Goal: Information Seeking & Learning: Learn about a topic

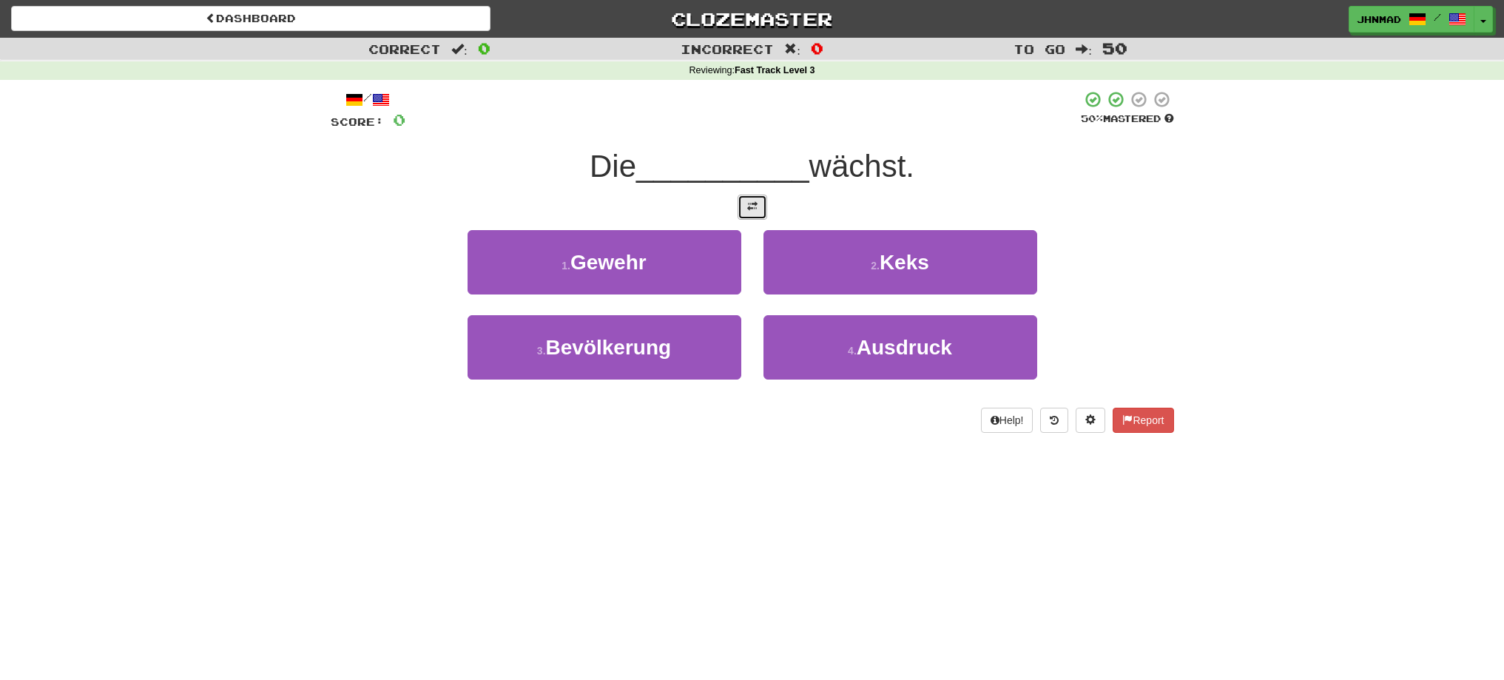
click at [743, 213] on button at bounding box center [753, 207] width 30 height 25
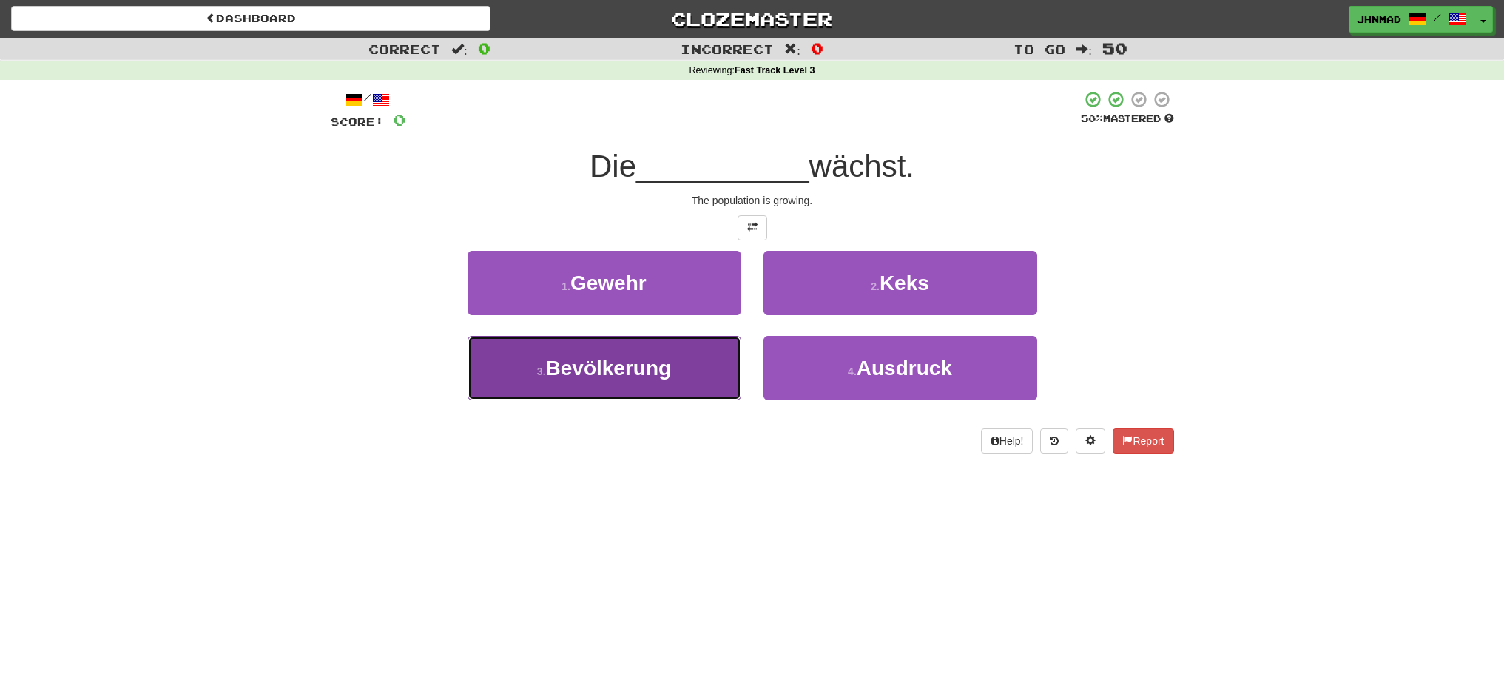
click at [627, 389] on button "3 . Bevölkerung" at bounding box center [605, 368] width 274 height 64
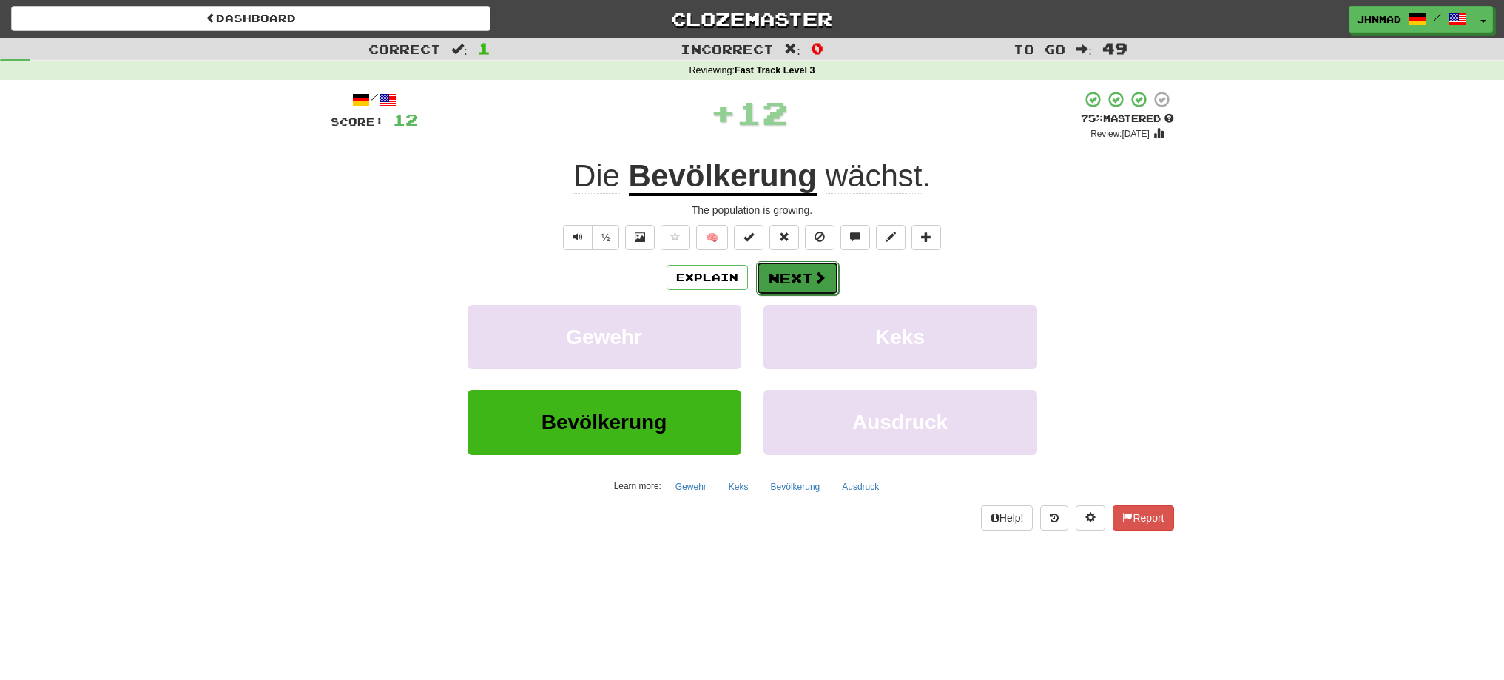
click at [810, 271] on button "Next" at bounding box center [797, 278] width 83 height 34
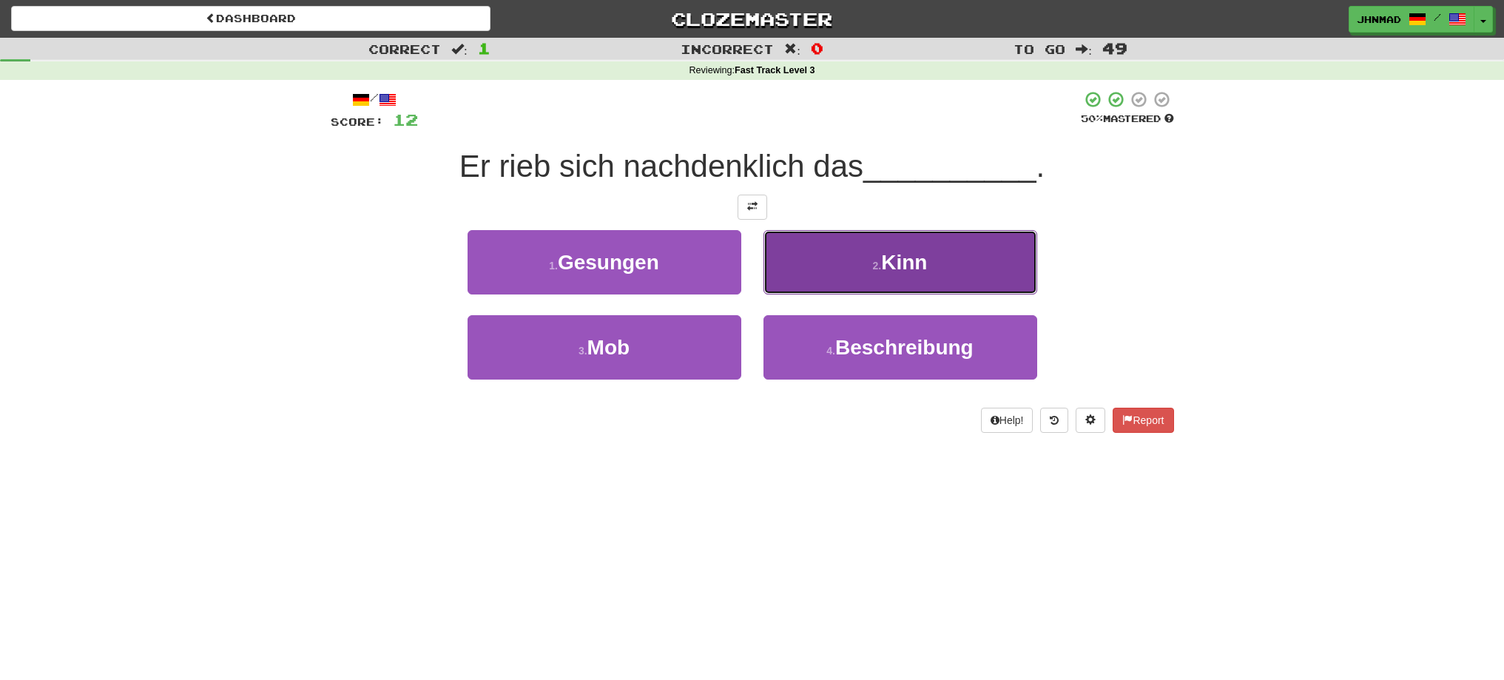
click at [851, 268] on button "2 . Kinn" at bounding box center [900, 262] width 274 height 64
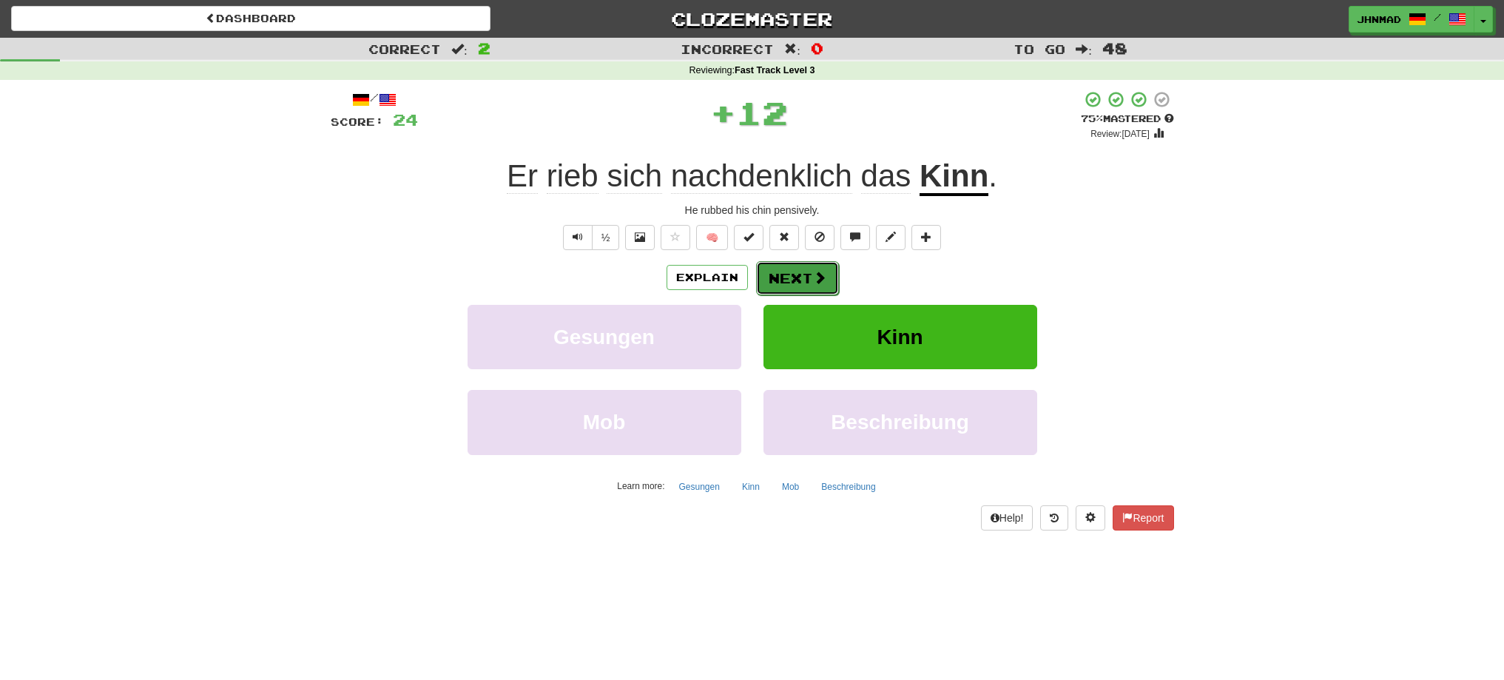
click at [786, 274] on button "Next" at bounding box center [797, 278] width 83 height 34
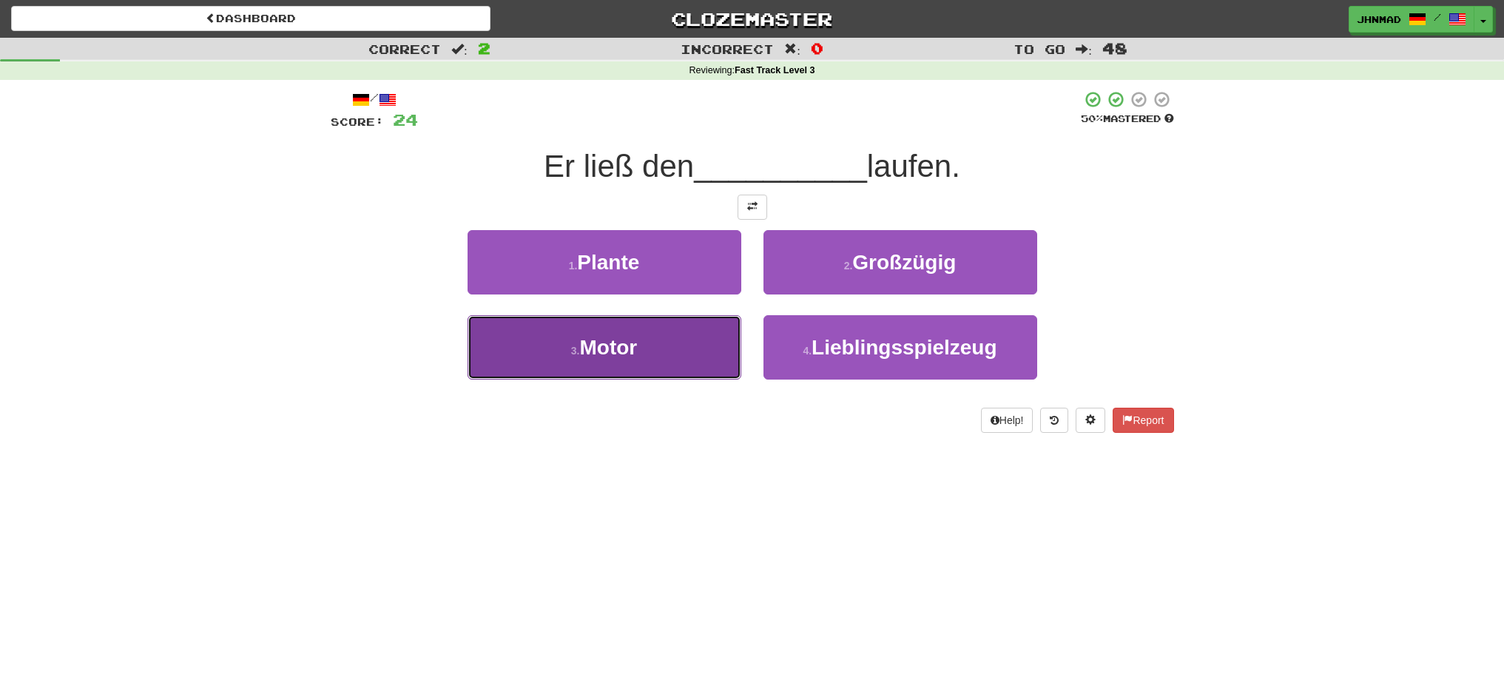
click at [671, 332] on button "3 . Motor" at bounding box center [605, 347] width 274 height 64
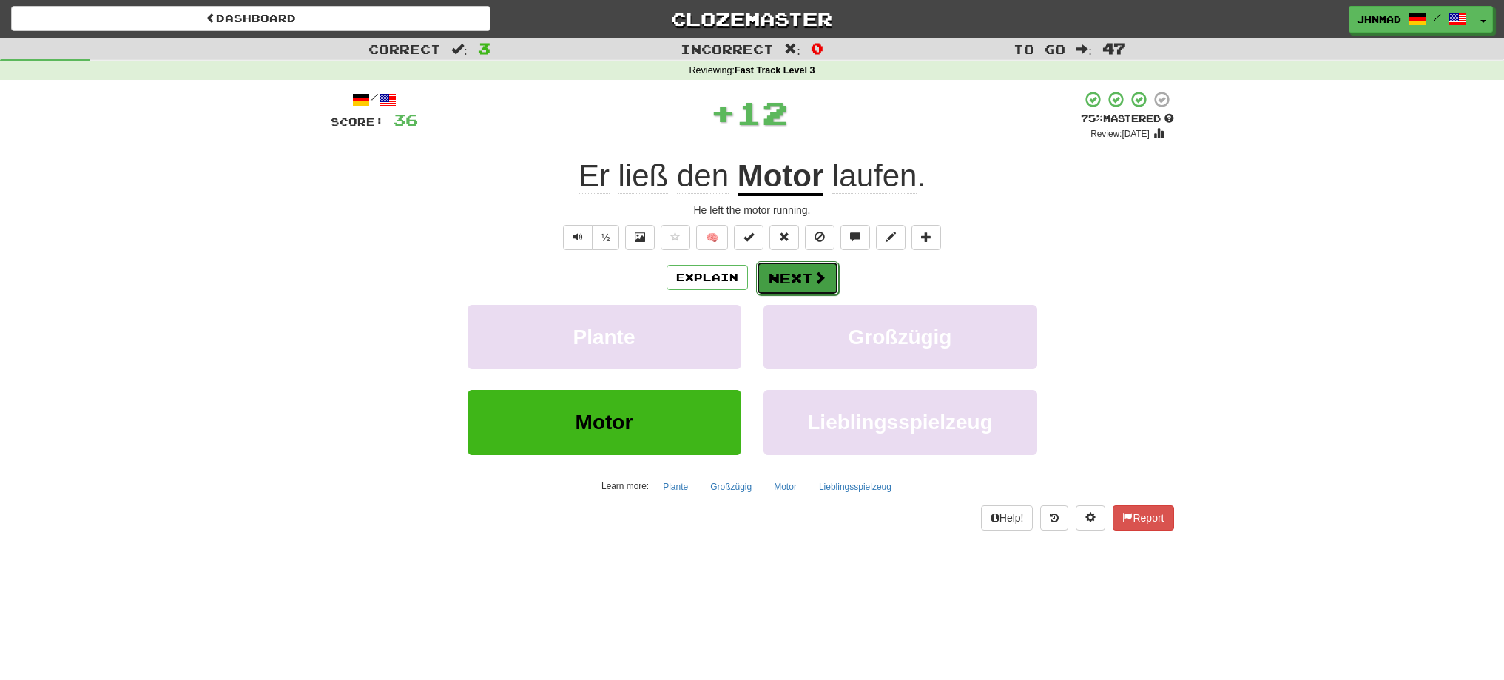
click at [789, 280] on button "Next" at bounding box center [797, 278] width 83 height 34
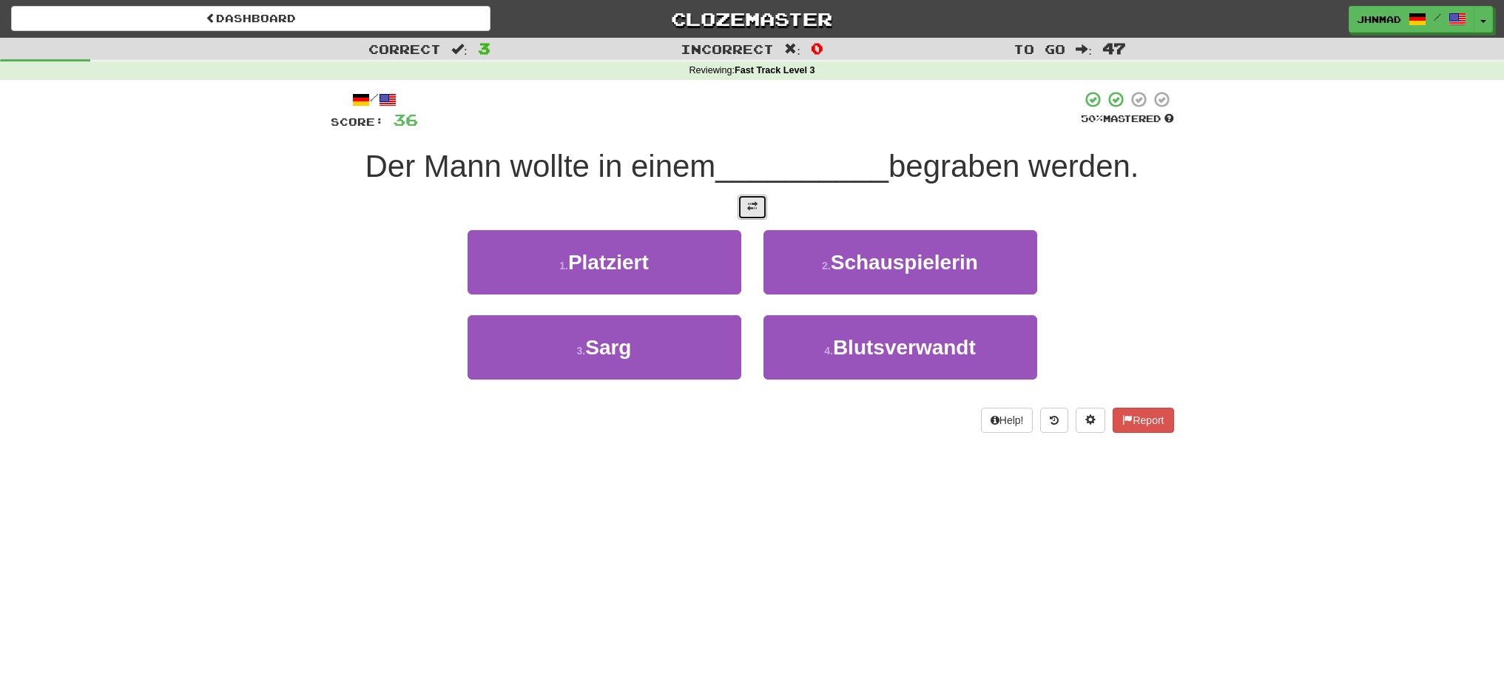
click at [744, 209] on button at bounding box center [753, 207] width 30 height 25
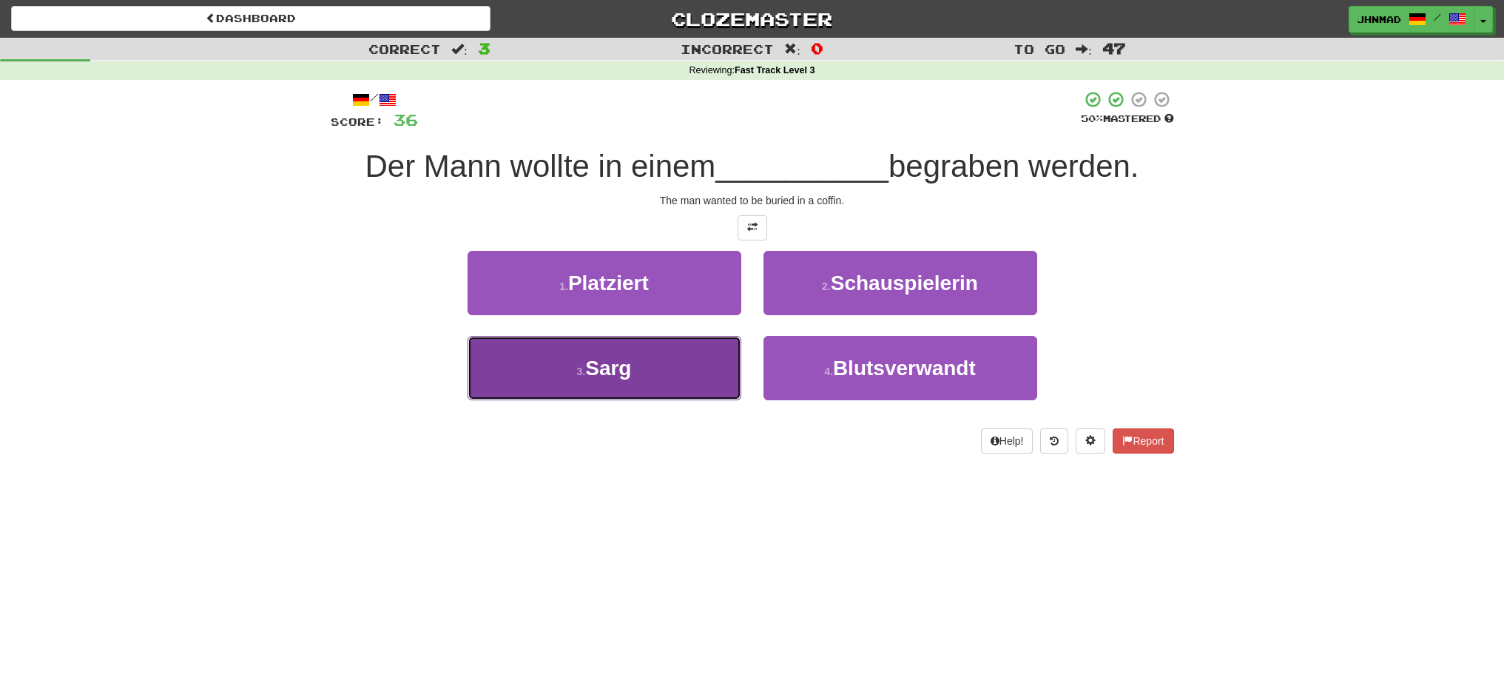
click at [664, 397] on button "3 . Sarg" at bounding box center [605, 368] width 274 height 64
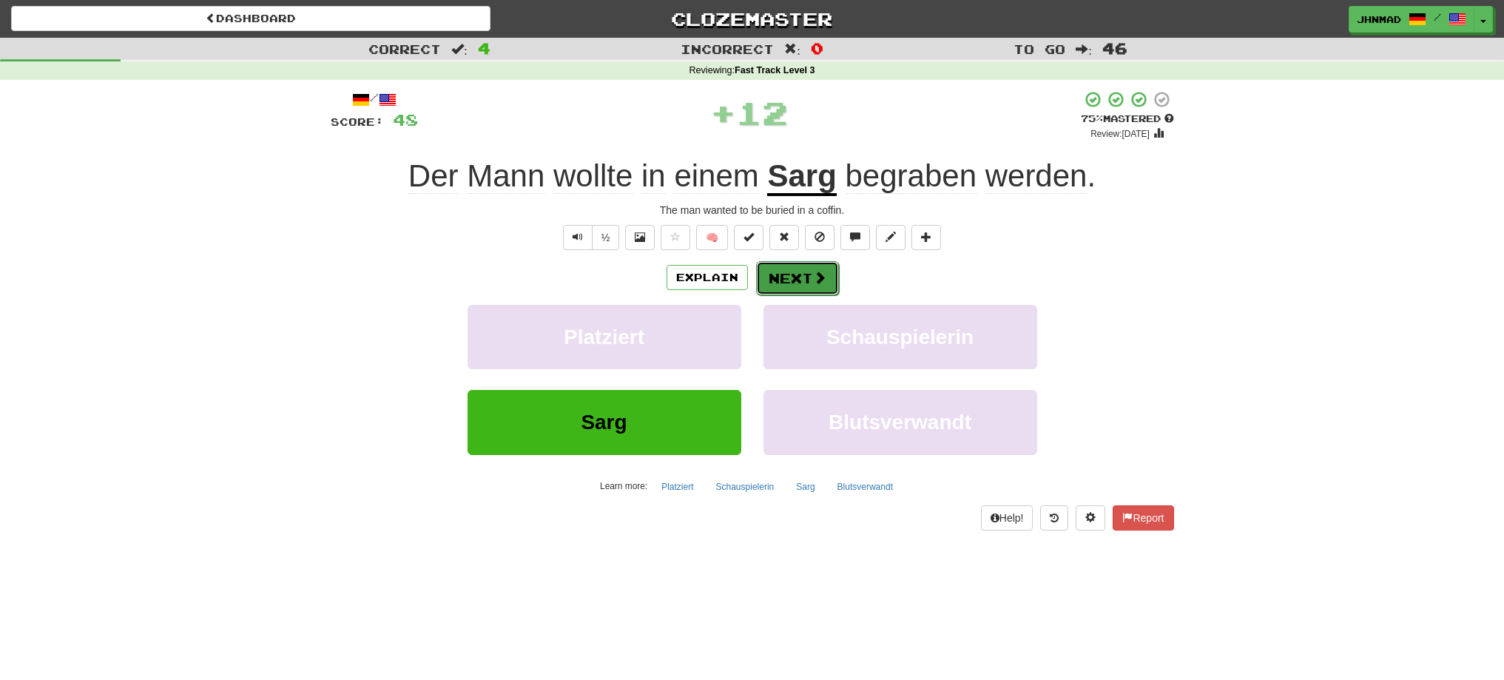
click at [818, 283] on span at bounding box center [819, 277] width 13 height 13
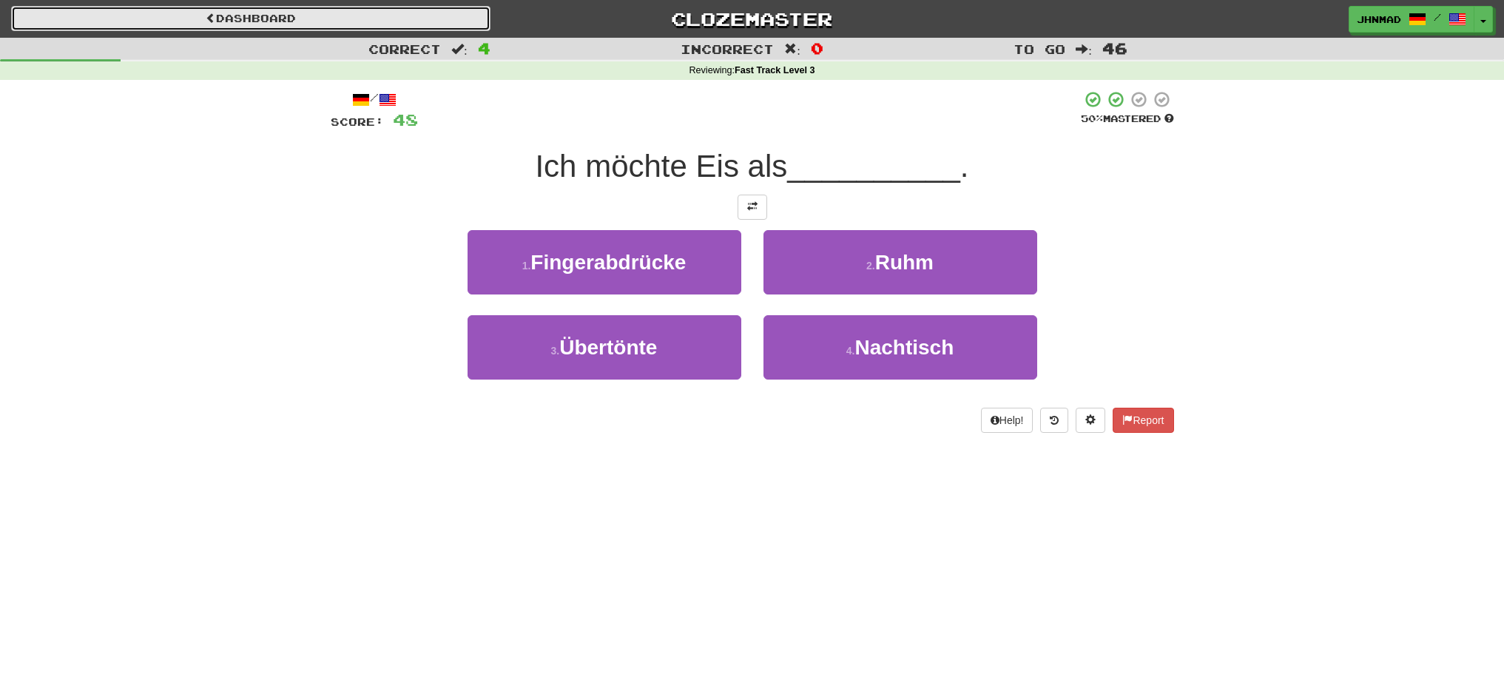
click at [111, 21] on link "Dashboard" at bounding box center [250, 18] width 479 height 25
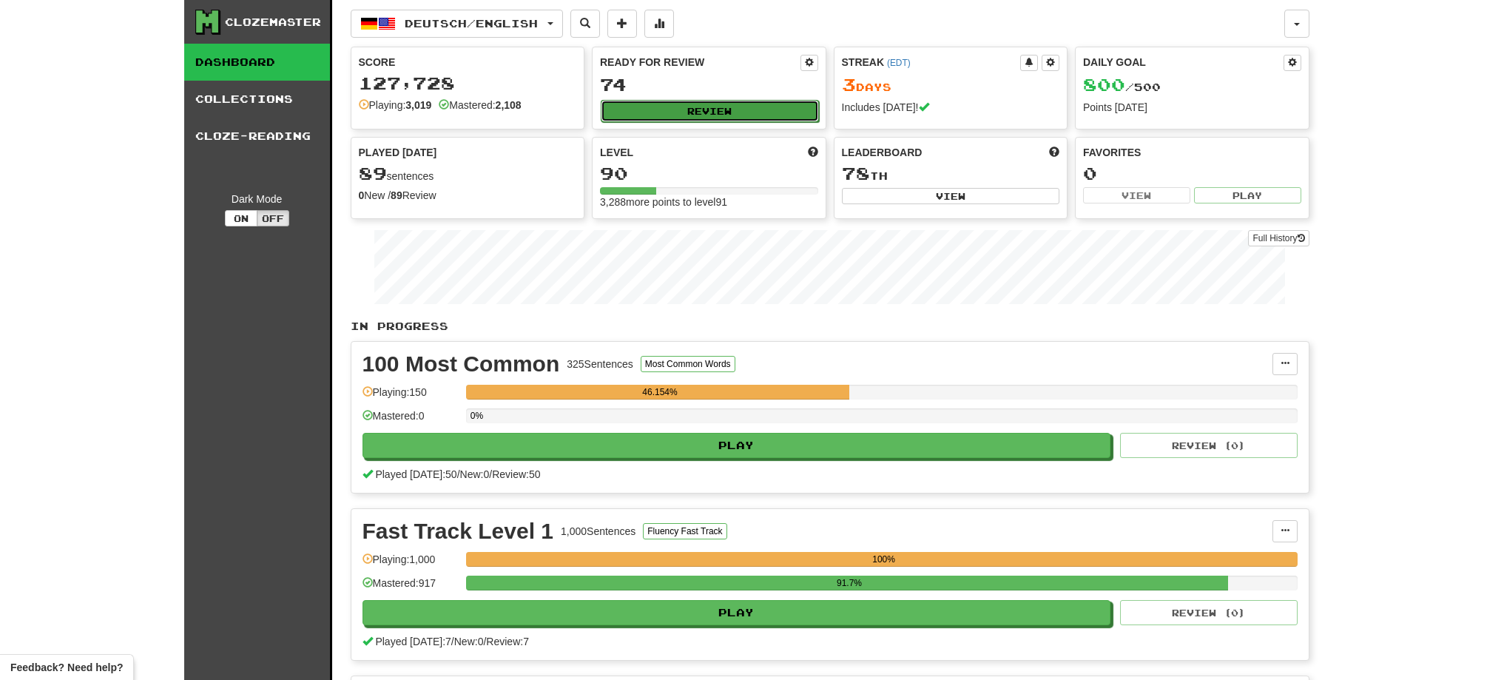
click at [724, 111] on button "Review" at bounding box center [710, 111] width 218 height 22
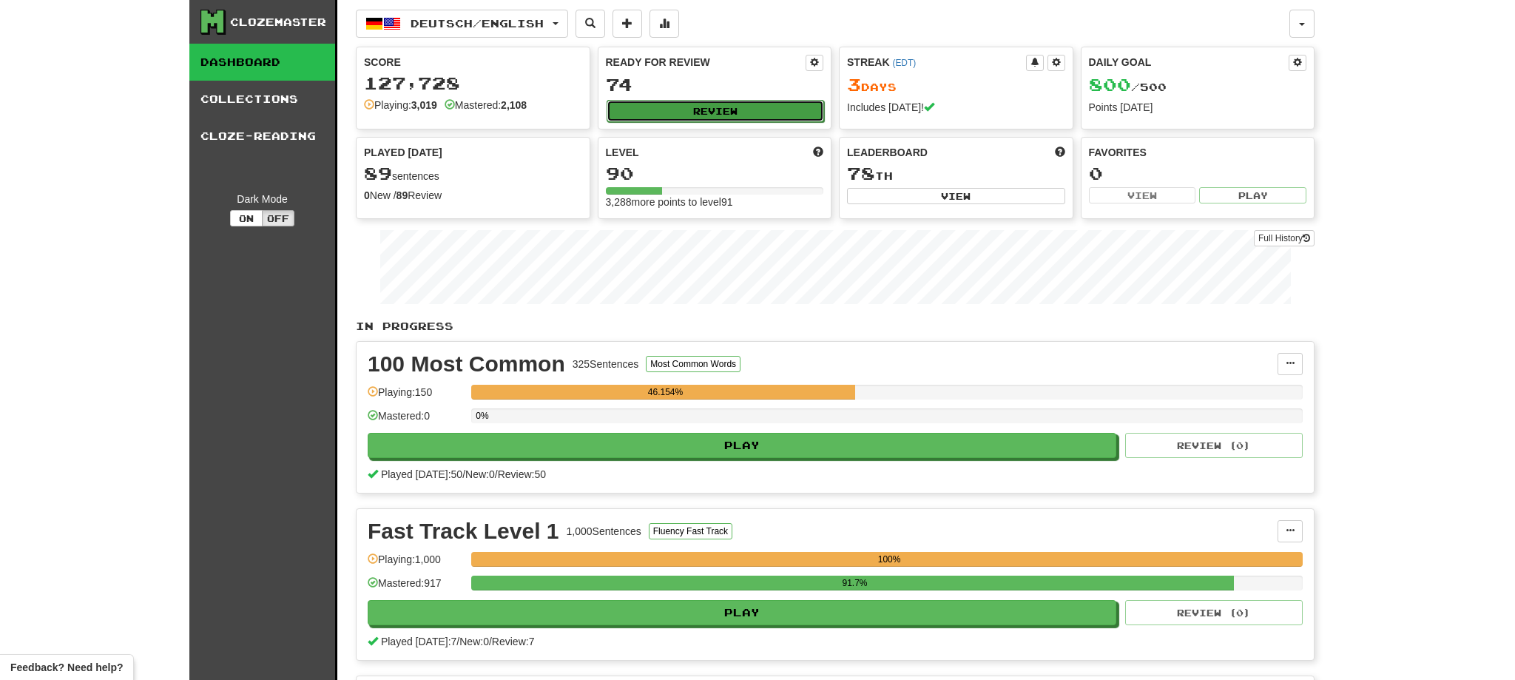
select select "**"
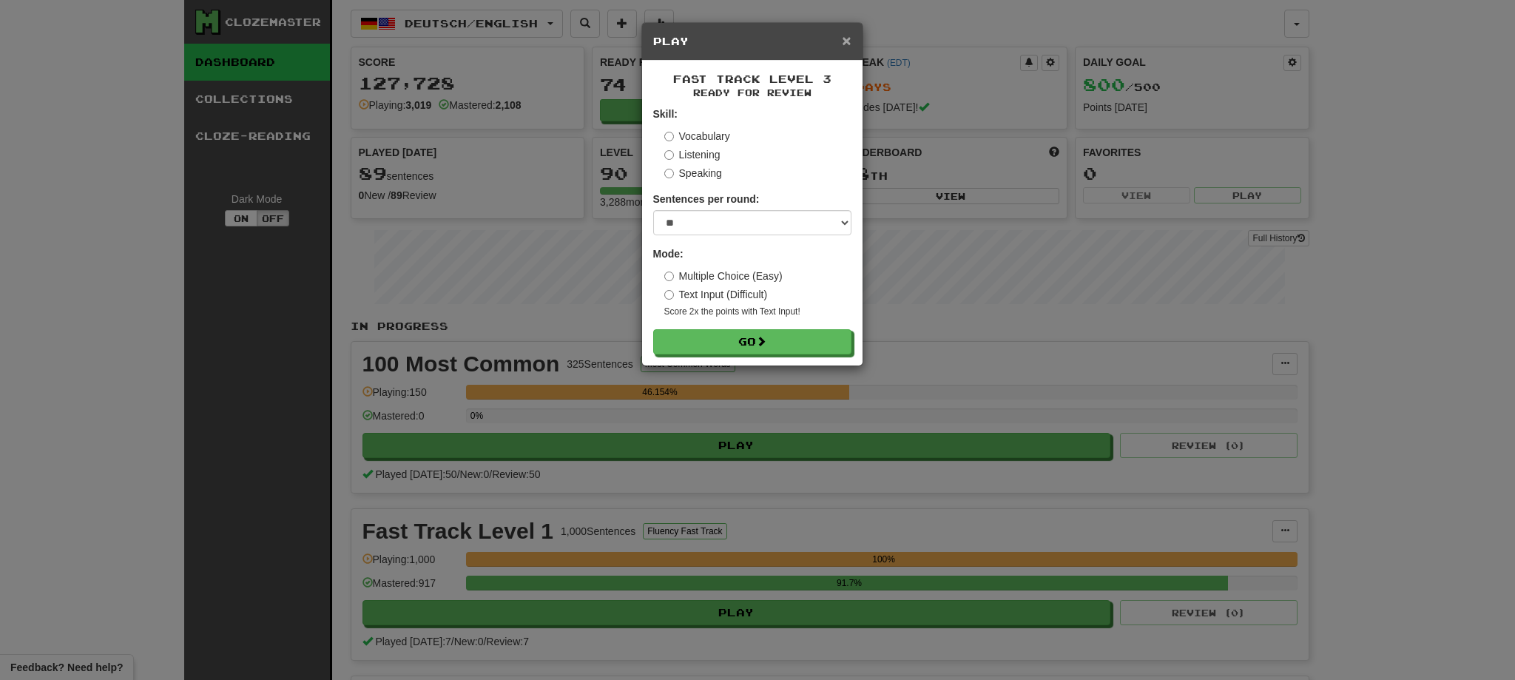
click at [843, 47] on span "×" at bounding box center [846, 40] width 9 height 17
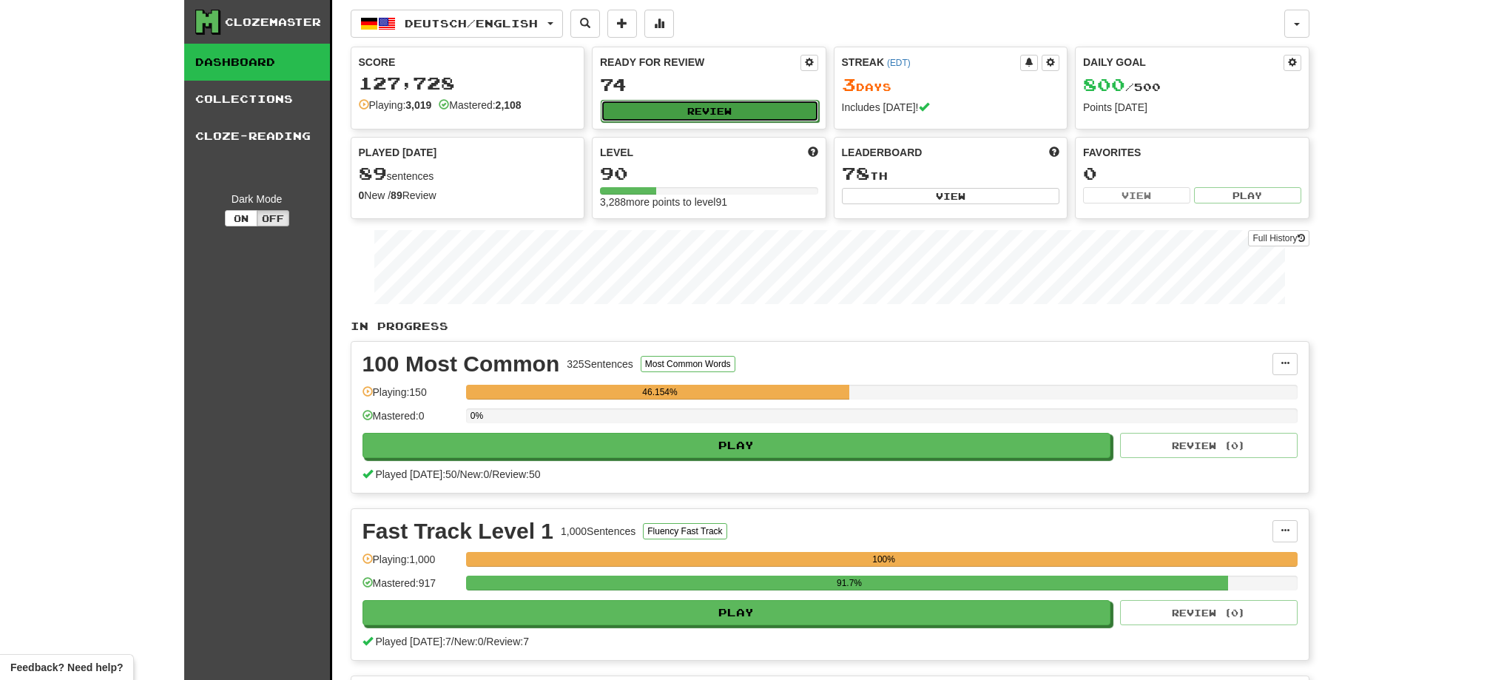
click at [755, 107] on button "Review" at bounding box center [710, 111] width 218 height 22
select select "**"
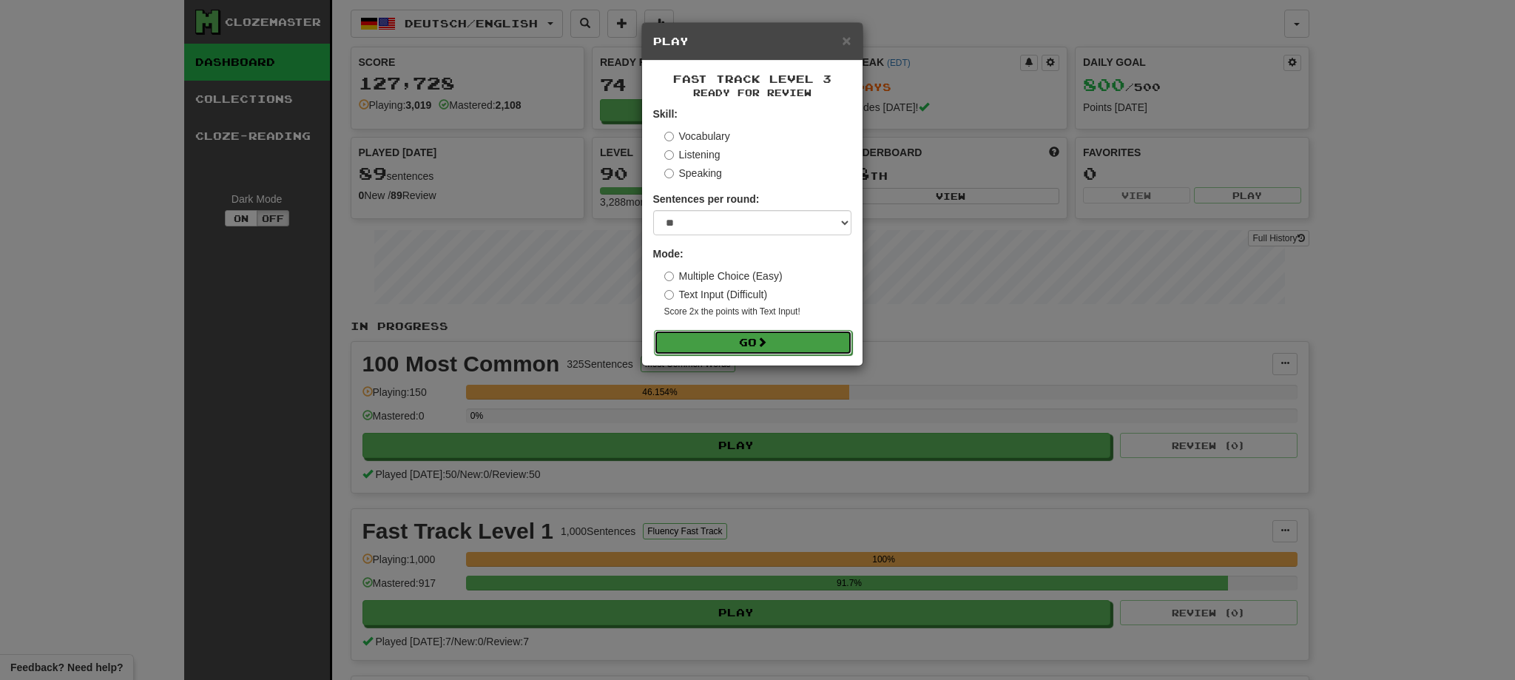
click at [777, 339] on button "Go" at bounding box center [753, 342] width 198 height 25
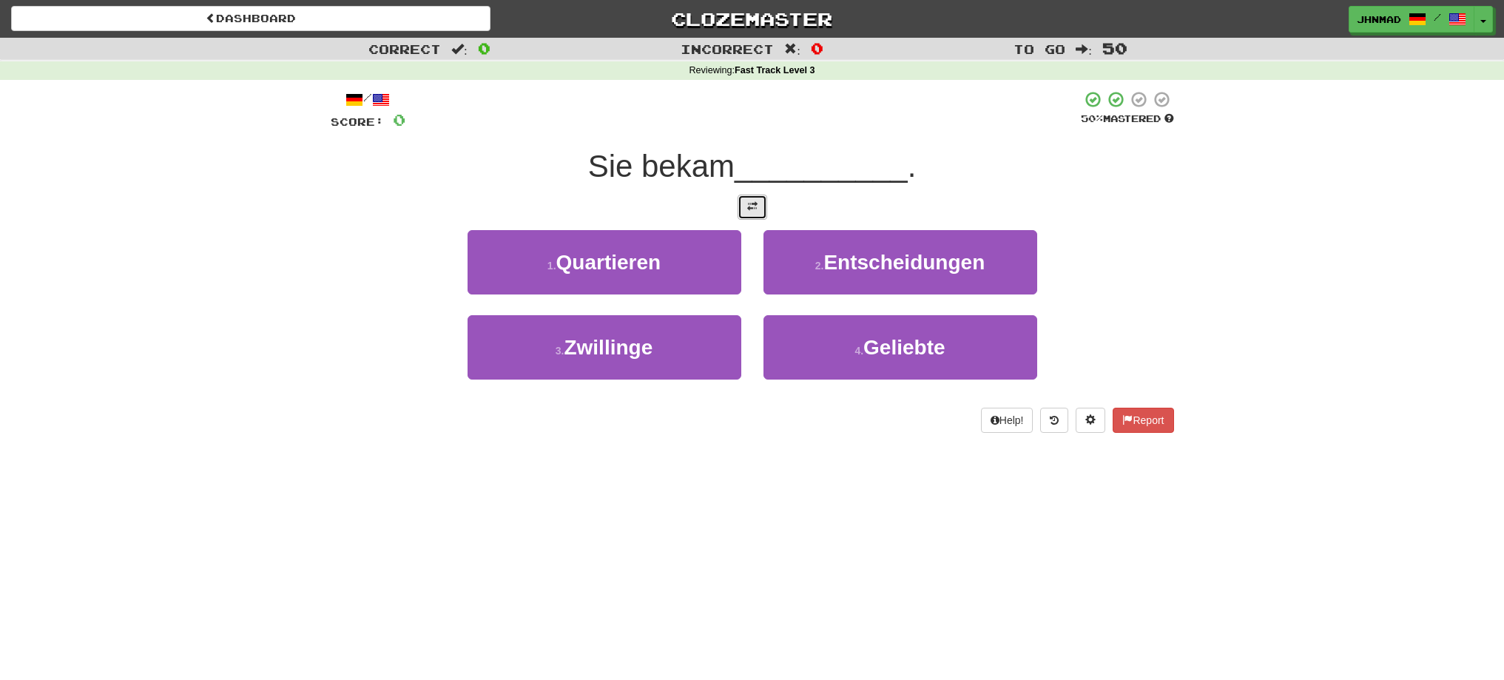
click at [743, 206] on button at bounding box center [753, 207] width 30 height 25
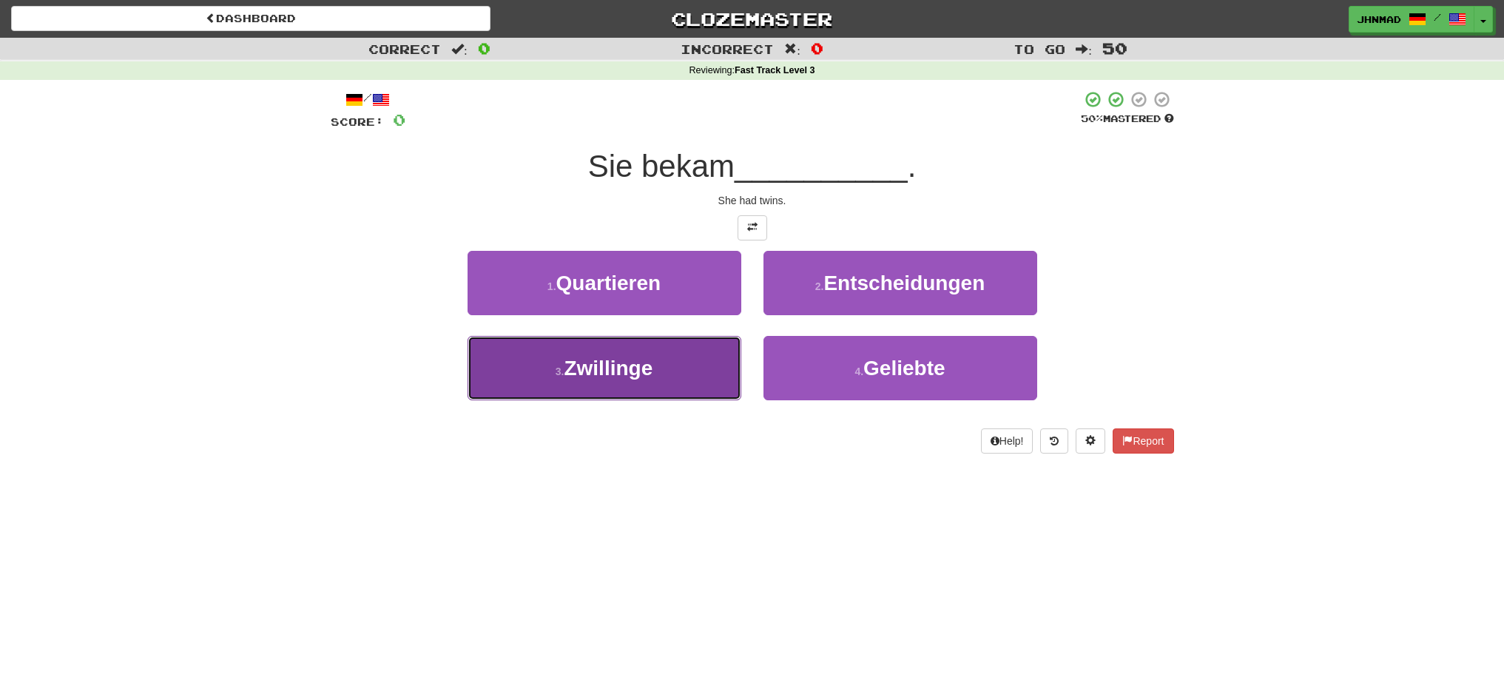
click at [633, 365] on span "Zwillinge" at bounding box center [608, 368] width 89 height 23
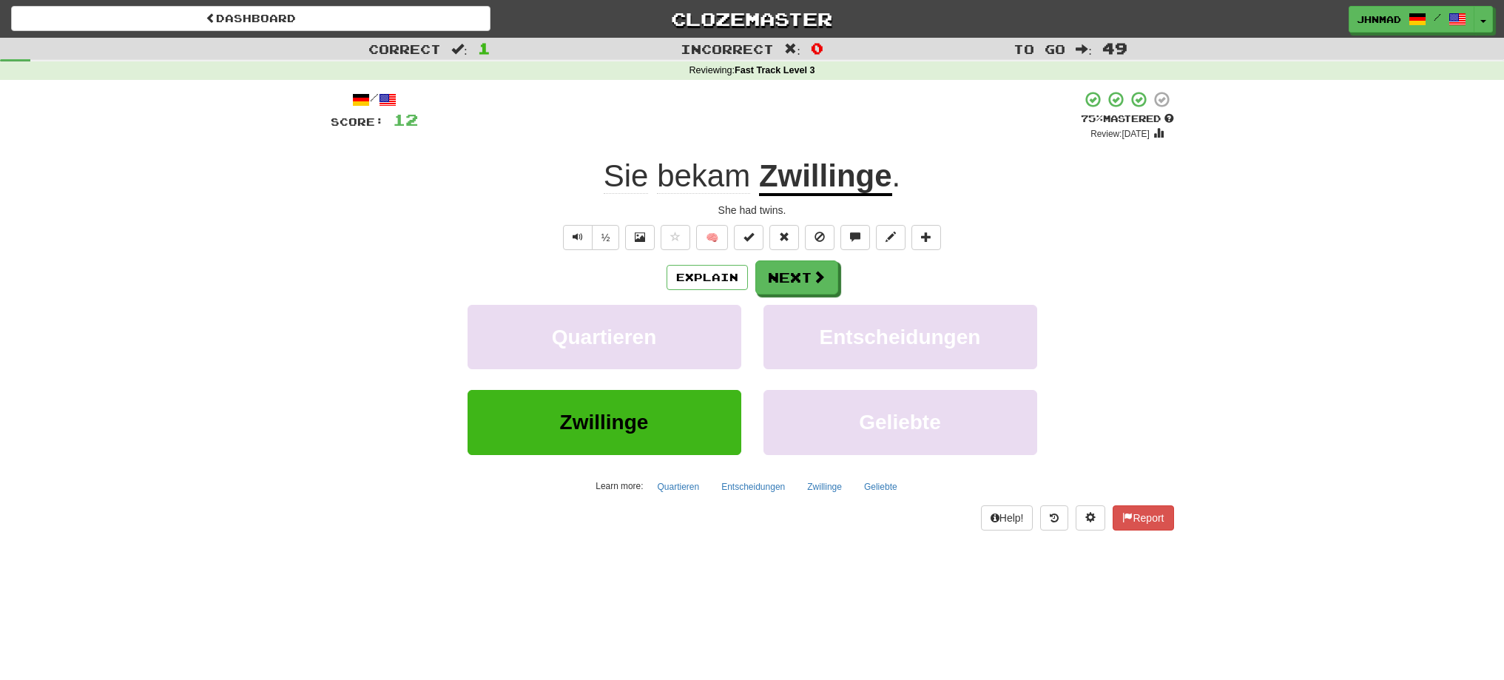
click at [815, 183] on u "Zwillinge" at bounding box center [825, 177] width 133 height 38
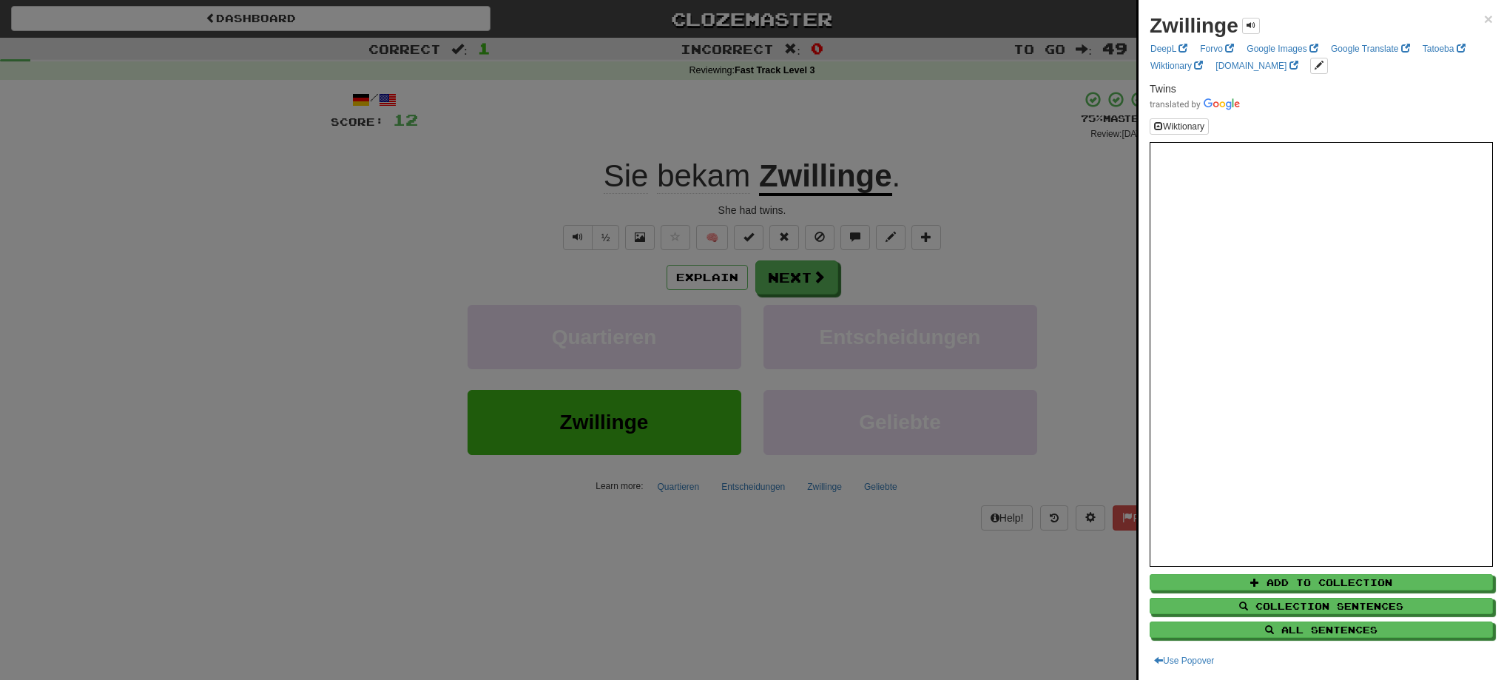
click at [791, 277] on div at bounding box center [752, 340] width 1504 height 680
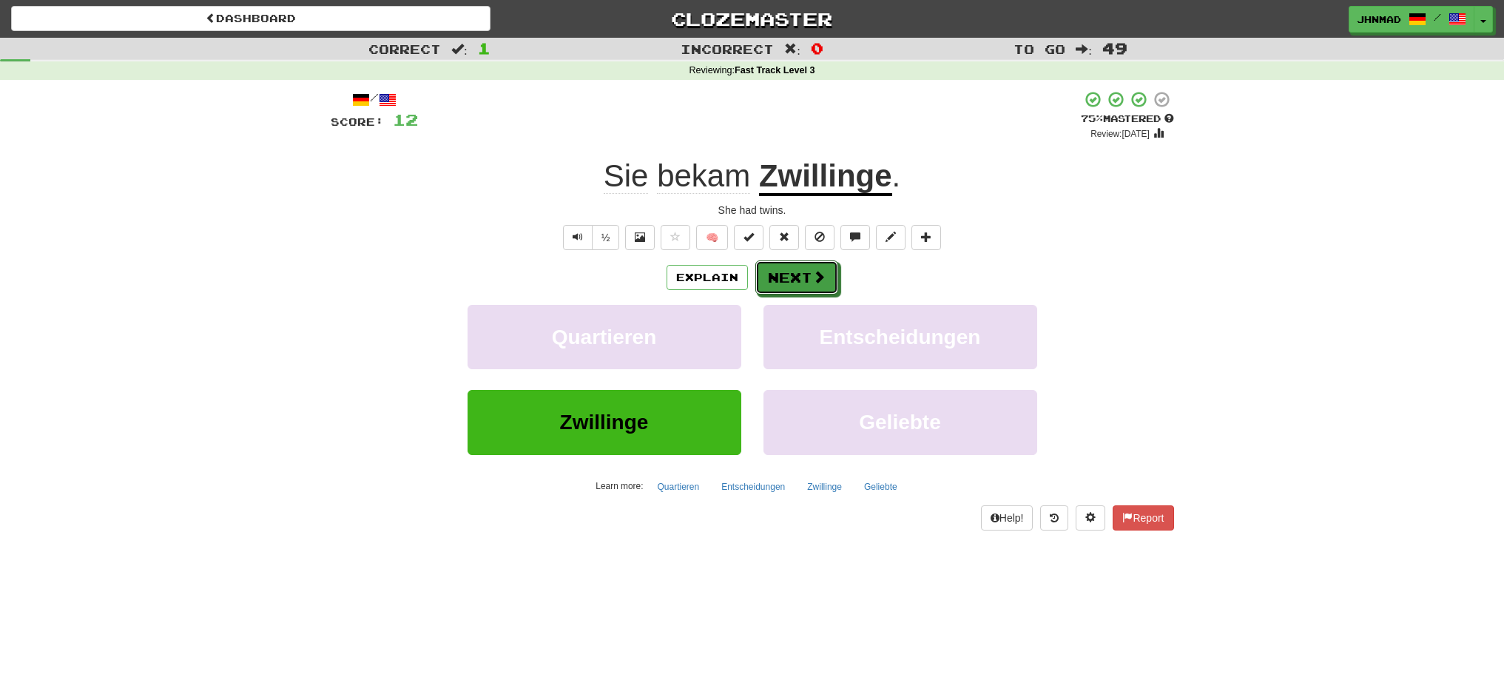
click at [791, 277] on button "Next" at bounding box center [796, 277] width 83 height 34
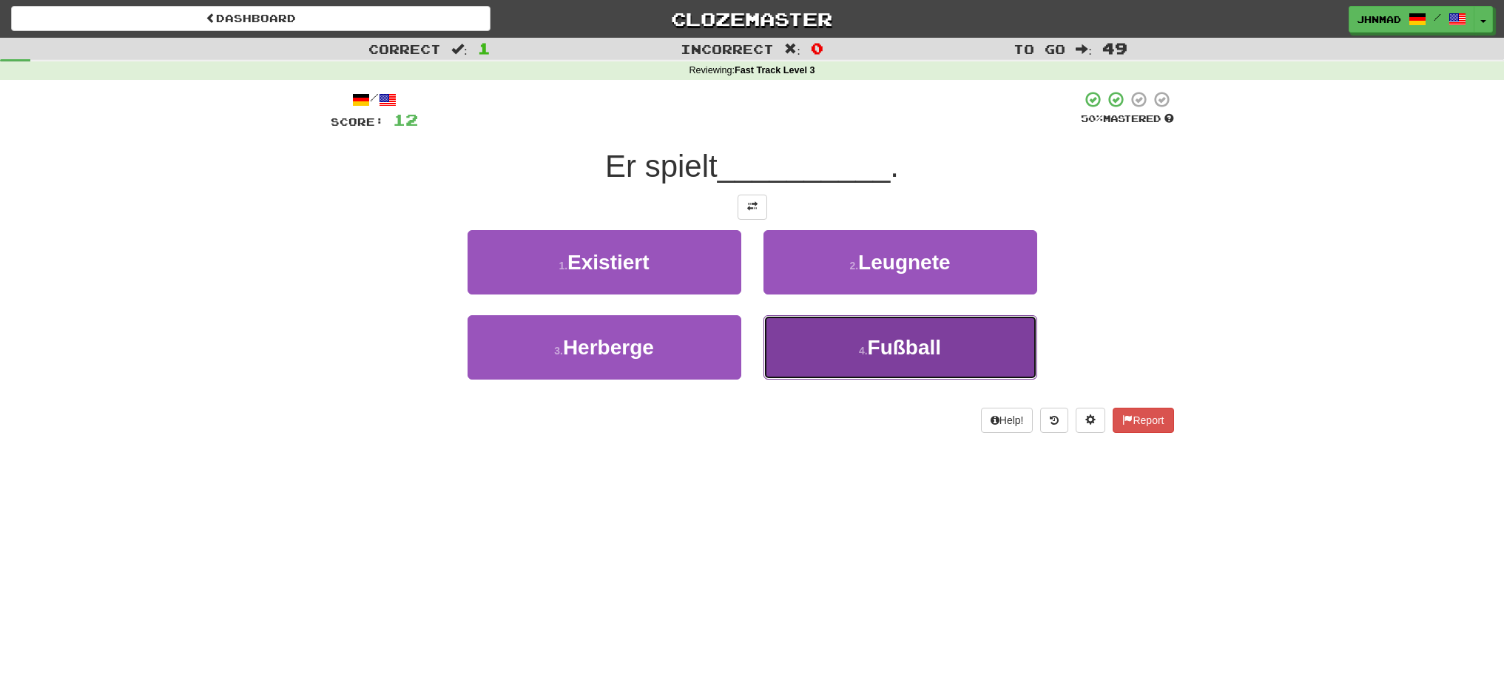
click at [880, 353] on span "Fußball" at bounding box center [905, 347] width 74 height 23
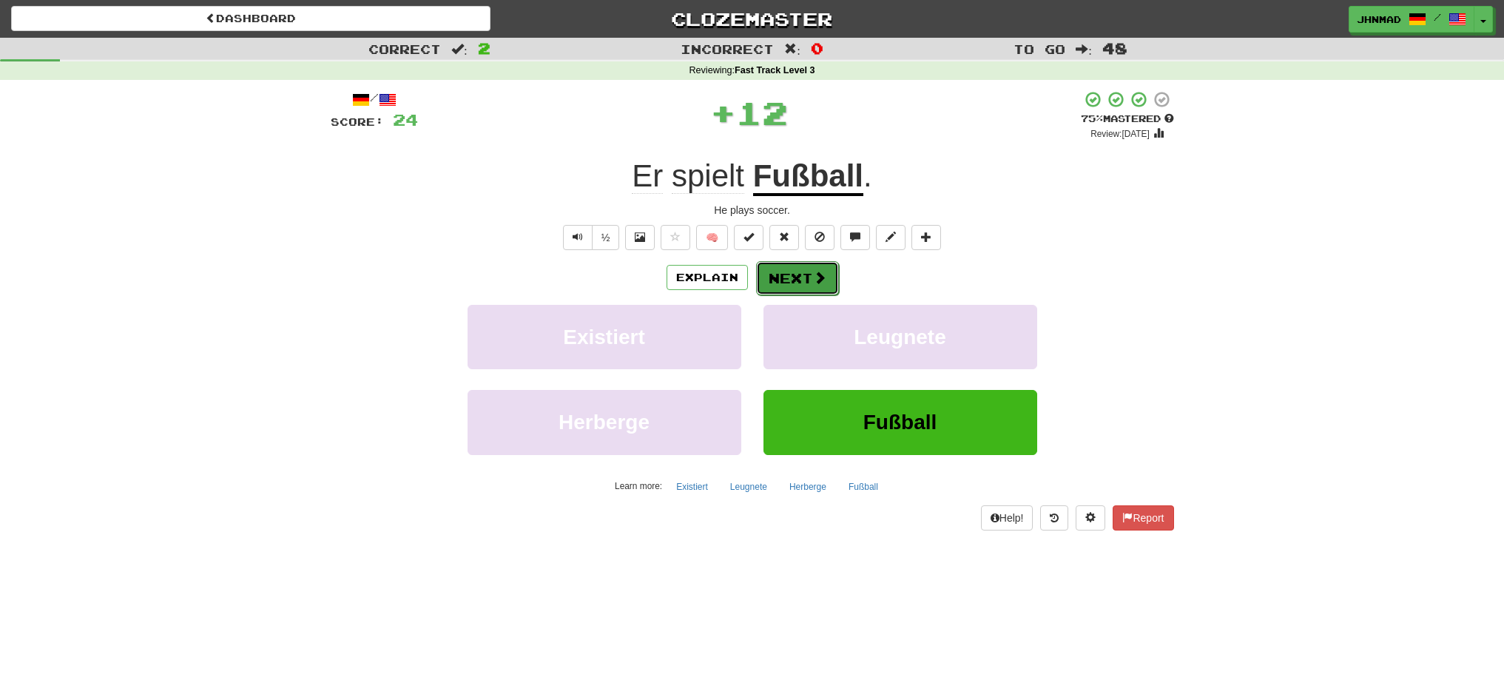
click at [821, 286] on button "Next" at bounding box center [797, 278] width 83 height 34
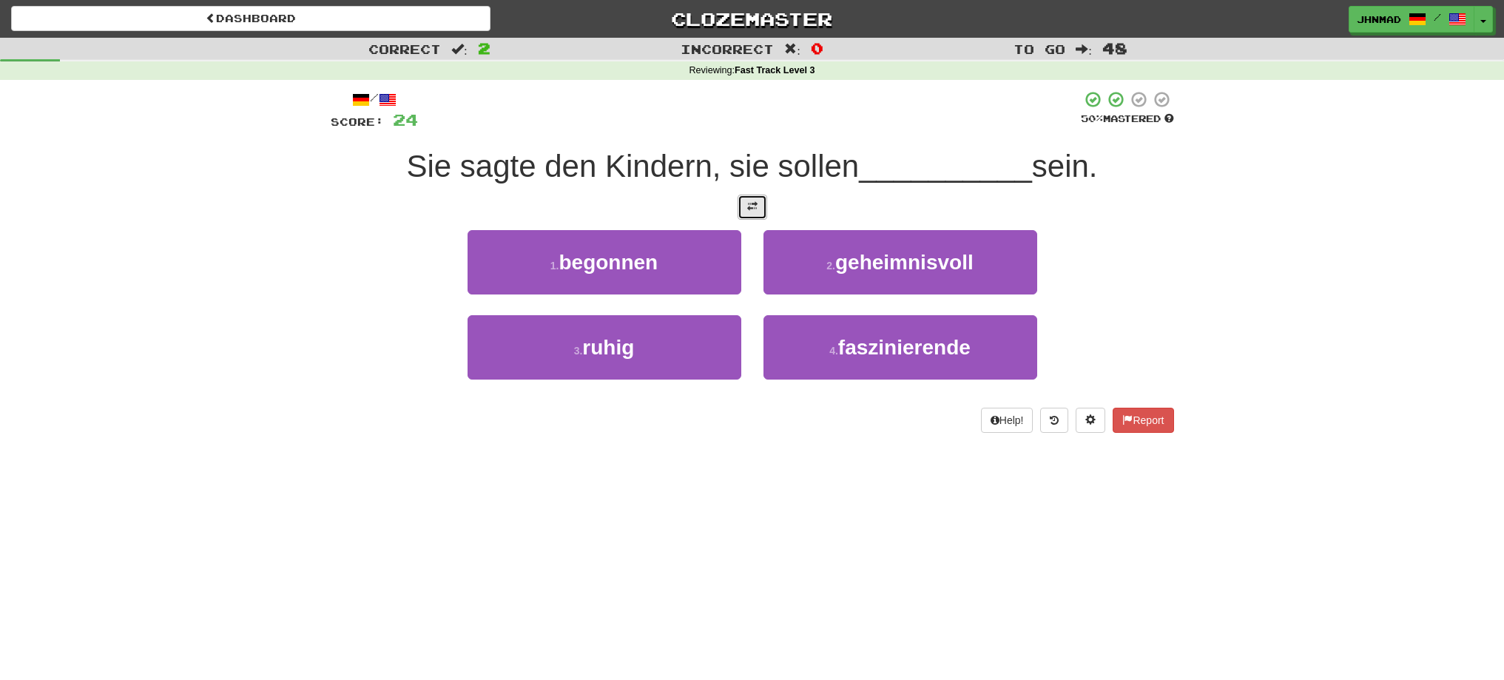
click at [759, 212] on button at bounding box center [753, 207] width 30 height 25
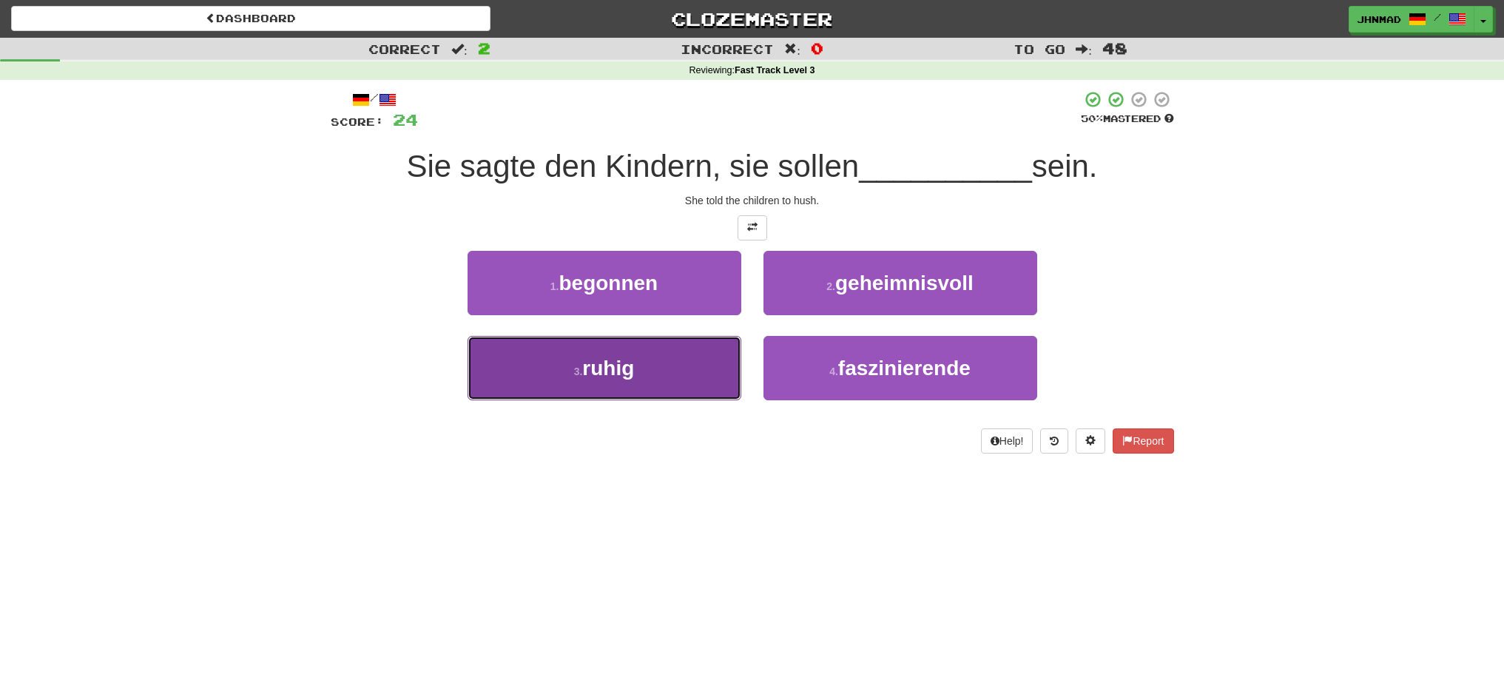
click at [625, 372] on span "ruhig" at bounding box center [608, 368] width 52 height 23
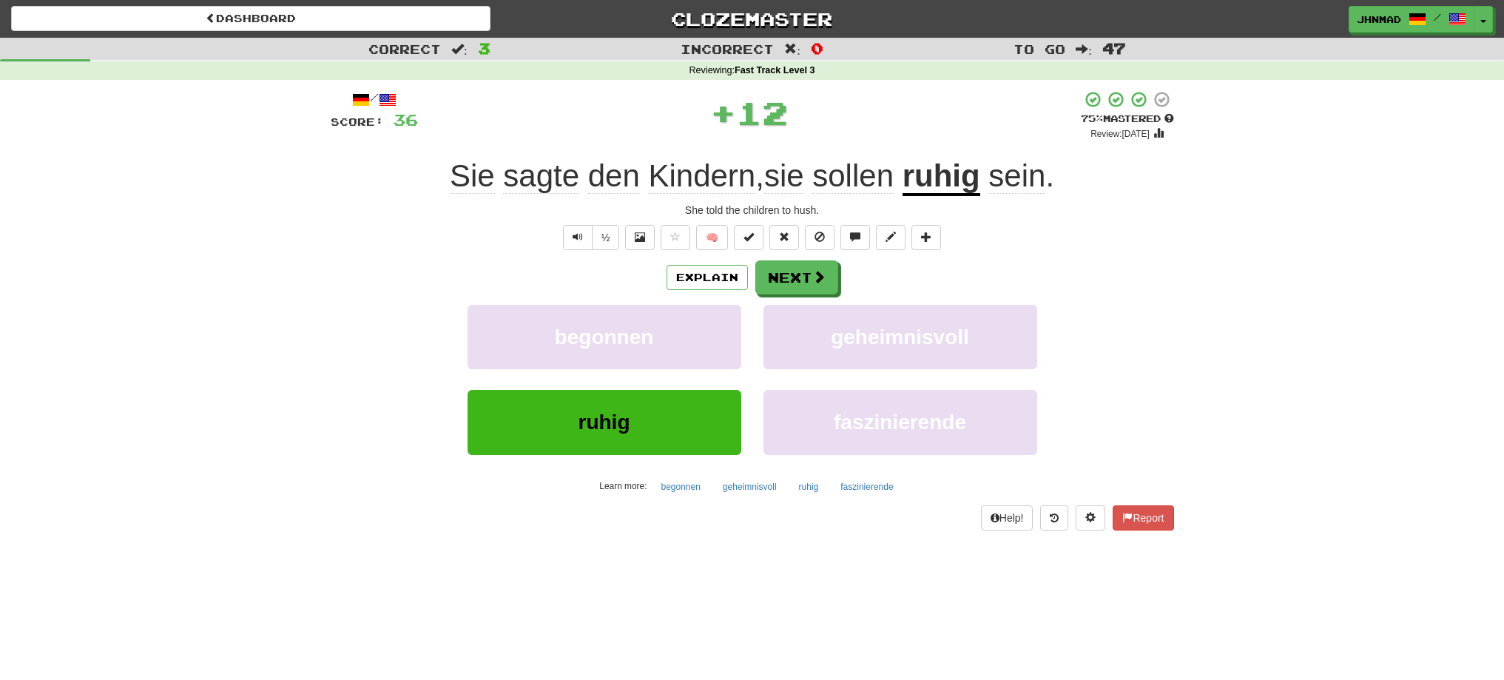
click at [948, 179] on u "ruhig" at bounding box center [942, 177] width 78 height 38
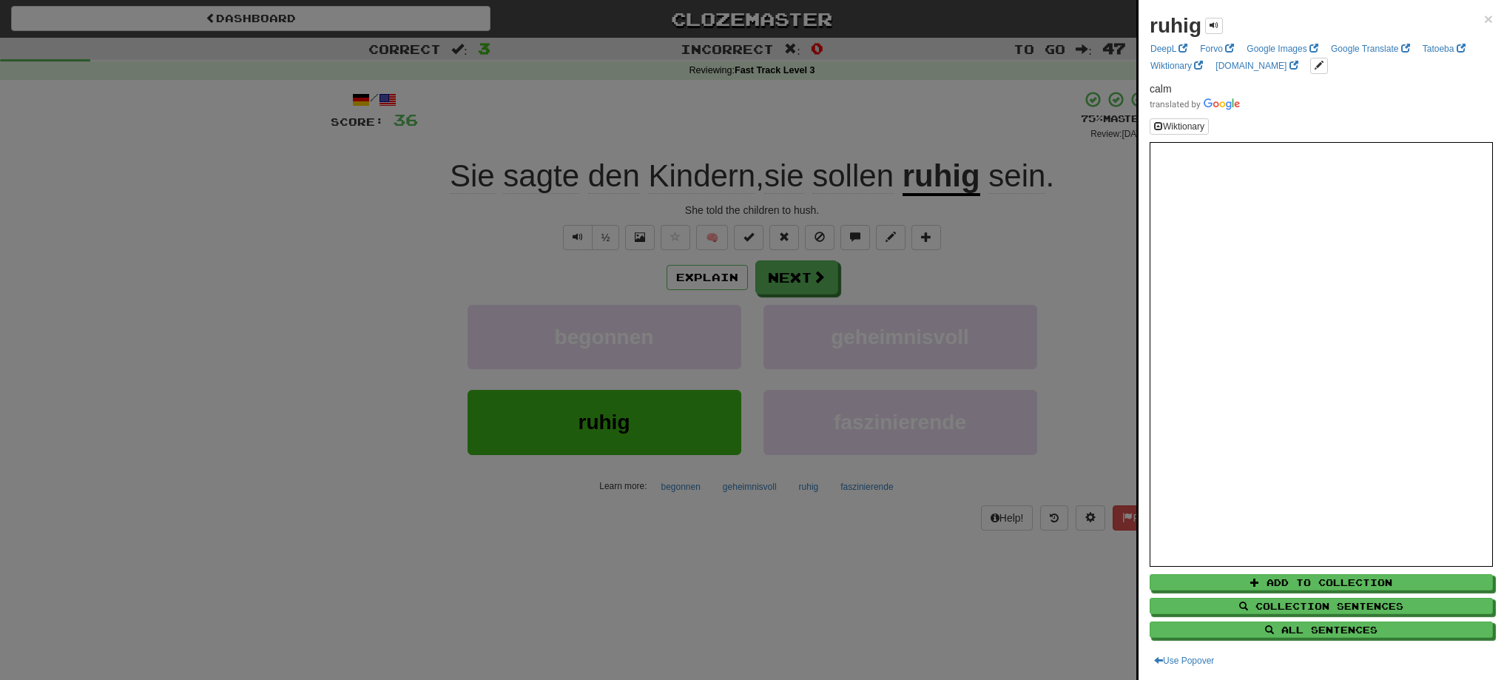
click at [802, 282] on div at bounding box center [752, 340] width 1504 height 680
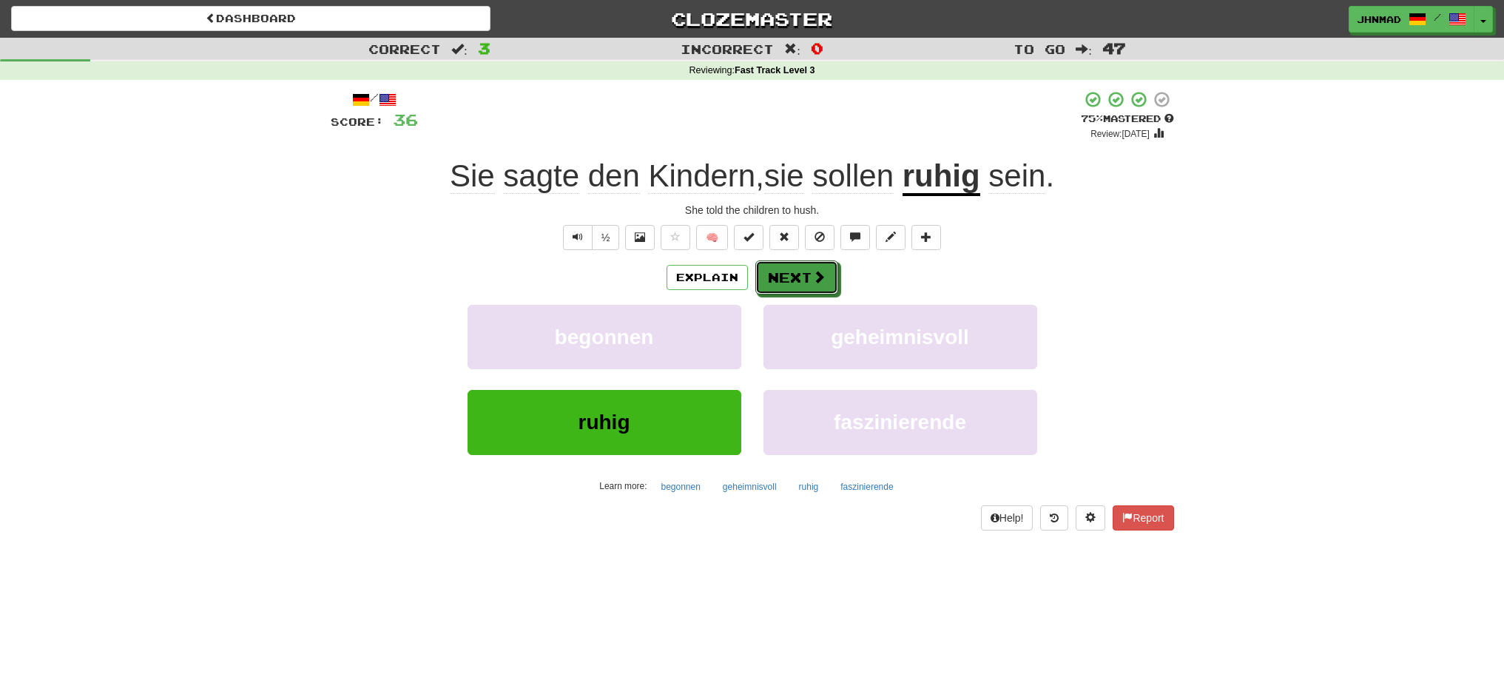
click at [802, 282] on button "Next" at bounding box center [796, 277] width 83 height 34
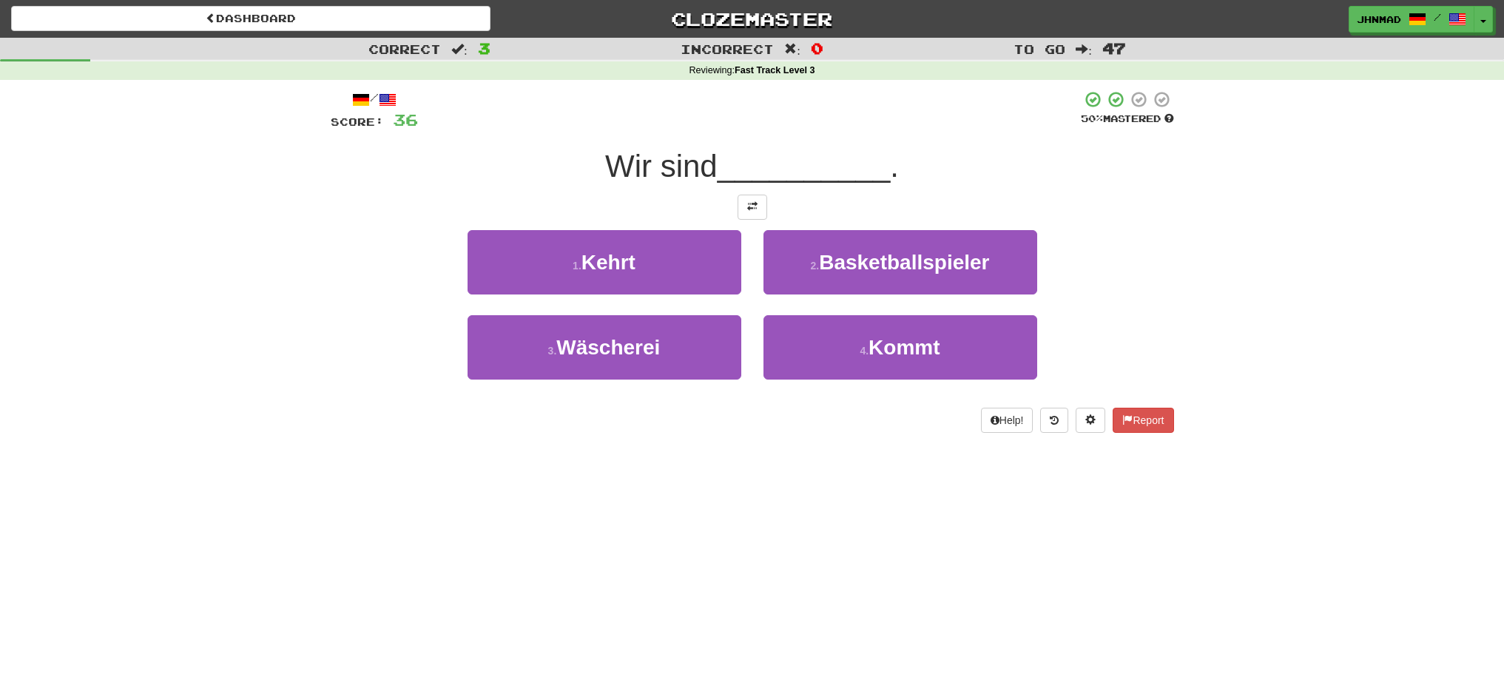
click at [765, 220] on div "/ Score: 36 50 % Mastered Wir sind __________ . 1 . Kehrt 2 . Basketballspieler…" at bounding box center [752, 261] width 843 height 343
click at [760, 209] on button at bounding box center [753, 207] width 30 height 25
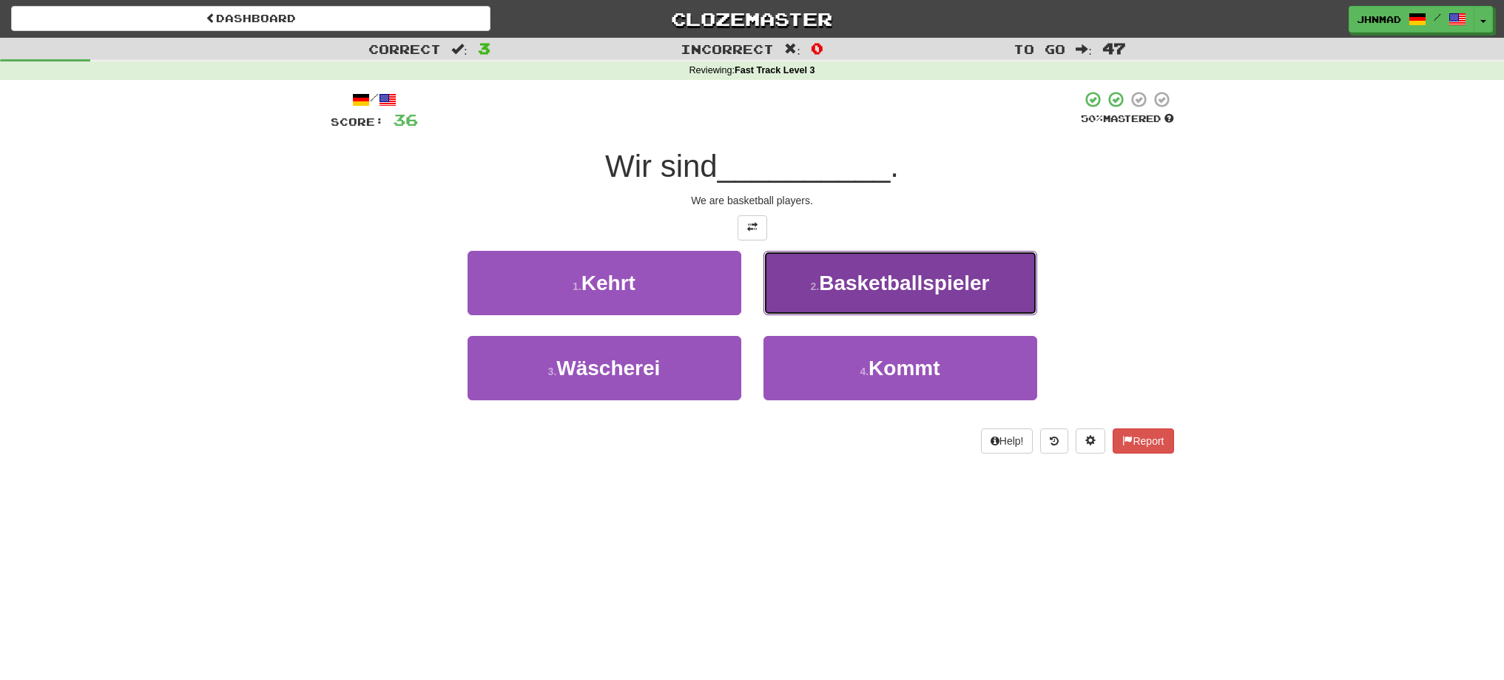
click at [902, 282] on span "Basketballspieler" at bounding box center [904, 282] width 170 height 23
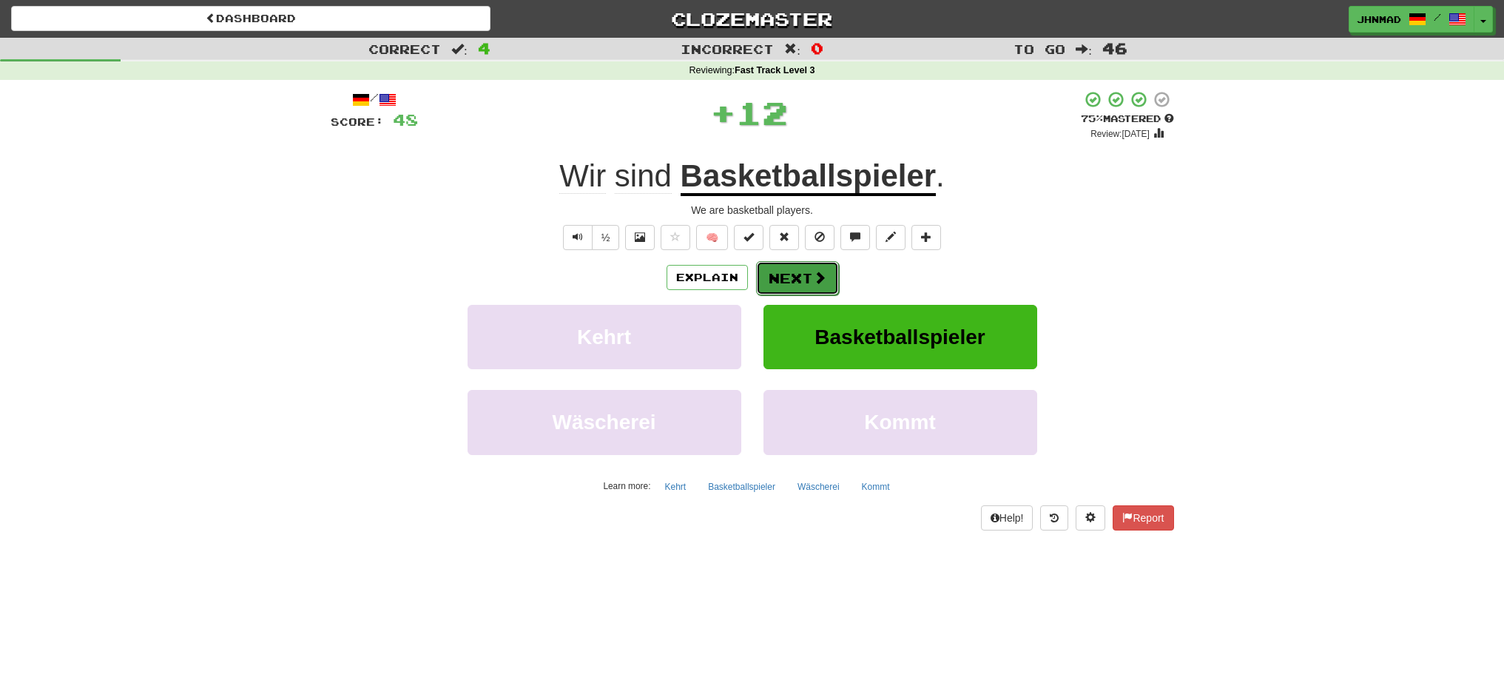
click at [778, 275] on button "Next" at bounding box center [797, 278] width 83 height 34
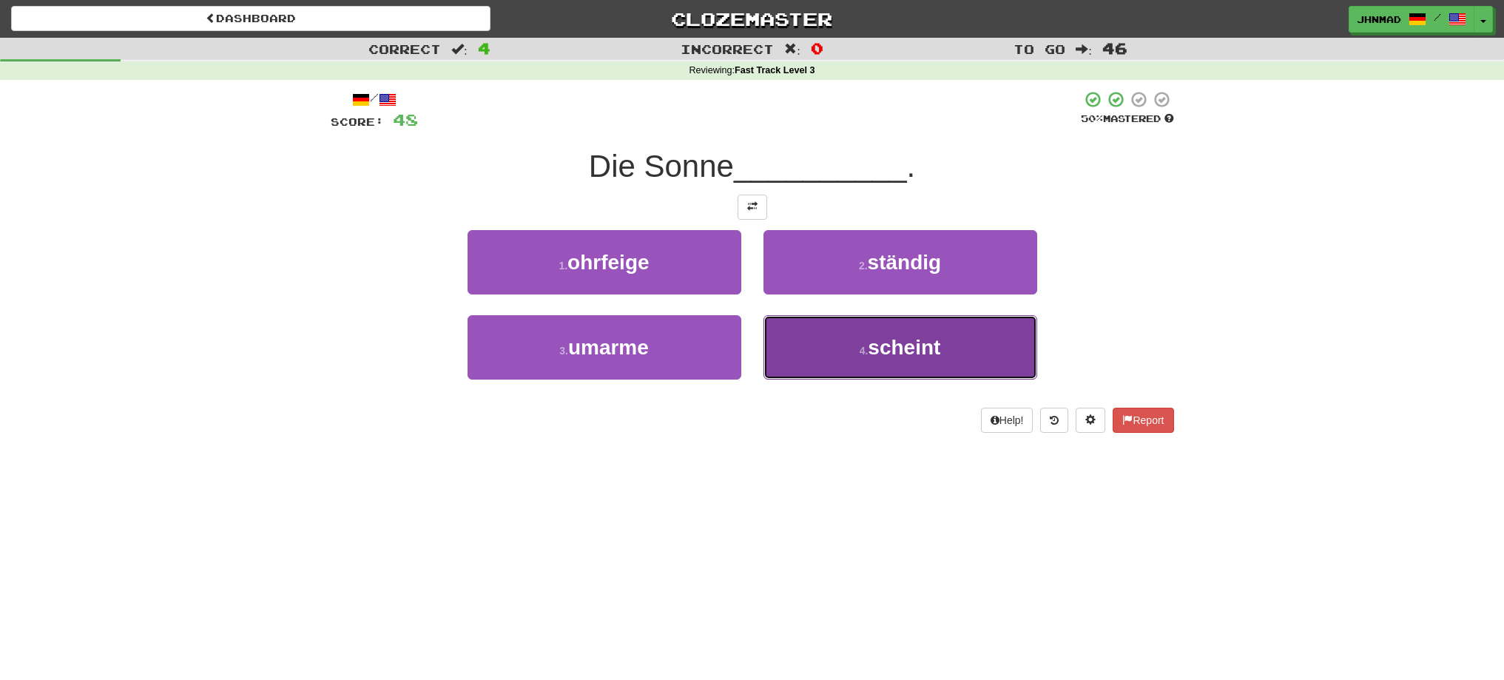
click at [866, 336] on button "4 . scheint" at bounding box center [900, 347] width 274 height 64
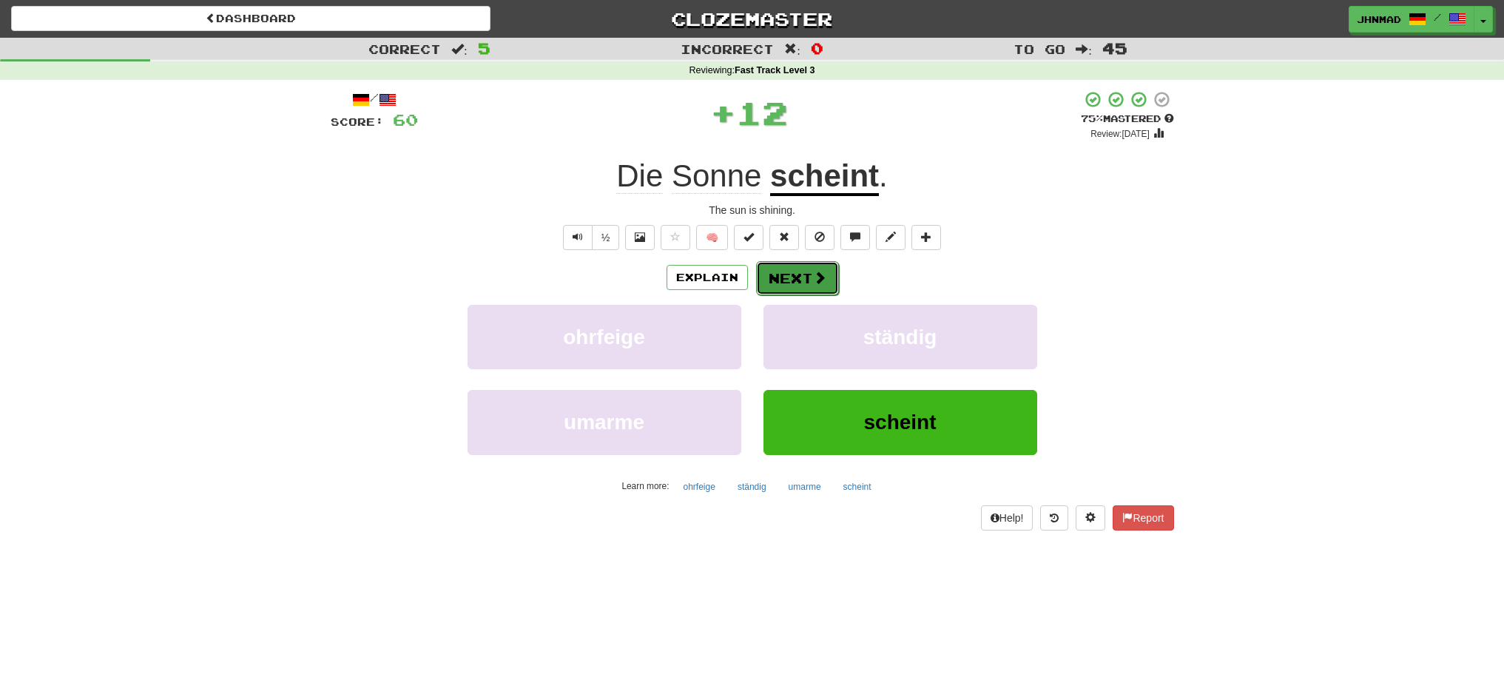
click at [809, 271] on button "Next" at bounding box center [797, 278] width 83 height 34
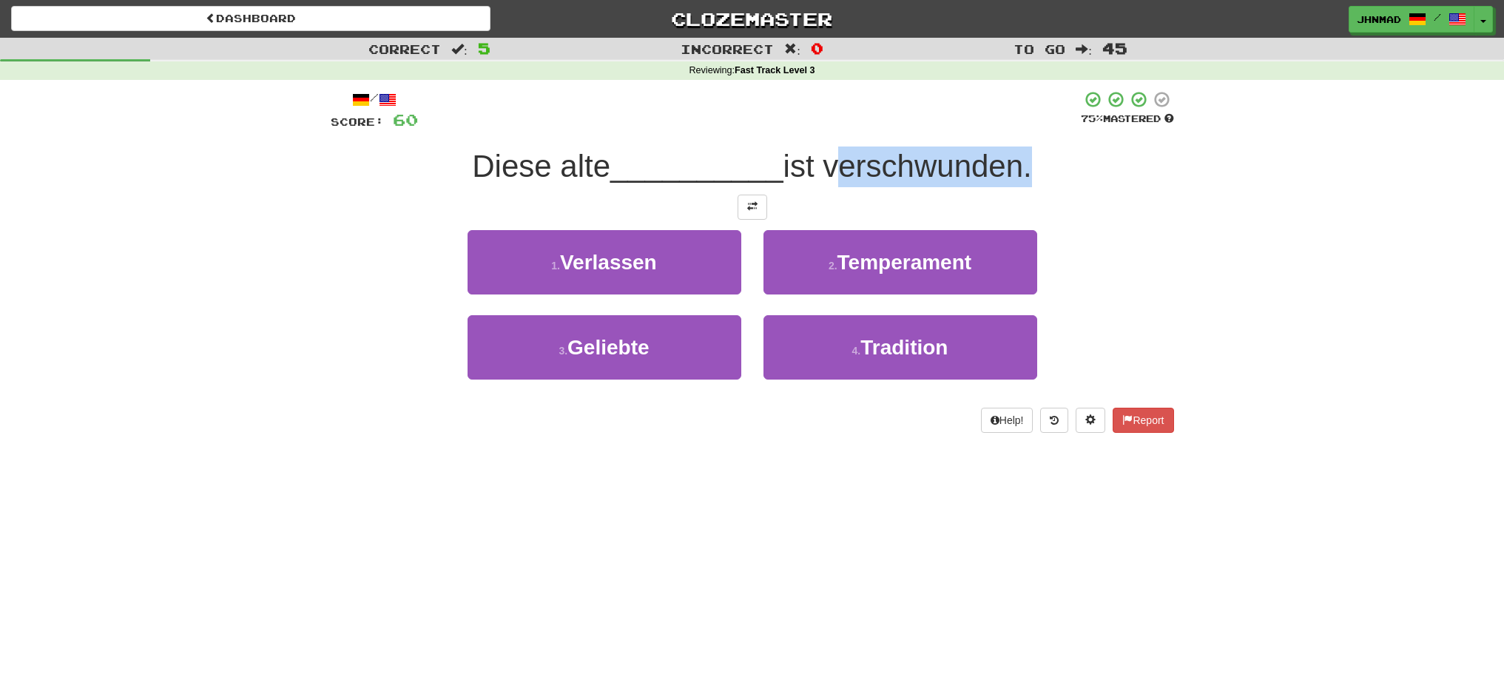
drag, startPoint x: 844, startPoint y: 163, endPoint x: 1030, endPoint y: 141, distance: 187.7
click at [1030, 141] on div "/ Score: 60 75 % Mastered Diese alte __________ ist verschwunden. 1 . Verlassen…" at bounding box center [752, 261] width 843 height 343
click at [1021, 128] on div at bounding box center [1021, 128] width 0 height 0
click at [1200, 257] on div "Correct : 5 Incorrect : 0 To go : 45 Reviewing : Fast Track Level 3 / Score: 60…" at bounding box center [752, 246] width 1504 height 416
click at [756, 211] on span at bounding box center [752, 206] width 10 height 10
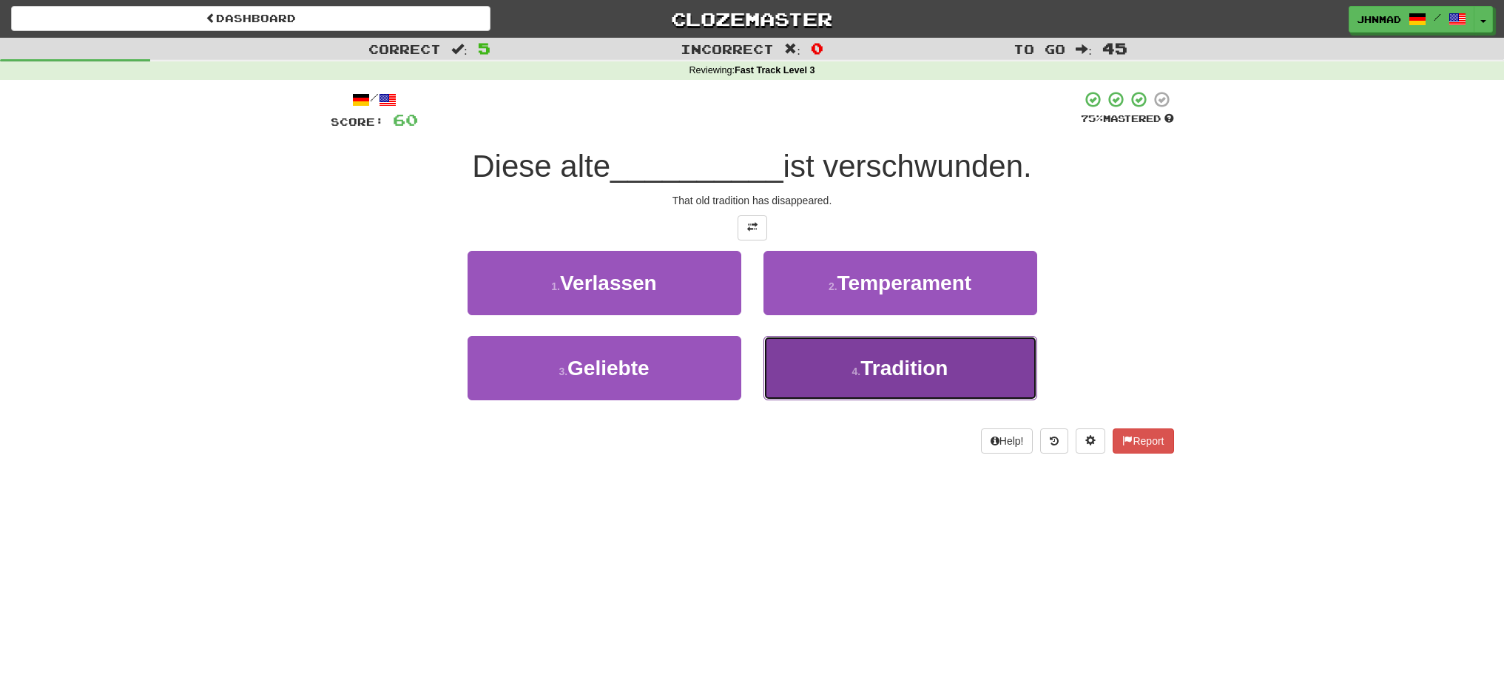
click at [916, 382] on button "4 . Tradition" at bounding box center [900, 368] width 274 height 64
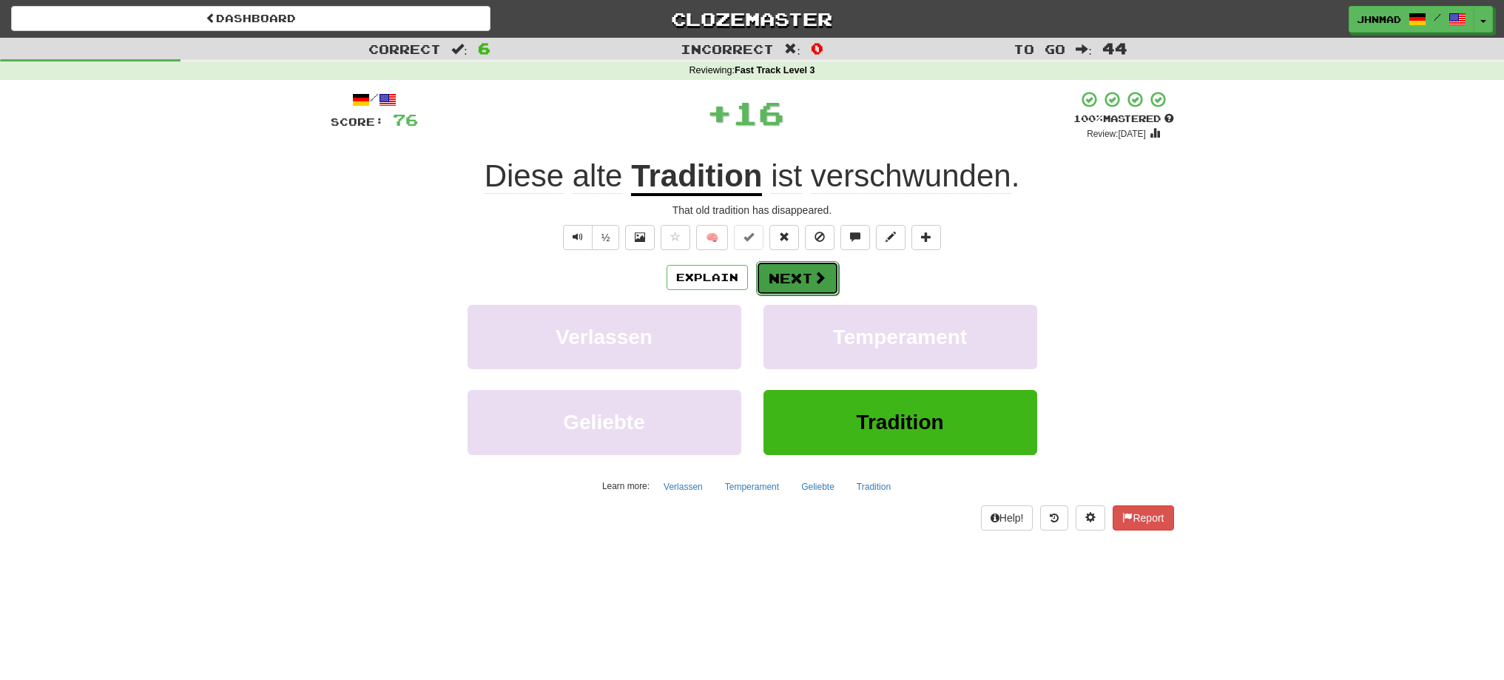
click at [772, 271] on button "Next" at bounding box center [797, 278] width 83 height 34
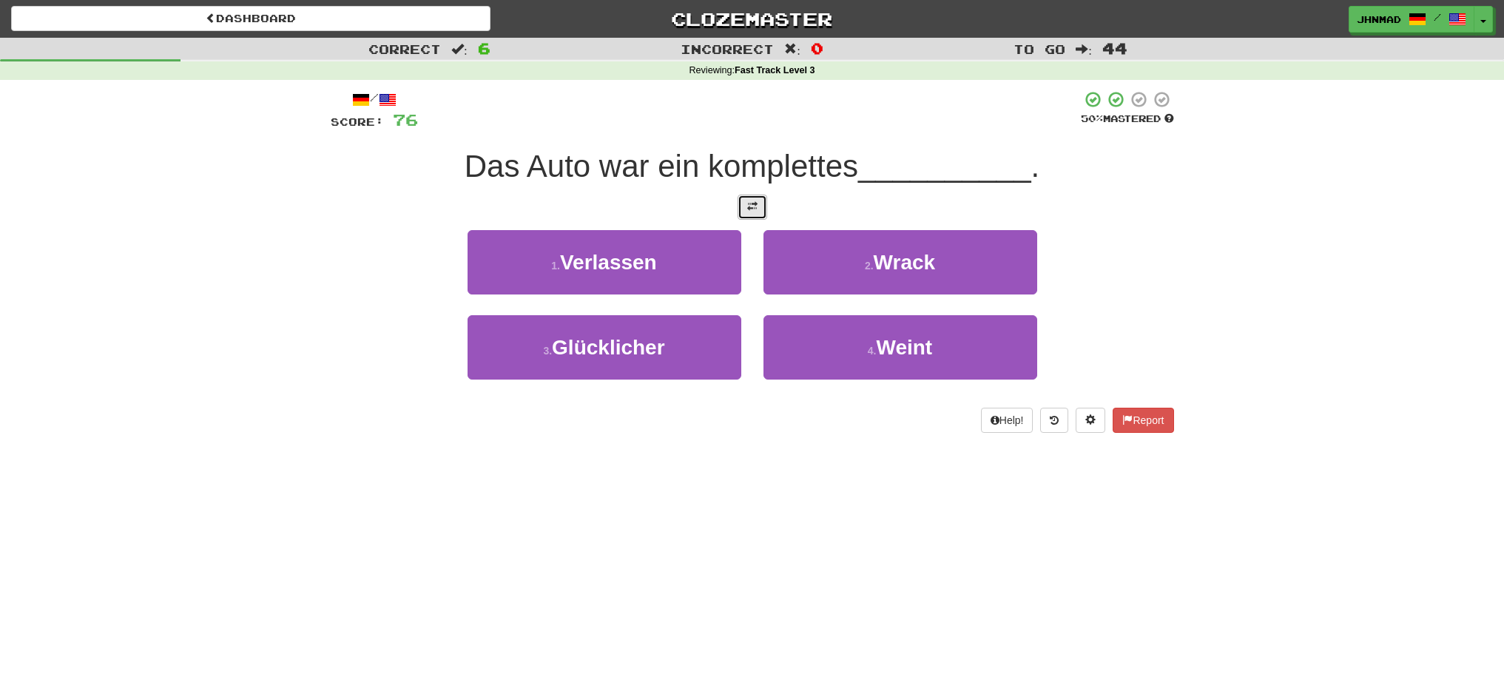
click at [759, 214] on button at bounding box center [753, 207] width 30 height 25
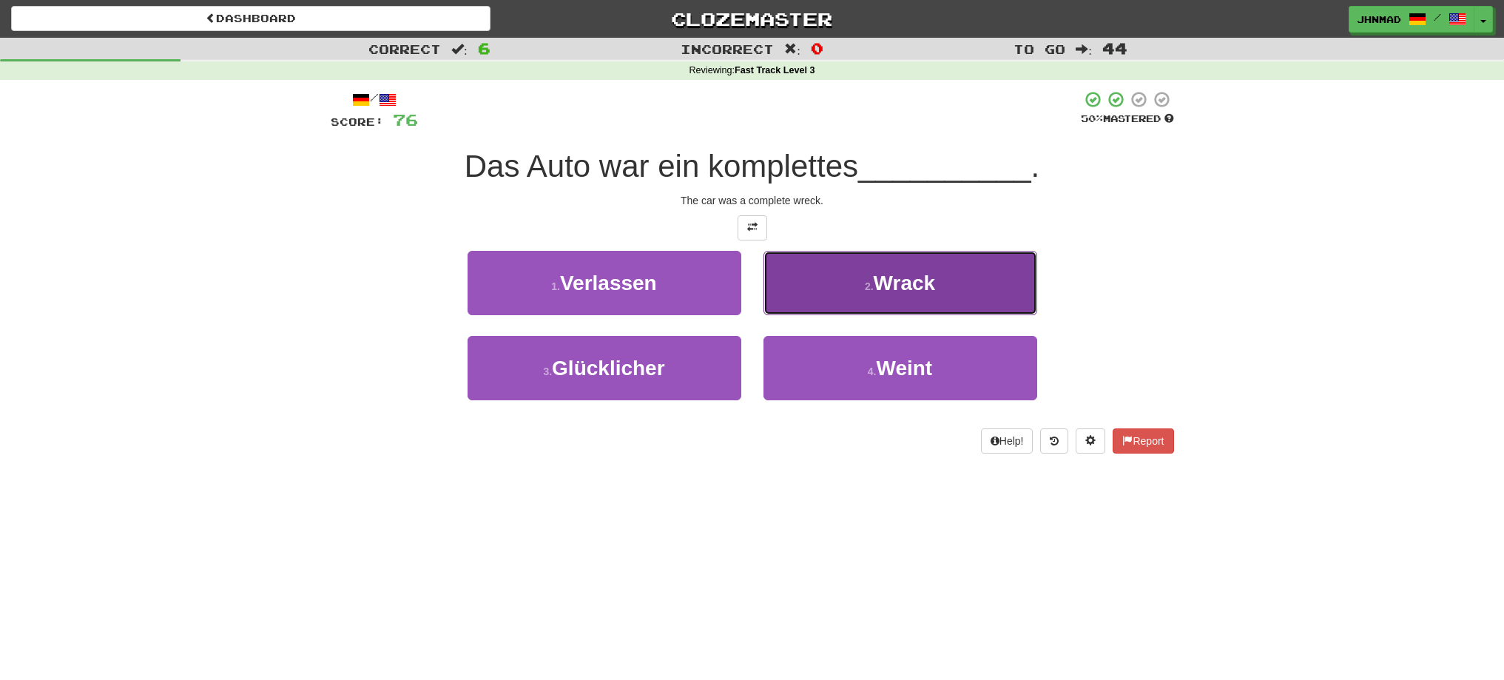
click at [857, 271] on button "2 . Wrack" at bounding box center [900, 283] width 274 height 64
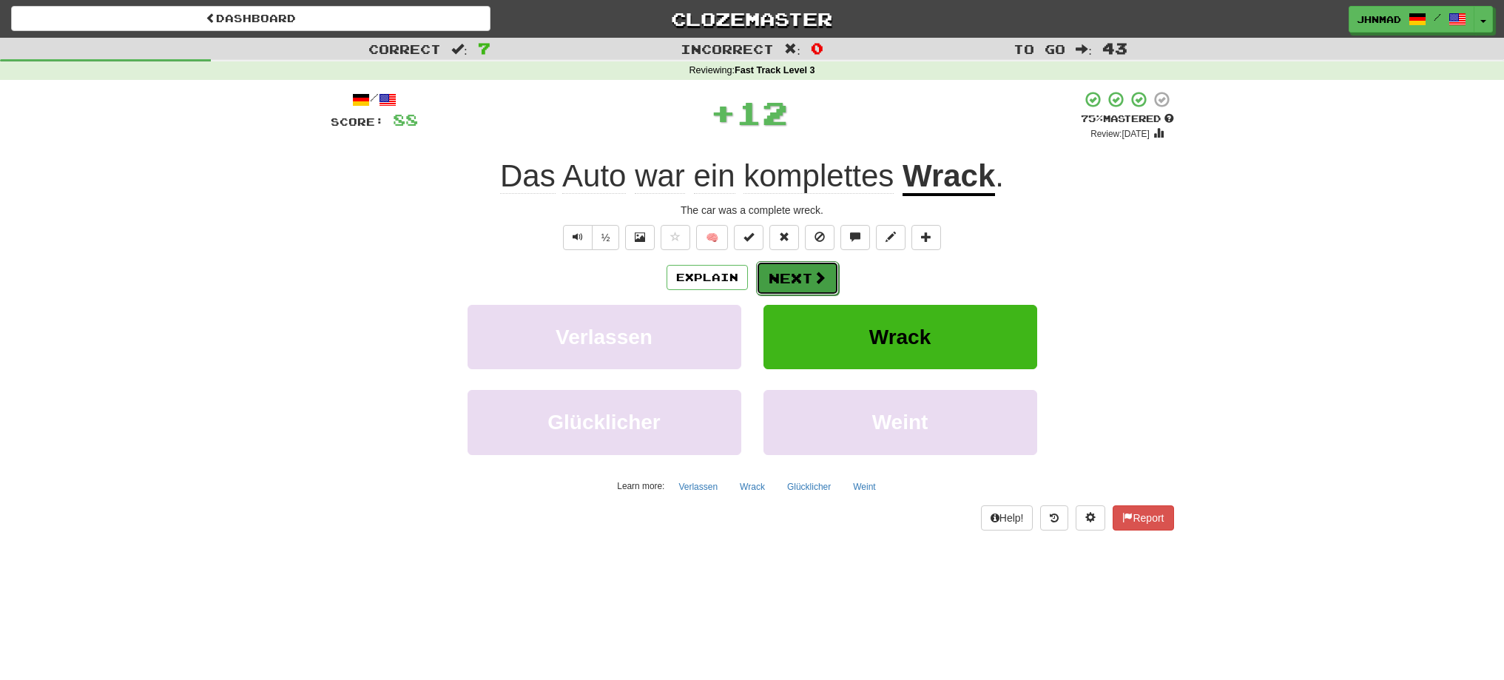
click at [803, 274] on button "Next" at bounding box center [797, 278] width 83 height 34
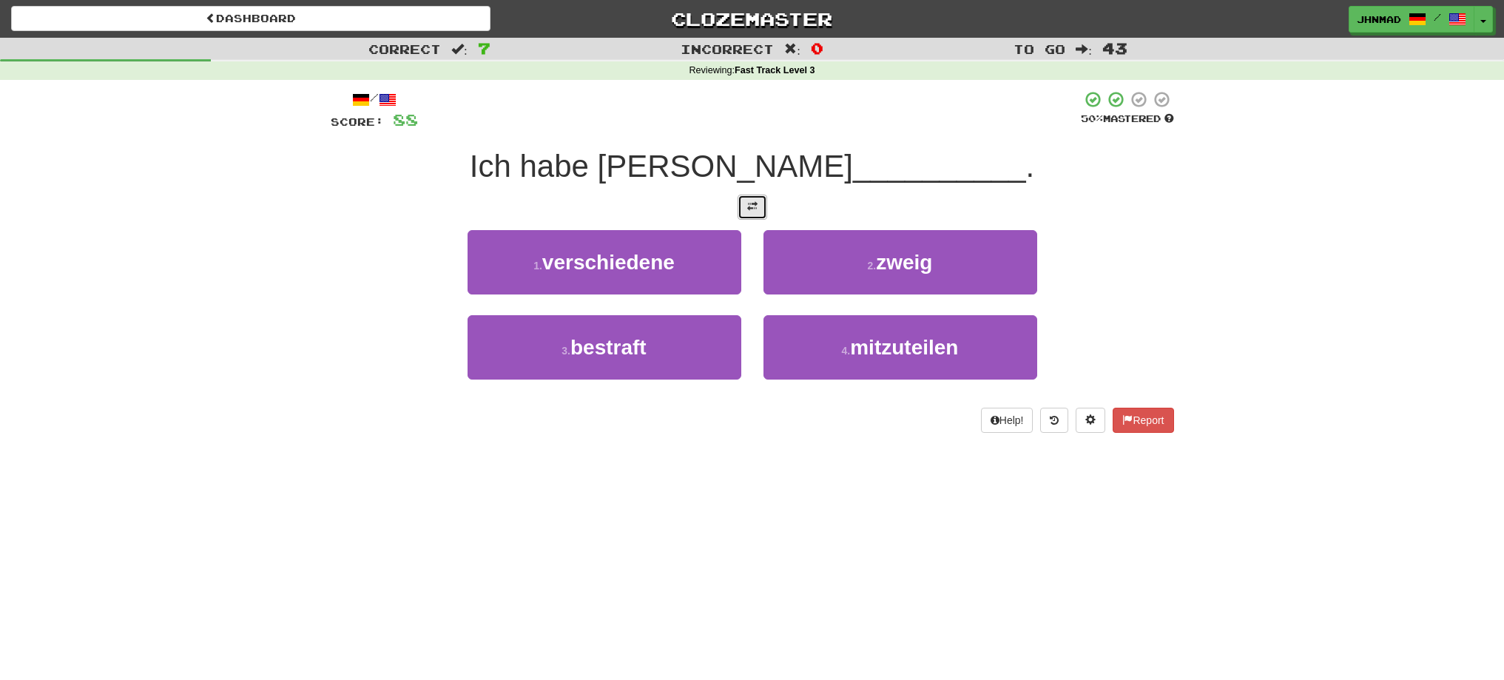
click at [738, 204] on button at bounding box center [753, 207] width 30 height 25
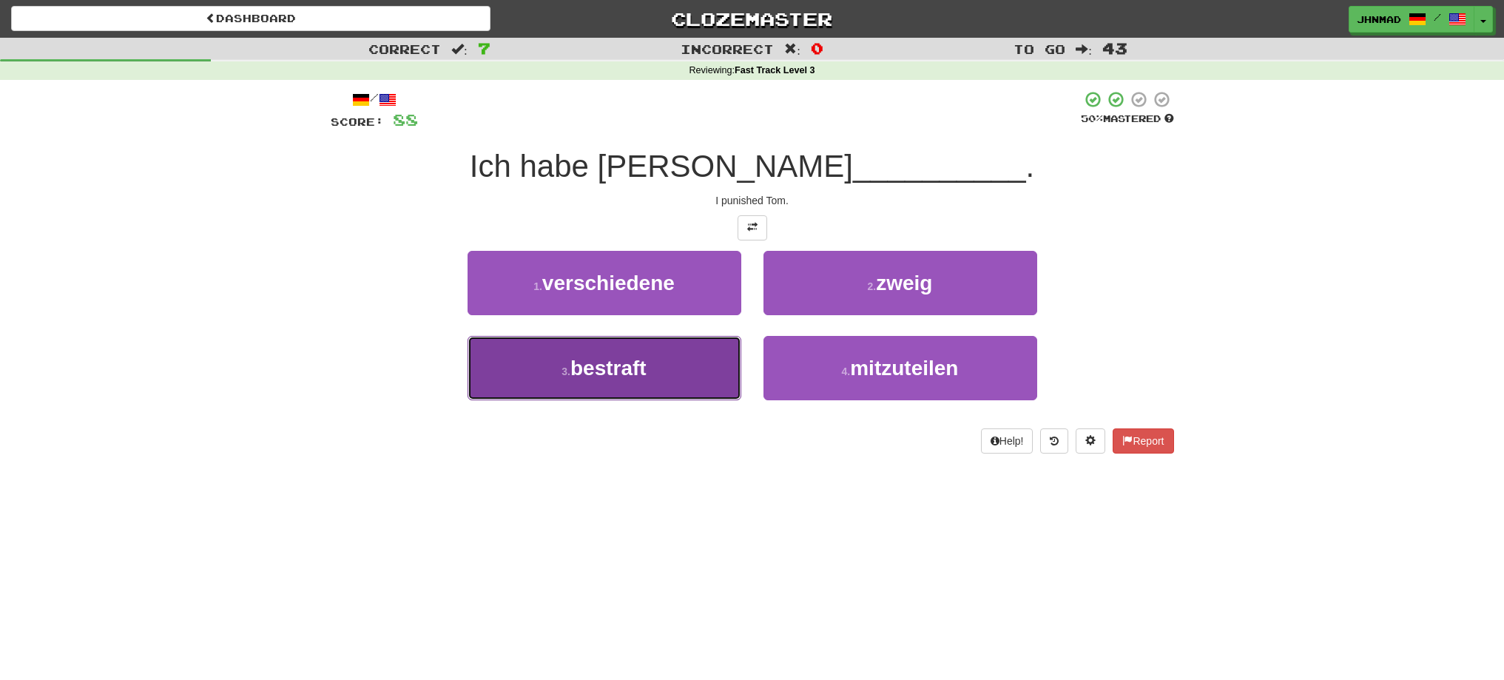
click at [602, 360] on span "bestraft" at bounding box center [608, 368] width 76 height 23
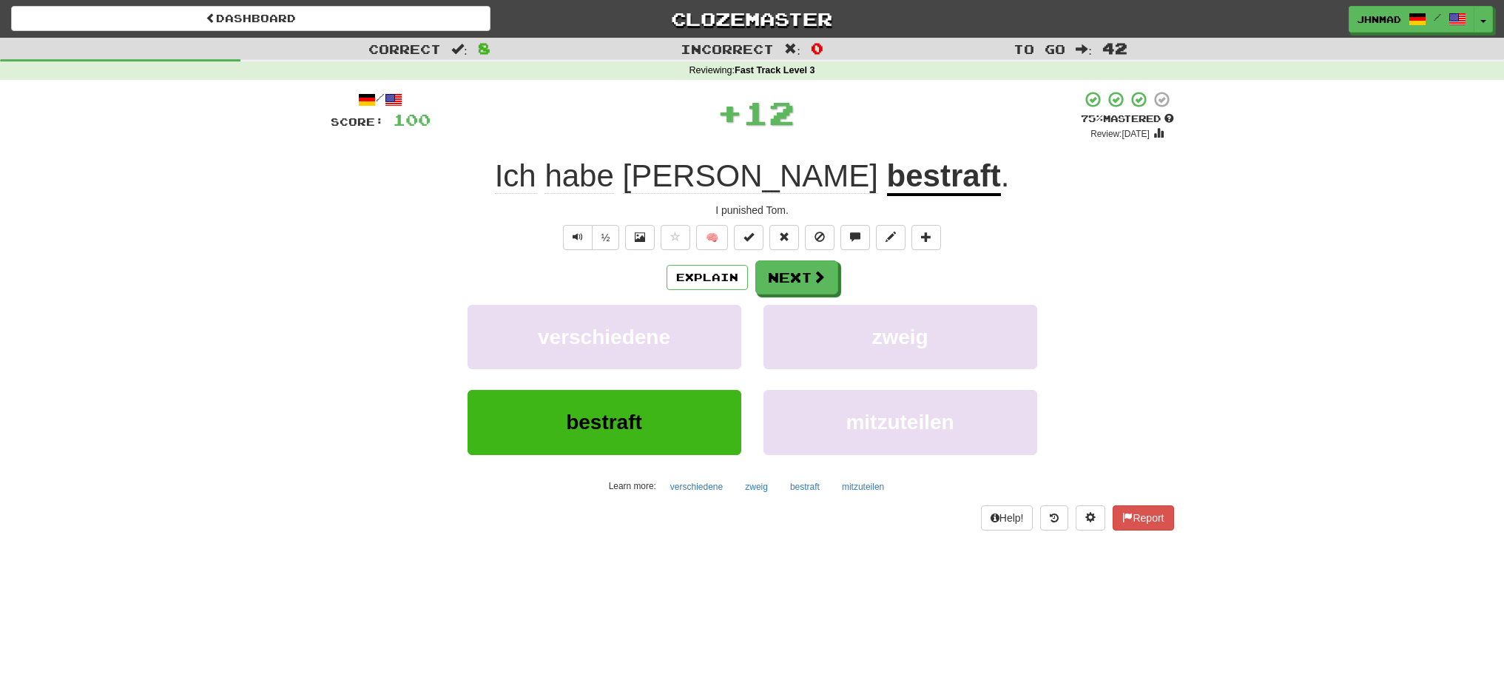
click at [887, 175] on u "bestraft" at bounding box center [944, 177] width 114 height 38
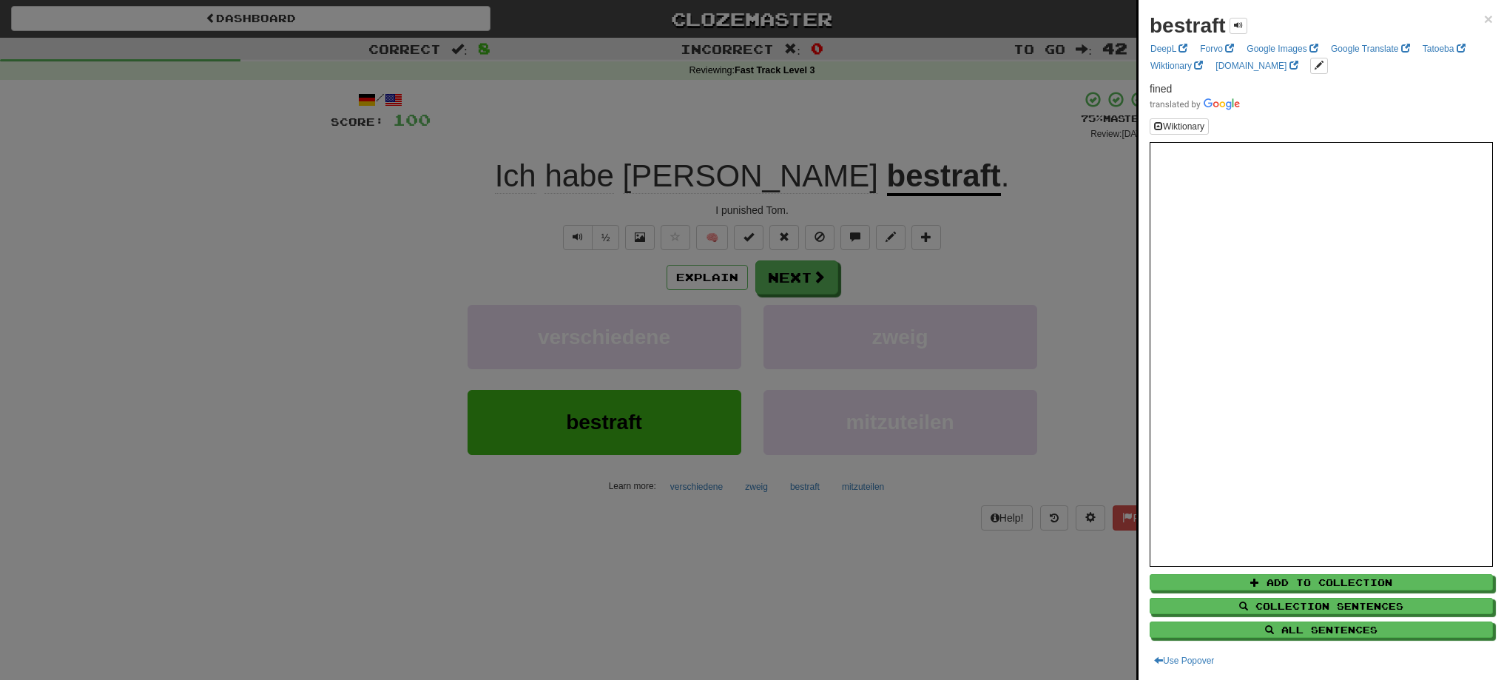
drag, startPoint x: 826, startPoint y: 183, endPoint x: 869, endPoint y: 177, distance: 43.3
click at [869, 177] on div at bounding box center [752, 340] width 1504 height 680
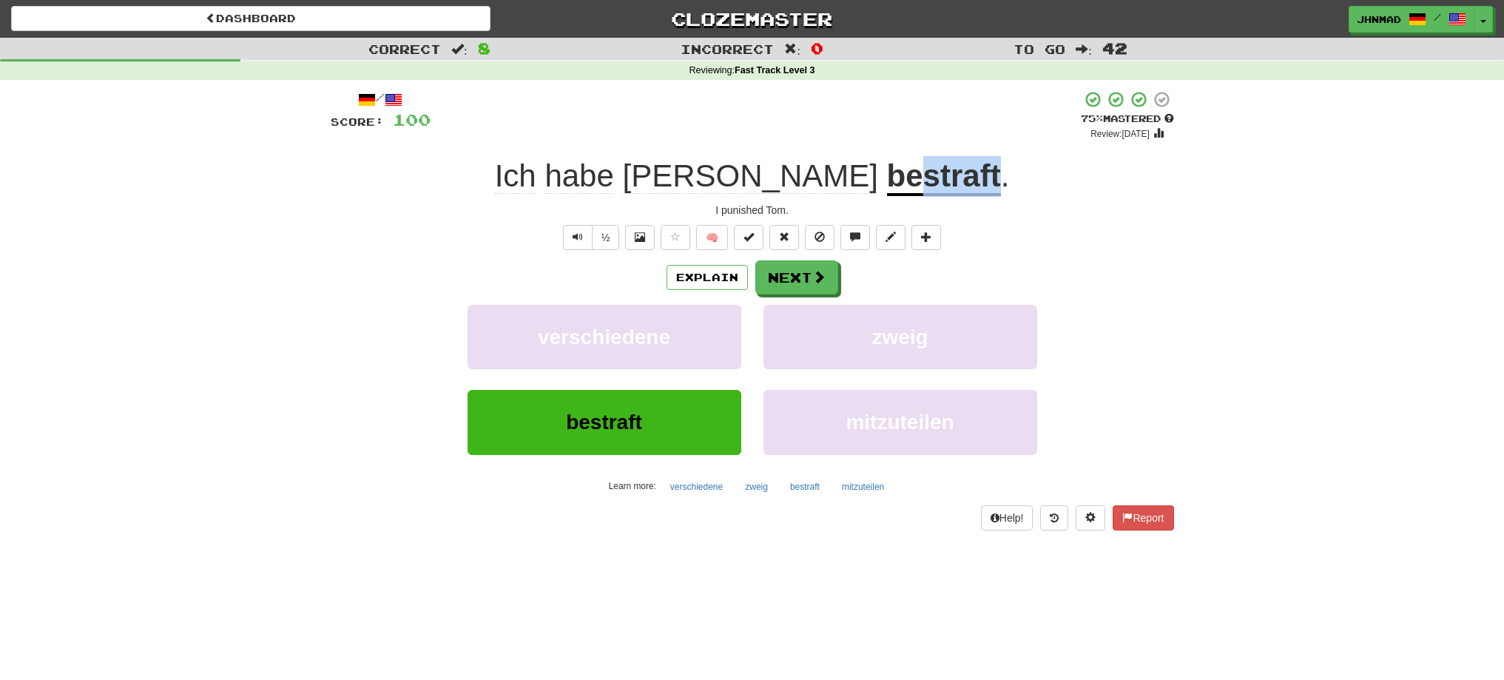
drag, startPoint x: 827, startPoint y: 180, endPoint x: 901, endPoint y: 170, distance: 74.6
click at [901, 170] on u "bestraft" at bounding box center [944, 177] width 114 height 38
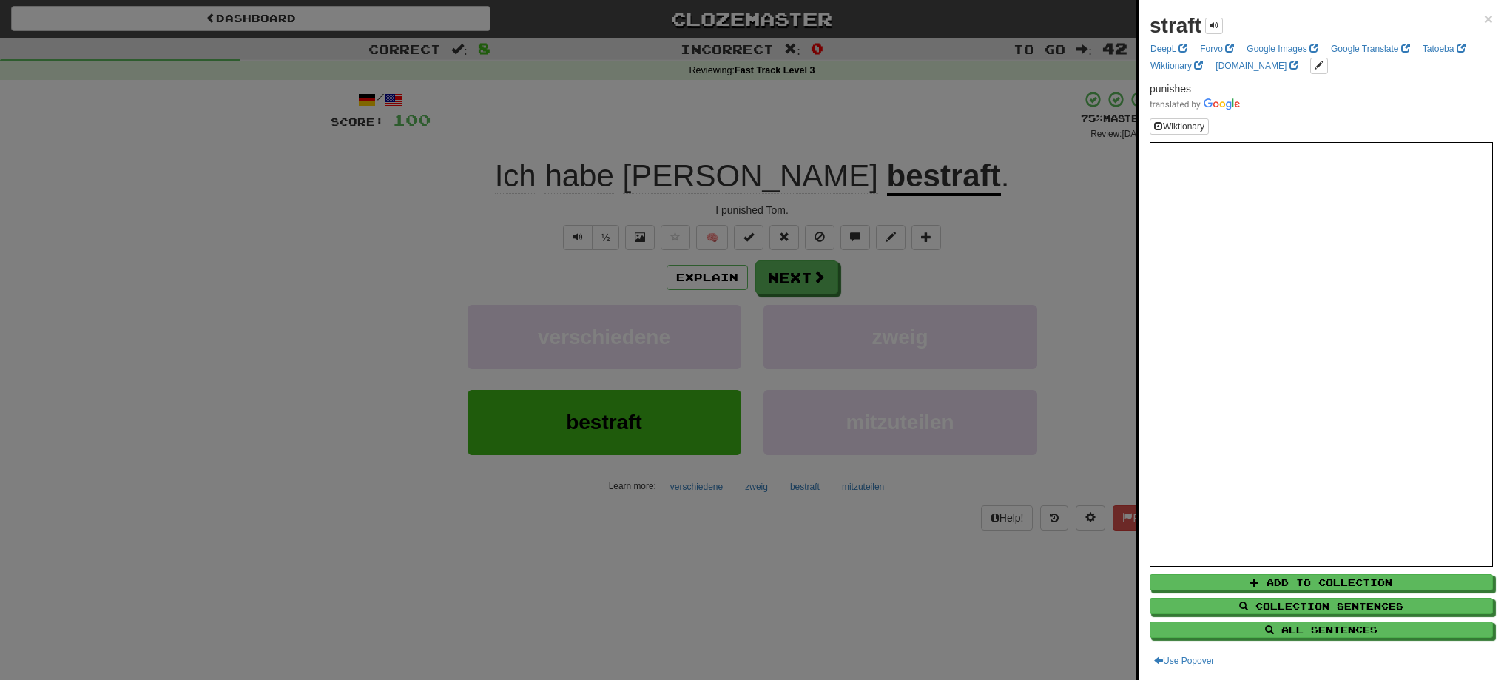
click at [871, 134] on div at bounding box center [752, 340] width 1504 height 680
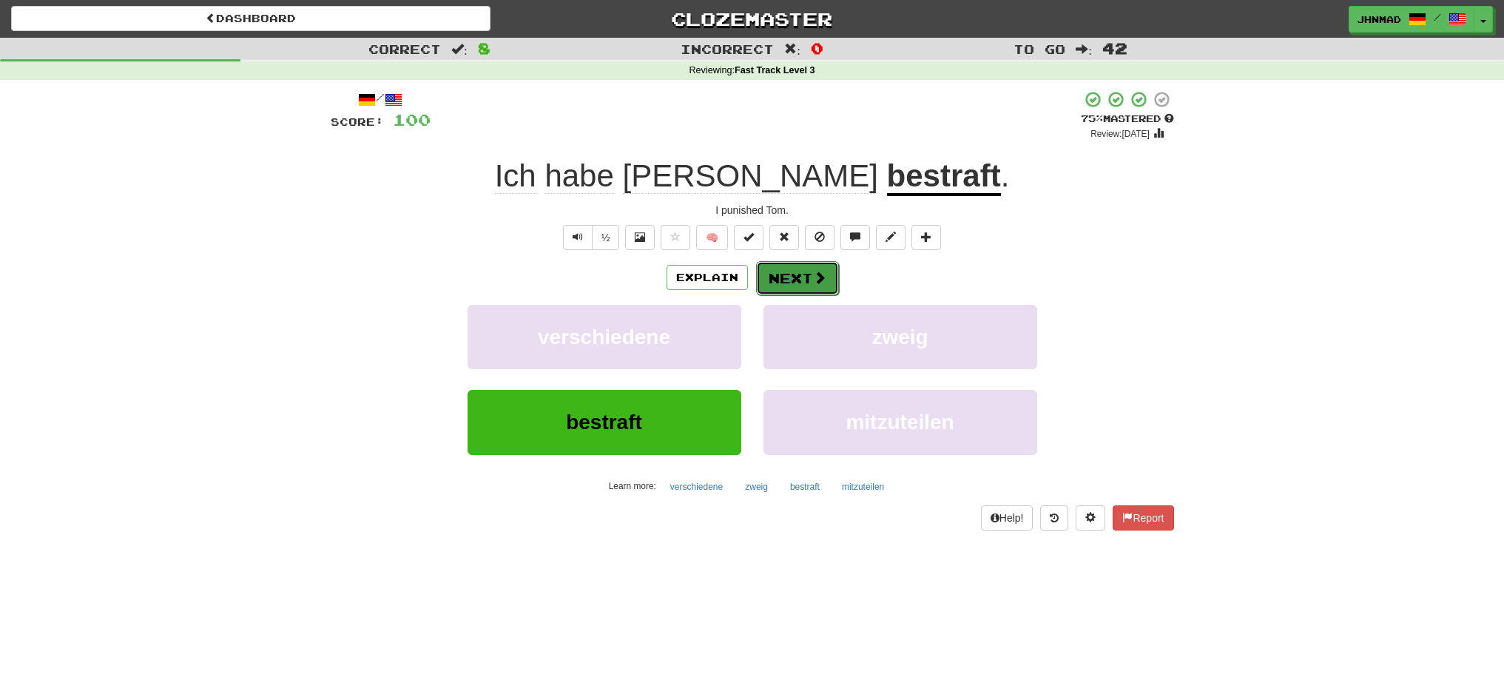
click at [770, 274] on button "Next" at bounding box center [797, 278] width 83 height 34
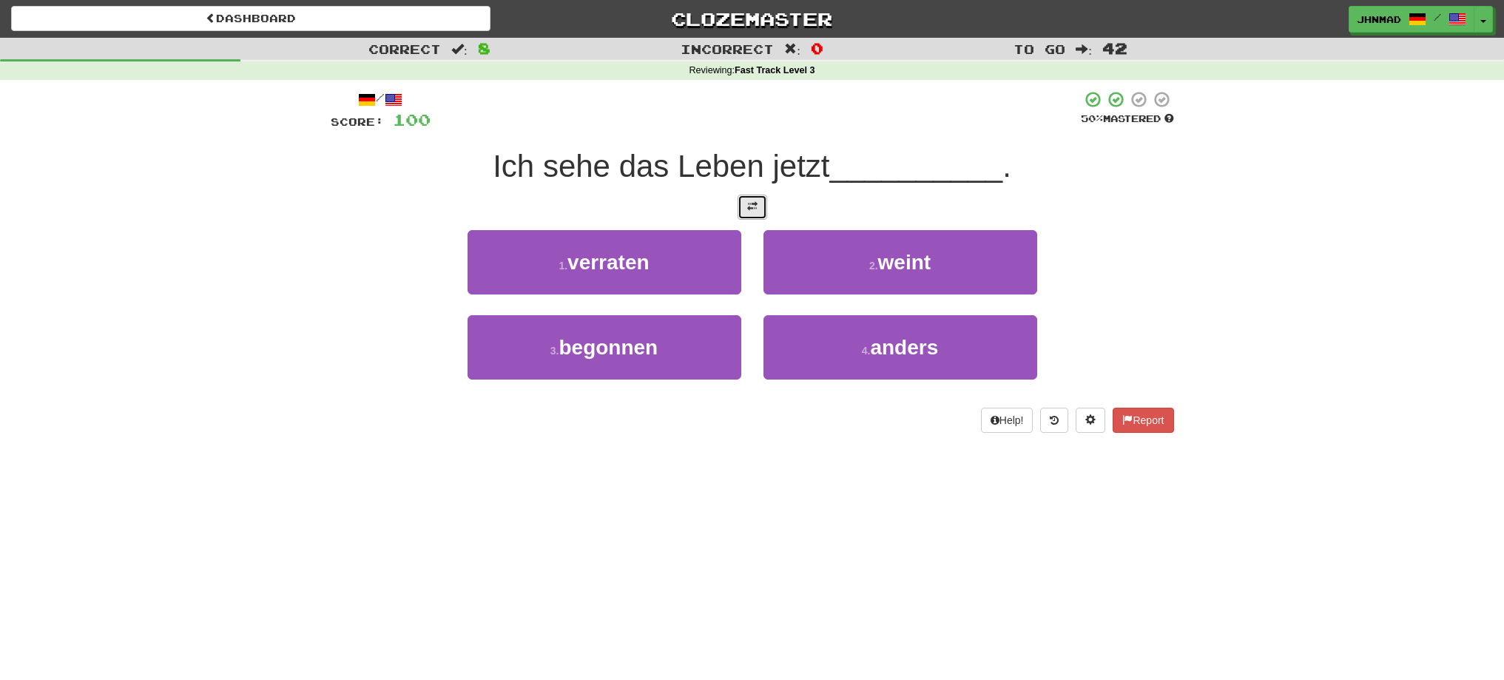
click at [752, 208] on span at bounding box center [752, 206] width 10 height 10
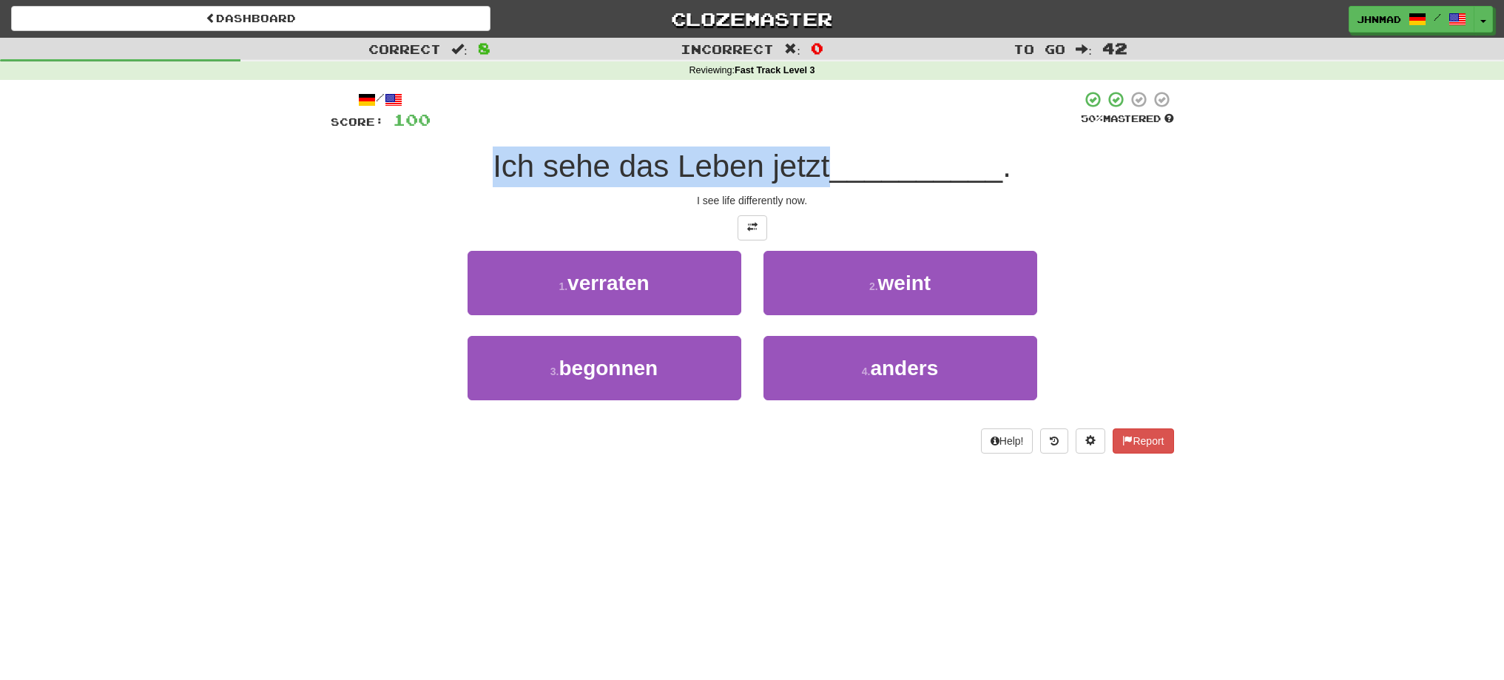
drag, startPoint x: 482, startPoint y: 166, endPoint x: 827, endPoint y: 161, distance: 344.8
click at [827, 161] on div "Ich sehe das Leben jetzt __________ ." at bounding box center [752, 166] width 843 height 41
click at [817, 128] on div at bounding box center [817, 128] width 0 height 0
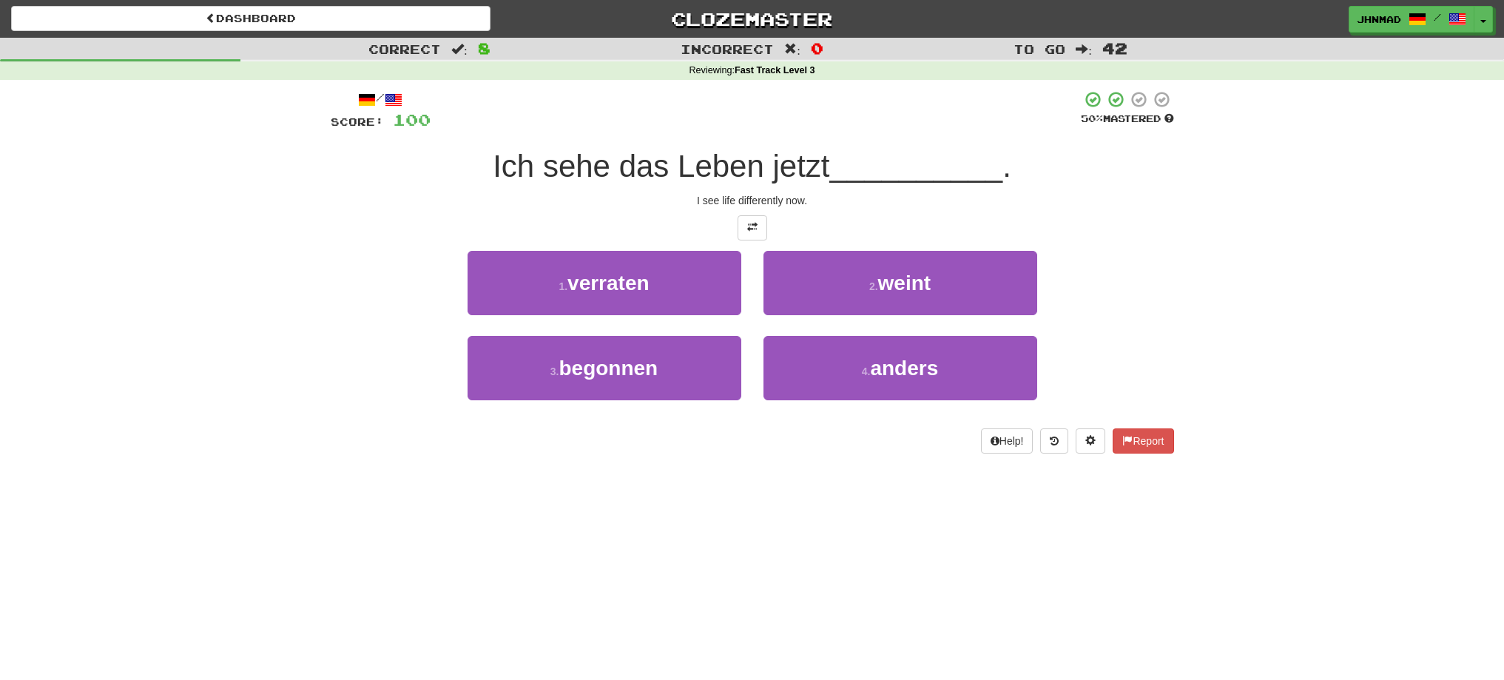
click at [408, 236] on div at bounding box center [752, 227] width 843 height 25
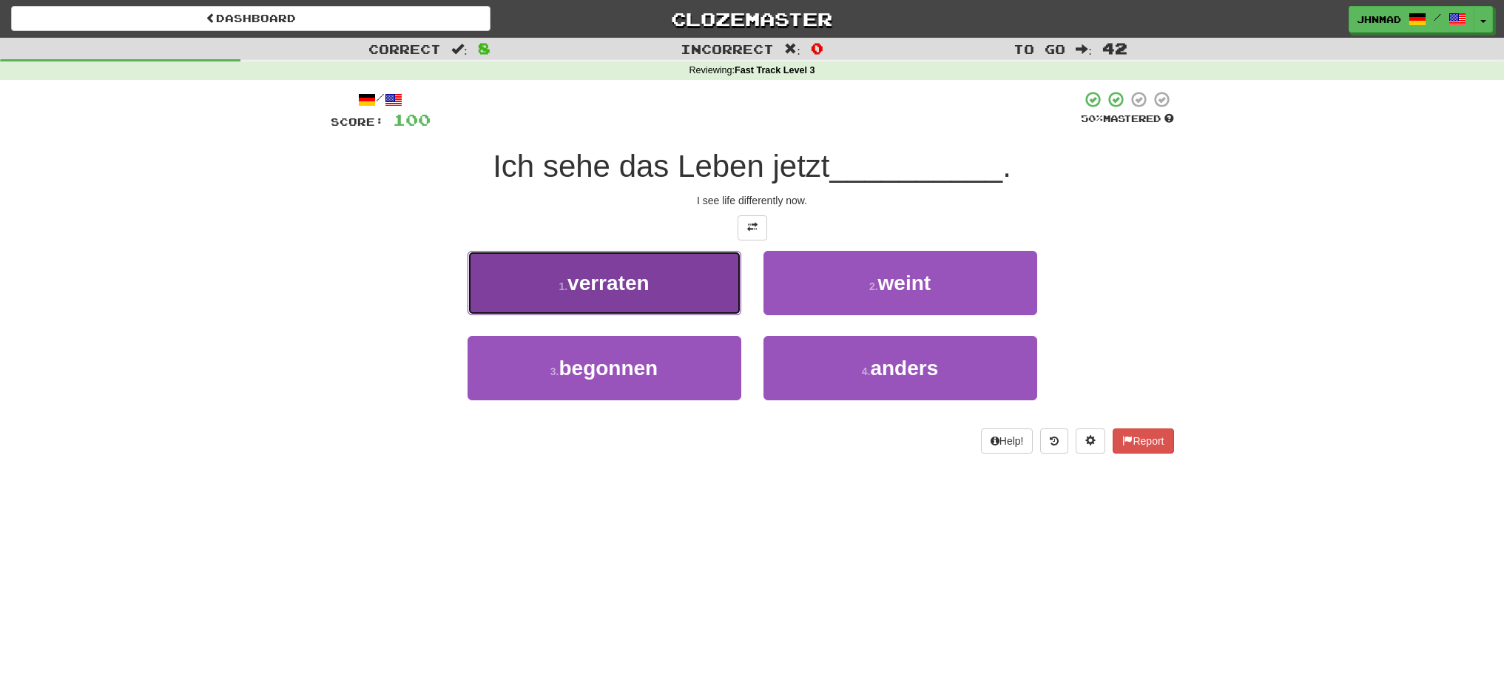
click at [617, 284] on span "verraten" at bounding box center [608, 282] width 82 height 23
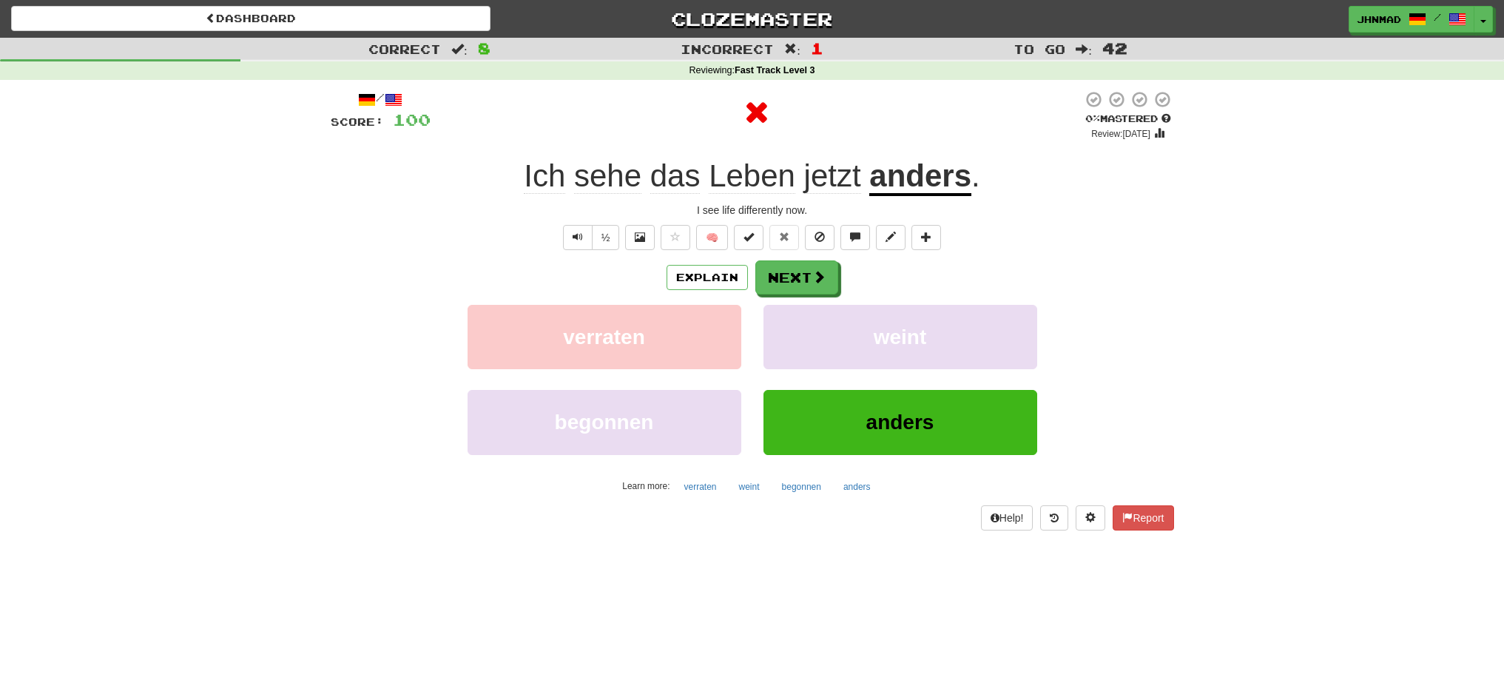
click at [958, 178] on u "anders" at bounding box center [920, 177] width 102 height 38
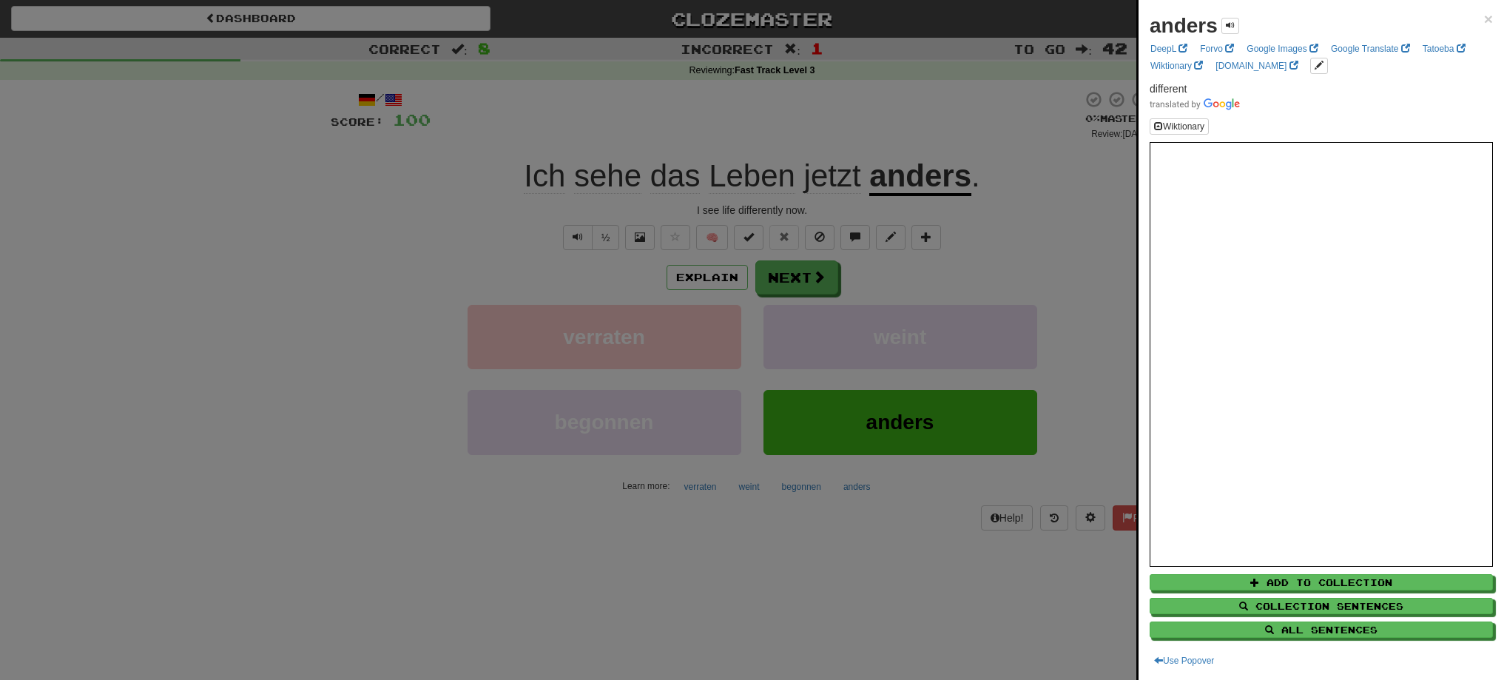
click at [781, 283] on div at bounding box center [752, 340] width 1504 height 680
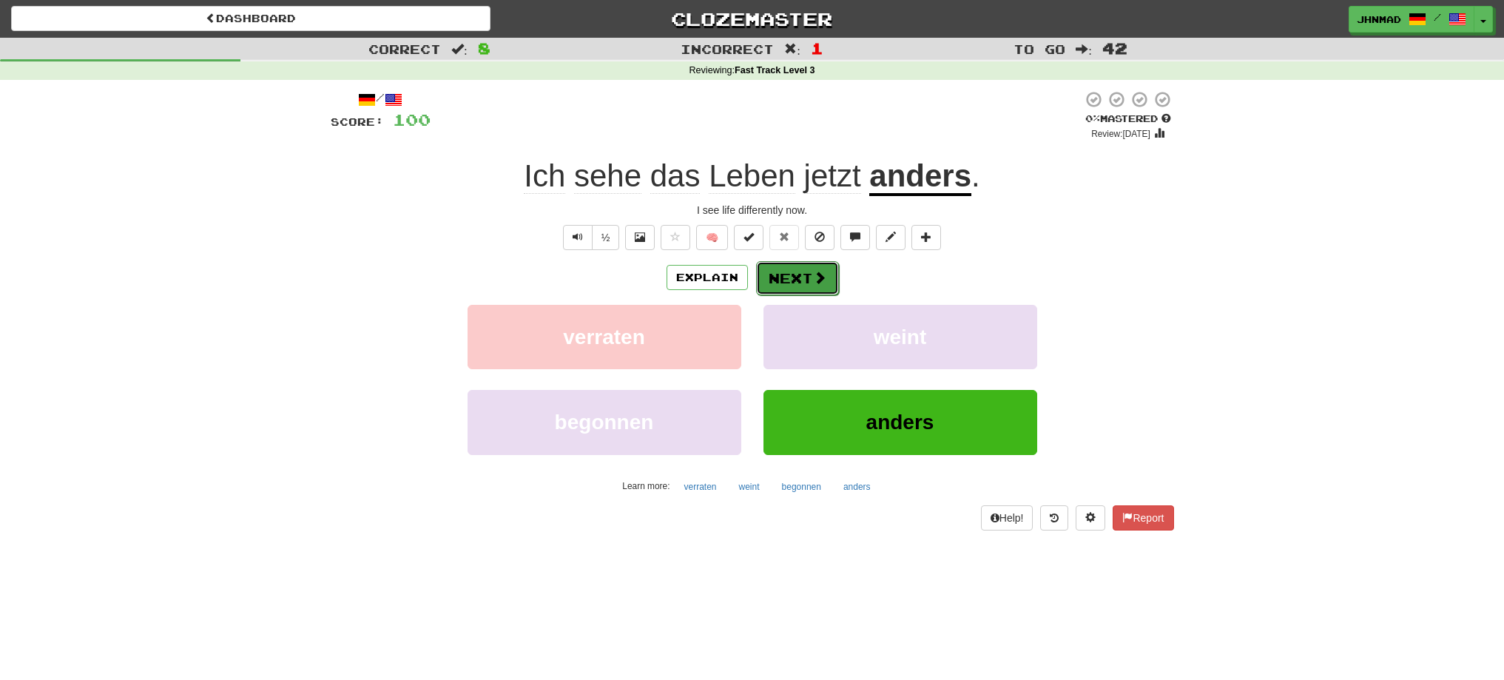
click at [783, 282] on button "Next" at bounding box center [797, 278] width 83 height 34
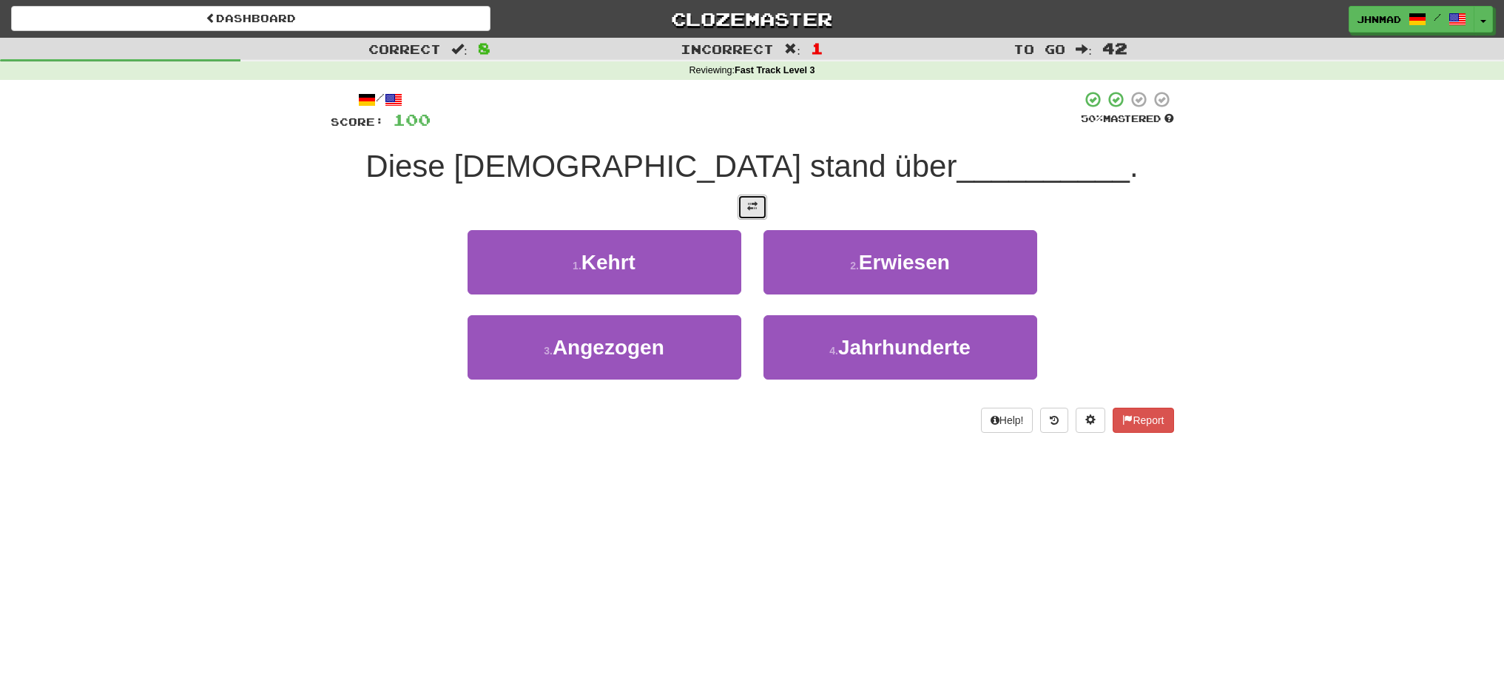
click at [754, 208] on span at bounding box center [752, 206] width 10 height 10
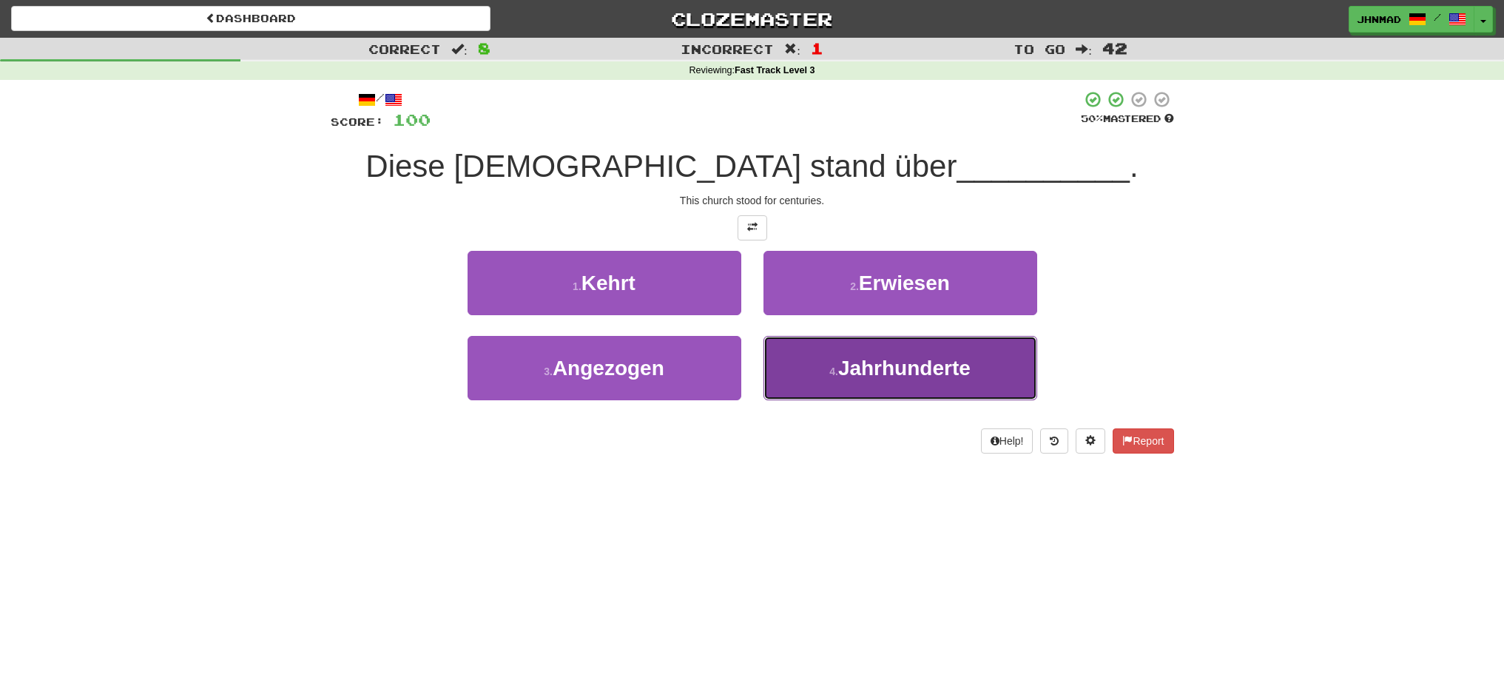
click at [886, 376] on span "Jahrhunderte" at bounding box center [904, 368] width 132 height 23
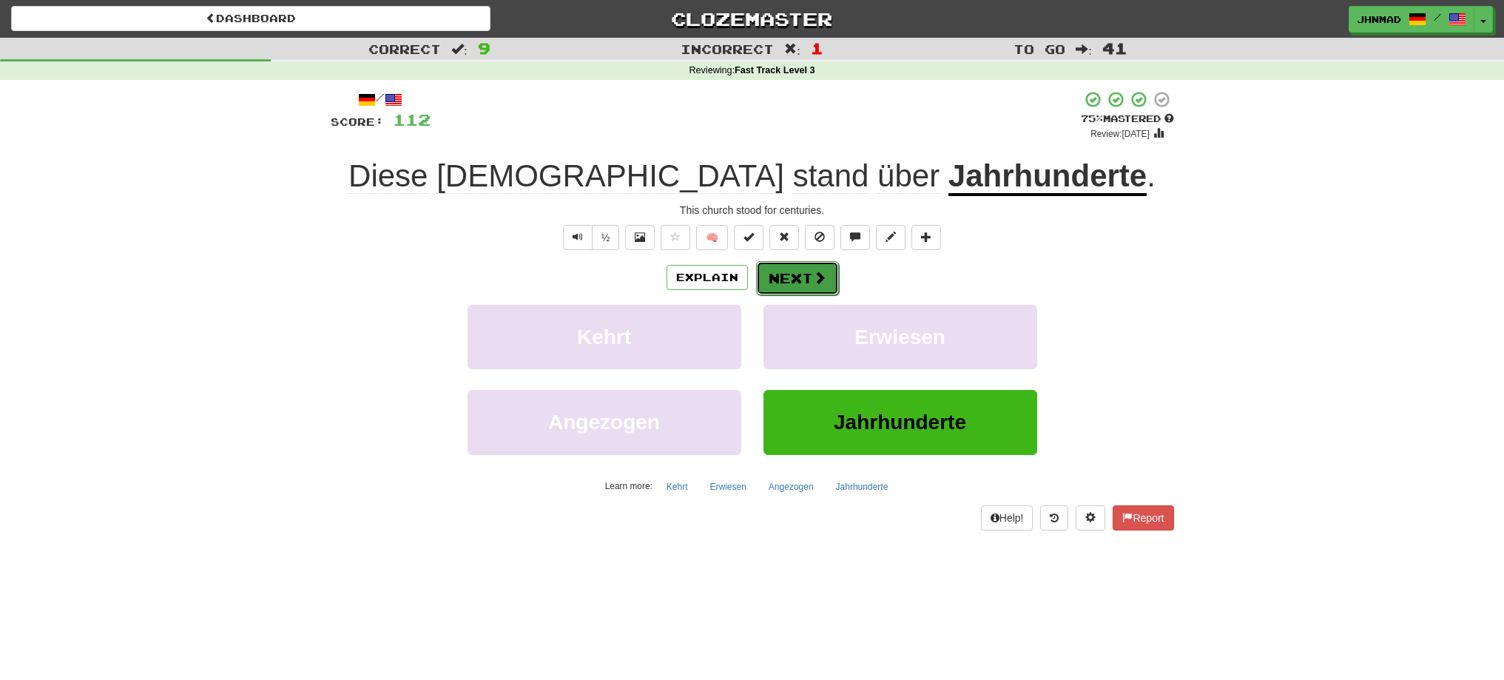
click at [818, 279] on span at bounding box center [819, 277] width 13 height 13
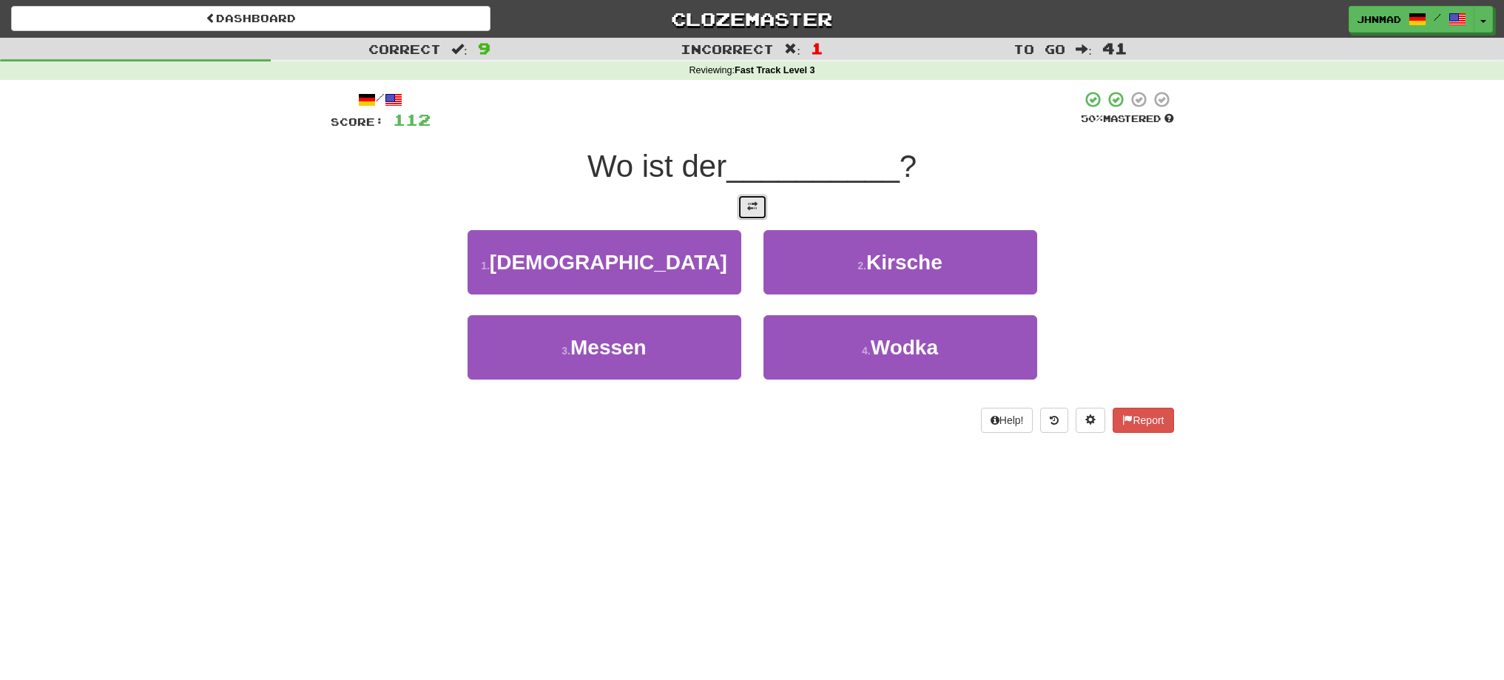
click at [747, 201] on span at bounding box center [752, 206] width 10 height 10
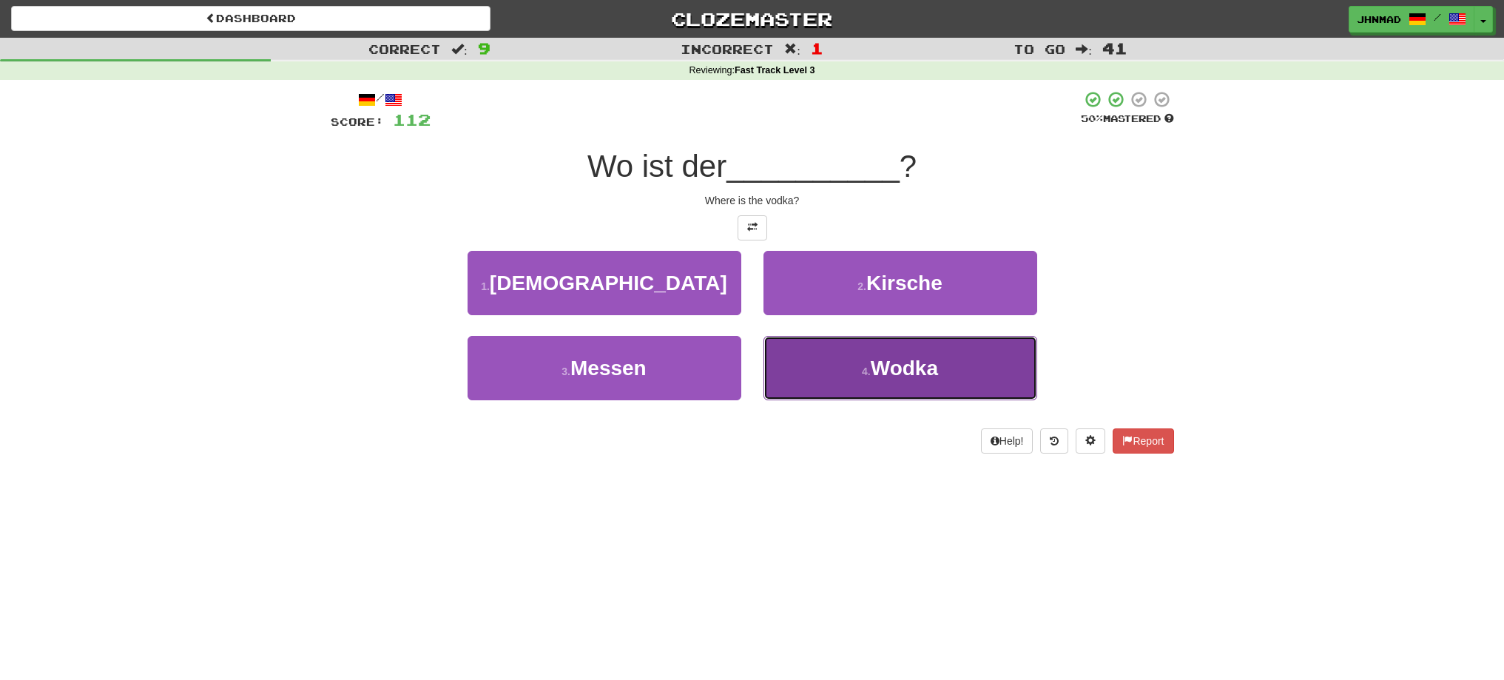
click at [897, 366] on span "Wodka" at bounding box center [904, 368] width 67 height 23
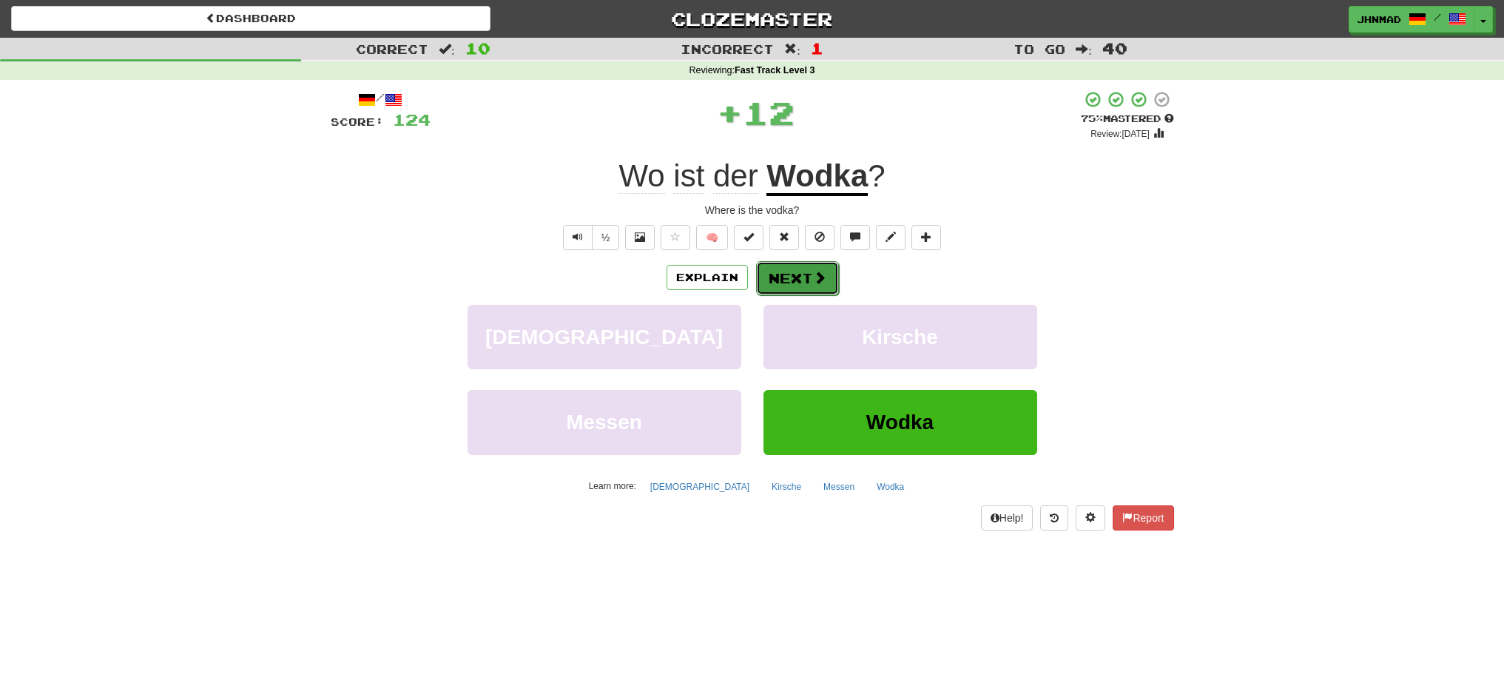
click at [823, 283] on span at bounding box center [819, 277] width 13 height 13
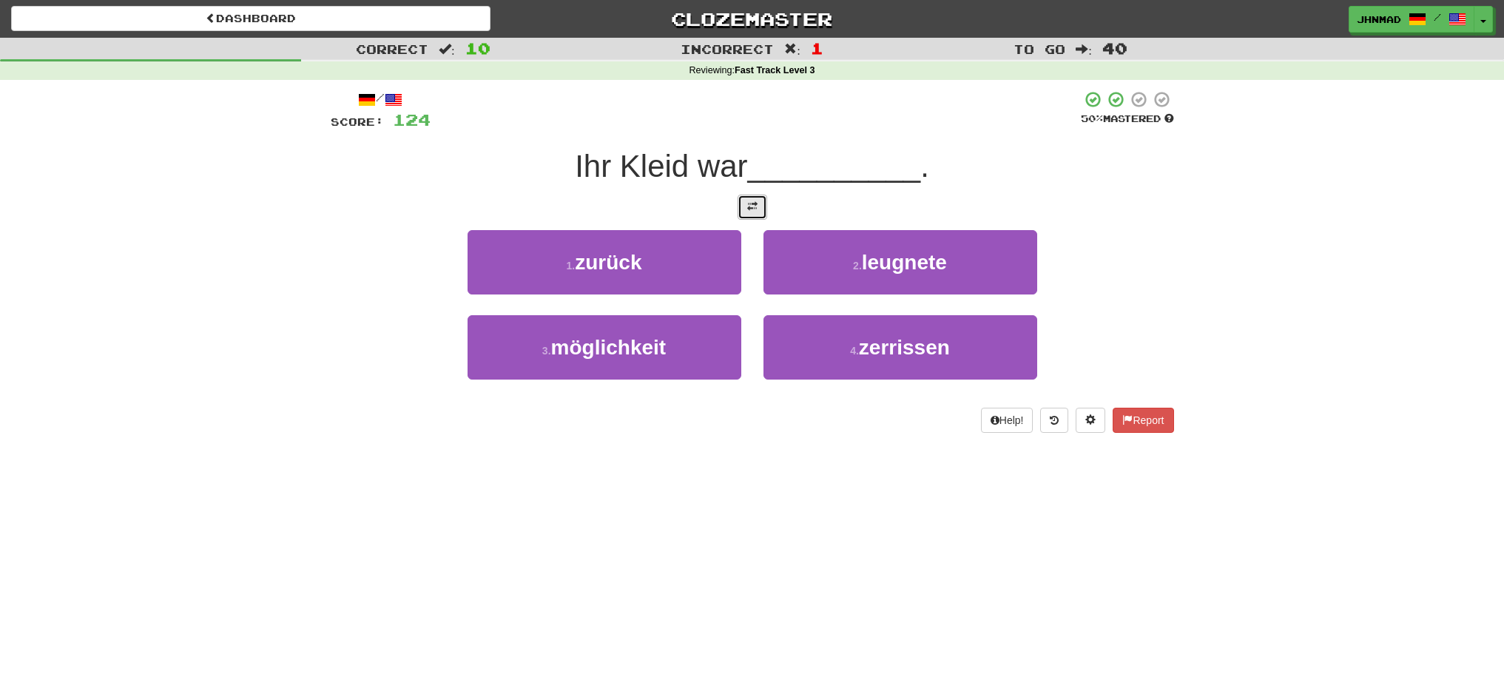
click at [748, 206] on span at bounding box center [752, 206] width 10 height 10
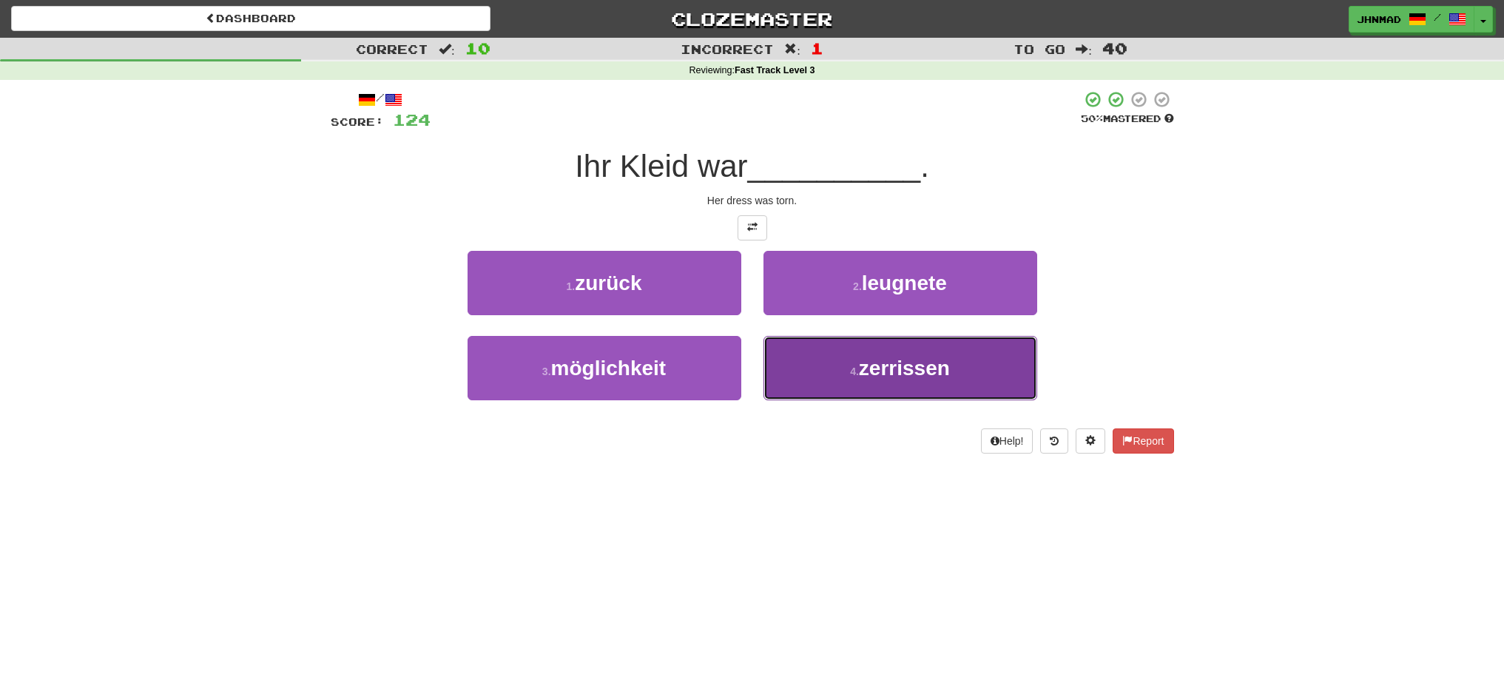
click at [904, 372] on span "zerrissen" at bounding box center [904, 368] width 91 height 23
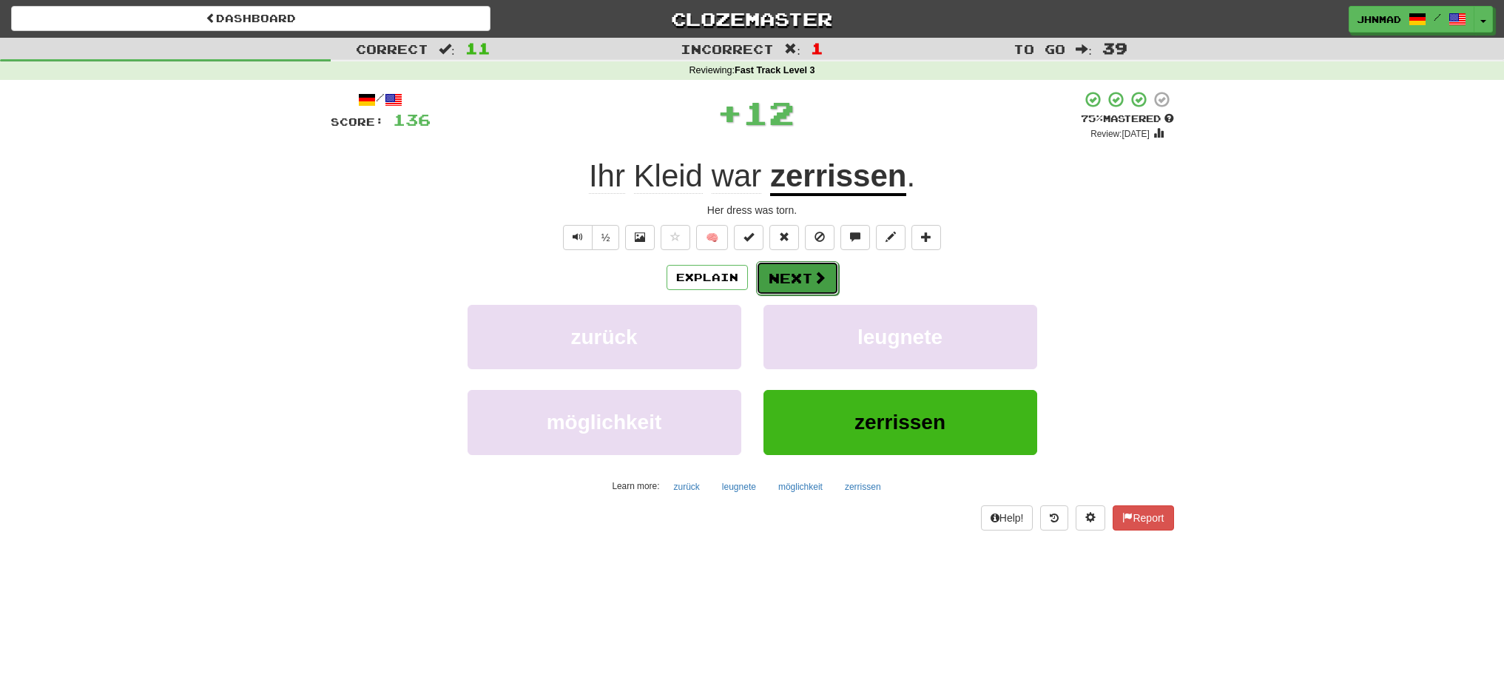
click at [820, 274] on span at bounding box center [819, 277] width 13 height 13
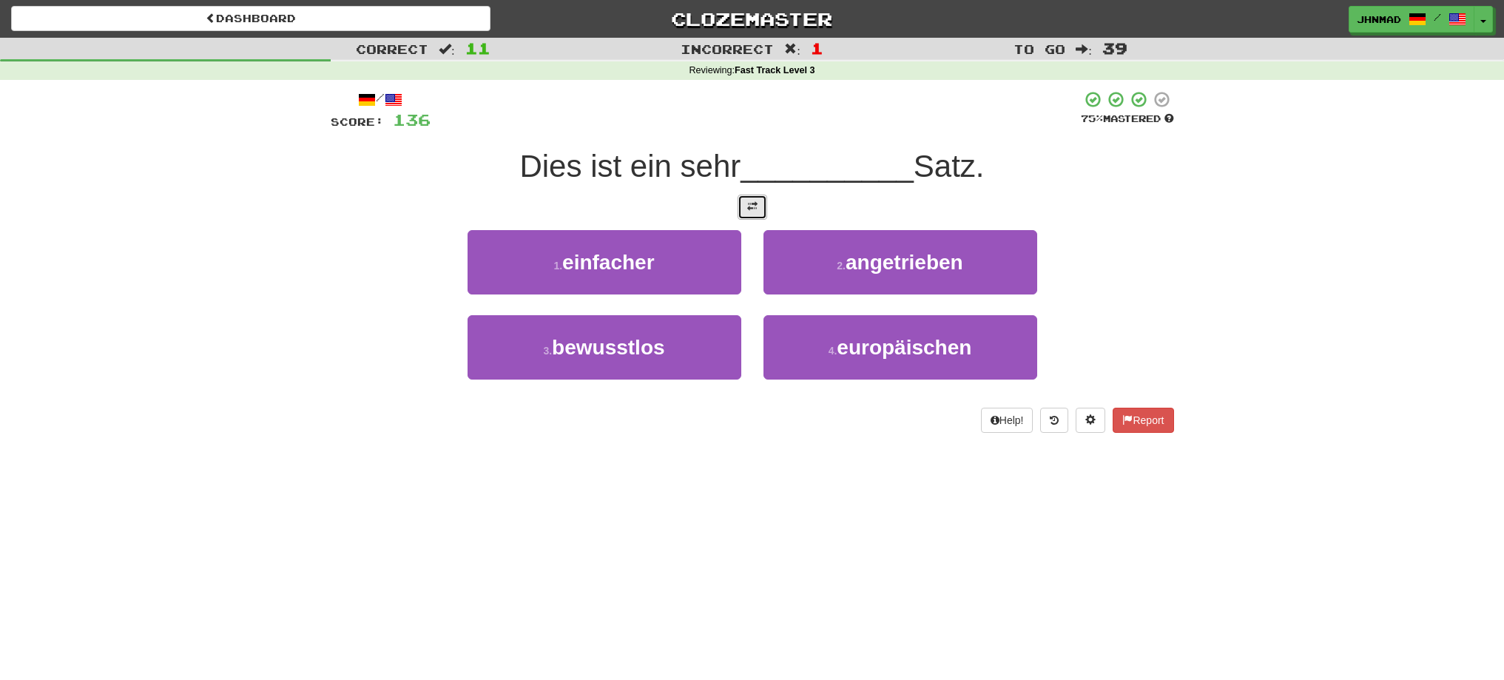
click at [760, 209] on button at bounding box center [753, 207] width 30 height 25
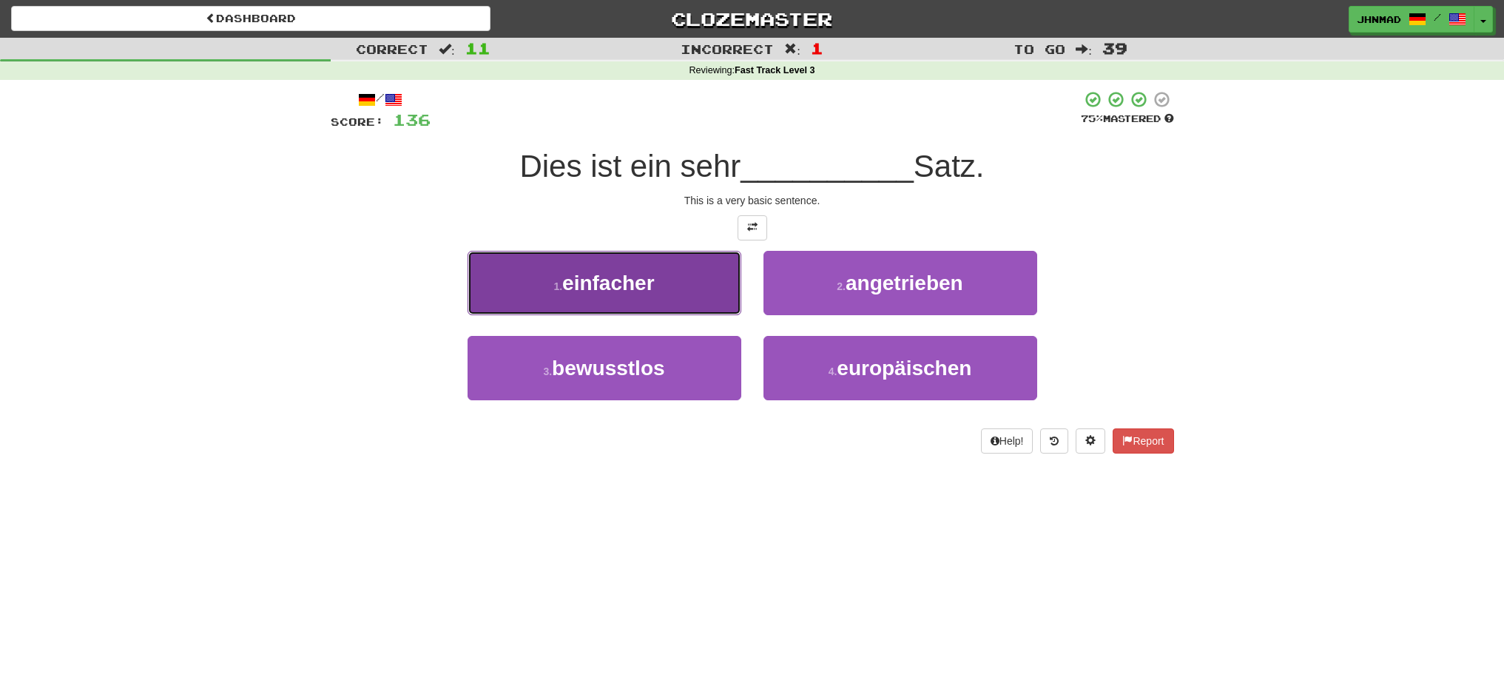
click at [724, 286] on button "1 . einfacher" at bounding box center [605, 283] width 274 height 64
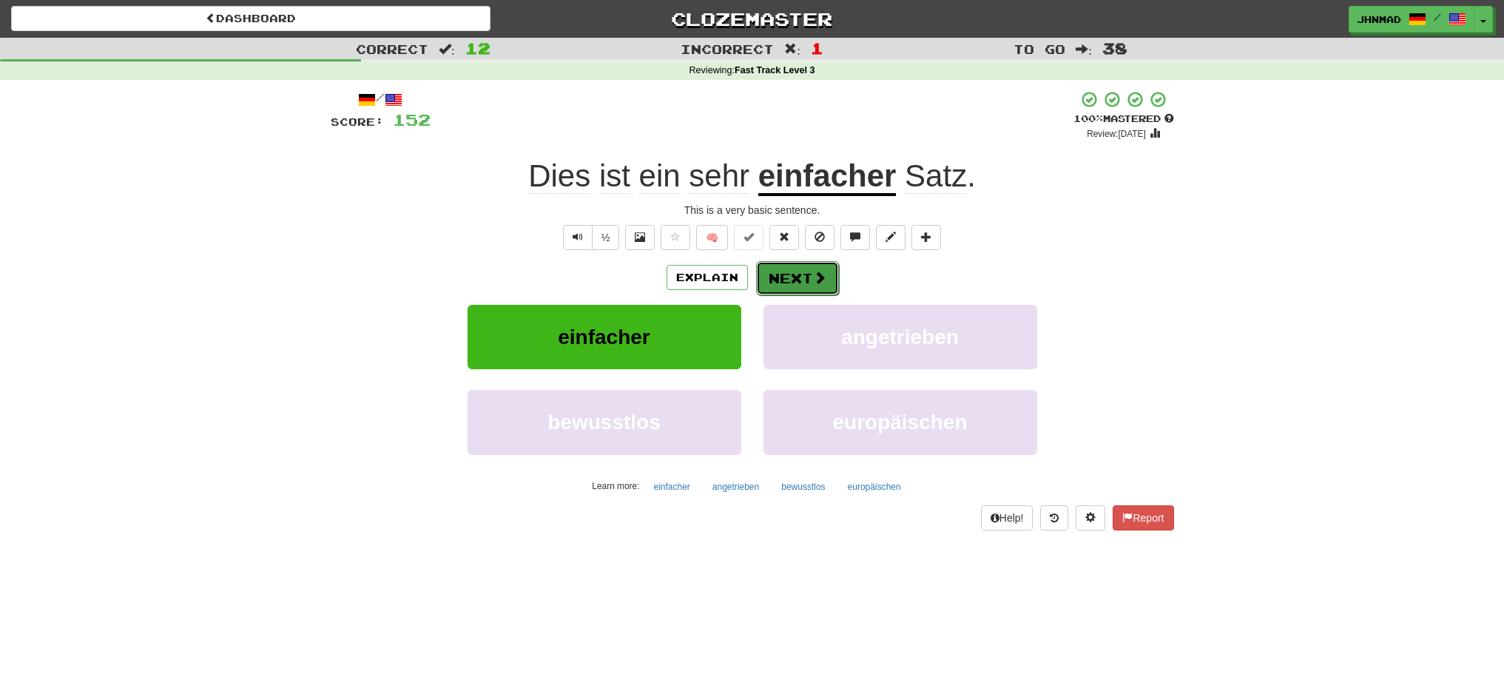
click at [794, 283] on button "Next" at bounding box center [797, 278] width 83 height 34
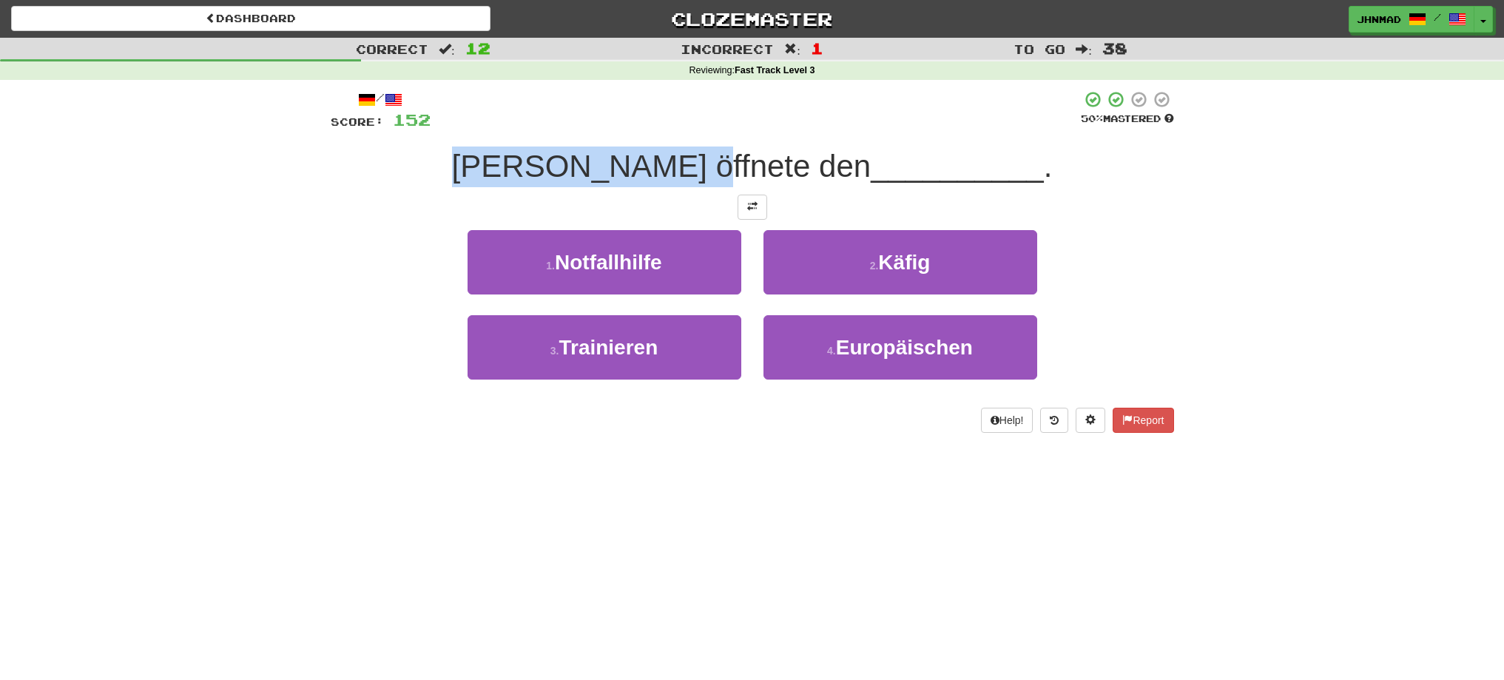
drag, startPoint x: 547, startPoint y: 161, endPoint x: 765, endPoint y: 155, distance: 218.3
click at [765, 155] on span "Tom öffnete den" at bounding box center [661, 166] width 419 height 35
click at [755, 128] on div at bounding box center [755, 128] width 0 height 0
click at [807, 203] on div at bounding box center [752, 207] width 843 height 25
click at [758, 207] on button at bounding box center [753, 207] width 30 height 25
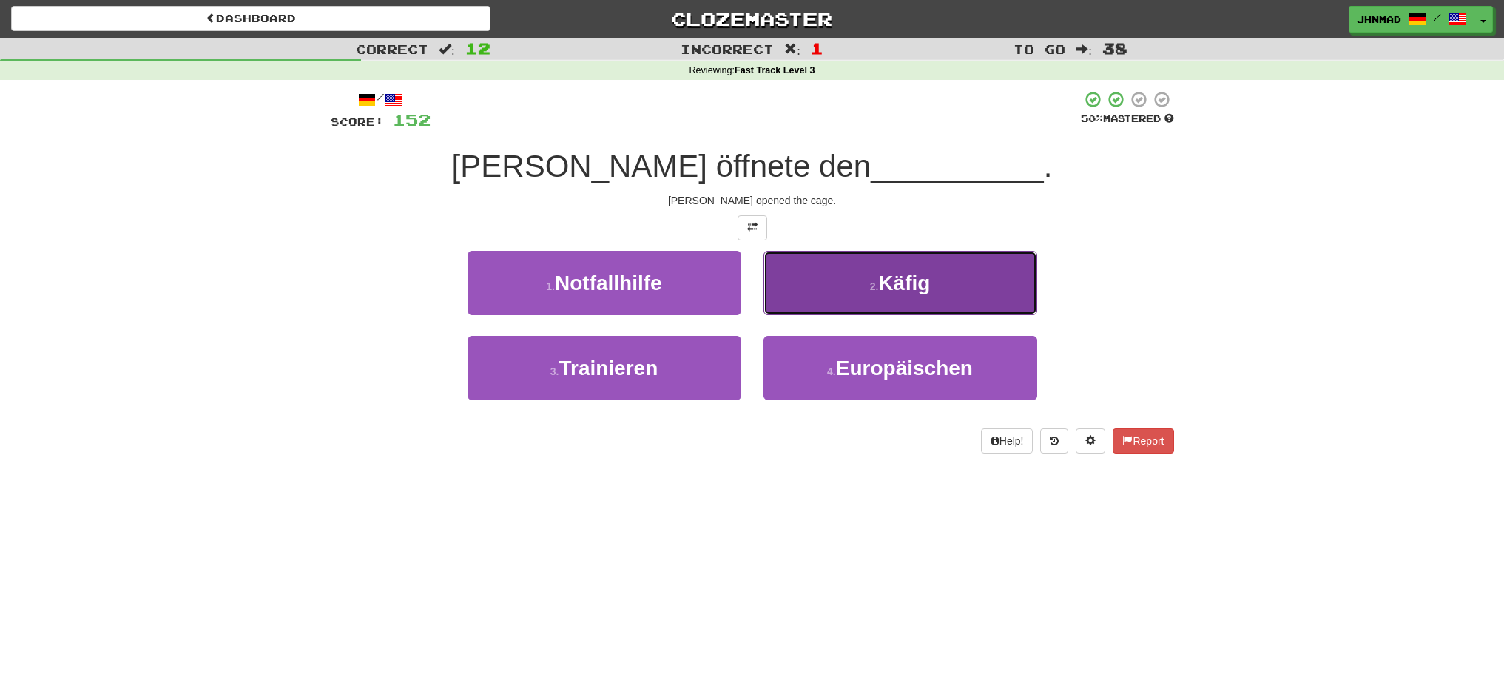
click at [947, 287] on button "2 . Käfig" at bounding box center [900, 283] width 274 height 64
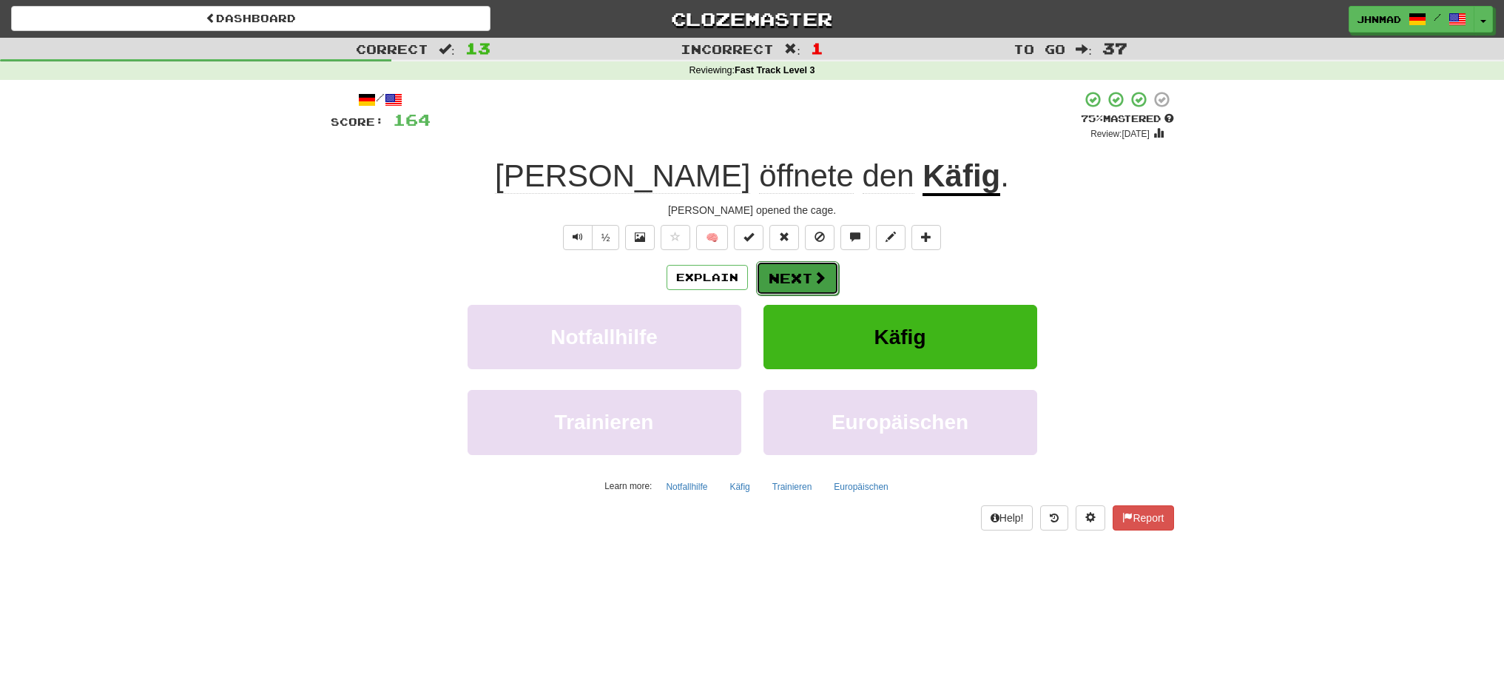
click at [813, 279] on span at bounding box center [819, 277] width 13 height 13
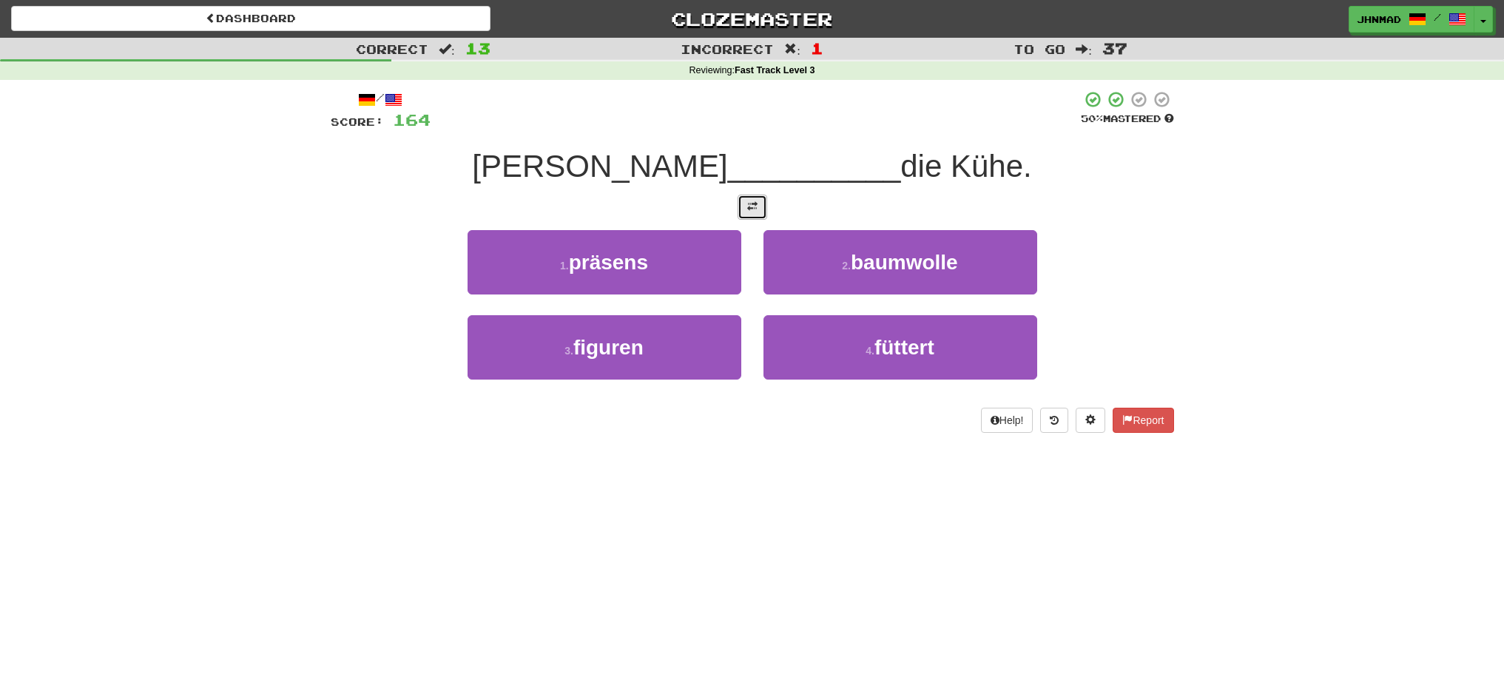
click at [758, 216] on button at bounding box center [753, 207] width 30 height 25
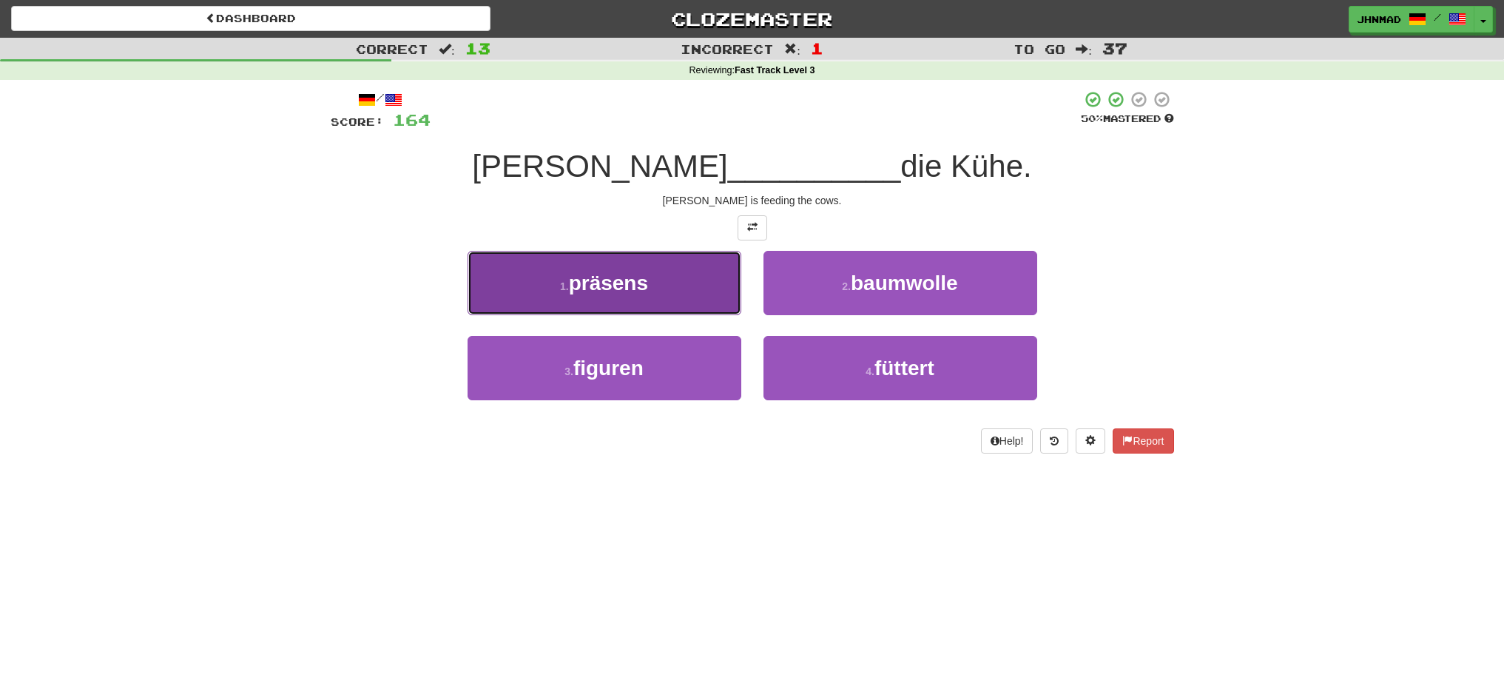
click at [684, 290] on button "1 . präsens" at bounding box center [605, 283] width 274 height 64
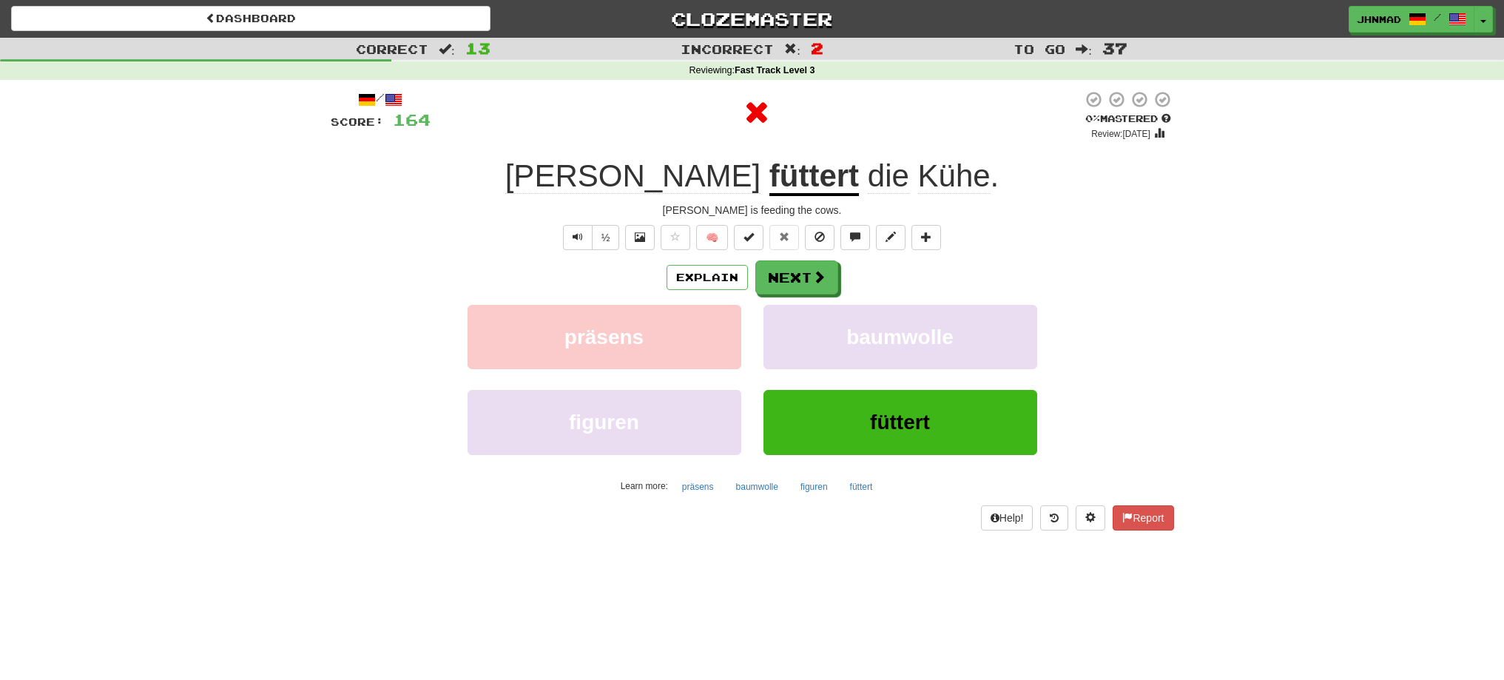
click at [769, 175] on u "füttert" at bounding box center [814, 177] width 90 height 38
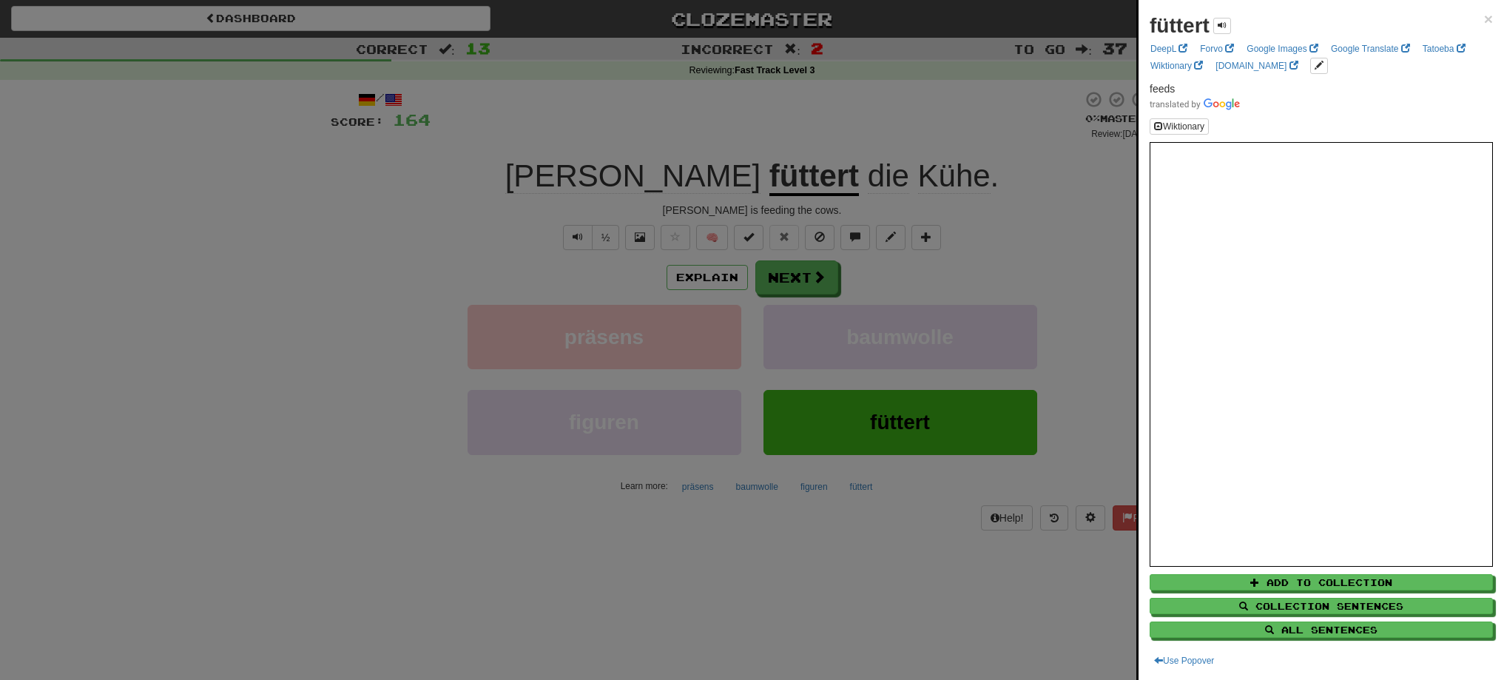
click at [783, 278] on div at bounding box center [752, 340] width 1504 height 680
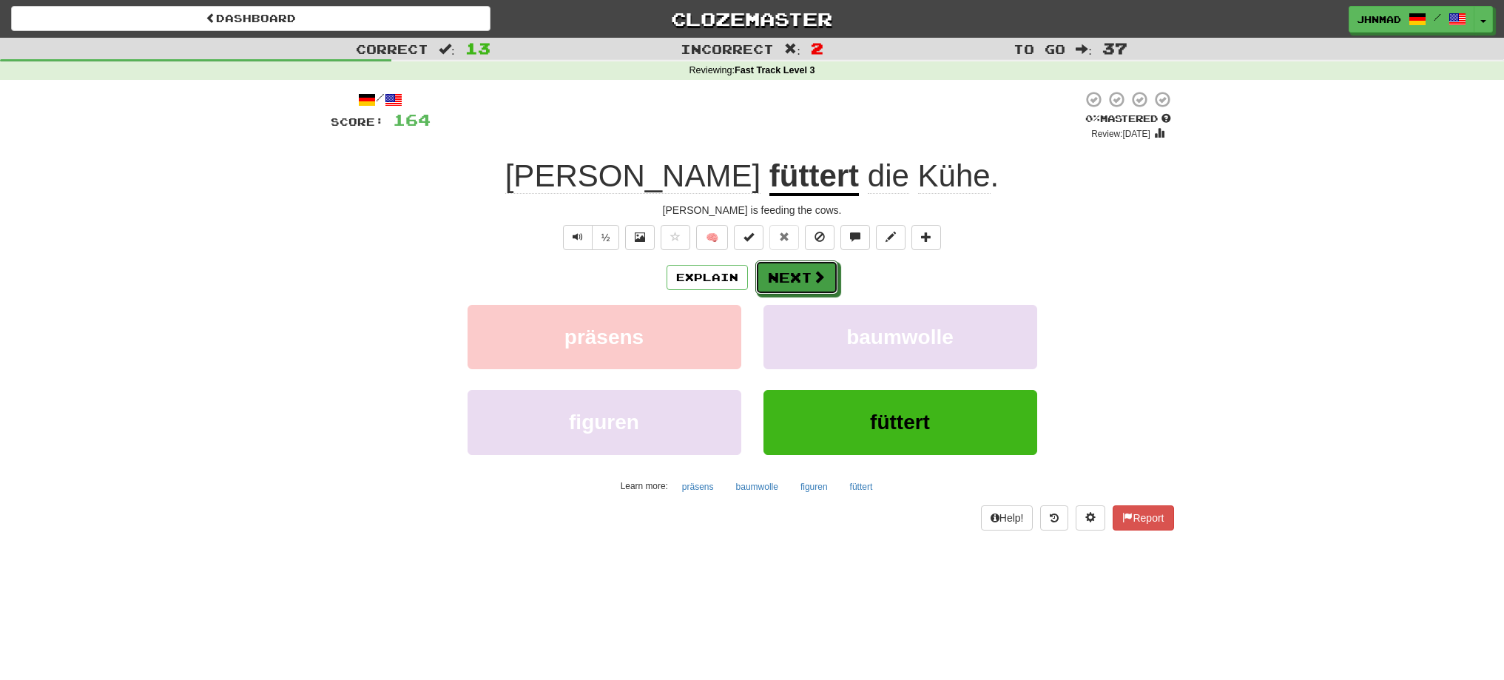
click at [783, 278] on button "Next" at bounding box center [796, 277] width 83 height 34
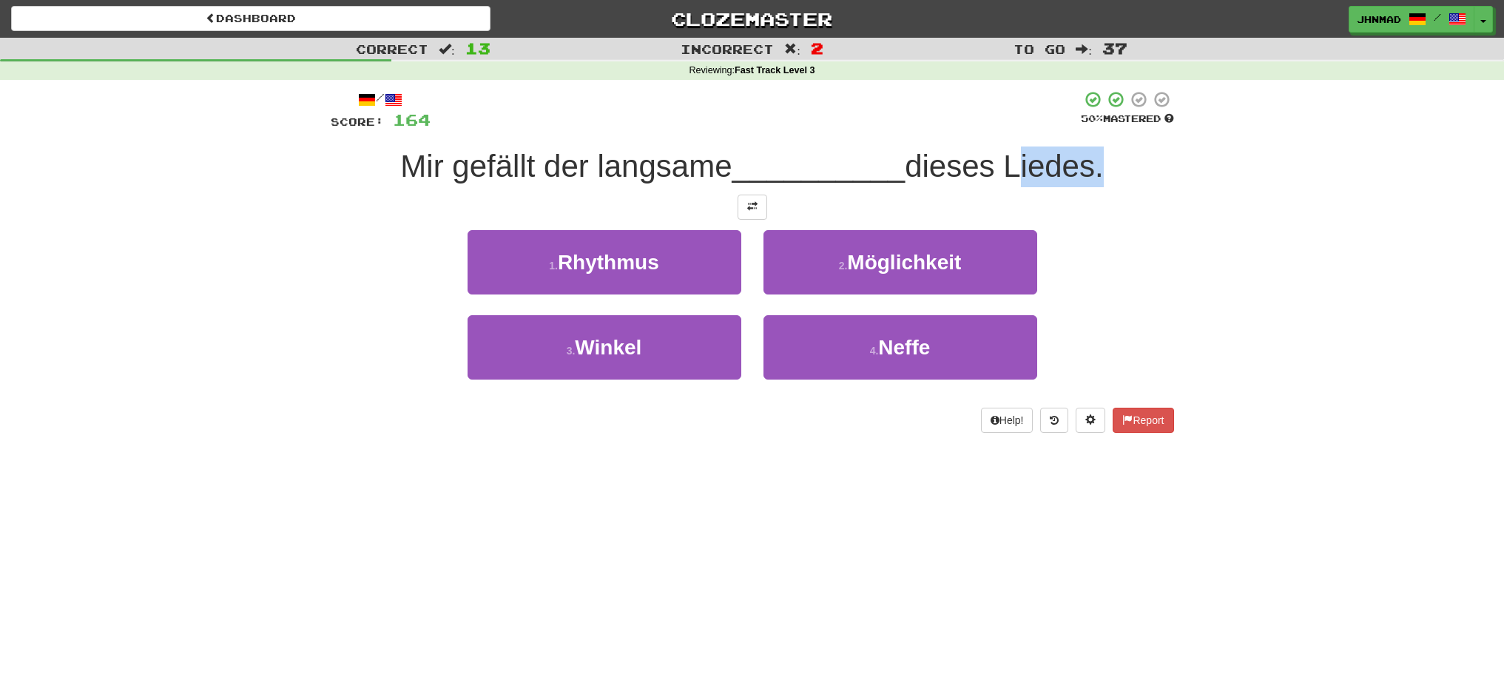
drag, startPoint x: 1016, startPoint y: 153, endPoint x: 1102, endPoint y: 169, distance: 88.1
click at [1102, 169] on span "dieses Liedes." at bounding box center [1004, 166] width 199 height 35
click at [1093, 184] on div at bounding box center [1093, 184] width 0 height 0
click at [1238, 299] on div "Correct : 13 Incorrect : 2 To go : 37 Reviewing : Fast Track Level 3 / Score: 1…" at bounding box center [752, 246] width 1504 height 416
click at [743, 216] on button at bounding box center [753, 207] width 30 height 25
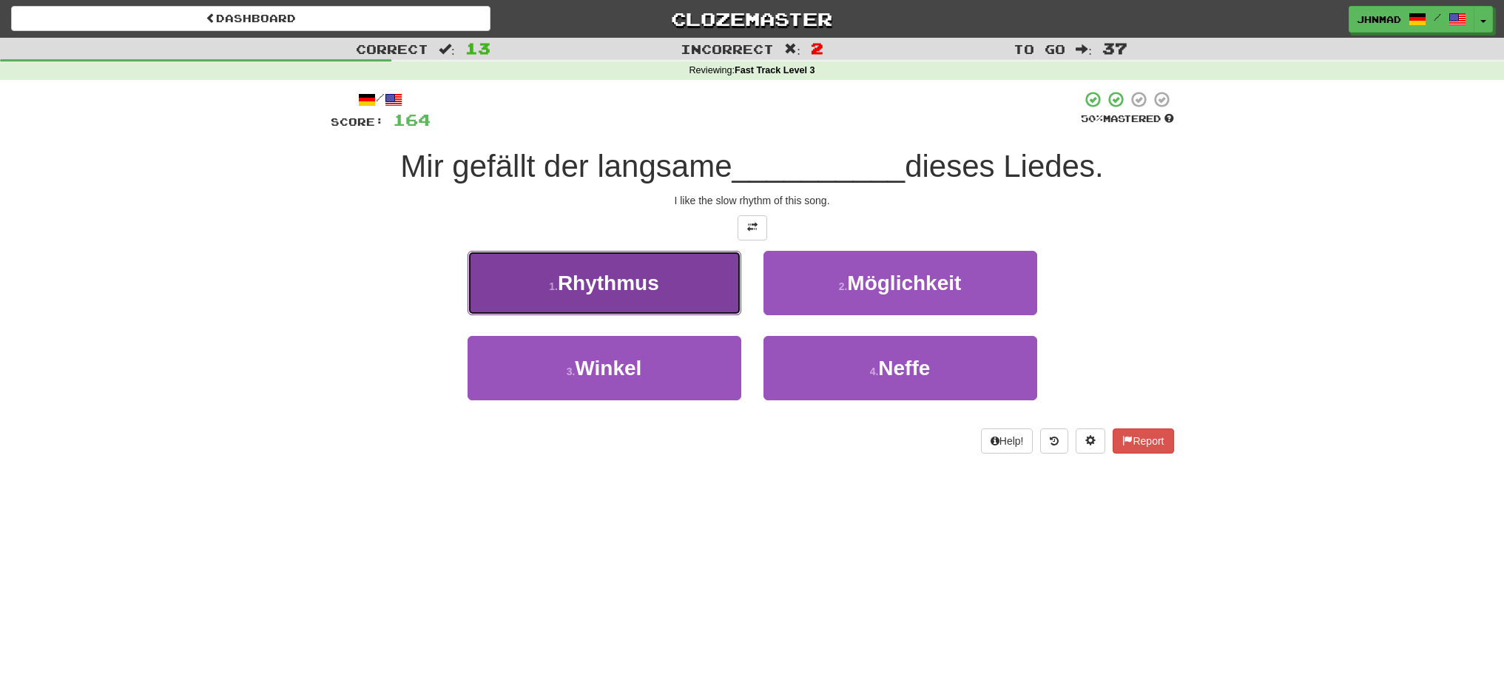
click at [551, 280] on small "1 ." at bounding box center [553, 286] width 9 height 12
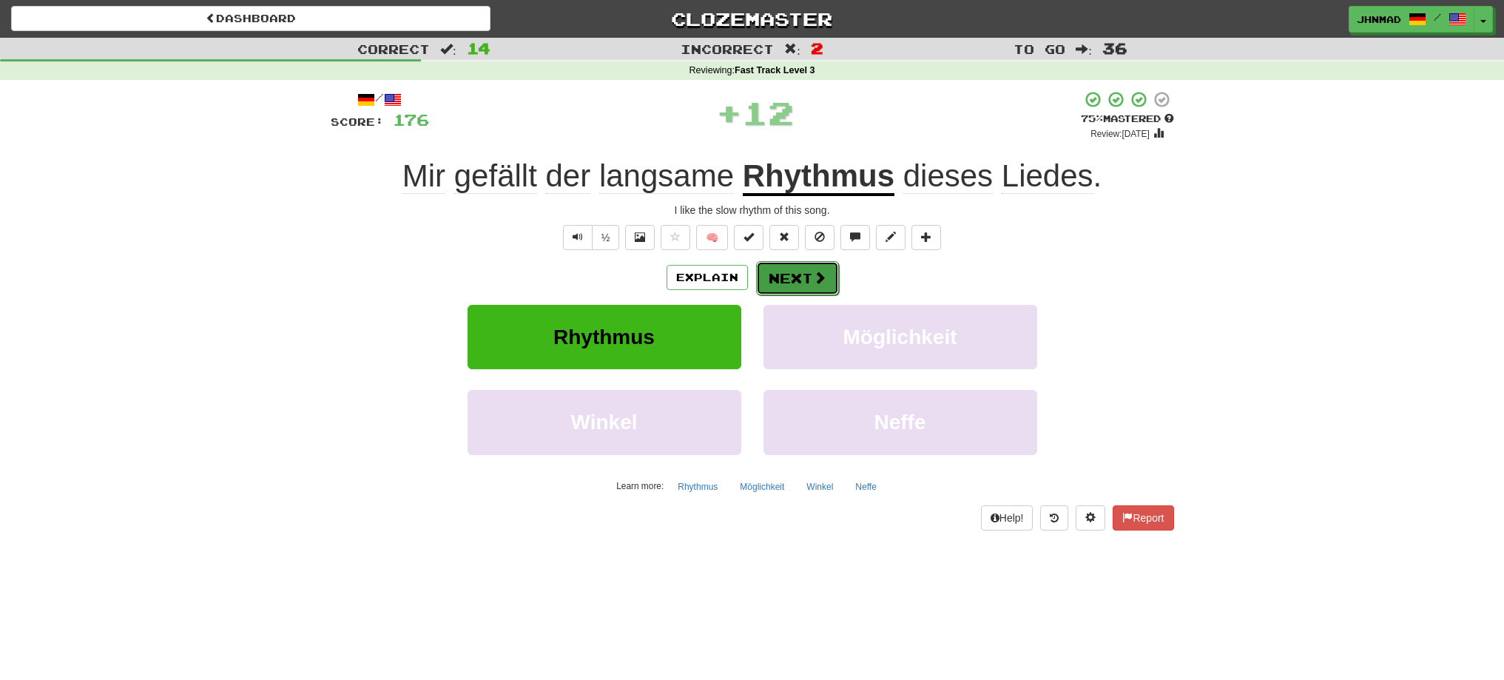
click at [824, 277] on span at bounding box center [819, 277] width 13 height 13
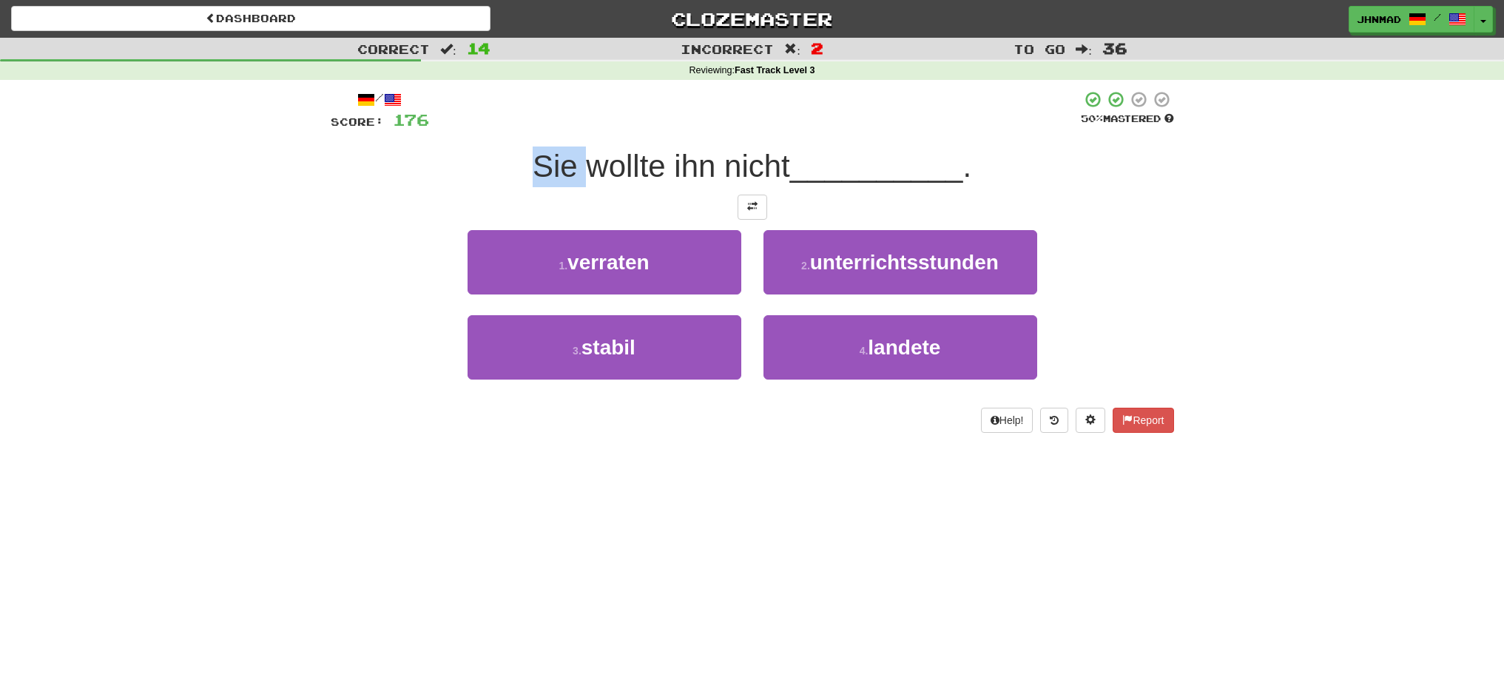
drag, startPoint x: 529, startPoint y: 170, endPoint x: 587, endPoint y: 165, distance: 57.9
click at [587, 165] on span "Sie wollte ihn nicht" at bounding box center [661, 166] width 257 height 35
click at [577, 128] on div at bounding box center [577, 128] width 0 height 0
click at [672, 205] on div at bounding box center [752, 207] width 843 height 25
drag, startPoint x: 576, startPoint y: 158, endPoint x: 788, endPoint y: 164, distance: 211.7
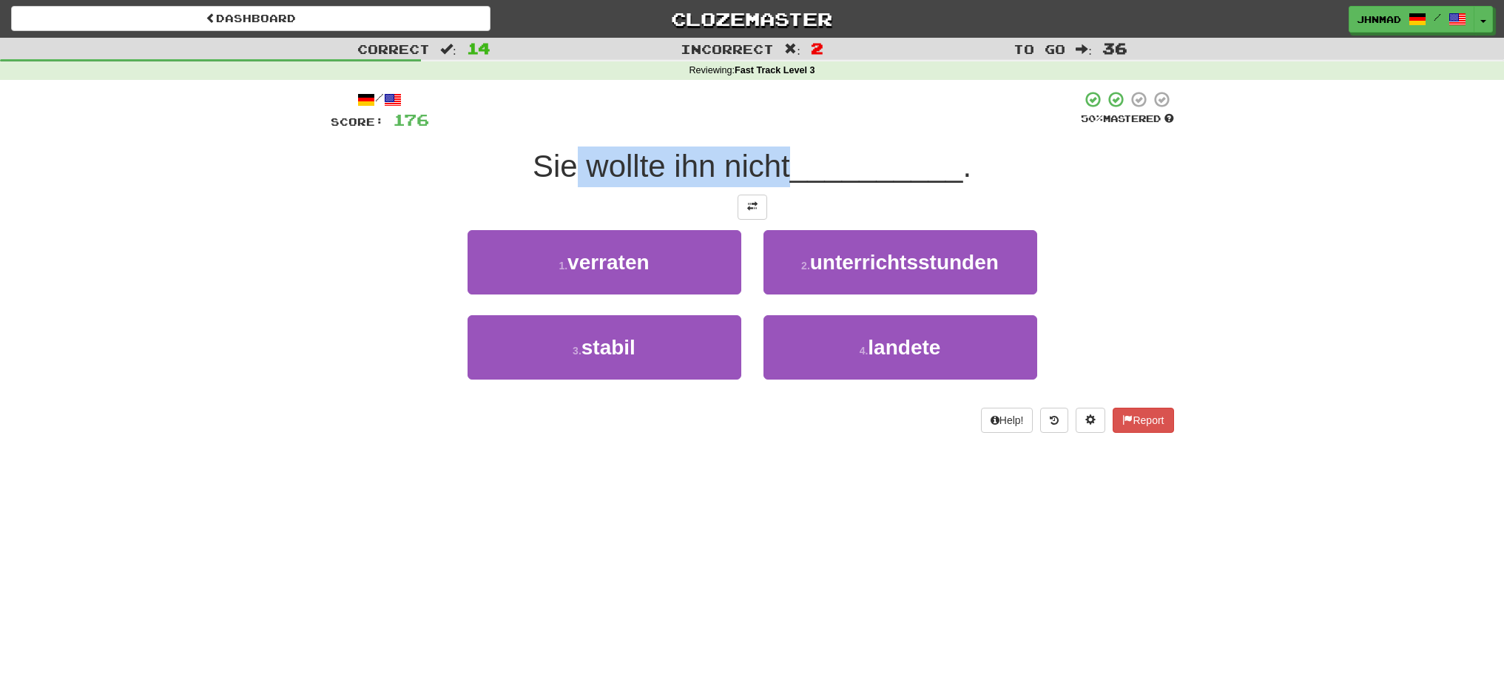
click at [786, 163] on span "Sie wollte ihn nicht" at bounding box center [661, 166] width 257 height 35
click at [777, 128] on div at bounding box center [777, 128] width 0 height 0
click at [348, 221] on div "/ Score: 176 50 % Mastered Sie wollte ihn nicht __________ . 1 . verraten 2 . u…" at bounding box center [752, 261] width 843 height 343
click at [758, 214] on button at bounding box center [753, 207] width 30 height 25
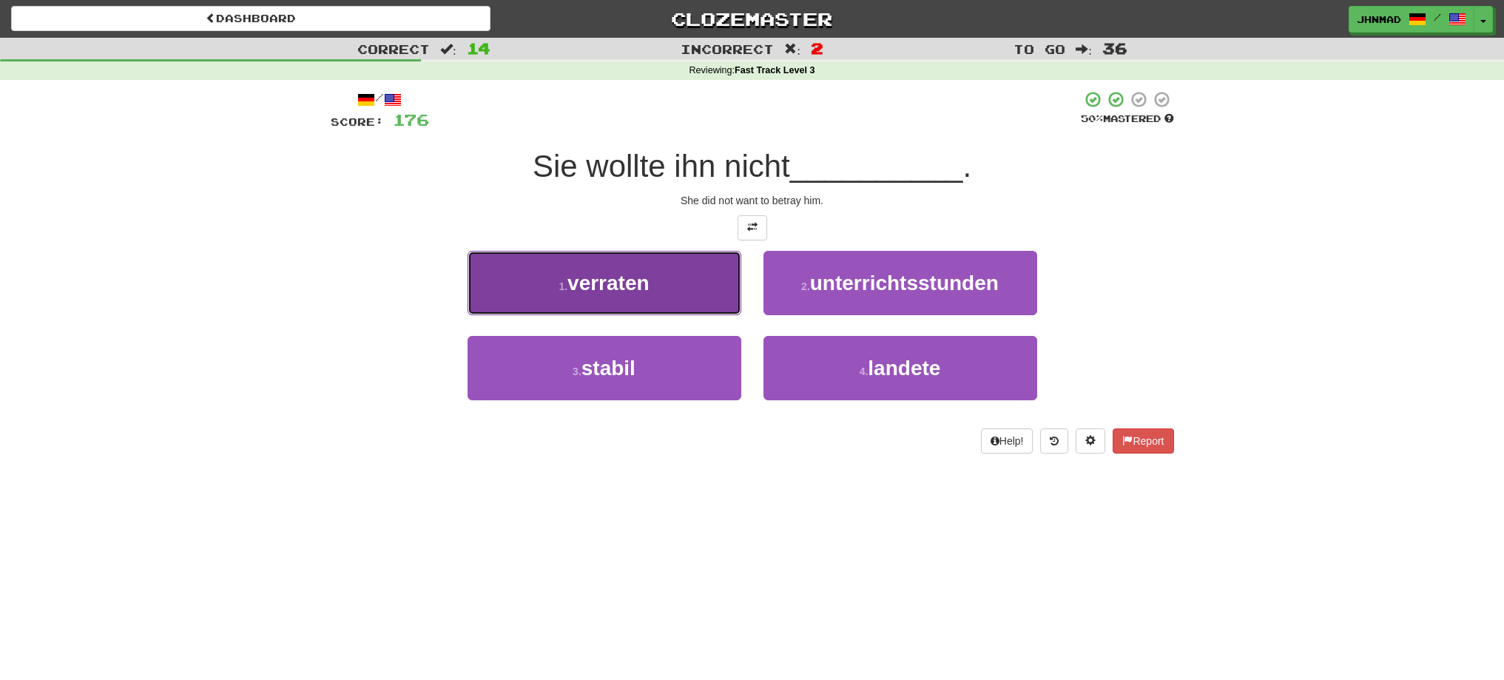
click at [600, 289] on span "verraten" at bounding box center [608, 282] width 82 height 23
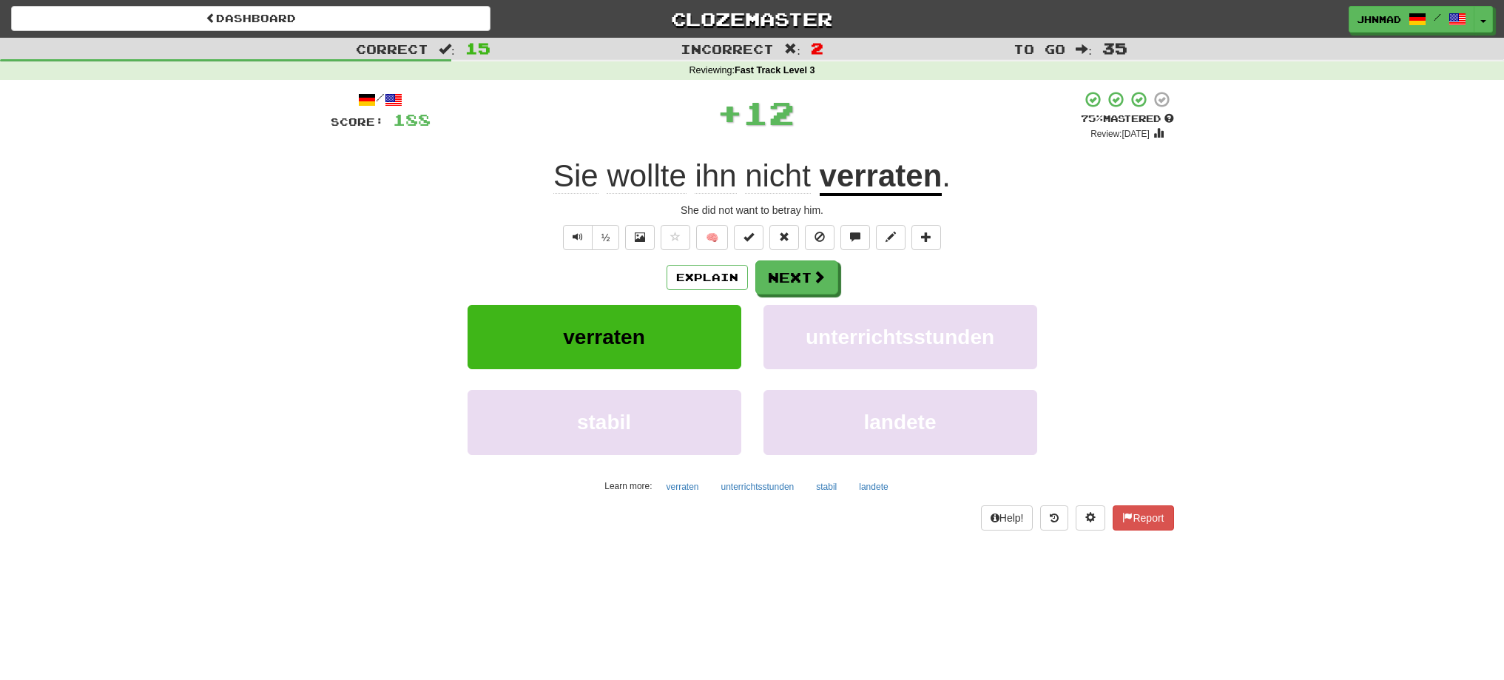
click at [874, 183] on u "verraten" at bounding box center [881, 177] width 123 height 38
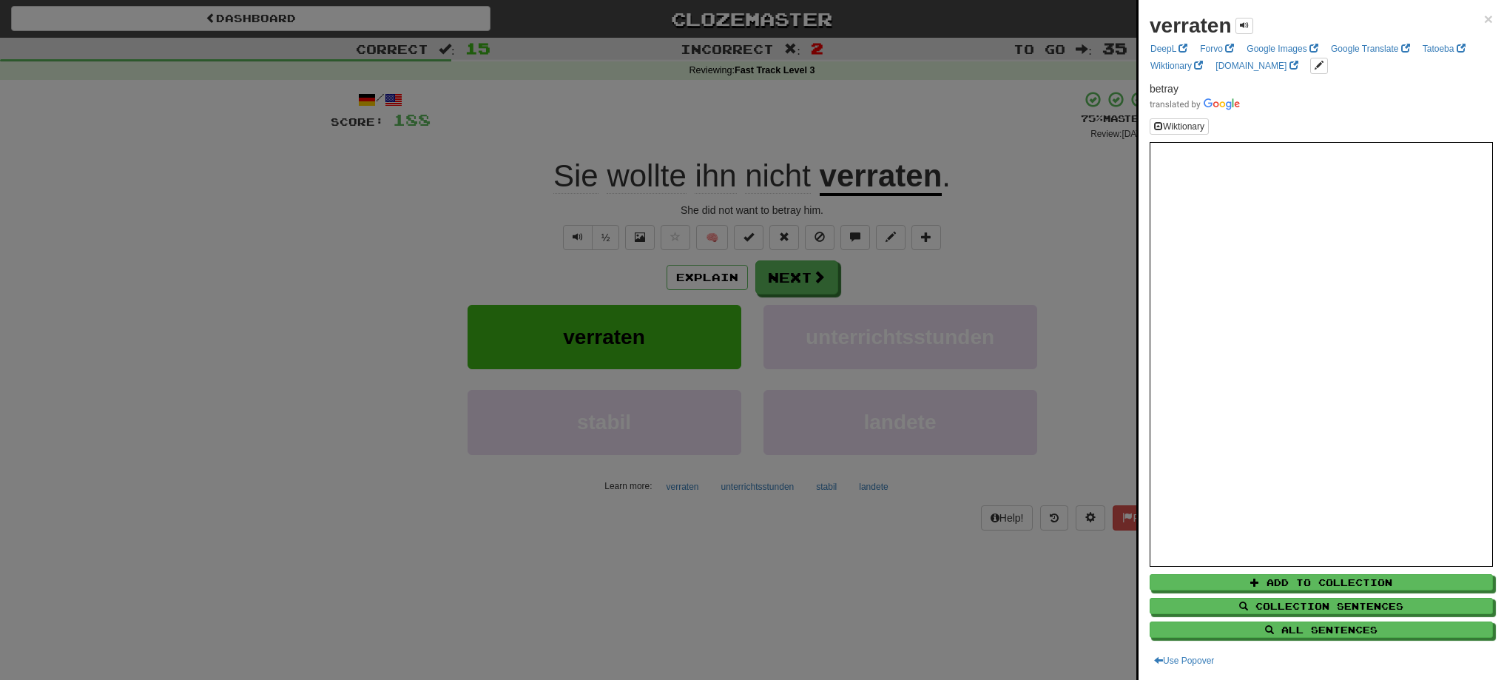
click at [809, 281] on div at bounding box center [752, 340] width 1504 height 680
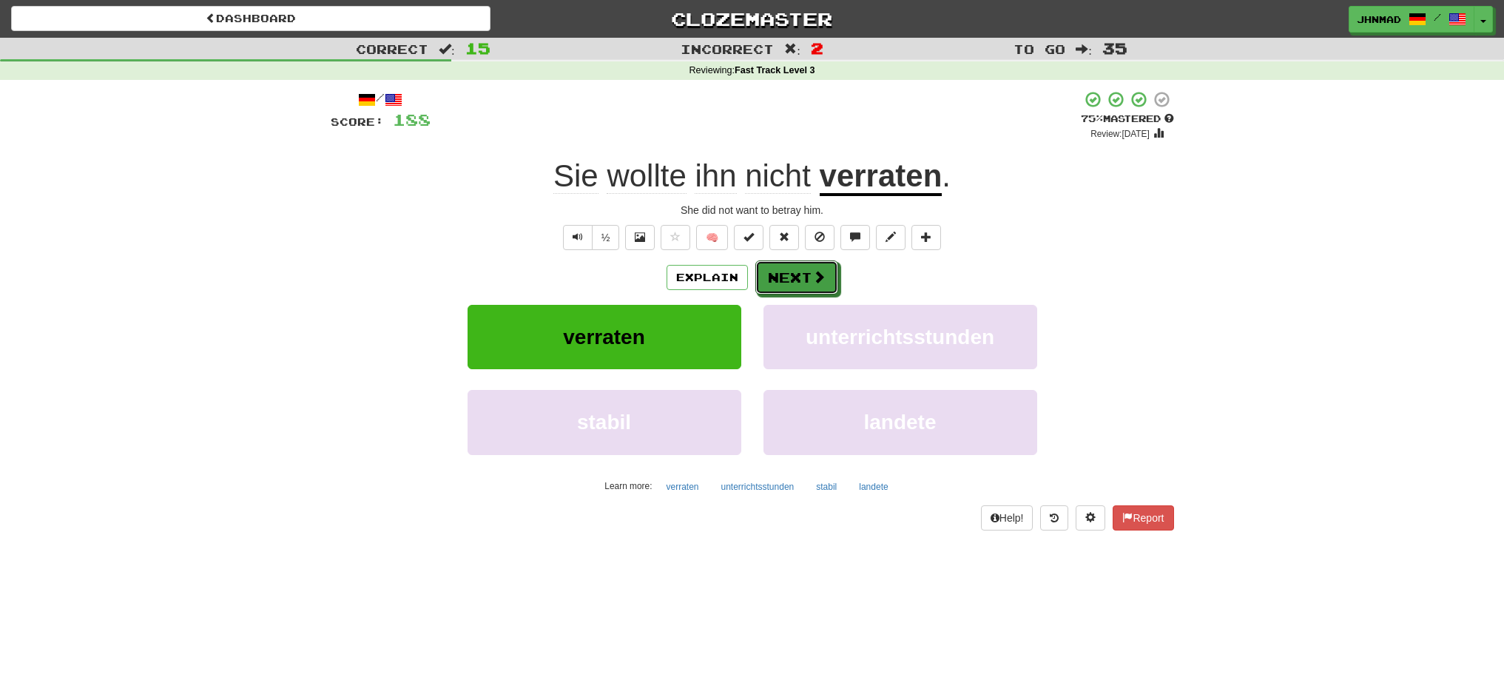
click at [809, 281] on button "Next" at bounding box center [796, 277] width 83 height 34
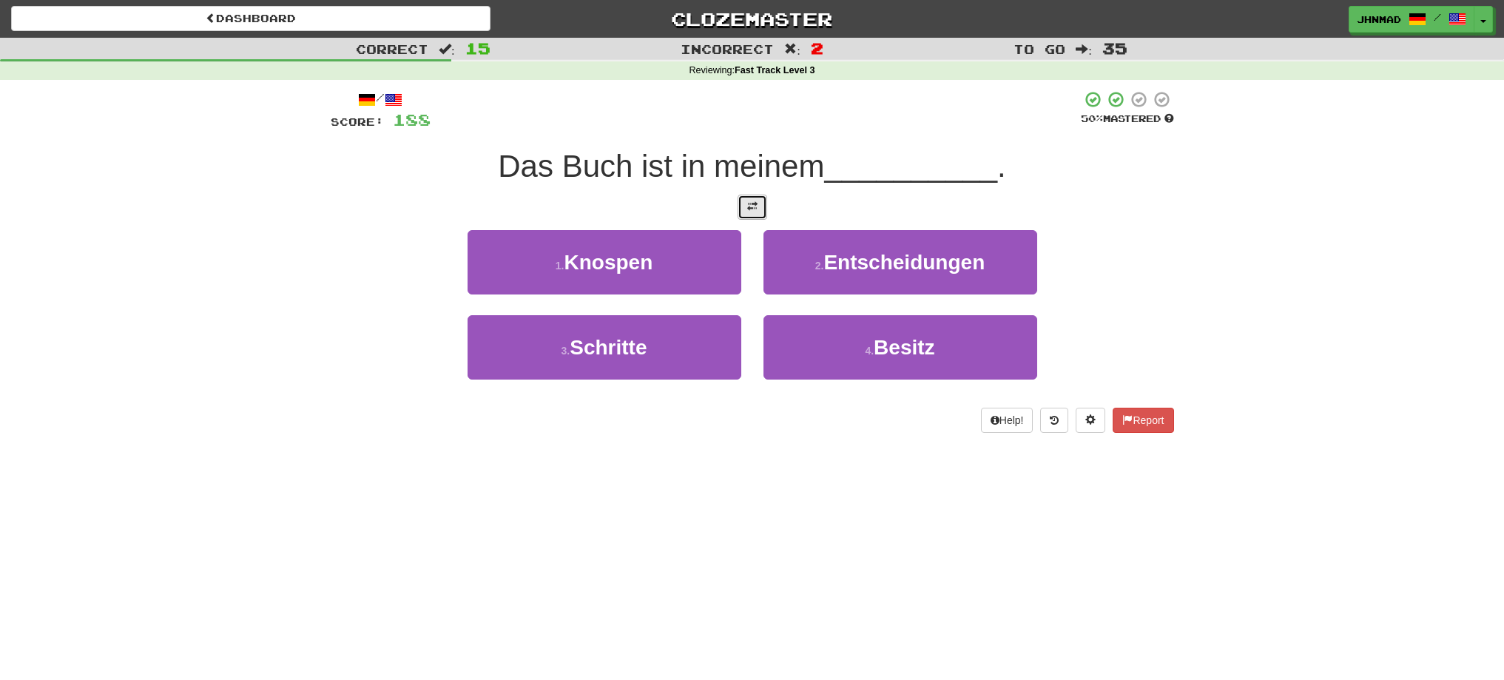
click at [750, 210] on span at bounding box center [752, 206] width 10 height 10
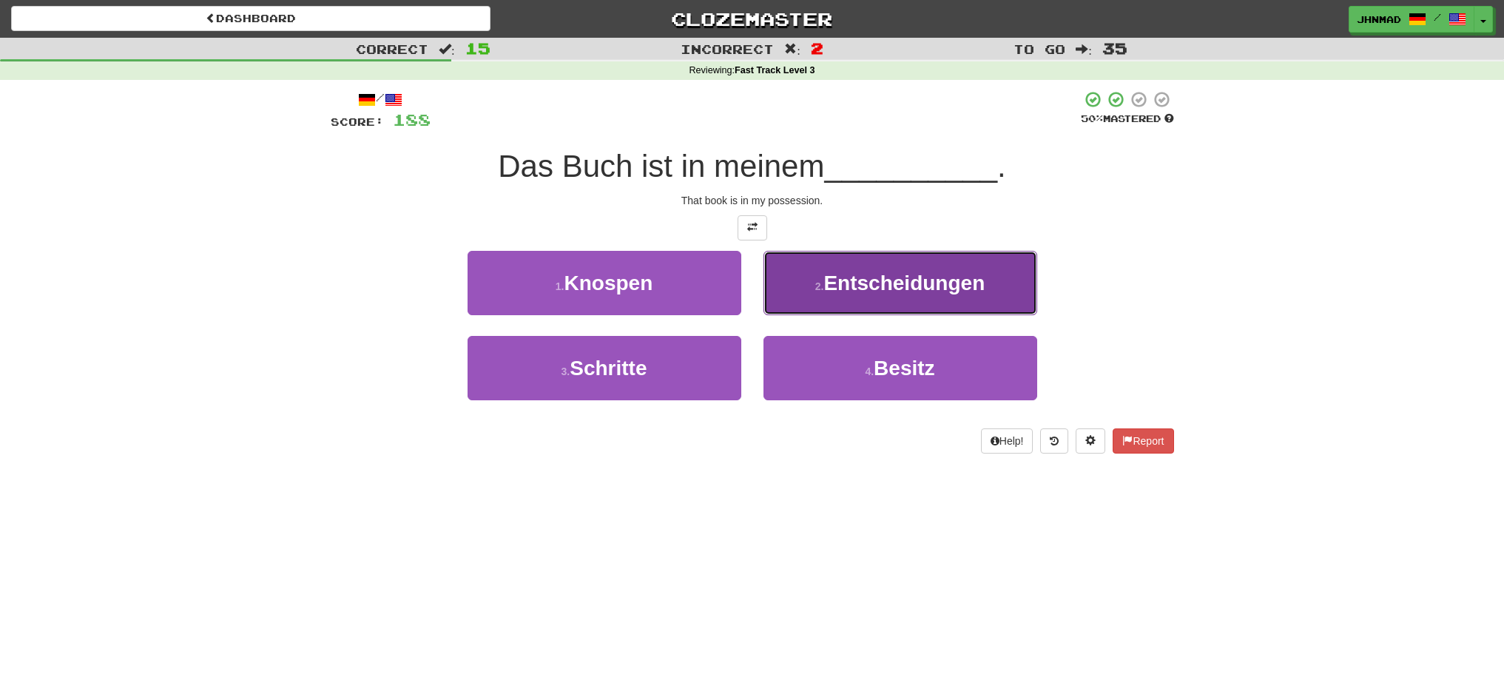
click at [883, 291] on span "Entscheidungen" at bounding box center [903, 282] width 161 height 23
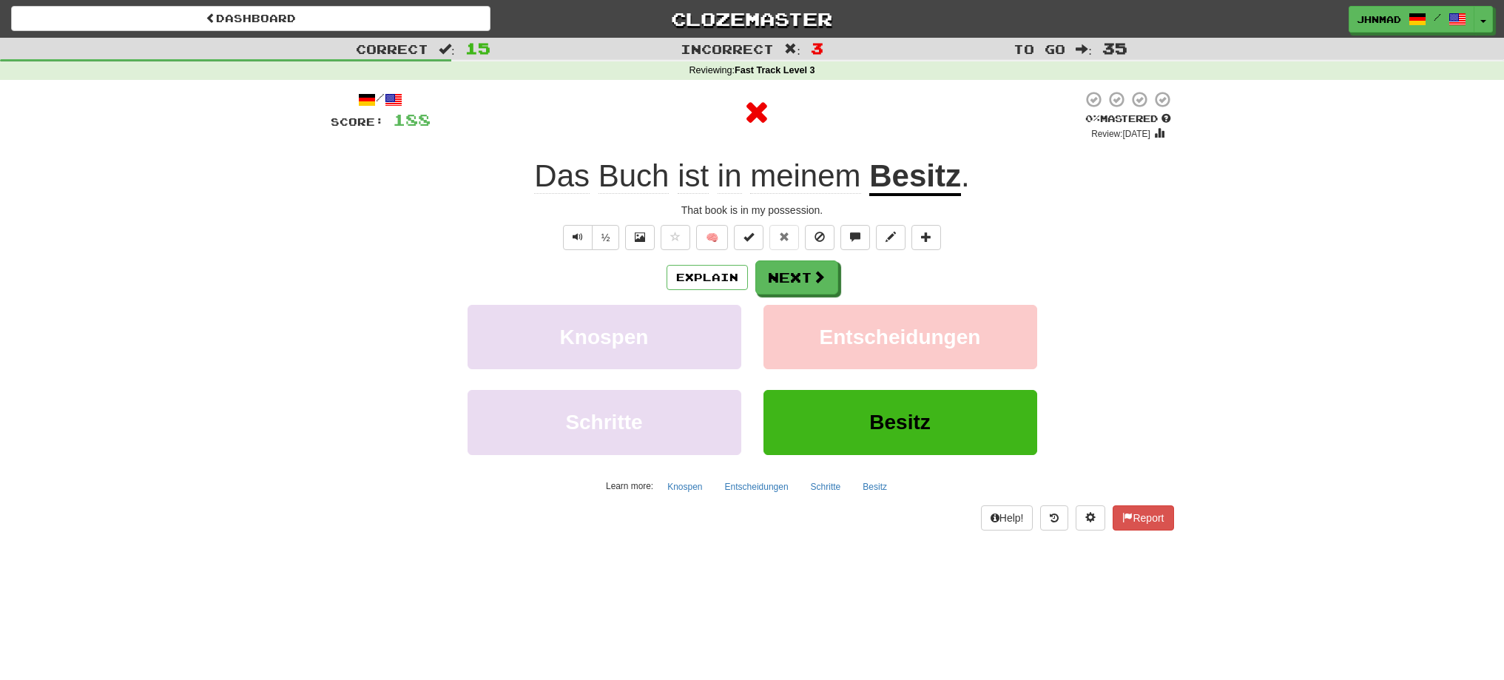
click at [904, 172] on u "Besitz" at bounding box center [915, 177] width 92 height 38
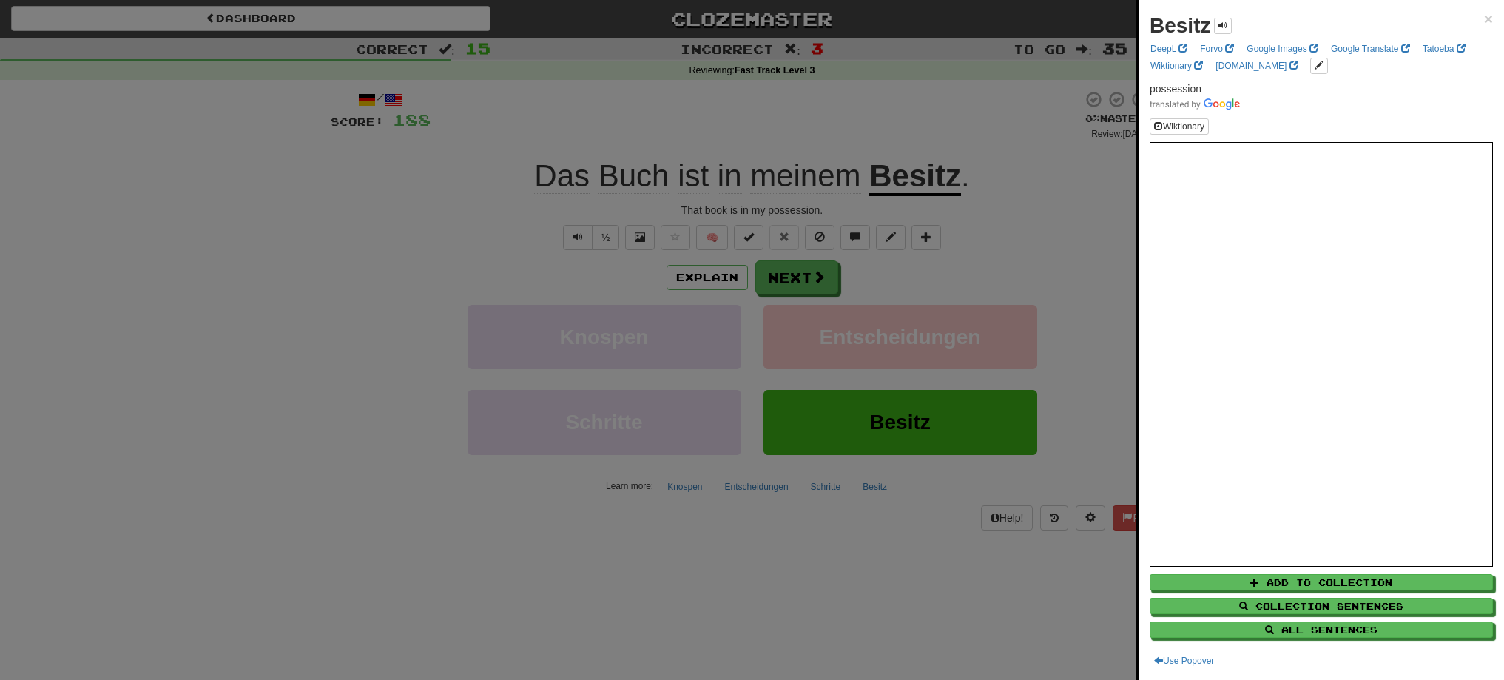
click at [800, 276] on div at bounding box center [752, 340] width 1504 height 680
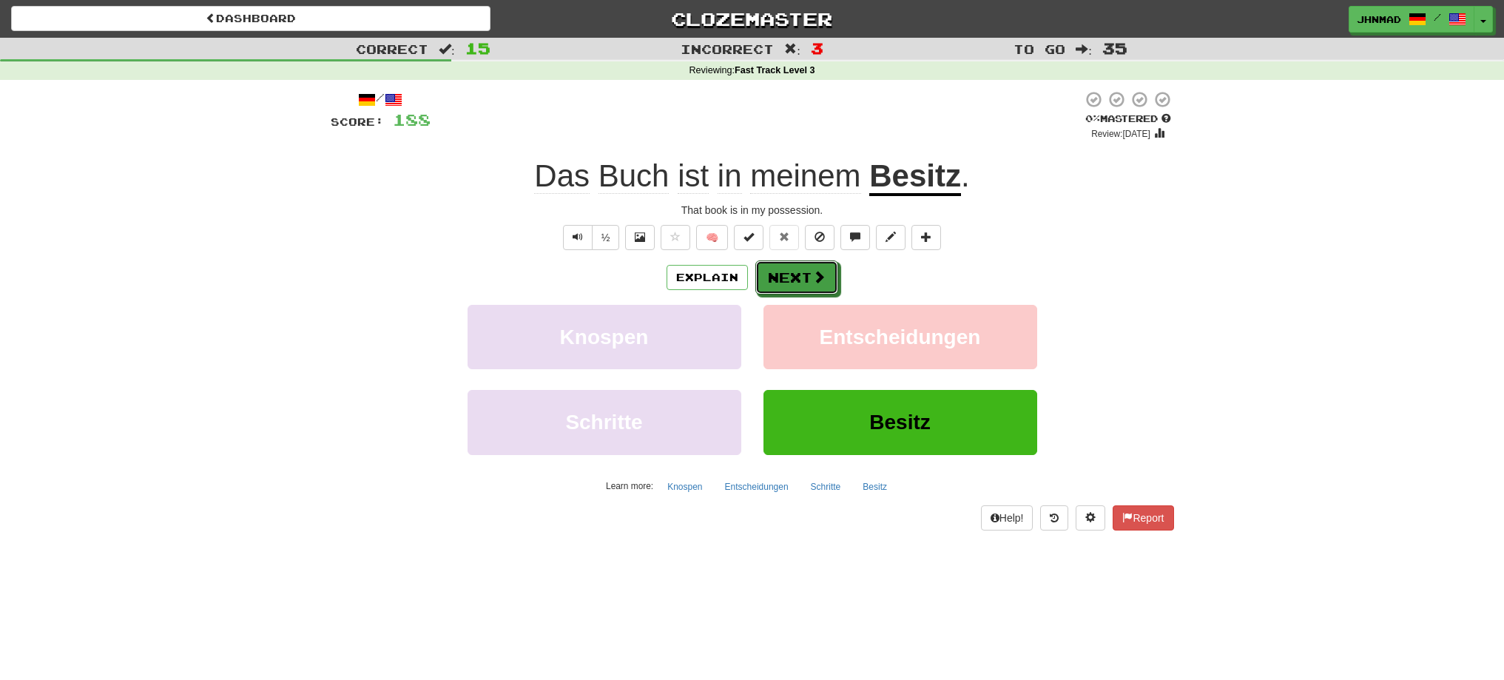
click at [800, 276] on button "Next" at bounding box center [796, 277] width 83 height 34
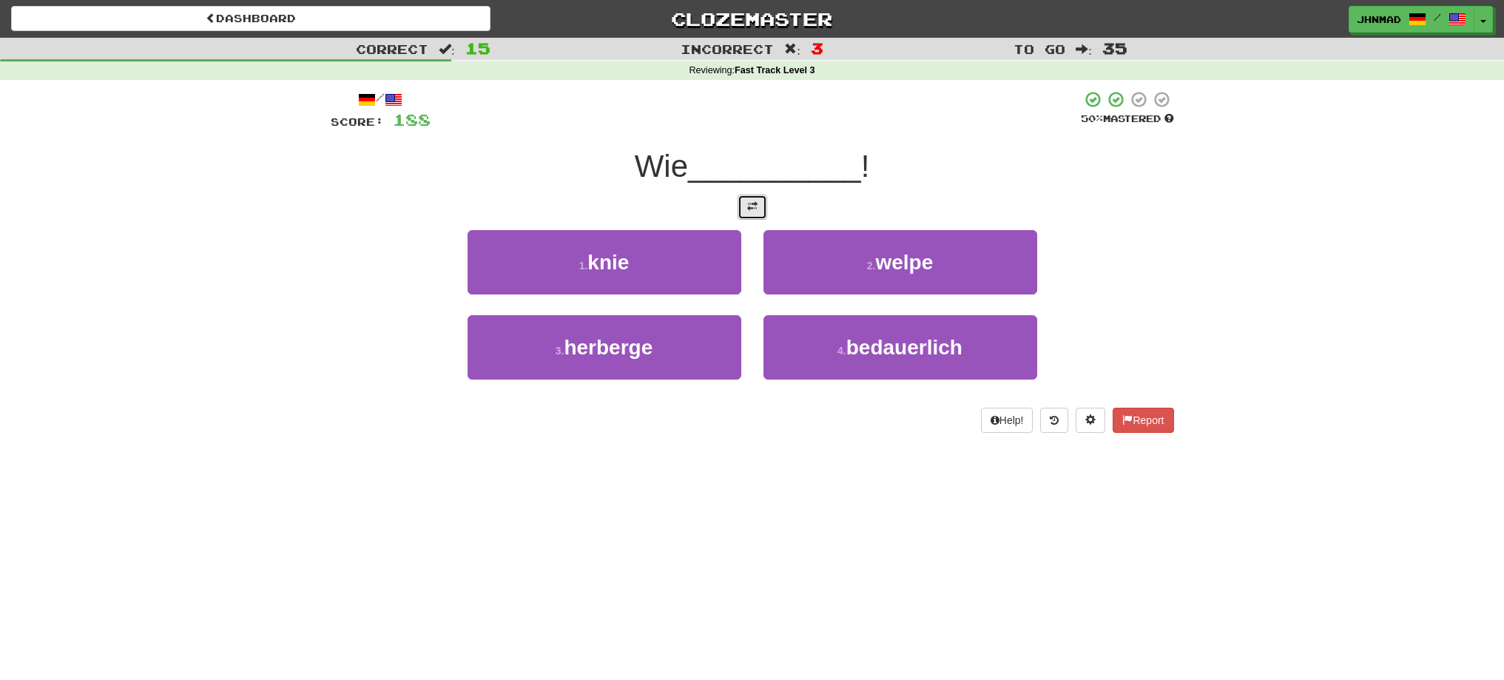
click at [751, 217] on button at bounding box center [753, 207] width 30 height 25
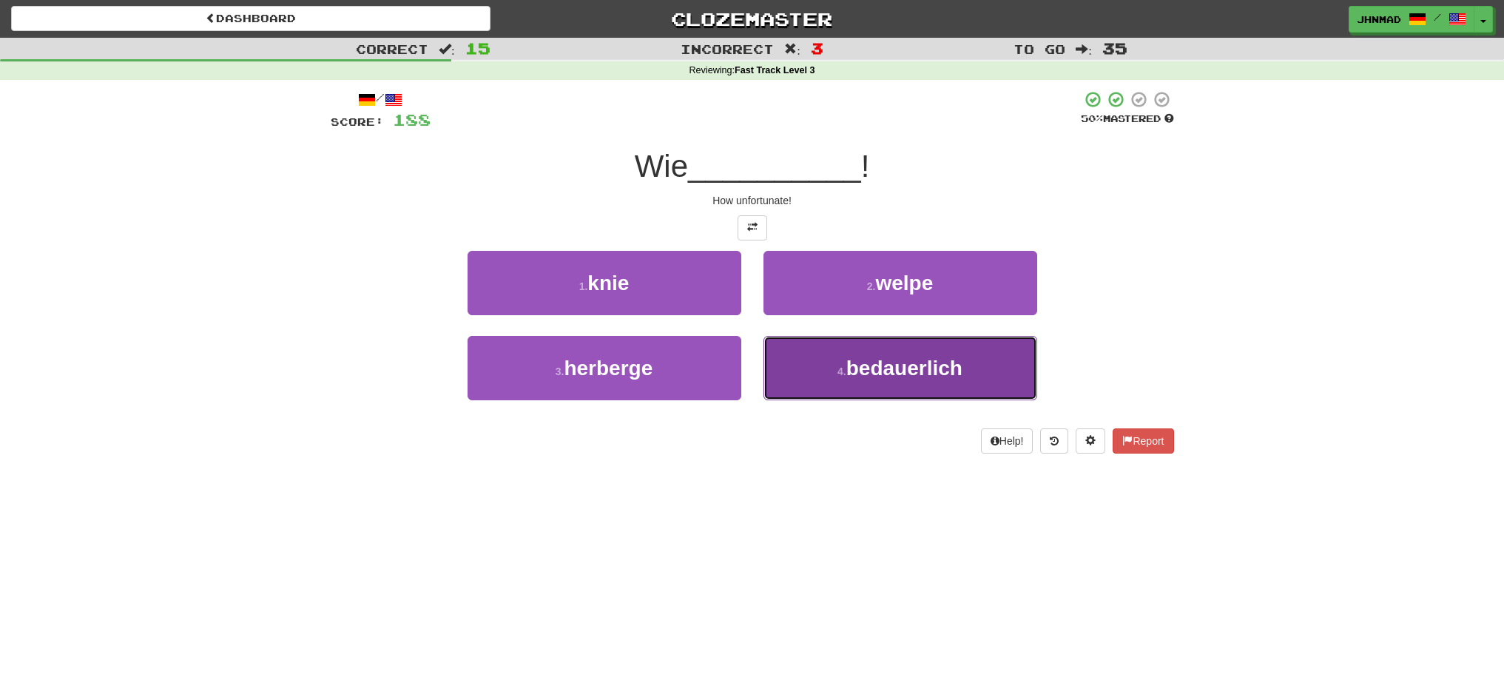
click at [900, 378] on span "bedauerlich" at bounding box center [904, 368] width 116 height 23
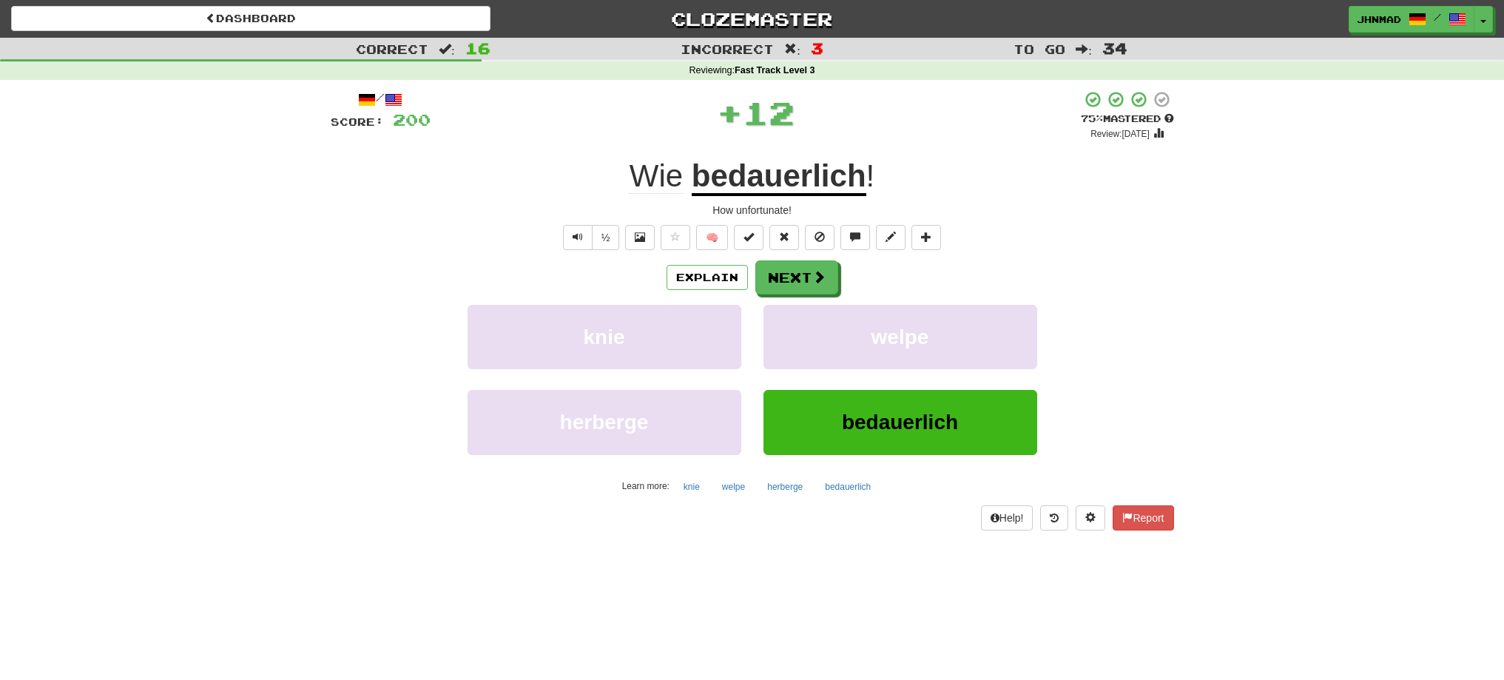
click at [767, 183] on u "bedauerlich" at bounding box center [779, 177] width 175 height 38
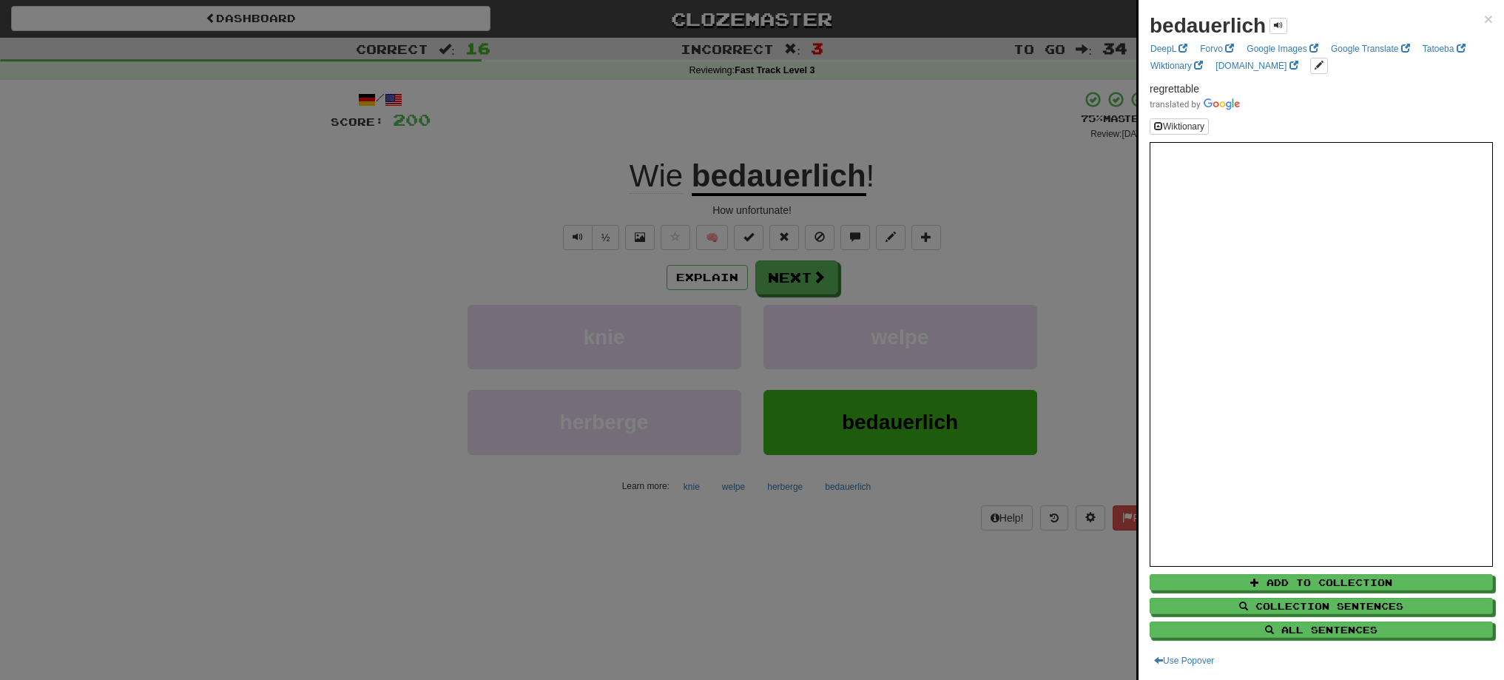
click at [767, 183] on div at bounding box center [752, 340] width 1504 height 680
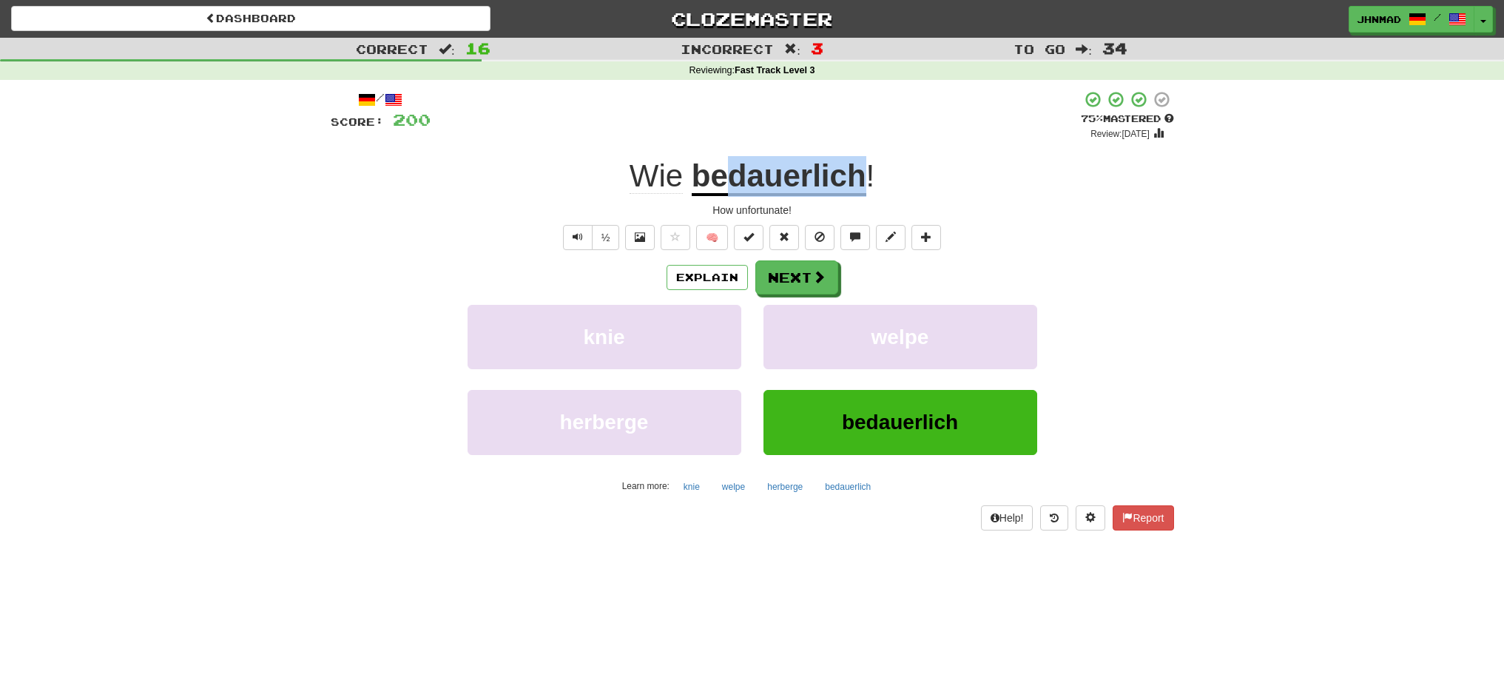
drag, startPoint x: 728, startPoint y: 172, endPoint x: 863, endPoint y: 179, distance: 135.5
click at [863, 179] on u "bedauerlich" at bounding box center [779, 177] width 175 height 38
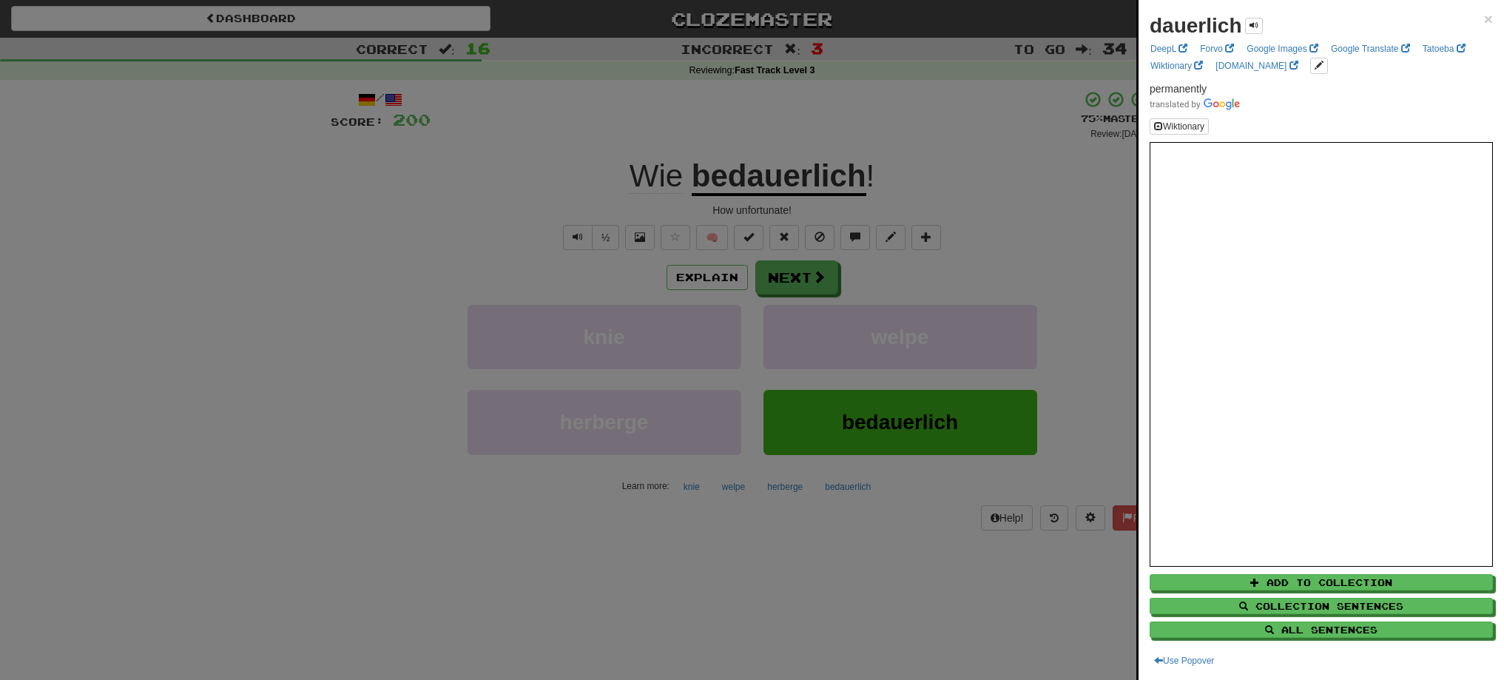
click at [971, 235] on div at bounding box center [752, 340] width 1504 height 680
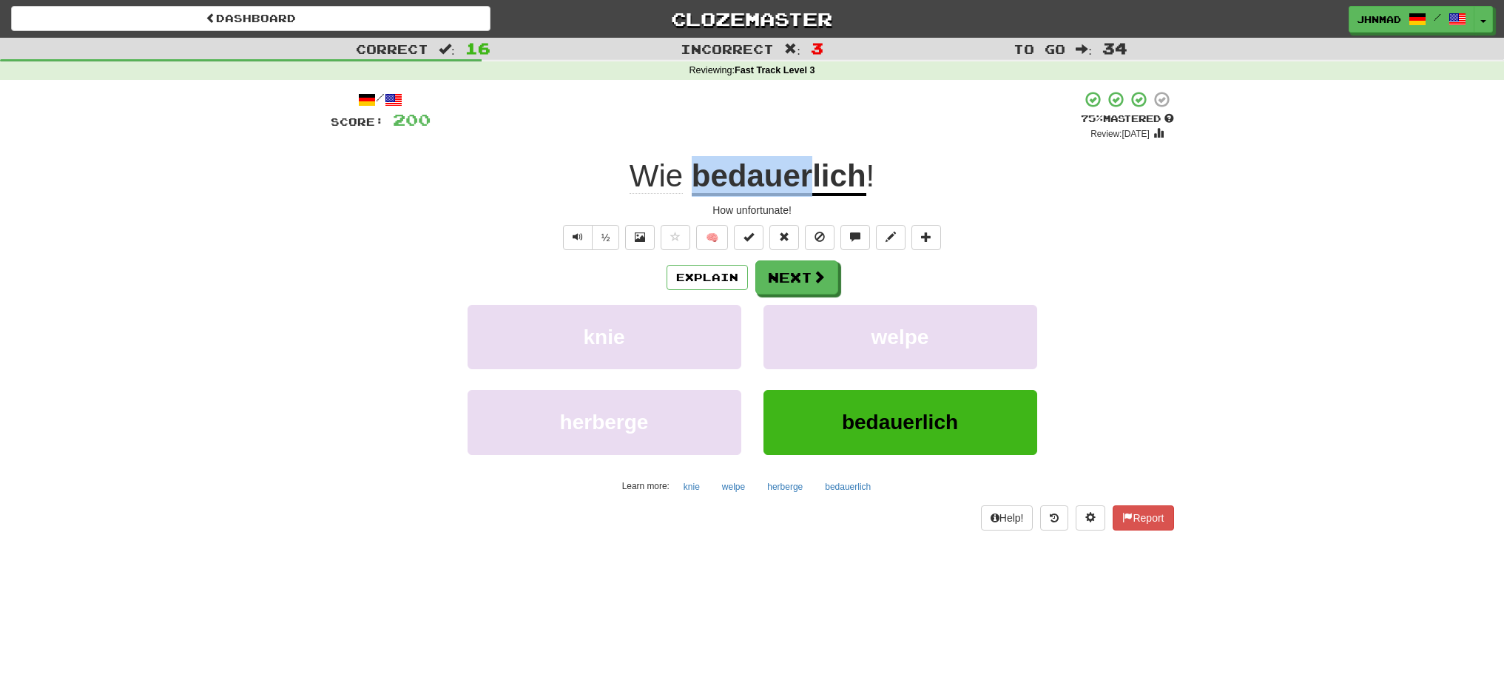
drag, startPoint x: 692, startPoint y: 177, endPoint x: 816, endPoint y: 184, distance: 123.8
click at [816, 184] on u "bedauerlich" at bounding box center [779, 177] width 175 height 38
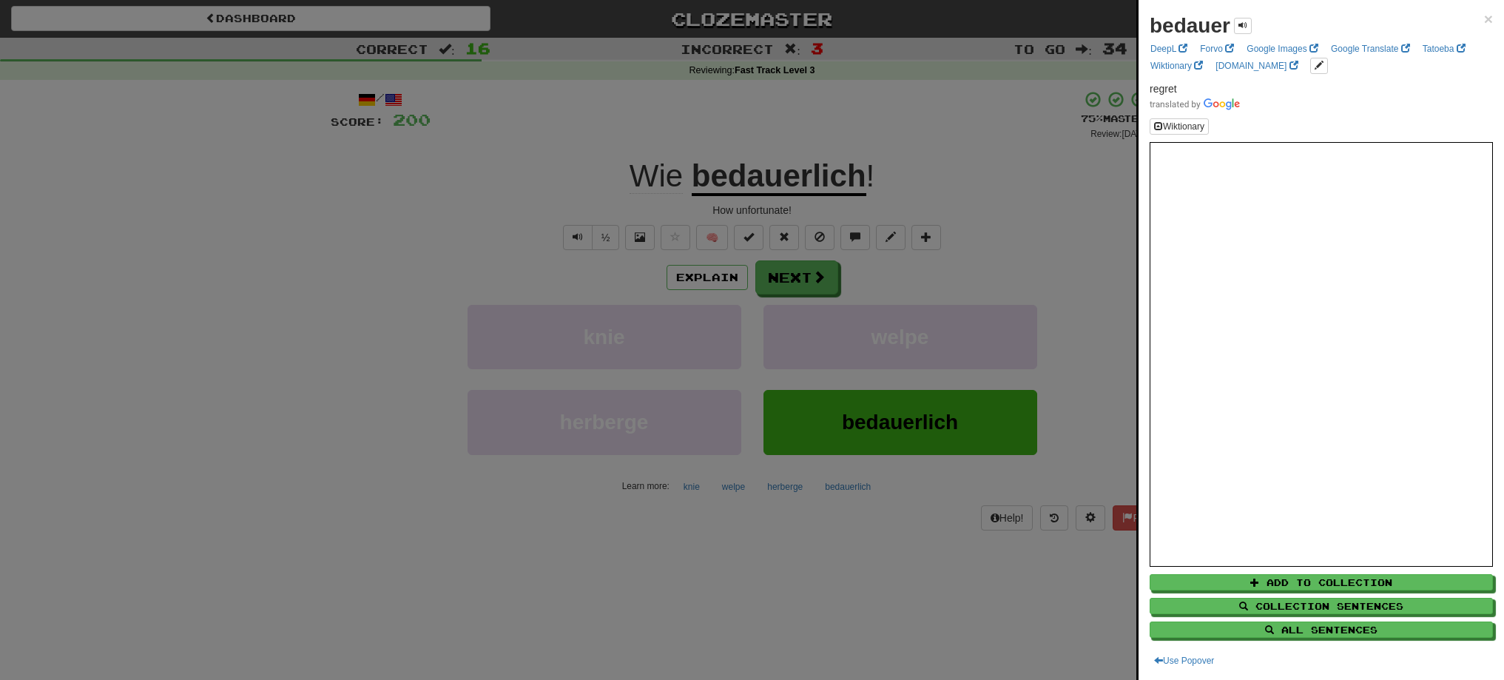
click at [960, 260] on div at bounding box center [752, 340] width 1504 height 680
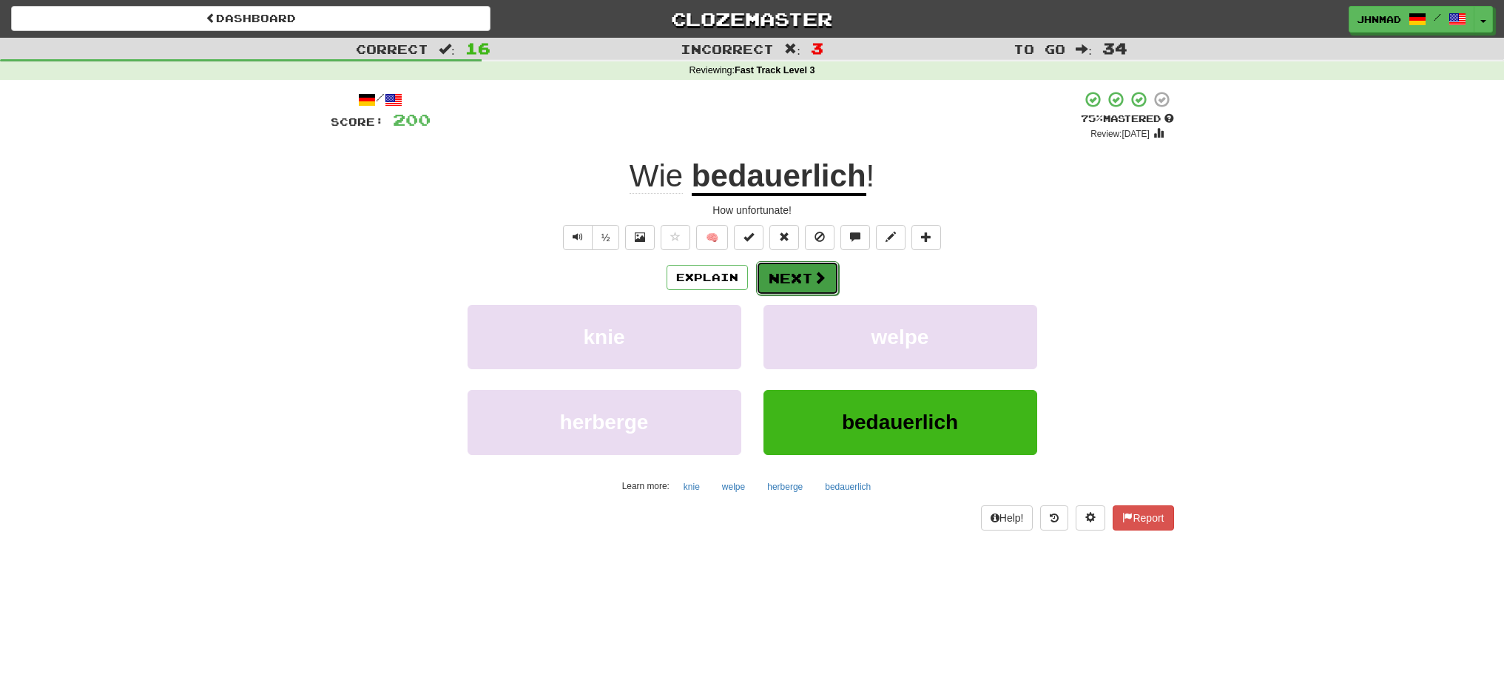
click at [791, 280] on button "Next" at bounding box center [797, 278] width 83 height 34
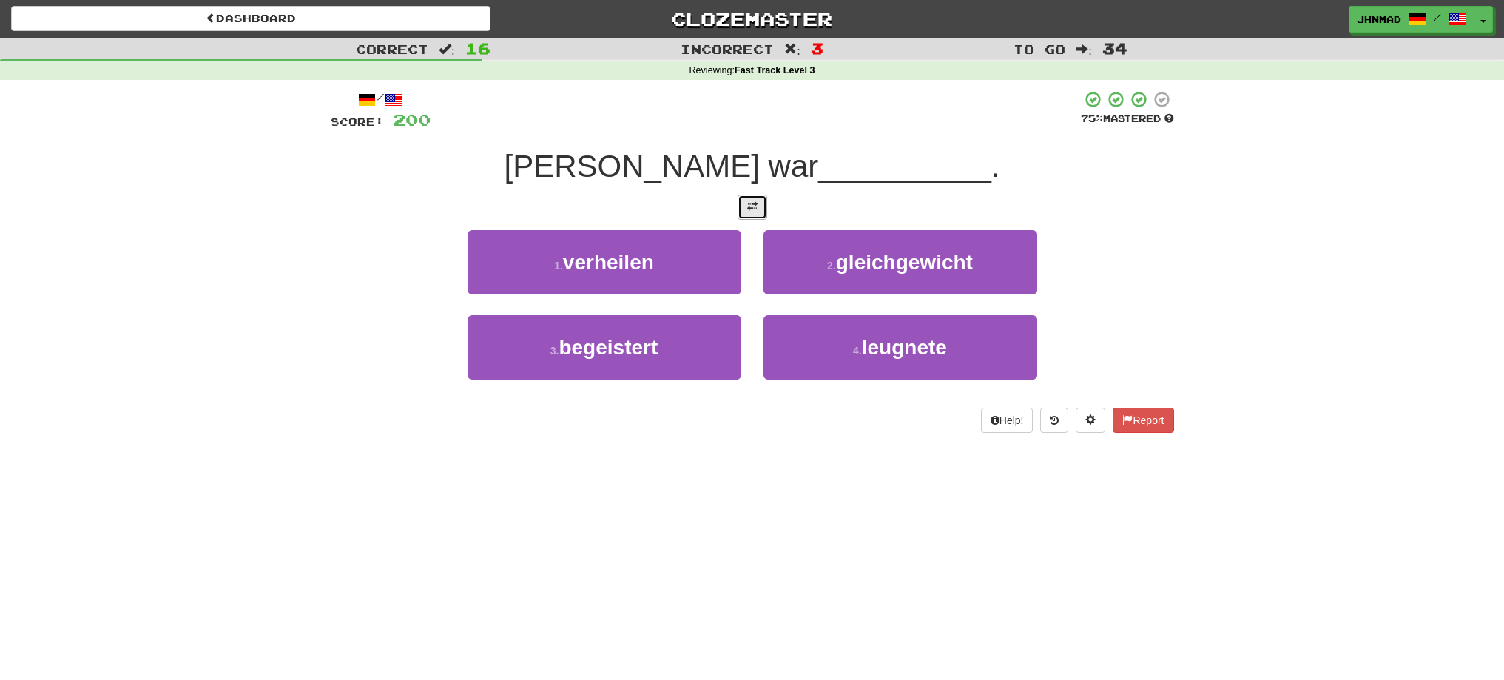
click at [752, 209] on span at bounding box center [752, 206] width 10 height 10
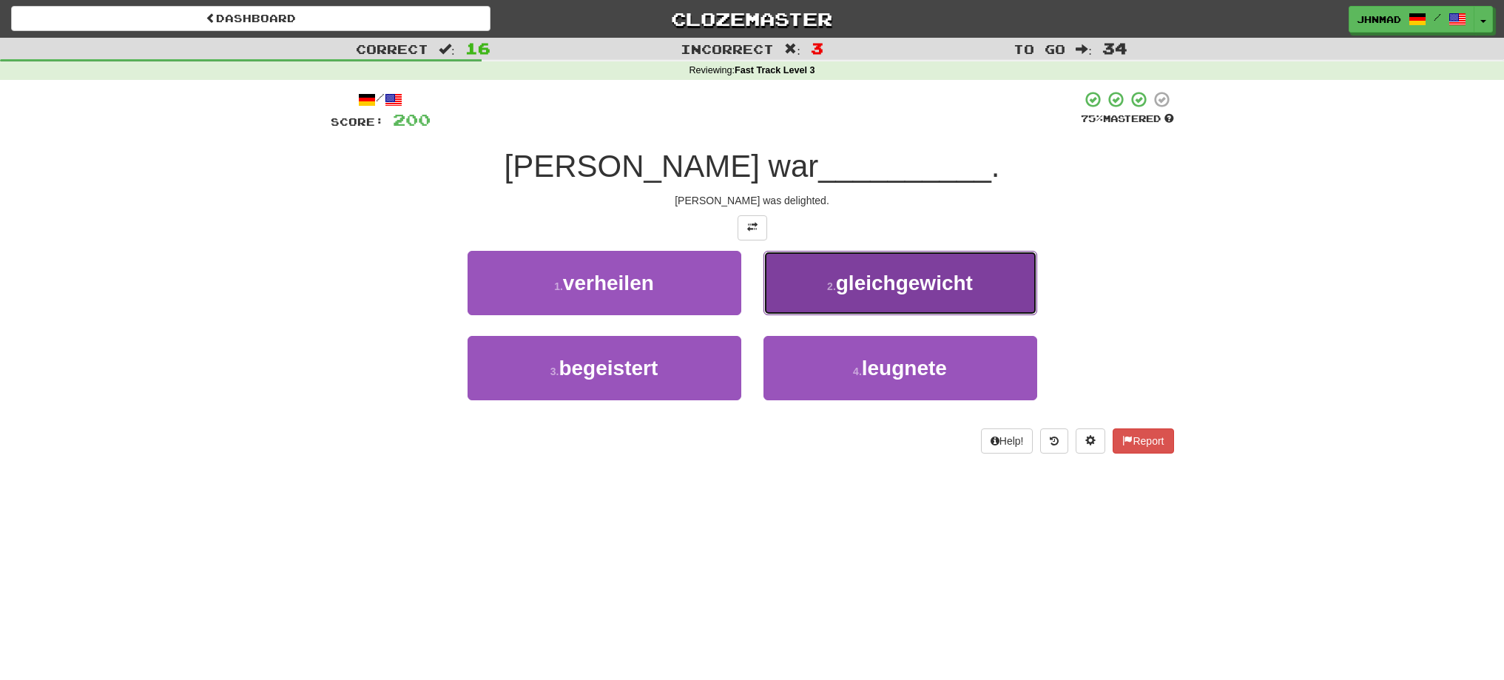
click at [928, 286] on span "gleichgewicht" at bounding box center [904, 282] width 137 height 23
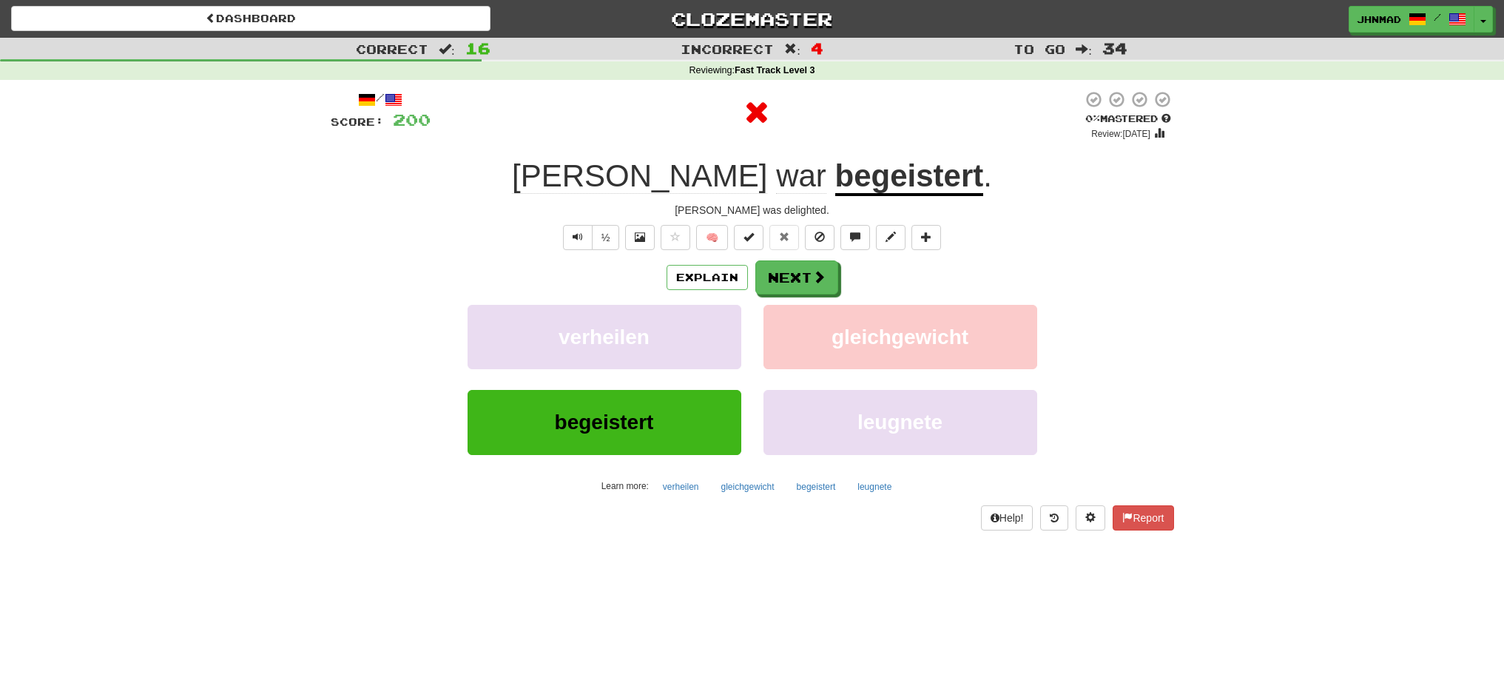
click at [835, 175] on u "begeistert" at bounding box center [909, 177] width 149 height 38
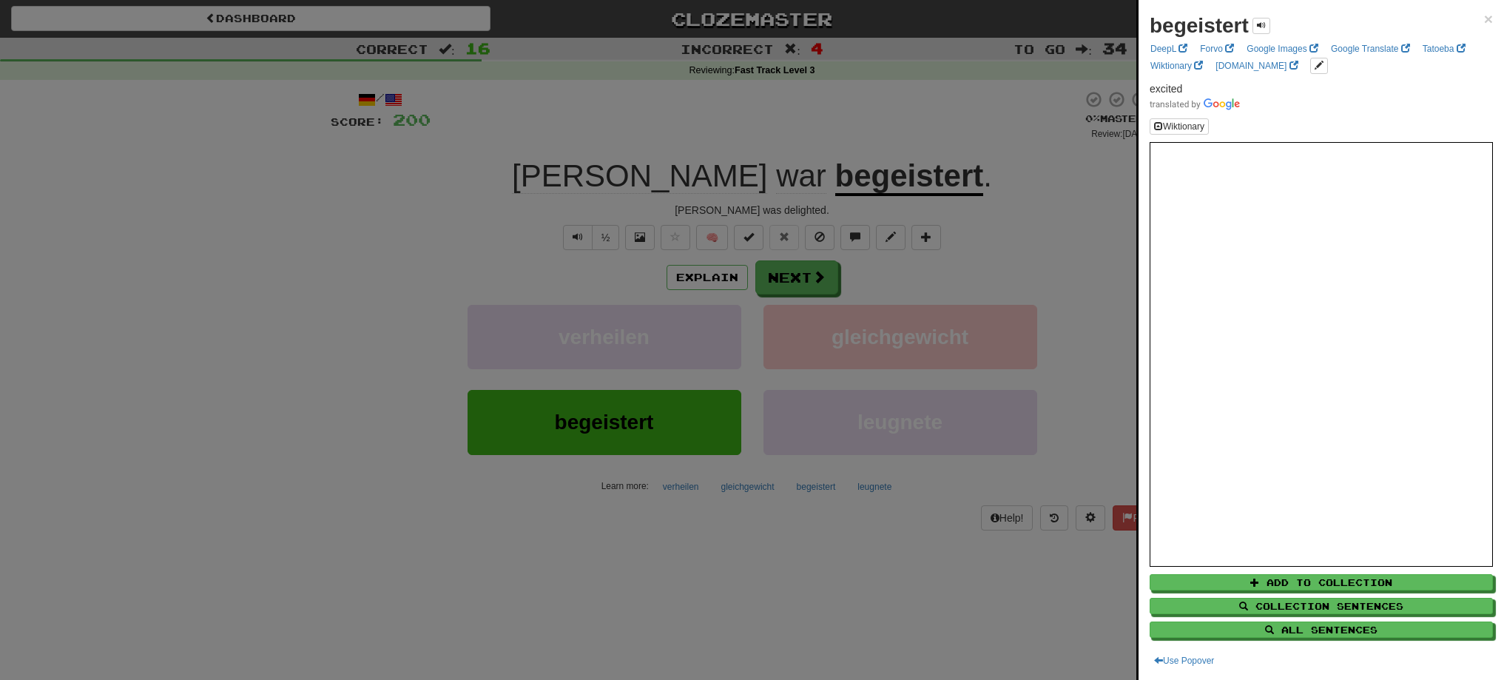
click at [772, 280] on div at bounding box center [752, 340] width 1504 height 680
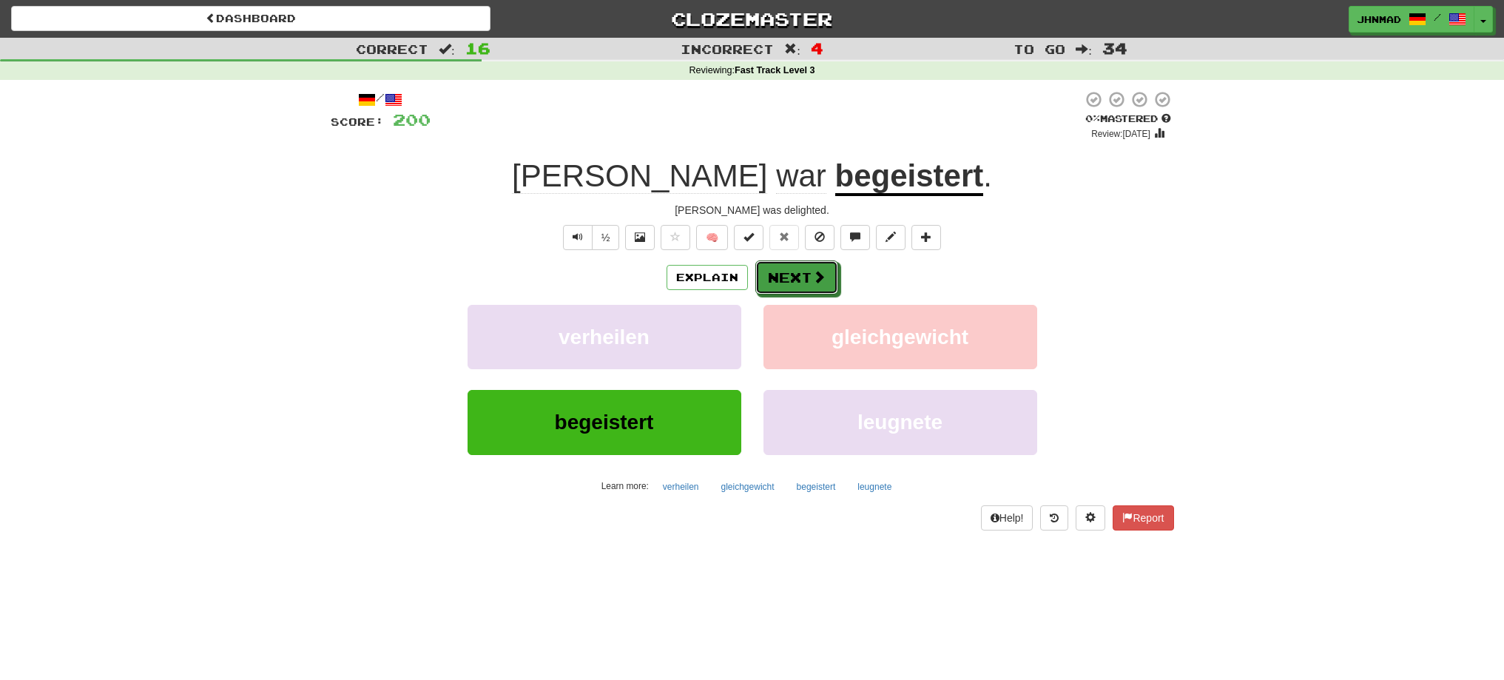
click at [772, 280] on button "Next" at bounding box center [796, 277] width 83 height 34
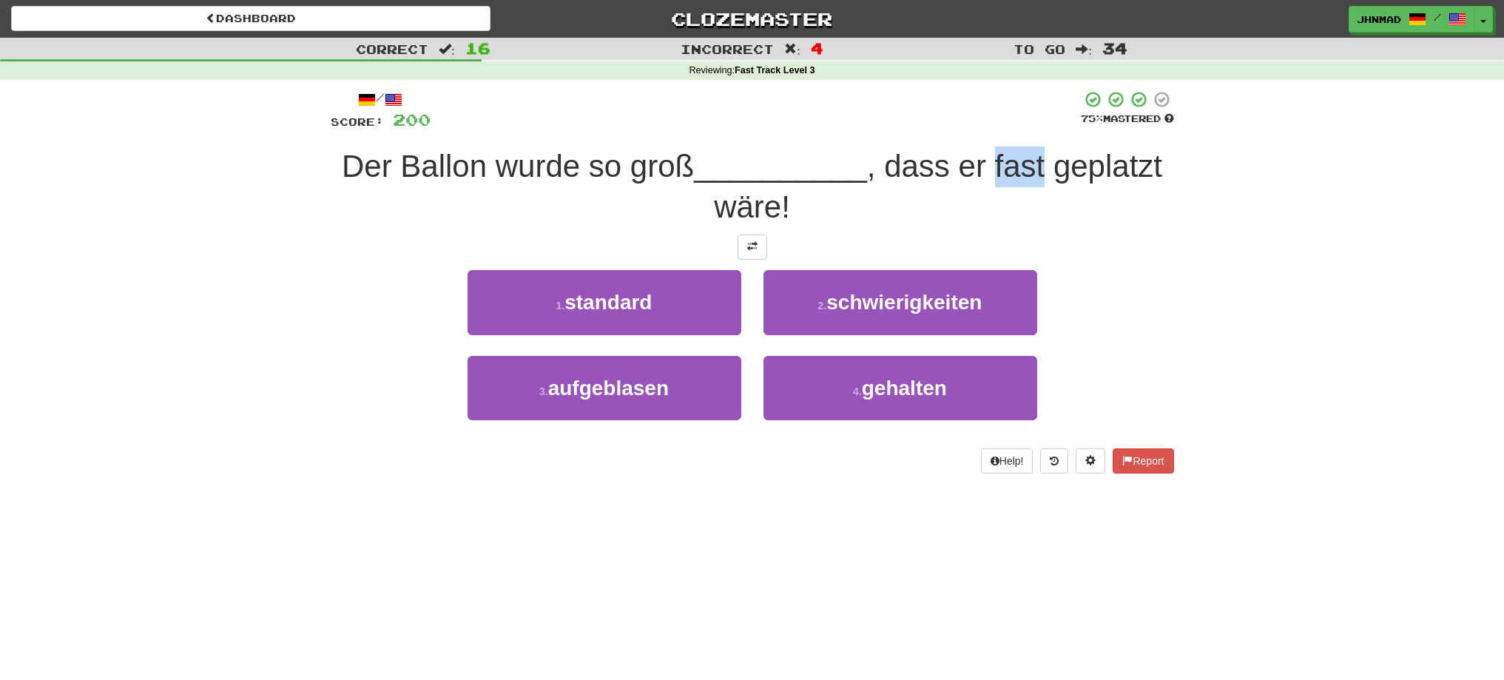
drag, startPoint x: 996, startPoint y: 164, endPoint x: 1050, endPoint y: 168, distance: 53.4
click at [1050, 168] on span ", dass er fast geplatzt wäre!" at bounding box center [938, 186] width 448 height 75
click at [1040, 184] on div at bounding box center [1040, 184] width 0 height 0
click at [1187, 260] on div "Correct : 16 Incorrect : 4 To go : 34 Reviewing : Fast Track Level 3 / Score: 2…" at bounding box center [752, 266] width 1504 height 456
click at [743, 239] on button at bounding box center [753, 247] width 30 height 25
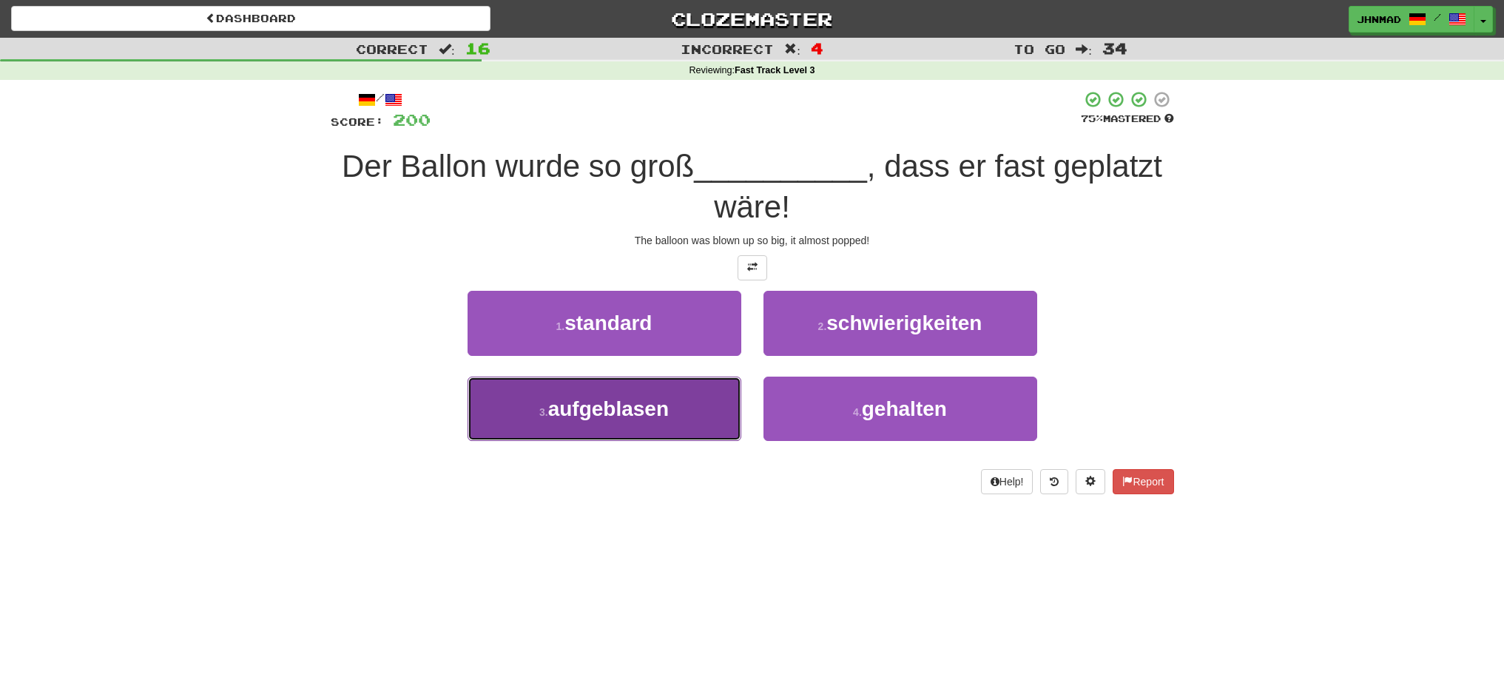
click at [673, 423] on button "3 . aufgeblasen" at bounding box center [605, 409] width 274 height 64
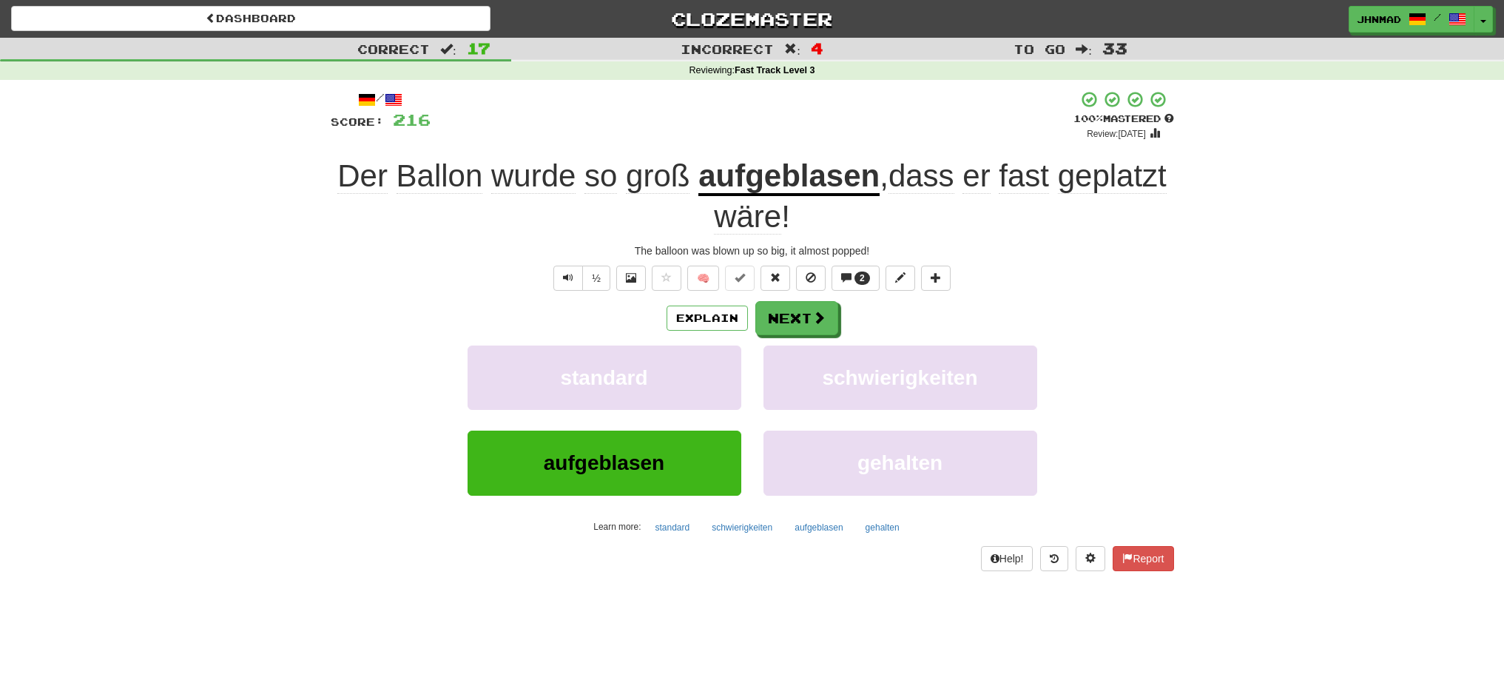
click at [794, 176] on u "aufgeblasen" at bounding box center [788, 177] width 181 height 38
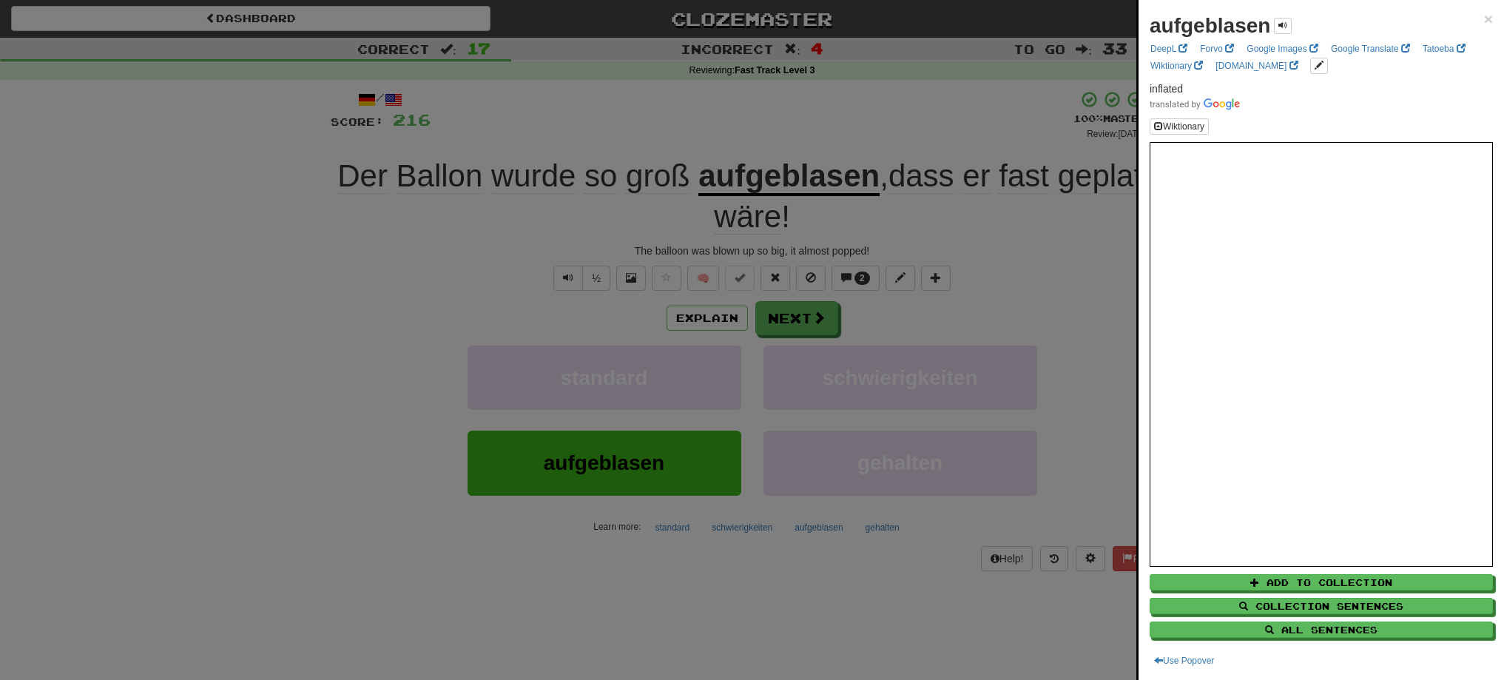
click at [797, 328] on div at bounding box center [752, 340] width 1504 height 680
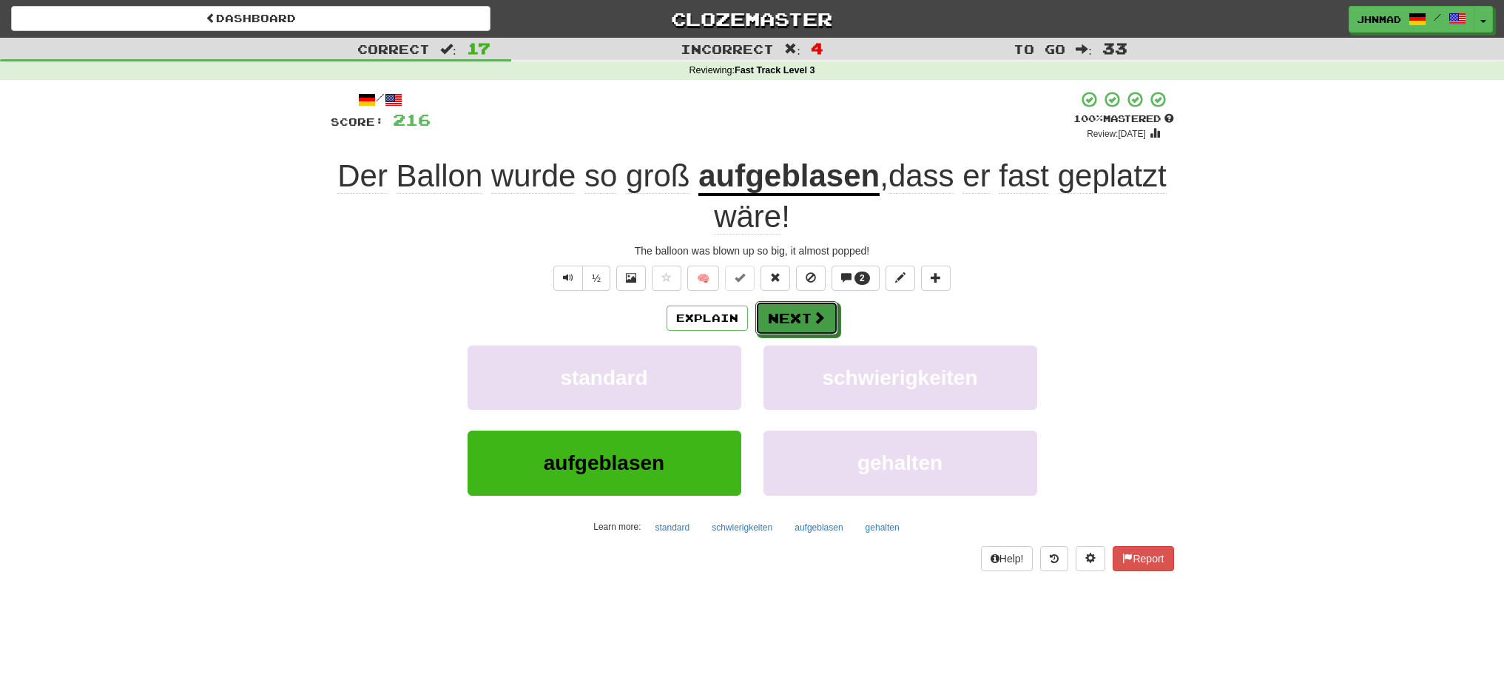
click at [797, 328] on button "Next" at bounding box center [796, 318] width 83 height 34
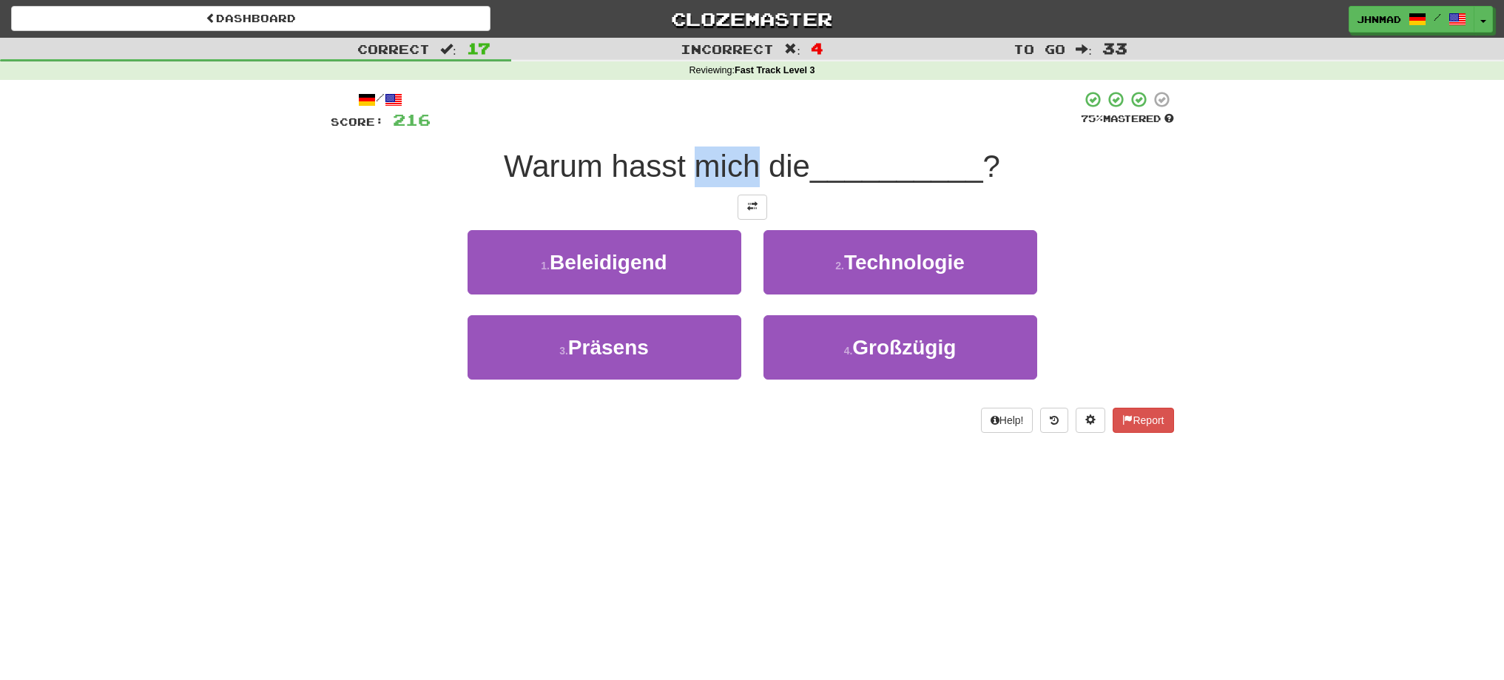
drag, startPoint x: 688, startPoint y: 166, endPoint x: 755, endPoint y: 163, distance: 67.4
click at [755, 163] on span "Warum hasst mich die" at bounding box center [657, 166] width 306 height 35
click at [746, 128] on div at bounding box center [746, 128] width 0 height 0
click at [817, 118] on div at bounding box center [756, 110] width 650 height 41
click at [757, 203] on span at bounding box center [752, 206] width 10 height 10
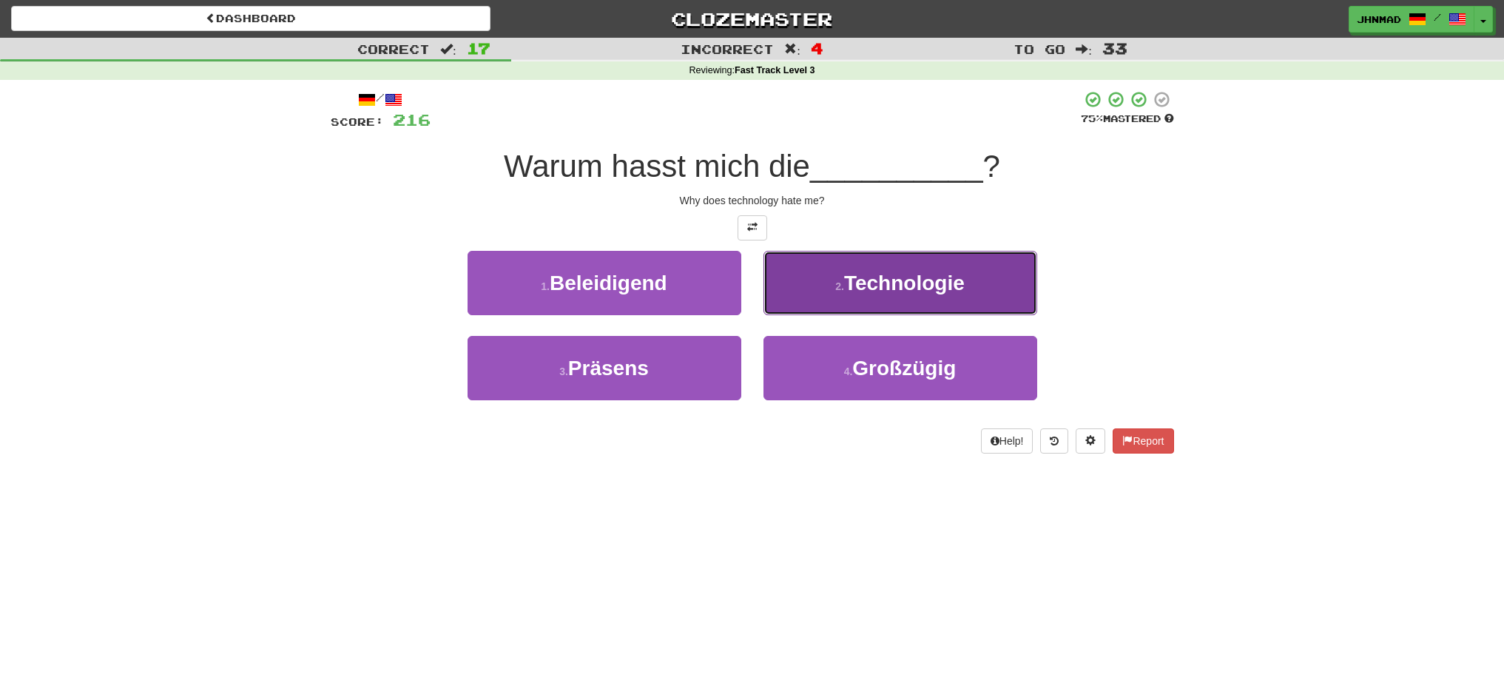
click at [882, 289] on span "Technologie" at bounding box center [904, 282] width 121 height 23
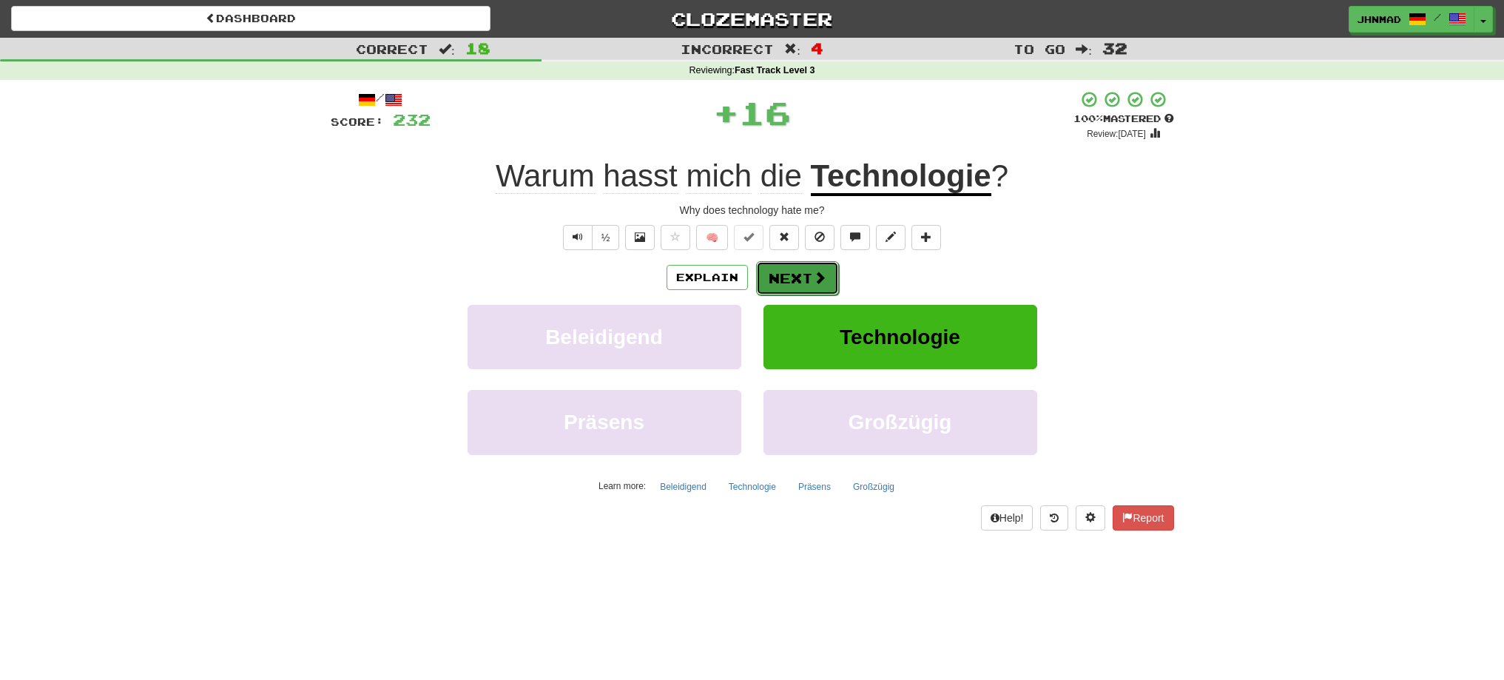
click at [778, 283] on button "Next" at bounding box center [797, 278] width 83 height 34
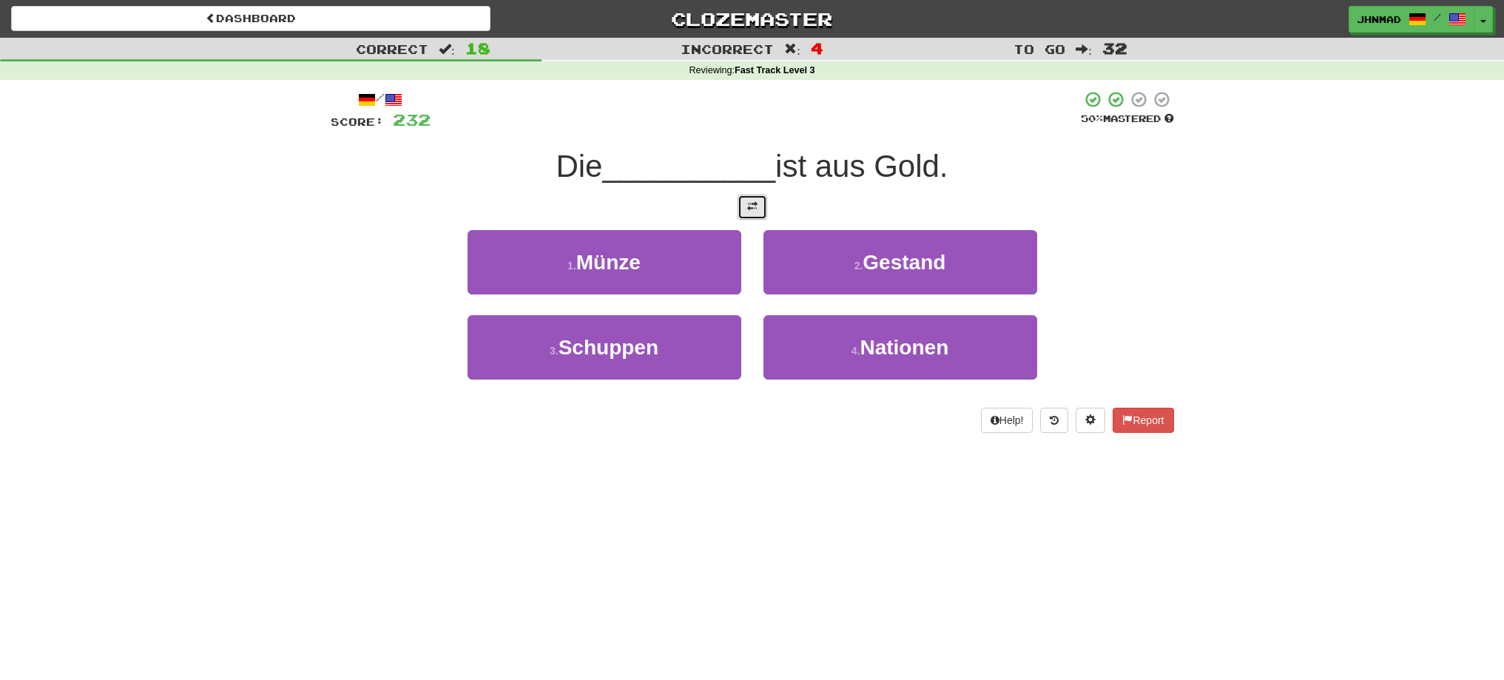
click at [761, 208] on button at bounding box center [753, 207] width 30 height 25
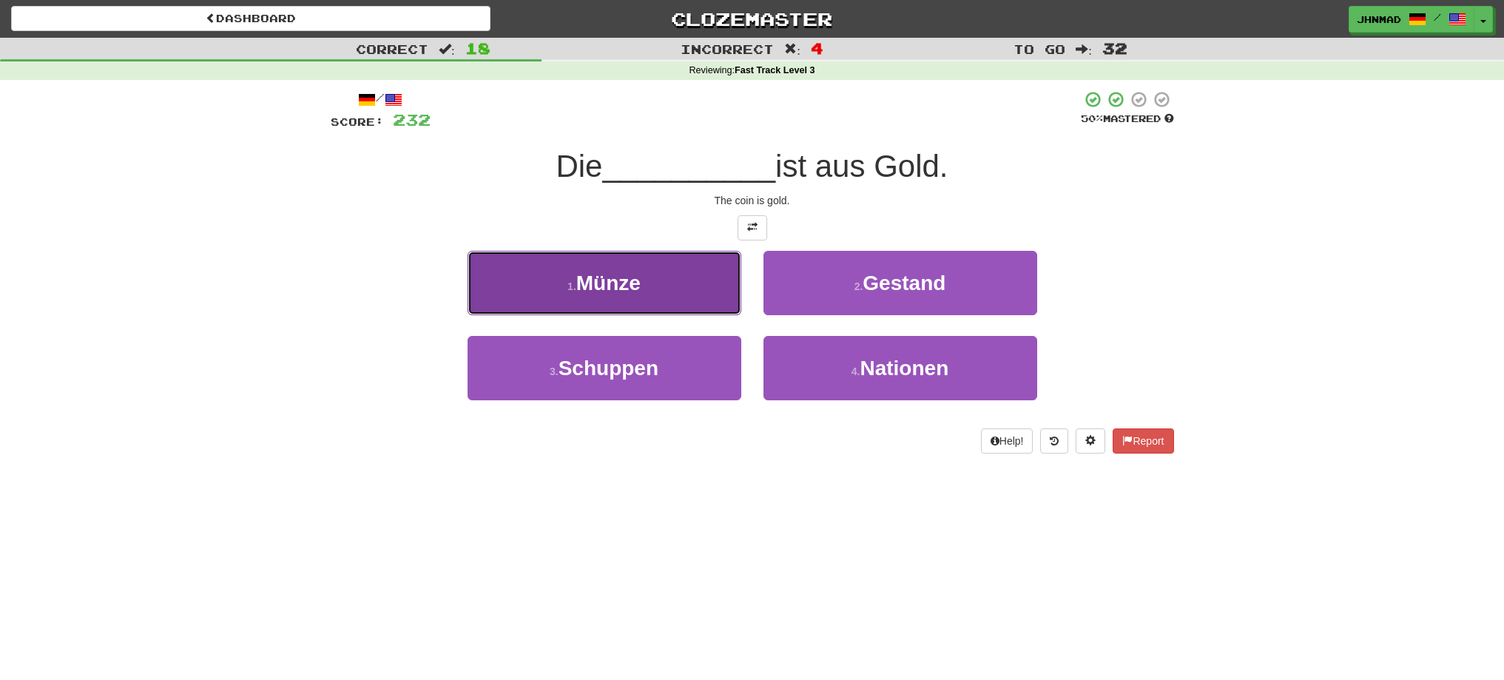
click at [655, 294] on button "1 . Münze" at bounding box center [605, 283] width 274 height 64
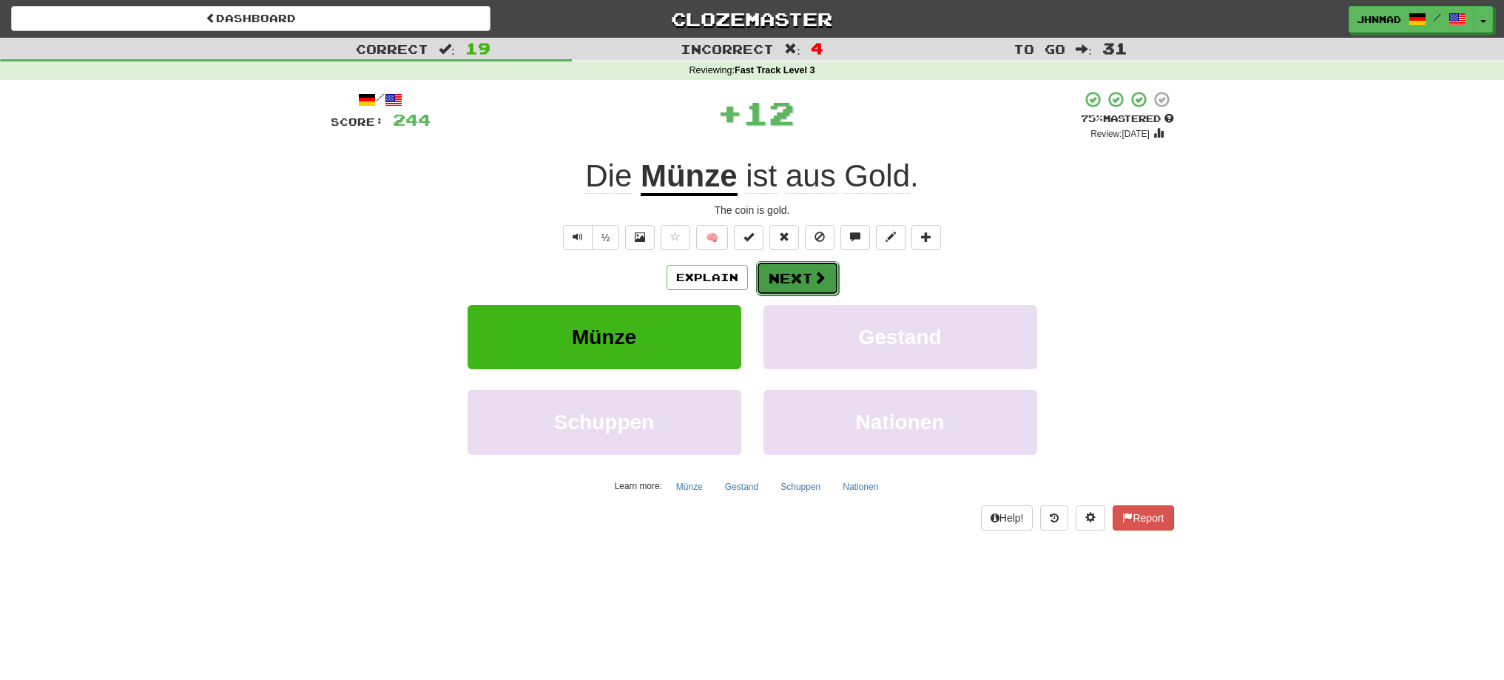
click at [814, 287] on button "Next" at bounding box center [797, 278] width 83 height 34
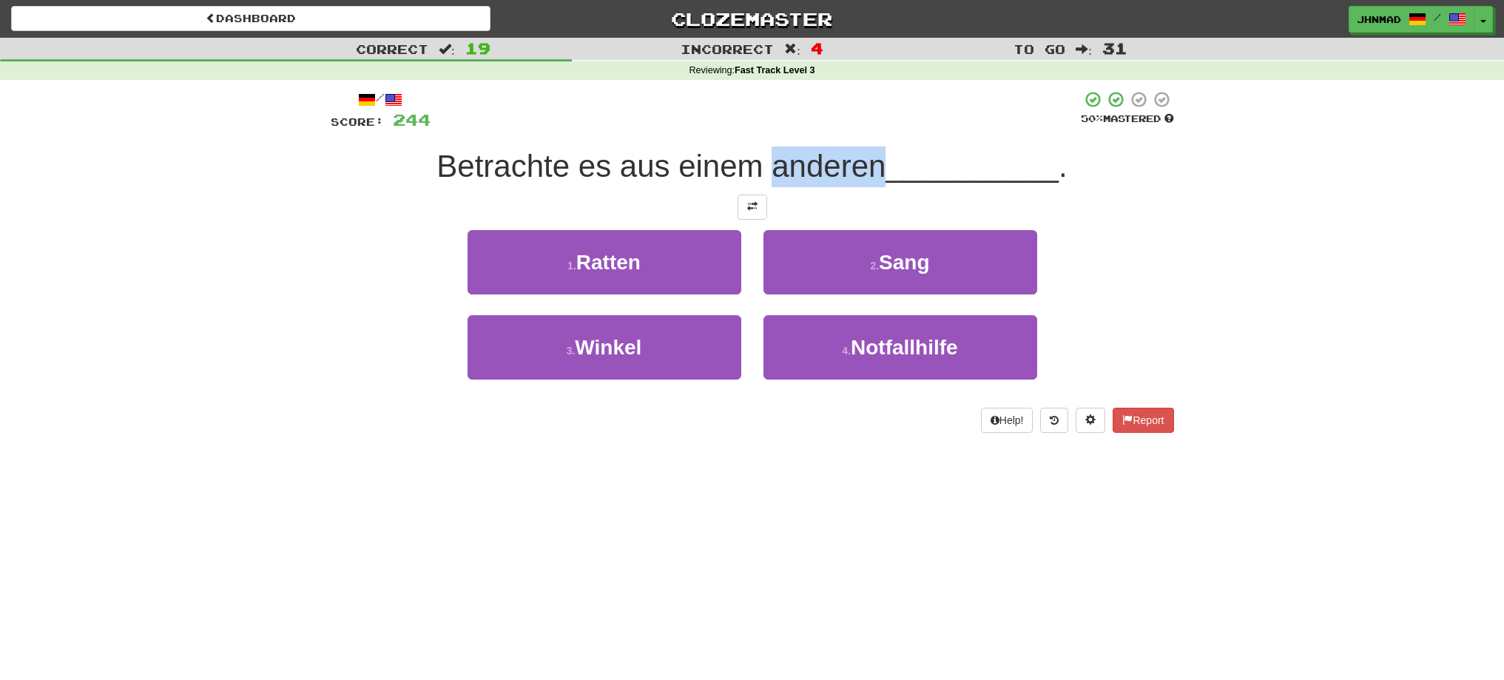
drag, startPoint x: 769, startPoint y: 172, endPoint x: 877, endPoint y: 145, distance: 111.4
click at [877, 145] on div "/ Score: 244 50 % Mastered Betrachte es aus einem anderen __________ . 1 . Ratt…" at bounding box center [752, 261] width 843 height 343
click at [868, 128] on div at bounding box center [868, 128] width 0 height 0
click at [860, 121] on div at bounding box center [756, 110] width 650 height 41
click at [747, 203] on span at bounding box center [752, 206] width 10 height 10
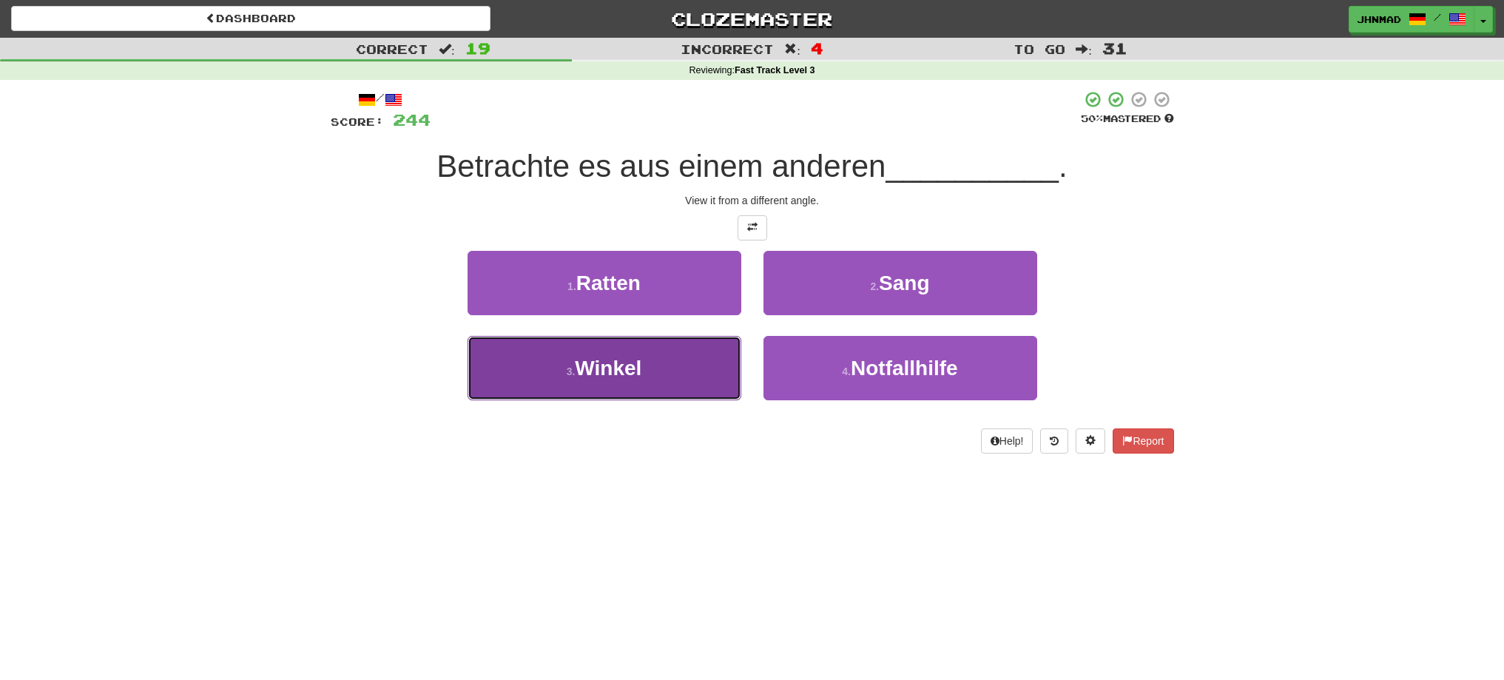
click at [632, 379] on span "Winkel" at bounding box center [608, 368] width 67 height 23
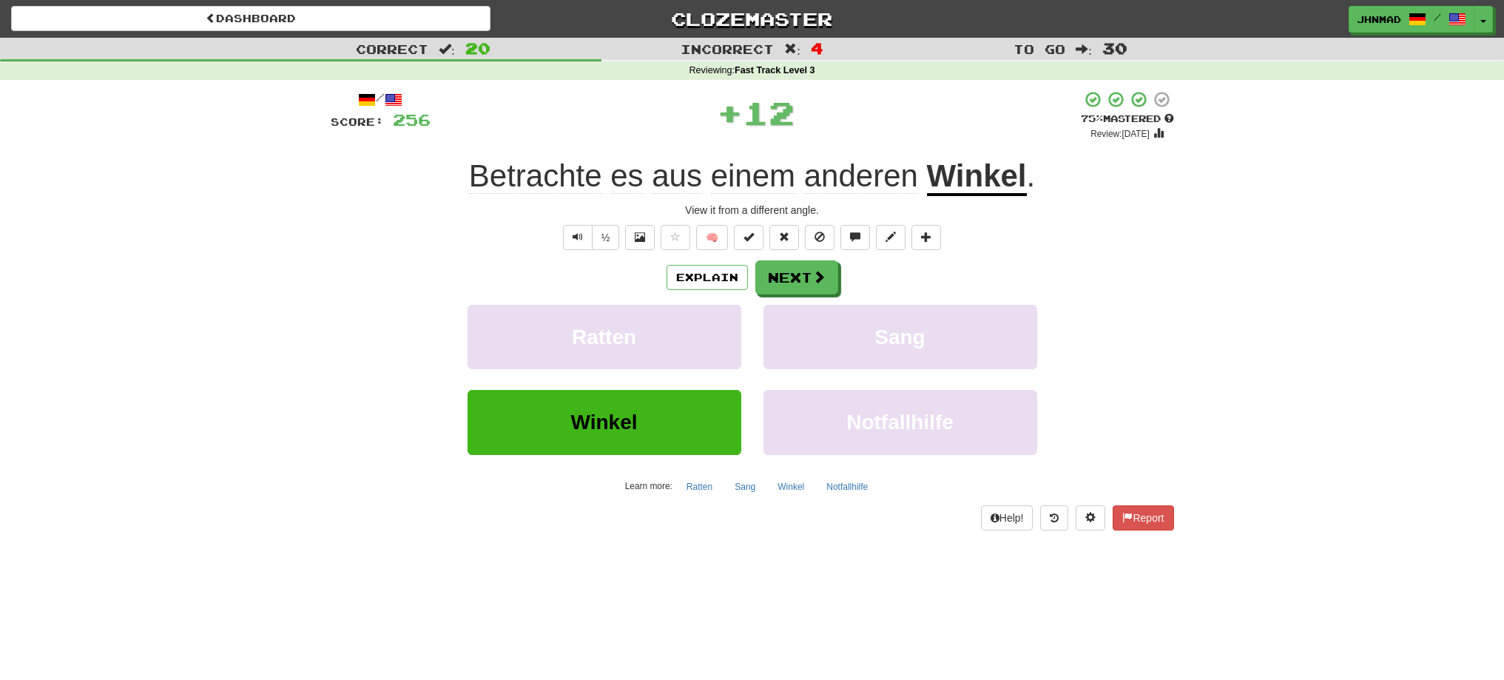
click at [971, 178] on u "Winkel" at bounding box center [977, 177] width 100 height 38
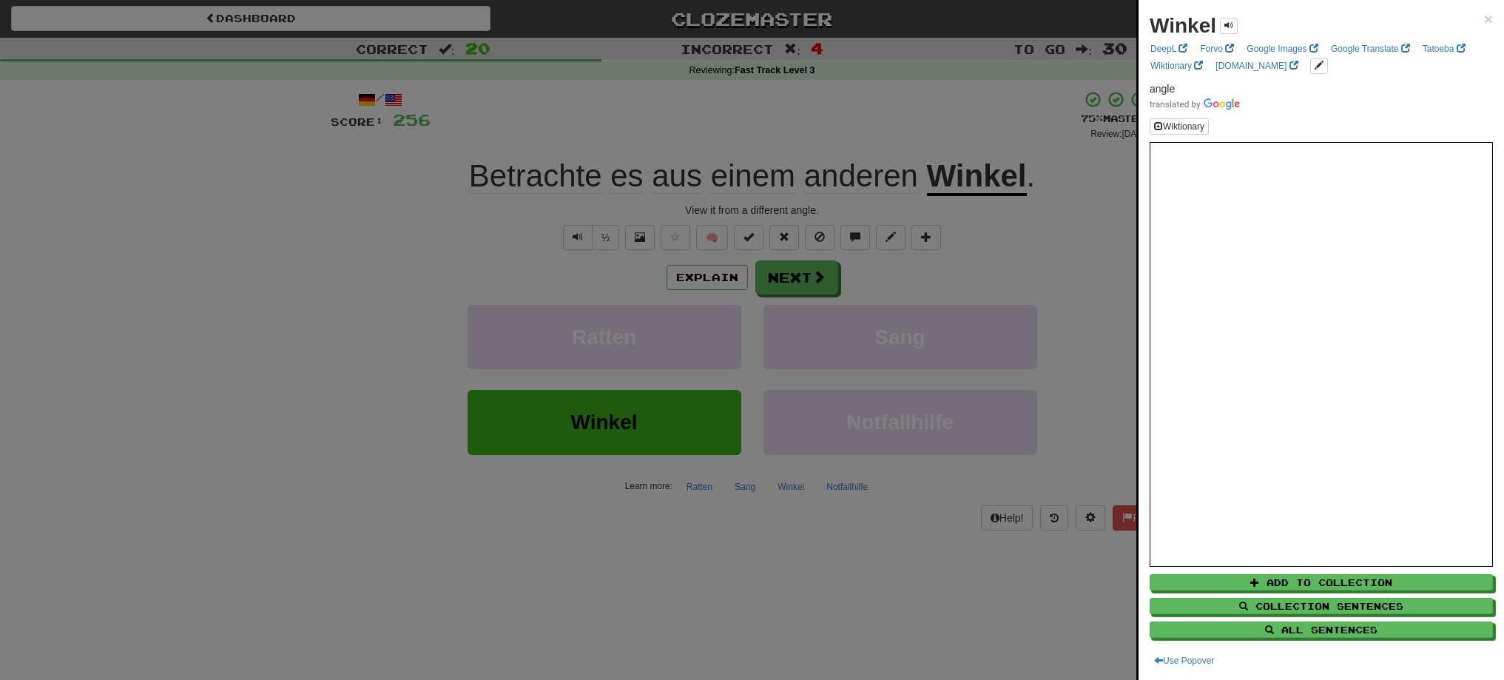
click at [787, 291] on div at bounding box center [752, 340] width 1504 height 680
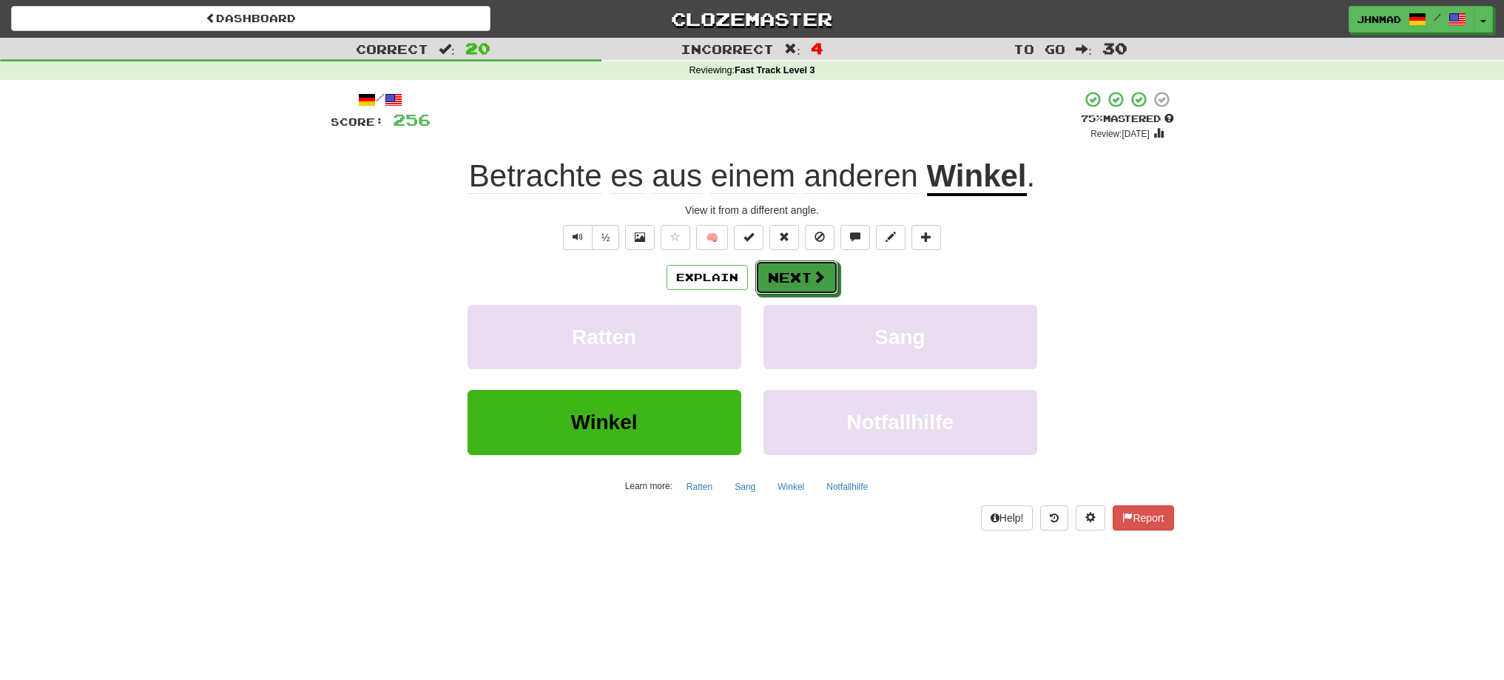
click at [787, 291] on button "Next" at bounding box center [796, 277] width 83 height 34
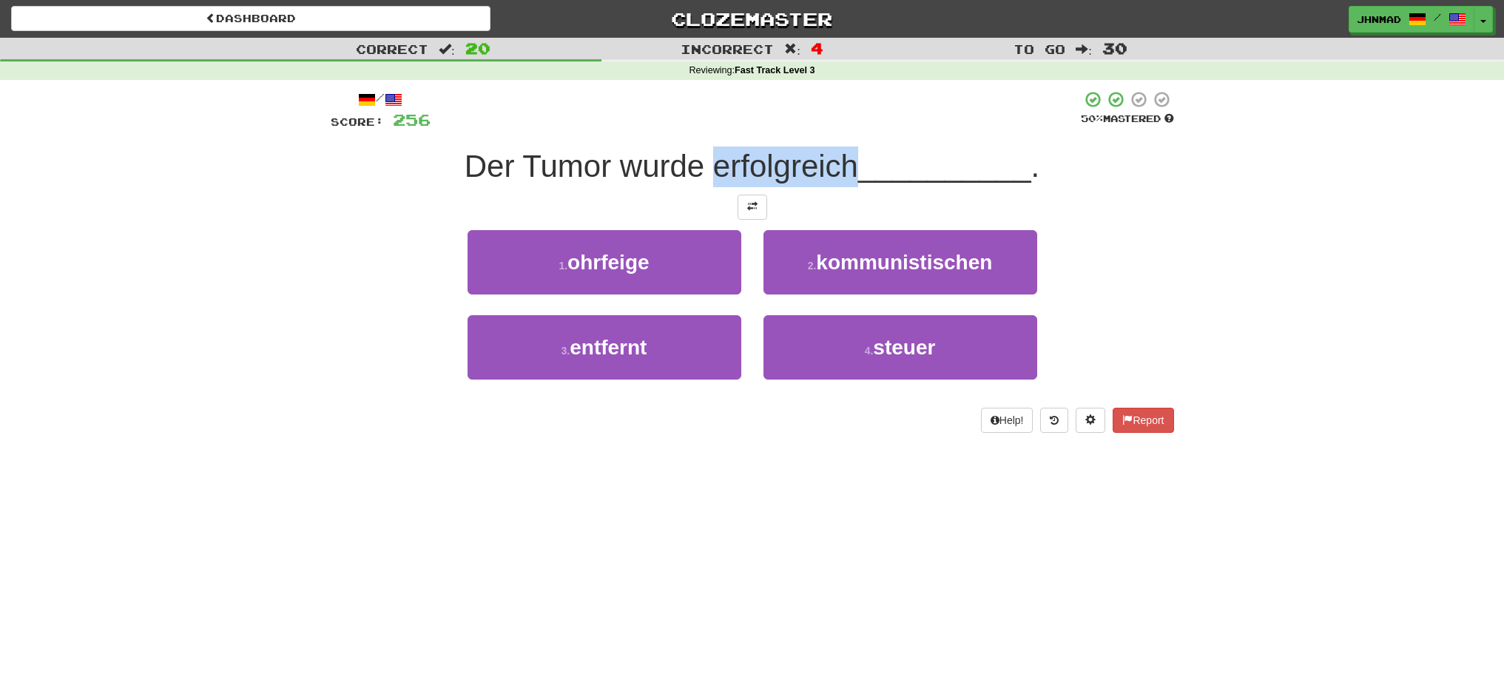
drag, startPoint x: 708, startPoint y: 175, endPoint x: 847, endPoint y: 144, distance: 142.3
click at [847, 144] on div "/ Score: 256 50 % Mastered Der Tumor wurde erfolgreich __________ . 1 . ohrfeig…" at bounding box center [752, 261] width 843 height 343
click at [837, 128] on div at bounding box center [837, 128] width 0 height 0
click at [1230, 542] on div "Dashboard Clozemaster jhnmad / Toggle Dropdown Dashboard Leaderboard Activity F…" at bounding box center [752, 340] width 1504 height 680
click at [751, 206] on span at bounding box center [752, 206] width 10 height 10
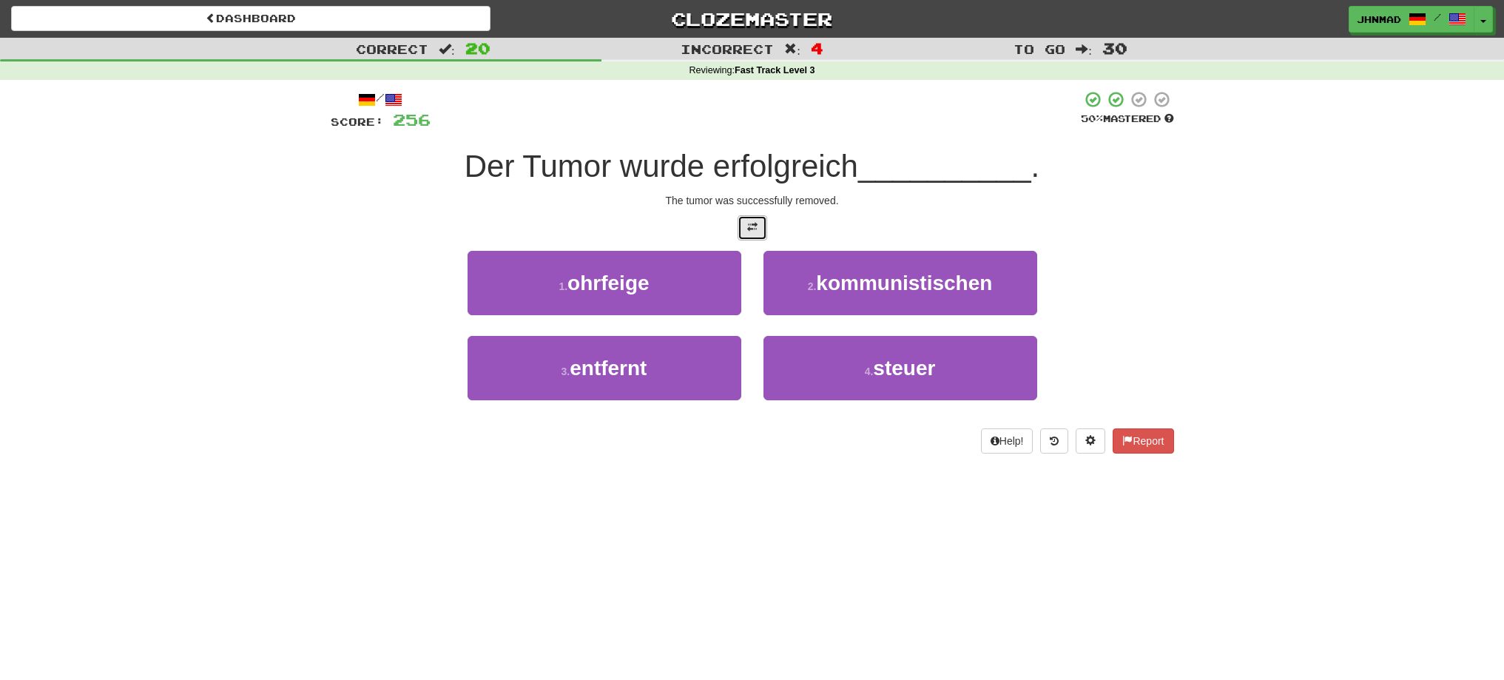
click at [741, 235] on button at bounding box center [753, 227] width 30 height 25
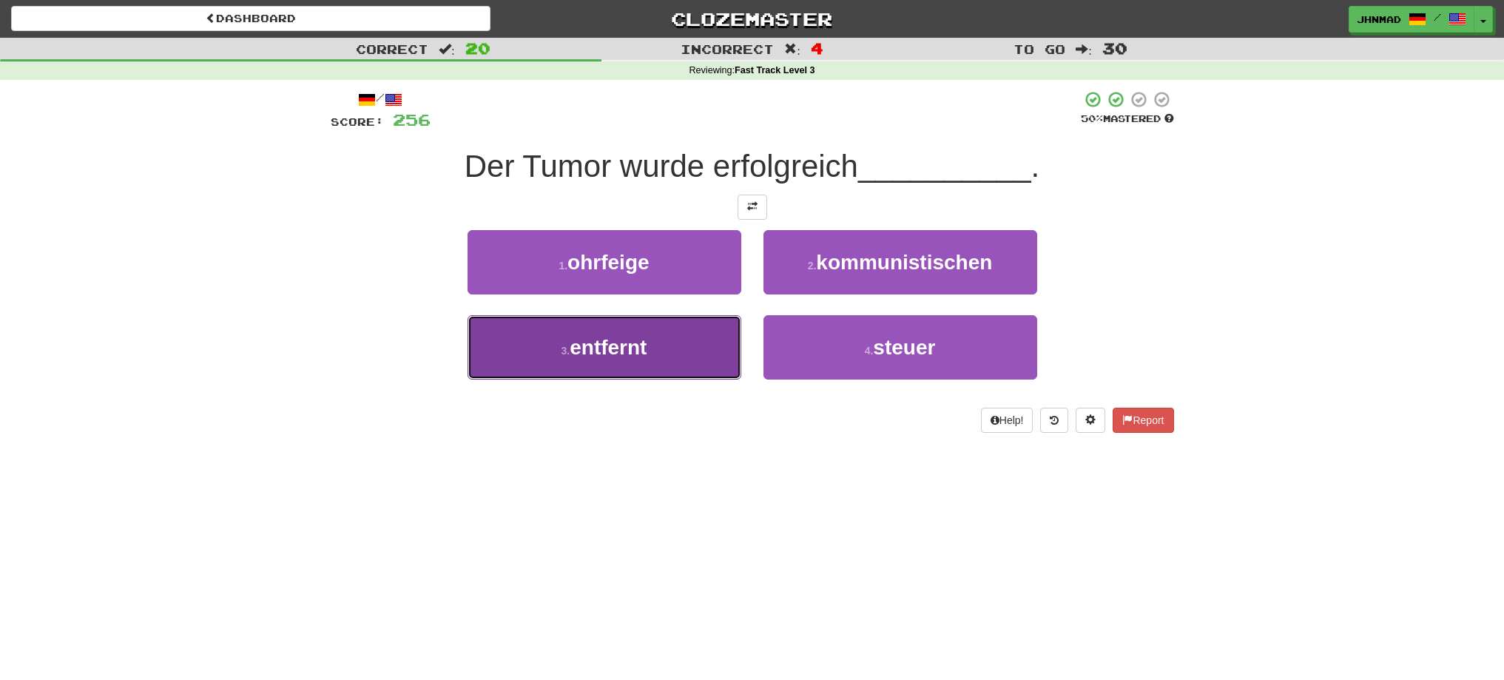
click at [604, 345] on span "entfernt" at bounding box center [608, 347] width 77 height 23
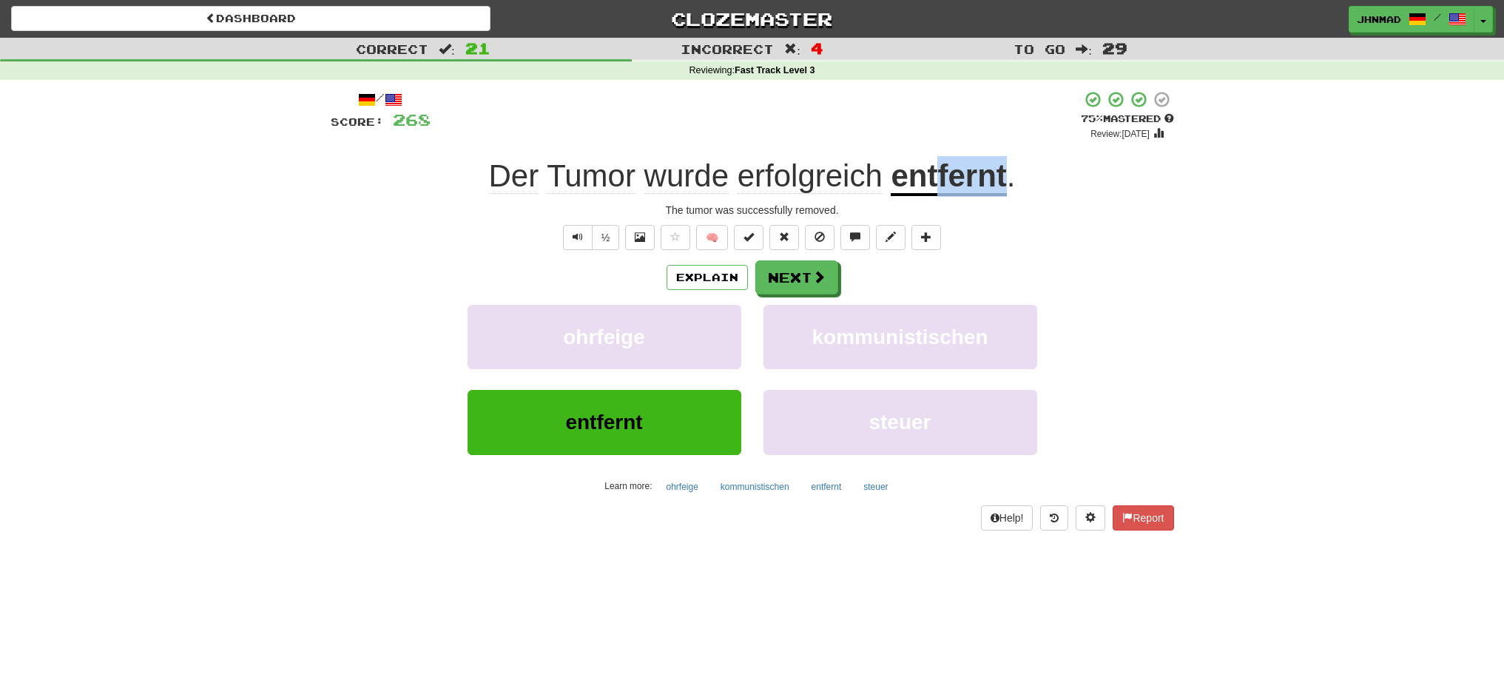
drag, startPoint x: 938, startPoint y: 183, endPoint x: 1006, endPoint y: 180, distance: 68.2
click at [1006, 180] on div "Der Tumor wurde erfolgreich entfernt ." at bounding box center [752, 176] width 843 height 41
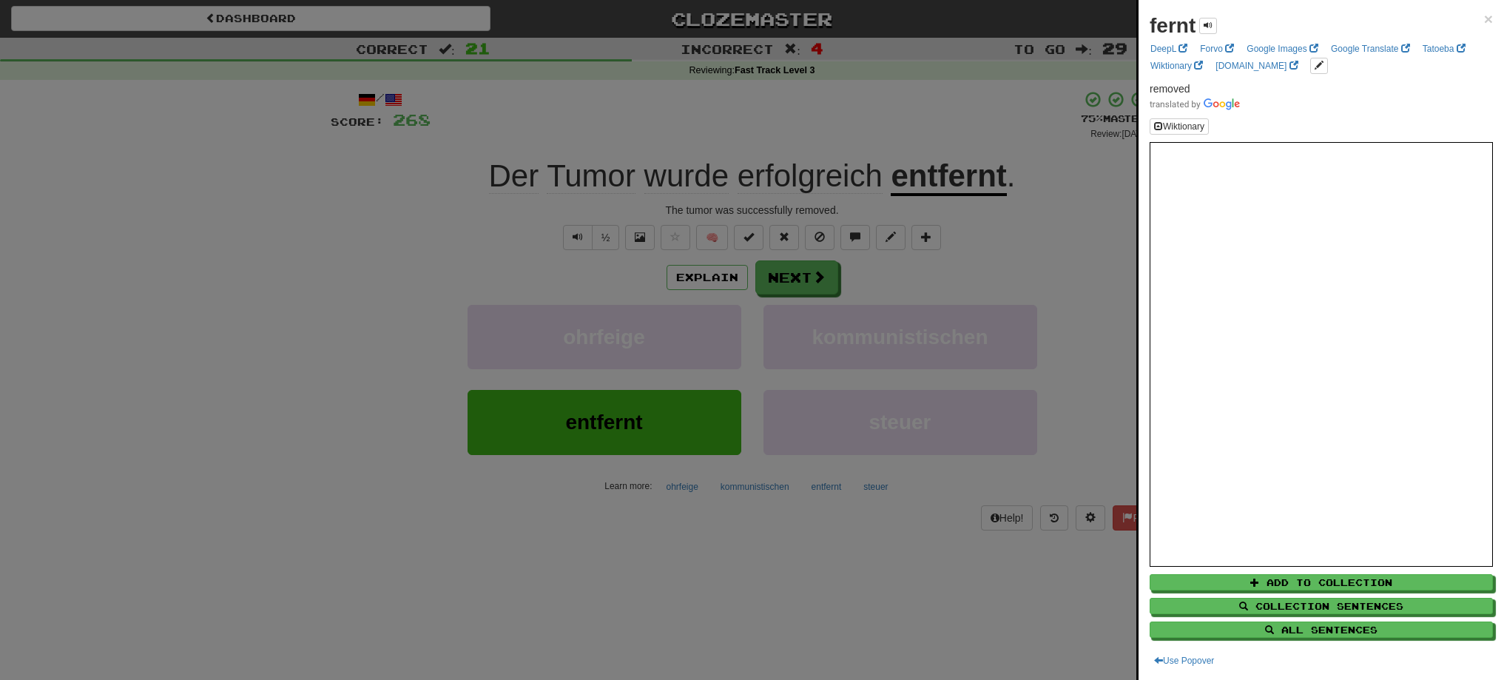
click at [1011, 237] on div at bounding box center [752, 340] width 1504 height 680
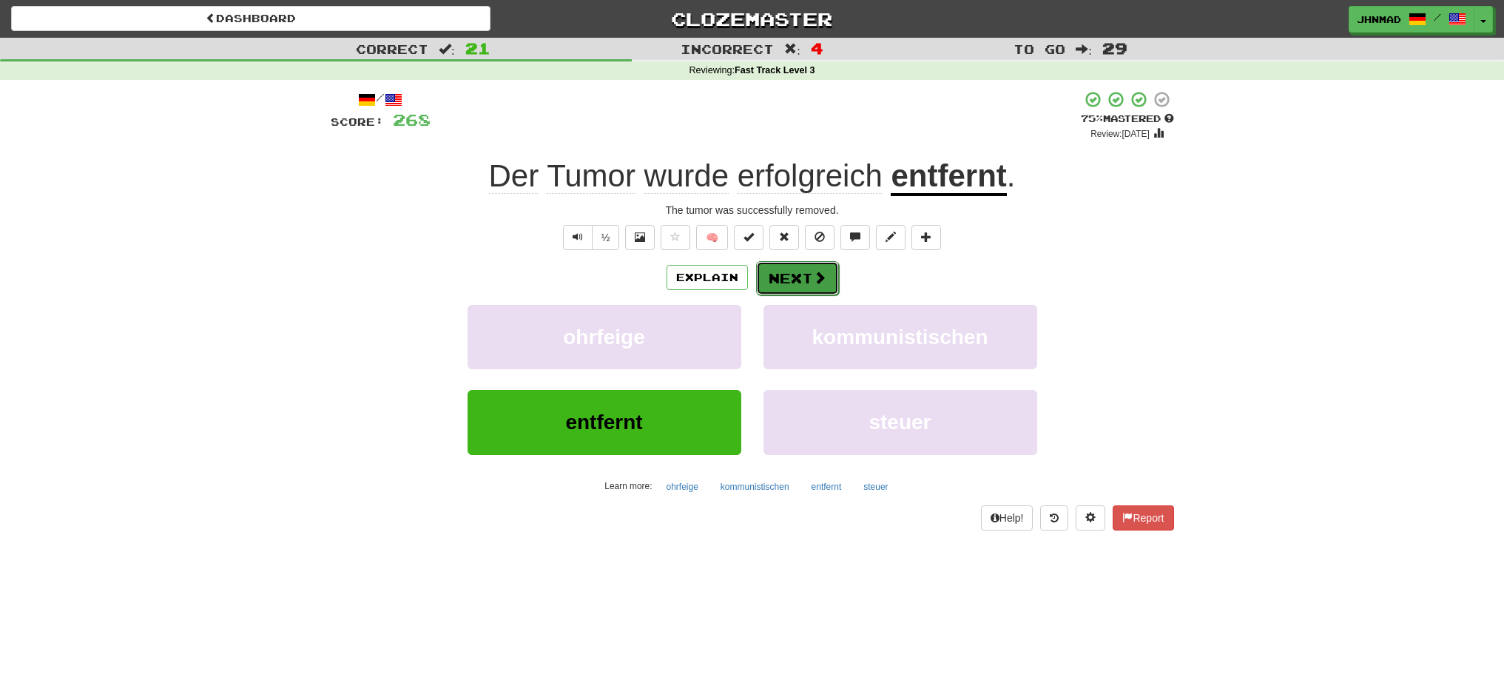
click at [799, 272] on button "Next" at bounding box center [797, 278] width 83 height 34
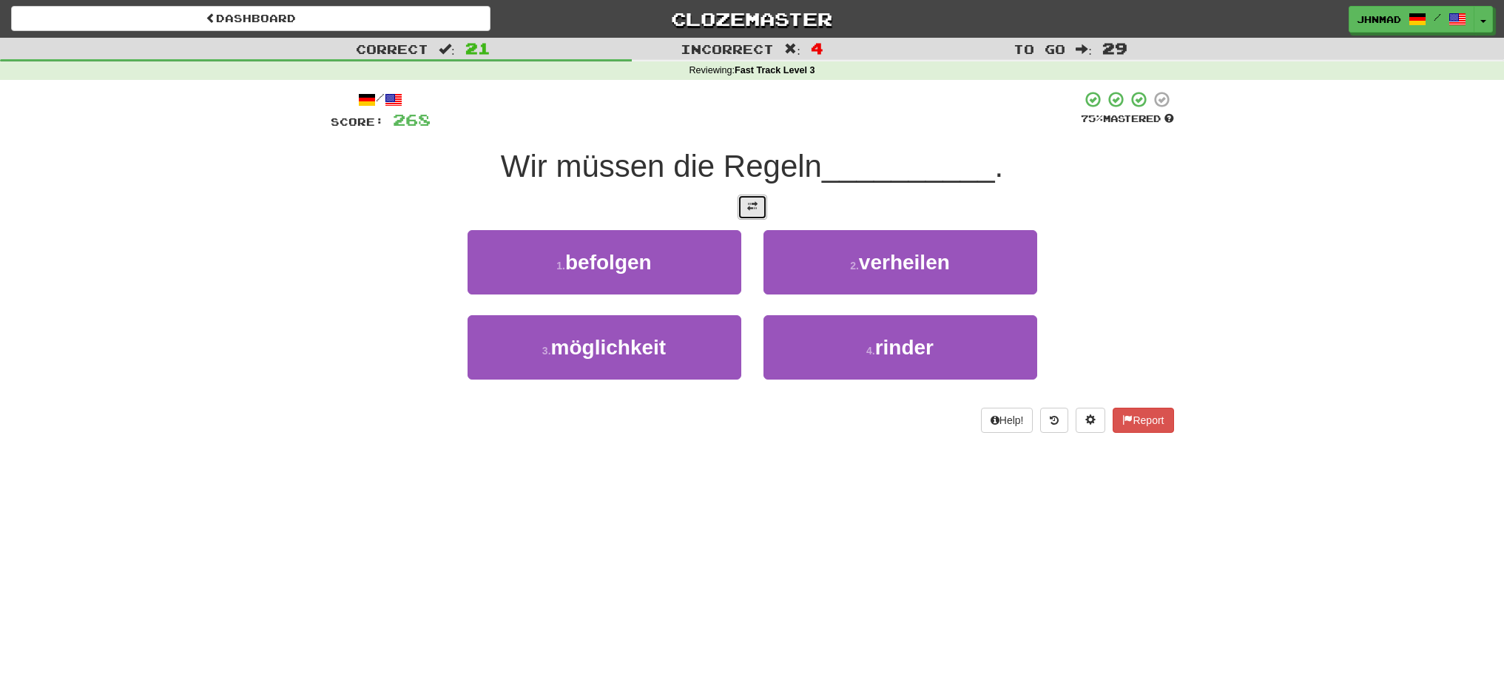
click at [759, 208] on button at bounding box center [753, 207] width 30 height 25
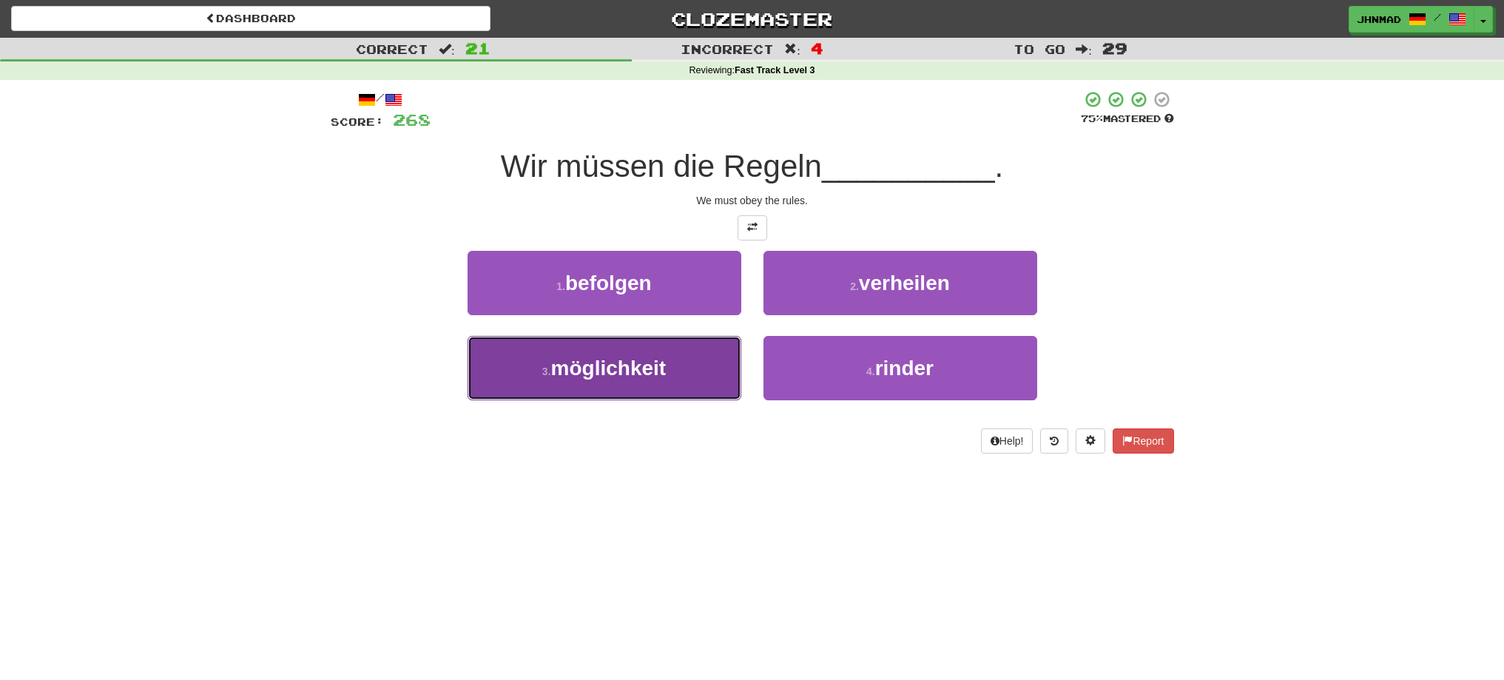
click at [630, 377] on span "möglichkeit" at bounding box center [608, 368] width 115 height 23
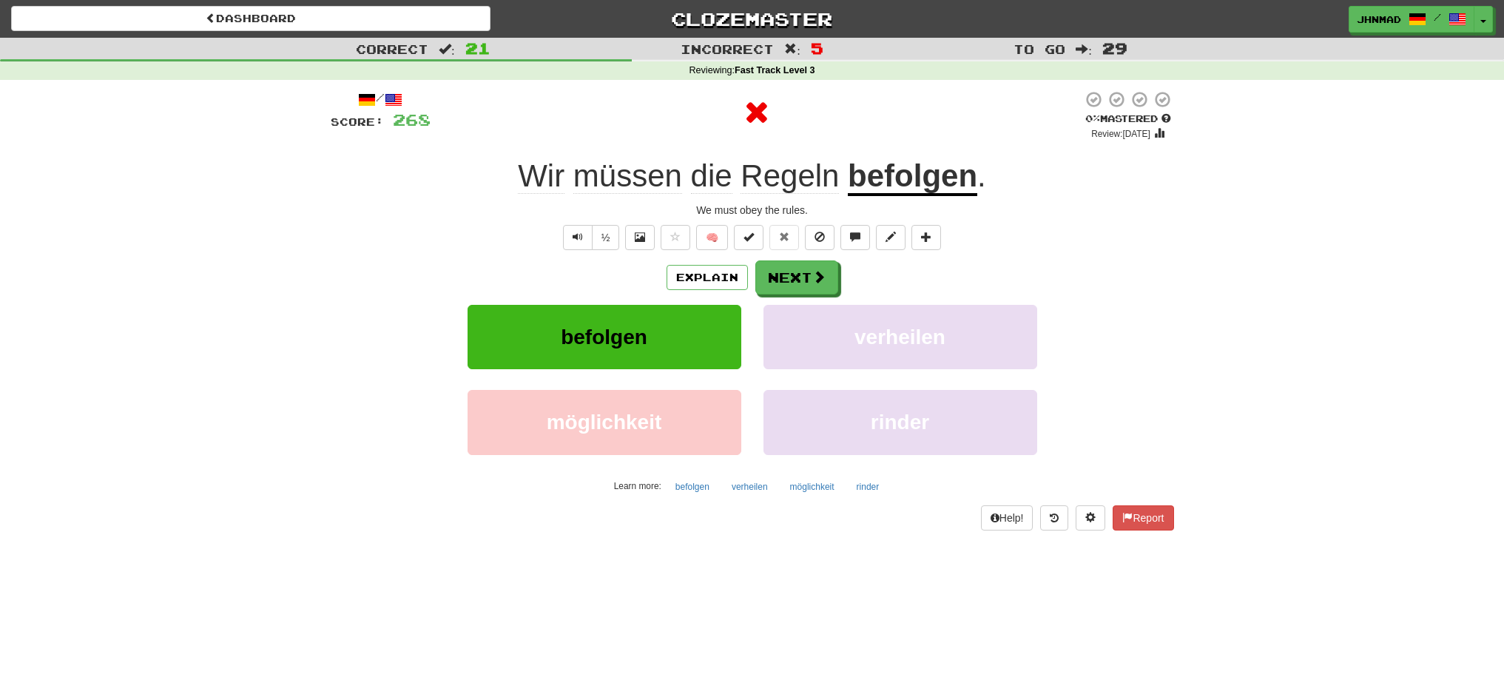
click at [913, 183] on u "befolgen" at bounding box center [912, 177] width 129 height 38
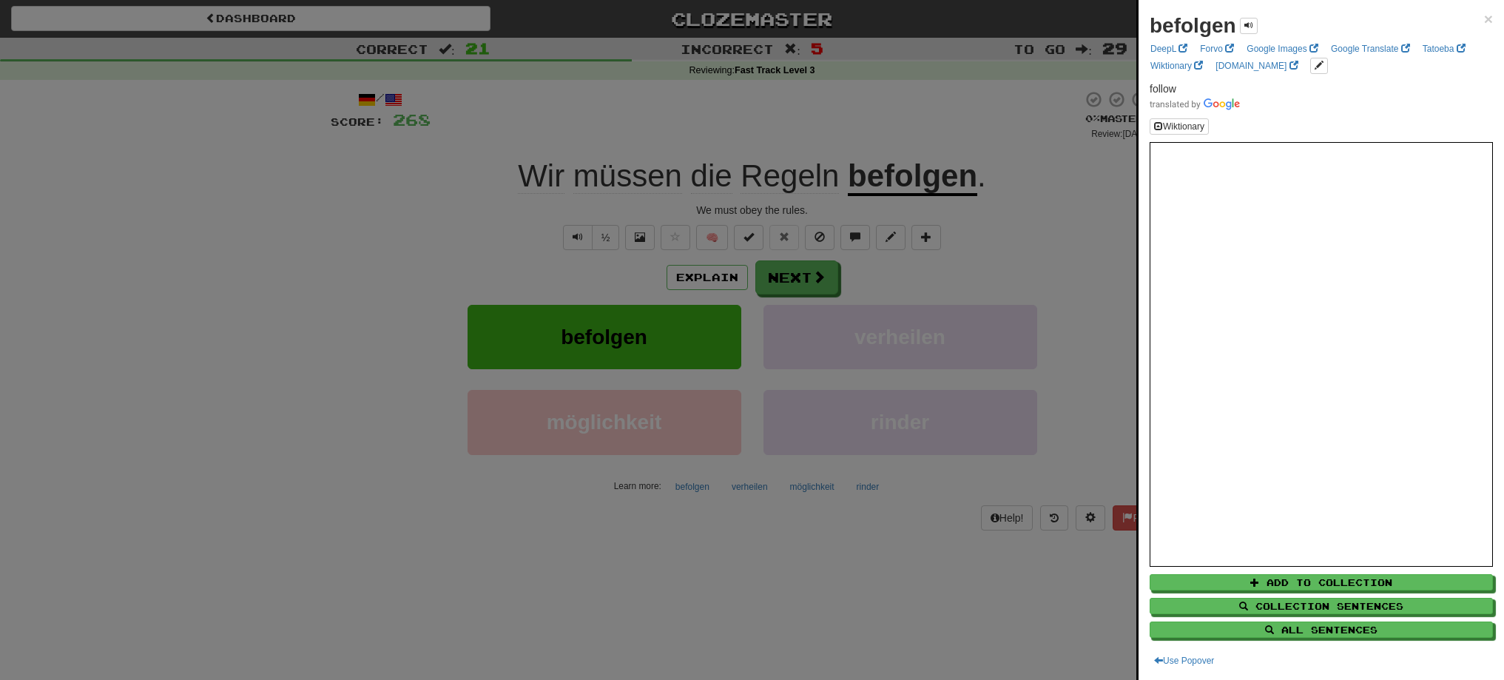
click at [1101, 295] on div at bounding box center [752, 340] width 1504 height 680
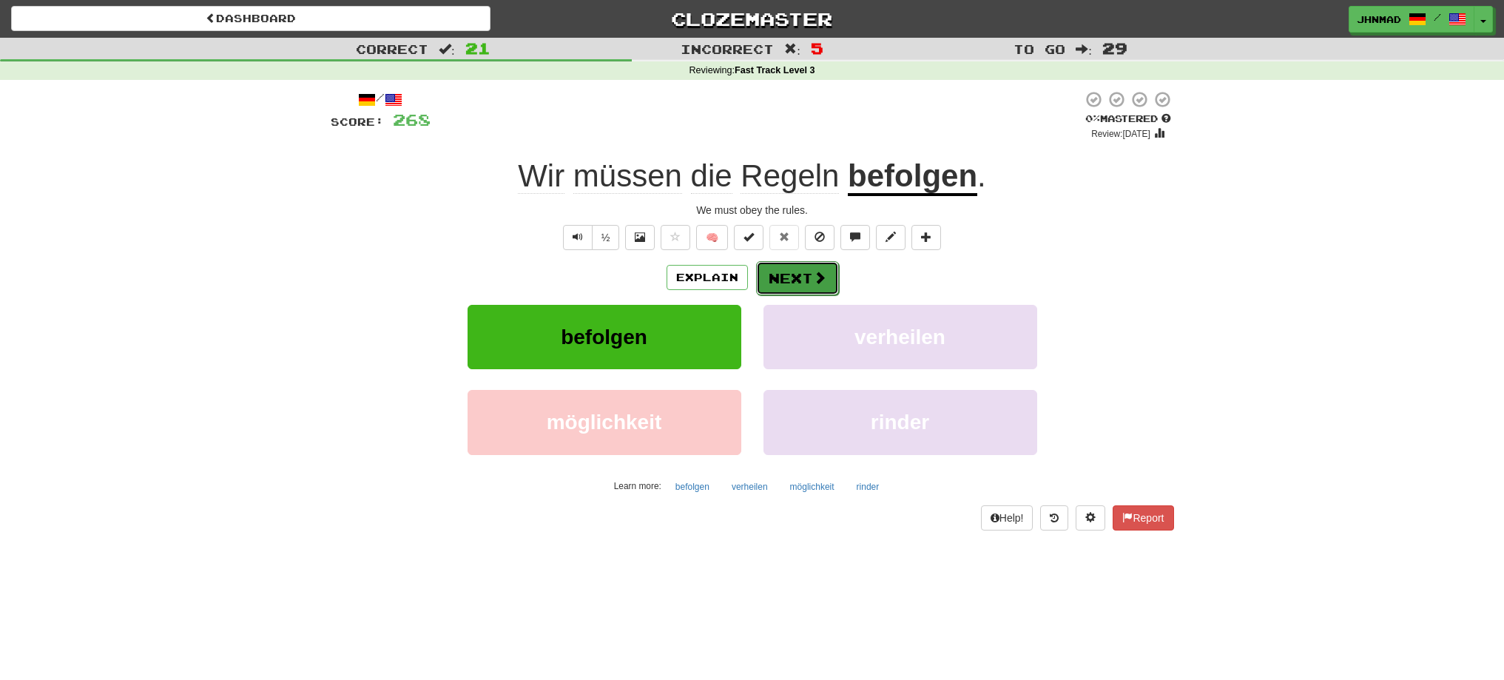
click at [804, 286] on button "Next" at bounding box center [797, 278] width 83 height 34
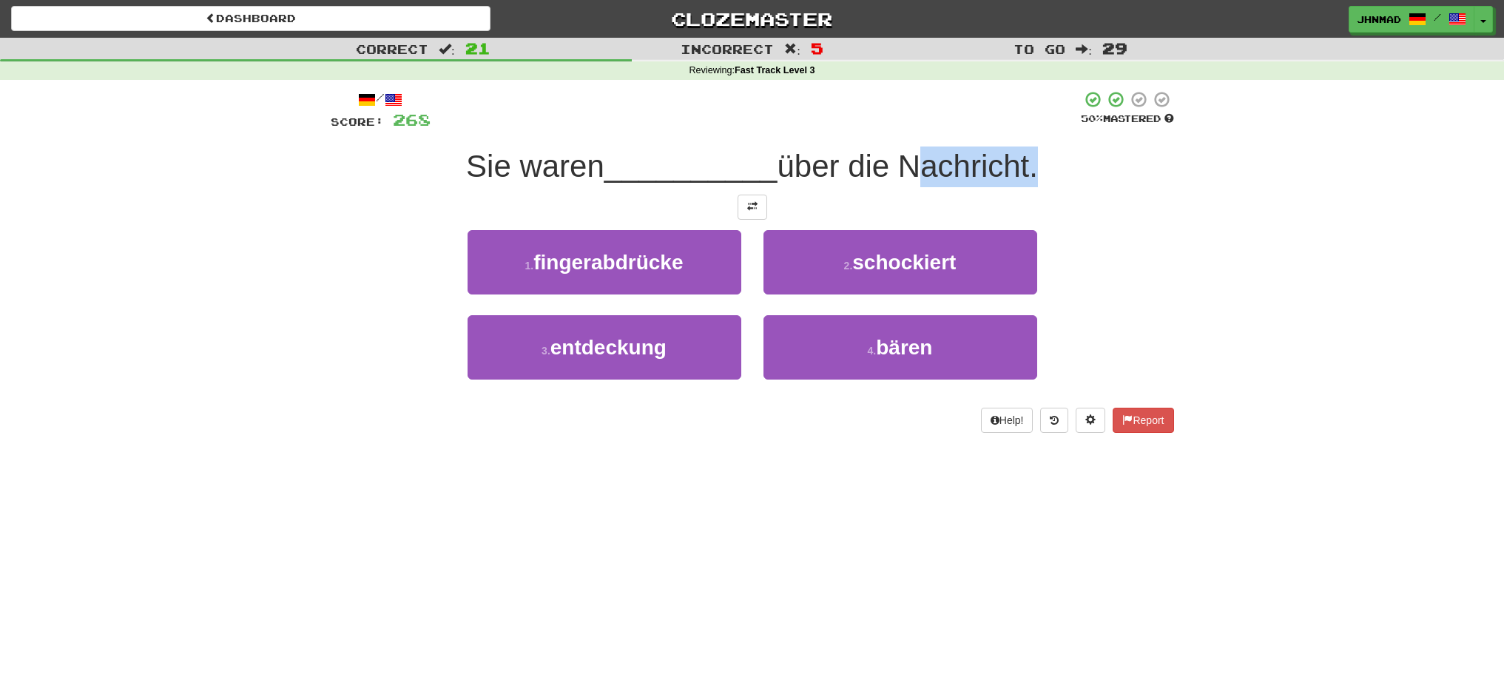
drag, startPoint x: 910, startPoint y: 169, endPoint x: 1042, endPoint y: 158, distance: 132.1
click at [1038, 158] on span "über die Nachricht." at bounding box center [907, 166] width 261 height 35
click at [1032, 128] on div at bounding box center [1032, 128] width 0 height 0
click at [1193, 215] on div "Correct : 21 Incorrect : 5 To go : 29 Reviewing : Fast Track Level 3 / Score: 2…" at bounding box center [752, 246] width 1504 height 416
click at [759, 207] on button at bounding box center [753, 207] width 30 height 25
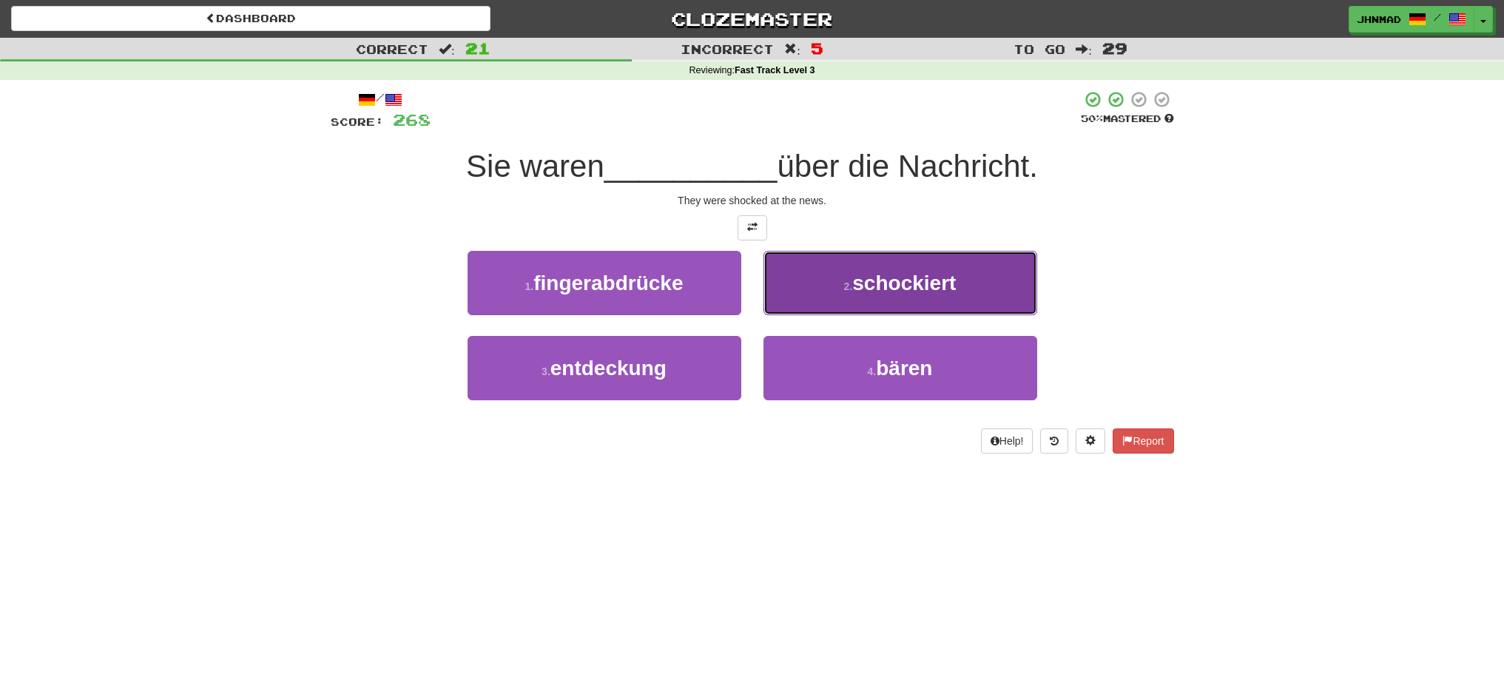
click at [838, 291] on button "2 . schockiert" at bounding box center [900, 283] width 274 height 64
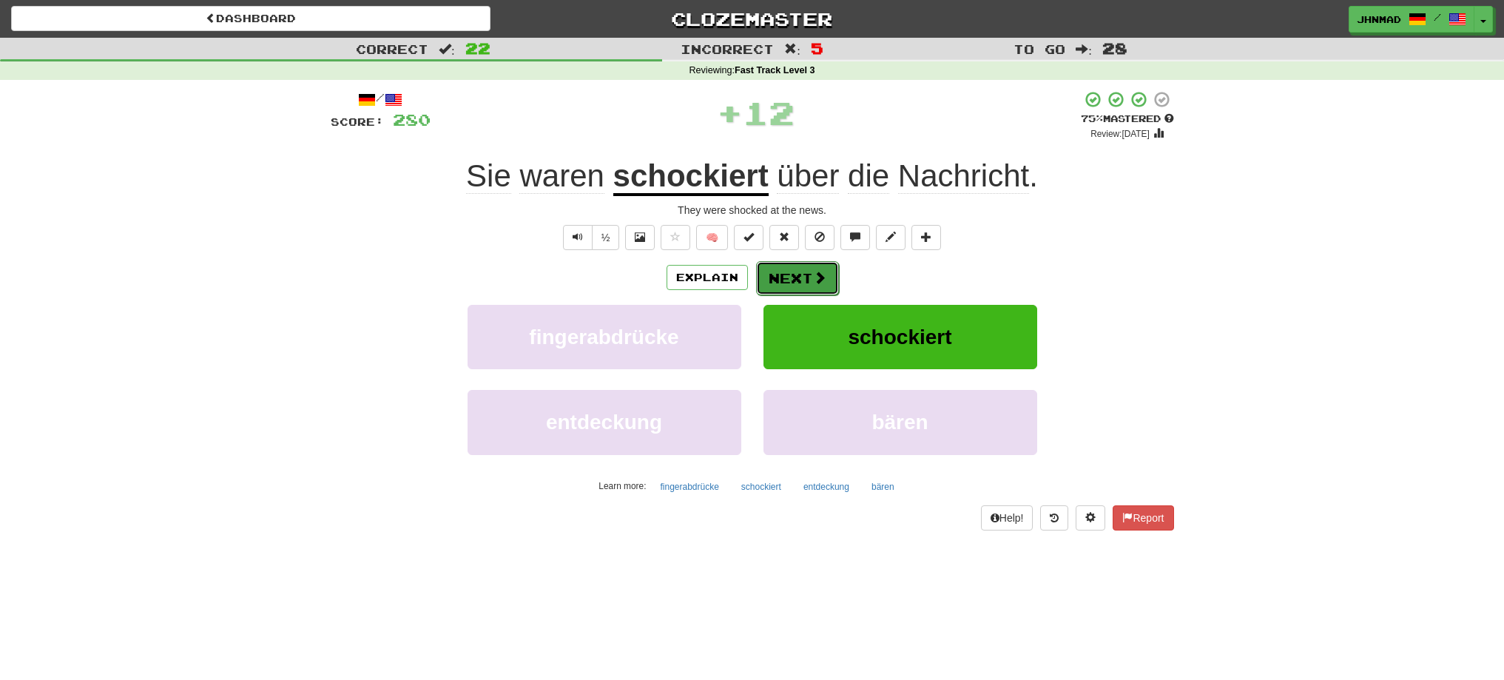
click at [809, 283] on button "Next" at bounding box center [797, 278] width 83 height 34
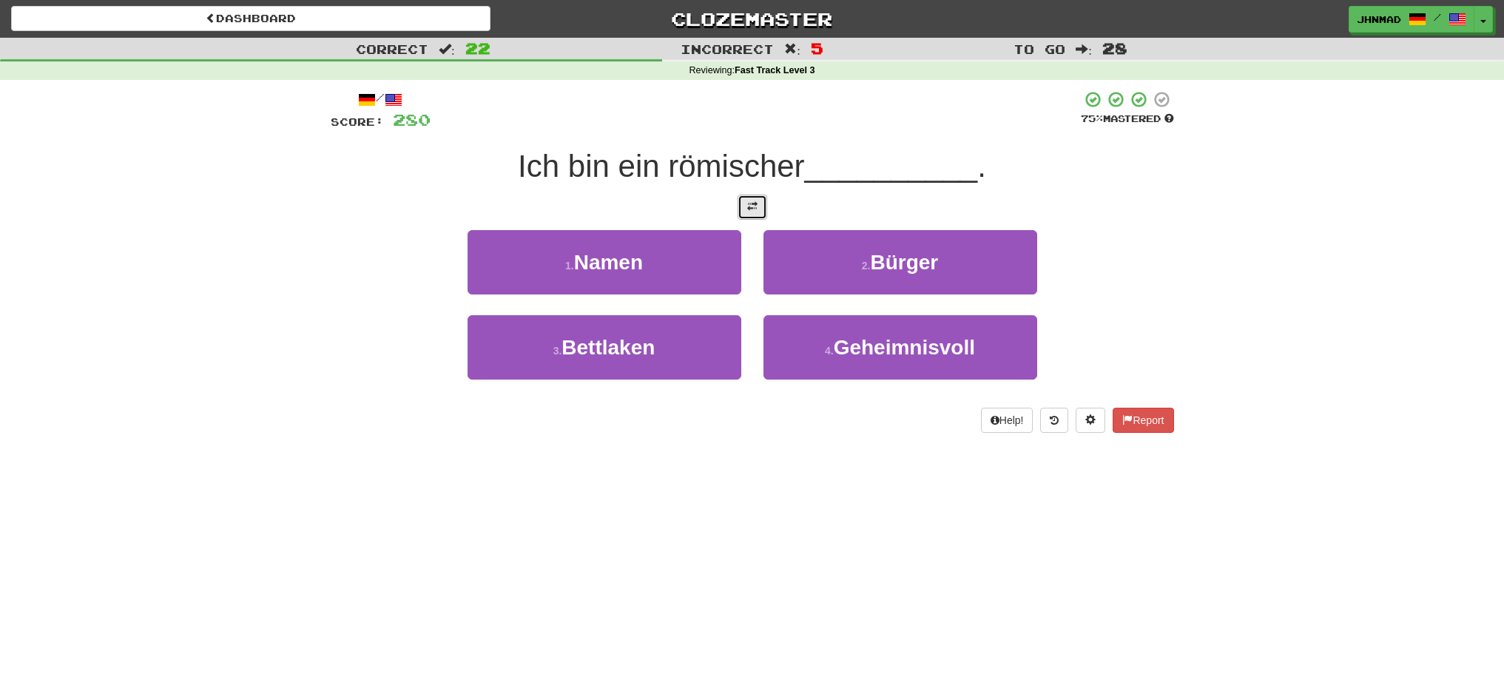
click at [749, 208] on span at bounding box center [752, 206] width 10 height 10
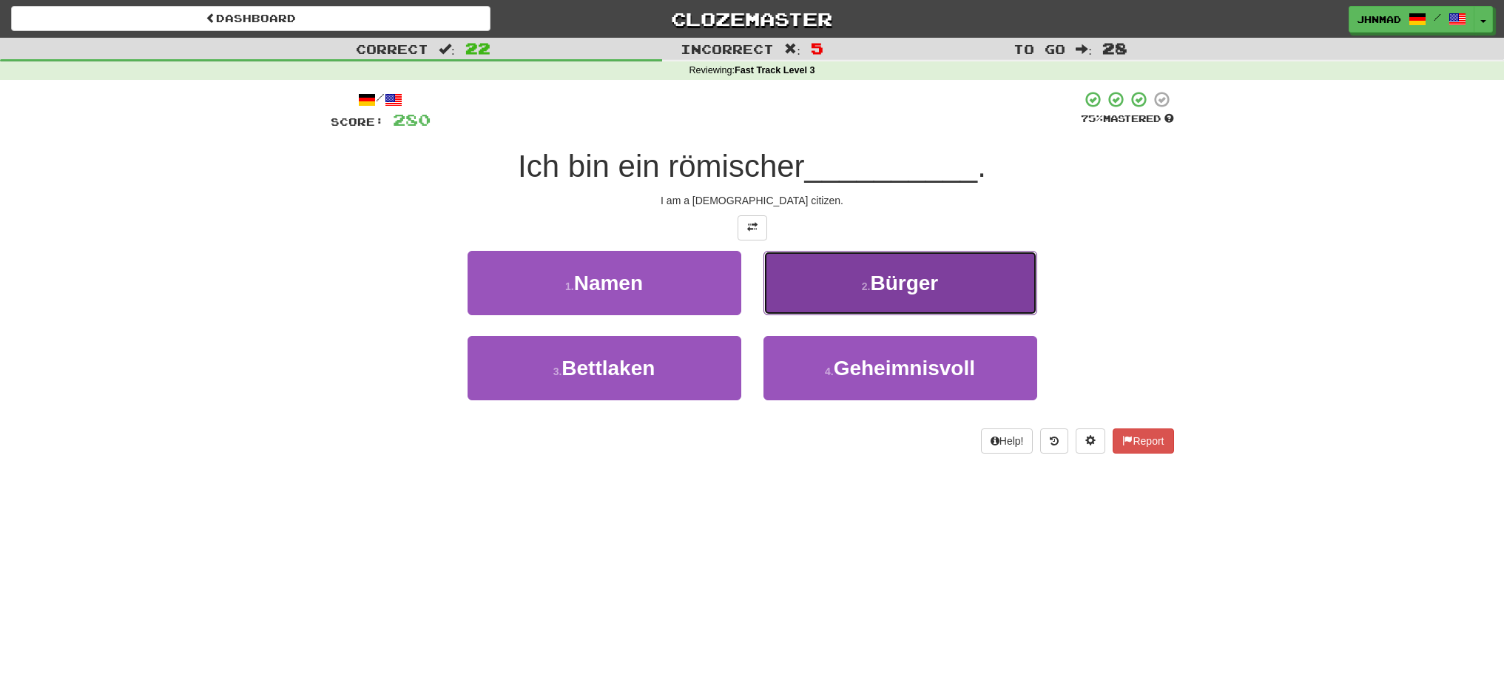
click at [925, 293] on span "Bürger" at bounding box center [904, 282] width 68 height 23
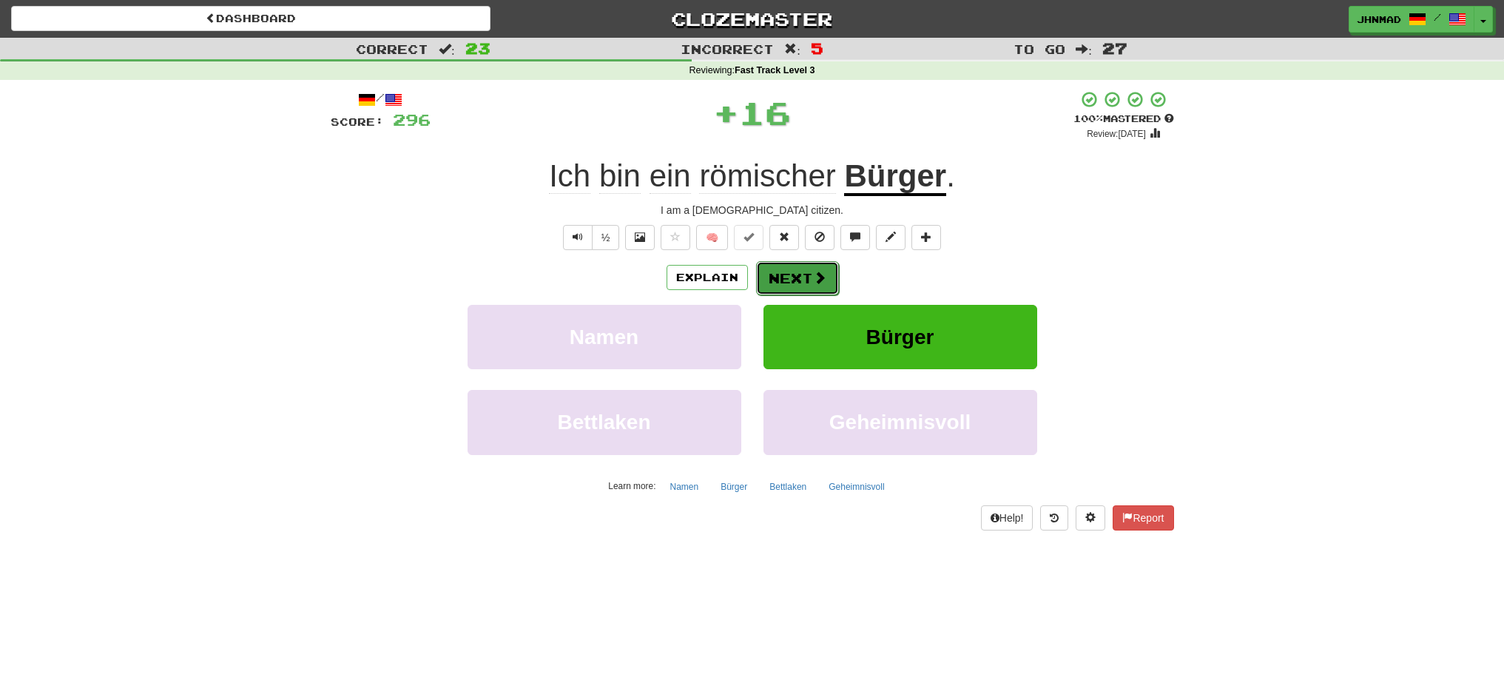
click at [829, 278] on button "Next" at bounding box center [797, 278] width 83 height 34
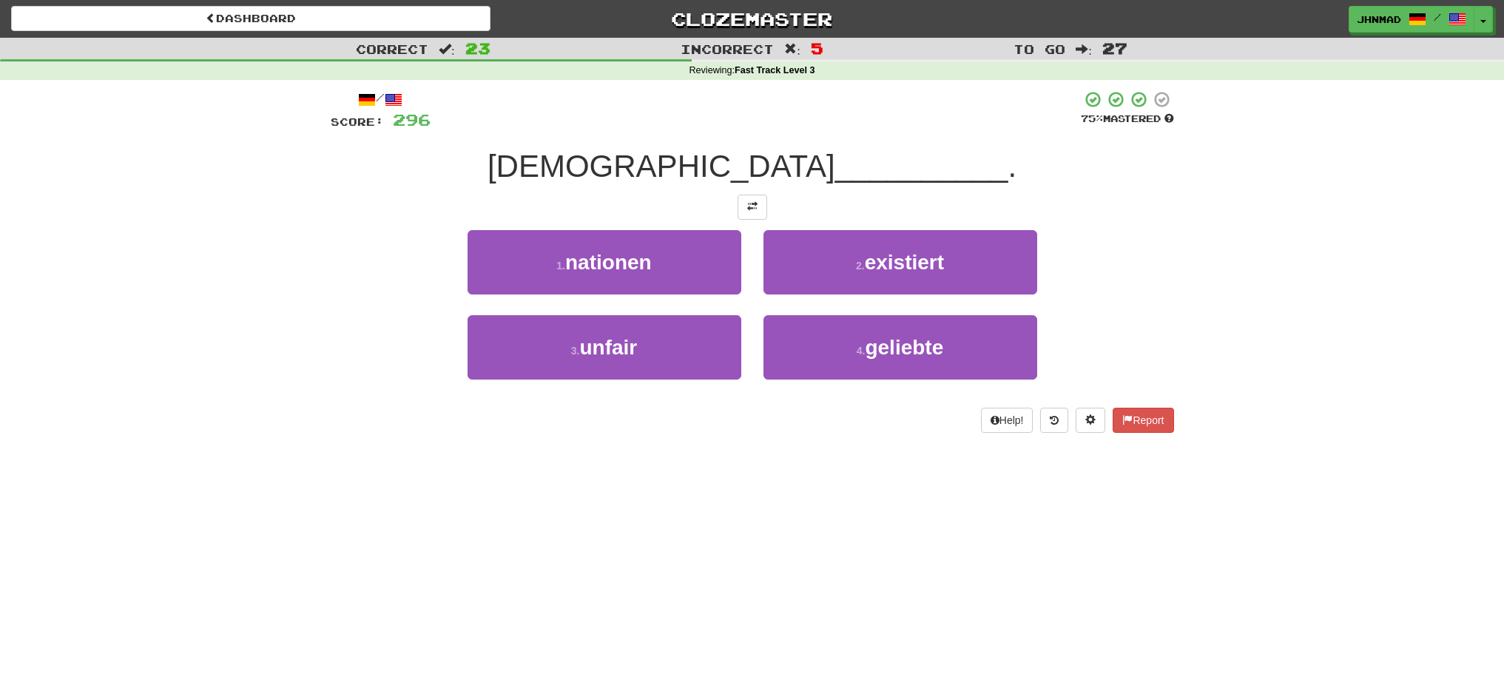
click at [769, 217] on div at bounding box center [752, 207] width 843 height 25
click at [752, 208] on span at bounding box center [752, 206] width 10 height 10
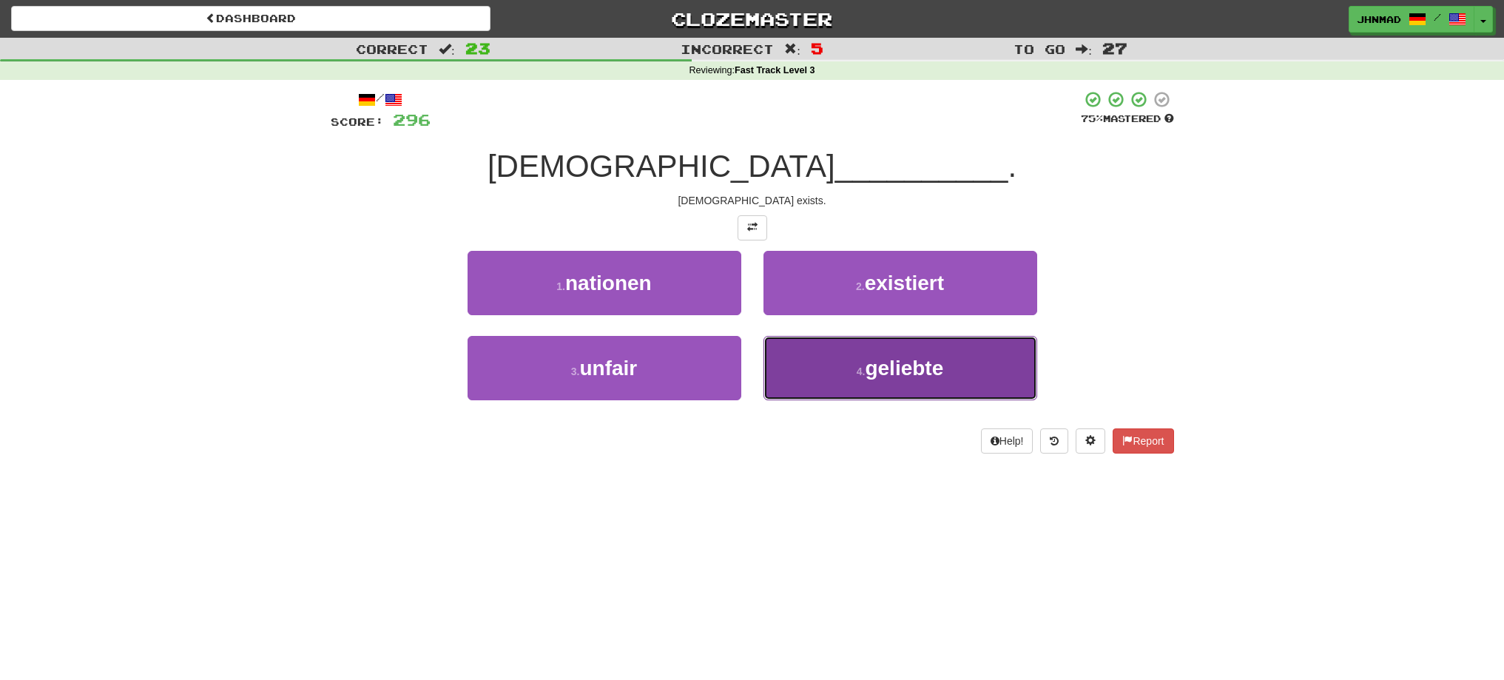
click at [909, 372] on span "geliebte" at bounding box center [904, 368] width 78 height 23
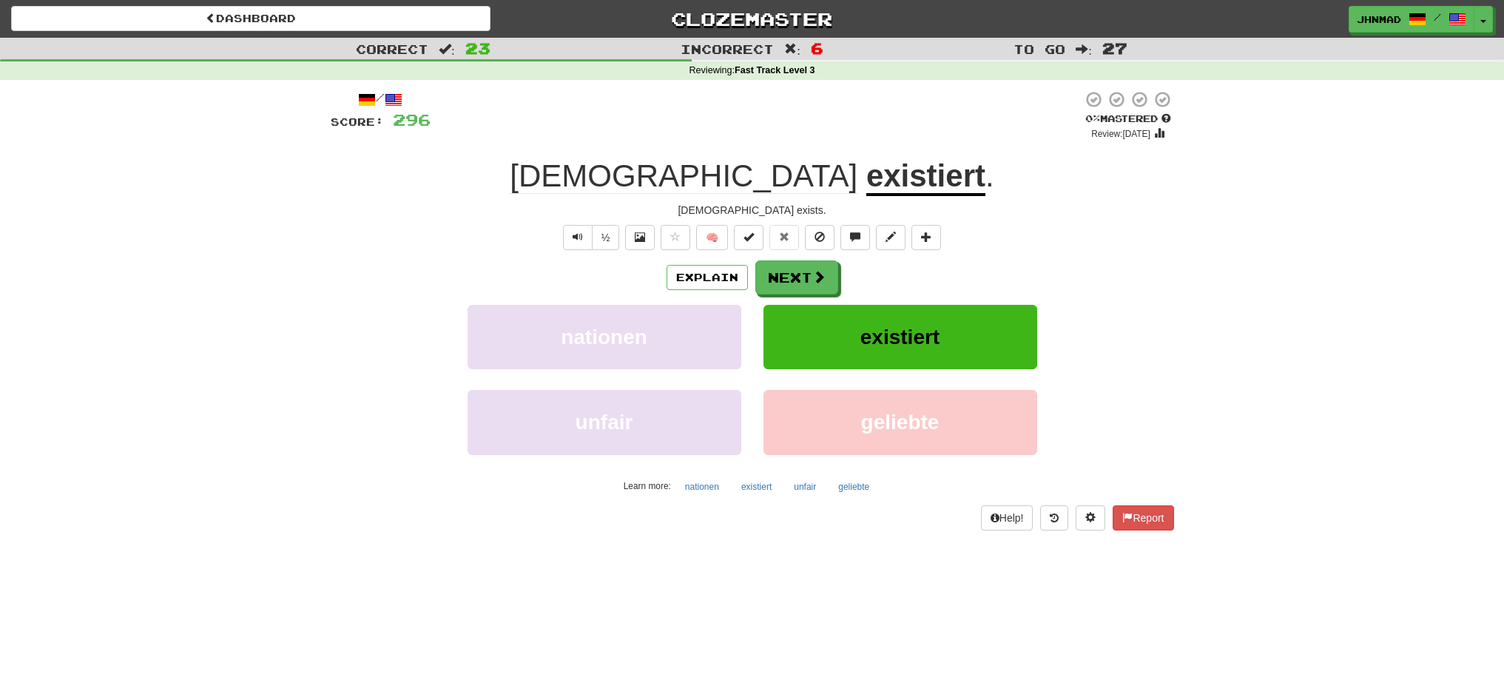
click at [783, 300] on div "Explain Next nationen existiert unfair geliebte Learn more: nationen existiert …" at bounding box center [752, 378] width 843 height 237
click at [790, 281] on button "Next" at bounding box center [797, 278] width 83 height 34
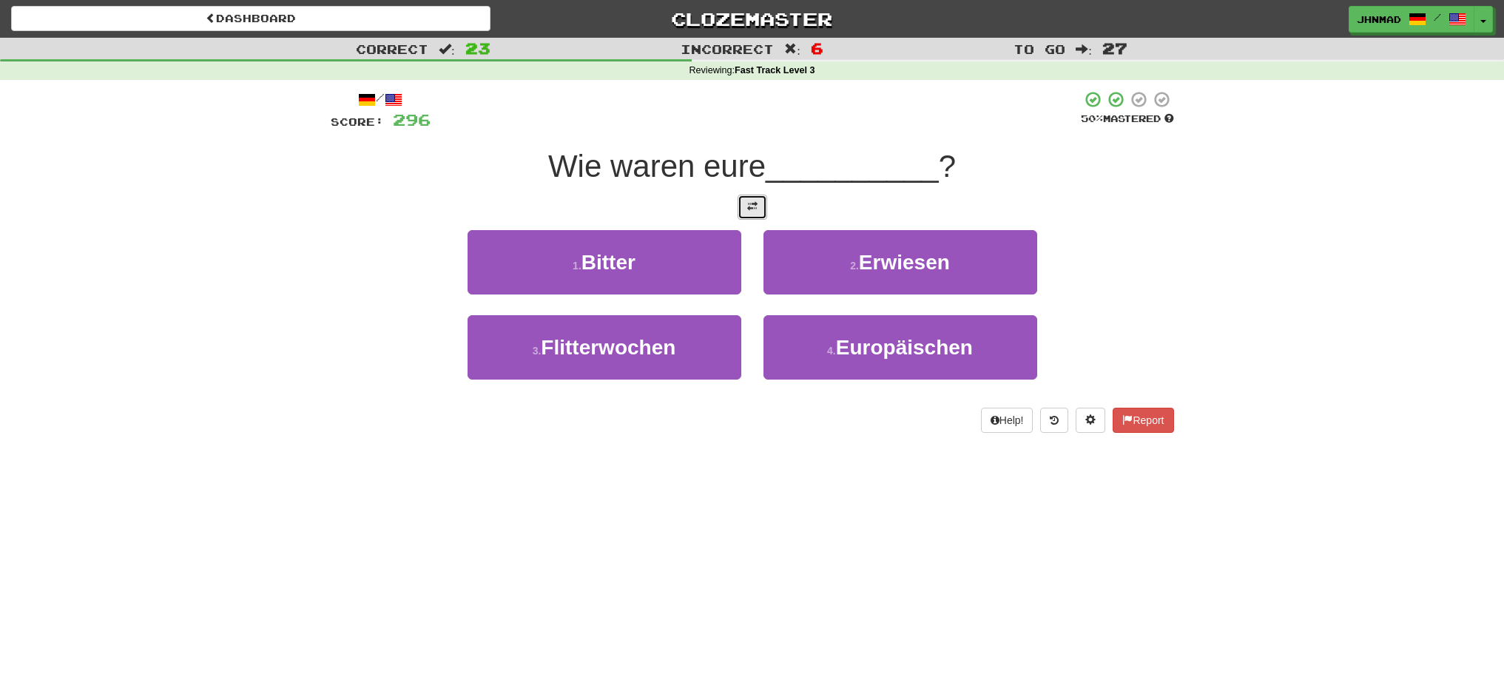
click at [755, 207] on span at bounding box center [752, 206] width 10 height 10
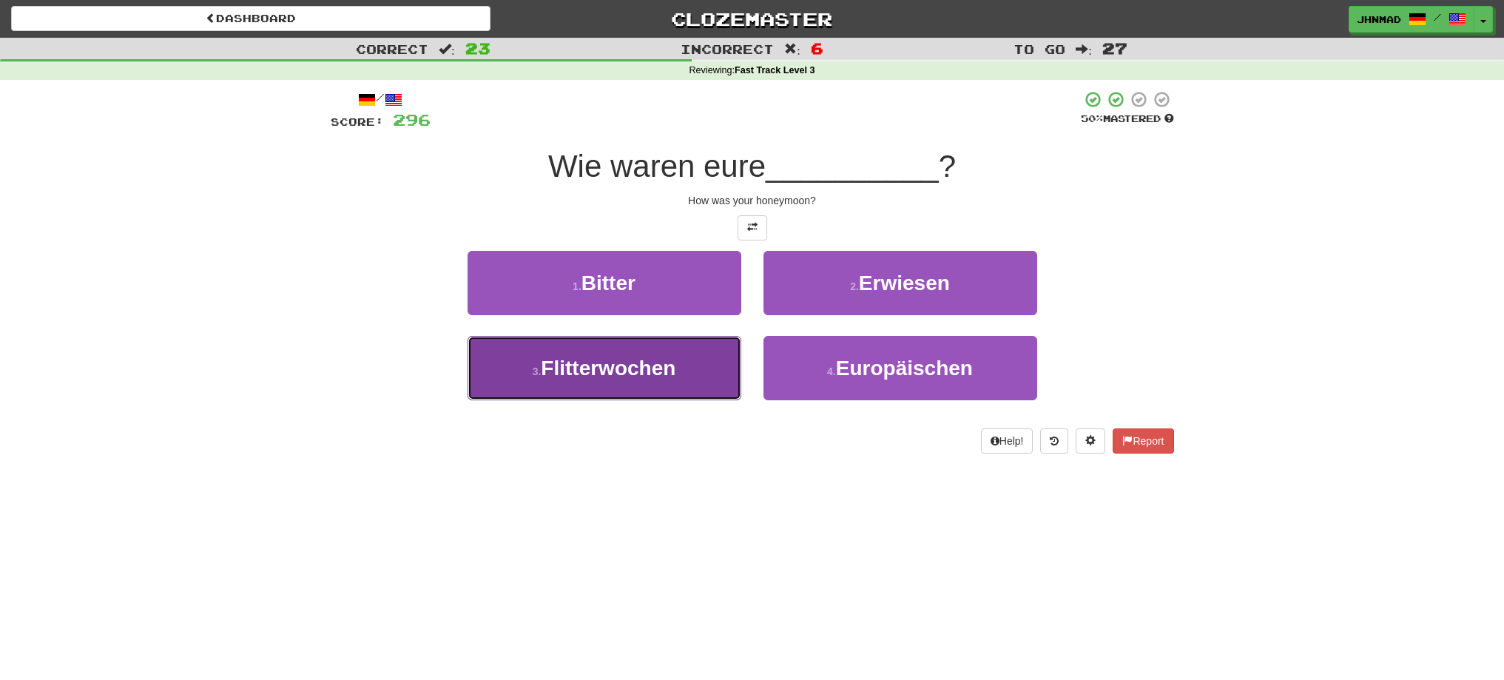
click at [669, 377] on span "Flitterwochen" at bounding box center [608, 368] width 135 height 23
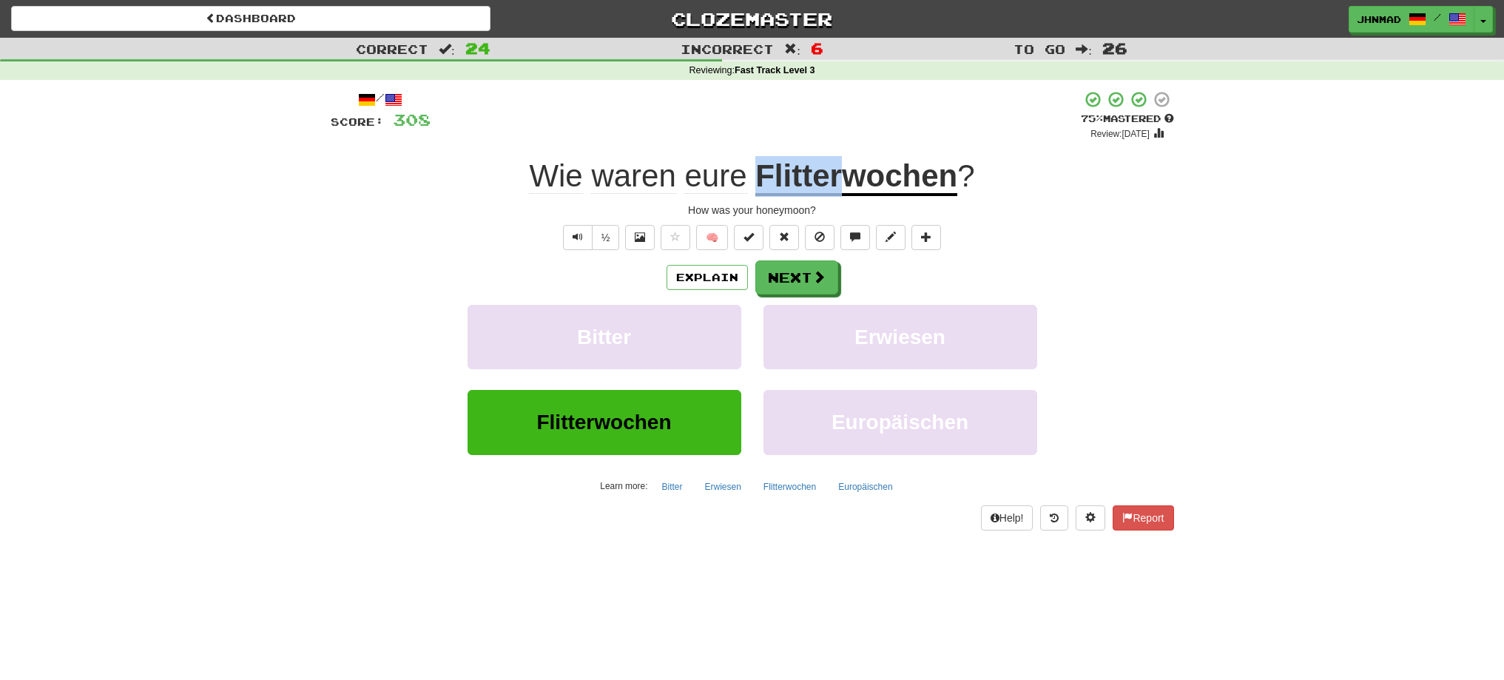
drag, startPoint x: 755, startPoint y: 177, endPoint x: 837, endPoint y: 160, distance: 83.9
click at [837, 160] on u "Flitterwochen" at bounding box center [856, 177] width 202 height 38
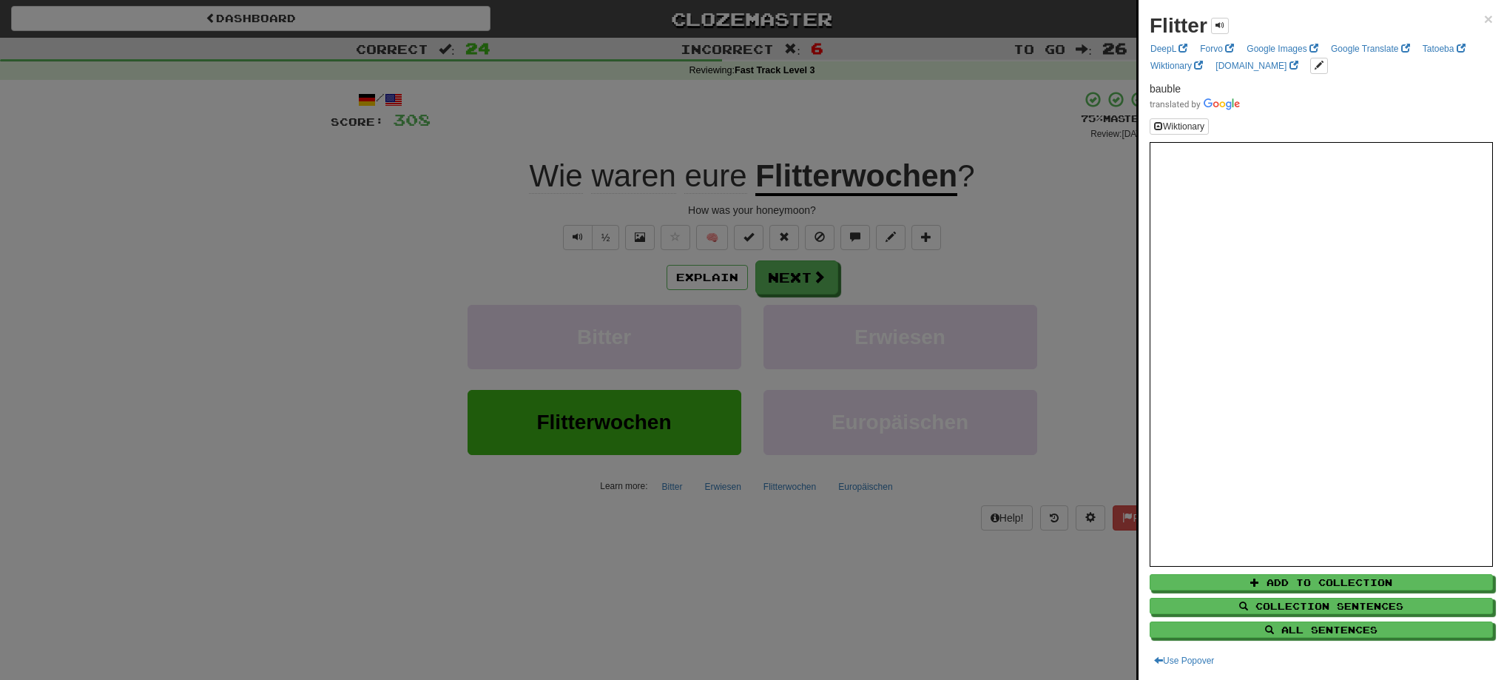
click at [914, 115] on div at bounding box center [752, 340] width 1504 height 680
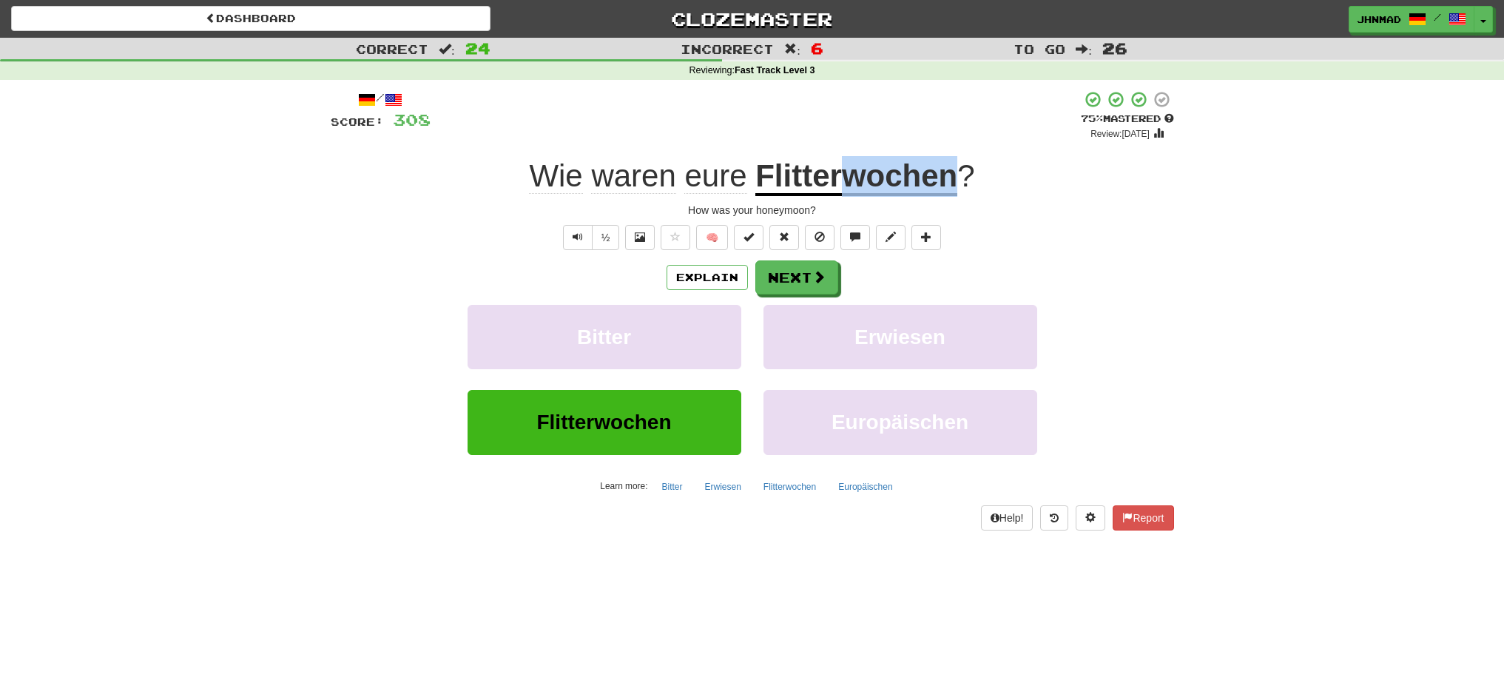
drag, startPoint x: 847, startPoint y: 178, endPoint x: 951, endPoint y: 171, distance: 104.6
click at [951, 171] on u "Flitterwochen" at bounding box center [856, 177] width 202 height 38
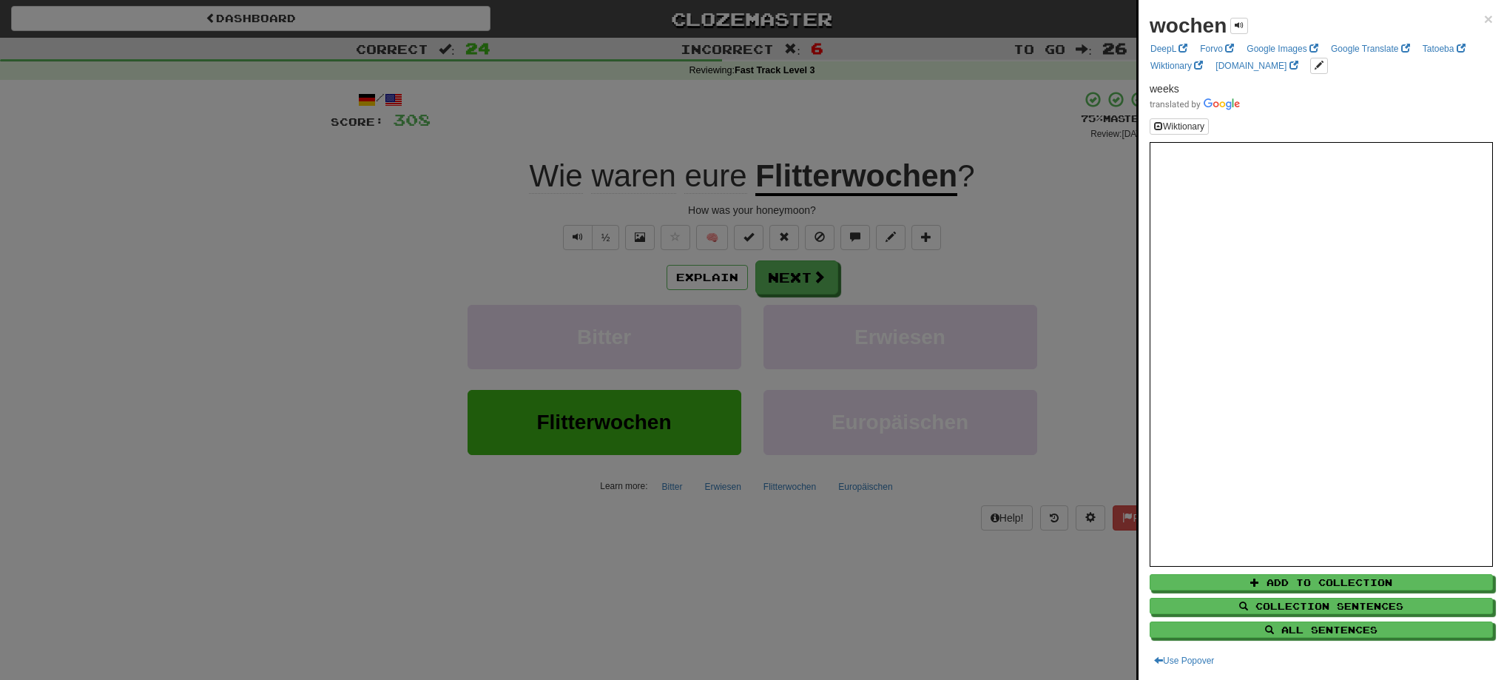
click at [1099, 200] on div at bounding box center [752, 340] width 1504 height 680
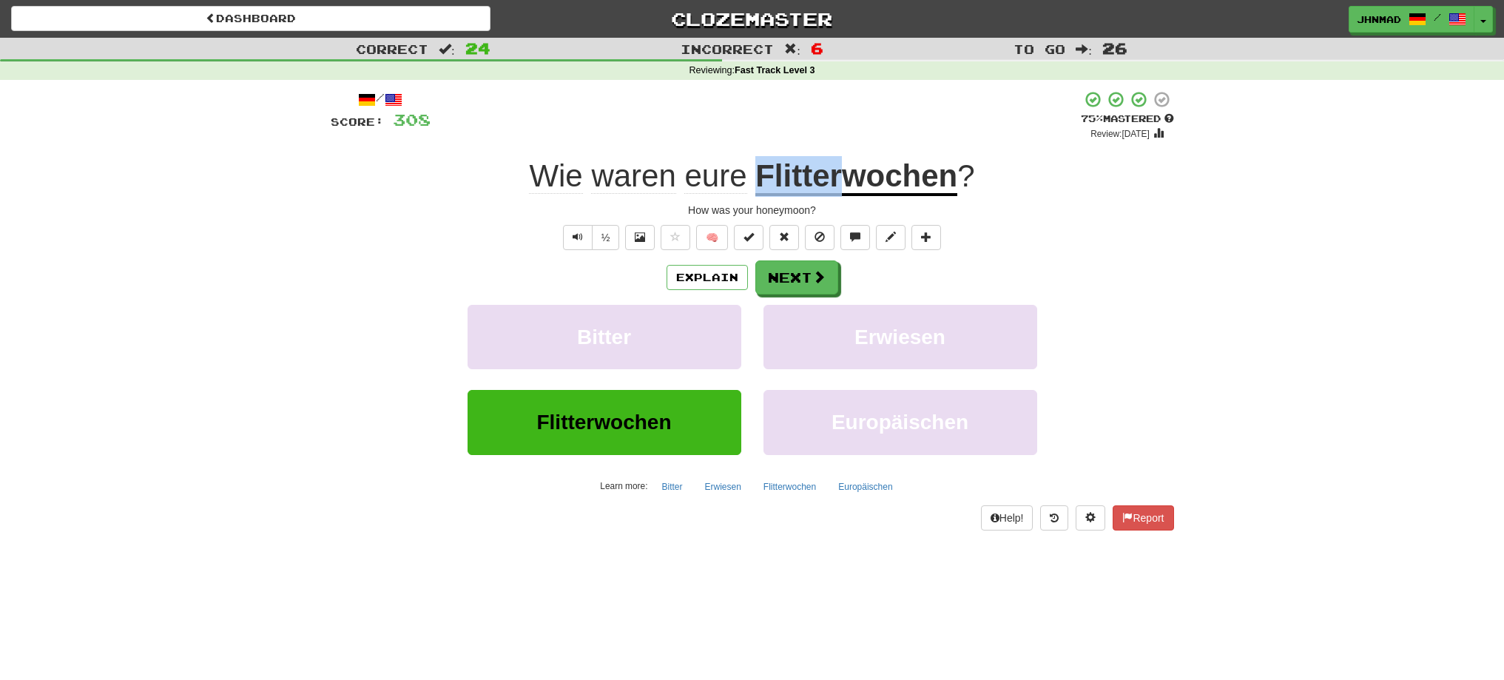
drag, startPoint x: 761, startPoint y: 178, endPoint x: 838, endPoint y: 167, distance: 77.6
click at [838, 167] on u "Flitterwochen" at bounding box center [856, 177] width 202 height 38
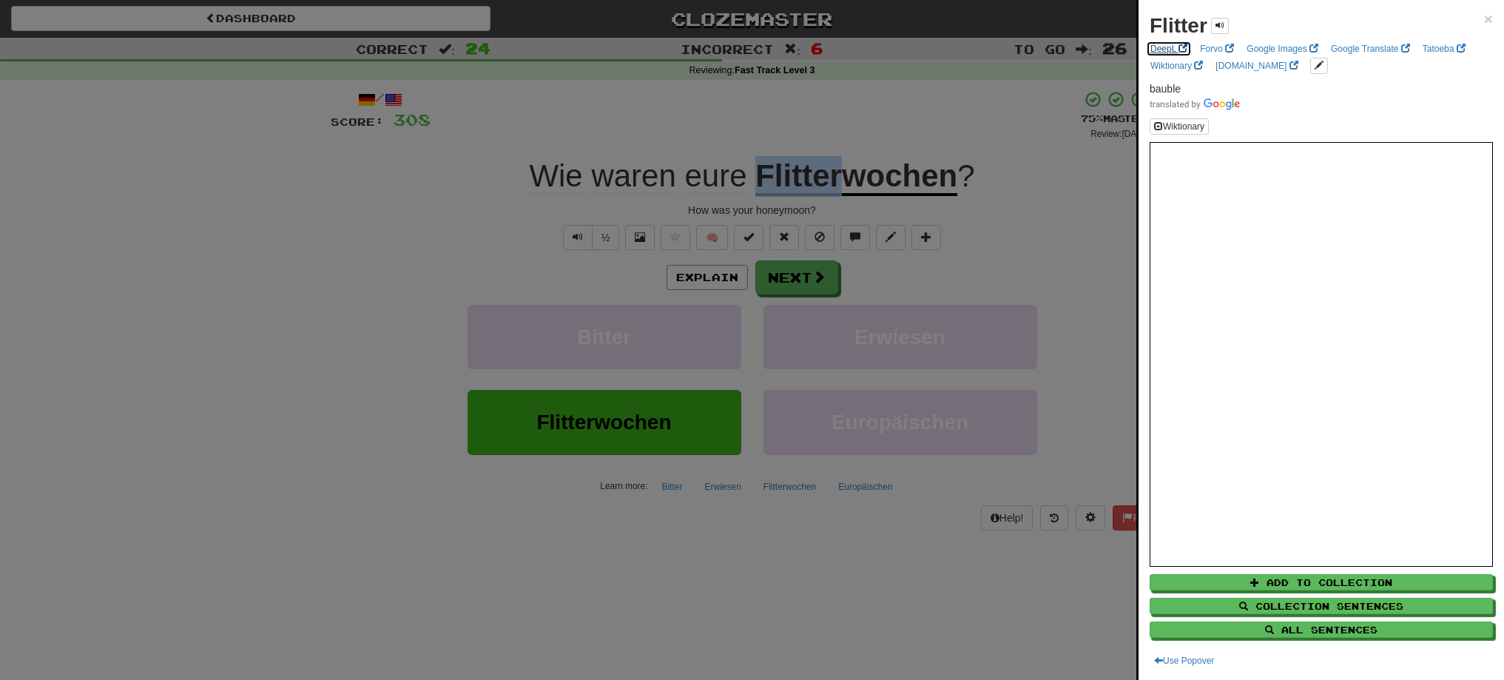
click at [1167, 47] on link "DeepL" at bounding box center [1169, 49] width 46 height 16
click at [792, 269] on div at bounding box center [752, 340] width 1504 height 680
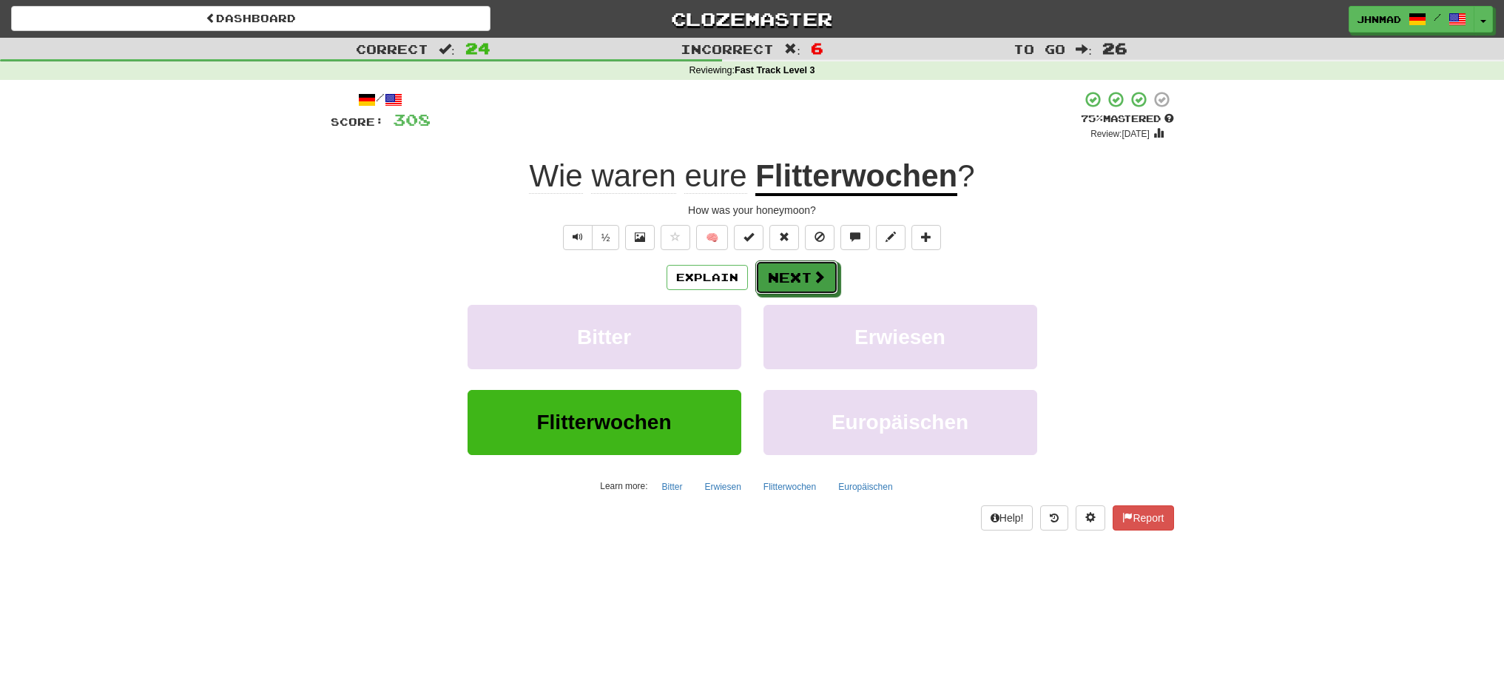
click at [792, 269] on button "Next" at bounding box center [796, 277] width 83 height 34
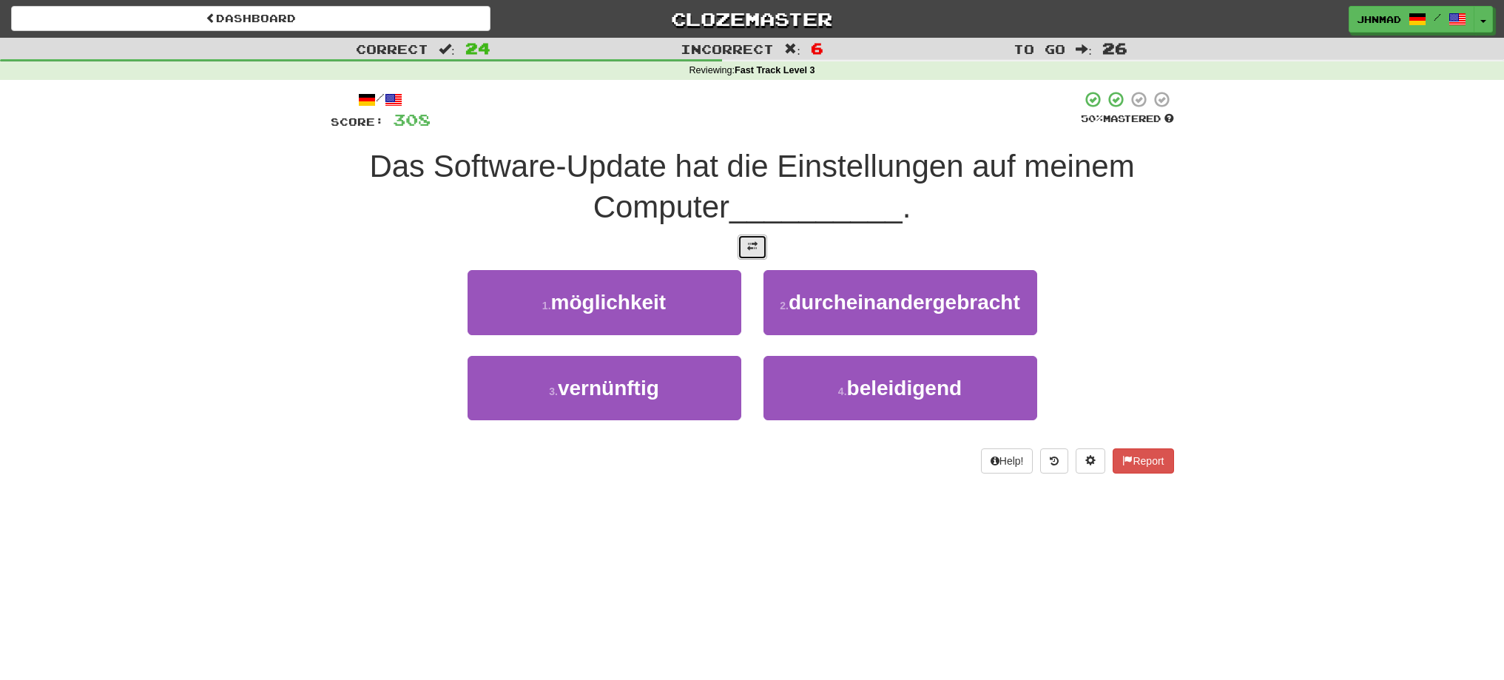
click at [757, 247] on span at bounding box center [752, 246] width 10 height 10
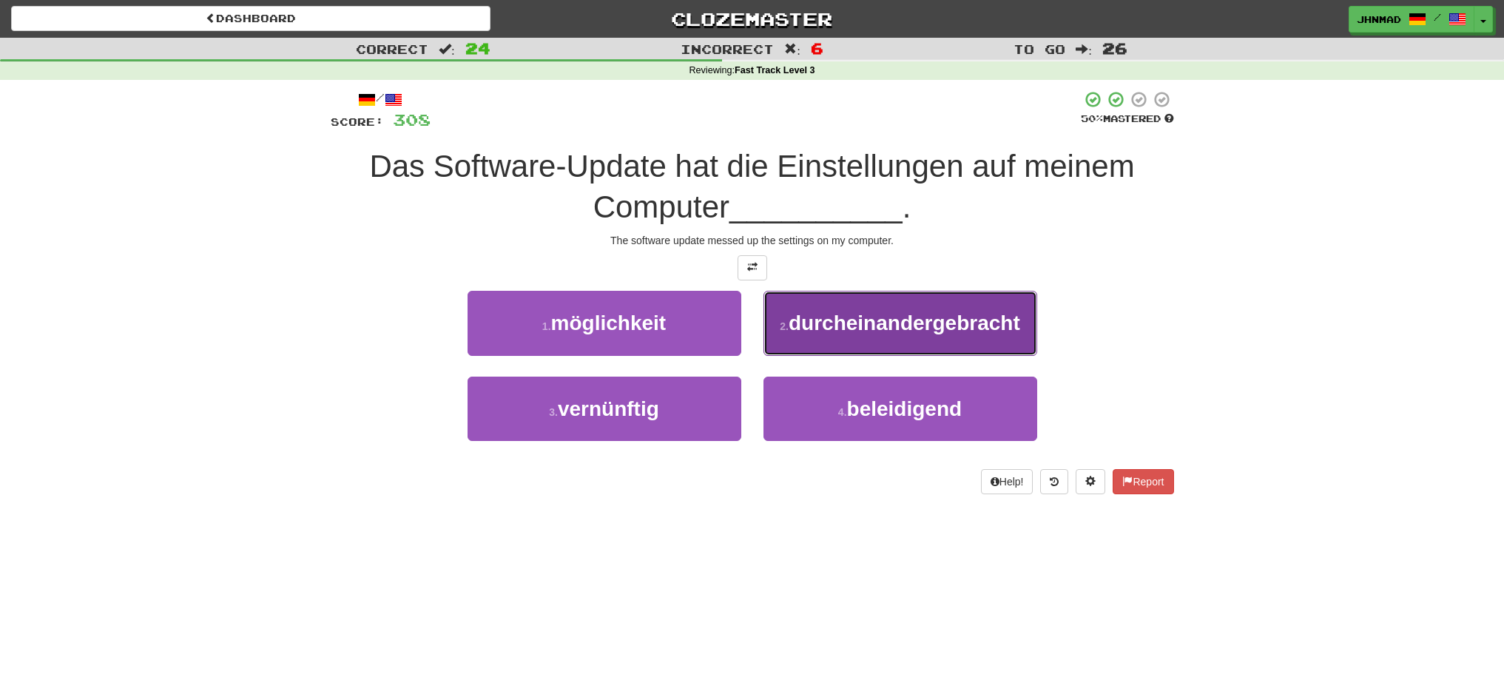
click at [922, 317] on span "durcheinandergebracht" at bounding box center [905, 322] width 232 height 23
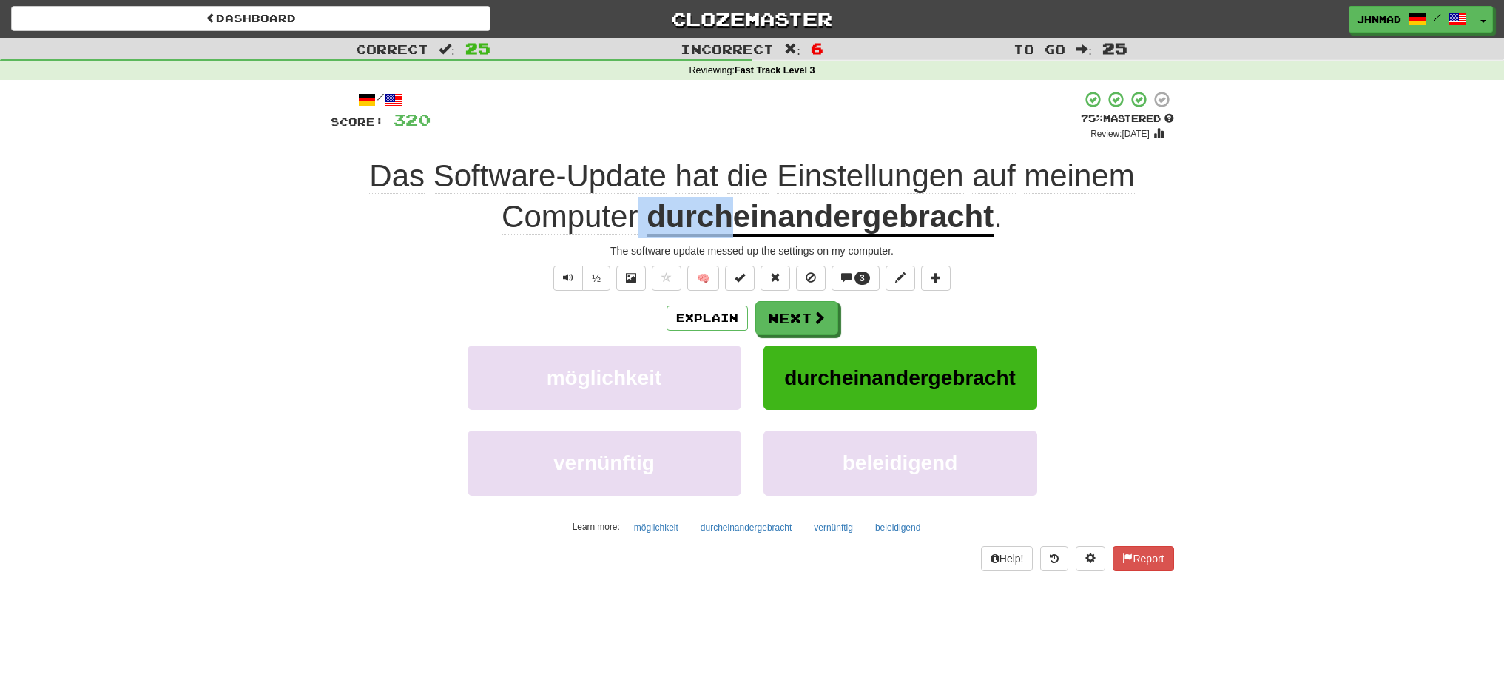
drag, startPoint x: 638, startPoint y: 217, endPoint x: 732, endPoint y: 210, distance: 95.0
click at [732, 210] on div "Das Software-Update hat die Einstellungen auf meinem Computer durcheinandergebr…" at bounding box center [752, 196] width 843 height 81
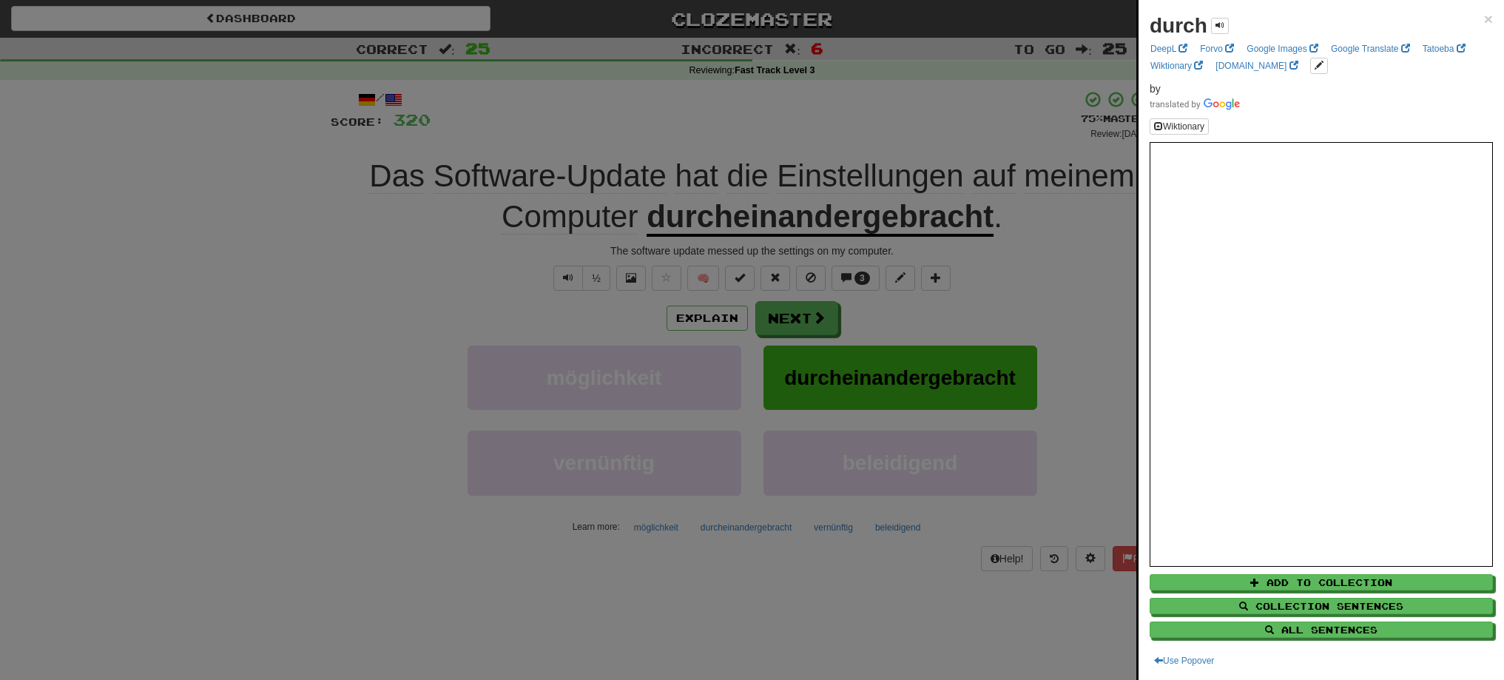
click at [779, 199] on div at bounding box center [752, 340] width 1504 height 680
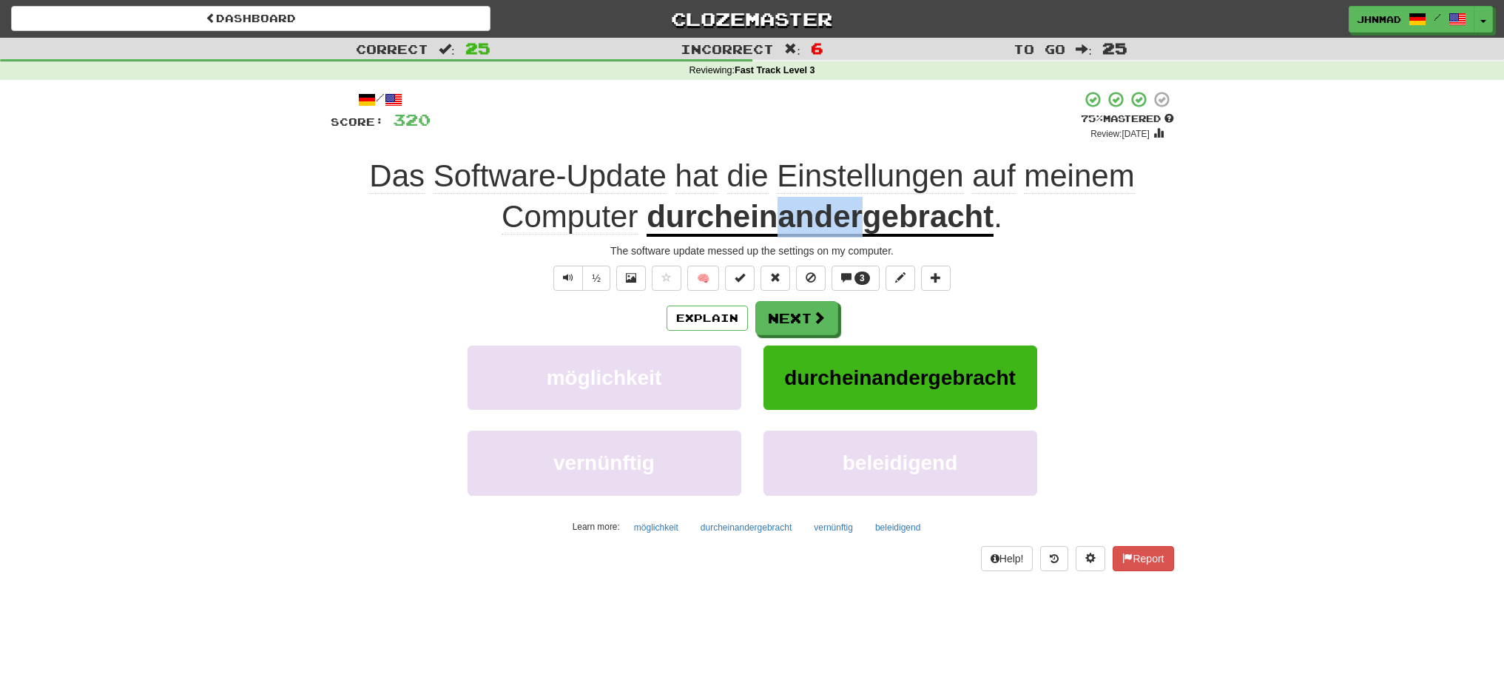
drag, startPoint x: 778, startPoint y: 221, endPoint x: 861, endPoint y: 215, distance: 83.1
click at [861, 215] on u "durcheinandergebracht" at bounding box center [820, 218] width 347 height 38
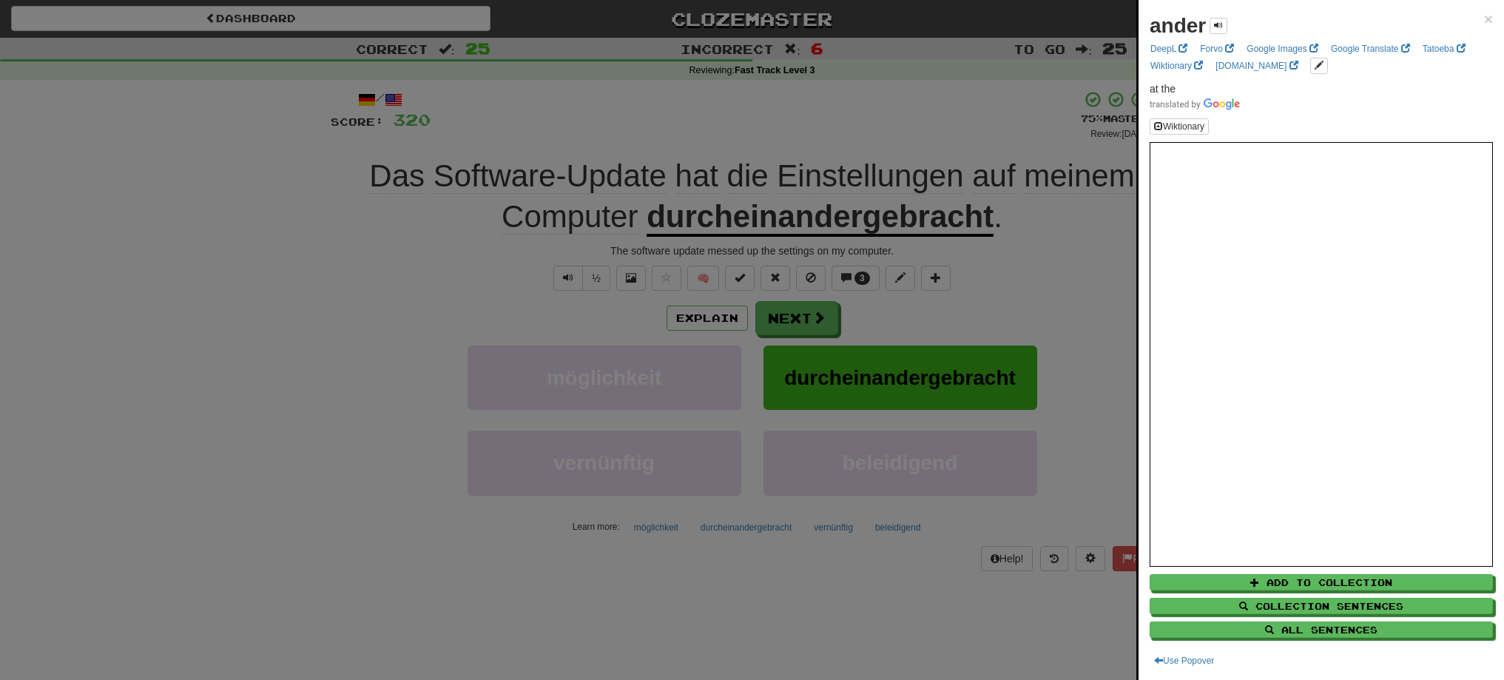
click at [1055, 252] on div at bounding box center [752, 340] width 1504 height 680
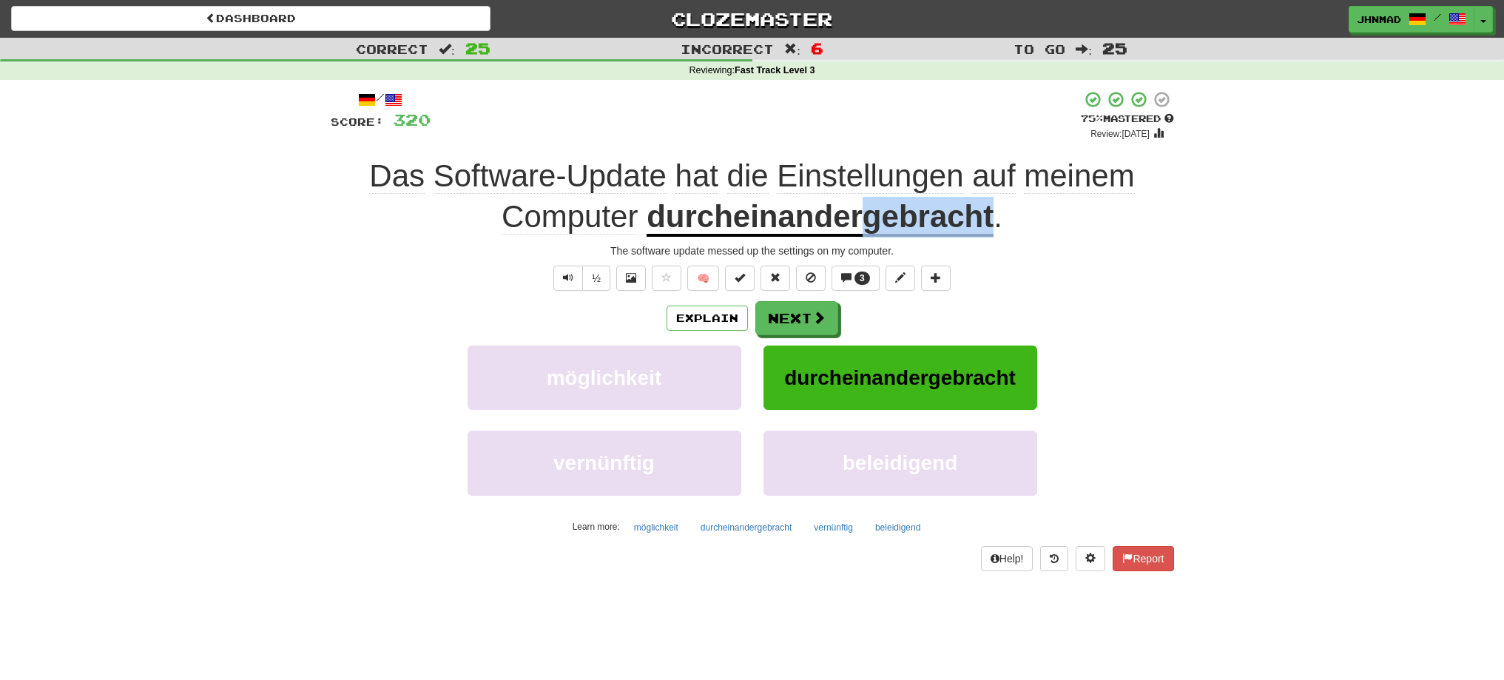
drag, startPoint x: 863, startPoint y: 217, endPoint x: 995, endPoint y: 201, distance: 132.7
click at [995, 201] on div "Das Software-Update hat die Einstellungen auf meinem Computer durcheinandergebr…" at bounding box center [752, 196] width 843 height 81
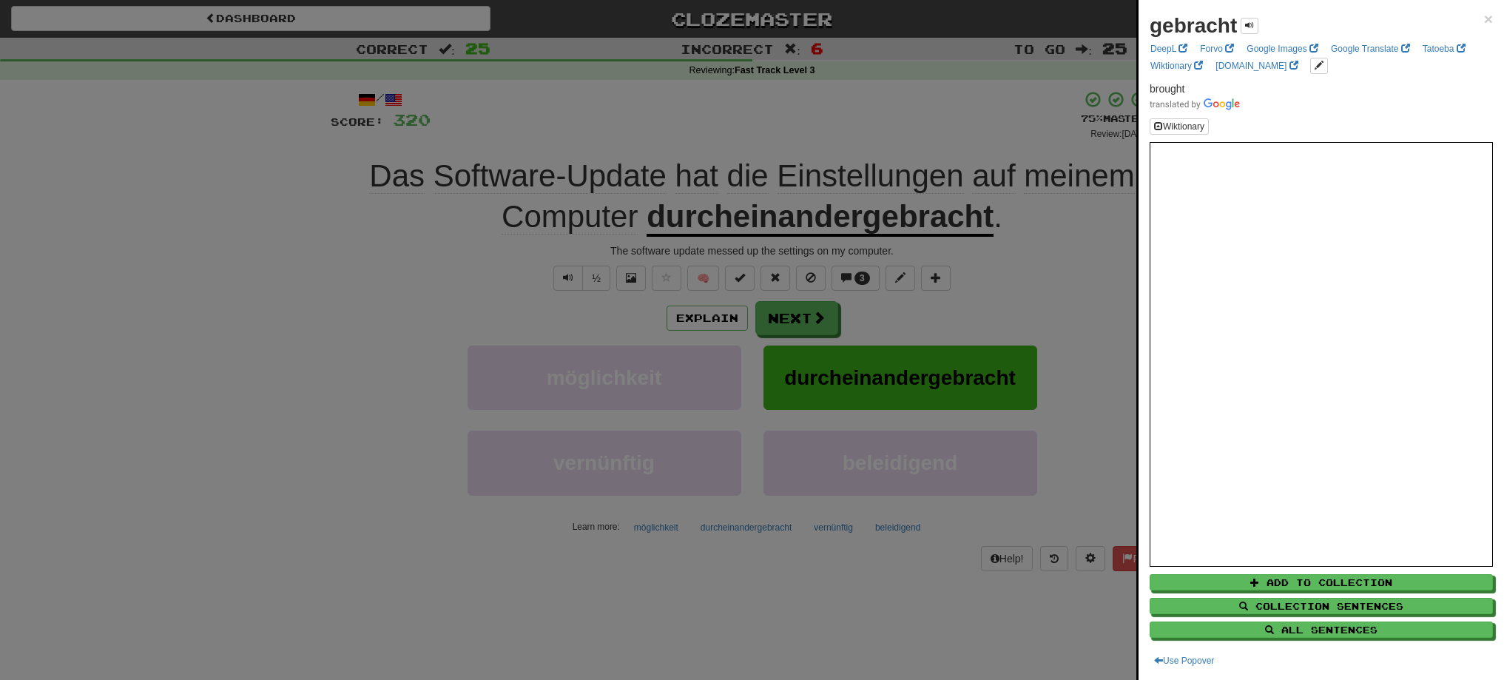
click at [1068, 278] on div at bounding box center [752, 340] width 1504 height 680
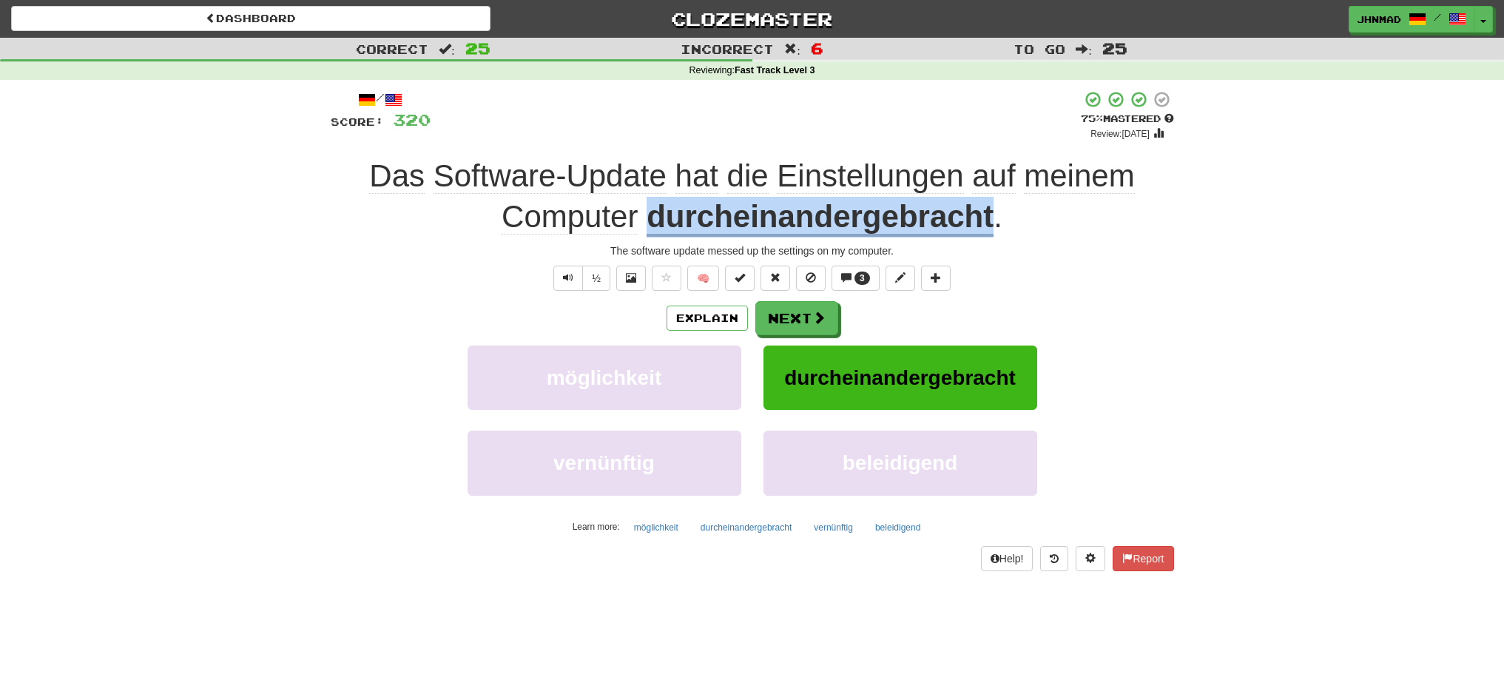
drag, startPoint x: 647, startPoint y: 218, endPoint x: 994, endPoint y: 201, distance: 347.4
click at [994, 201] on div "Das Software-Update hat die Einstellungen auf meinem Computer durcheinandergebr…" at bounding box center [752, 196] width 843 height 81
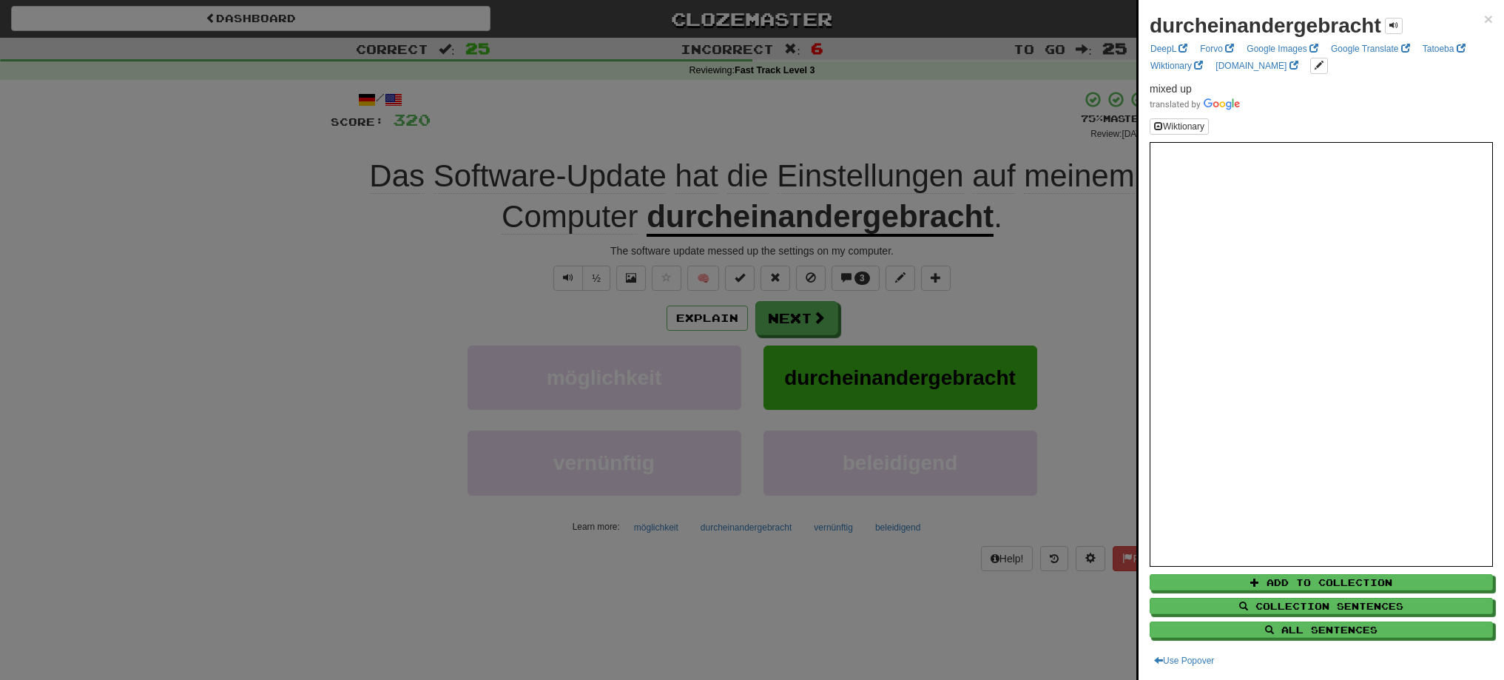
click at [765, 323] on div at bounding box center [752, 340] width 1504 height 680
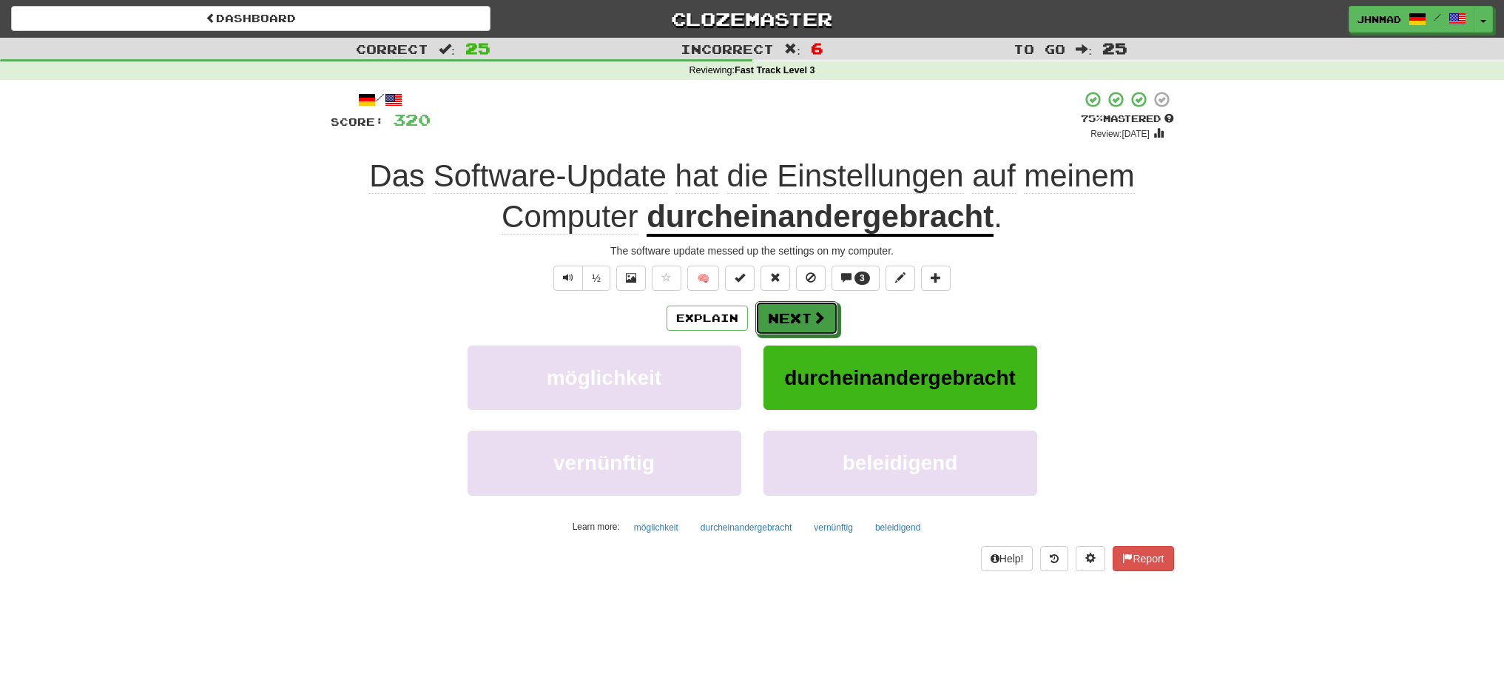
click at [765, 323] on button "Next" at bounding box center [796, 318] width 83 height 34
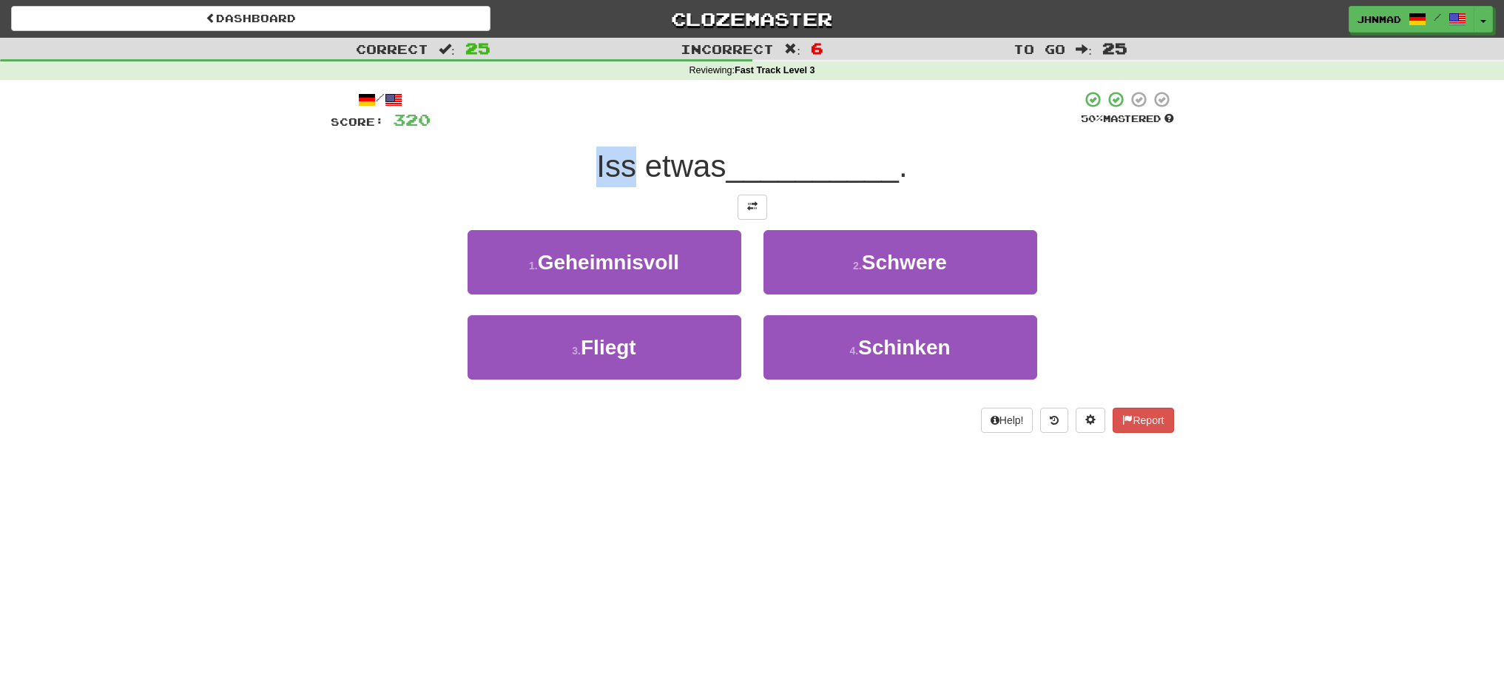
drag, startPoint x: 586, startPoint y: 168, endPoint x: 632, endPoint y: 161, distance: 46.3
click at [632, 161] on div "Iss etwas __________ ." at bounding box center [752, 166] width 843 height 41
click at [622, 128] on div at bounding box center [622, 128] width 0 height 0
click at [493, 152] on div "Iss etwas __________ ." at bounding box center [752, 166] width 843 height 41
click at [745, 209] on button at bounding box center [753, 207] width 30 height 25
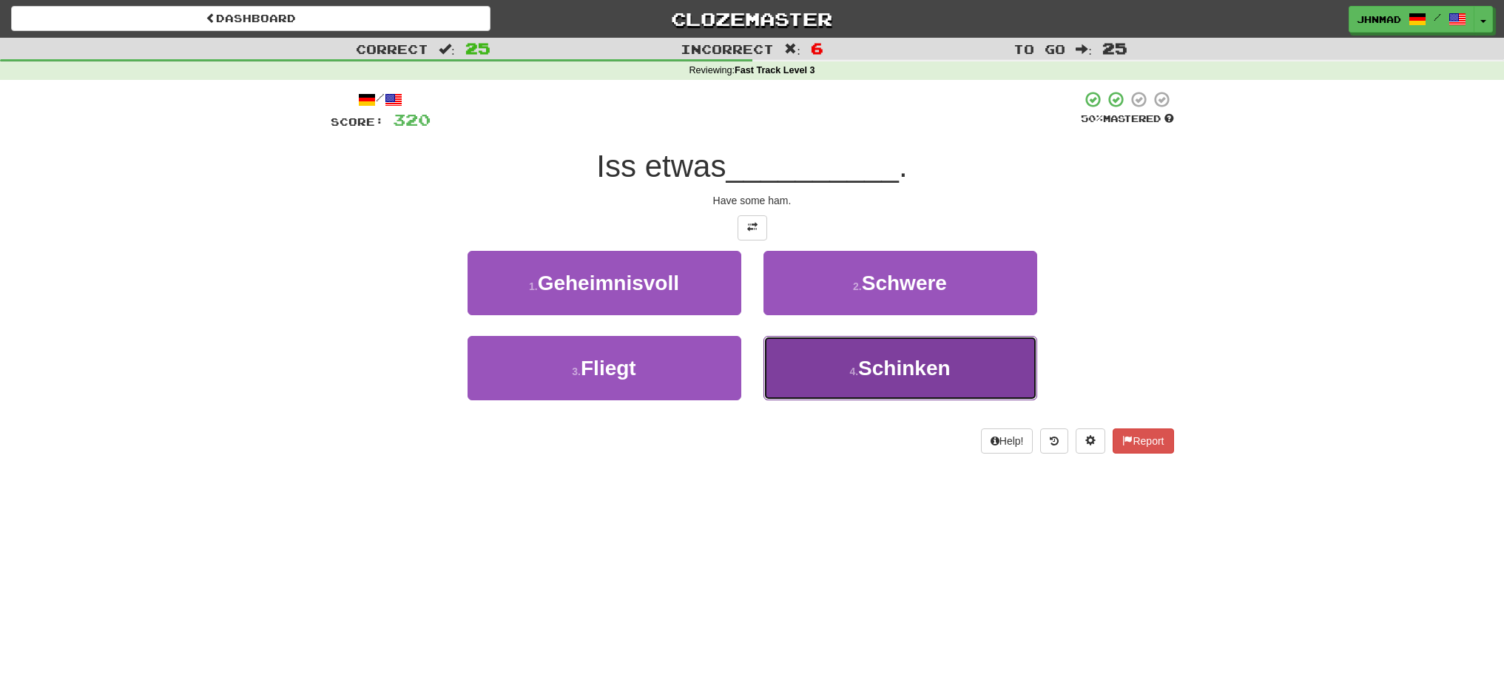
click at [891, 373] on span "Schinken" at bounding box center [904, 368] width 92 height 23
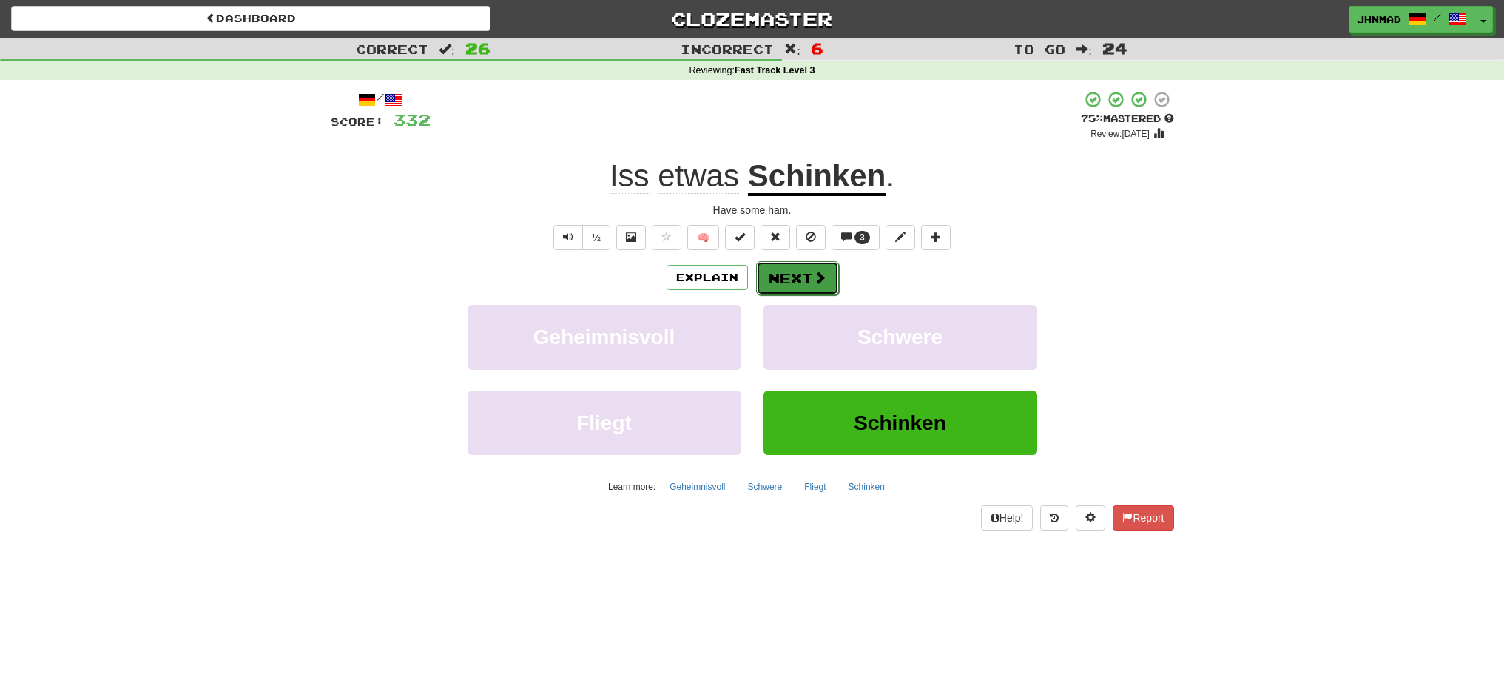
click at [785, 283] on button "Next" at bounding box center [797, 278] width 83 height 34
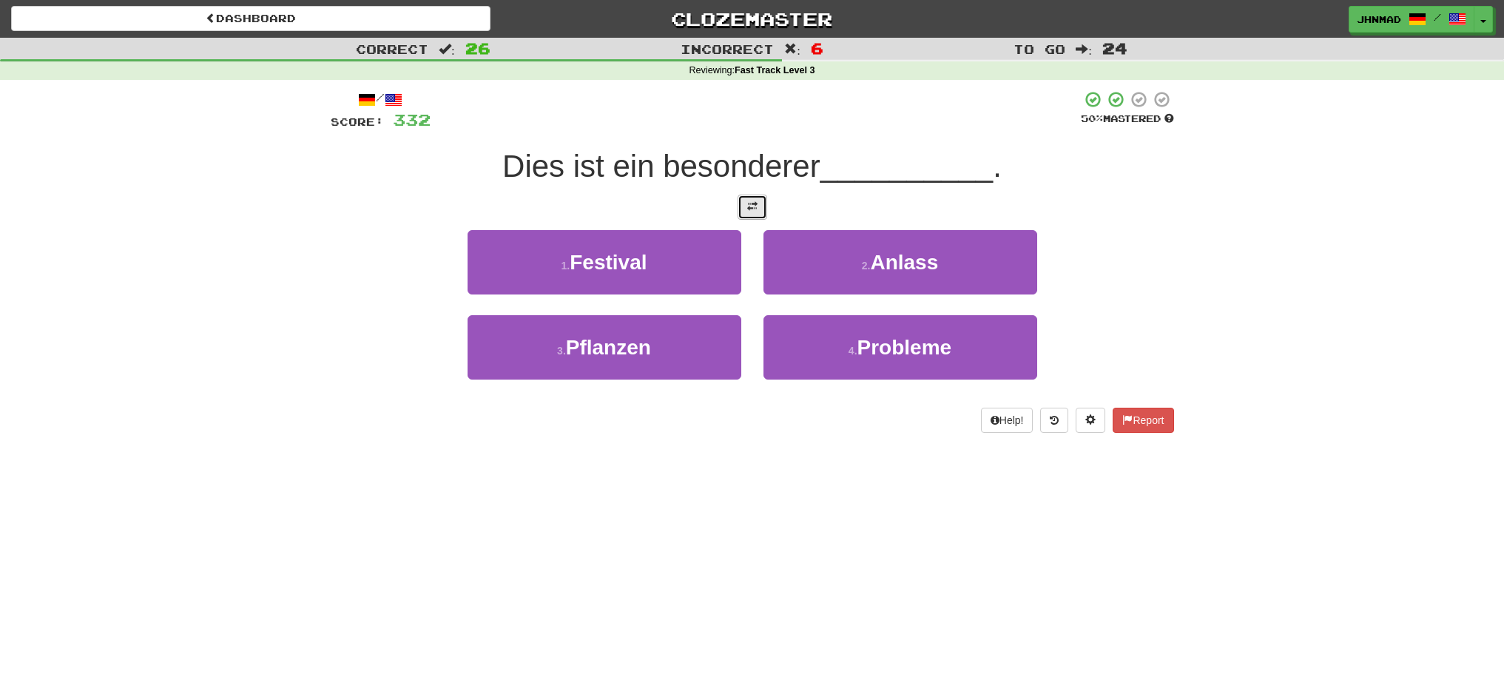
click at [742, 209] on button at bounding box center [753, 207] width 30 height 25
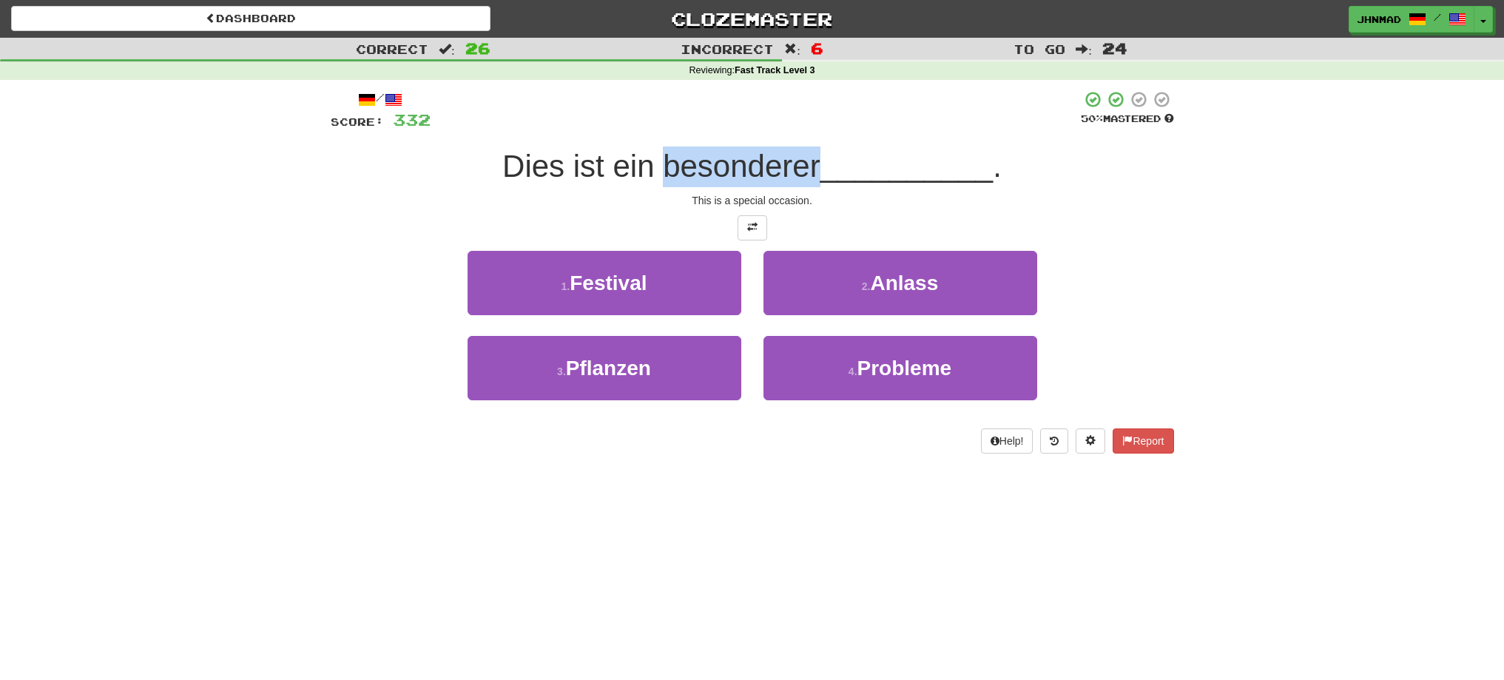
drag, startPoint x: 658, startPoint y: 170, endPoint x: 817, endPoint y: 158, distance: 160.2
click at [817, 158] on span "Dies ist ein besonderer" at bounding box center [661, 166] width 318 height 35
drag, startPoint x: 794, startPoint y: 169, endPoint x: 731, endPoint y: 114, distance: 83.9
click at [731, 114] on div at bounding box center [756, 110] width 650 height 41
drag, startPoint x: 814, startPoint y: 165, endPoint x: 659, endPoint y: 183, distance: 156.4
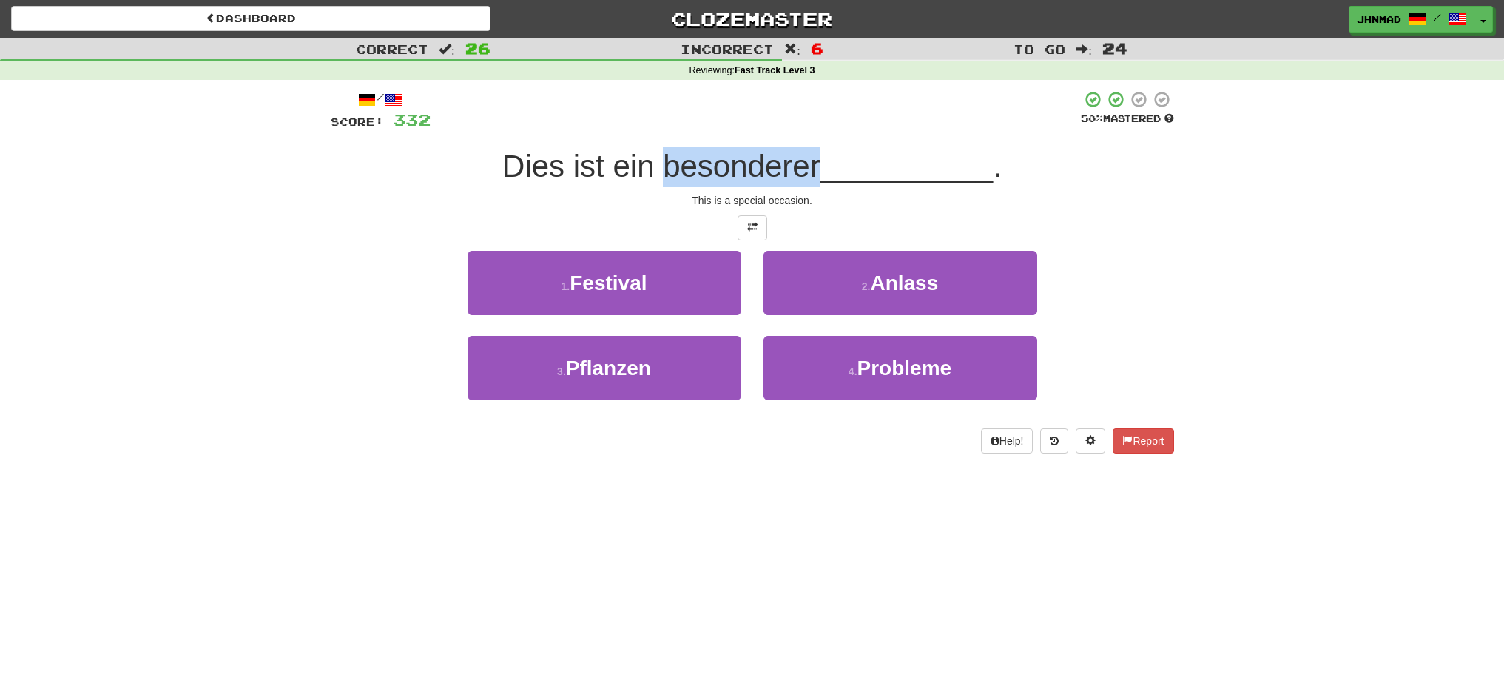
click at [659, 183] on span "Dies ist ein besonderer" at bounding box center [661, 166] width 318 height 35
click at [1238, 257] on div "Correct : 26 Incorrect : 6 To go : 24 Reviewing : Fast Track Level 3 / Score: 3…" at bounding box center [752, 256] width 1504 height 436
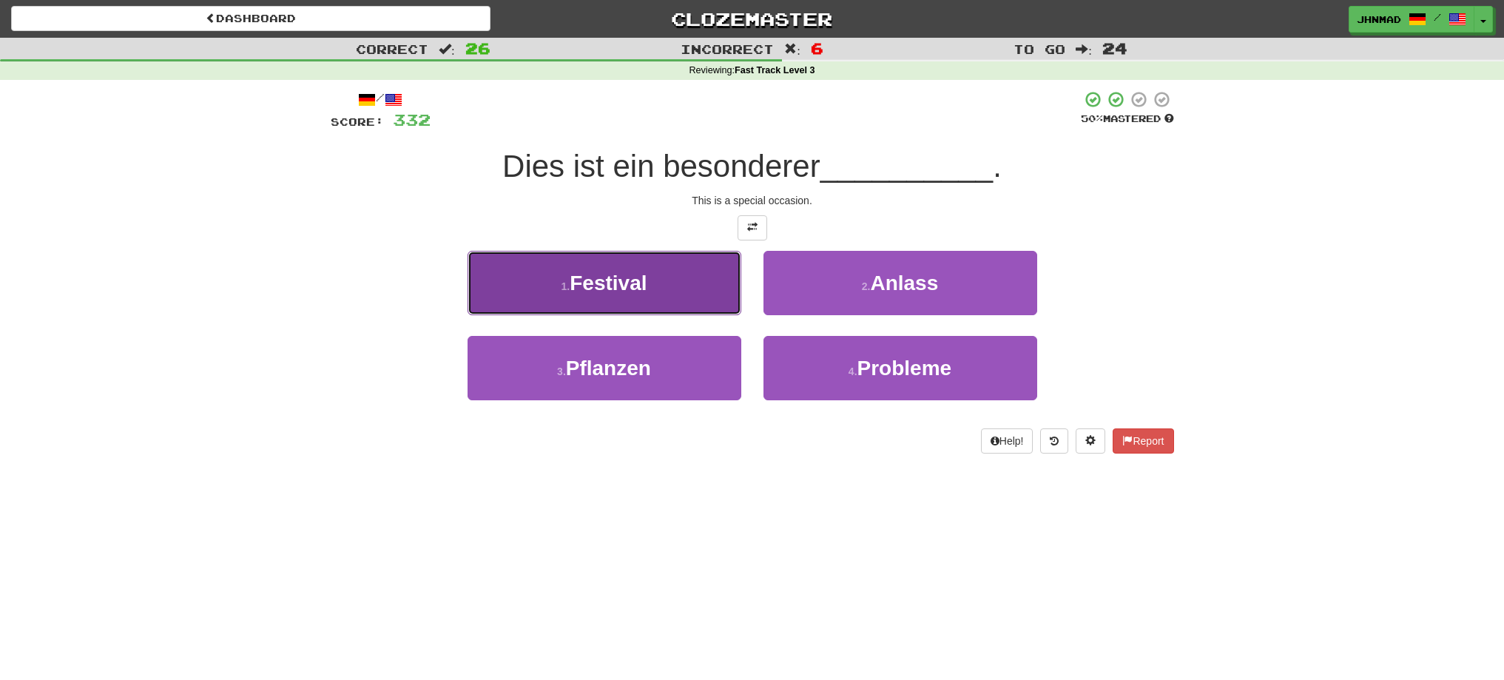
click at [636, 273] on span "Festival" at bounding box center [608, 282] width 77 height 23
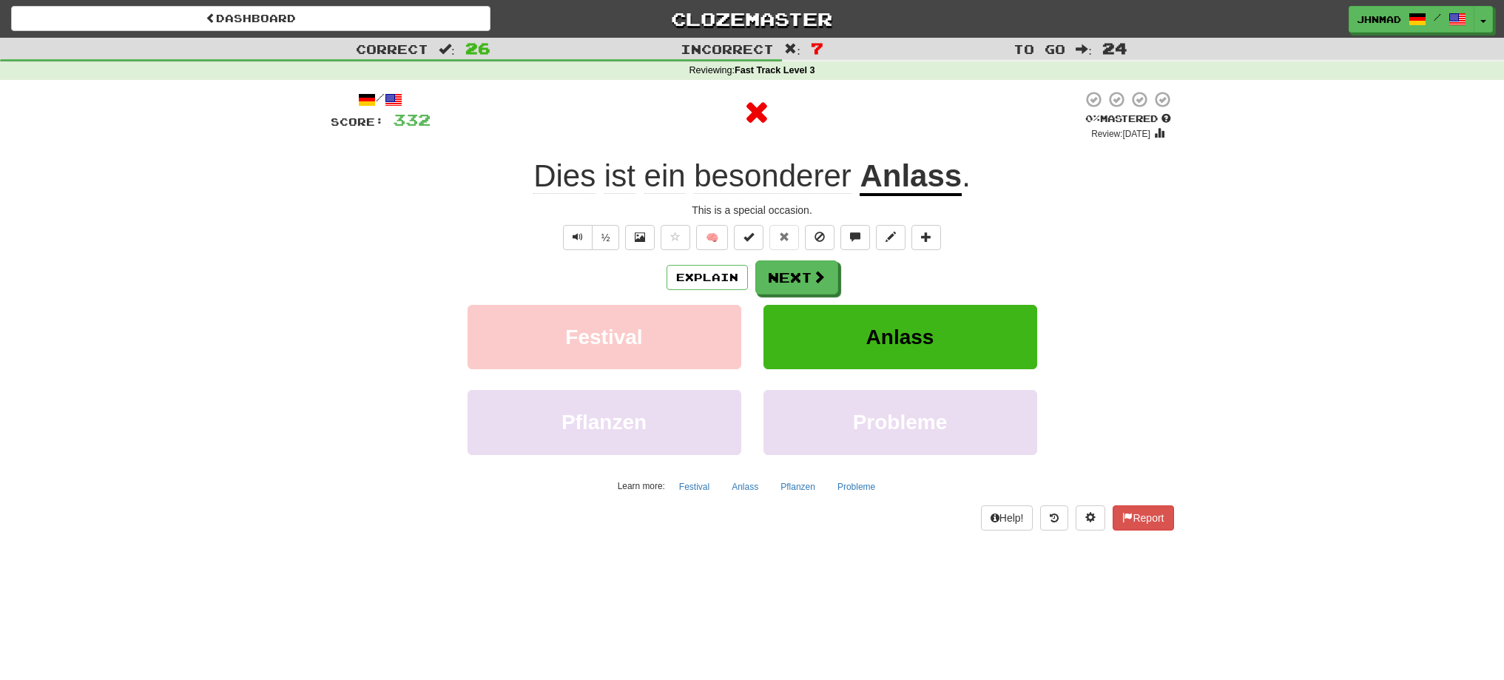
click at [923, 183] on u "Anlass" at bounding box center [911, 177] width 102 height 38
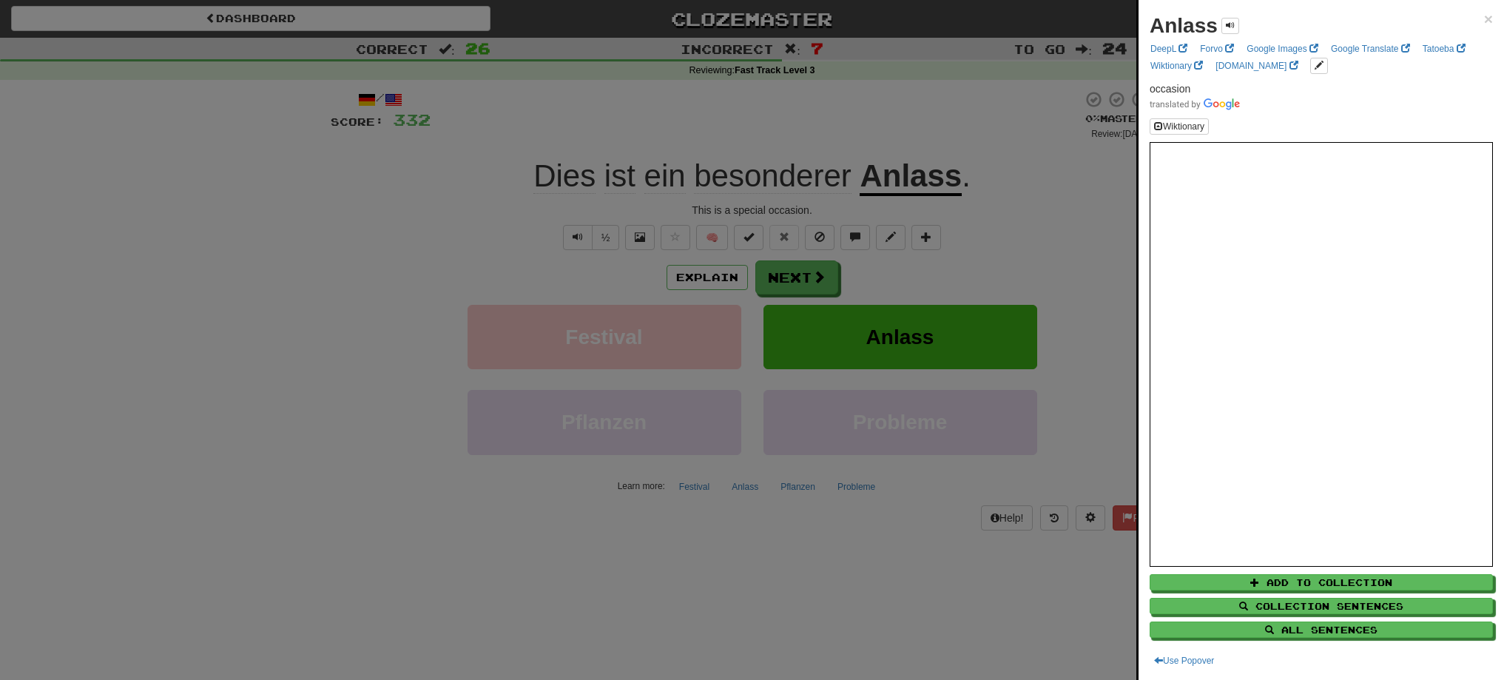
click at [605, 240] on div at bounding box center [752, 340] width 1504 height 680
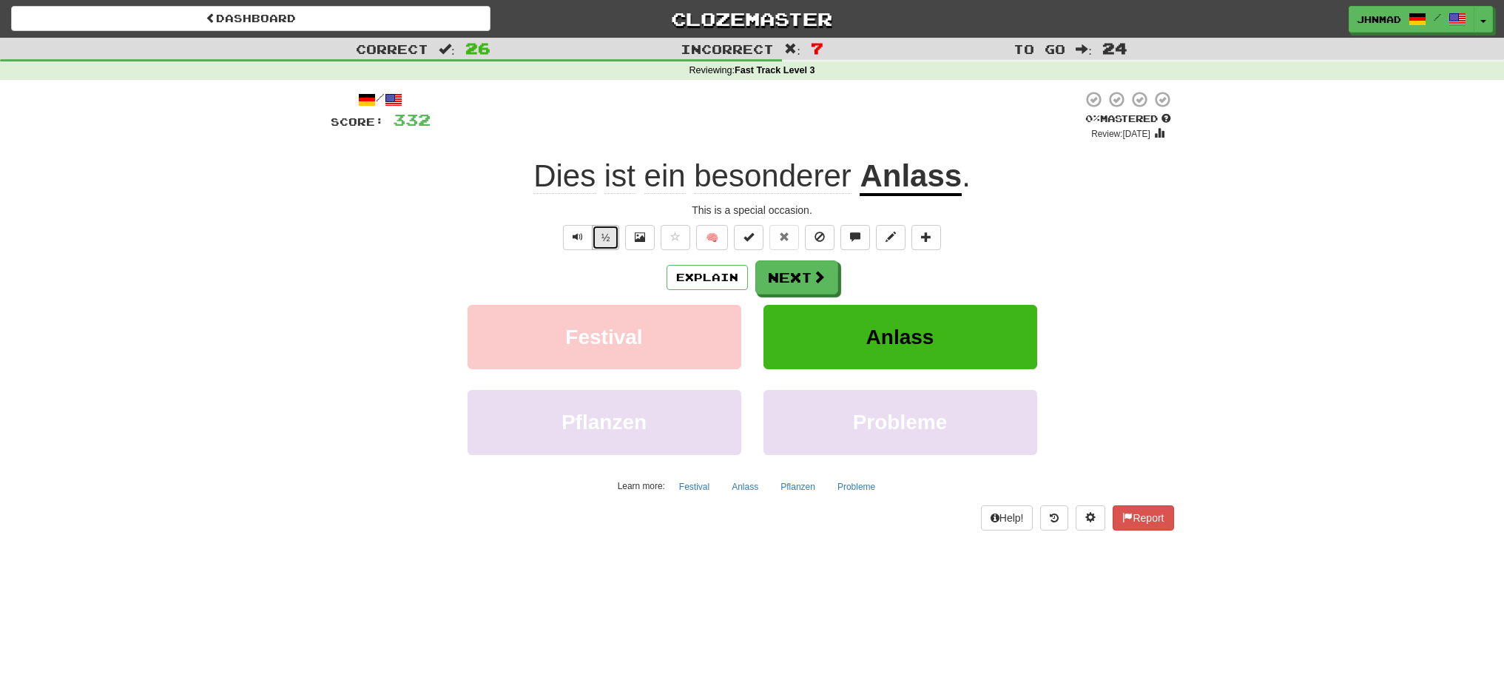
click at [598, 233] on button "½" at bounding box center [606, 237] width 28 height 25
click at [806, 272] on button "Next" at bounding box center [797, 278] width 83 height 34
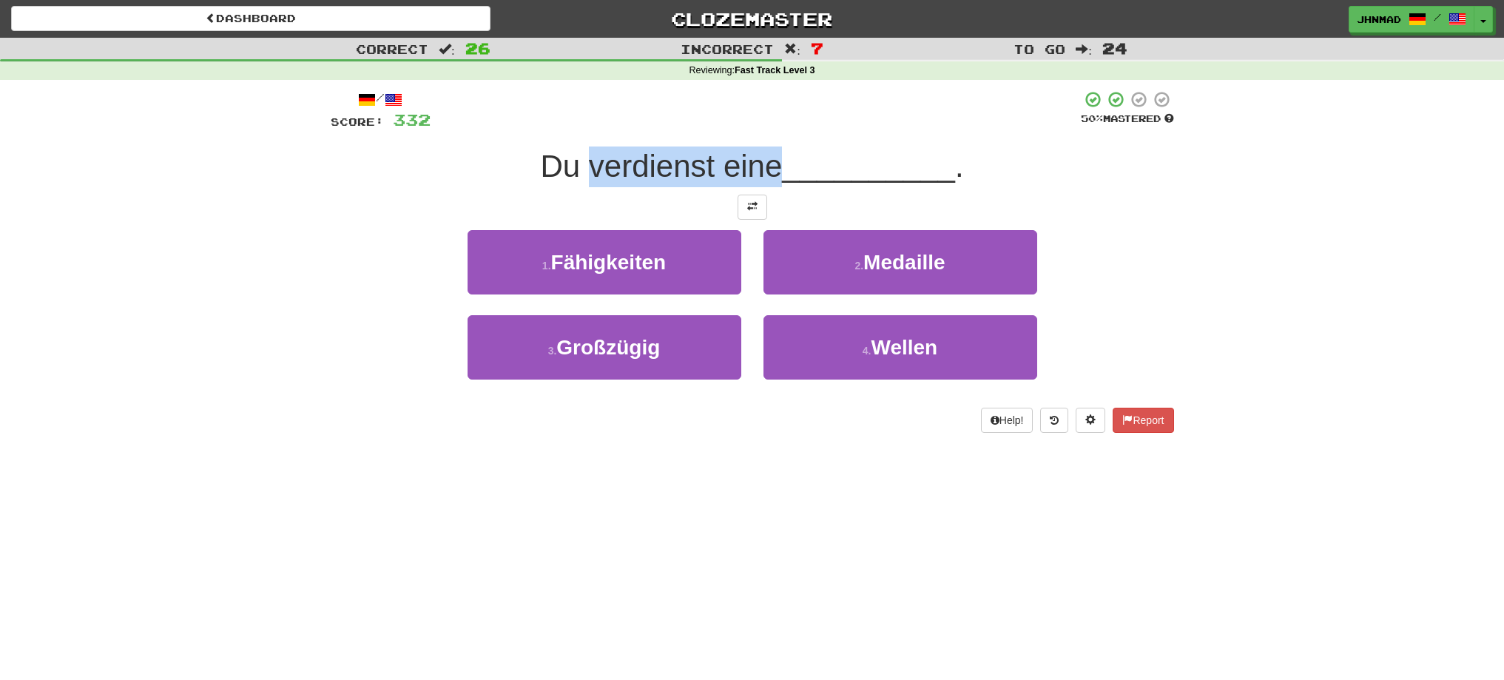
drag, startPoint x: 582, startPoint y: 168, endPoint x: 780, endPoint y: 156, distance: 197.9
click at [780, 156] on span "Du verdienst eine" at bounding box center [661, 166] width 242 height 35
click at [770, 128] on div at bounding box center [770, 128] width 0 height 0
click at [405, 196] on div at bounding box center [752, 207] width 843 height 25
click at [749, 209] on span at bounding box center [752, 206] width 10 height 10
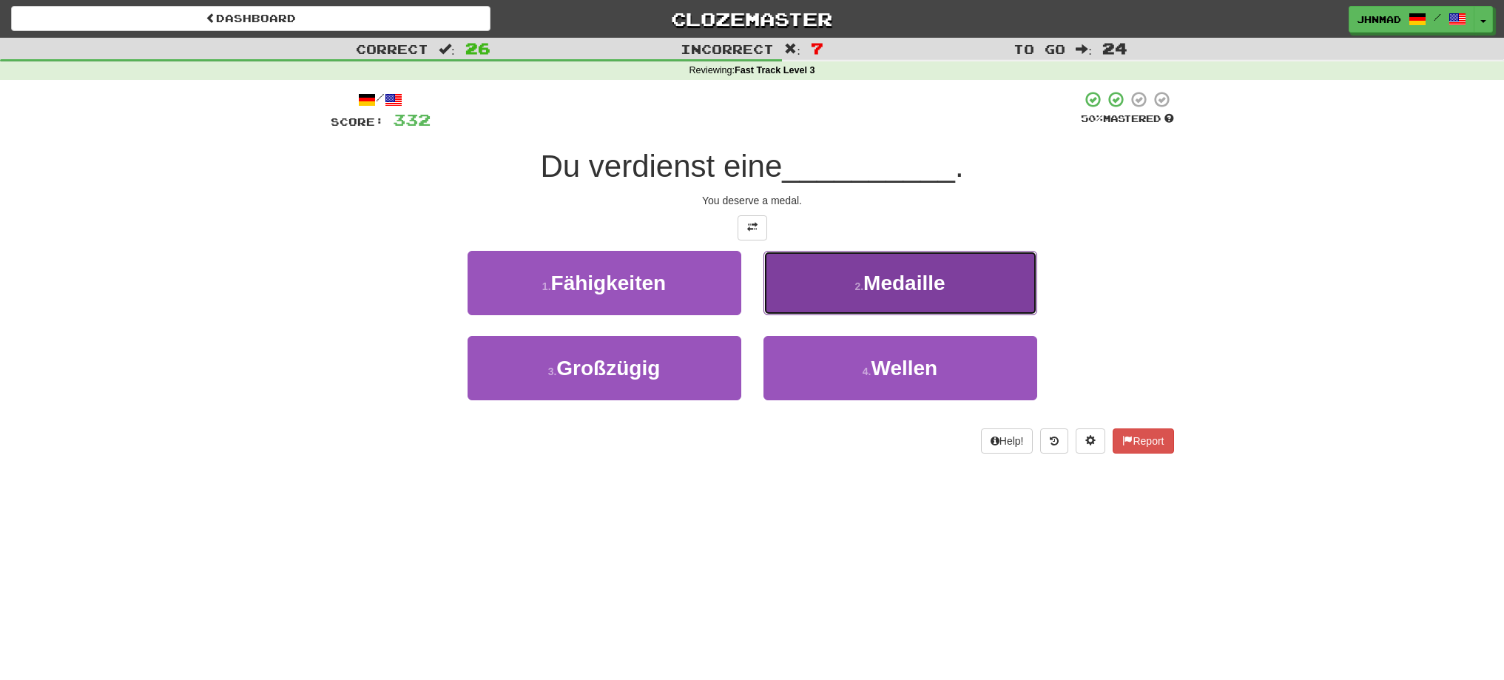
click at [900, 294] on button "2 . Medaille" at bounding box center [900, 283] width 274 height 64
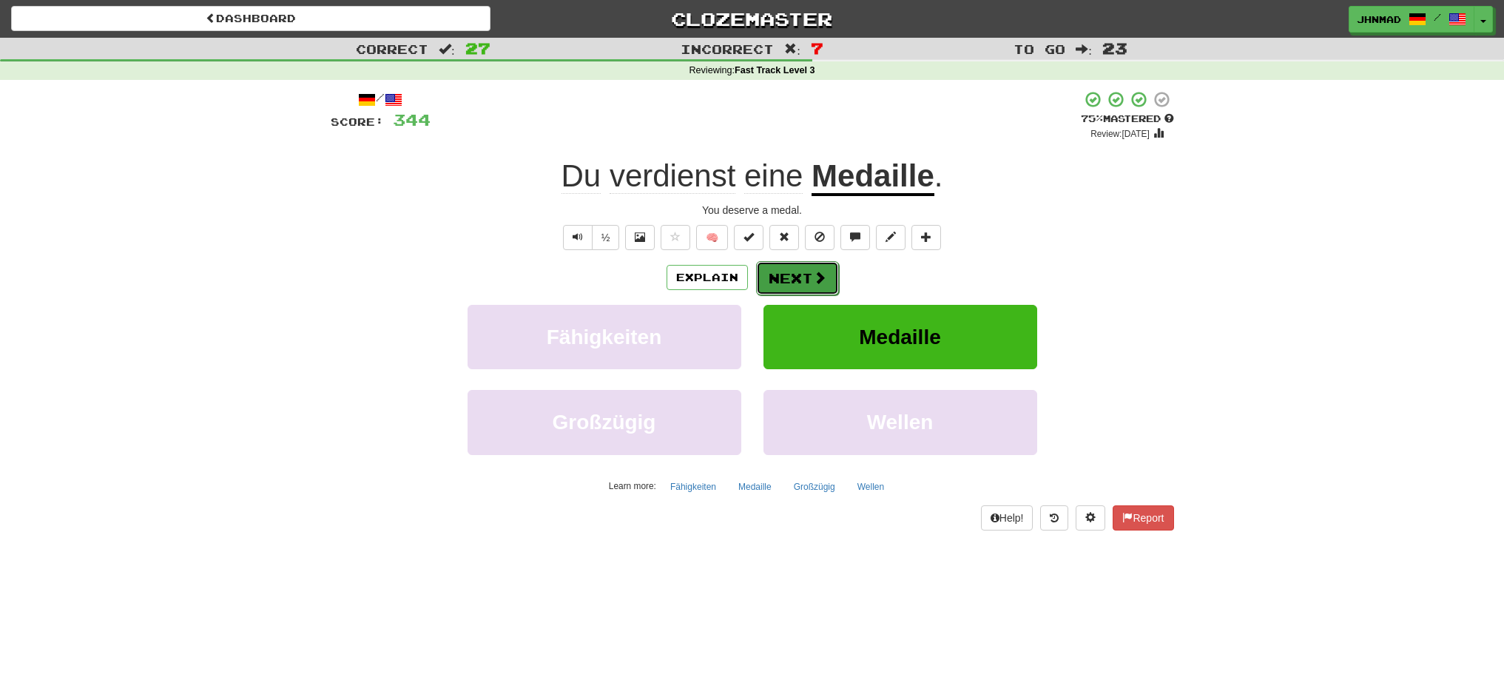
click at [808, 274] on button "Next" at bounding box center [797, 278] width 83 height 34
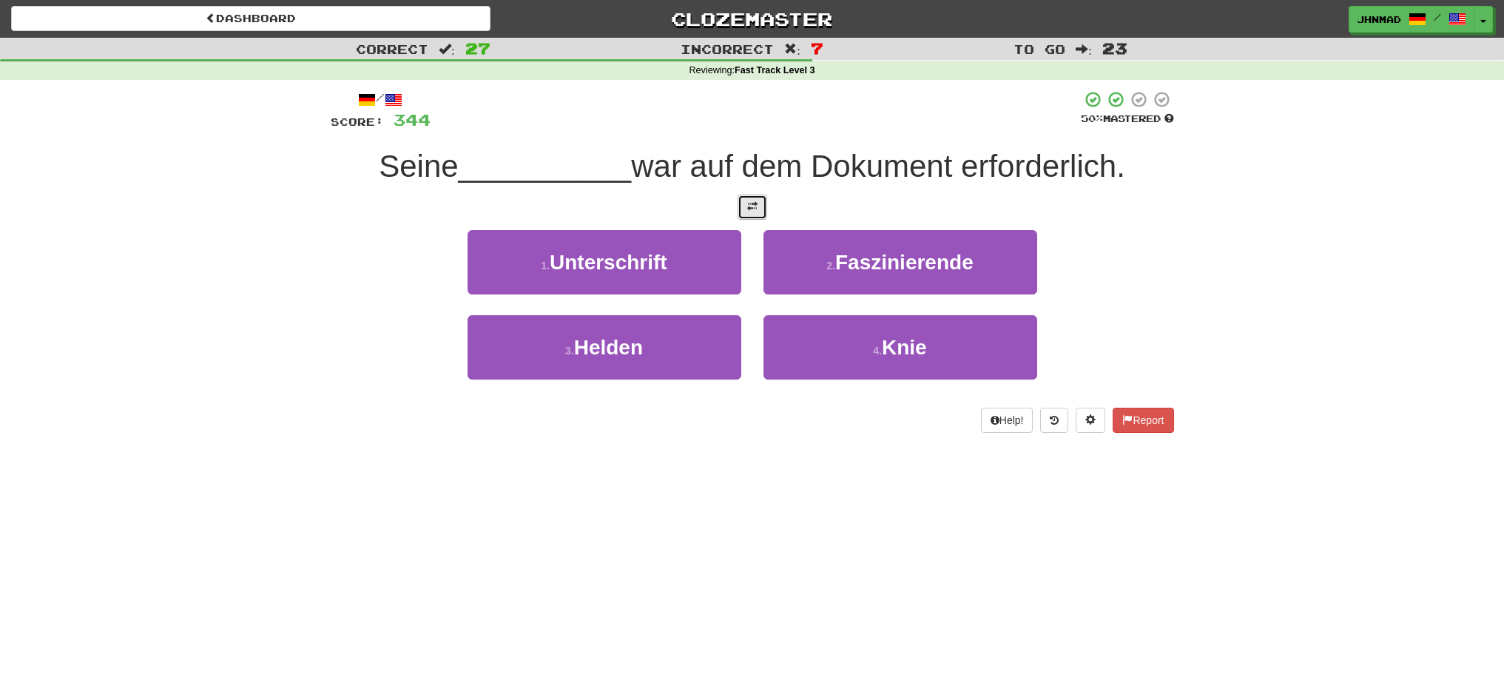
click at [740, 205] on button at bounding box center [753, 207] width 30 height 25
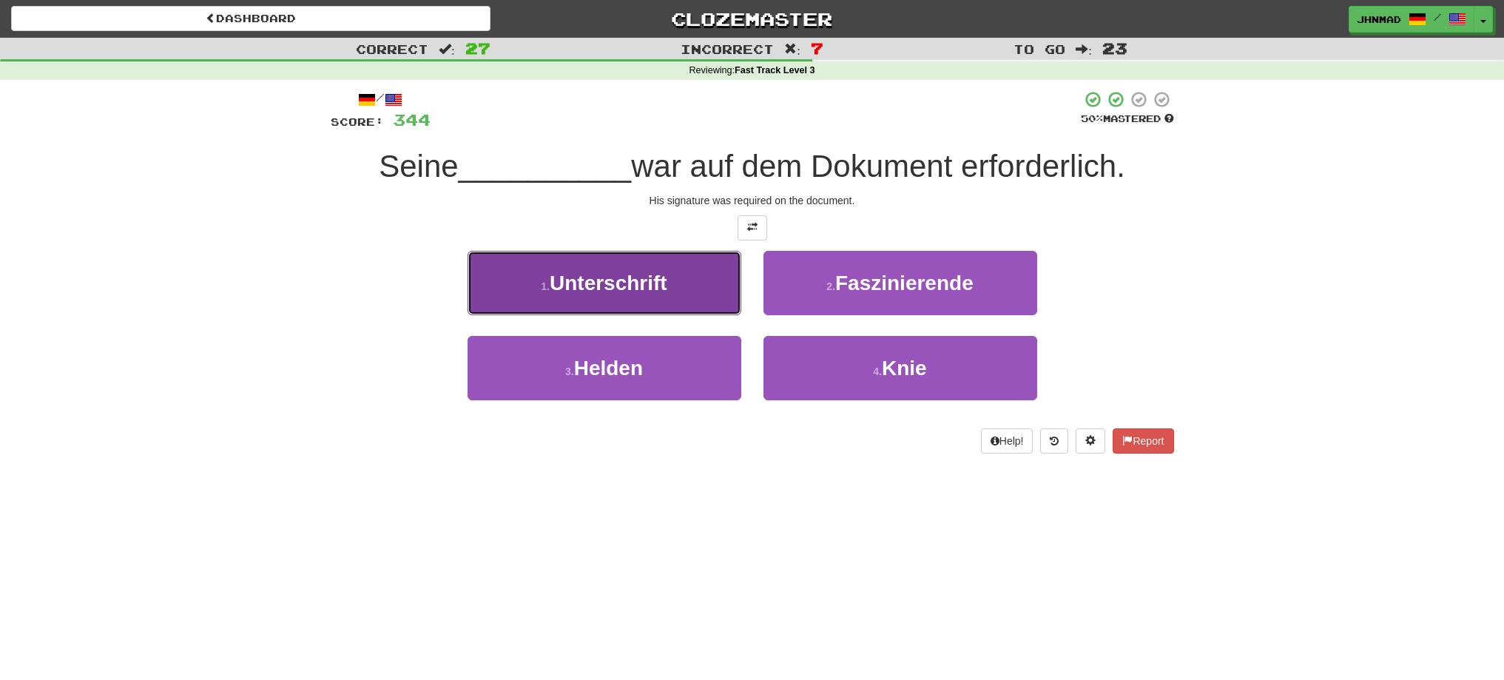
click at [640, 287] on span "Unterschrift" at bounding box center [609, 282] width 118 height 23
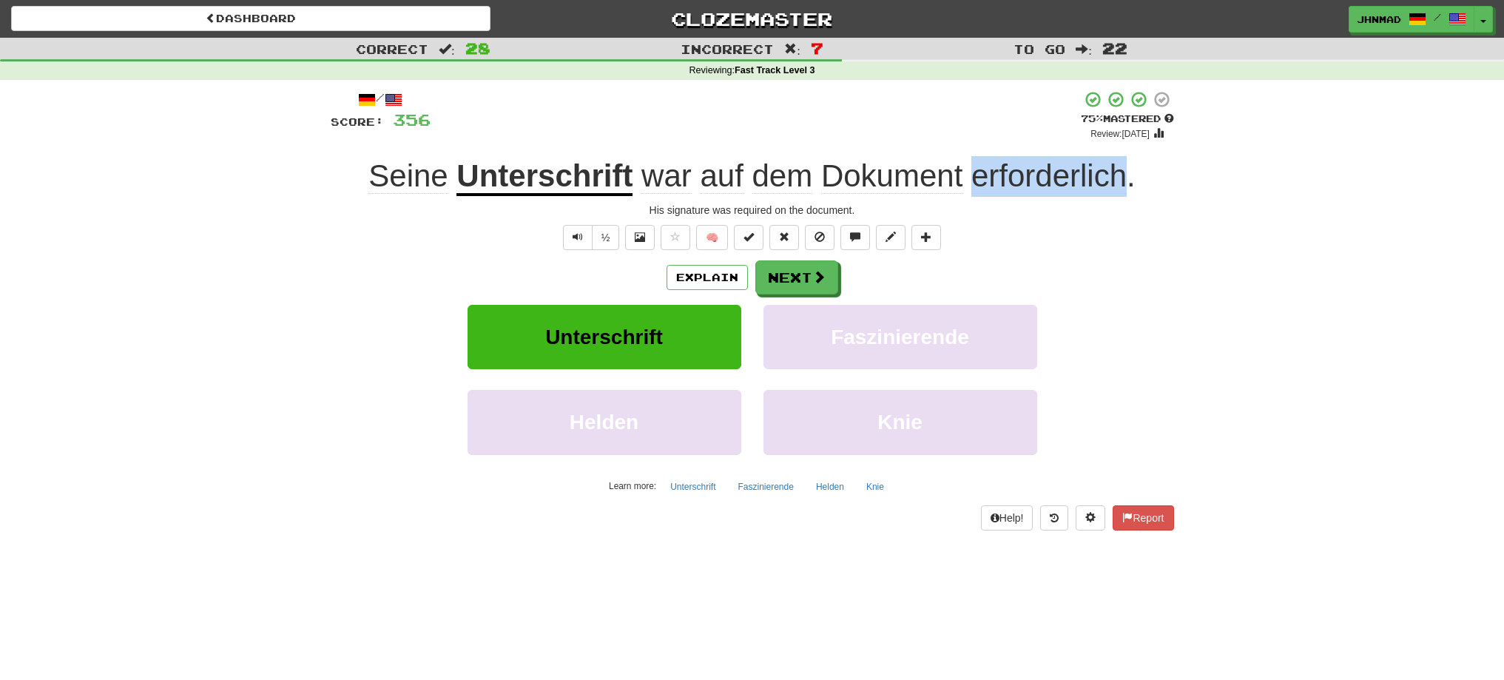
drag, startPoint x: 968, startPoint y: 176, endPoint x: 1123, endPoint y: 156, distance: 155.9
click at [1123, 156] on div "Seine Unterschrift war auf dem Dokument erforderlich ." at bounding box center [752, 176] width 843 height 41
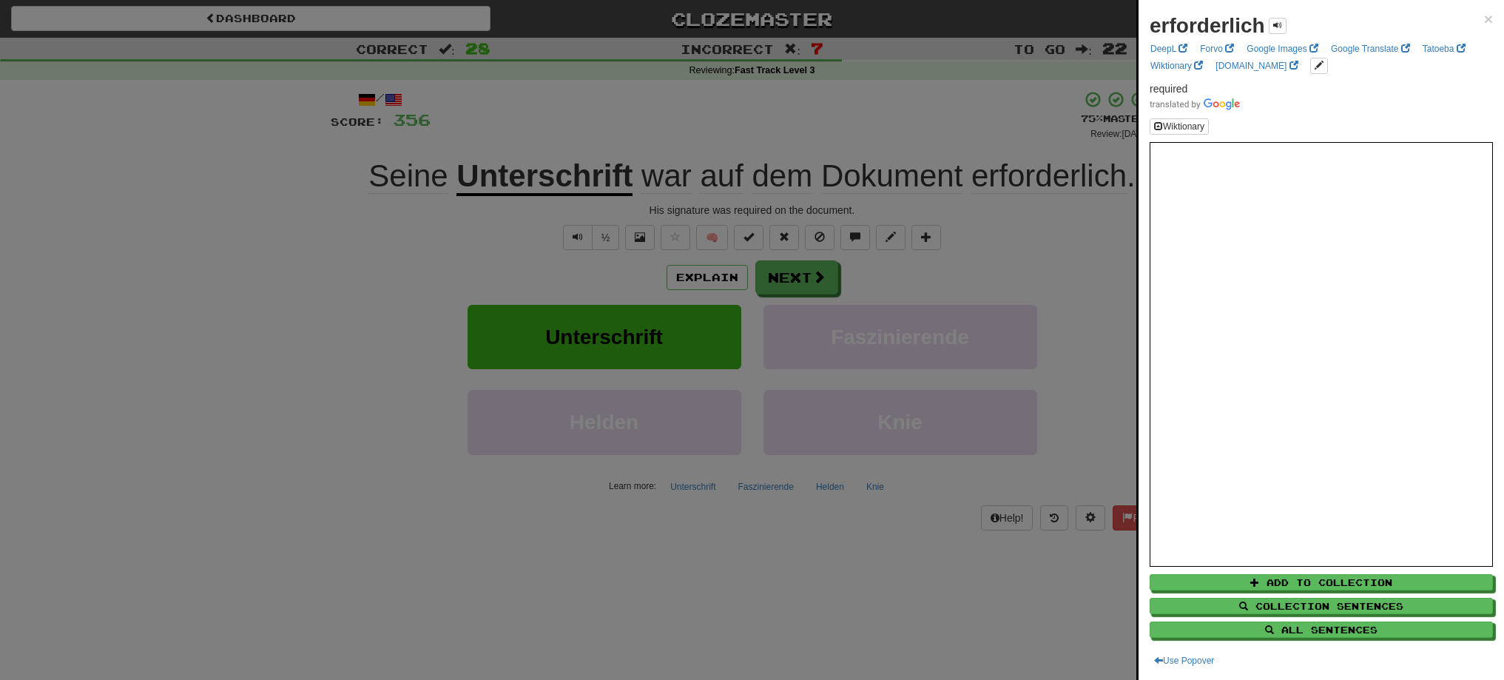
click at [1064, 274] on div at bounding box center [752, 340] width 1504 height 680
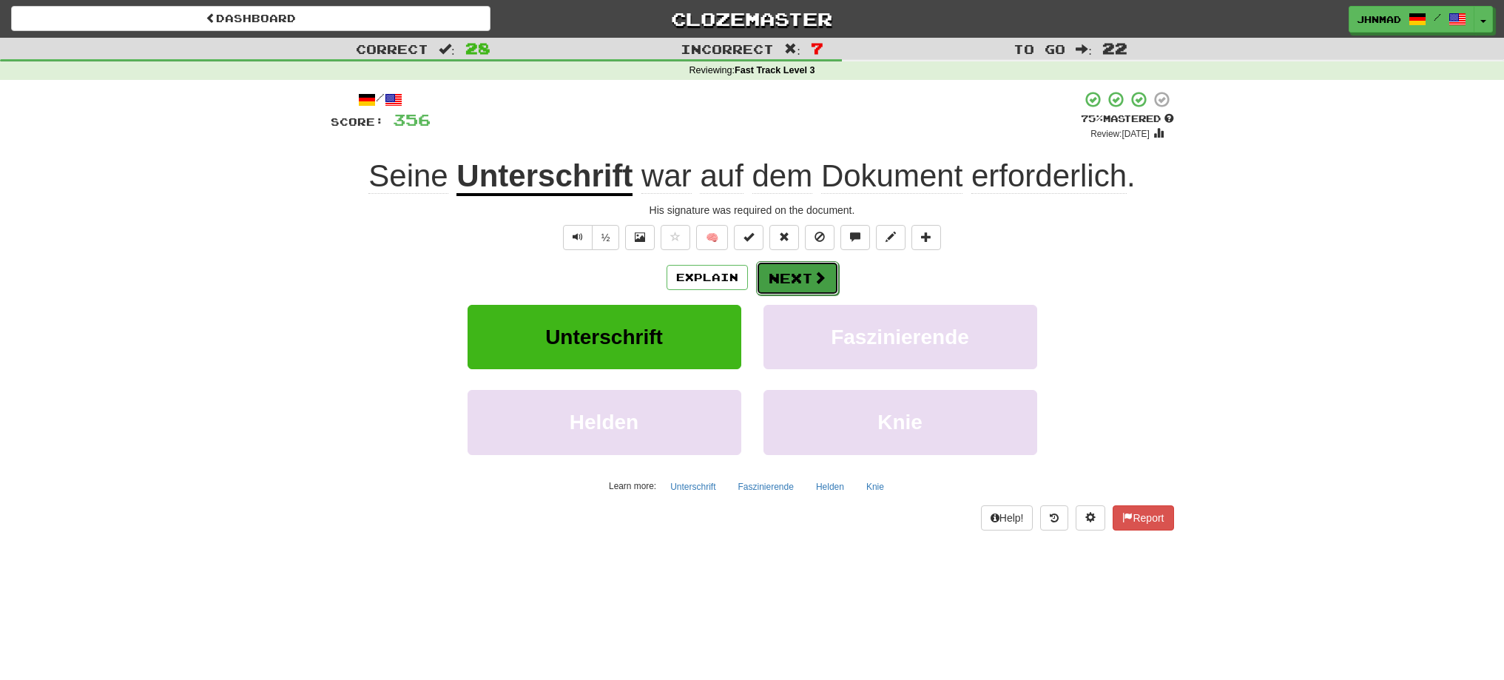
click at [798, 285] on button "Next" at bounding box center [797, 278] width 83 height 34
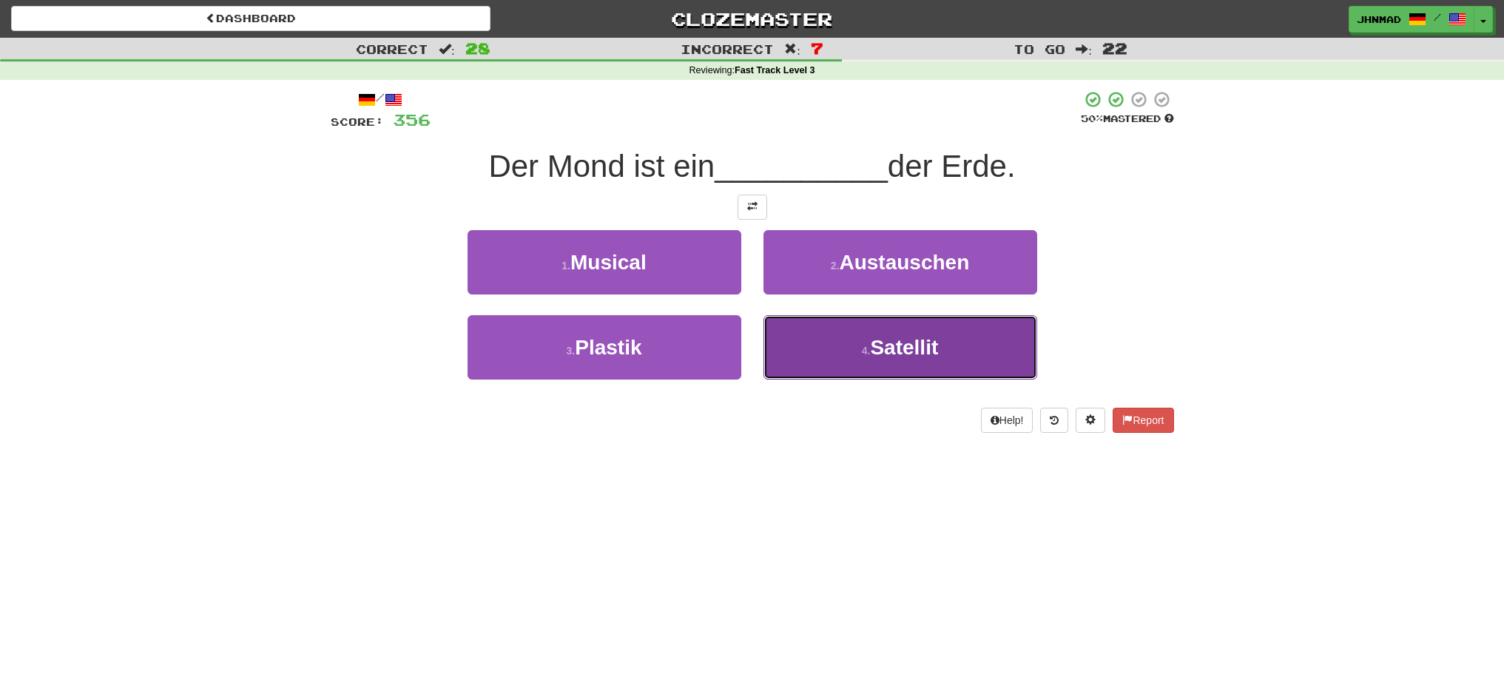
click at [935, 354] on span "Satellit" at bounding box center [904, 347] width 68 height 23
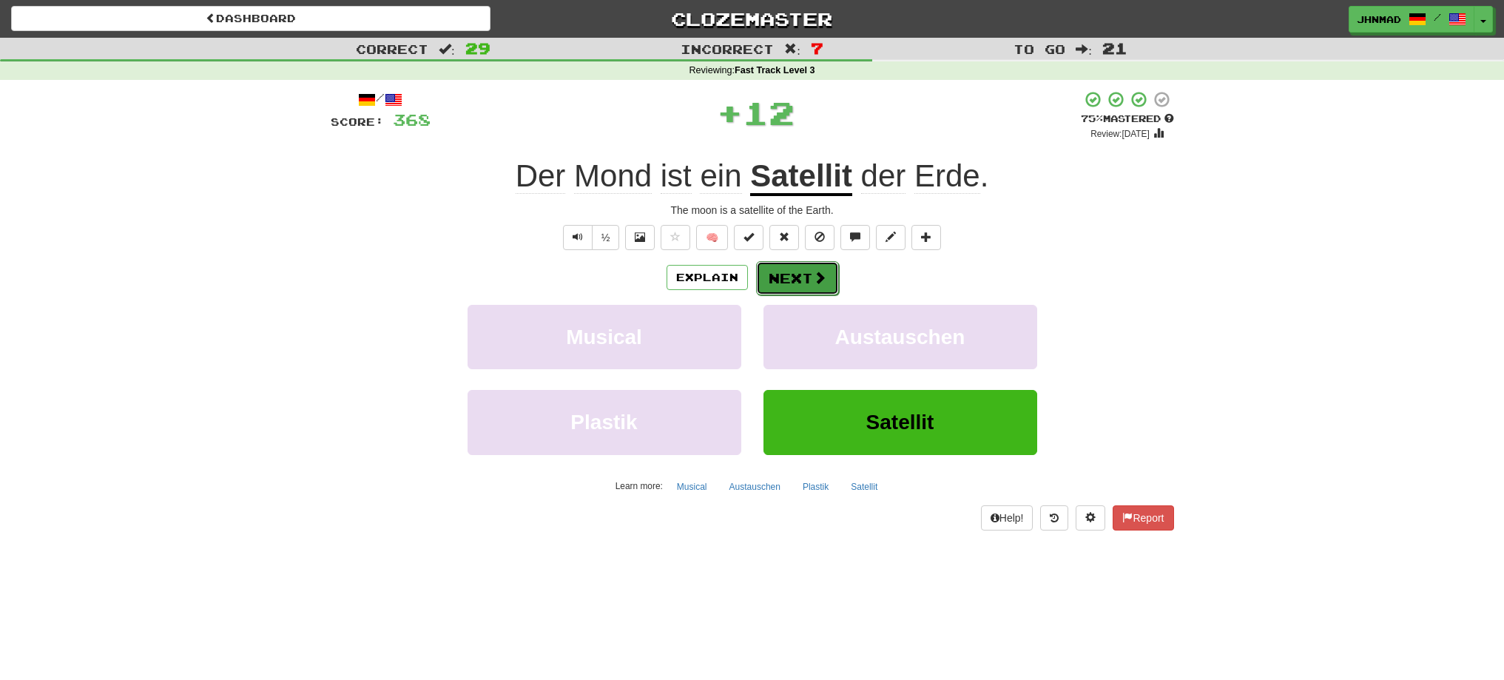
click at [797, 275] on button "Next" at bounding box center [797, 278] width 83 height 34
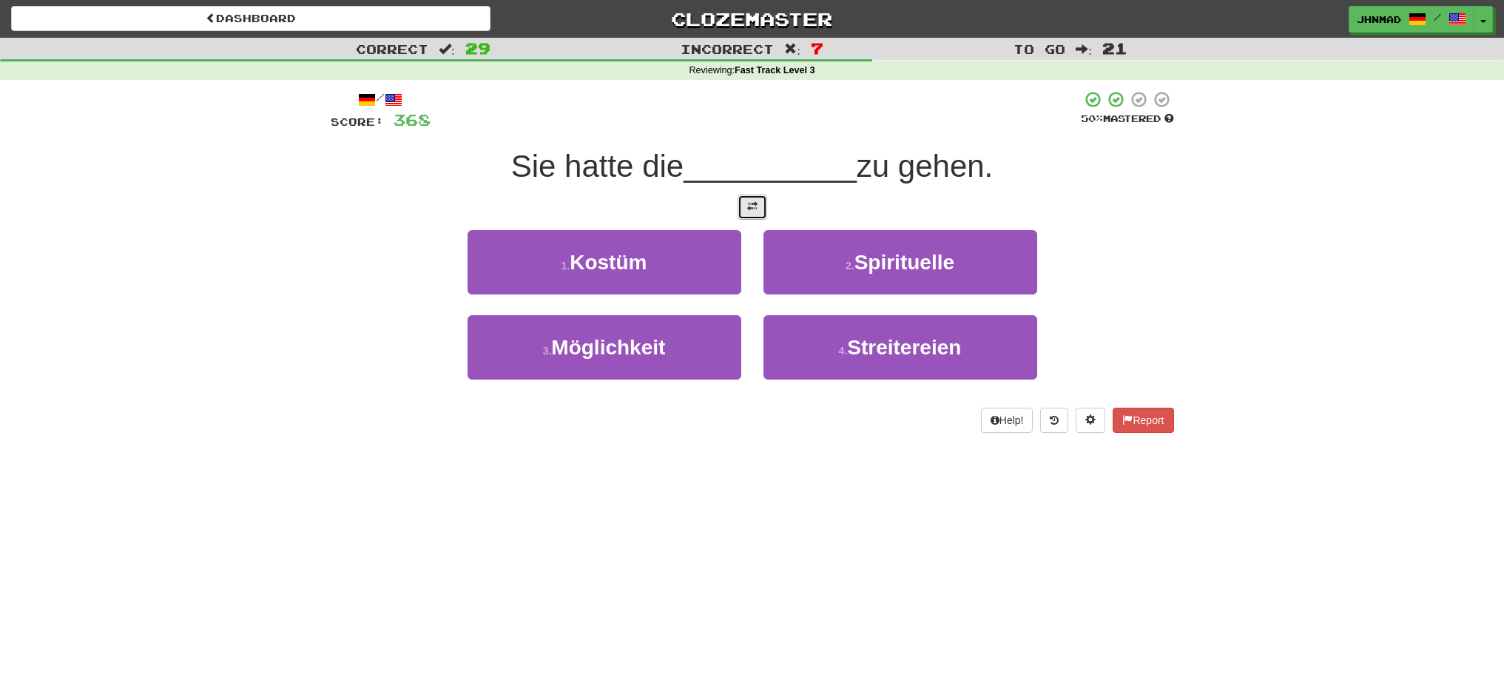
click at [748, 216] on button at bounding box center [753, 207] width 30 height 25
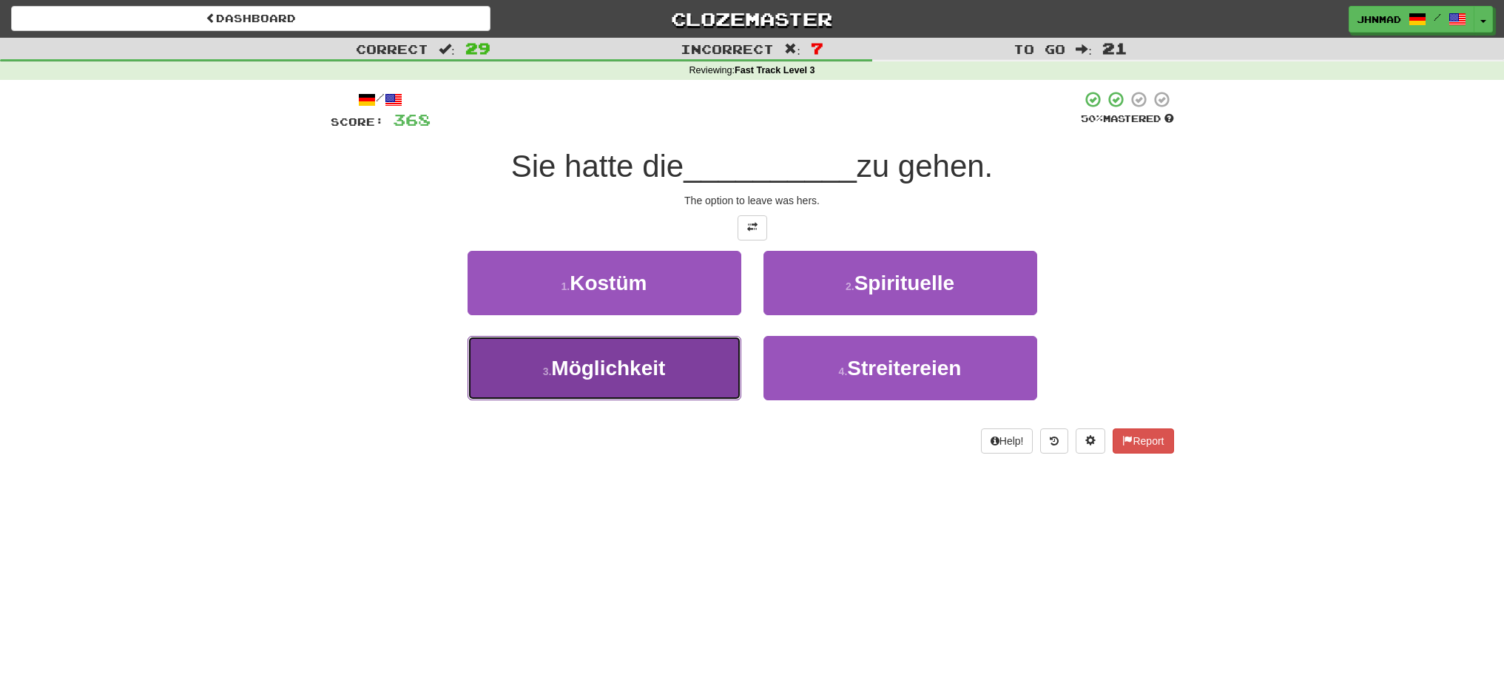
click at [675, 376] on button "3 . Möglichkeit" at bounding box center [605, 368] width 274 height 64
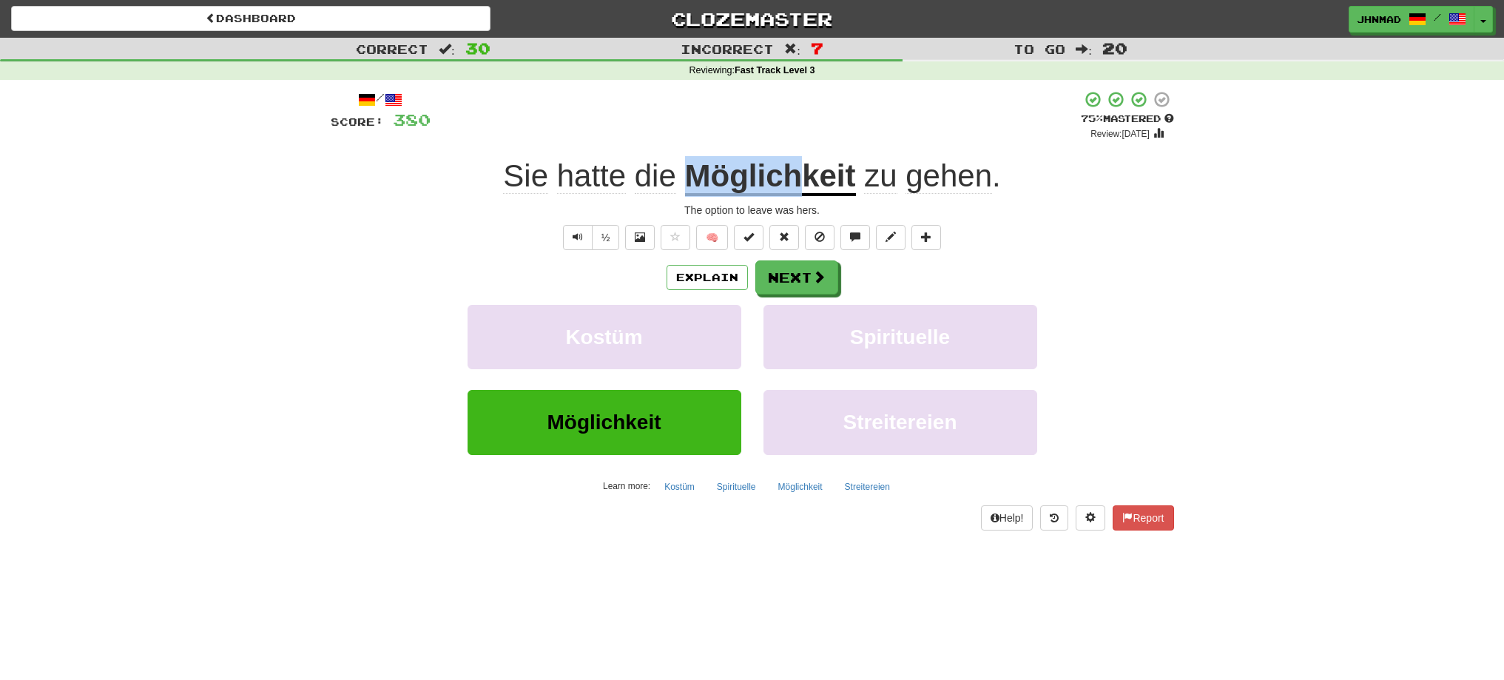
drag, startPoint x: 681, startPoint y: 175, endPoint x: 797, endPoint y: 173, distance: 116.2
click at [797, 173] on div "Sie hatte die Möglichkeit zu gehen ." at bounding box center [752, 176] width 843 height 41
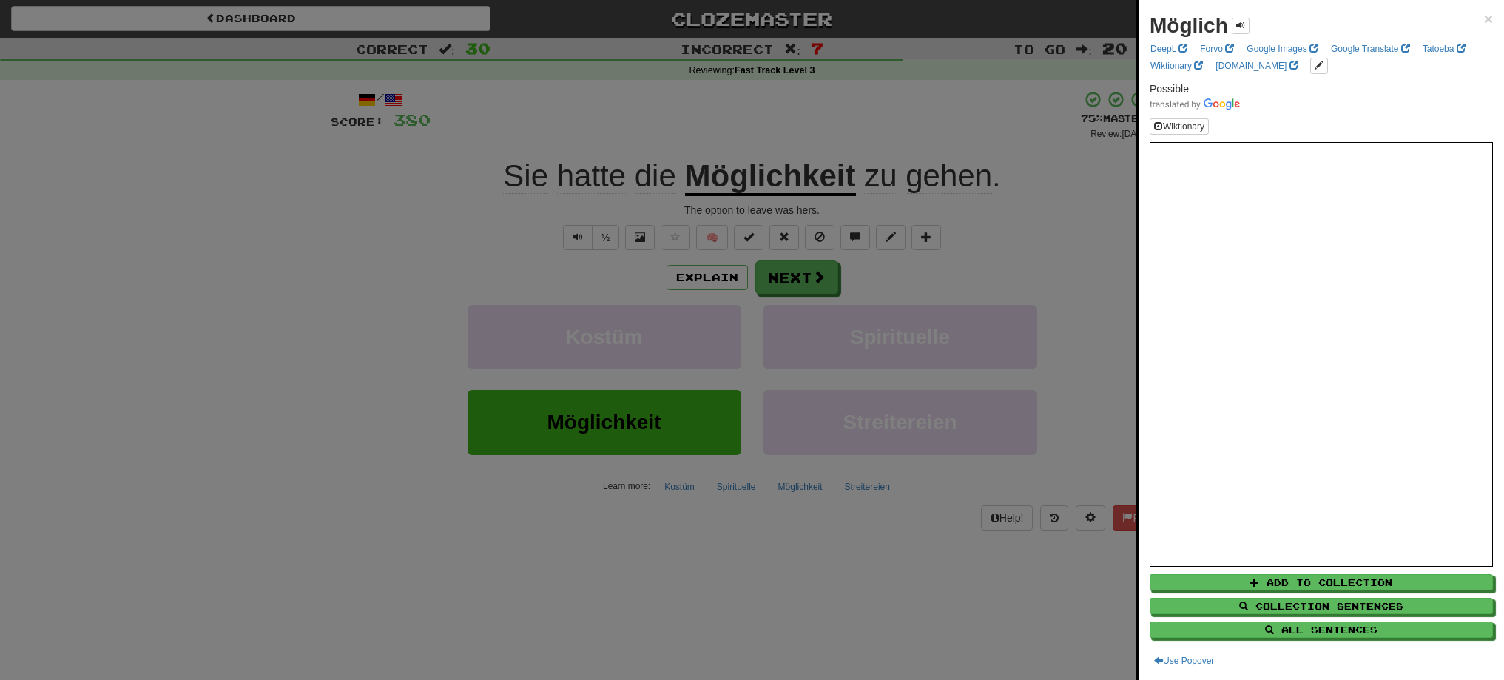
click at [787, 126] on div at bounding box center [752, 340] width 1504 height 680
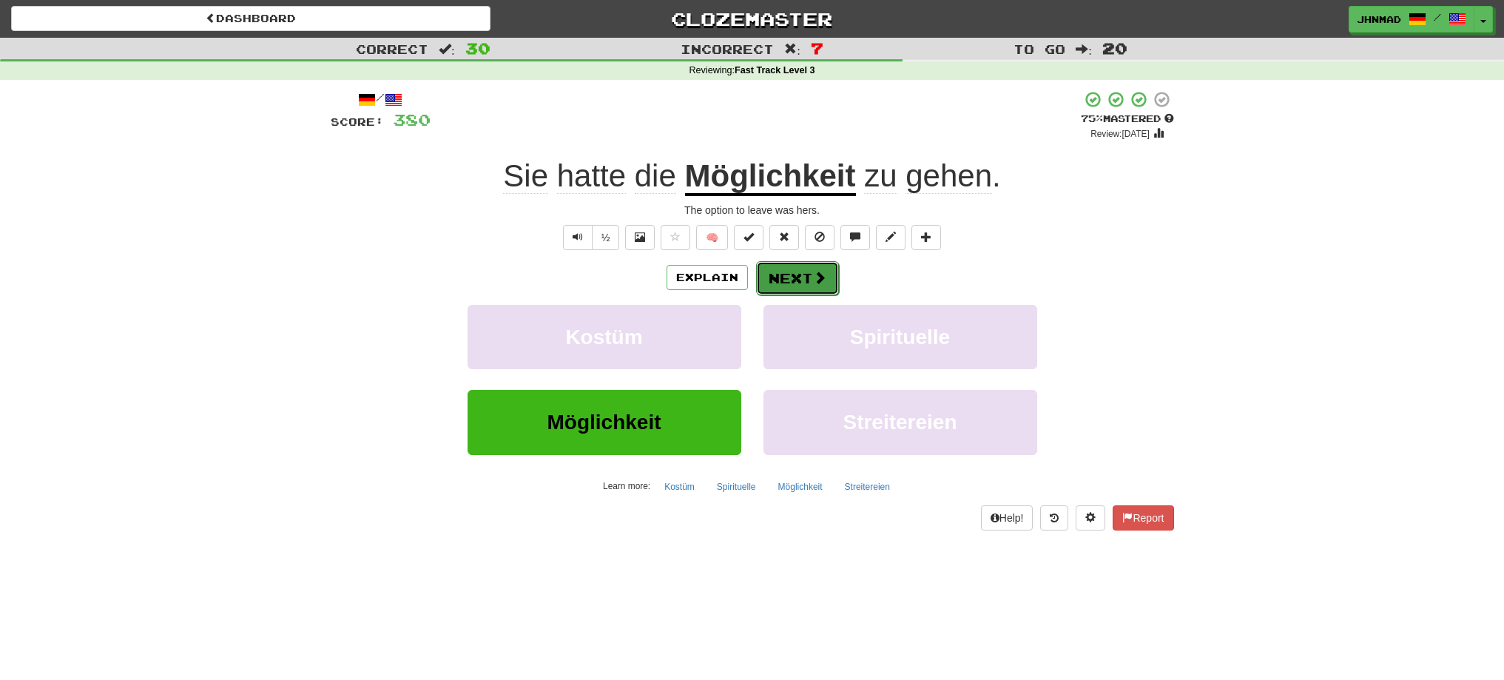
click at [781, 282] on button "Next" at bounding box center [797, 278] width 83 height 34
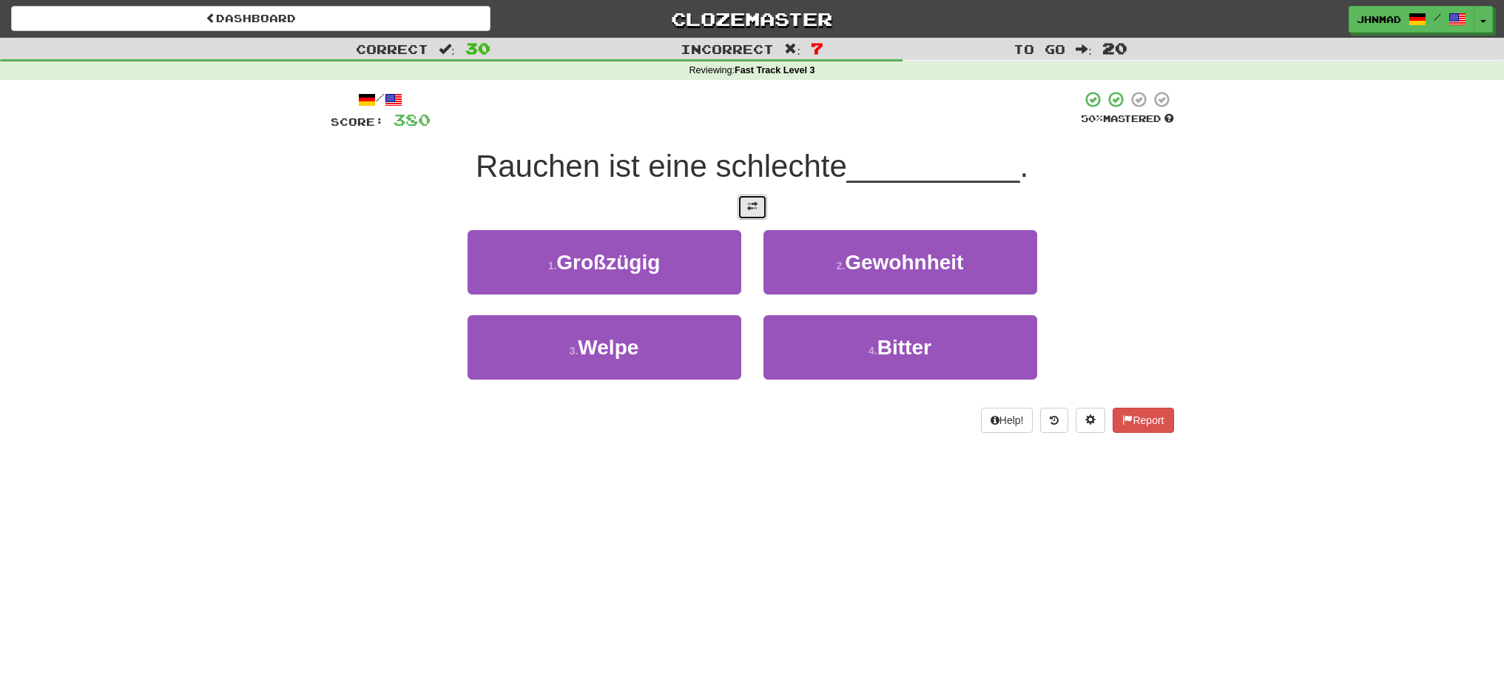
click at [752, 215] on button at bounding box center [753, 207] width 30 height 25
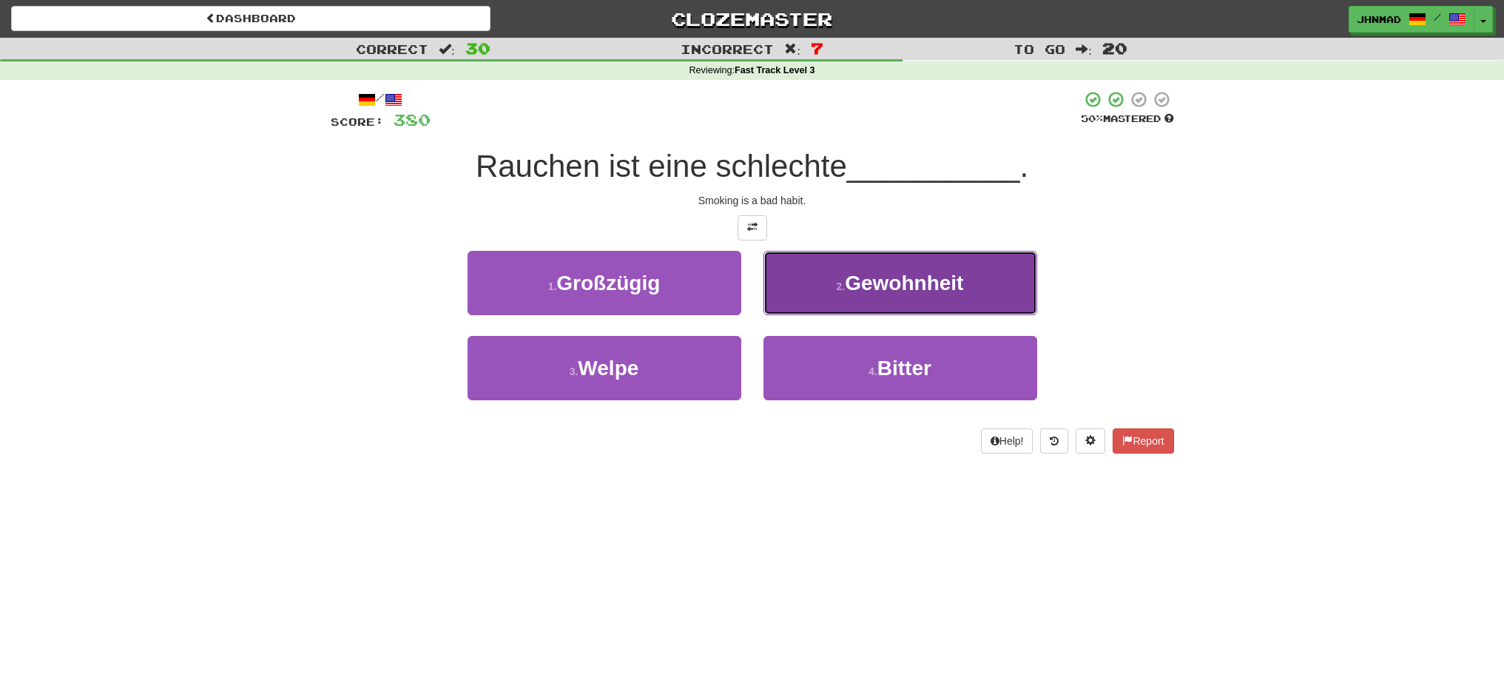
click at [921, 278] on span "Gewohnheit" at bounding box center [904, 282] width 118 height 23
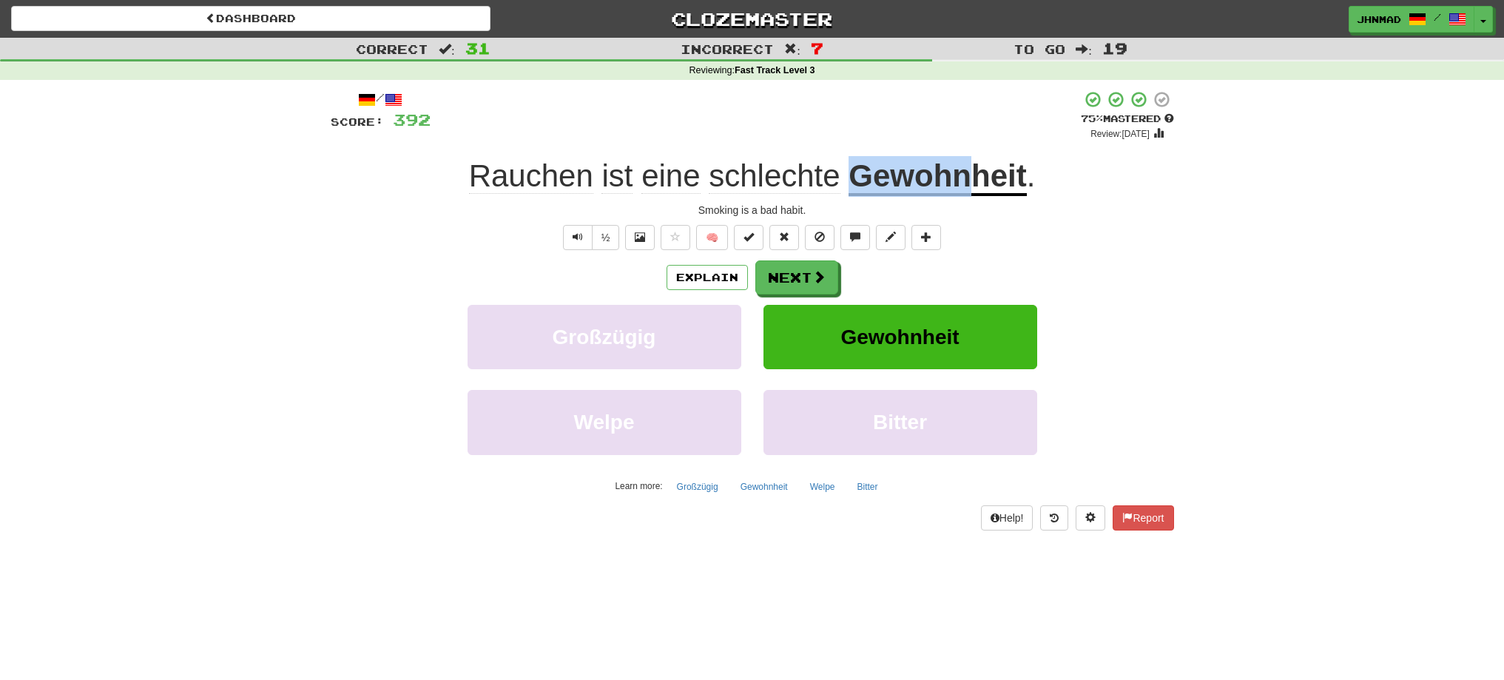
drag, startPoint x: 853, startPoint y: 166, endPoint x: 968, endPoint y: 159, distance: 114.9
click at [968, 159] on u "Gewohnheit" at bounding box center [937, 177] width 178 height 38
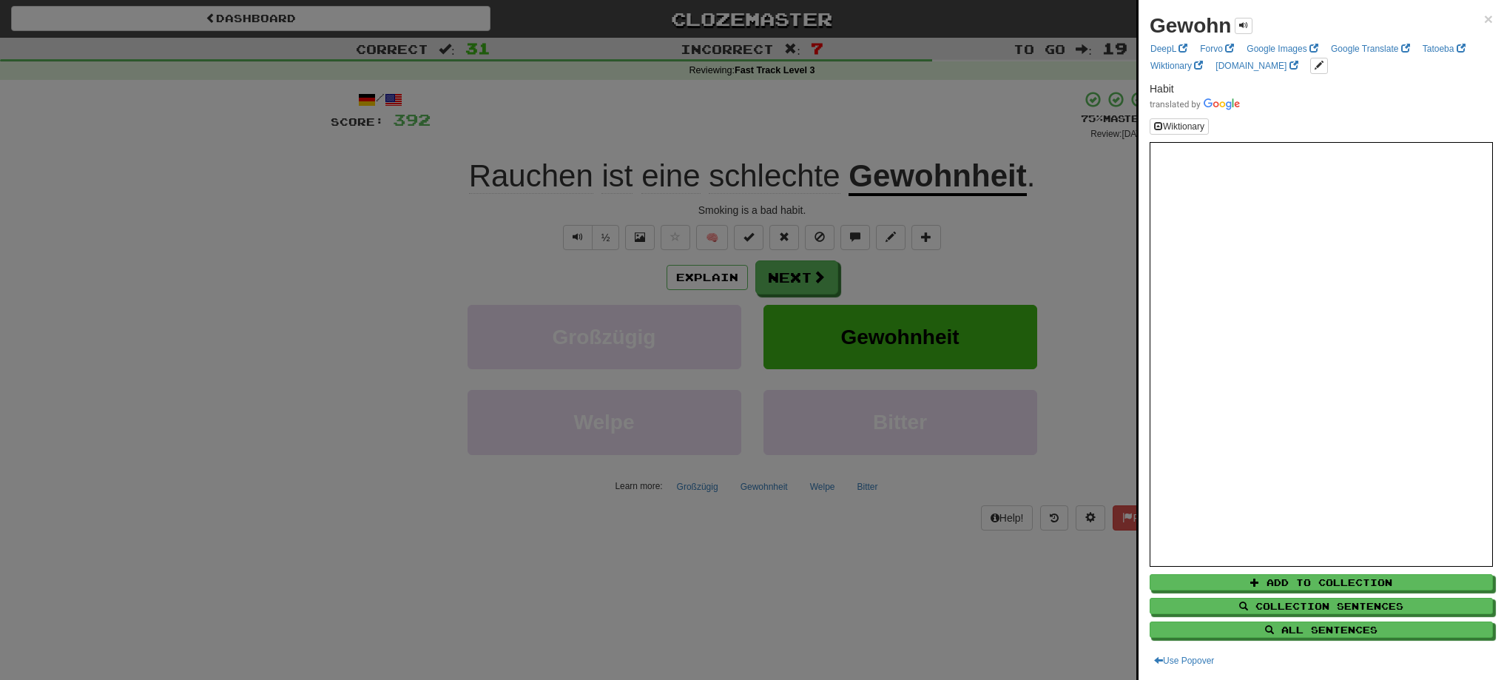
click at [942, 103] on div at bounding box center [752, 340] width 1504 height 680
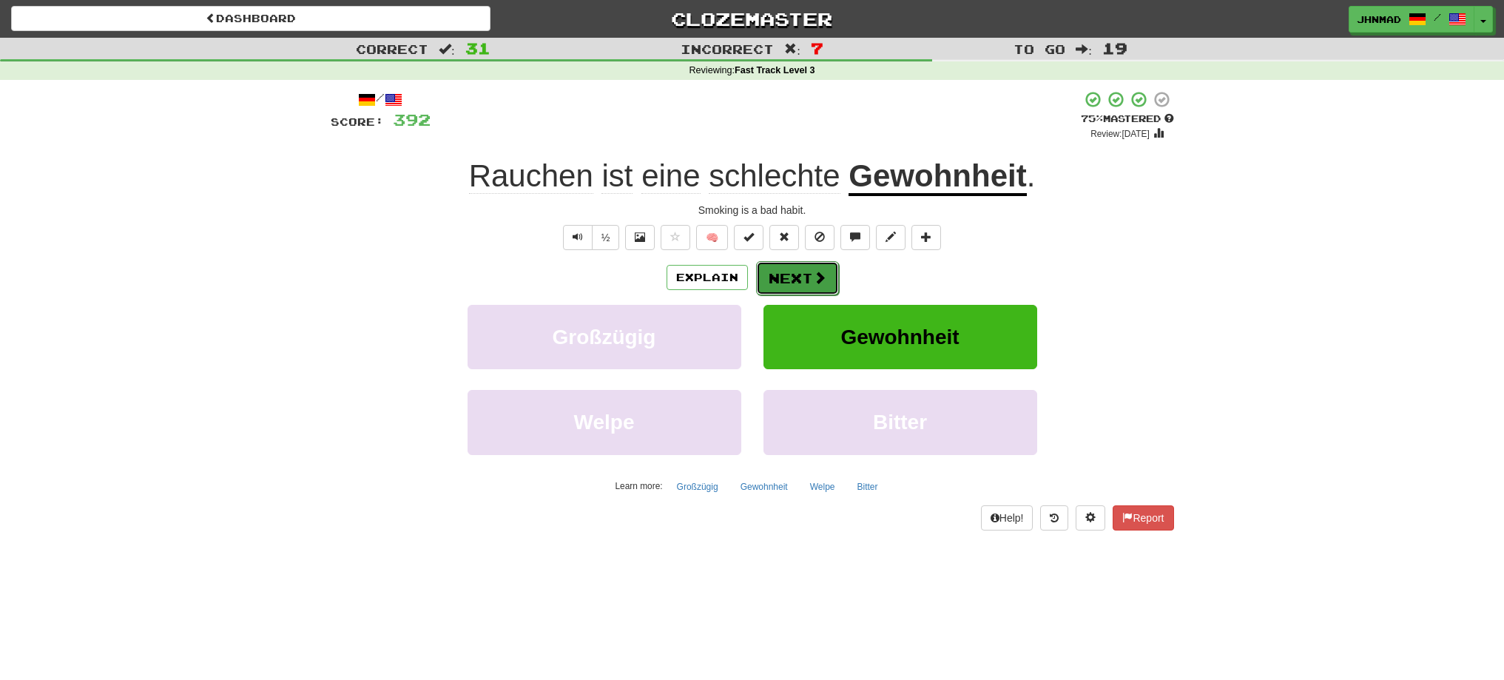
click at [813, 274] on span at bounding box center [819, 277] width 13 height 13
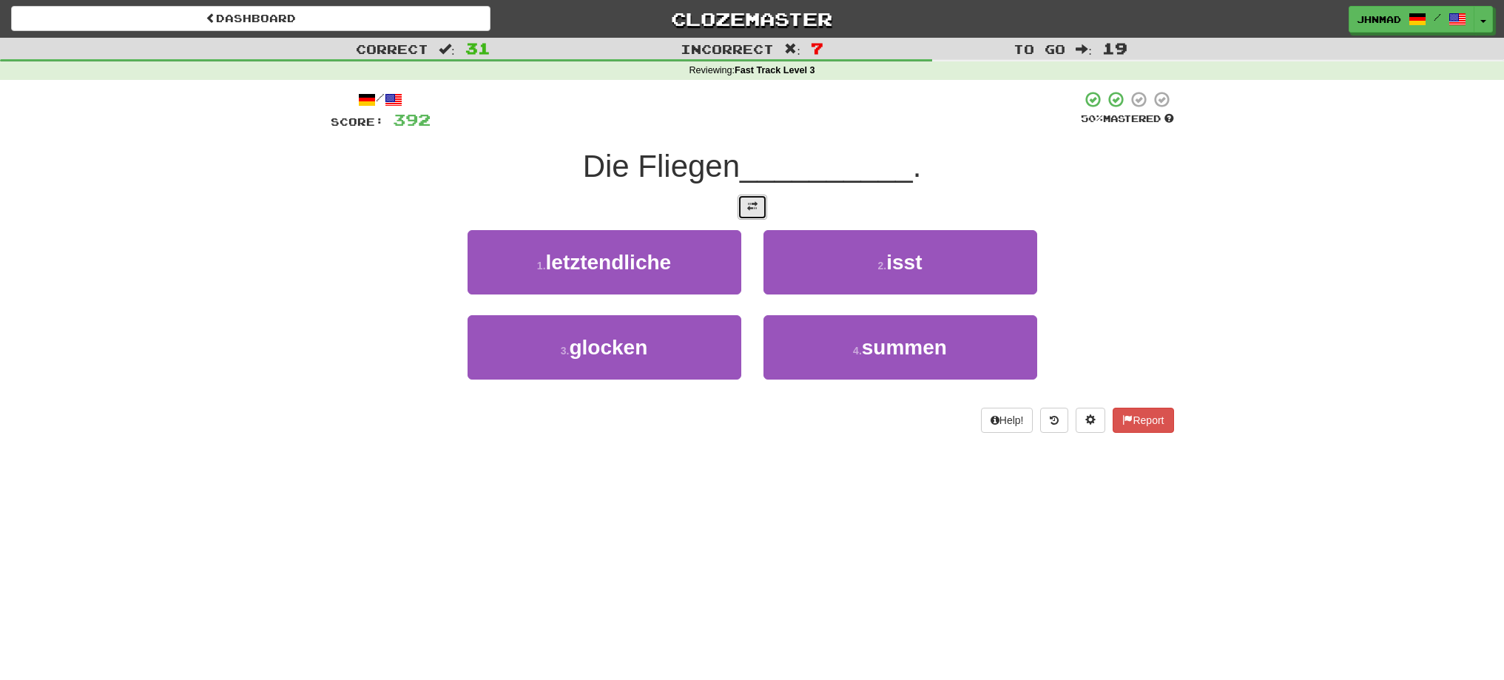
click at [747, 204] on span at bounding box center [752, 206] width 10 height 10
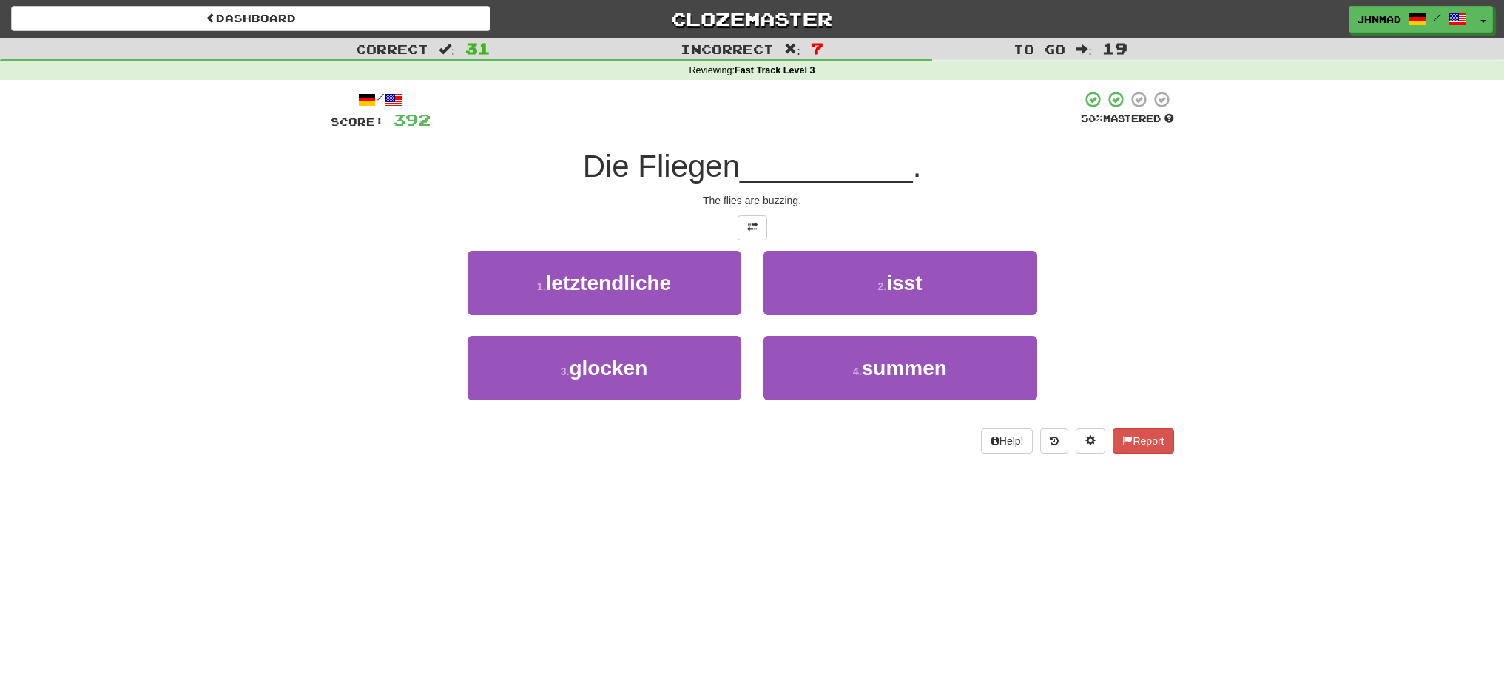
click at [907, 401] on div "4 . summen" at bounding box center [900, 378] width 296 height 85
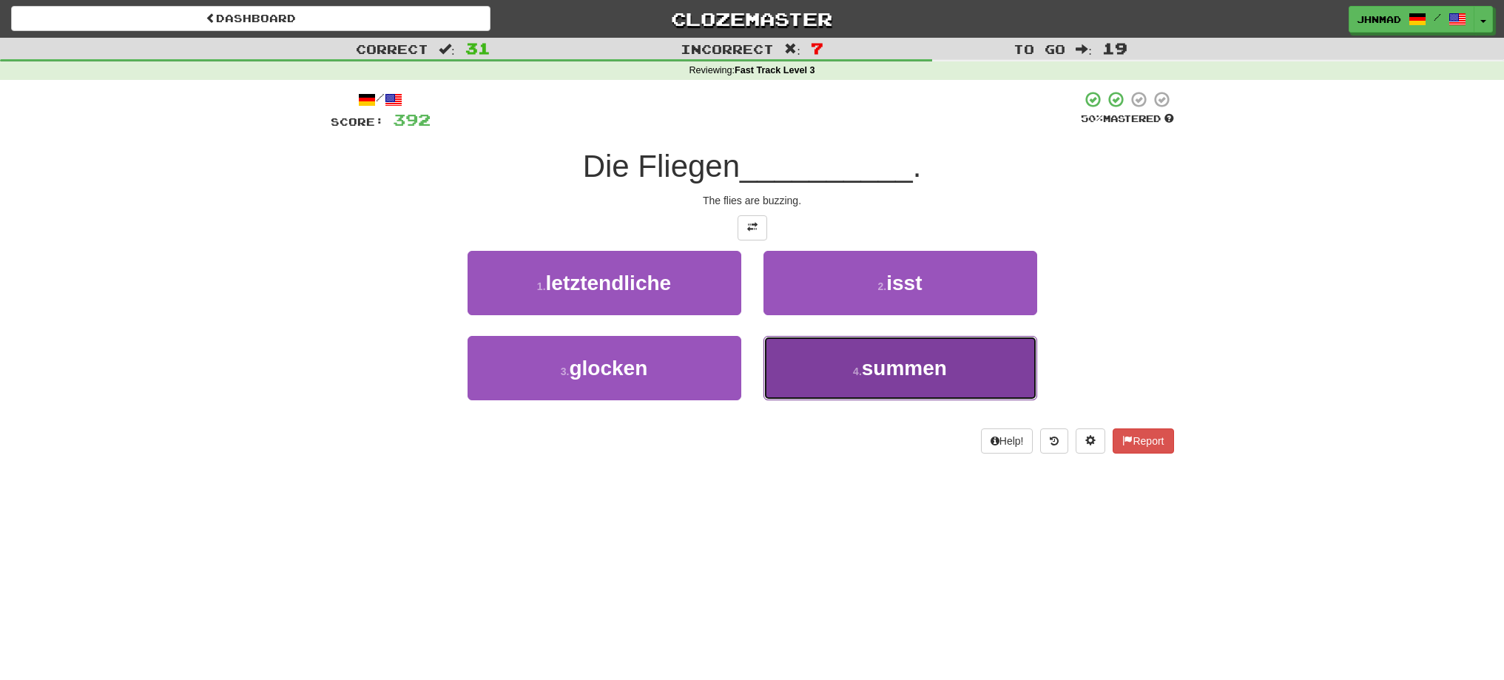
click at [909, 388] on button "4 . summen" at bounding box center [900, 368] width 274 height 64
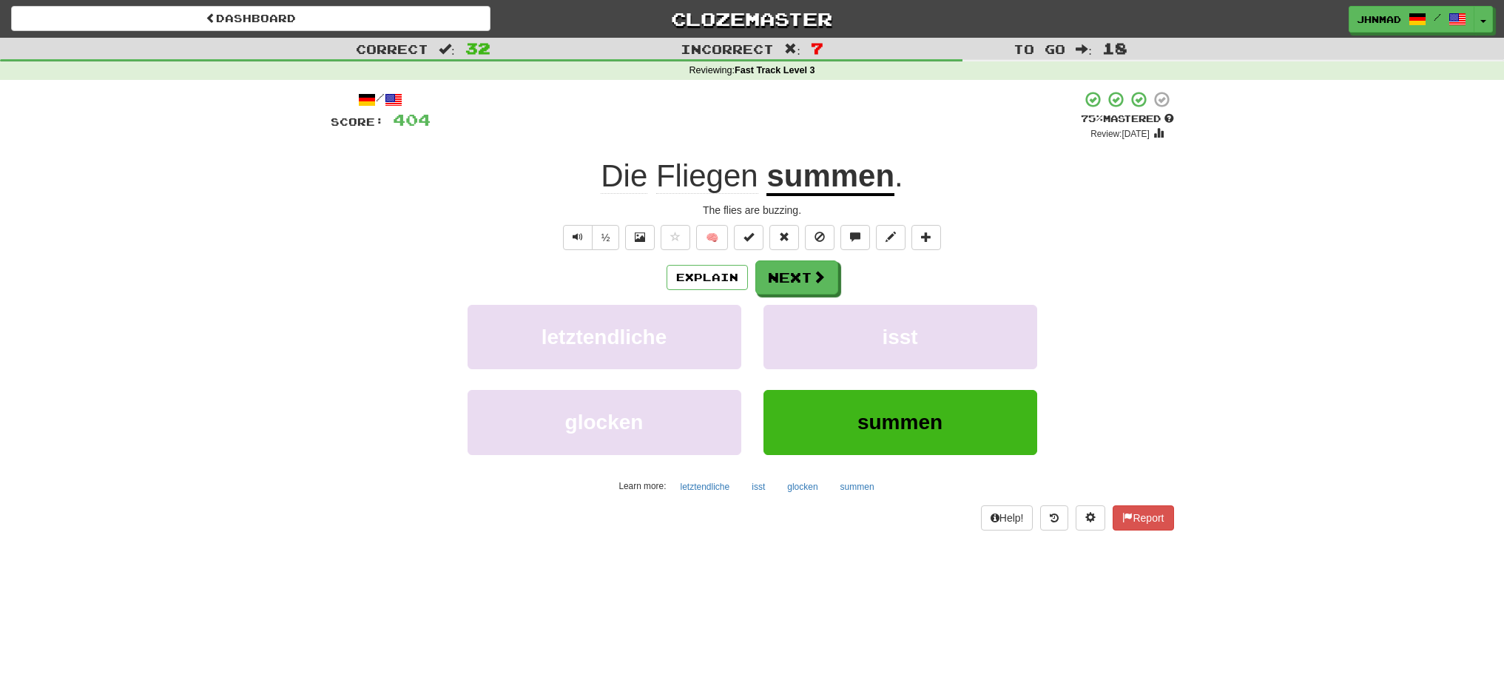
click at [839, 177] on u "summen" at bounding box center [830, 177] width 128 height 38
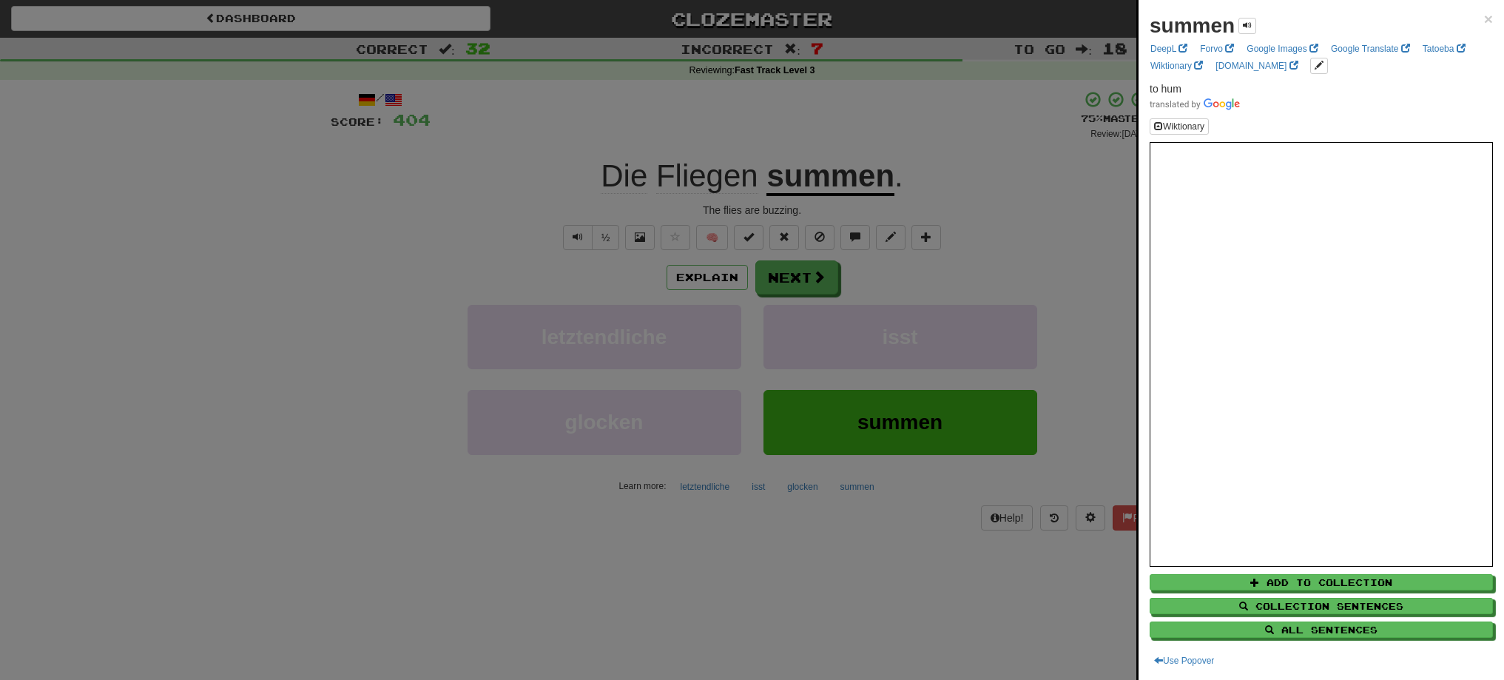
click at [770, 271] on div at bounding box center [752, 340] width 1504 height 680
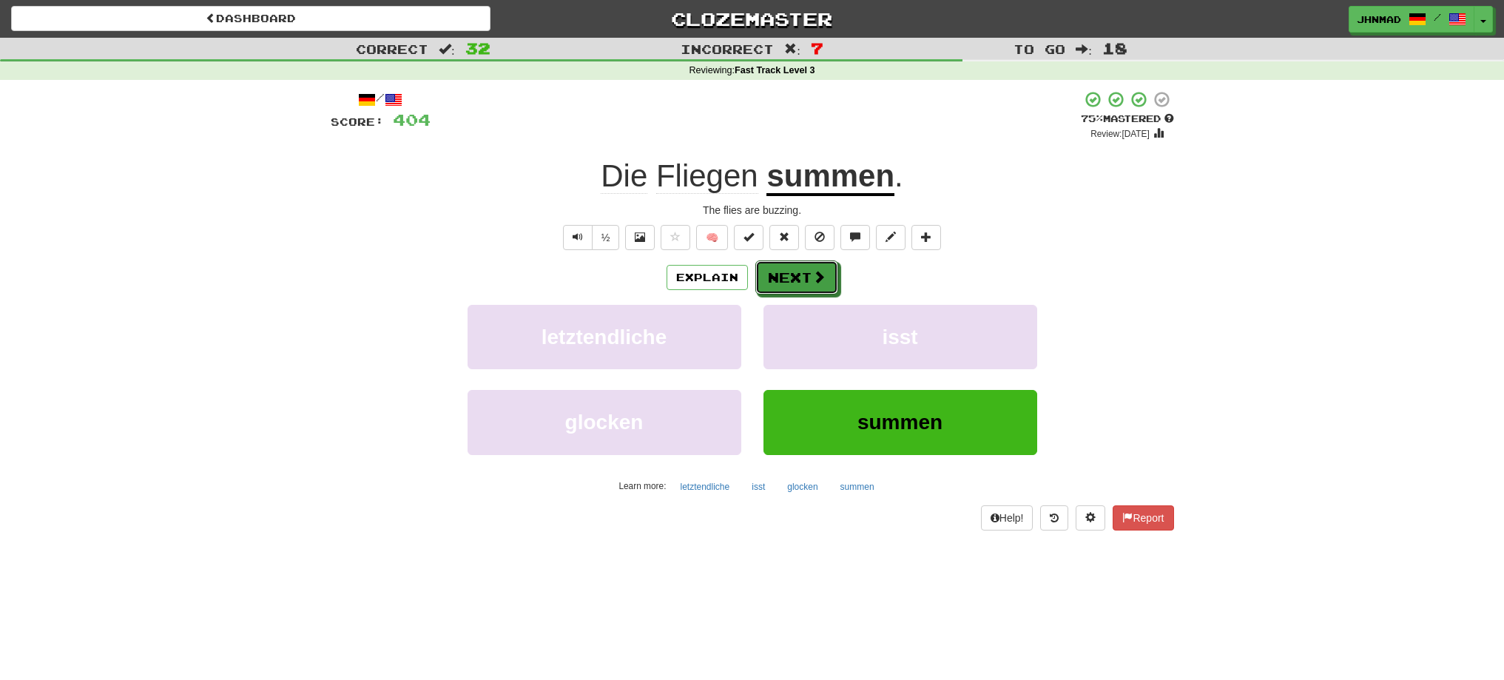
click at [770, 271] on button "Next" at bounding box center [796, 277] width 83 height 34
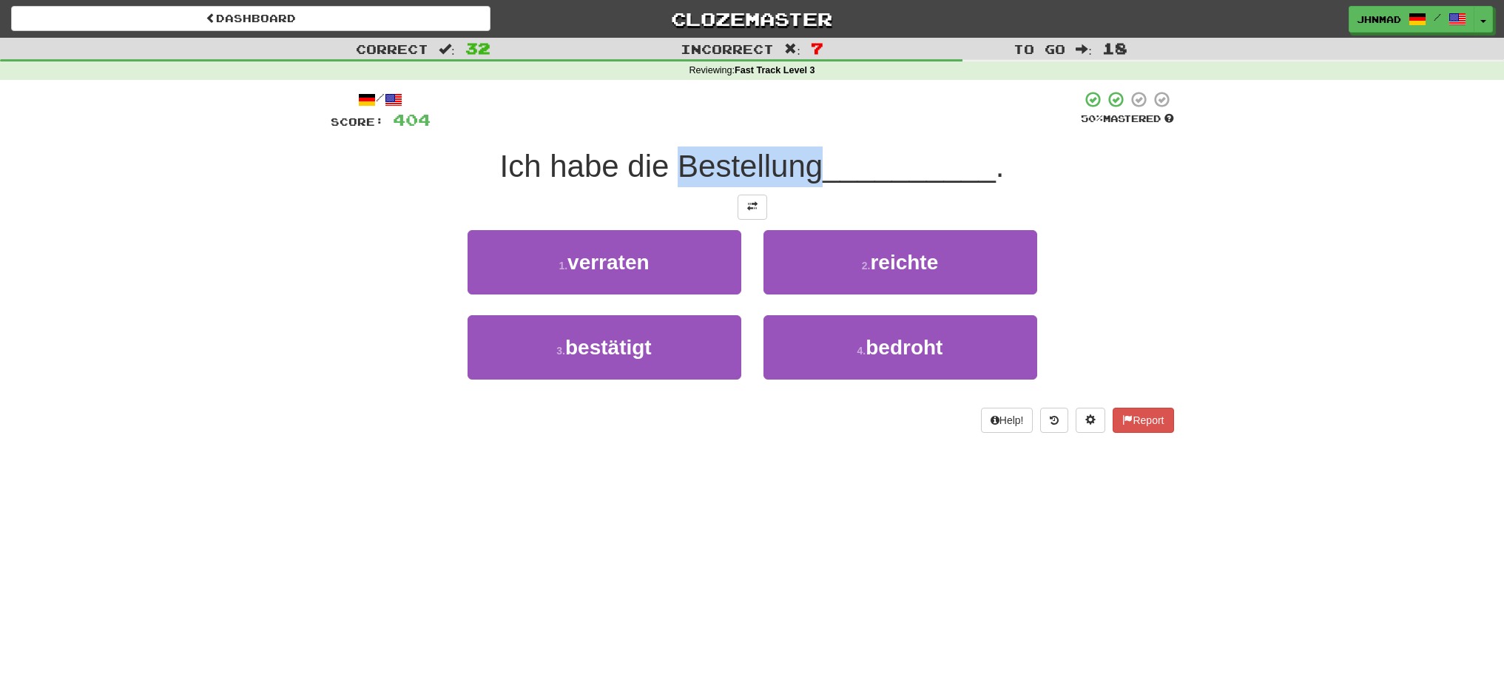
drag, startPoint x: 684, startPoint y: 169, endPoint x: 813, endPoint y: 138, distance: 133.1
click at [813, 138] on div "/ Score: 404 50 % Mastered Ich habe die Bestellung __________ . 1 . verraten 2 …" at bounding box center [752, 261] width 843 height 343
click at [803, 128] on div at bounding box center [803, 128] width 0 height 0
click at [812, 103] on div at bounding box center [756, 110] width 650 height 41
click at [743, 209] on button at bounding box center [753, 207] width 30 height 25
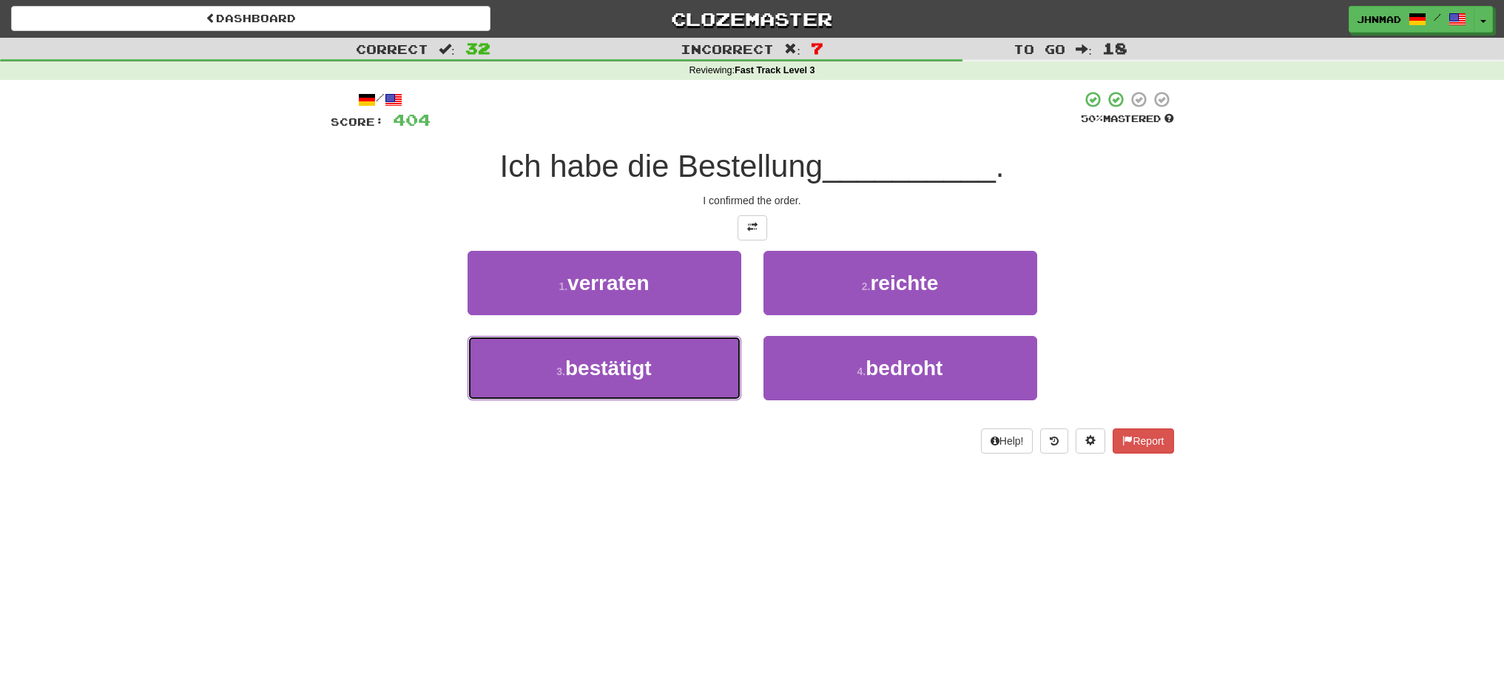
click at [602, 376] on span "bestätigt" at bounding box center [608, 368] width 87 height 23
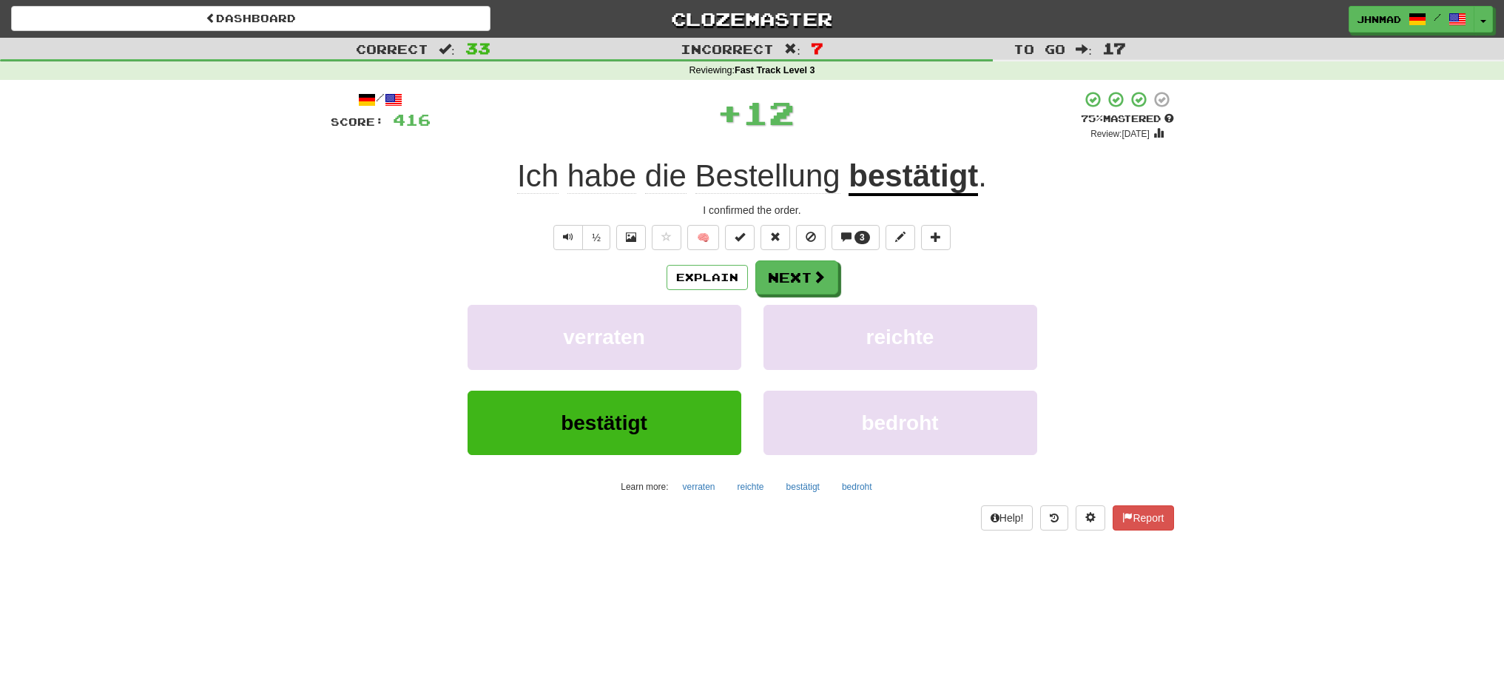
click at [896, 183] on u "bestätigt" at bounding box center [912, 177] width 129 height 38
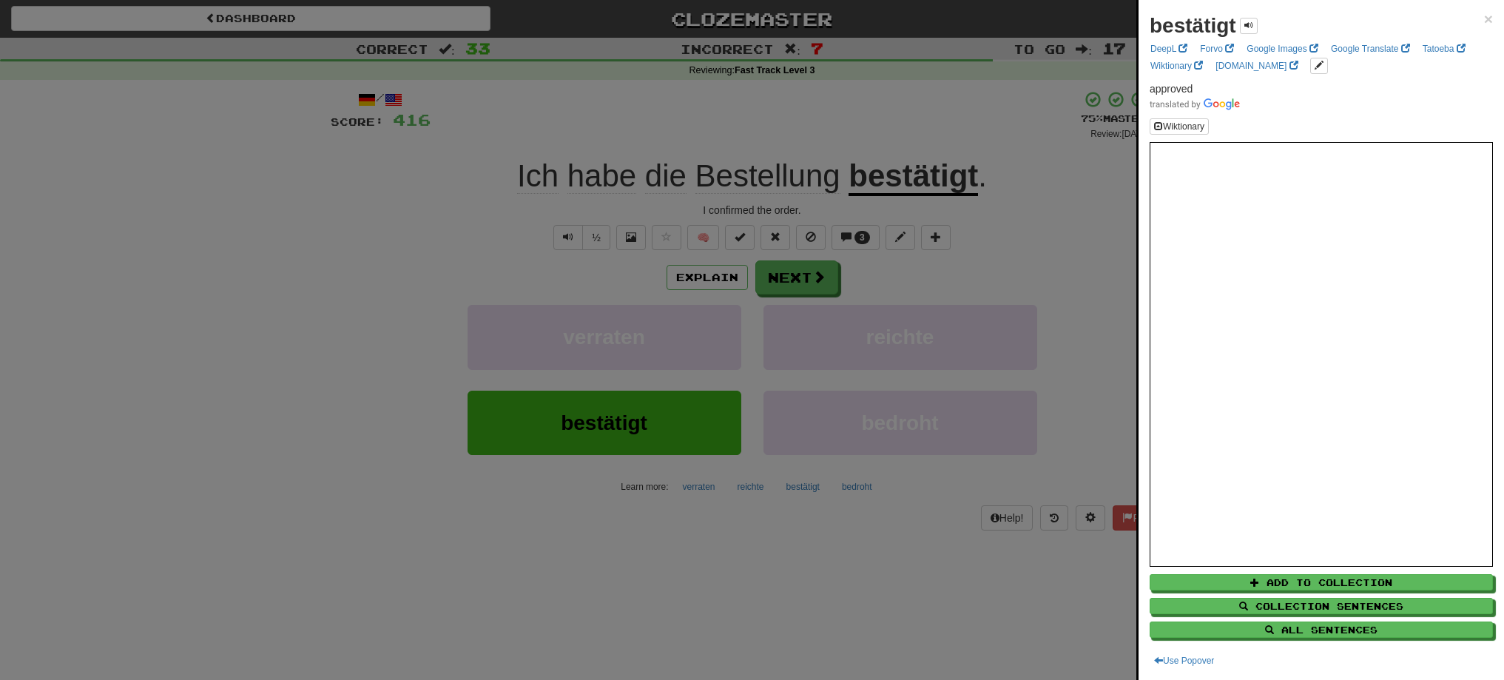
click at [903, 126] on div at bounding box center [752, 340] width 1504 height 680
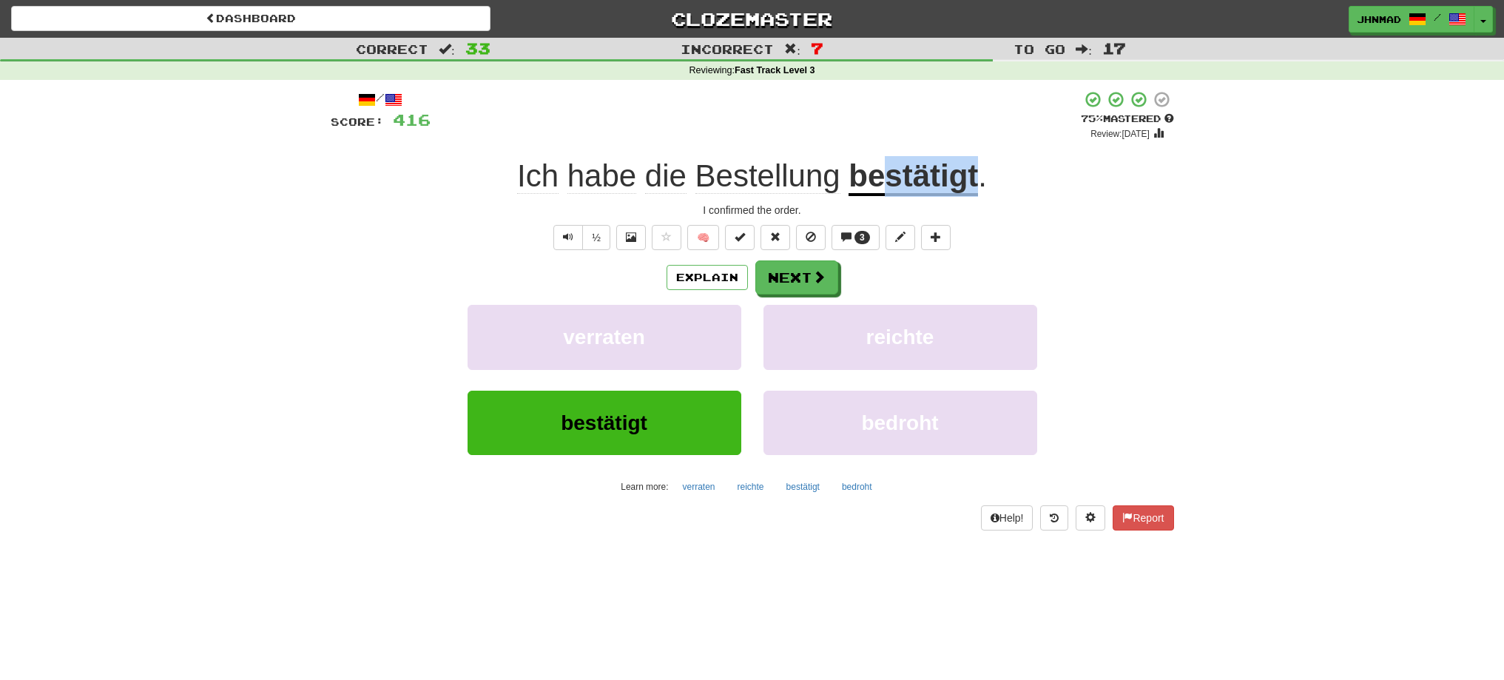
drag, startPoint x: 886, startPoint y: 168, endPoint x: 976, endPoint y: 167, distance: 89.5
click at [976, 167] on u "bestätigt" at bounding box center [912, 177] width 129 height 38
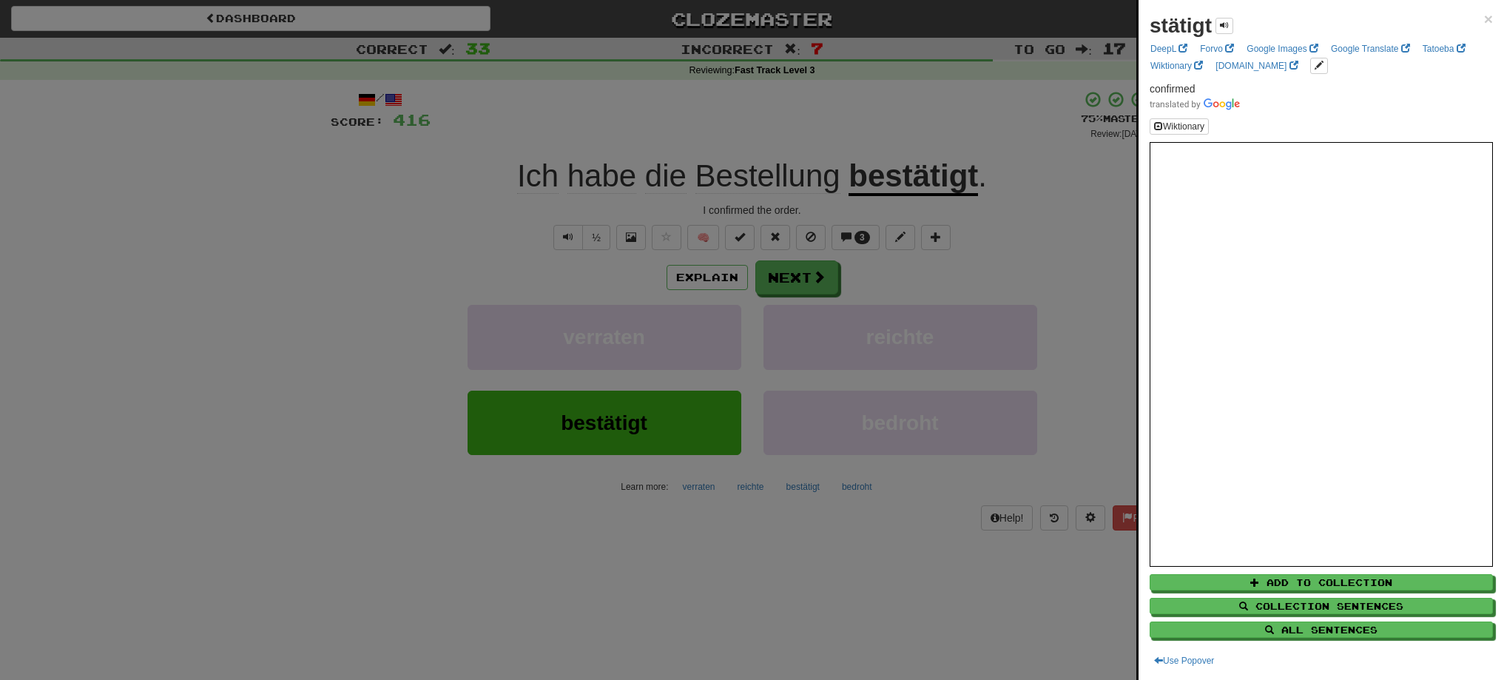
click at [1006, 130] on div at bounding box center [752, 340] width 1504 height 680
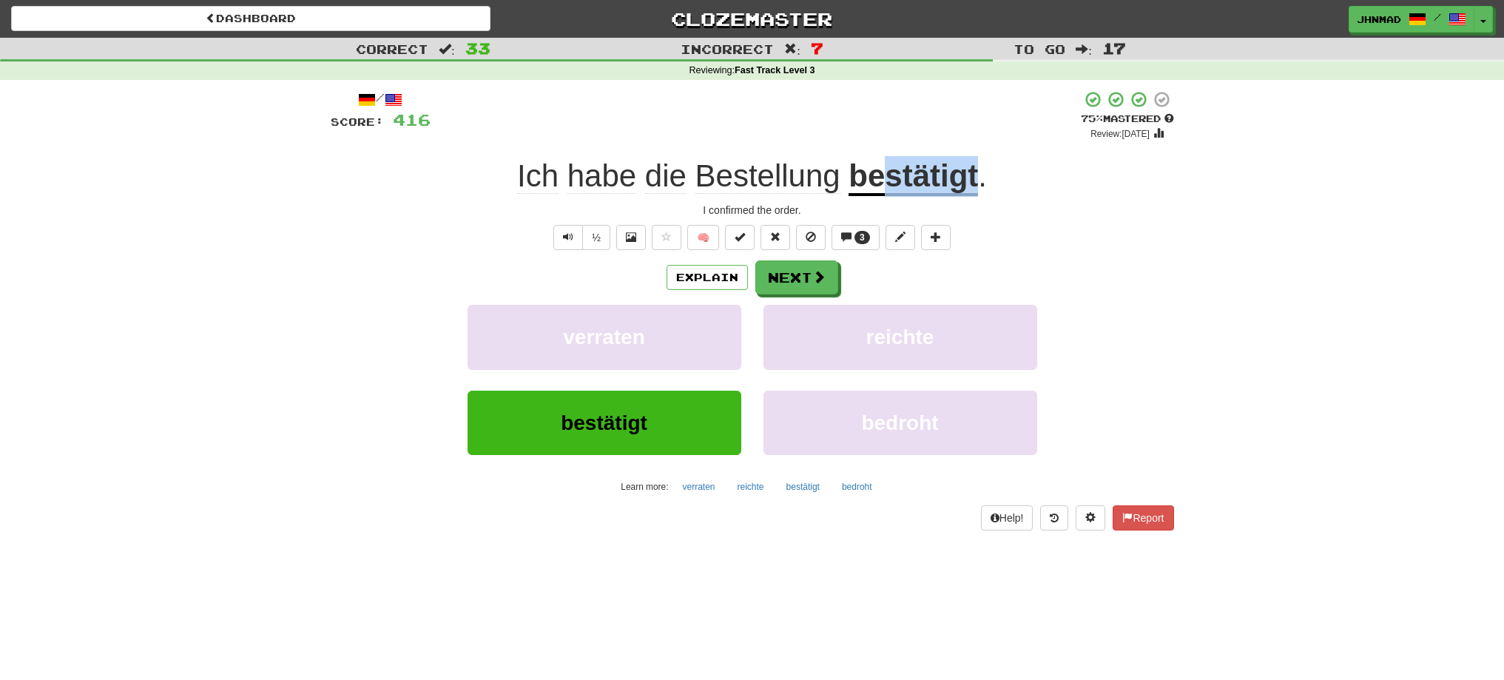
drag, startPoint x: 890, startPoint y: 188, endPoint x: 982, endPoint y: 175, distance: 93.3
click at [982, 175] on div "Ich habe die Bestellung bestätigt ." at bounding box center [752, 176] width 843 height 41
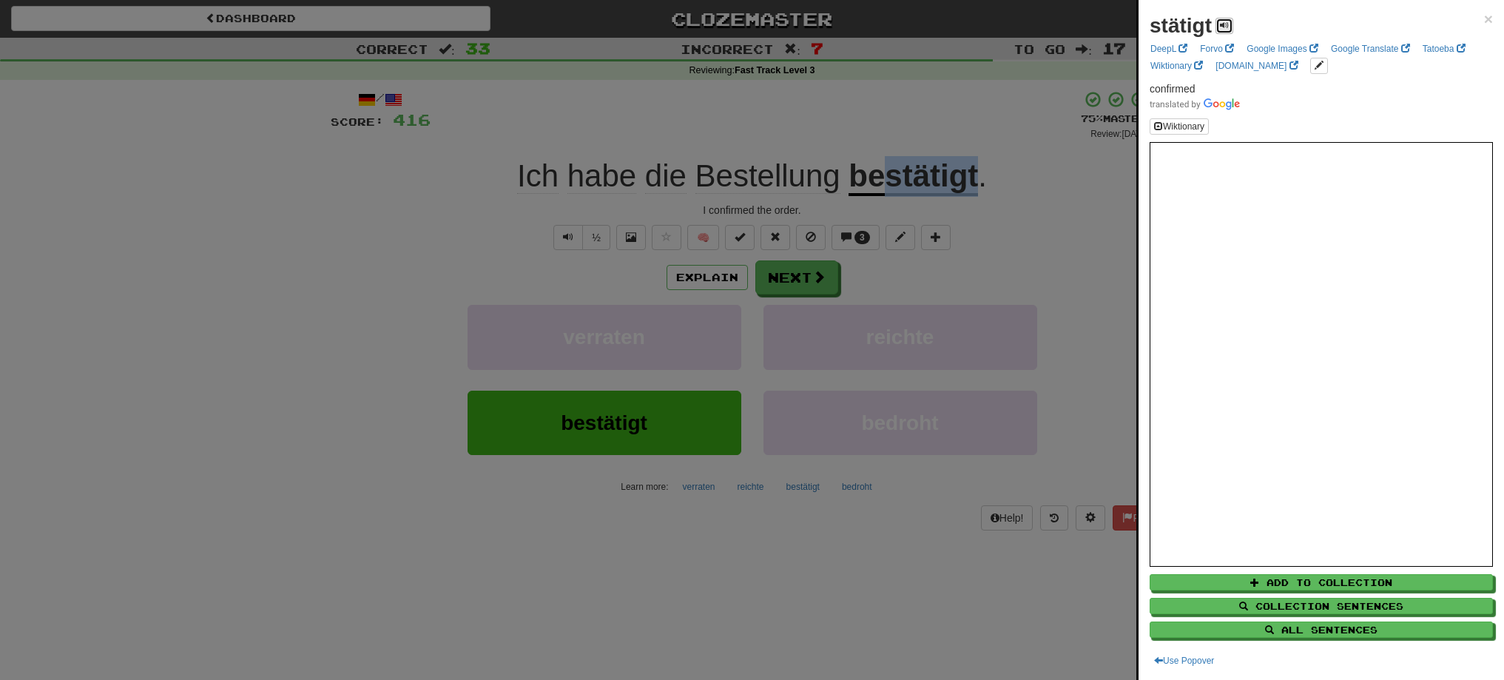
click at [1220, 21] on span at bounding box center [1224, 25] width 9 height 9
click at [806, 289] on div at bounding box center [752, 340] width 1504 height 680
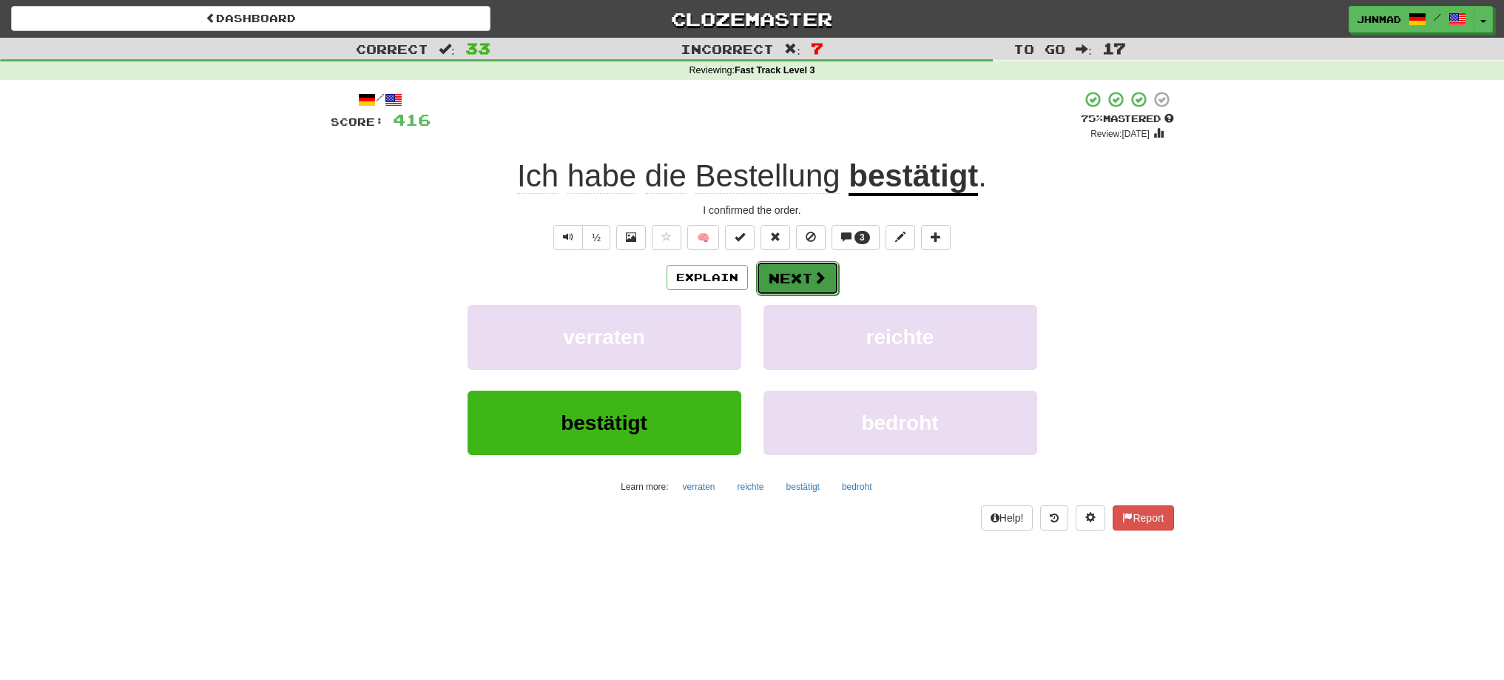
click at [809, 282] on button "Next" at bounding box center [797, 278] width 83 height 34
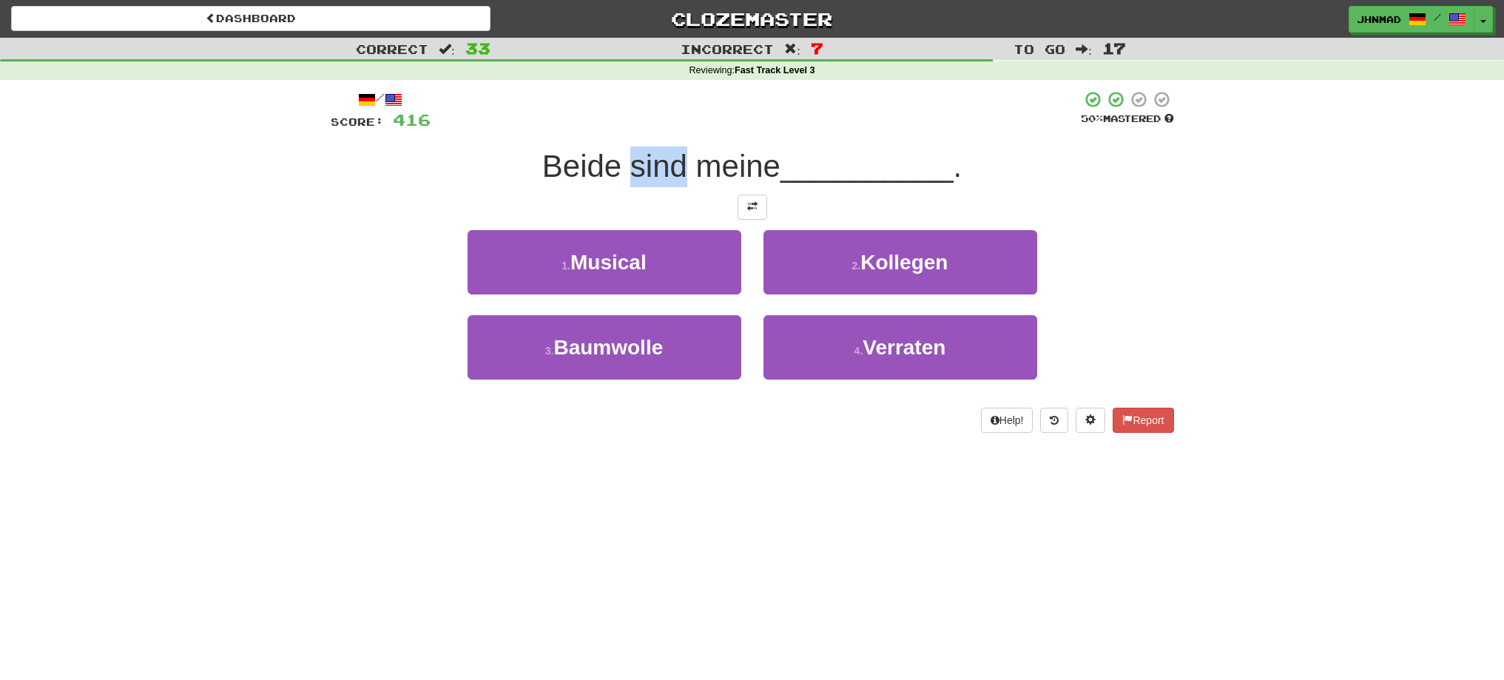
drag, startPoint x: 624, startPoint y: 166, endPoint x: 686, endPoint y: 153, distance: 62.7
click at [686, 153] on span "Beide sind meine" at bounding box center [661, 166] width 238 height 35
click at [676, 128] on div at bounding box center [676, 128] width 0 height 0
click at [452, 163] on div "Beide sind meine __________ ." at bounding box center [752, 166] width 843 height 41
drag, startPoint x: 538, startPoint y: 161, endPoint x: 615, endPoint y: 150, distance: 77.6
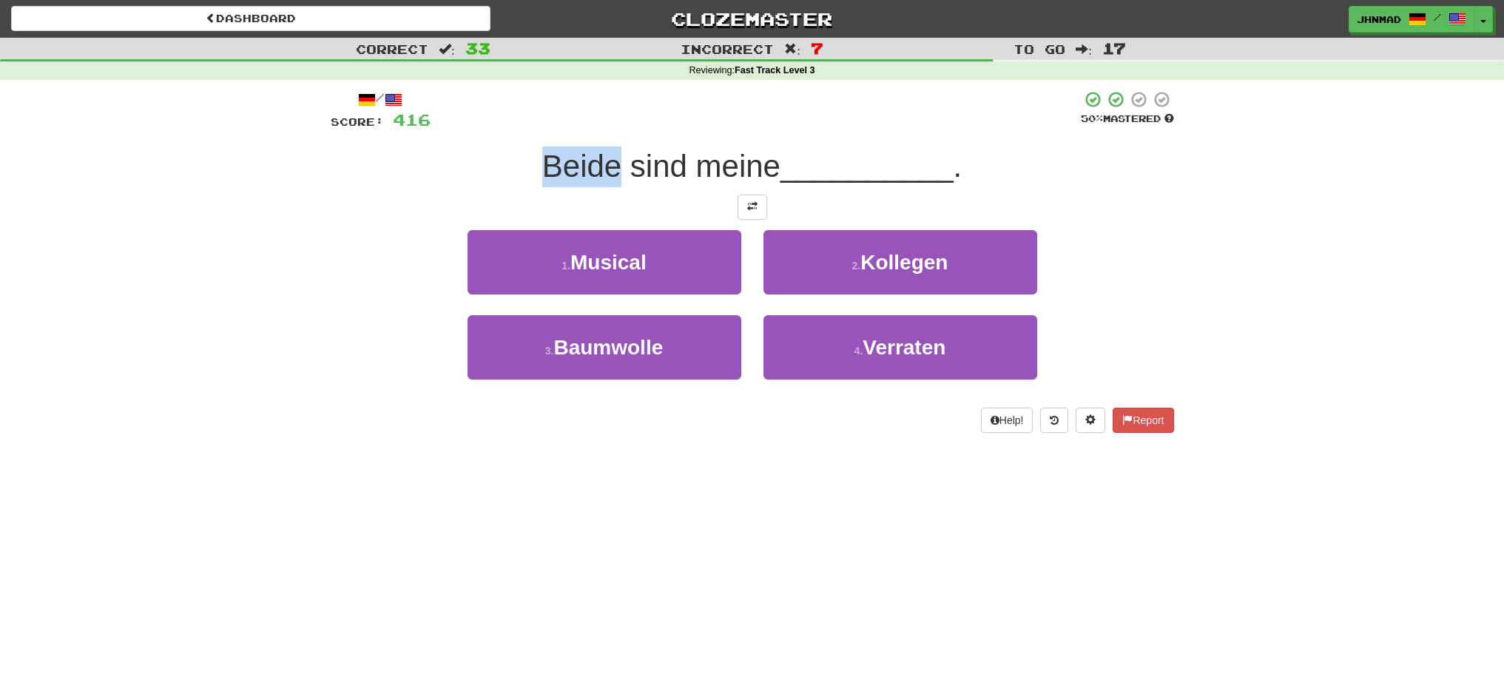
click at [615, 150] on span "Beide sind meine" at bounding box center [661, 166] width 238 height 35
click at [605, 128] on div at bounding box center [605, 128] width 0 height 0
click at [423, 161] on div "Beide sind meine __________ ." at bounding box center [752, 166] width 843 height 41
click at [750, 216] on button at bounding box center [753, 207] width 30 height 25
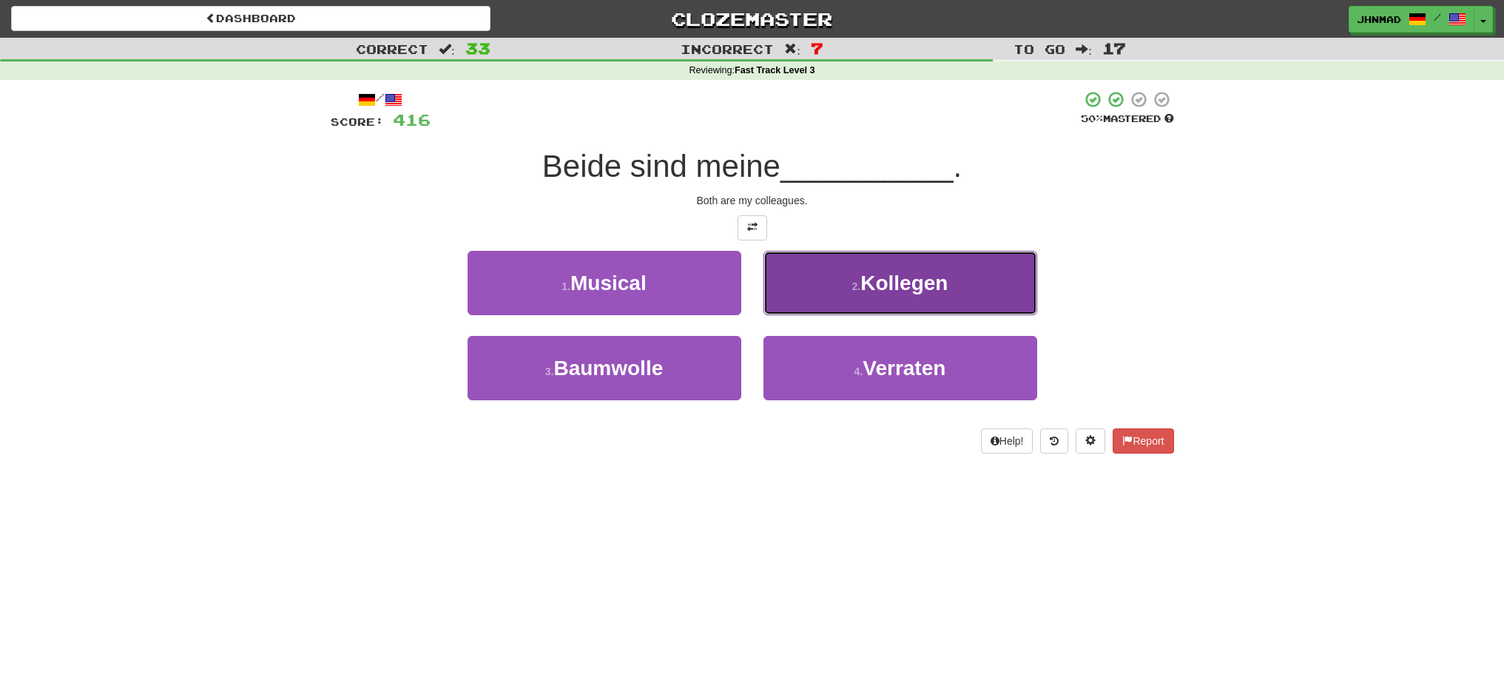
click at [820, 277] on button "2 . Kollegen" at bounding box center [900, 283] width 274 height 64
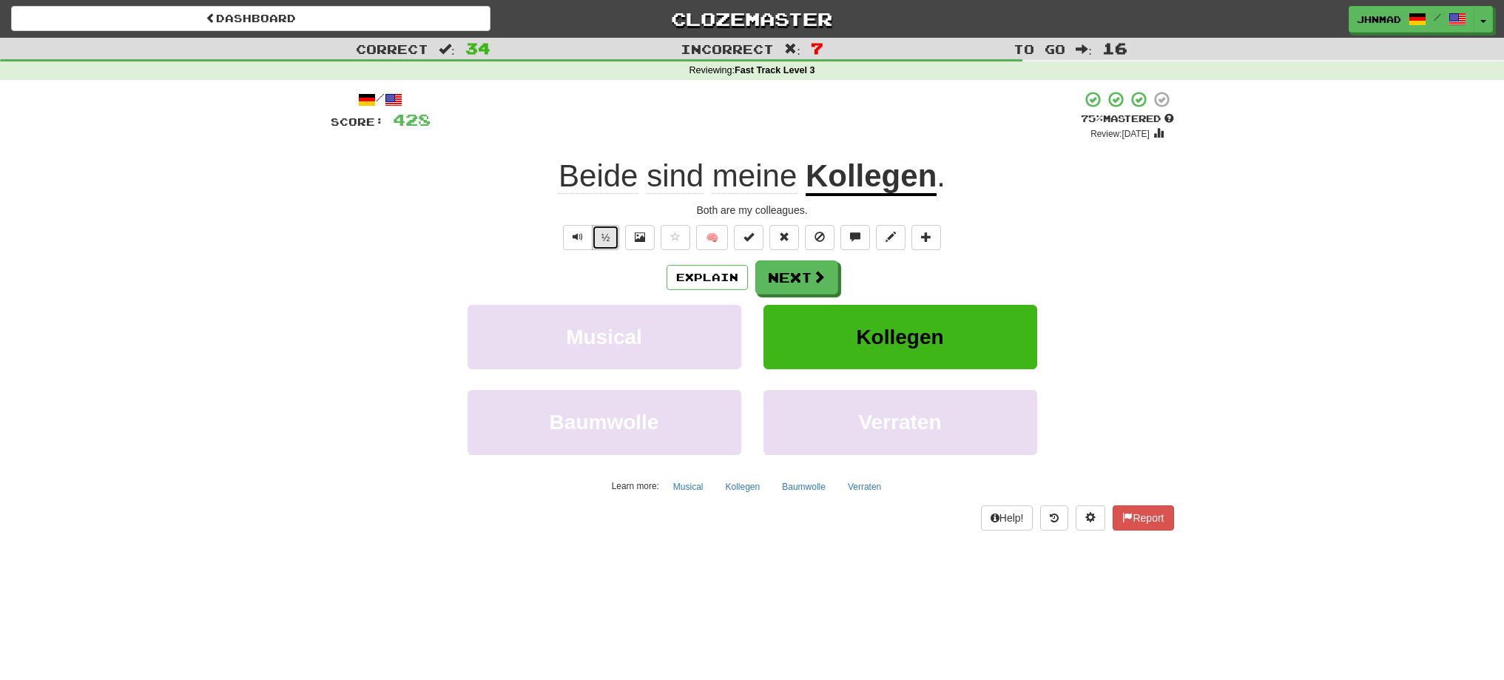
click at [616, 242] on button "½" at bounding box center [606, 237] width 28 height 25
click at [804, 289] on button "Next" at bounding box center [797, 278] width 83 height 34
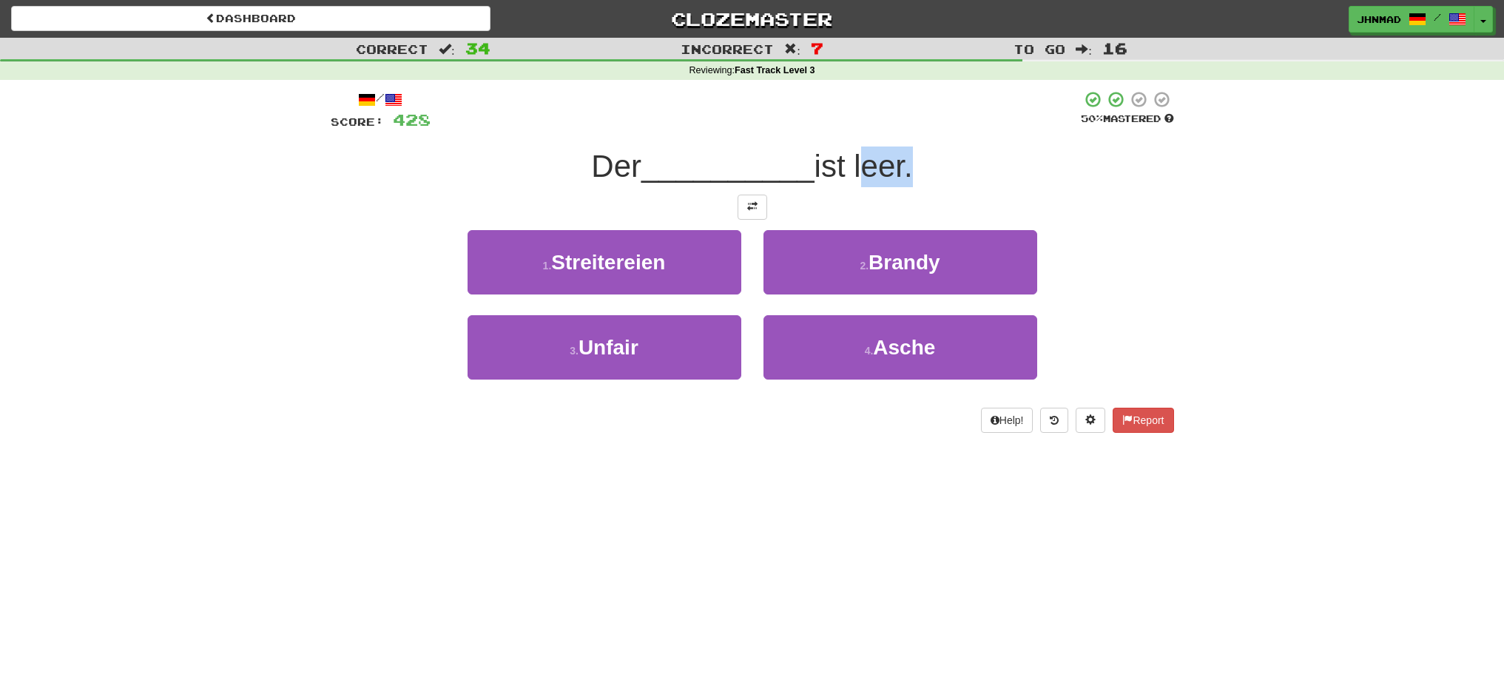
drag, startPoint x: 866, startPoint y: 175, endPoint x: 910, endPoint y: 163, distance: 45.9
click at [910, 163] on span "ist leer." at bounding box center [863, 166] width 98 height 35
click at [900, 128] on div at bounding box center [900, 128] width 0 height 0
click at [980, 178] on div "Der __________ ist leer." at bounding box center [752, 166] width 843 height 41
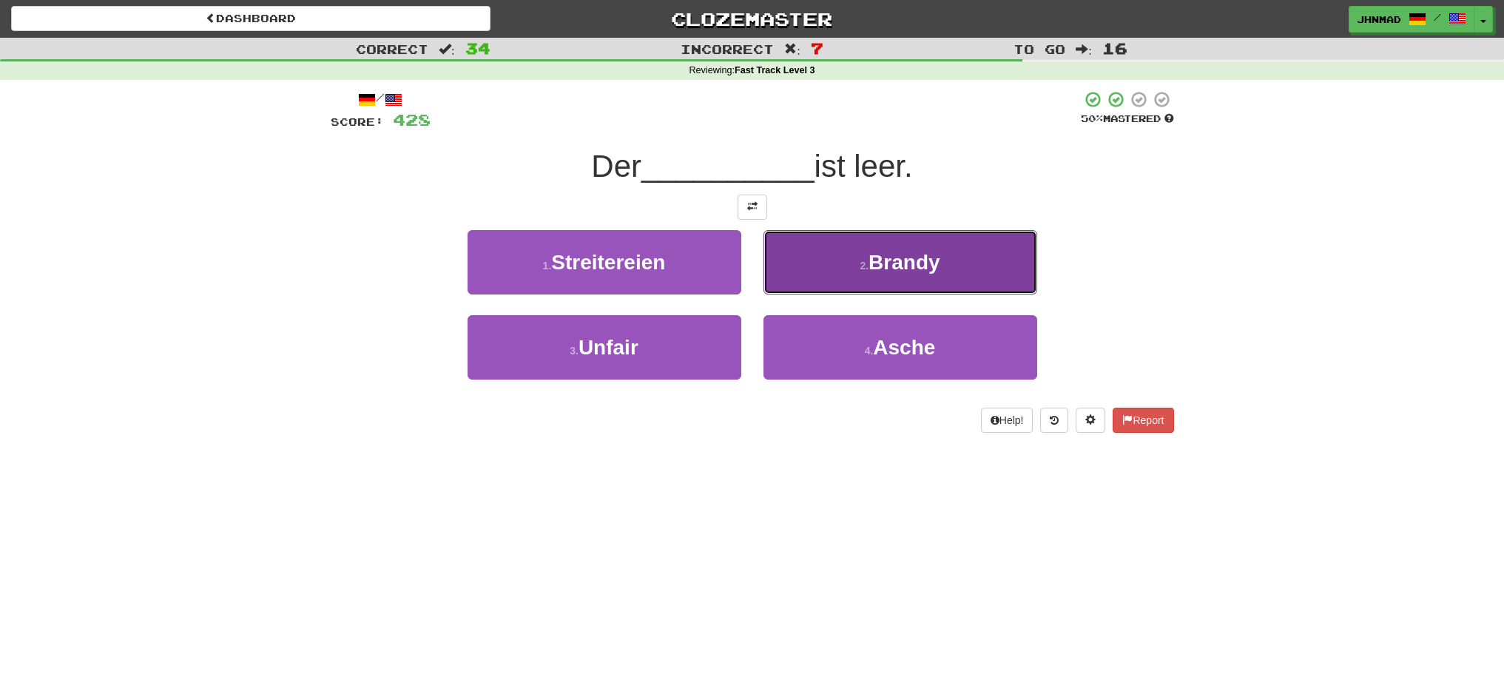
click at [833, 245] on button "2 . Brandy" at bounding box center [900, 262] width 274 height 64
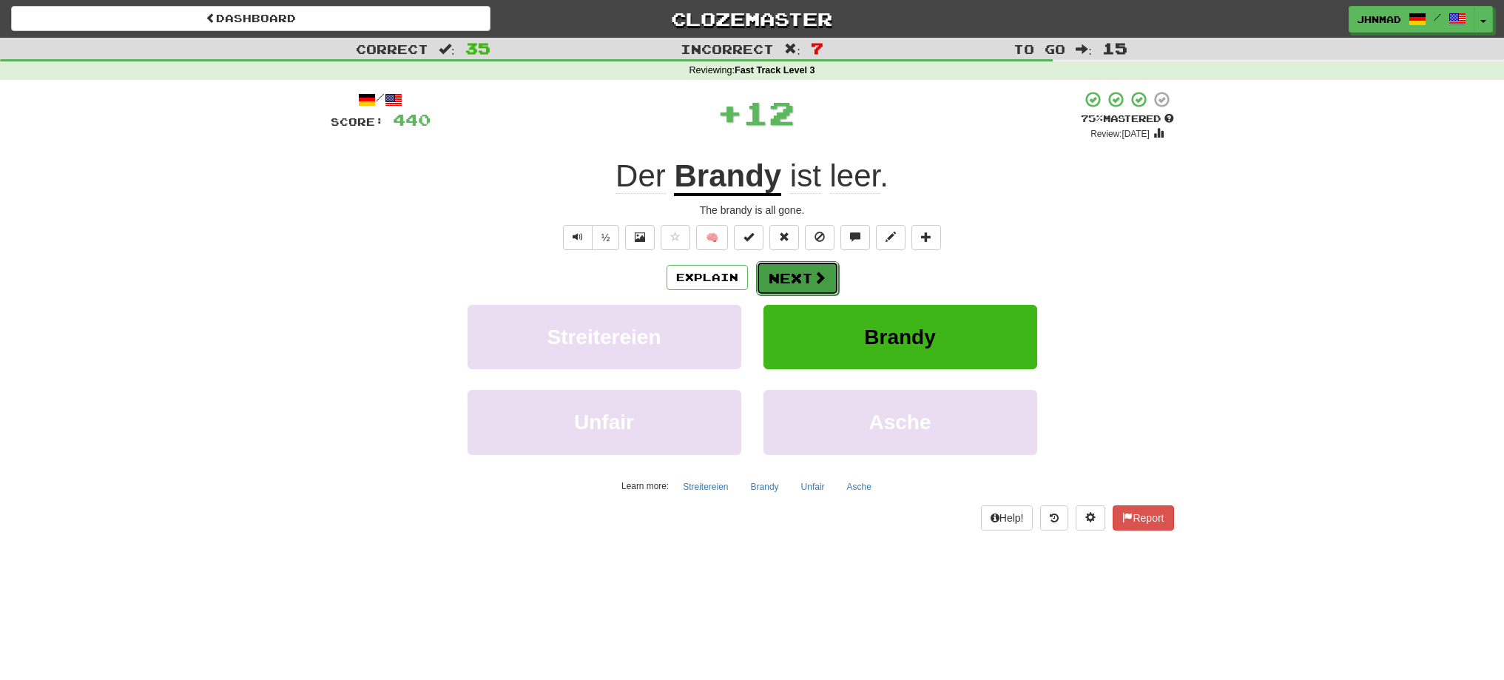
click at [815, 274] on span at bounding box center [819, 277] width 13 height 13
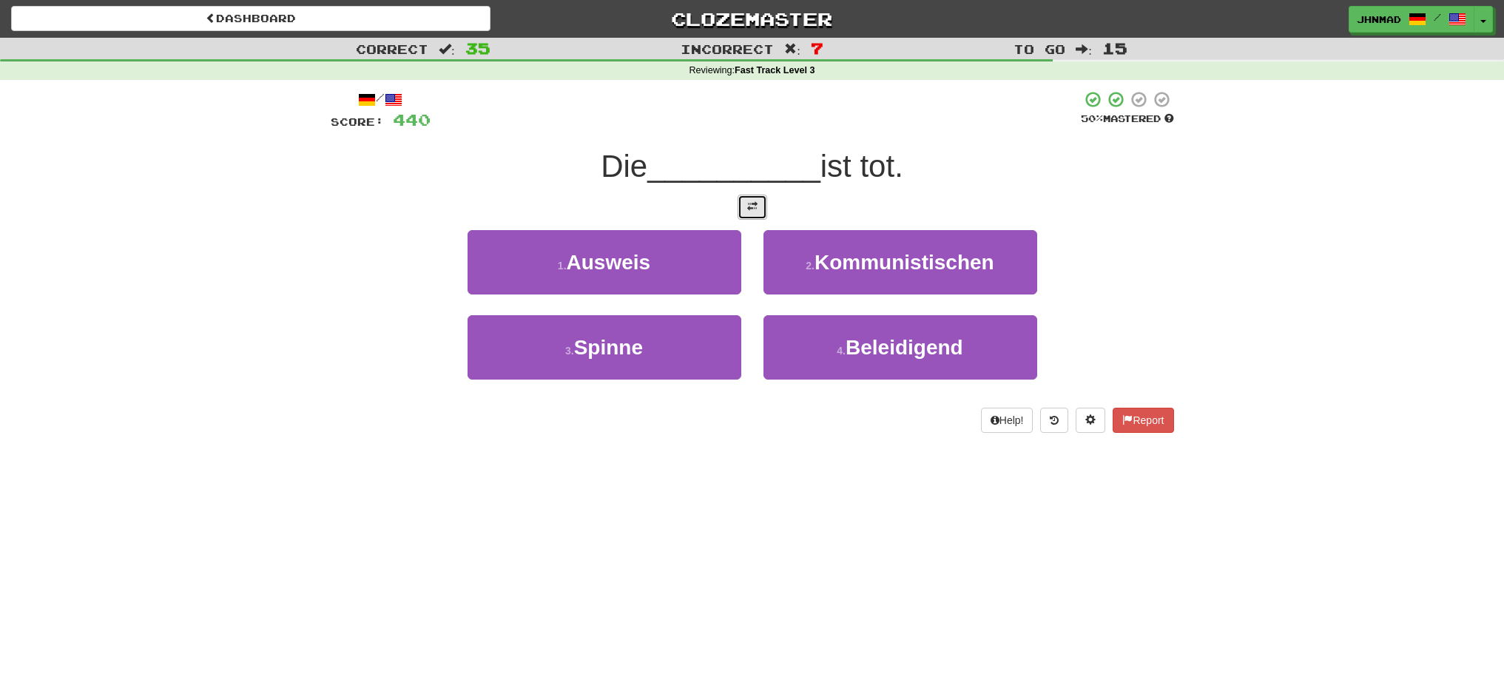
click at [749, 215] on button at bounding box center [753, 207] width 30 height 25
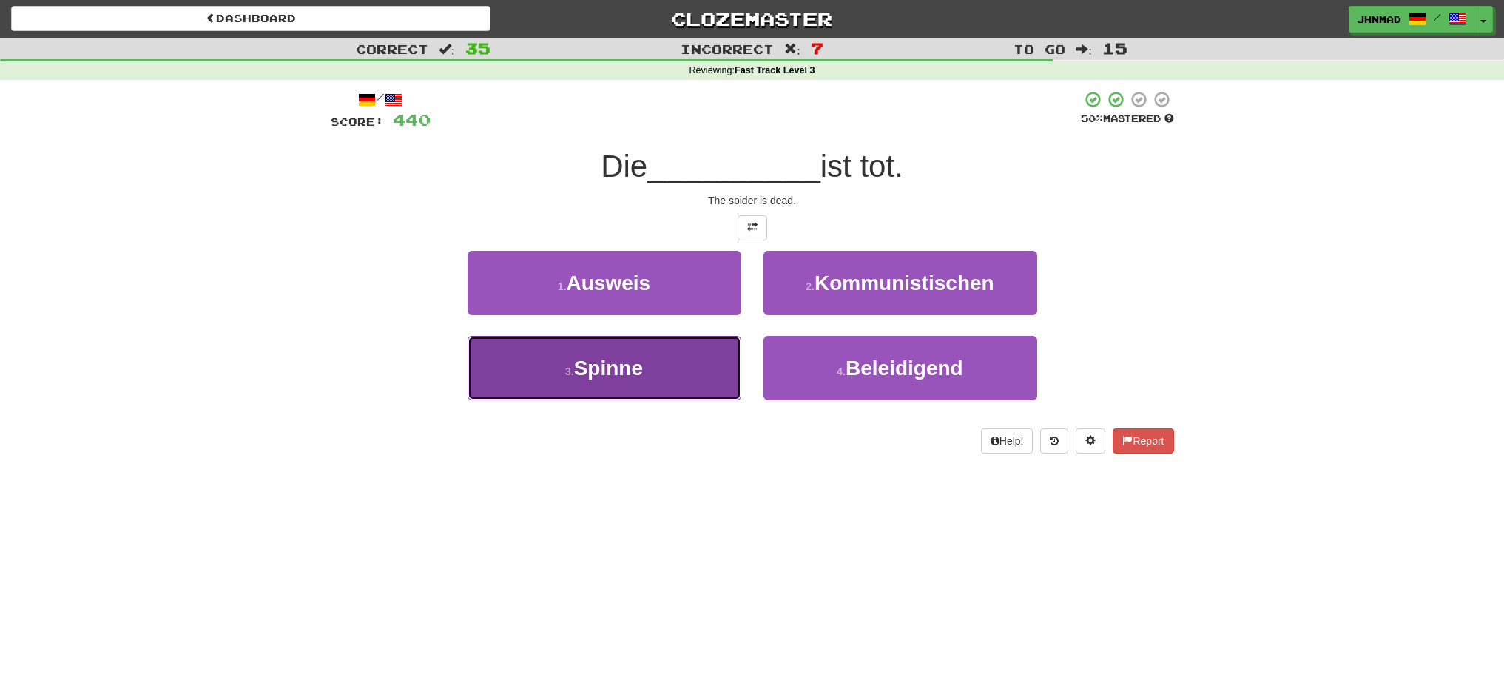
click at [614, 353] on button "3 . Spinne" at bounding box center [605, 368] width 274 height 64
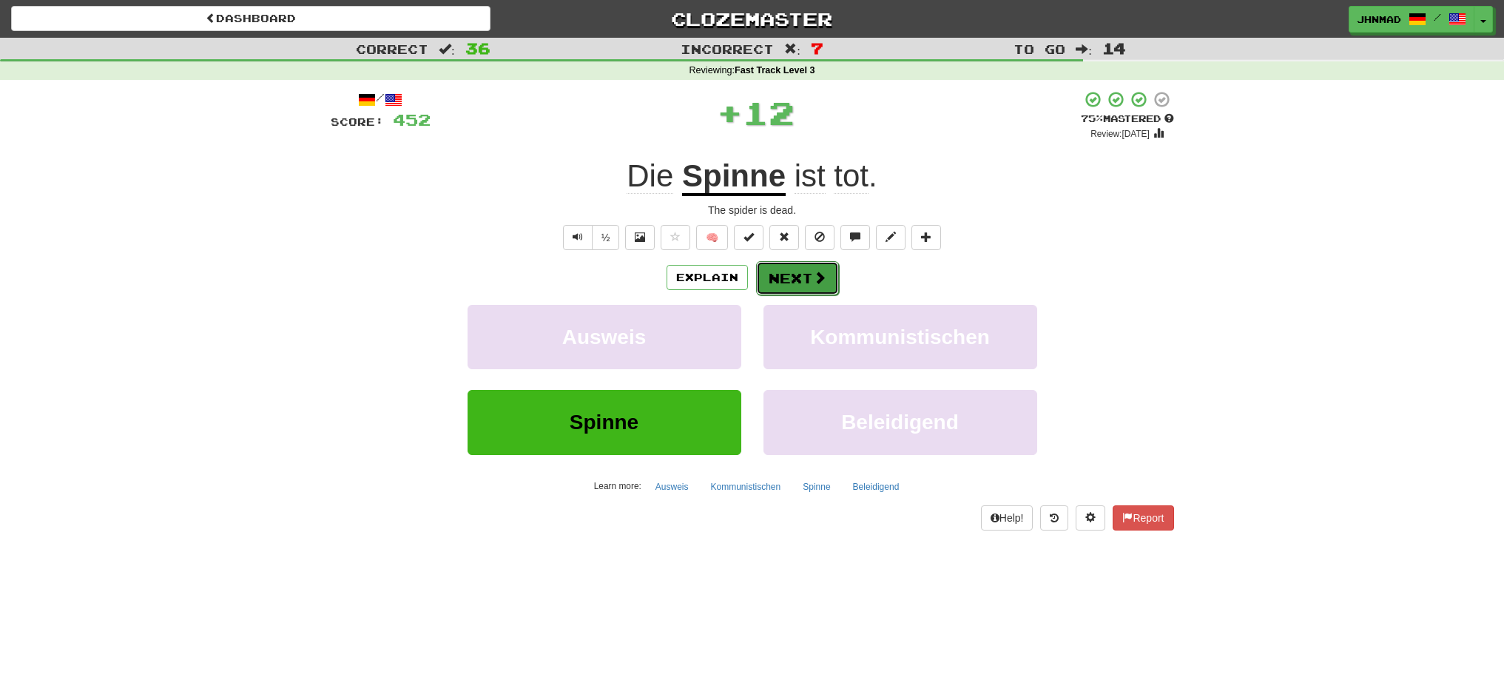
click at [797, 284] on button "Next" at bounding box center [797, 278] width 83 height 34
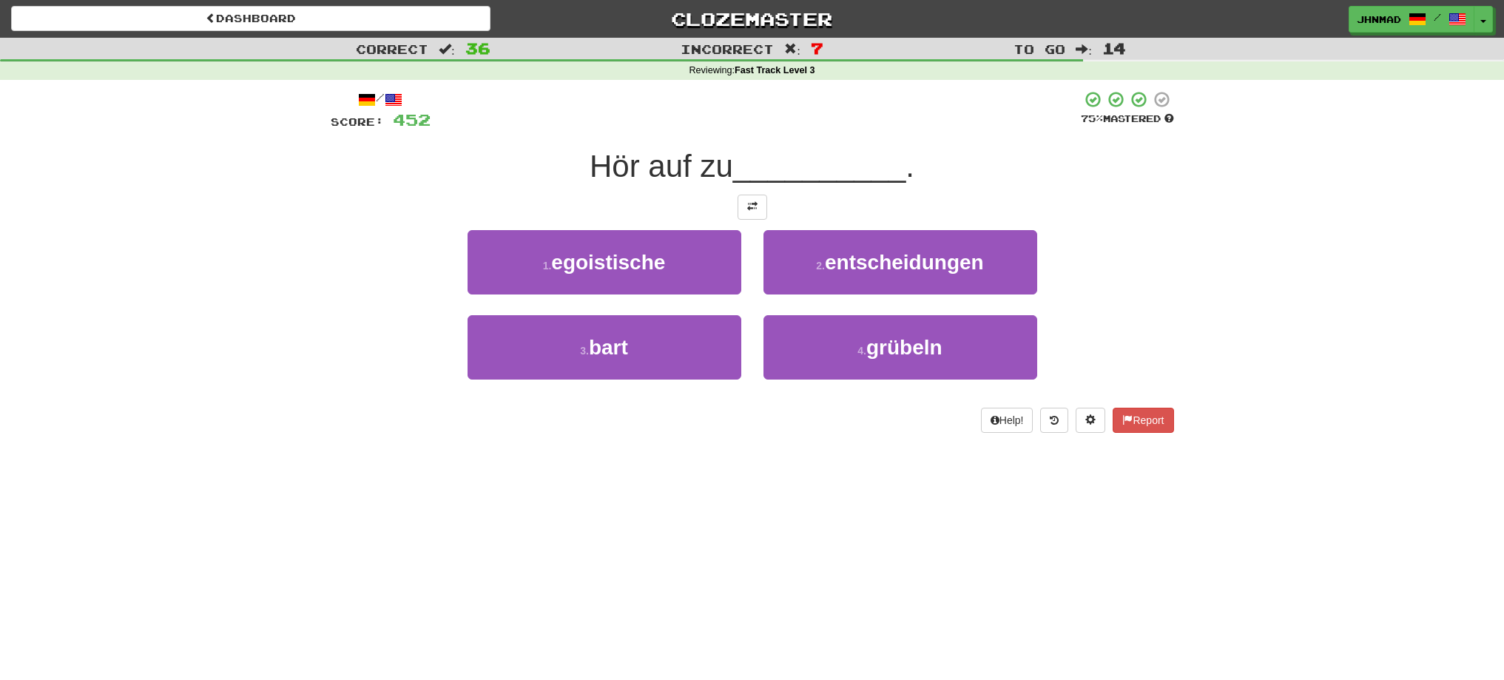
drag, startPoint x: 586, startPoint y: 162, endPoint x: 733, endPoint y: 159, distance: 147.2
click at [733, 159] on span "Hör auf zu" at bounding box center [662, 166] width 144 height 35
click at [723, 128] on div at bounding box center [723, 128] width 0 height 0
click at [527, 149] on div "Hör auf zu __________ ." at bounding box center [752, 166] width 843 height 41
click at [741, 203] on button at bounding box center [753, 207] width 30 height 25
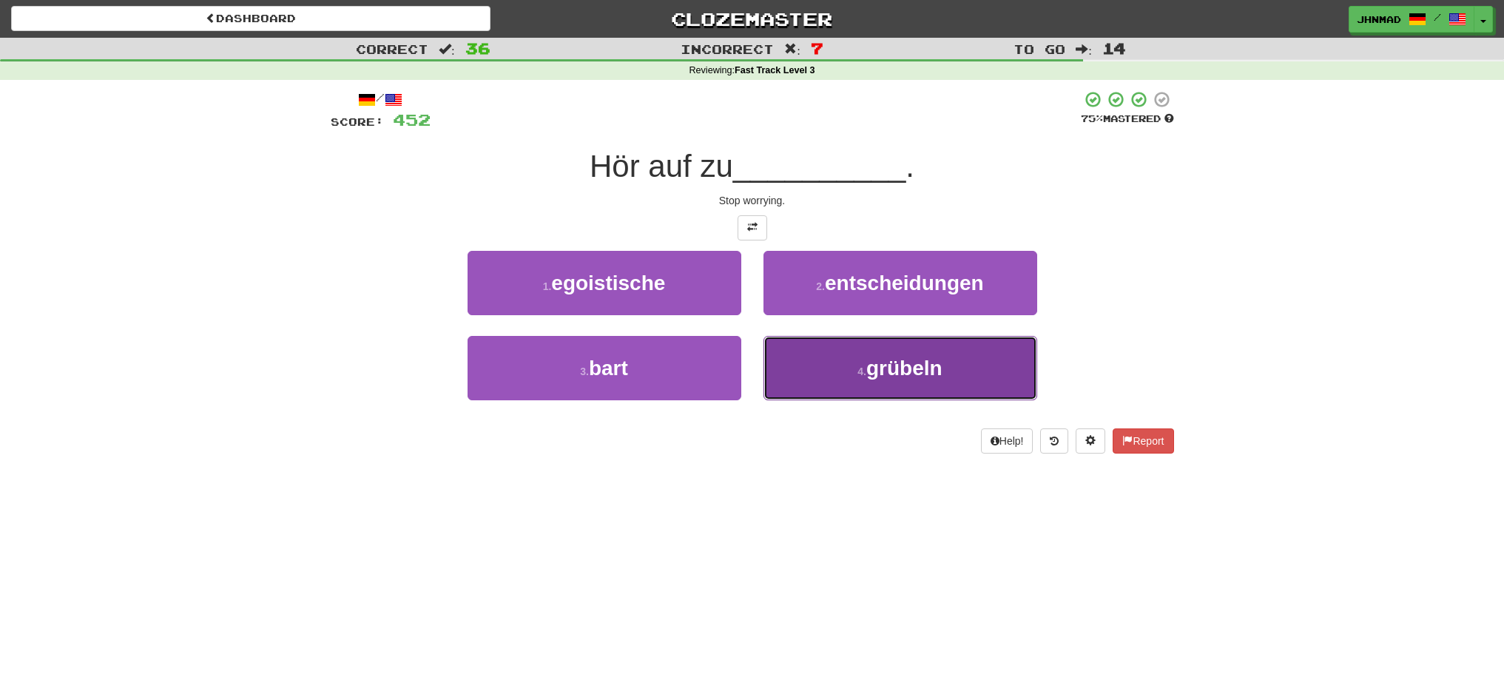
click at [932, 382] on button "4 . grübeln" at bounding box center [900, 368] width 274 height 64
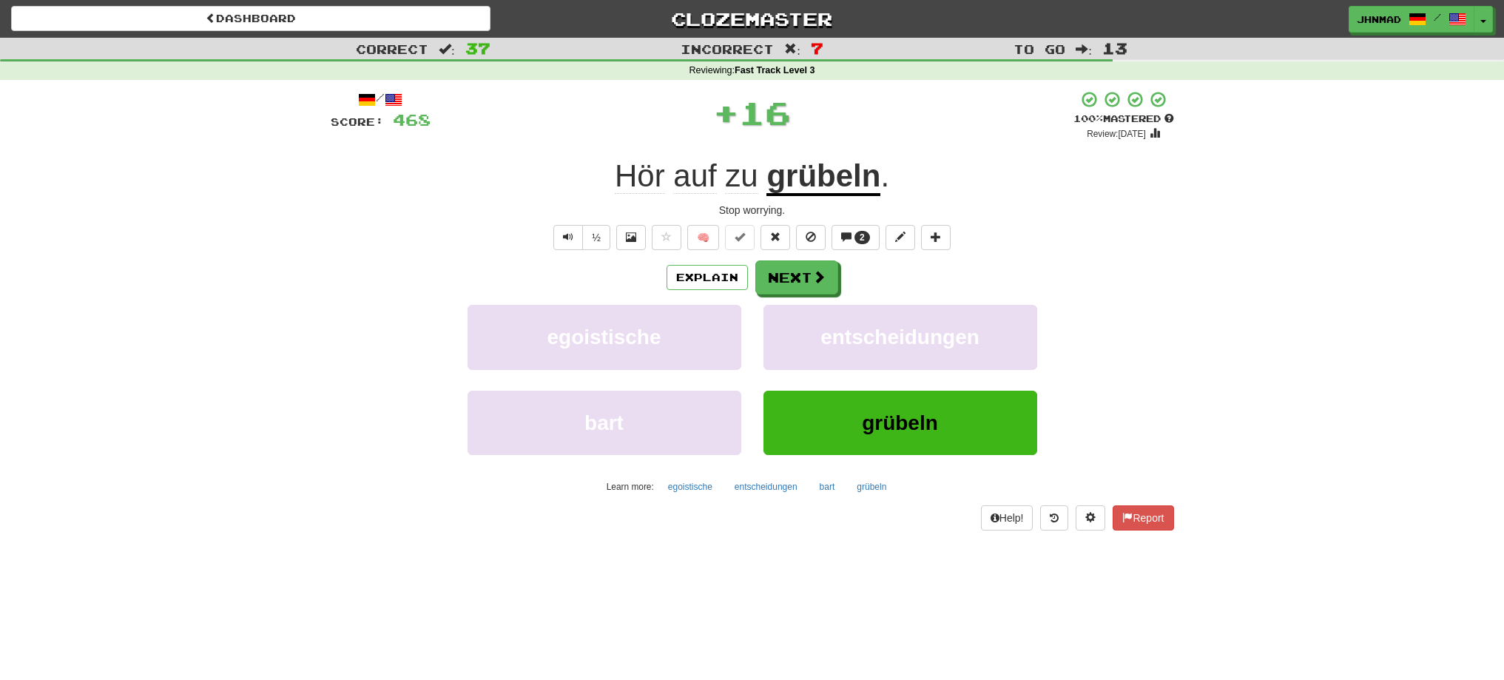
click at [808, 181] on u "grübeln" at bounding box center [823, 177] width 114 height 38
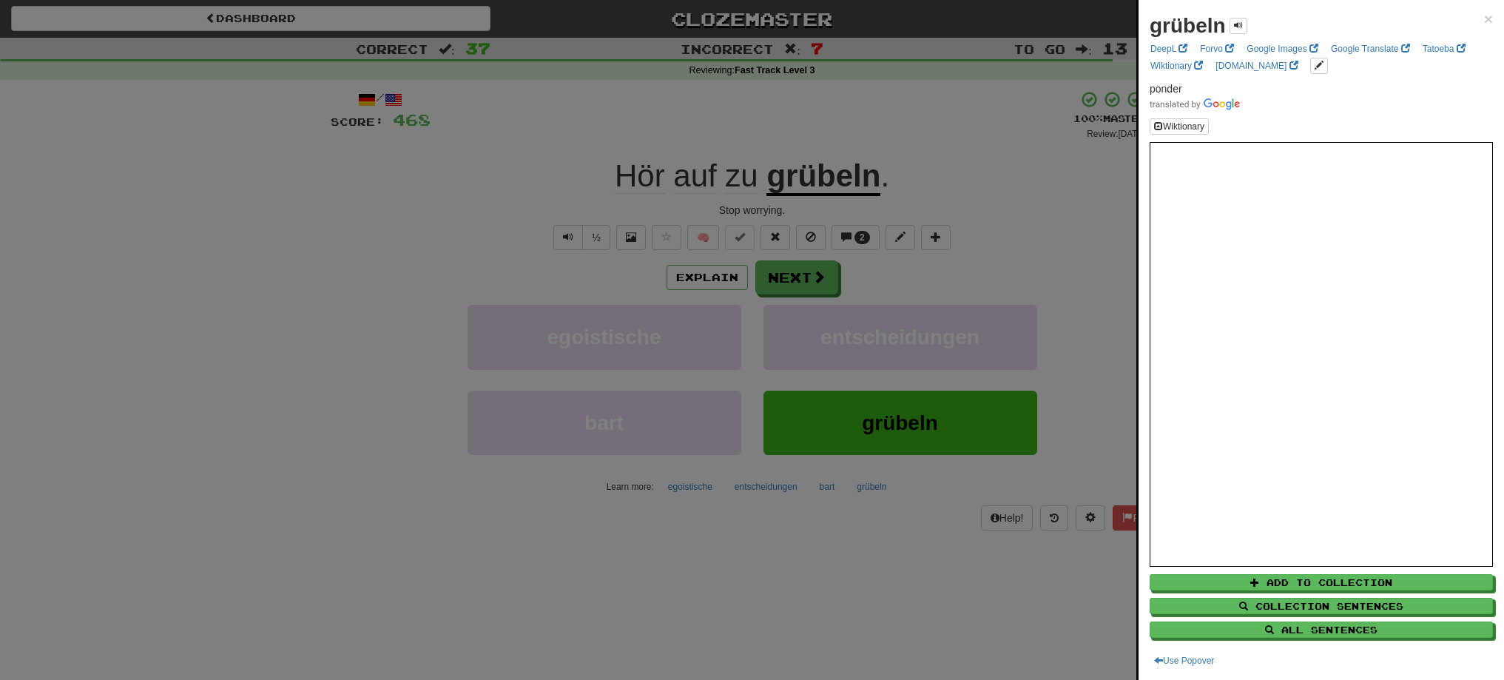
click at [796, 278] on div at bounding box center [752, 340] width 1504 height 680
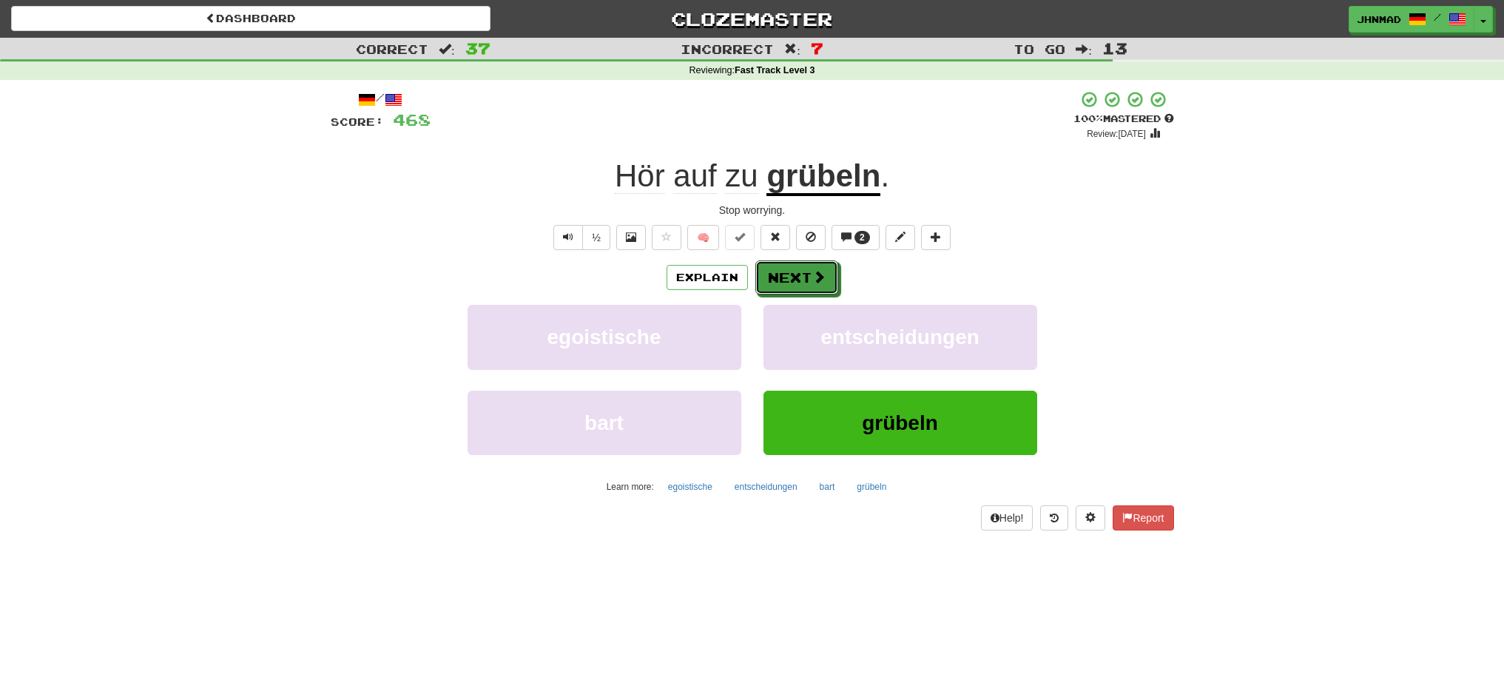
click at [796, 278] on button "Next" at bounding box center [796, 277] width 83 height 34
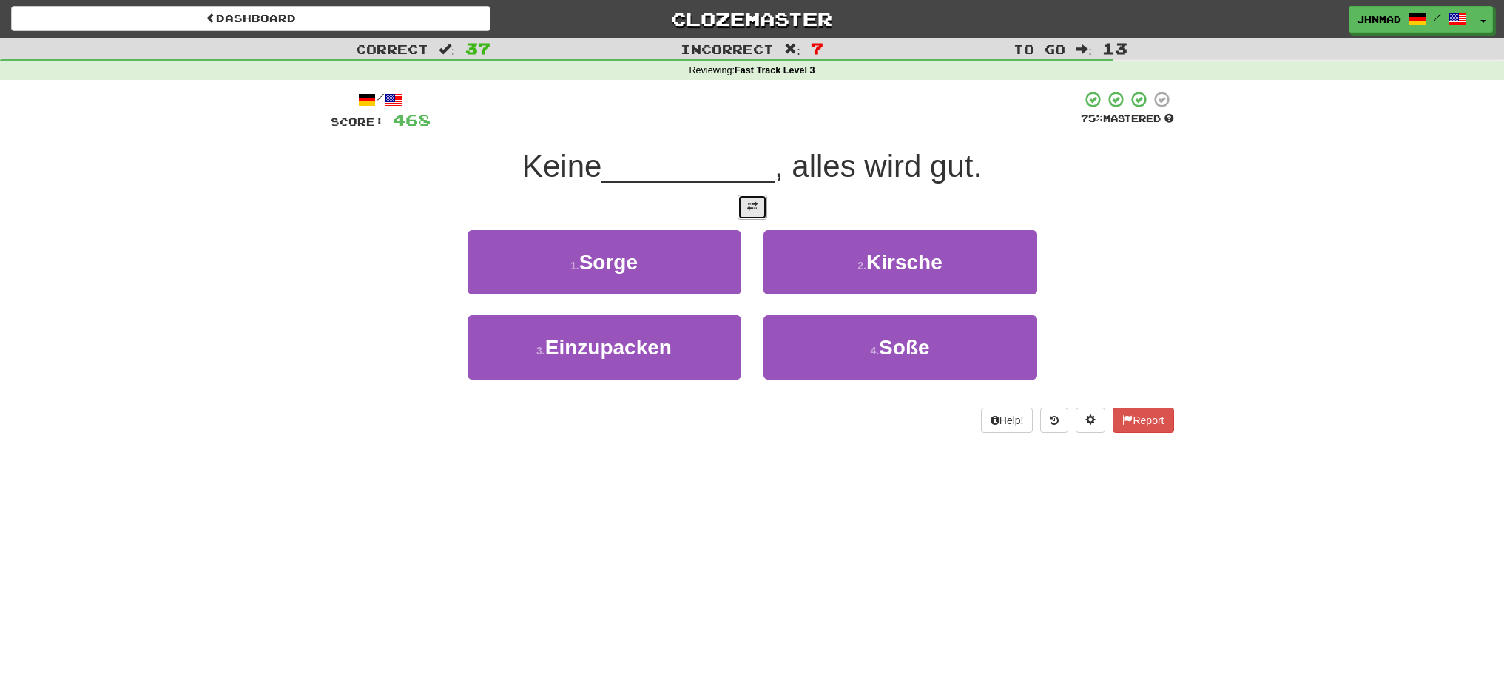
click at [757, 214] on button at bounding box center [753, 207] width 30 height 25
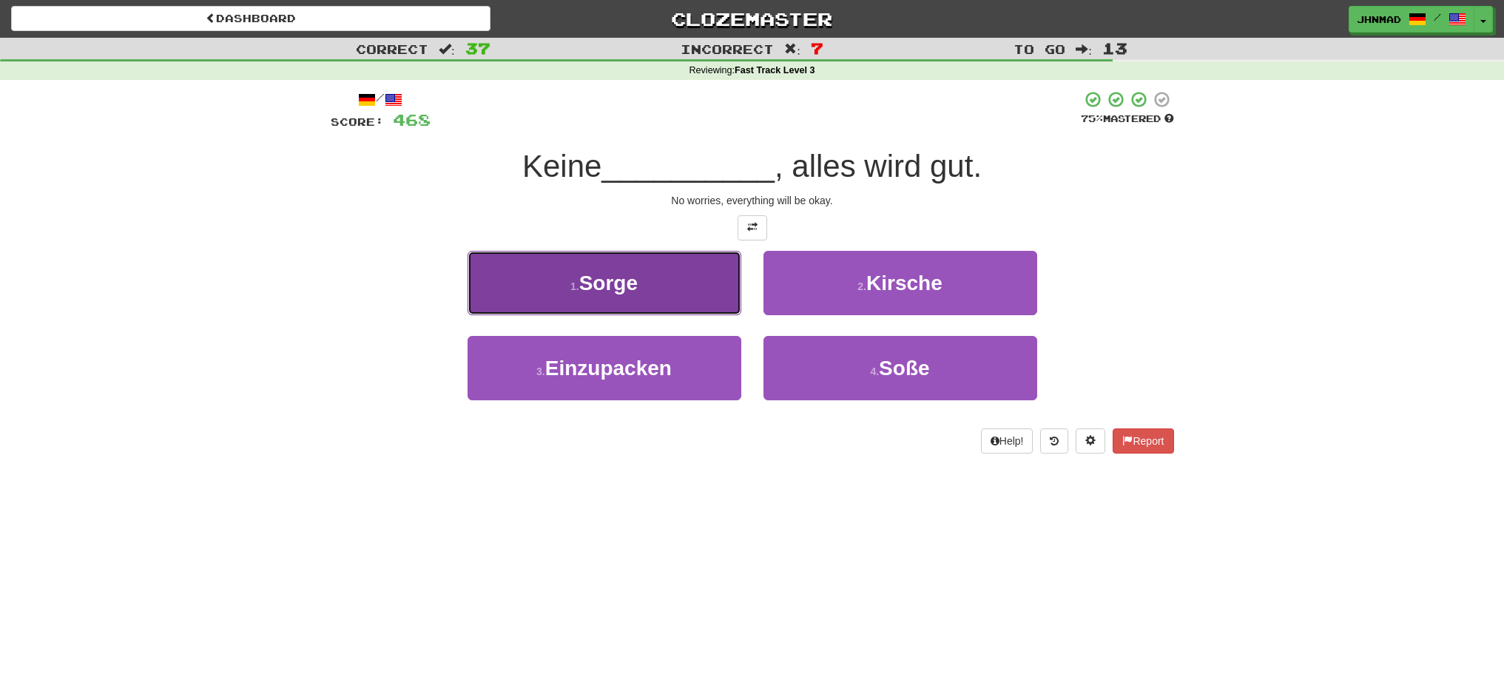
click at [620, 294] on button "1 . Sorge" at bounding box center [605, 283] width 274 height 64
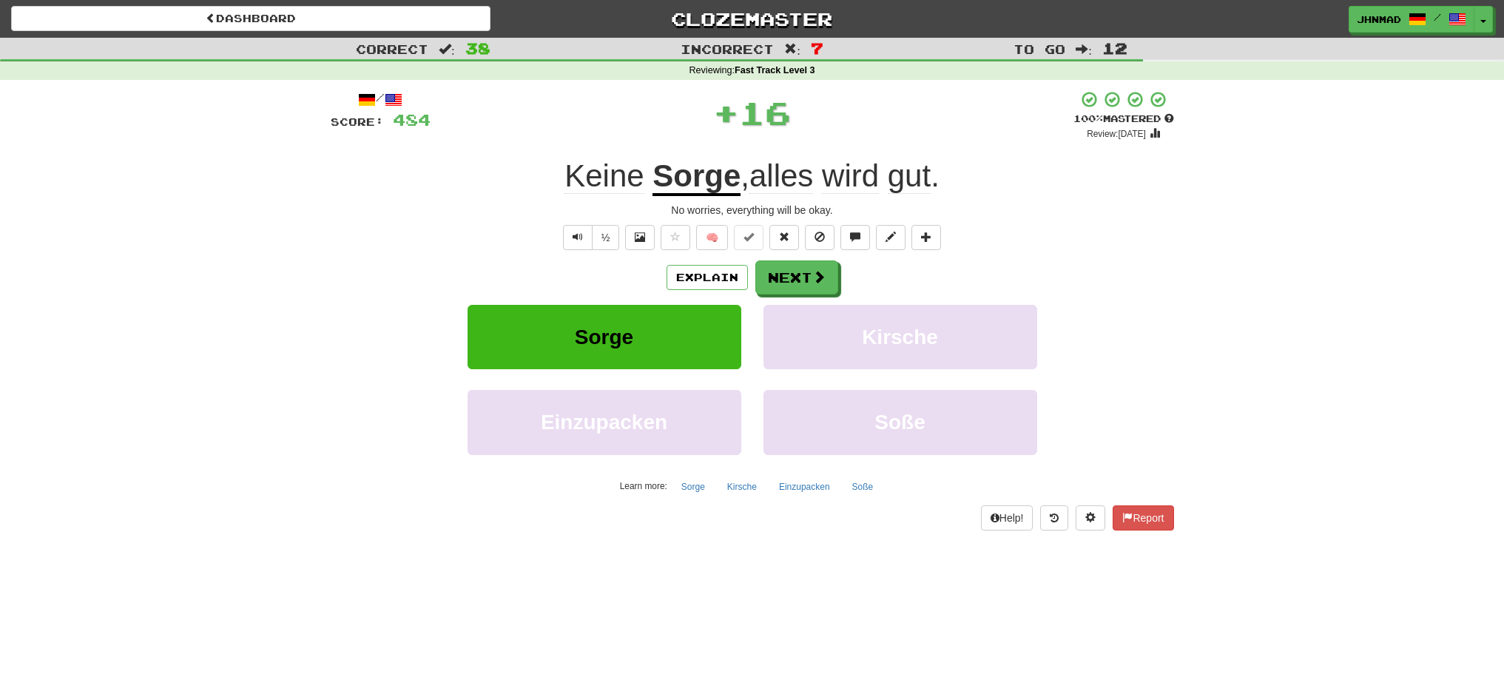
click at [702, 176] on u "Sorge" at bounding box center [696, 177] width 88 height 38
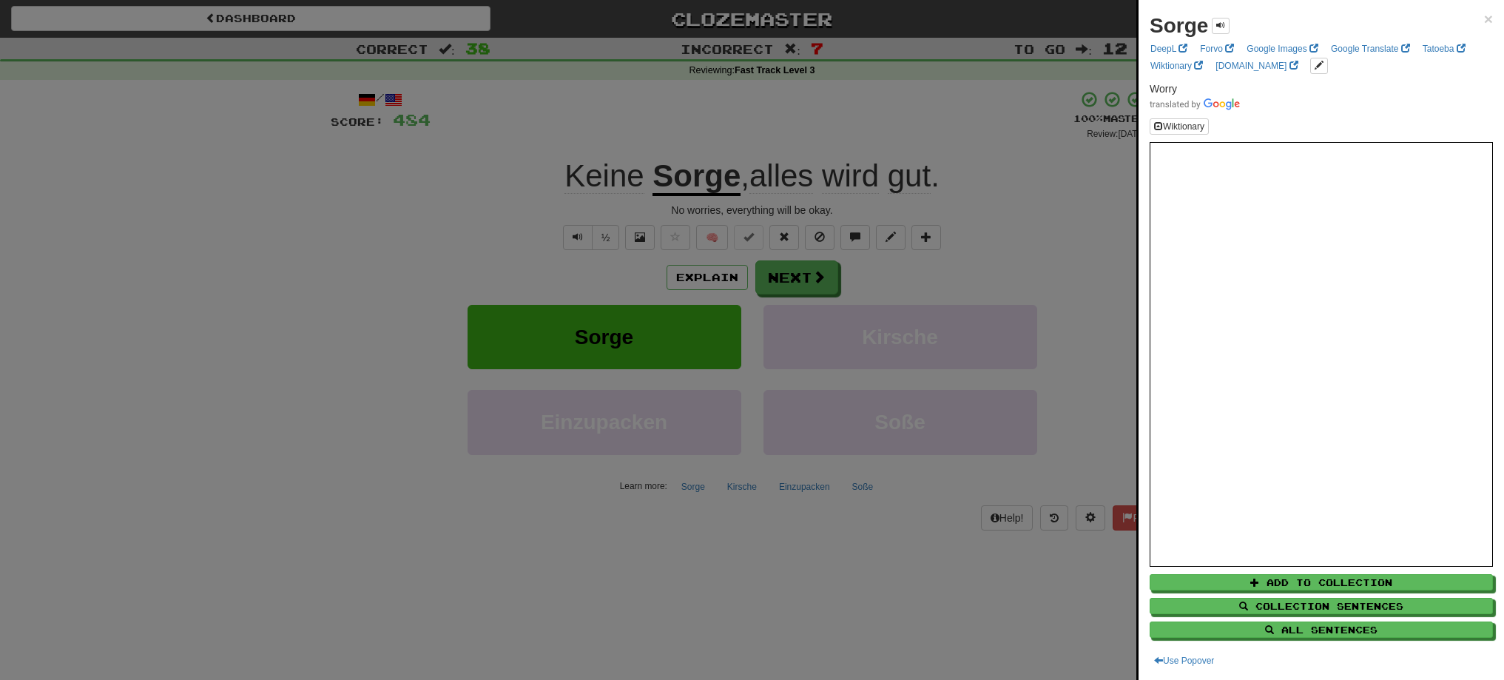
click at [776, 278] on div at bounding box center [752, 340] width 1504 height 680
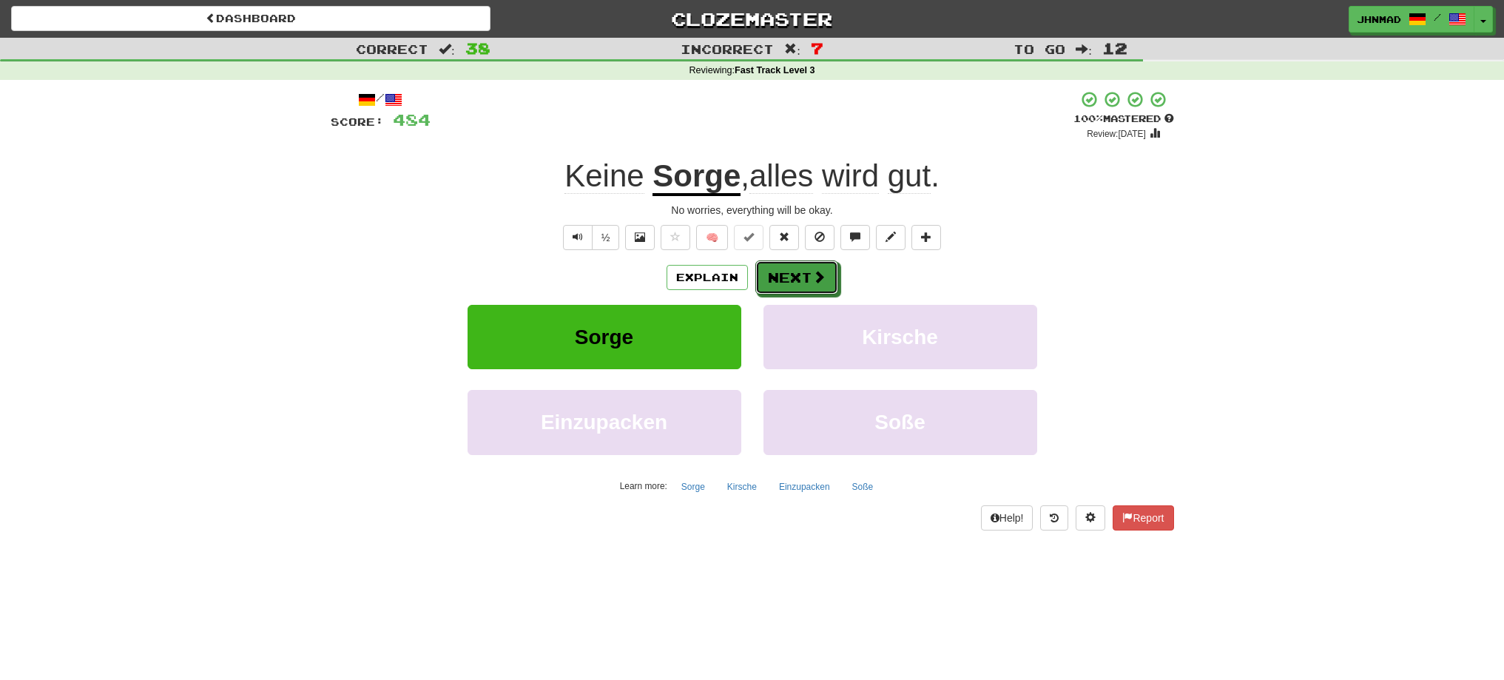
click at [776, 278] on button "Next" at bounding box center [796, 277] width 83 height 34
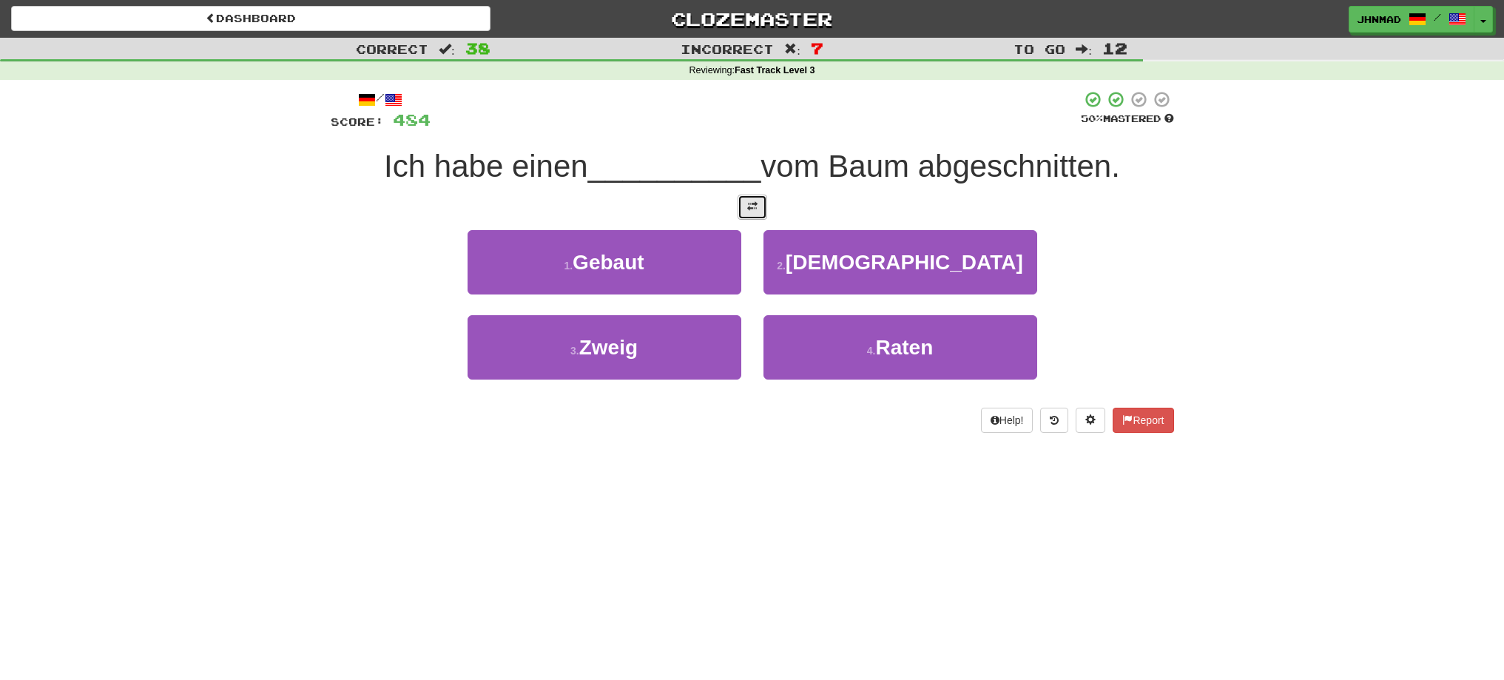
click at [753, 201] on span at bounding box center [752, 206] width 10 height 10
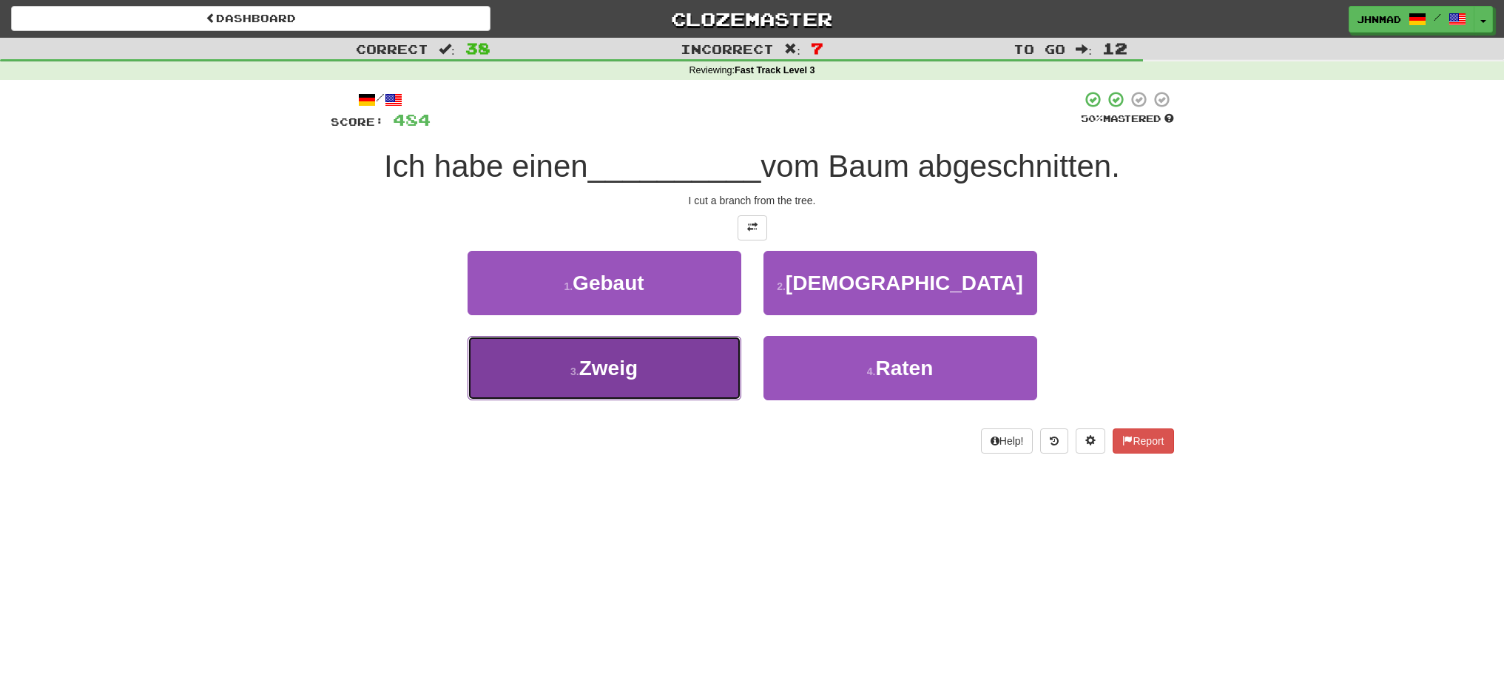
click at [572, 364] on button "3 . Zweig" at bounding box center [605, 368] width 274 height 64
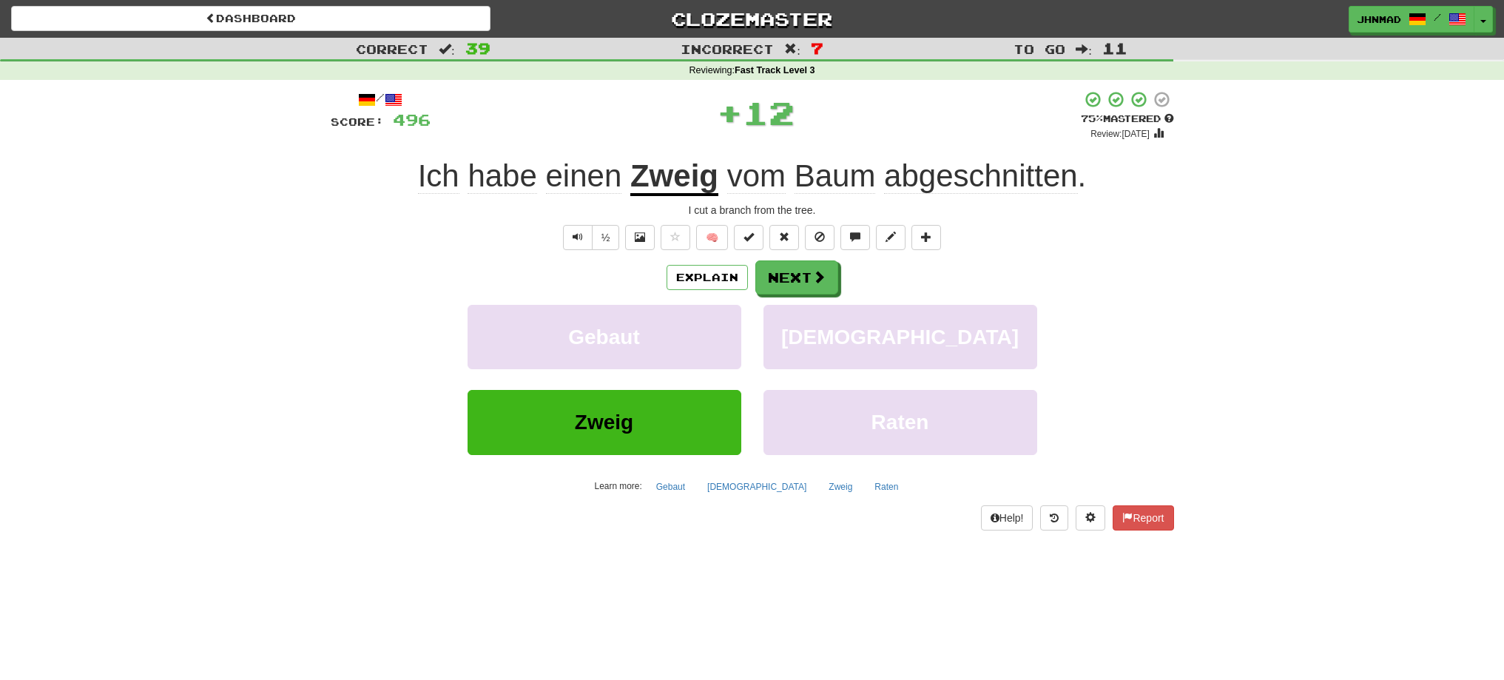
click at [679, 182] on u "Zweig" at bounding box center [674, 177] width 88 height 38
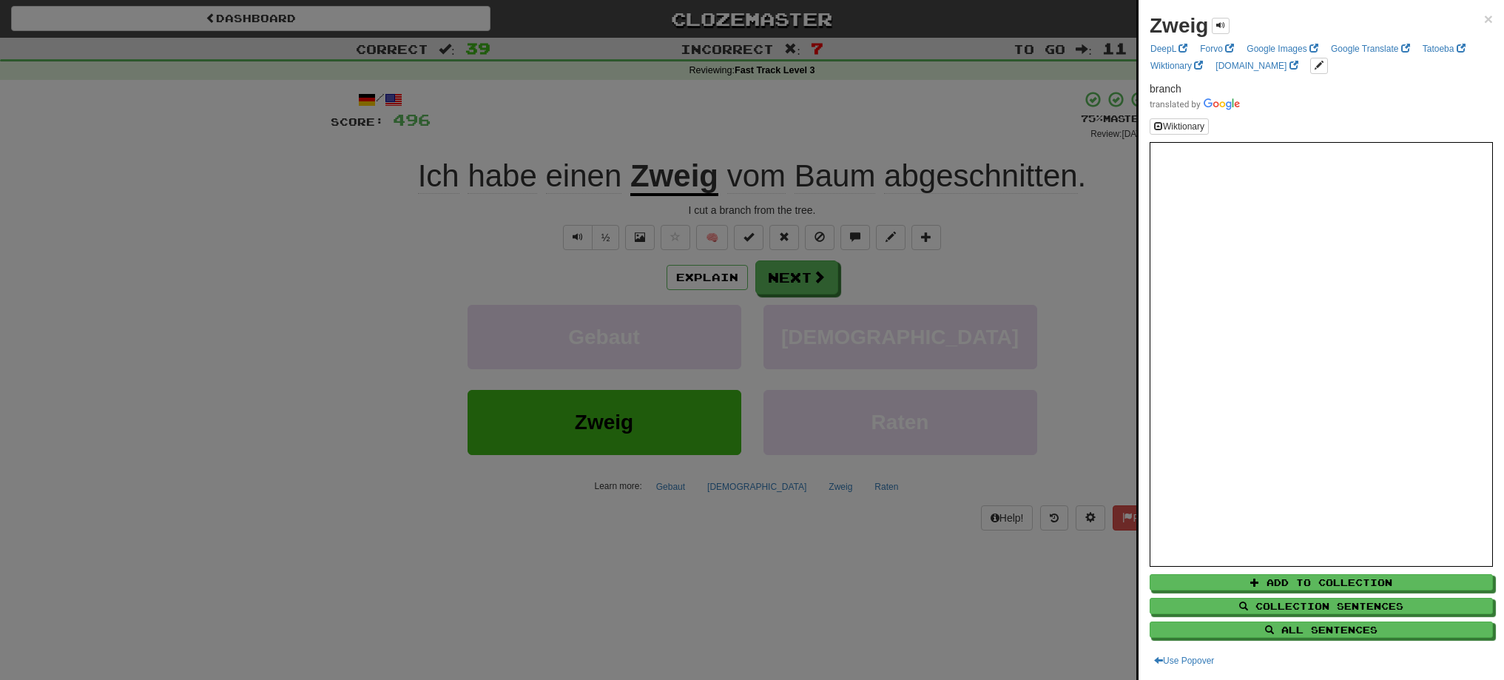
click at [786, 269] on div at bounding box center [752, 340] width 1504 height 680
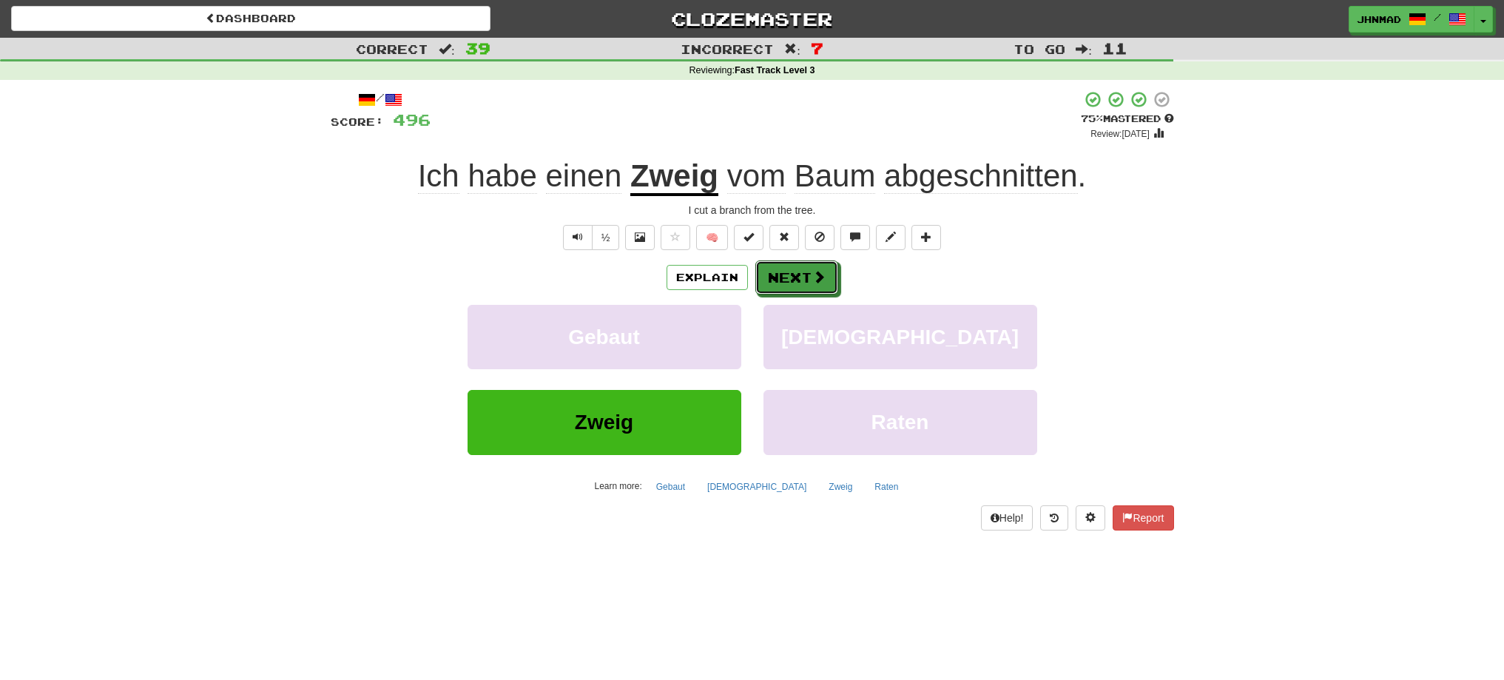
click at [786, 269] on button "Next" at bounding box center [796, 277] width 83 height 34
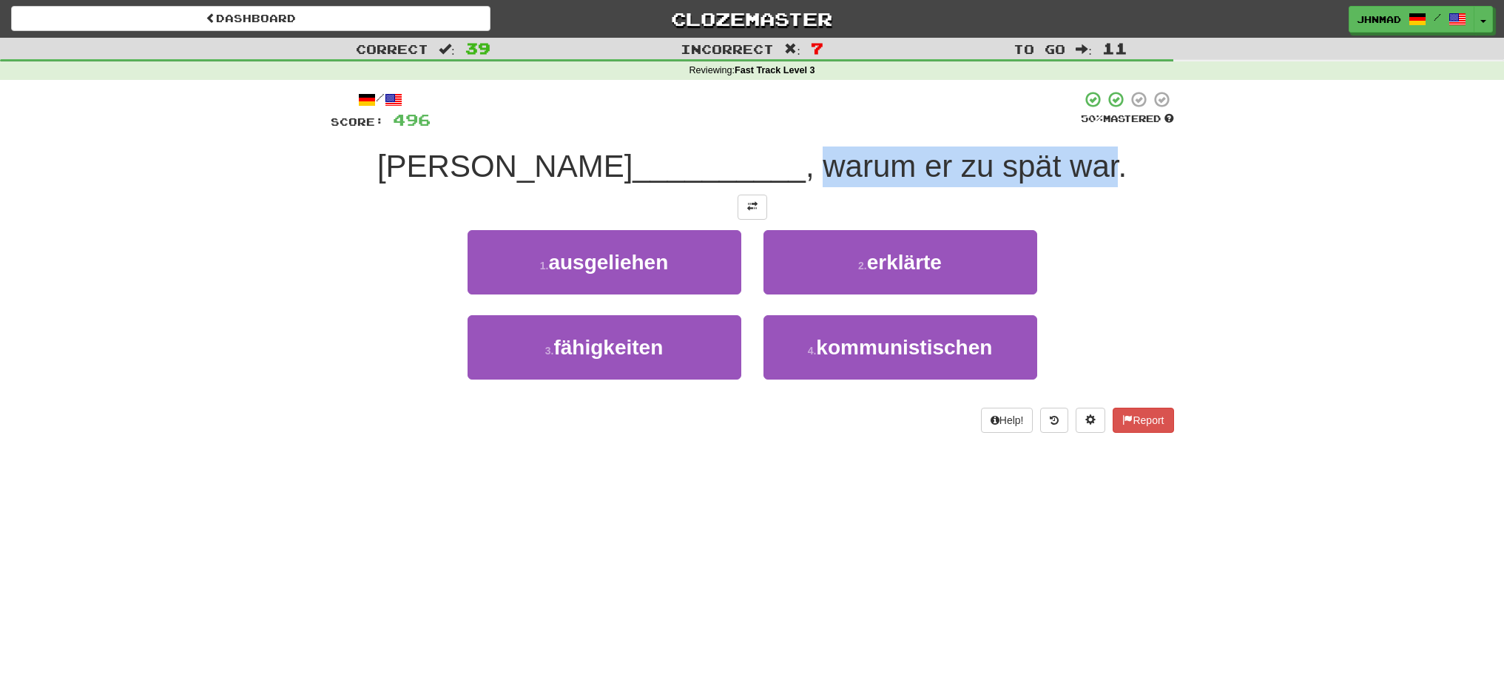
drag, startPoint x: 731, startPoint y: 163, endPoint x: 1026, endPoint y: 172, distance: 295.3
click at [1026, 172] on span ", warum er zu spät war." at bounding box center [966, 166] width 321 height 35
click at [1016, 184] on div at bounding box center [1016, 184] width 0 height 0
click at [755, 507] on div "Dashboard Clozemaster jhnmad / Toggle Dropdown Dashboard Leaderboard Activity F…" at bounding box center [752, 340] width 1504 height 680
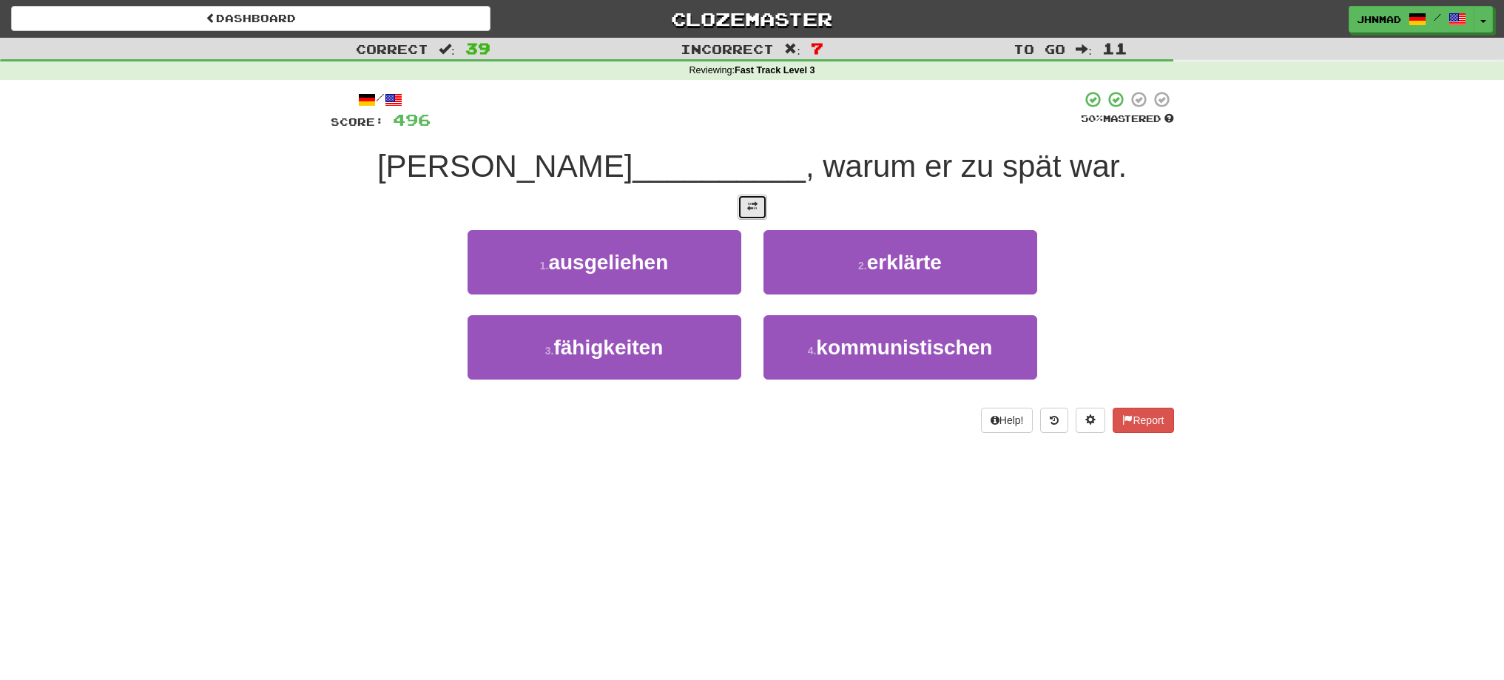
click at [759, 215] on button at bounding box center [753, 207] width 30 height 25
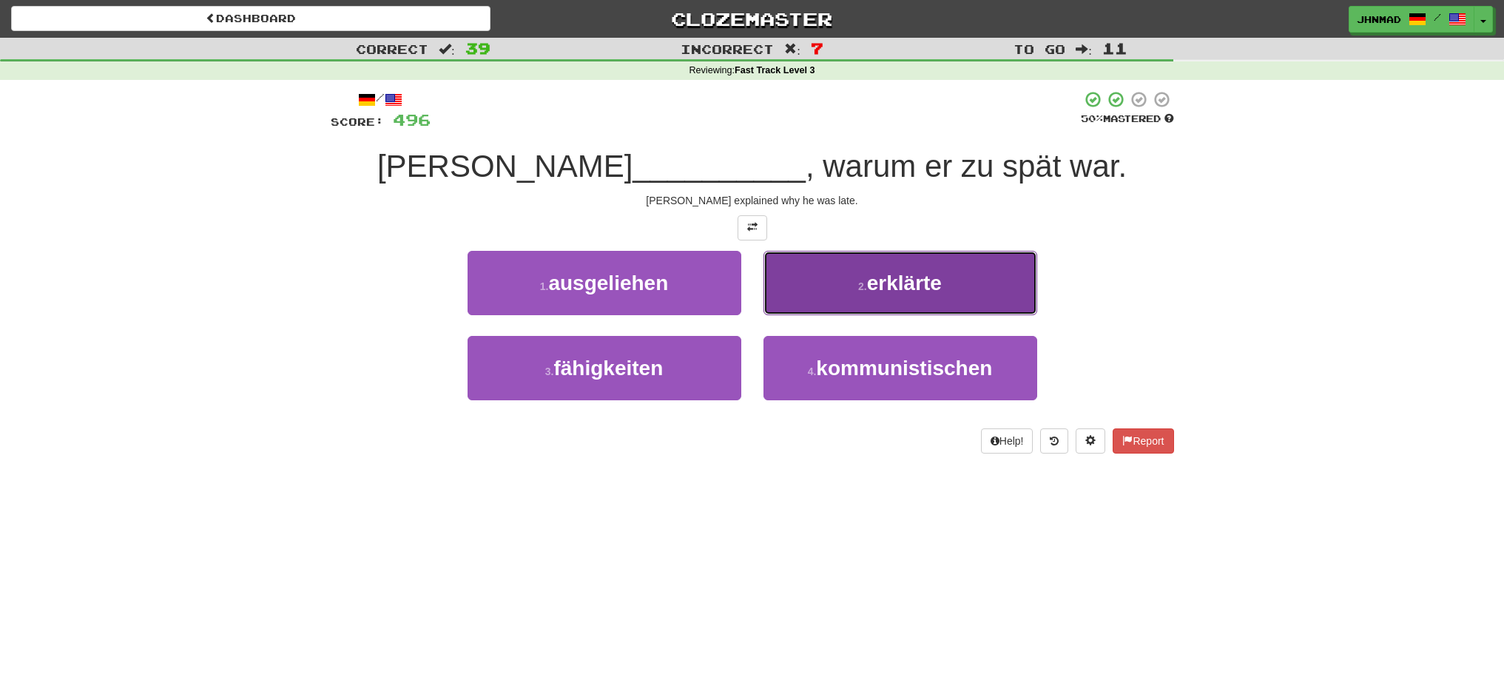
click at [864, 291] on small "2 ." at bounding box center [862, 286] width 9 height 12
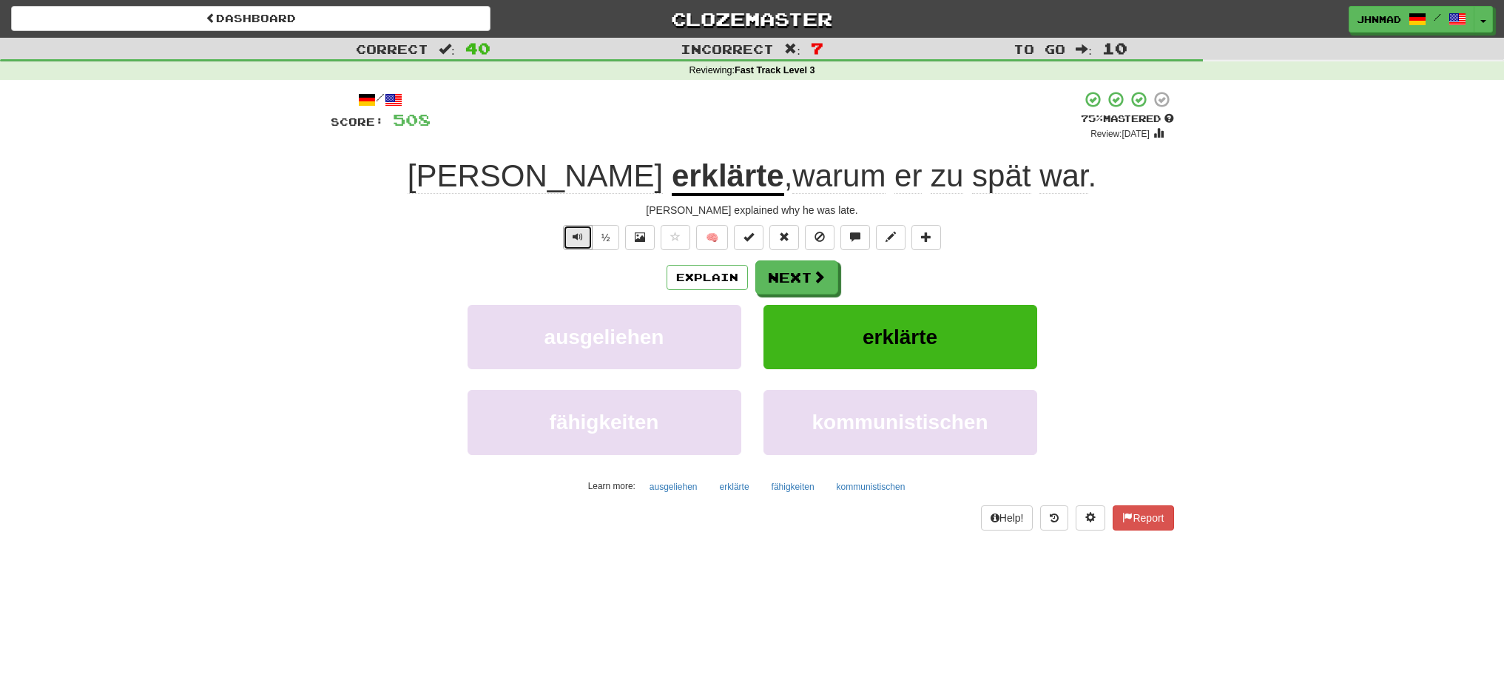
click at [574, 247] on button "Text-to-speech controls" at bounding box center [578, 237] width 30 height 25
click at [577, 237] on span "Text-to-speech controls" at bounding box center [578, 237] width 10 height 10
click at [360, 237] on div "½ 🧠" at bounding box center [752, 237] width 843 height 25
click at [573, 240] on span "Text-to-speech controls" at bounding box center [578, 237] width 10 height 10
click at [789, 275] on button "Next" at bounding box center [797, 278] width 83 height 34
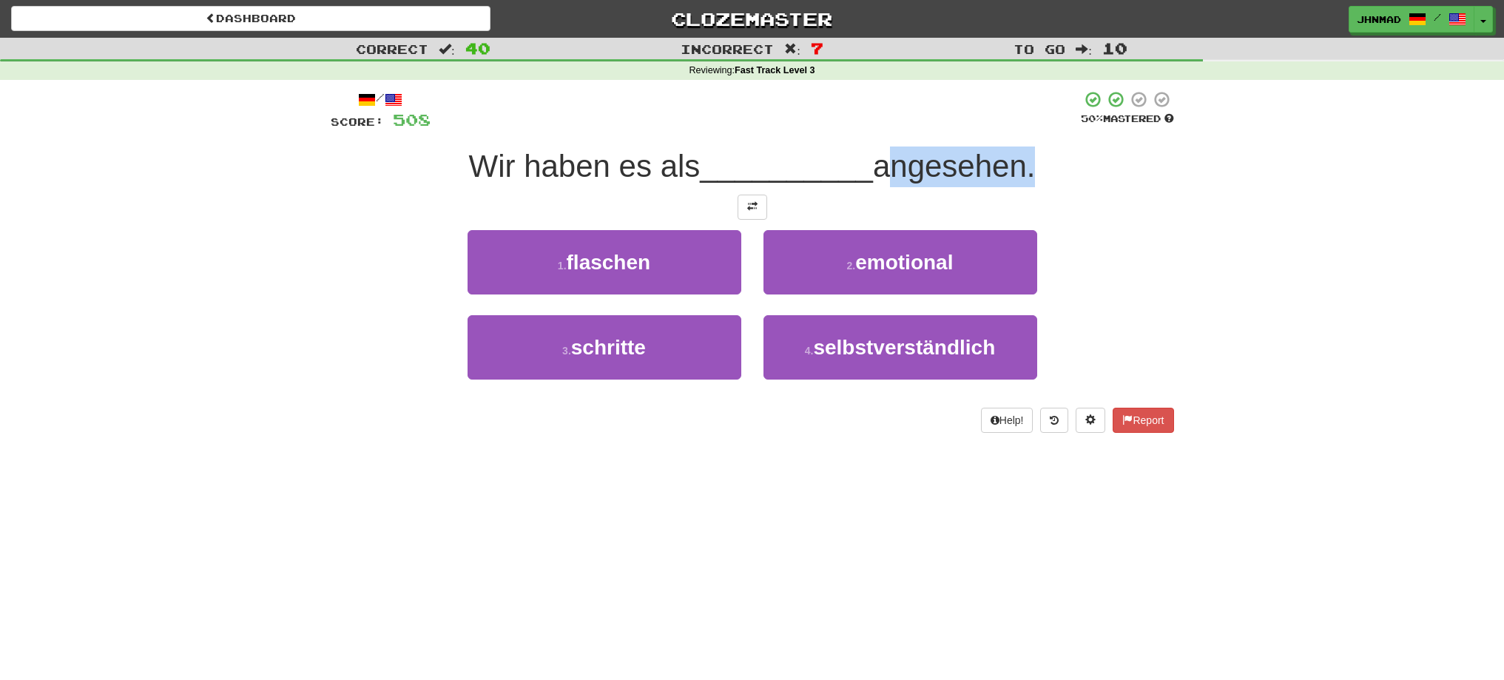
drag, startPoint x: 886, startPoint y: 165, endPoint x: 1032, endPoint y: 155, distance: 146.0
click at [1032, 155] on span "angesehen." at bounding box center [954, 166] width 163 height 35
click at [1022, 128] on div at bounding box center [1022, 128] width 0 height 0
click at [1198, 260] on div "Correct : 40 Incorrect : 7 To go : 10 Reviewing : Fast Track Level 3 / Score: 5…" at bounding box center [752, 246] width 1504 height 416
click at [750, 210] on span at bounding box center [752, 206] width 10 height 10
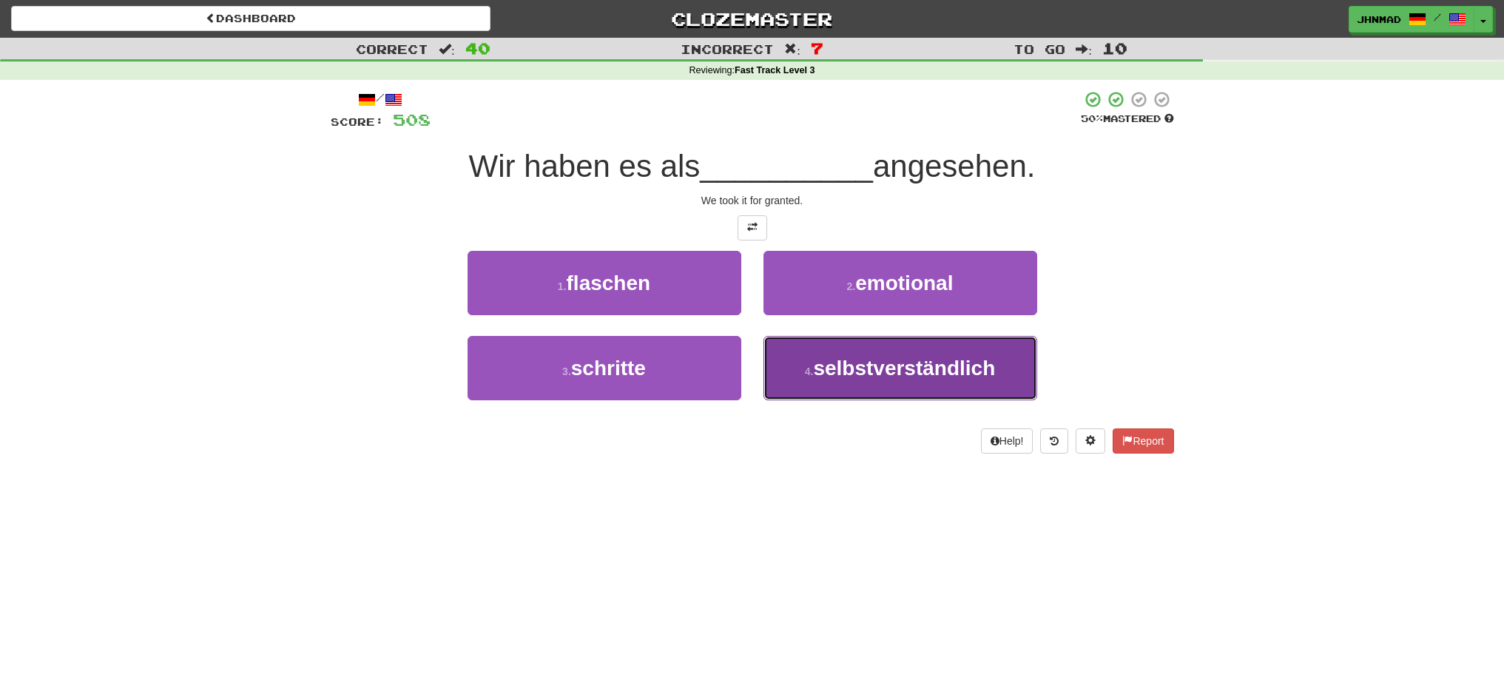
click at [816, 378] on span "selbstverständlich" at bounding box center [904, 368] width 182 height 23
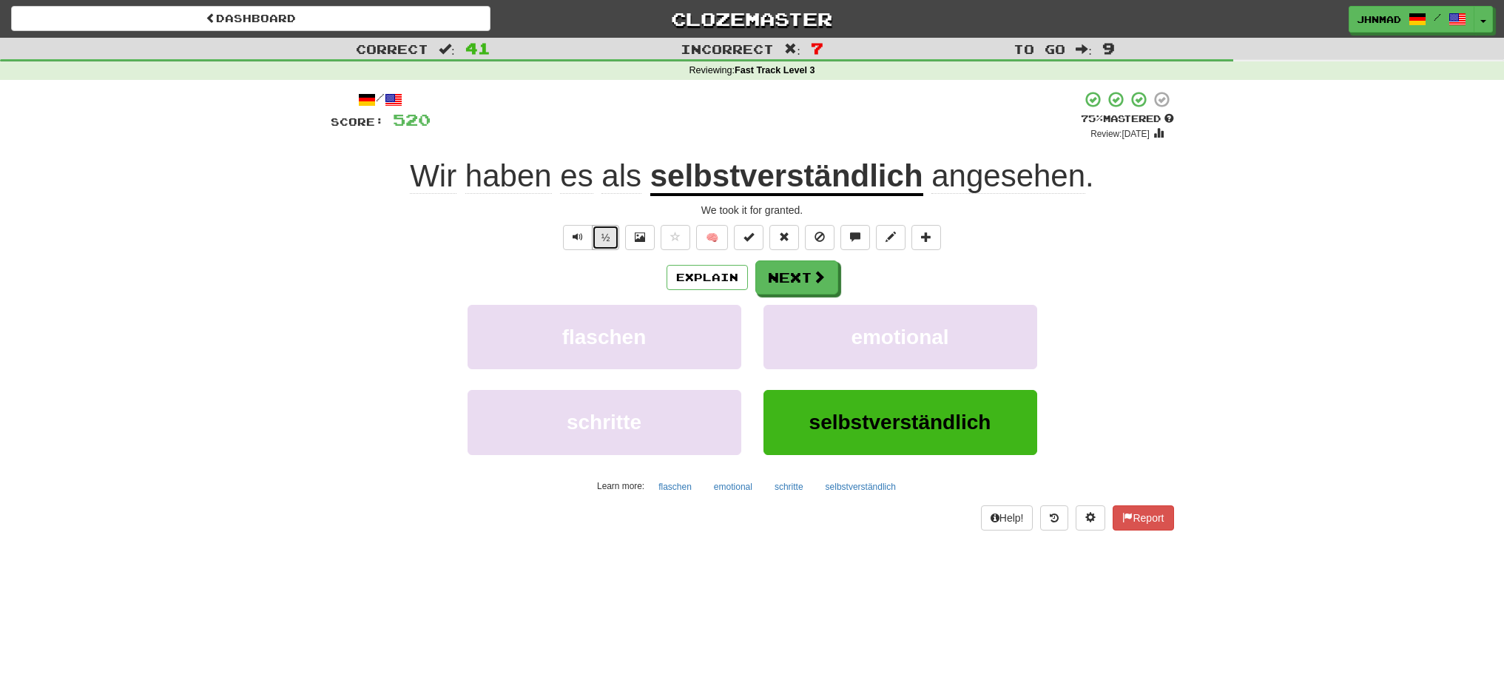
click at [605, 246] on button "½" at bounding box center [606, 237] width 28 height 25
click at [777, 279] on button "Next" at bounding box center [797, 278] width 83 height 34
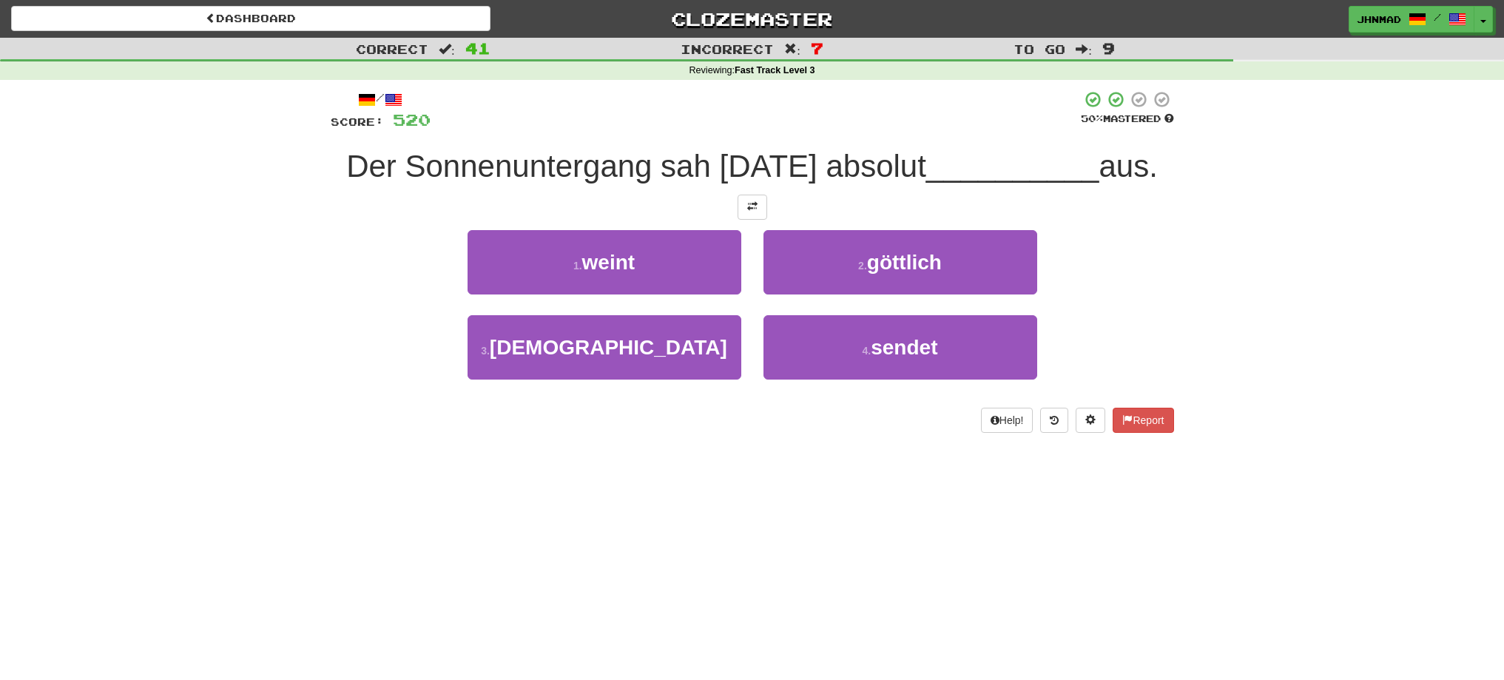
click at [735, 209] on div at bounding box center [752, 207] width 843 height 25
click at [747, 208] on span at bounding box center [752, 206] width 10 height 10
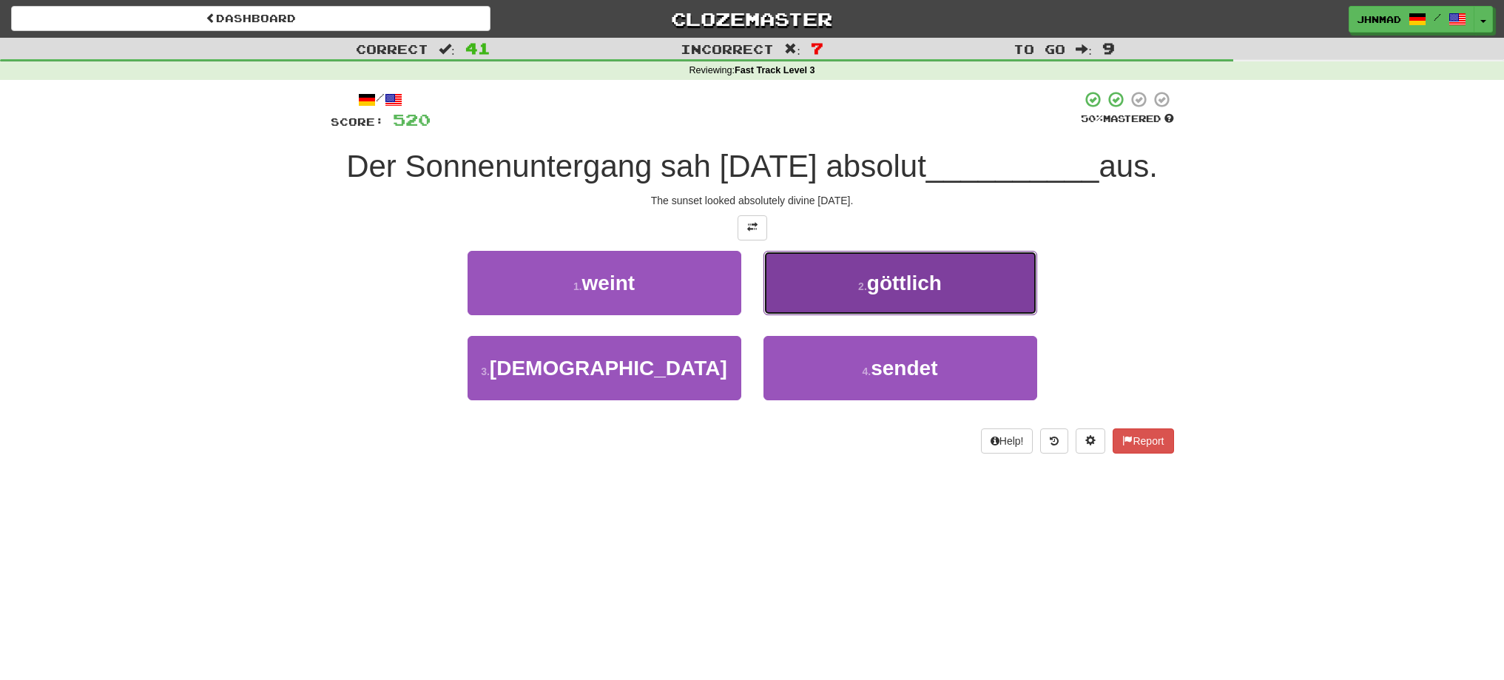
click at [939, 300] on button "2 . göttlich" at bounding box center [900, 283] width 274 height 64
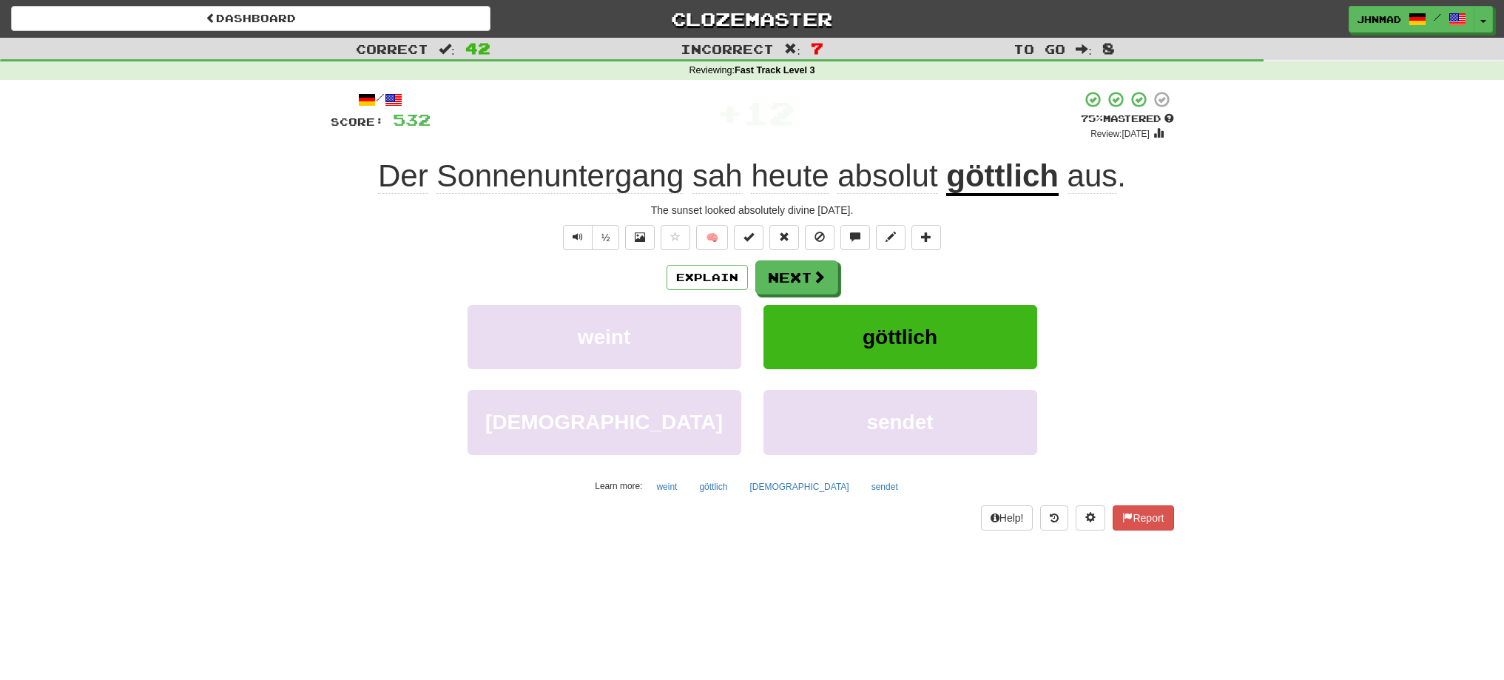
click at [1030, 183] on u "göttlich" at bounding box center [1002, 177] width 112 height 38
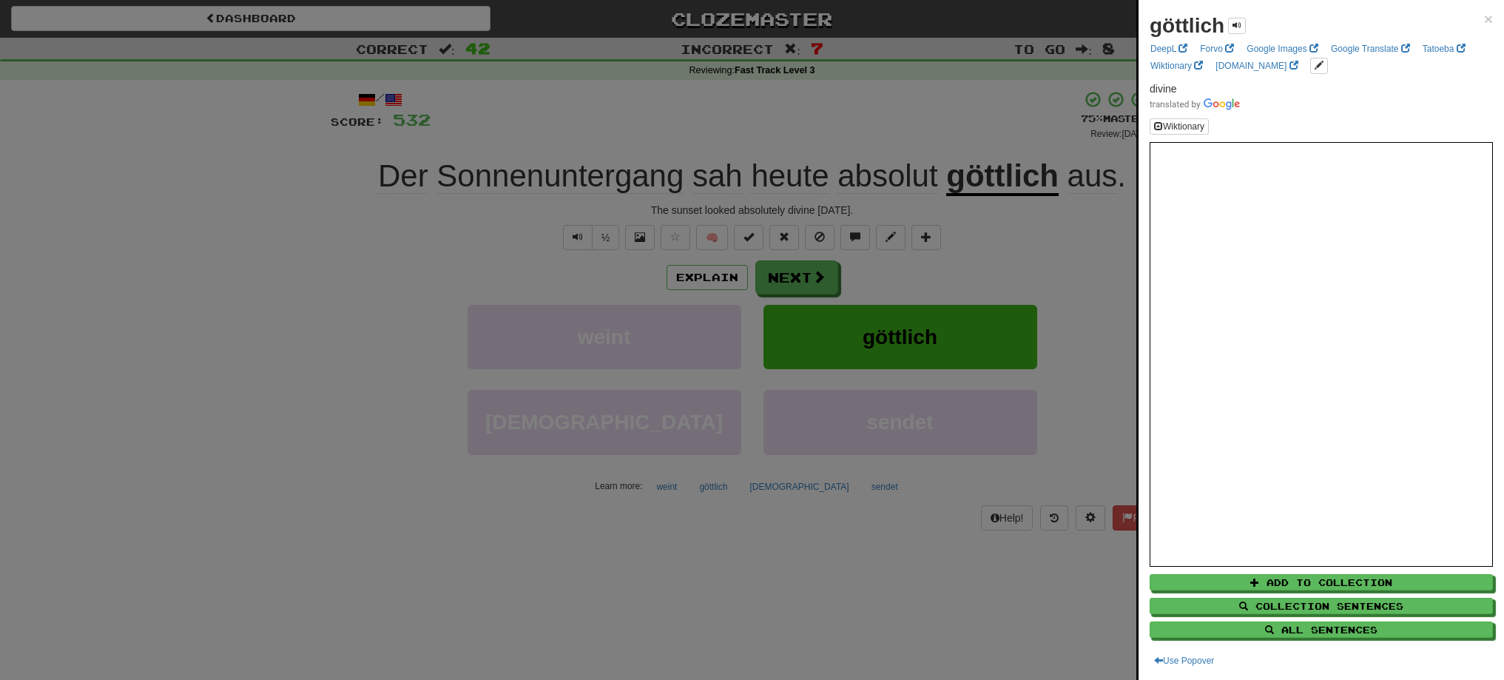
click at [809, 272] on div at bounding box center [752, 340] width 1504 height 680
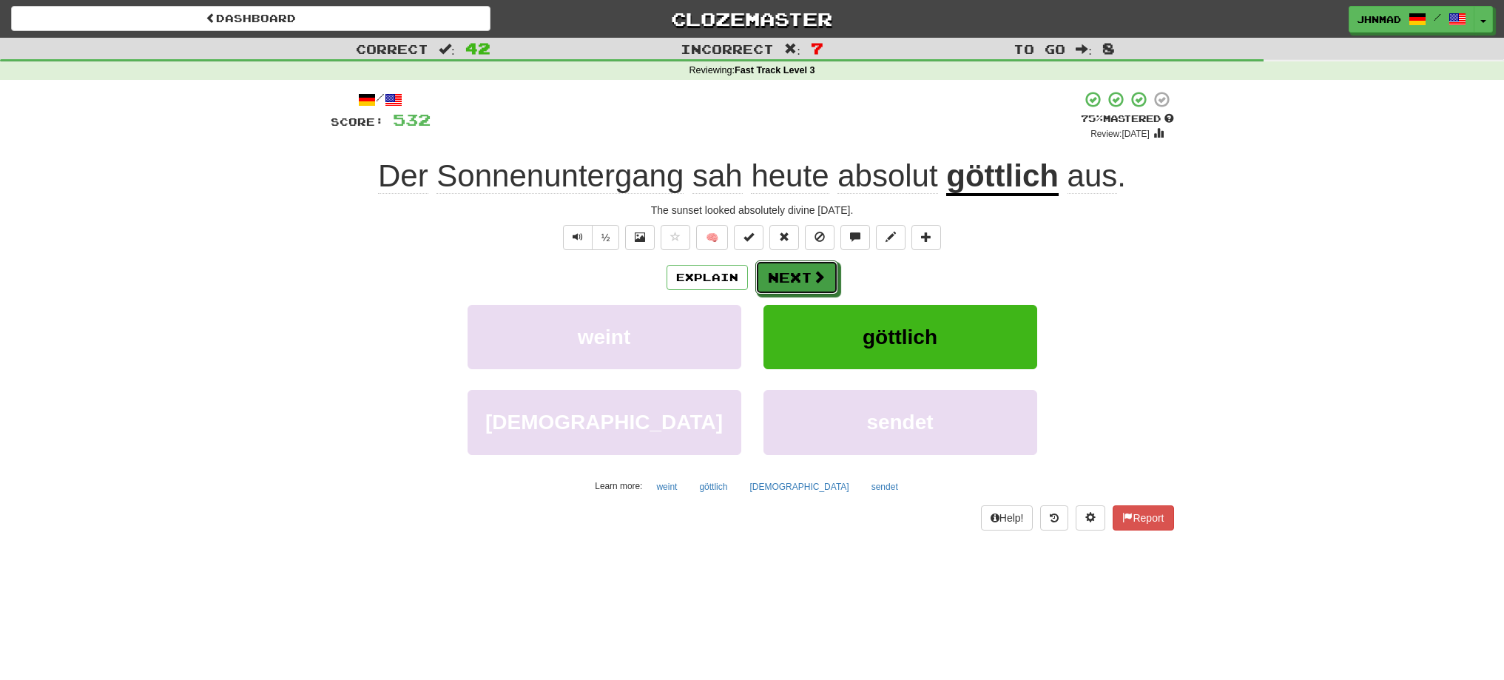
click at [809, 272] on button "Next" at bounding box center [796, 277] width 83 height 34
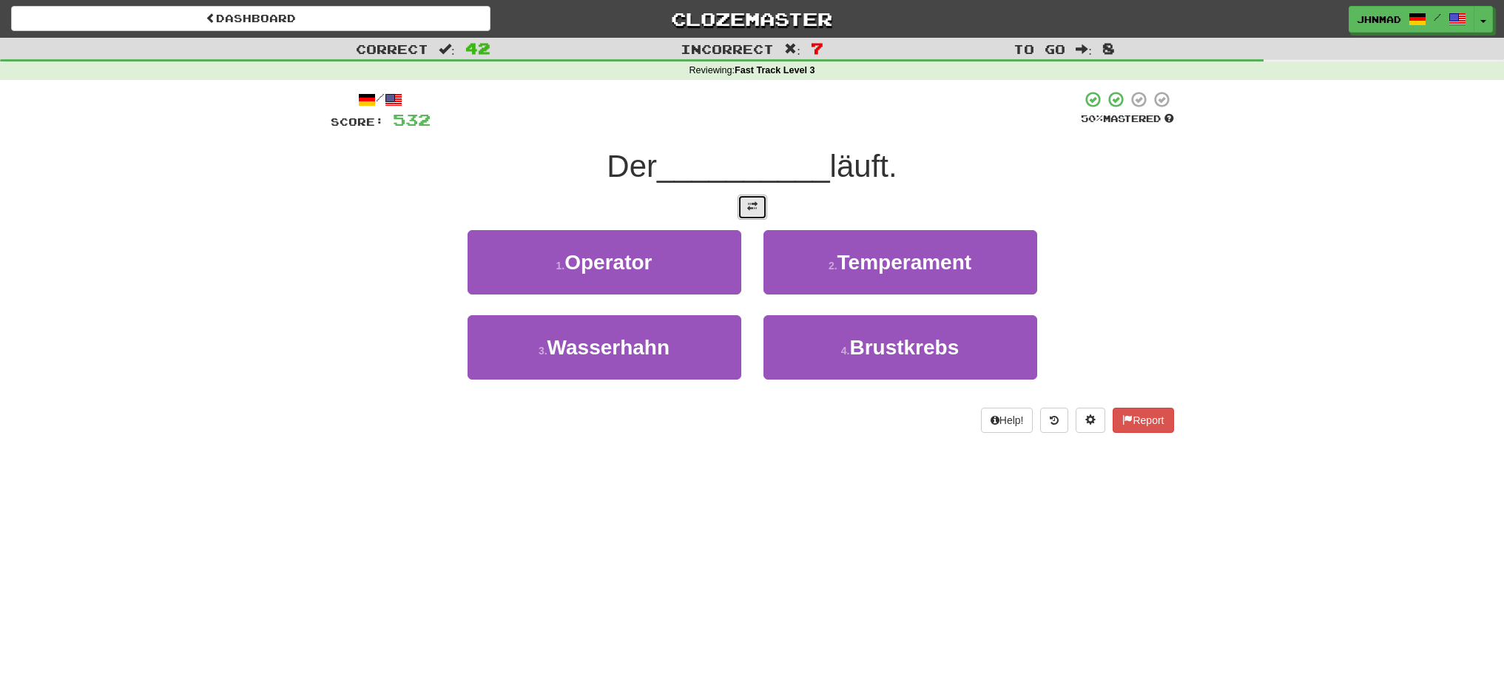
click at [752, 209] on span at bounding box center [752, 206] width 10 height 10
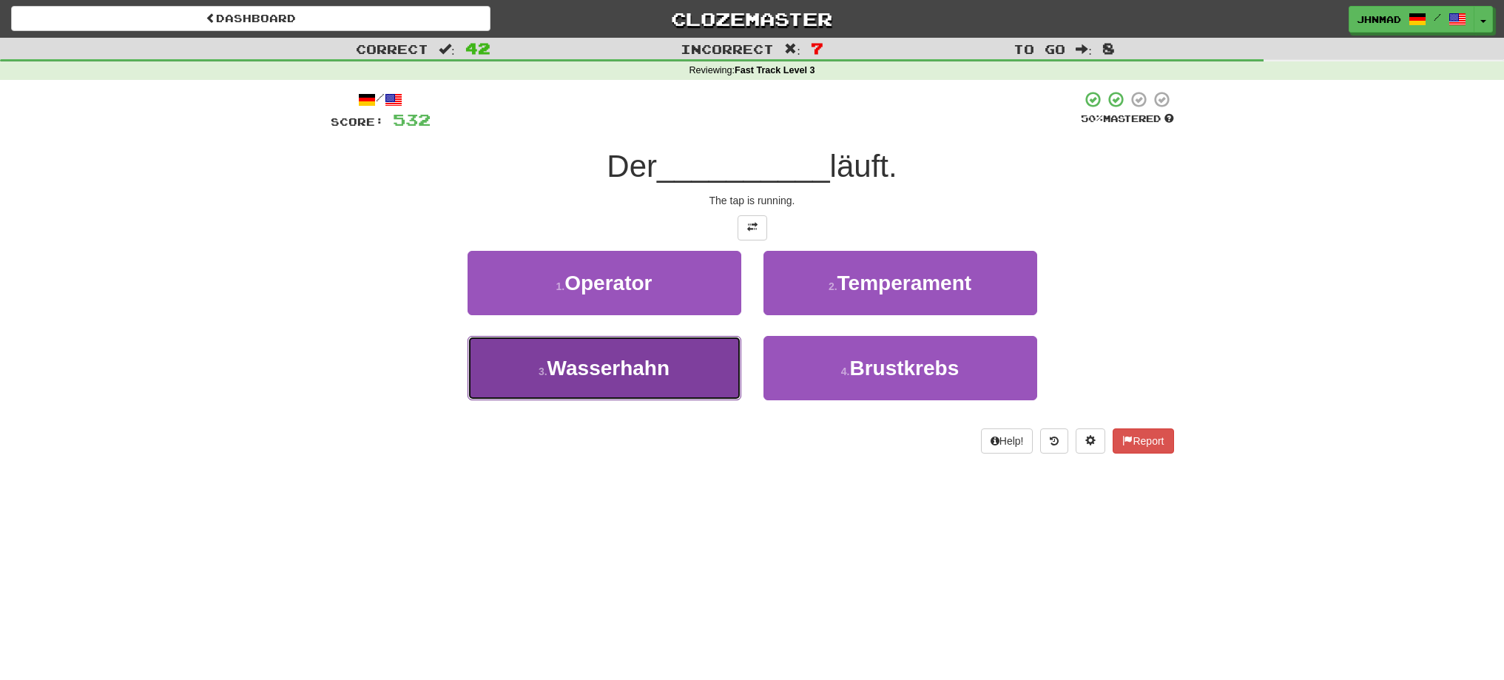
click at [551, 371] on span "Wasserhahn" at bounding box center [608, 368] width 122 height 23
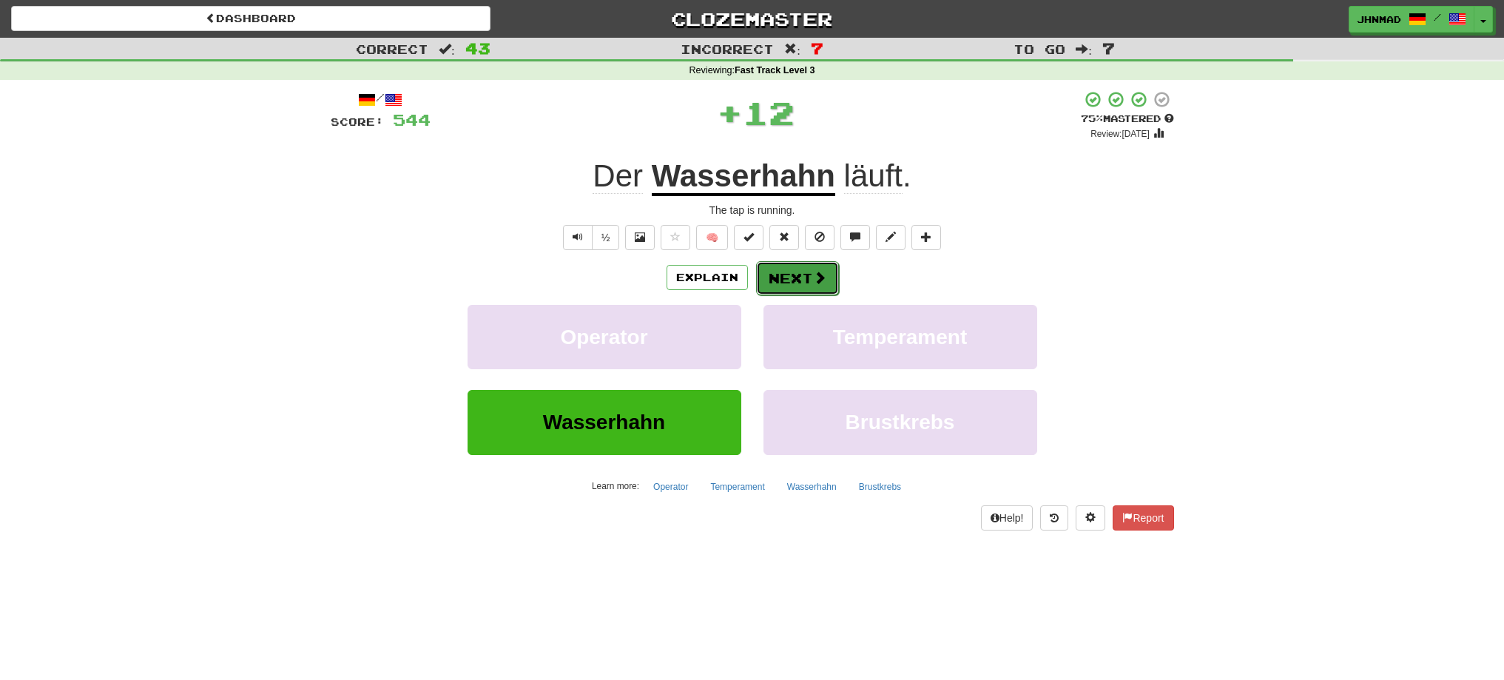
click at [789, 289] on button "Next" at bounding box center [797, 278] width 83 height 34
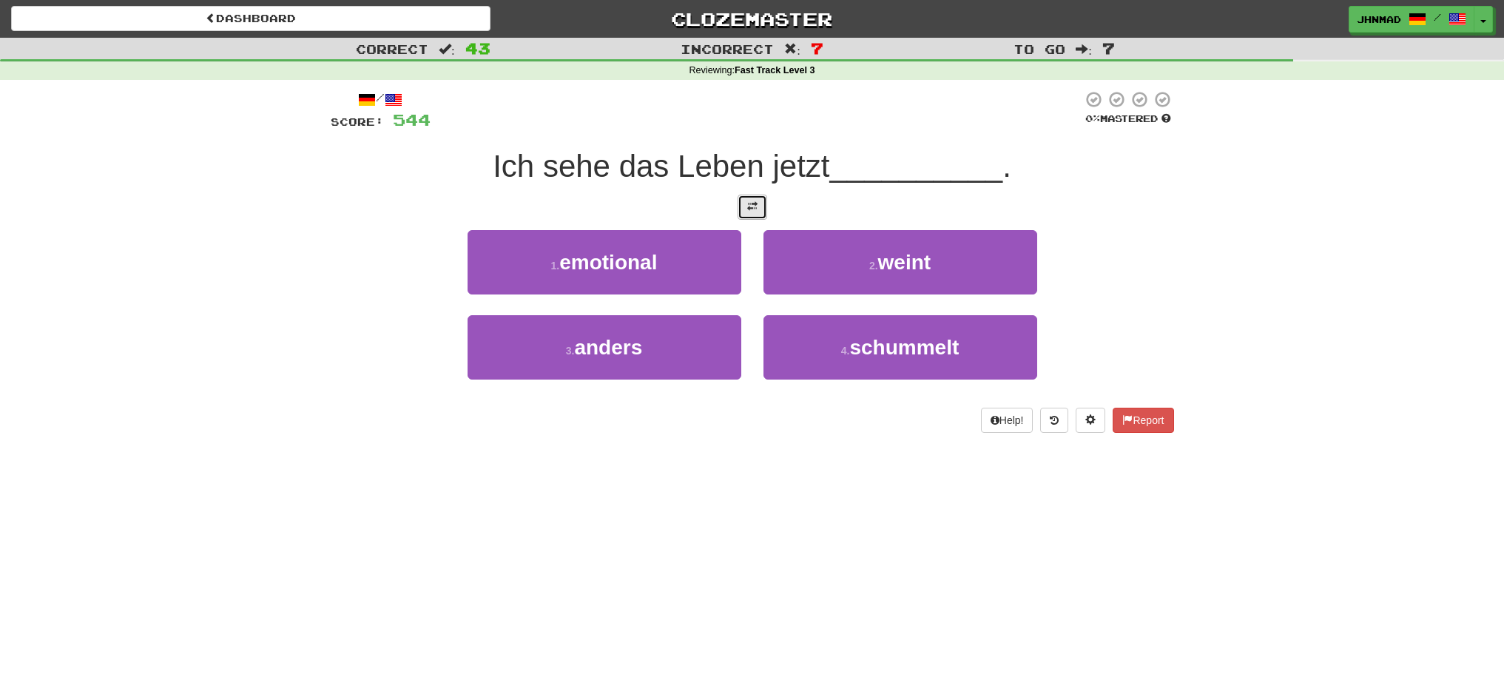
click at [756, 200] on button at bounding box center [753, 207] width 30 height 25
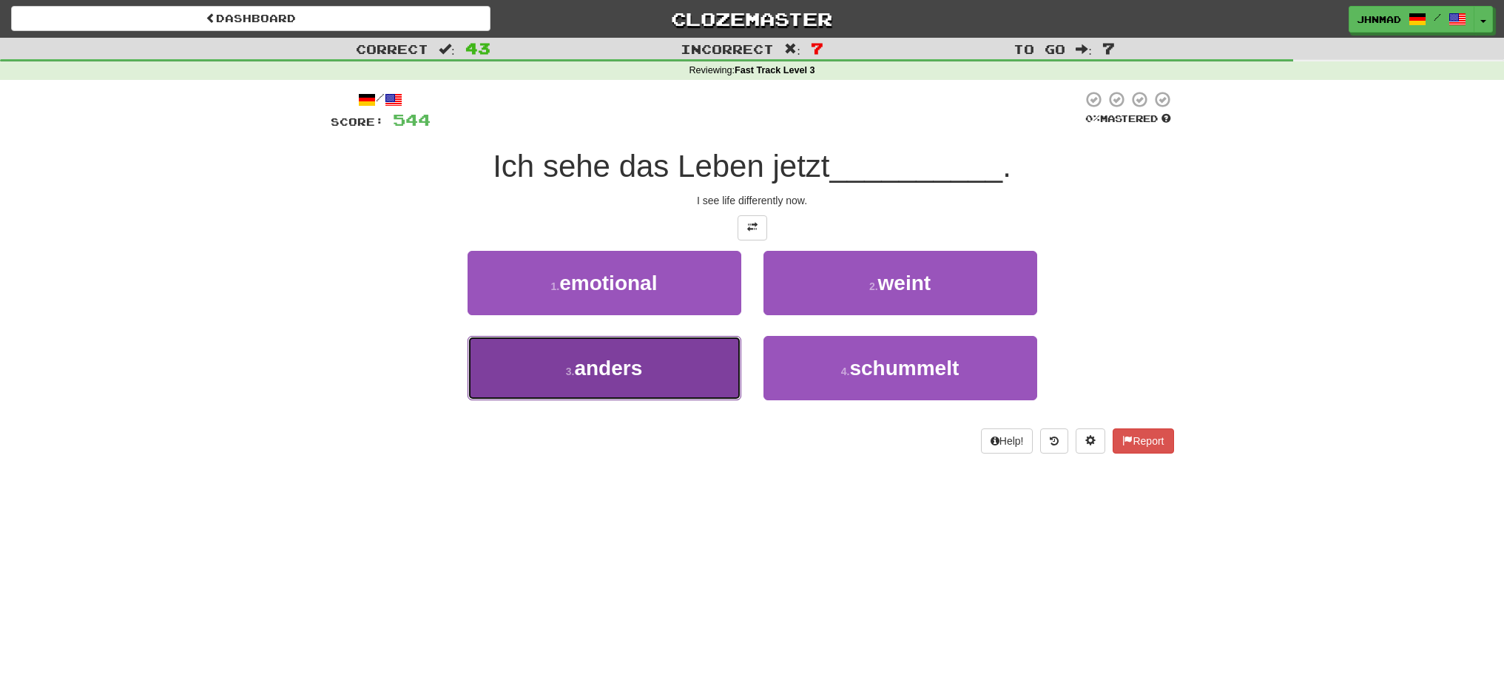
click at [638, 381] on button "3 . anders" at bounding box center [605, 368] width 274 height 64
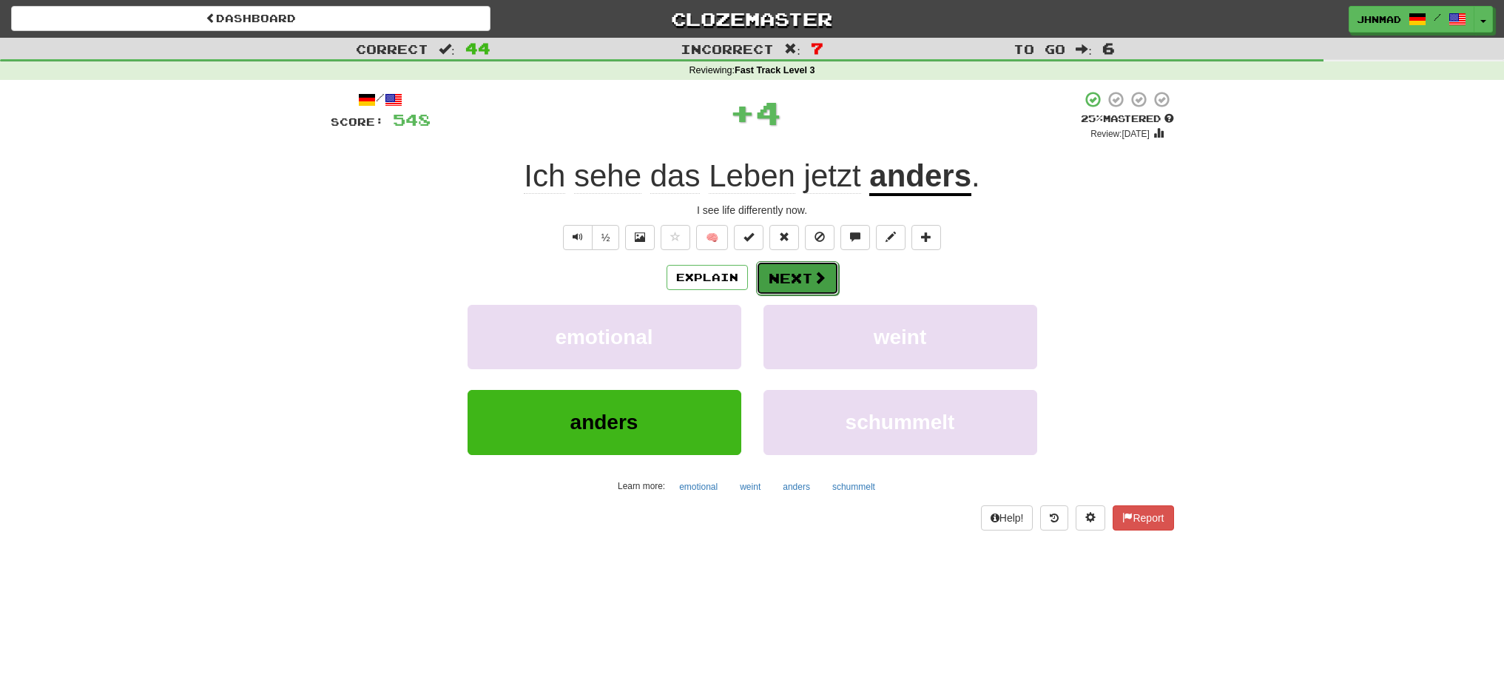
click at [830, 278] on button "Next" at bounding box center [797, 278] width 83 height 34
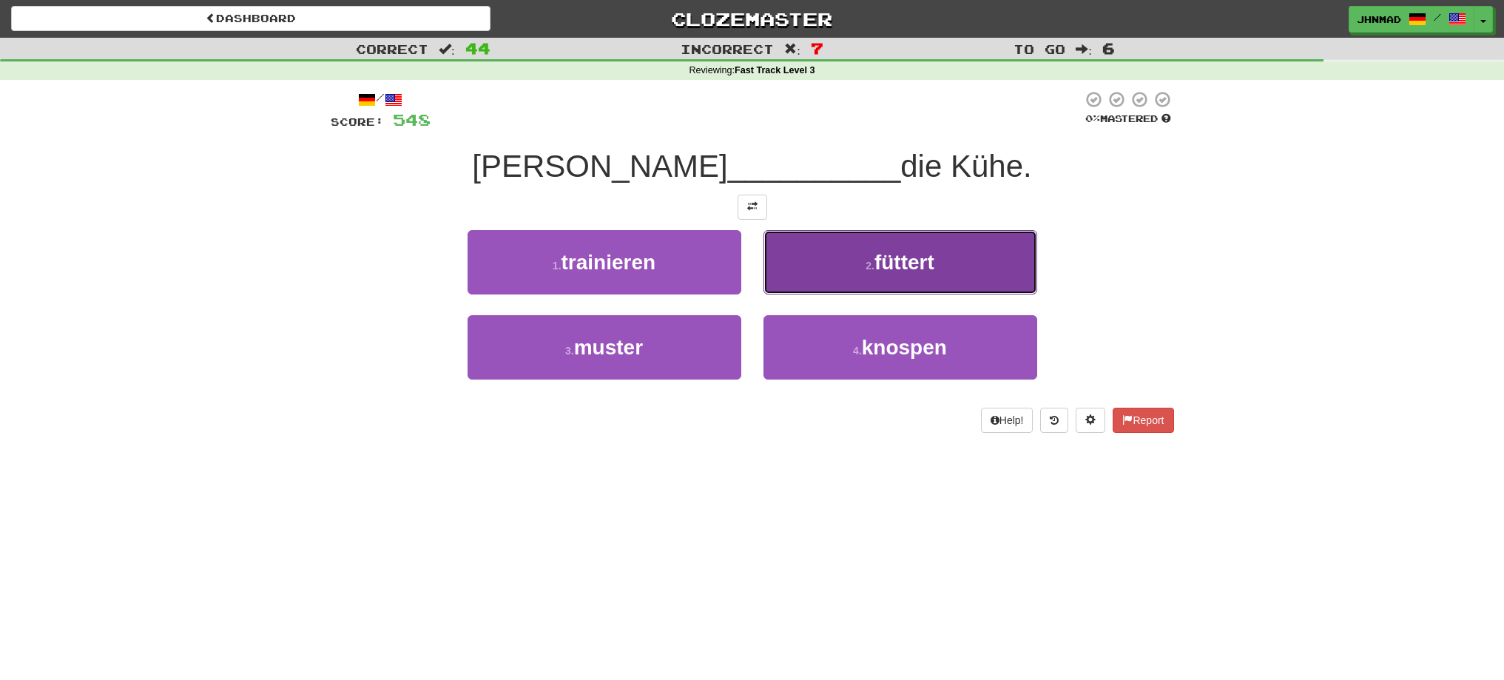
click at [845, 267] on button "2 . füttert" at bounding box center [900, 262] width 274 height 64
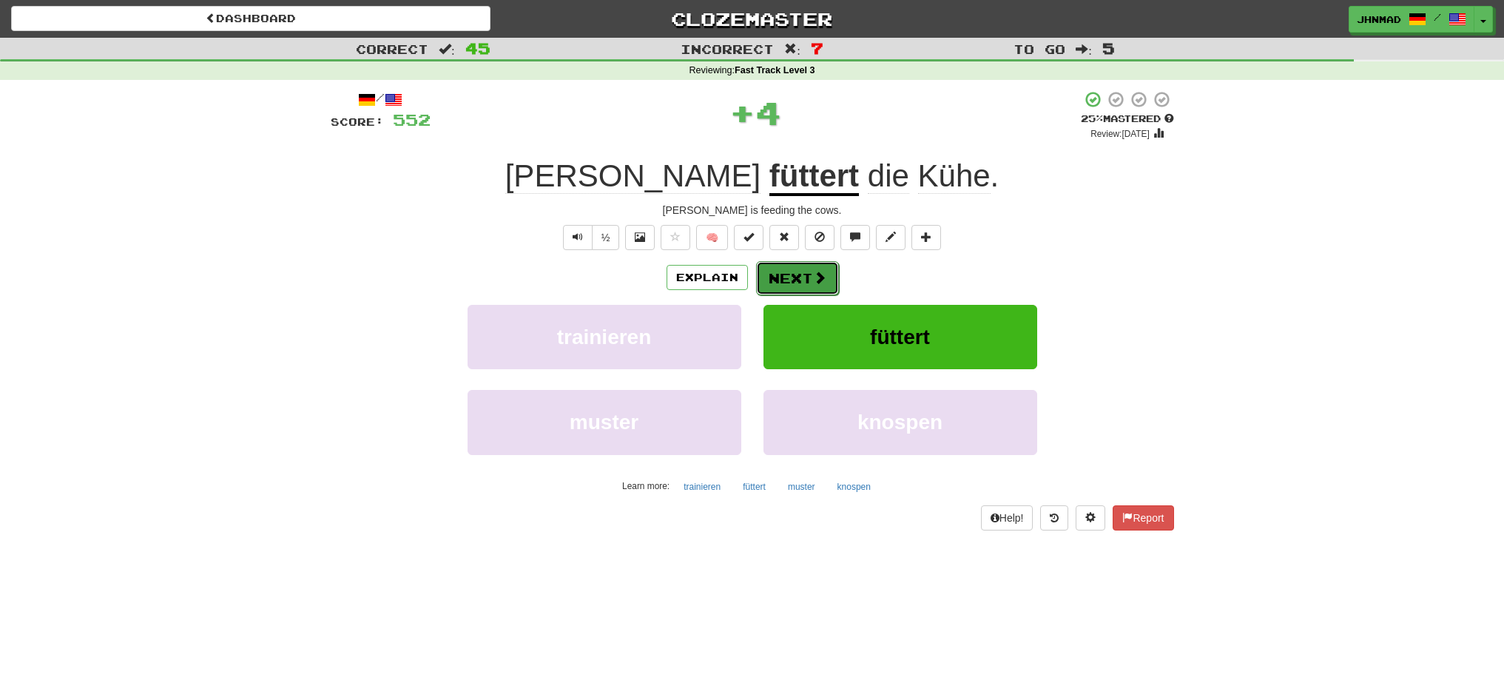
click at [807, 275] on button "Next" at bounding box center [797, 278] width 83 height 34
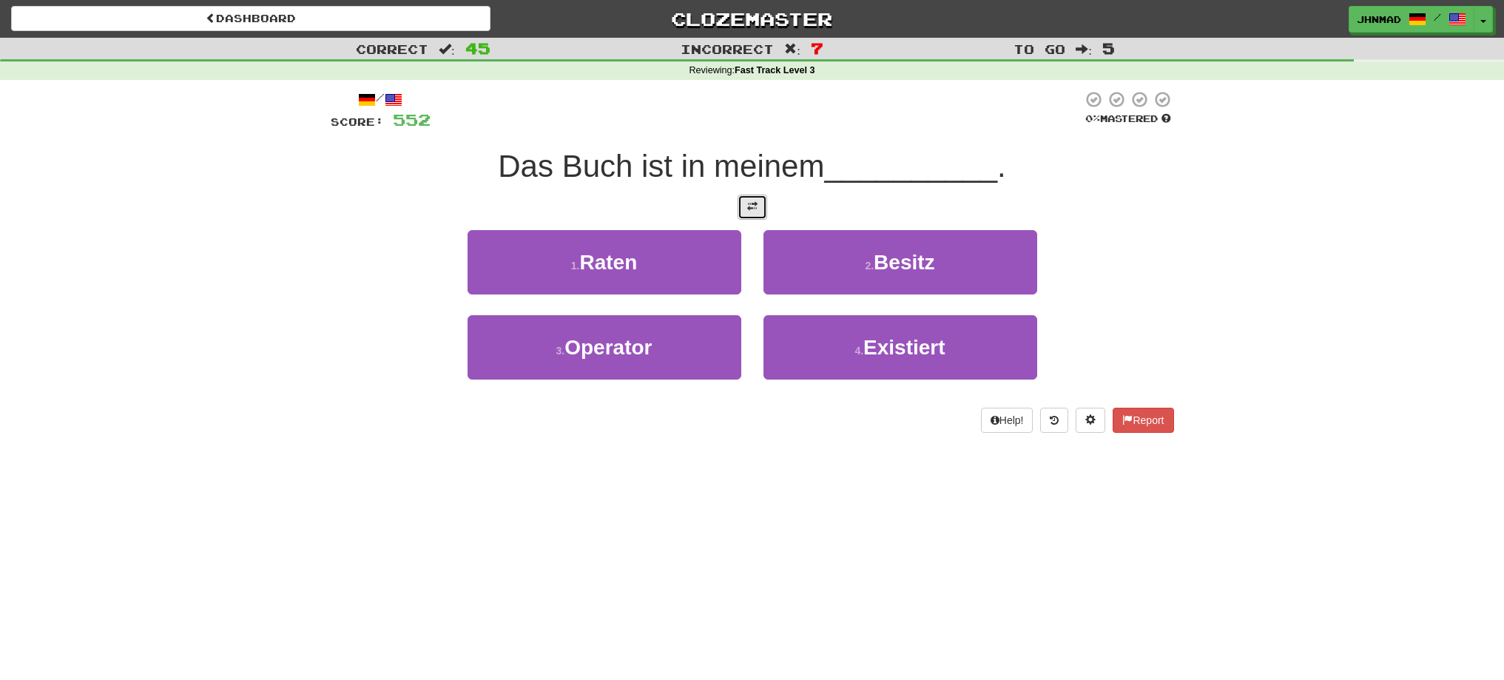
click at [744, 207] on button at bounding box center [753, 207] width 30 height 25
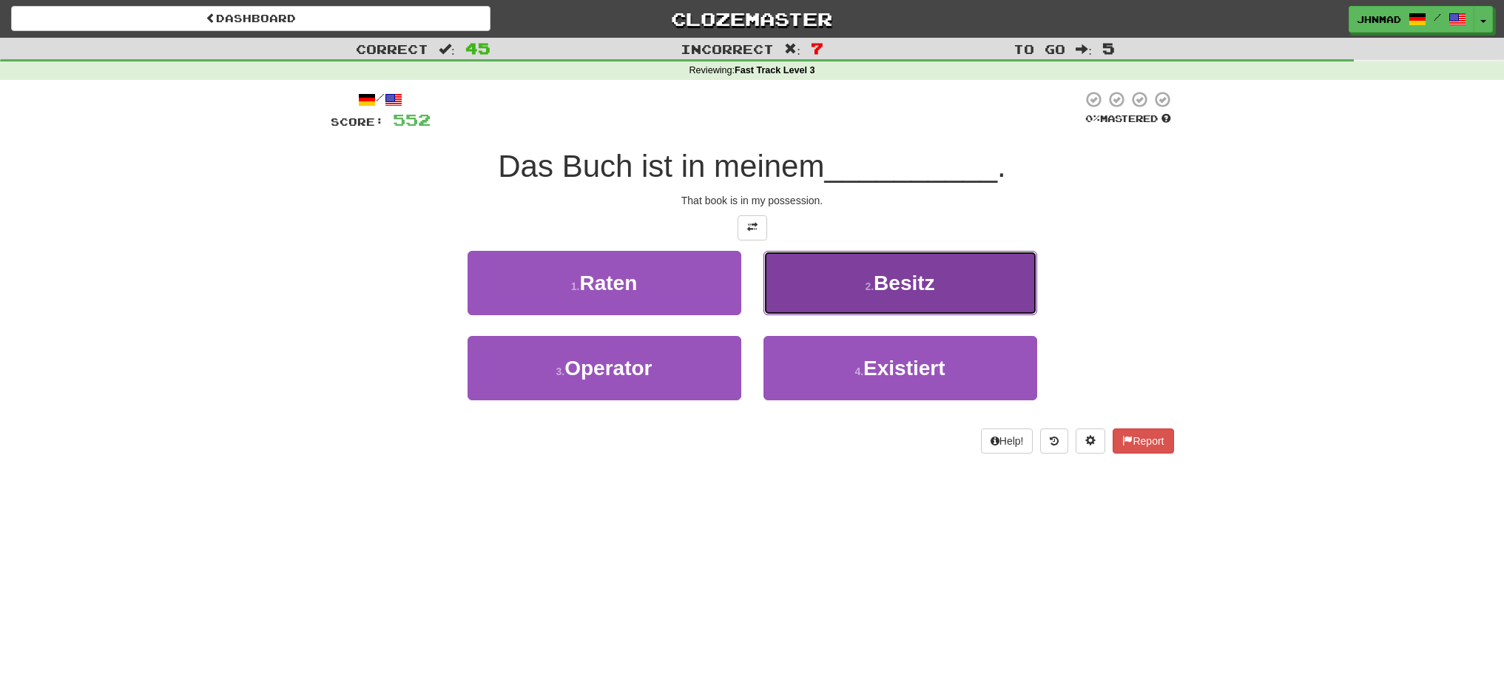
click at [886, 279] on span "Besitz" at bounding box center [904, 282] width 61 height 23
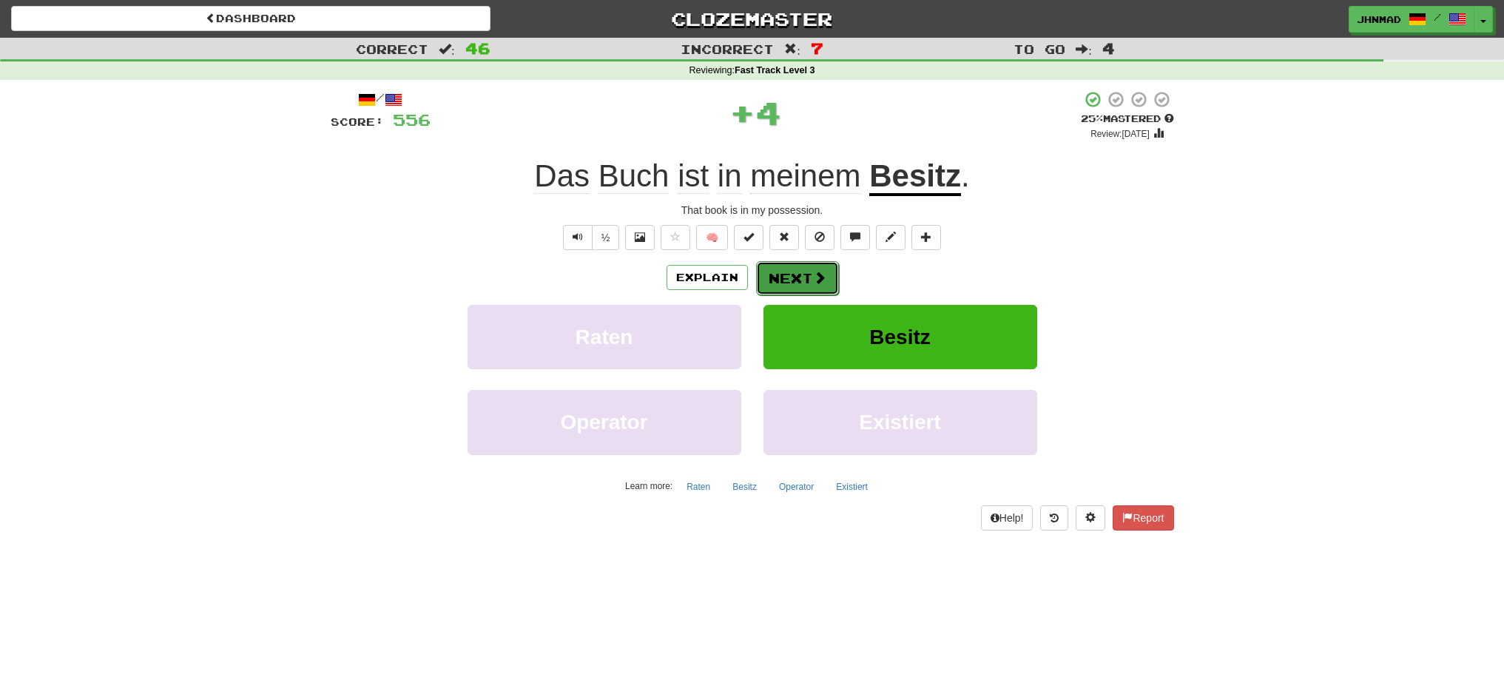
click at [806, 284] on button "Next" at bounding box center [797, 278] width 83 height 34
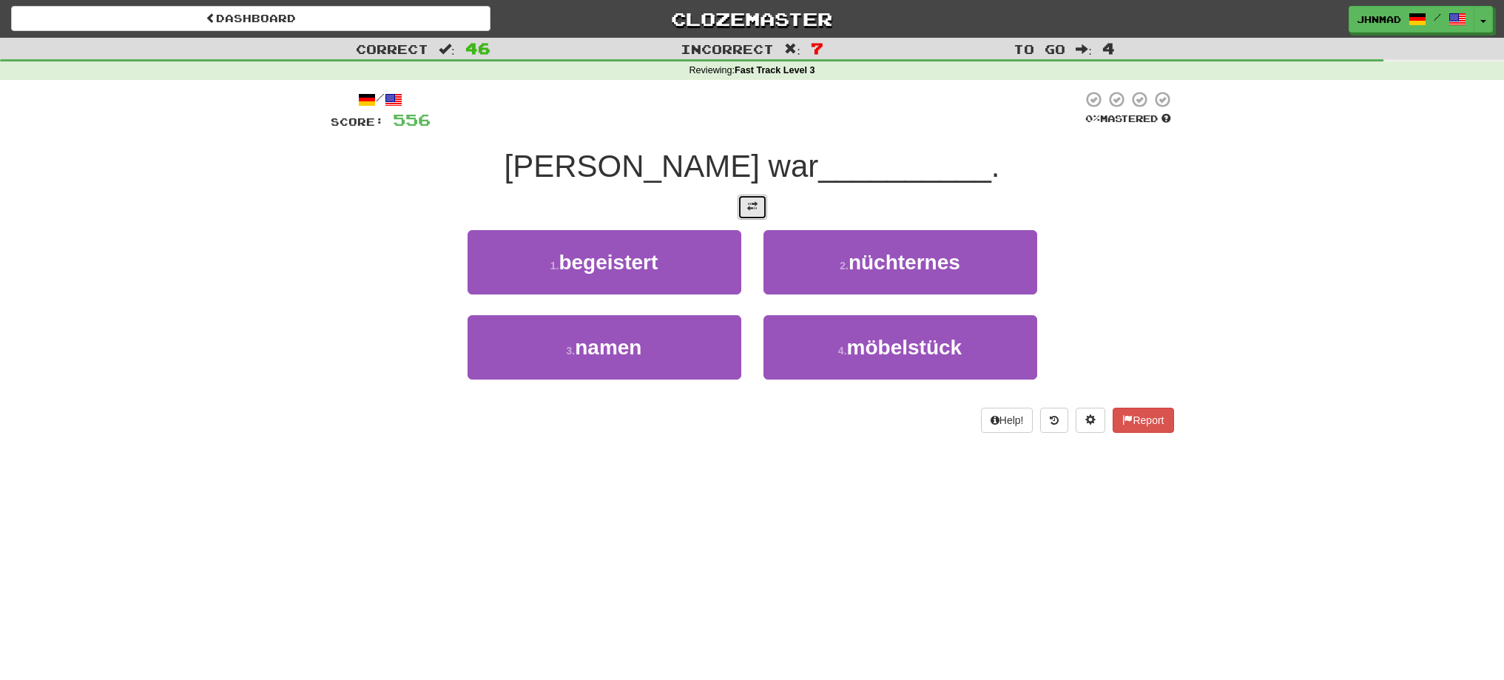
click at [747, 210] on span at bounding box center [752, 206] width 10 height 10
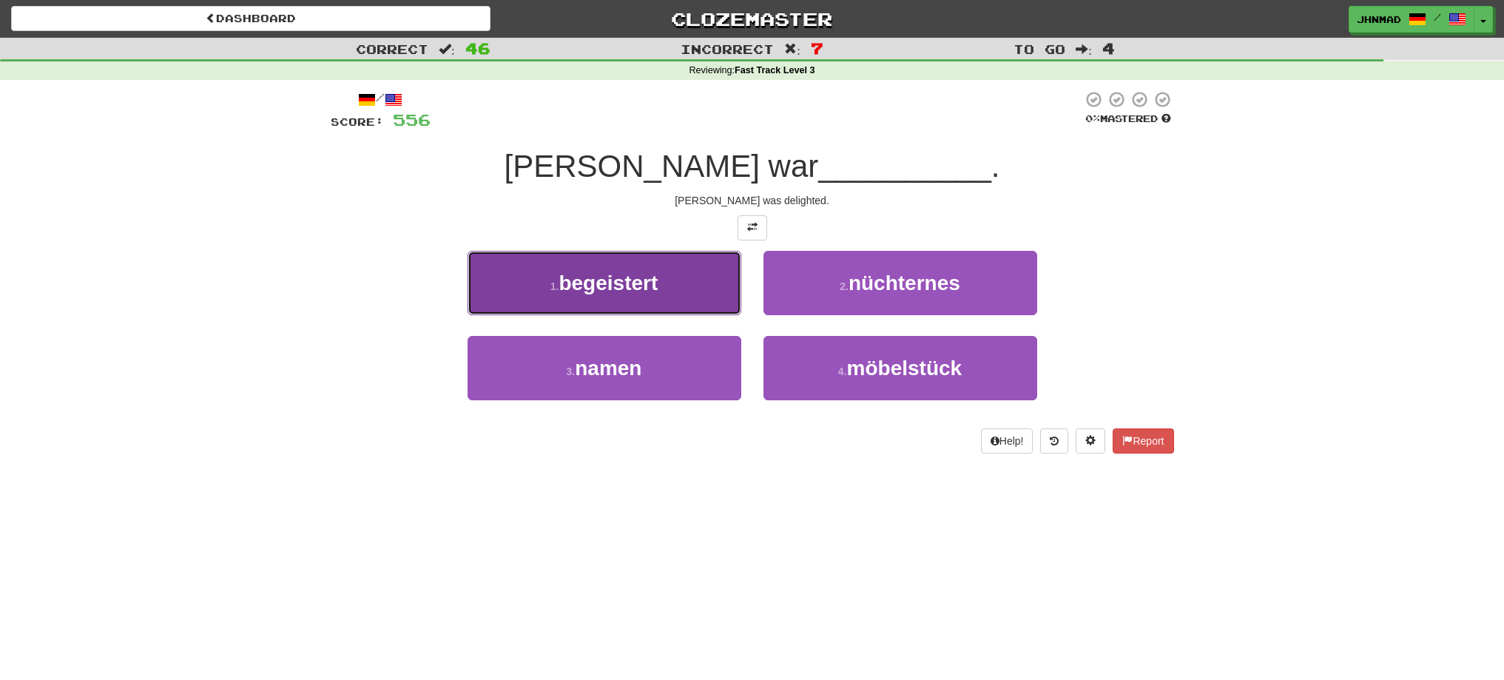
click at [654, 297] on button "1 . begeistert" at bounding box center [605, 283] width 274 height 64
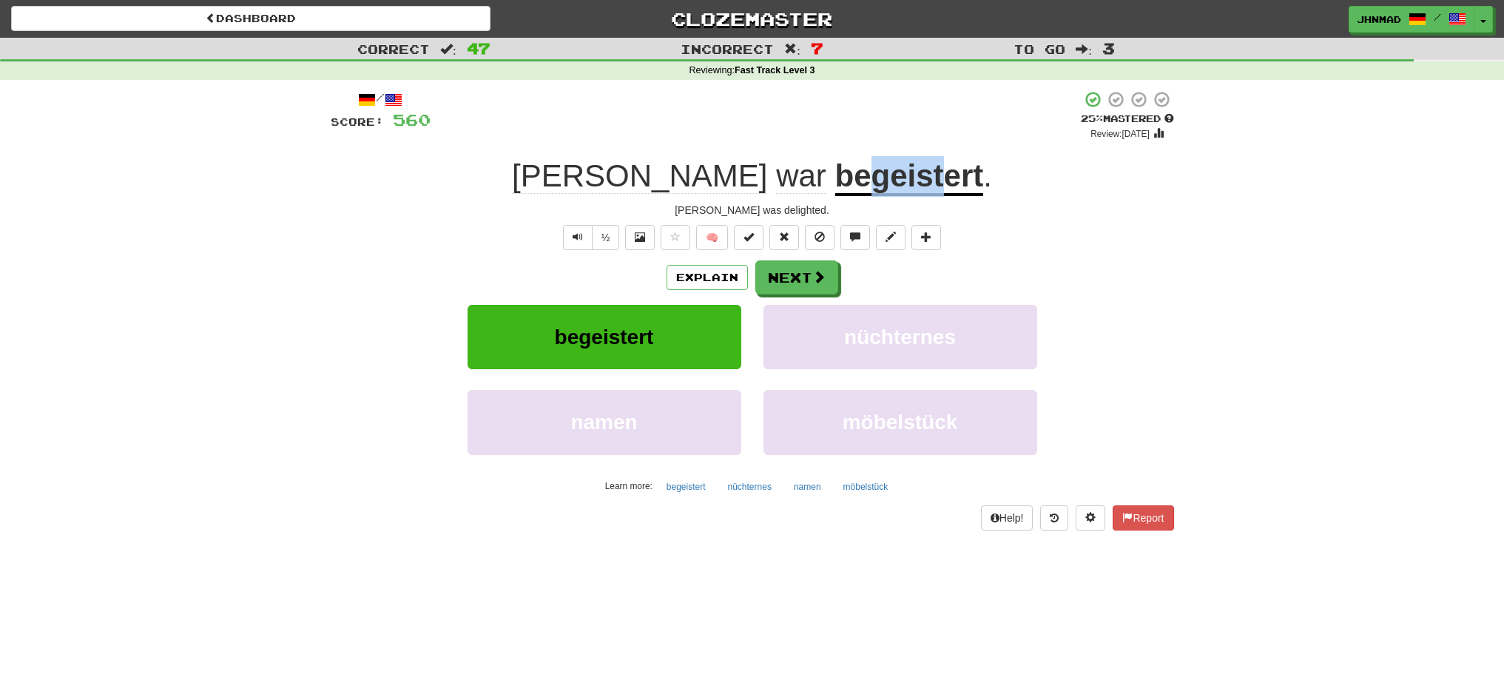
drag, startPoint x: 813, startPoint y: 177, endPoint x: 878, endPoint y: 171, distance: 65.4
click at [878, 171] on u "begeistert" at bounding box center [909, 177] width 149 height 38
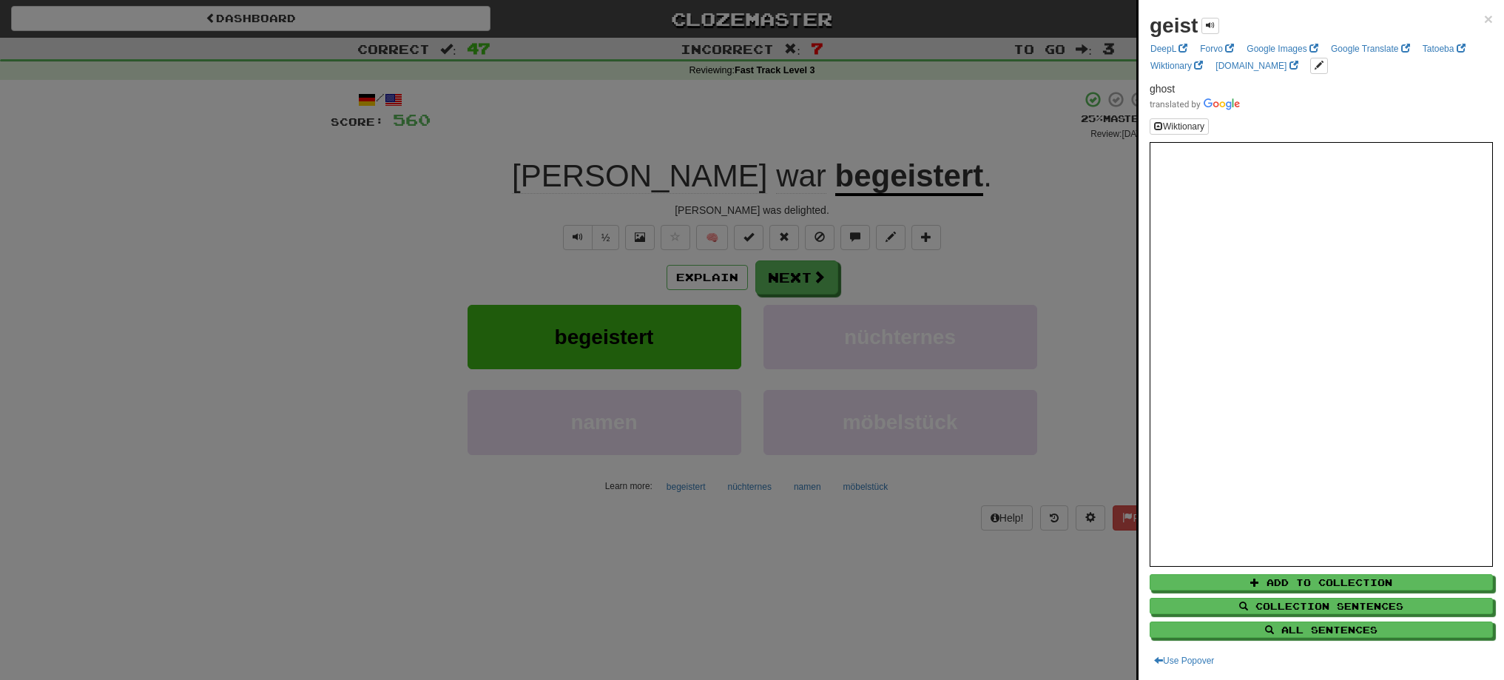
click at [845, 115] on div at bounding box center [752, 340] width 1504 height 680
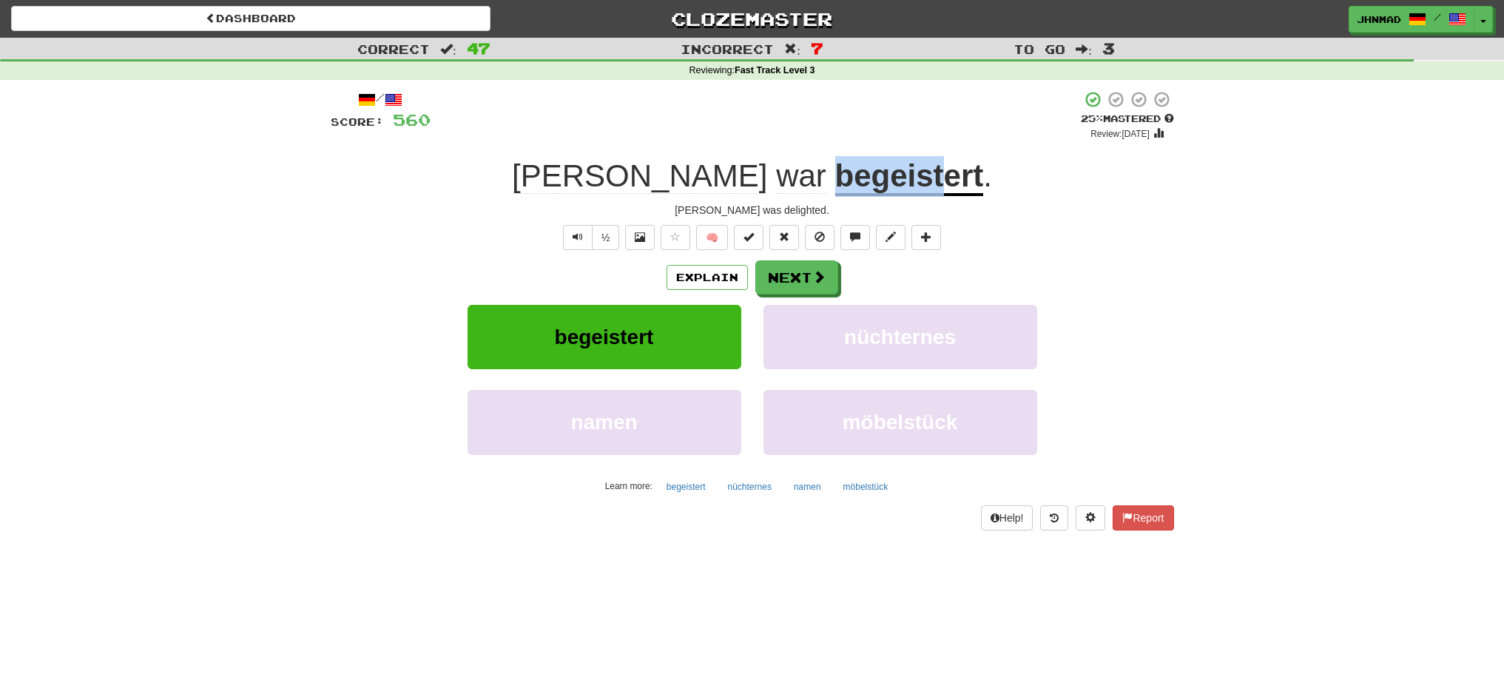
drag, startPoint x: 772, startPoint y: 175, endPoint x: 876, endPoint y: 178, distance: 103.6
click at [876, 178] on div "Elizabeth war begeistert ." at bounding box center [752, 176] width 843 height 41
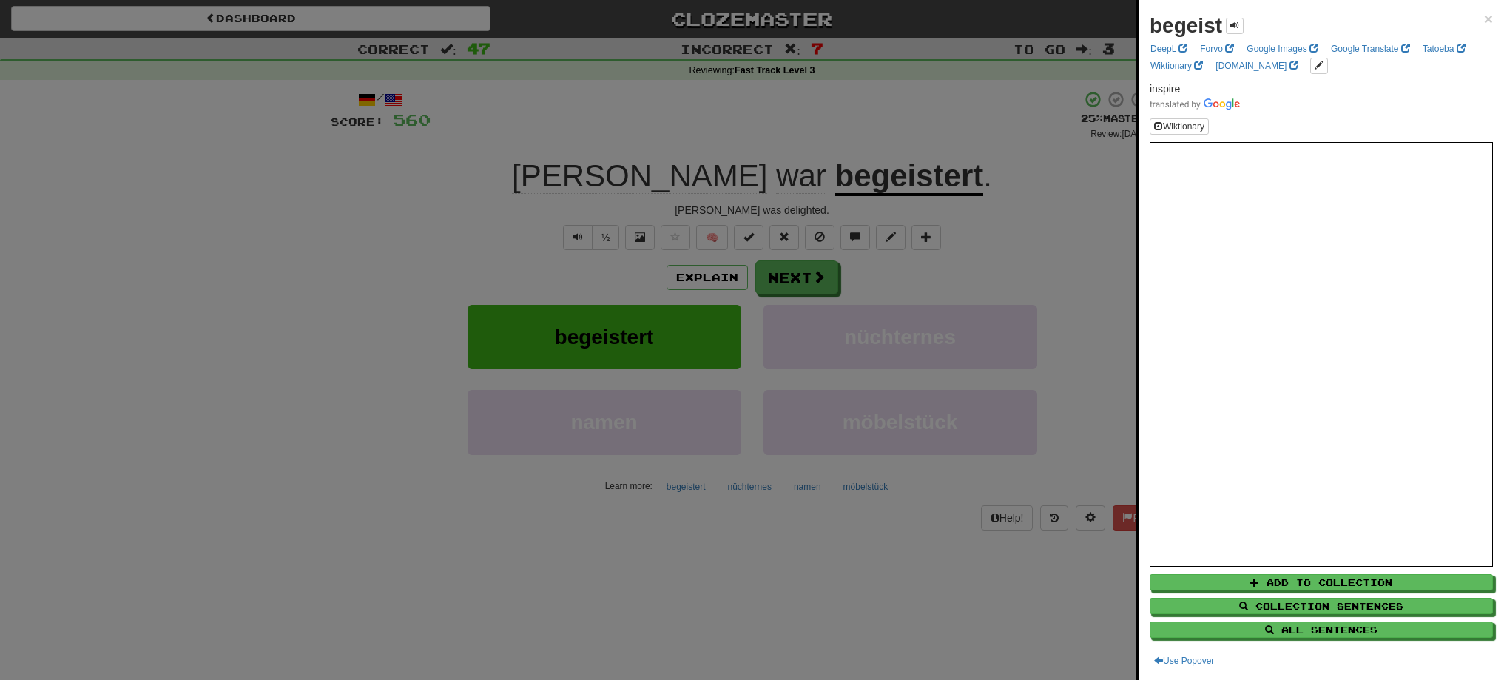
click at [852, 119] on div at bounding box center [752, 340] width 1504 height 680
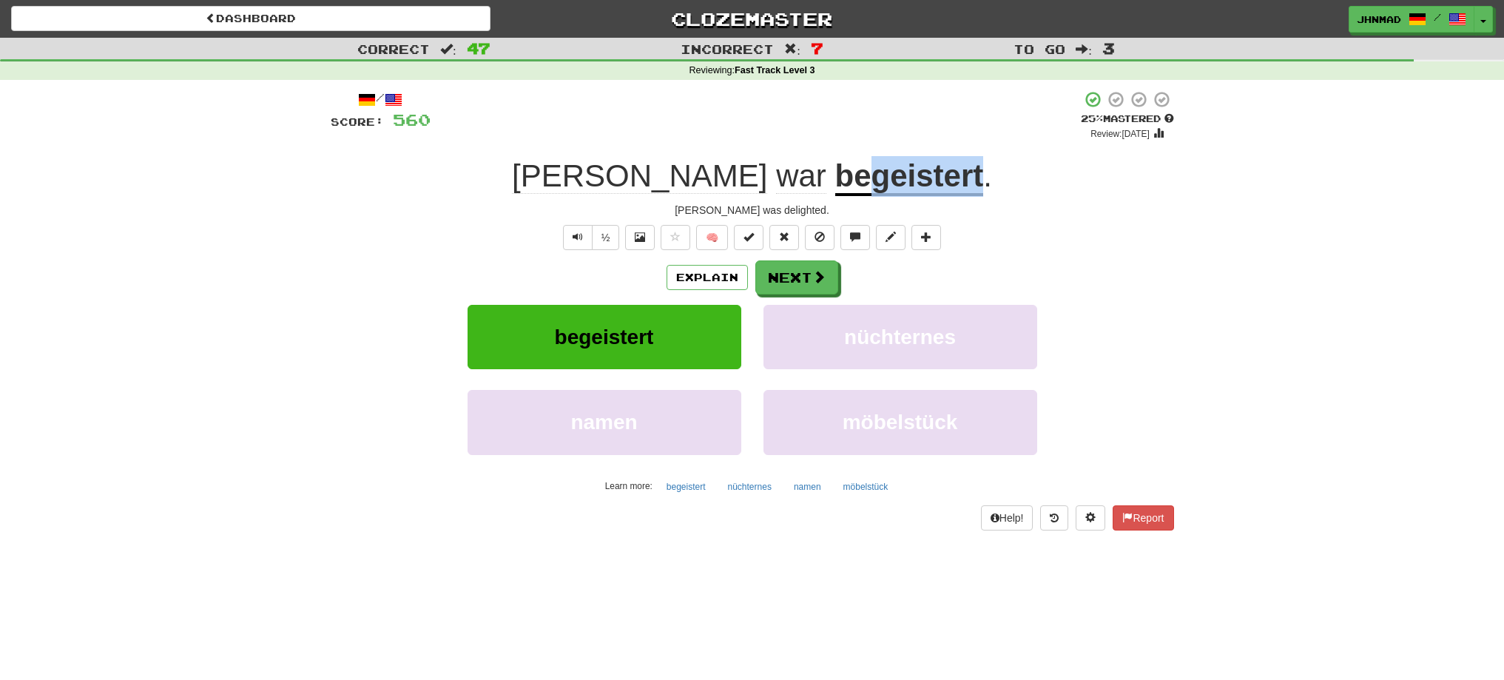
drag, startPoint x: 811, startPoint y: 174, endPoint x: 917, endPoint y: 165, distance: 106.2
click at [917, 165] on u "begeistert" at bounding box center [909, 177] width 149 height 38
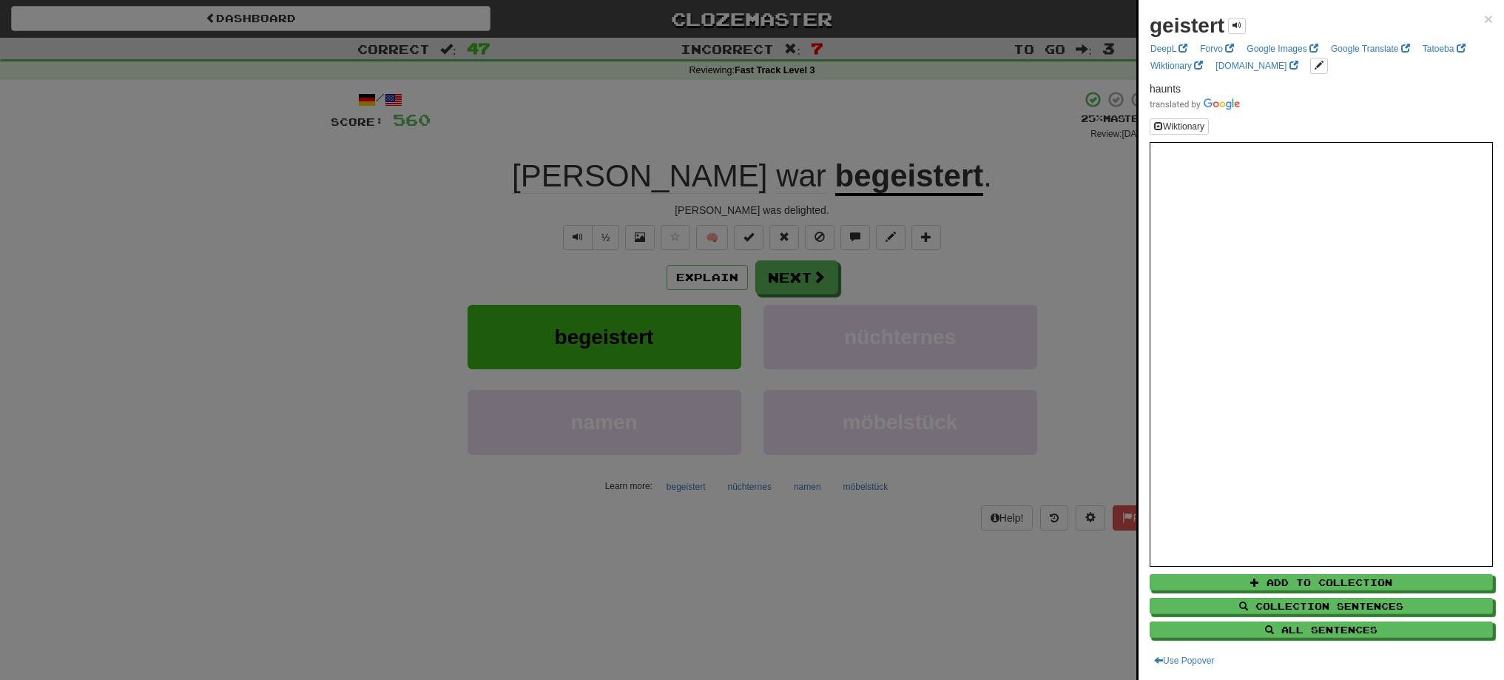
click at [805, 96] on div at bounding box center [752, 340] width 1504 height 680
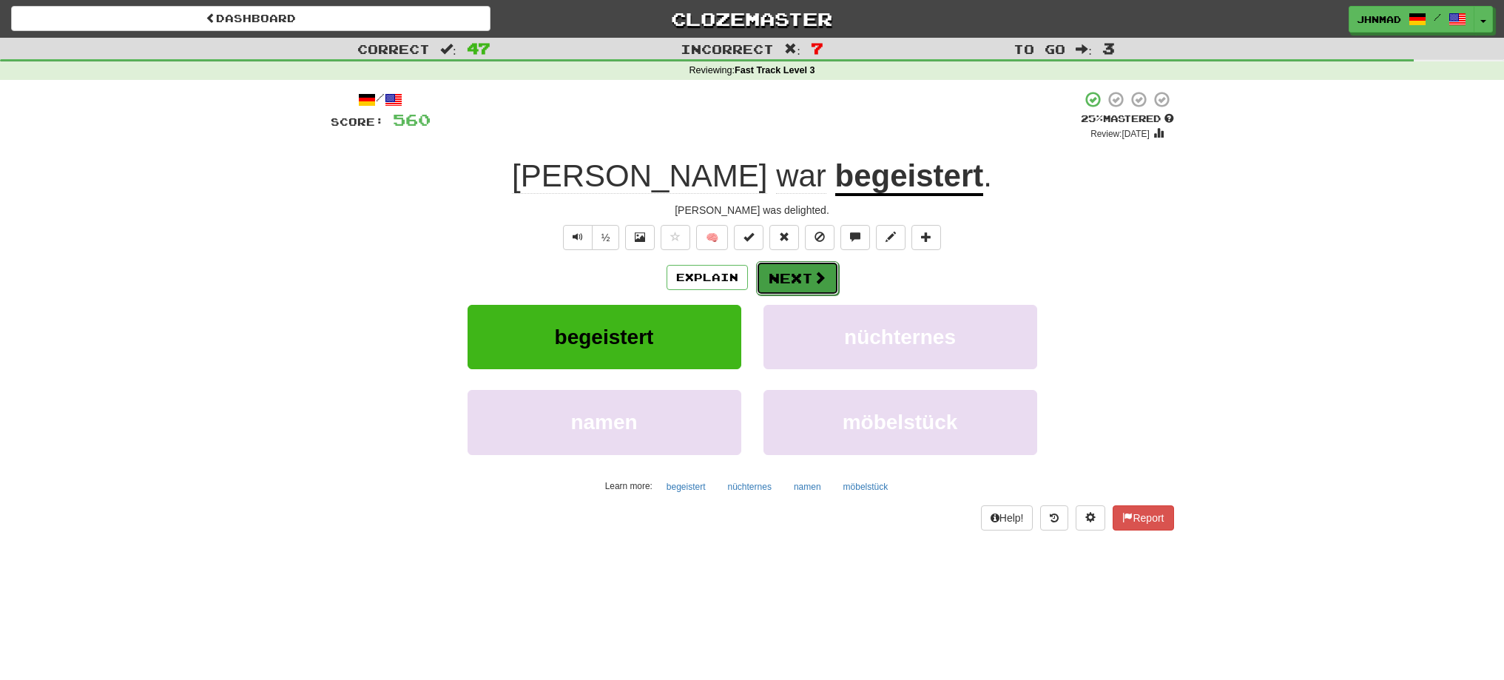
click at [779, 272] on button "Next" at bounding box center [797, 278] width 83 height 34
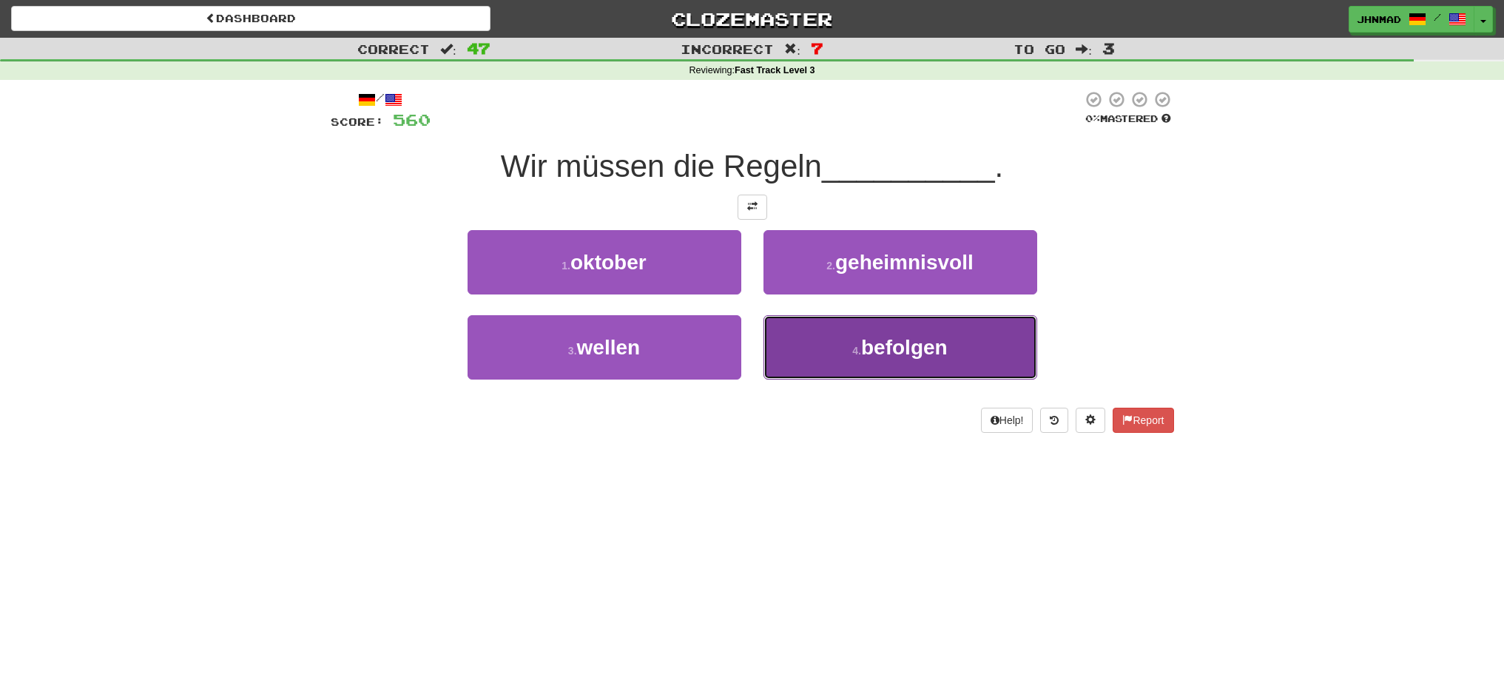
click at [903, 362] on button "4 . befolgen" at bounding box center [900, 347] width 274 height 64
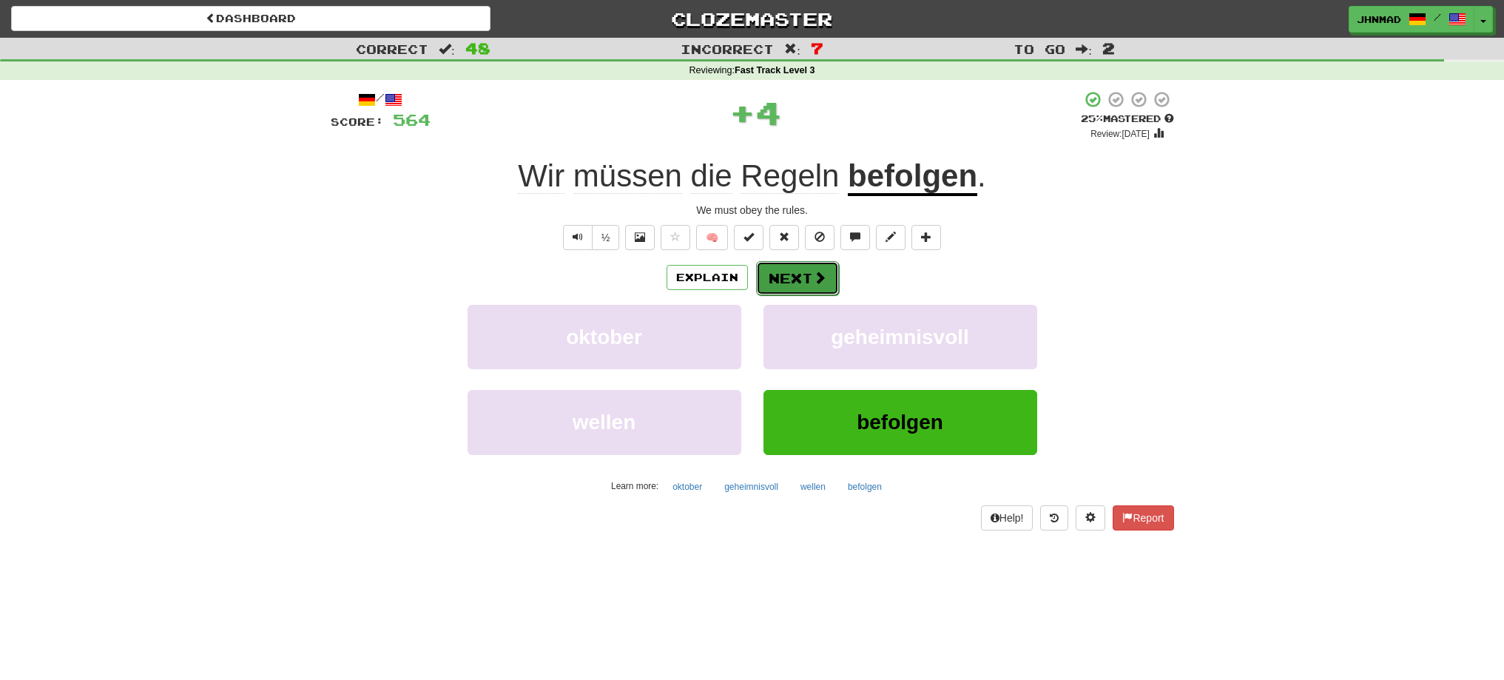
click at [774, 270] on button "Next" at bounding box center [797, 278] width 83 height 34
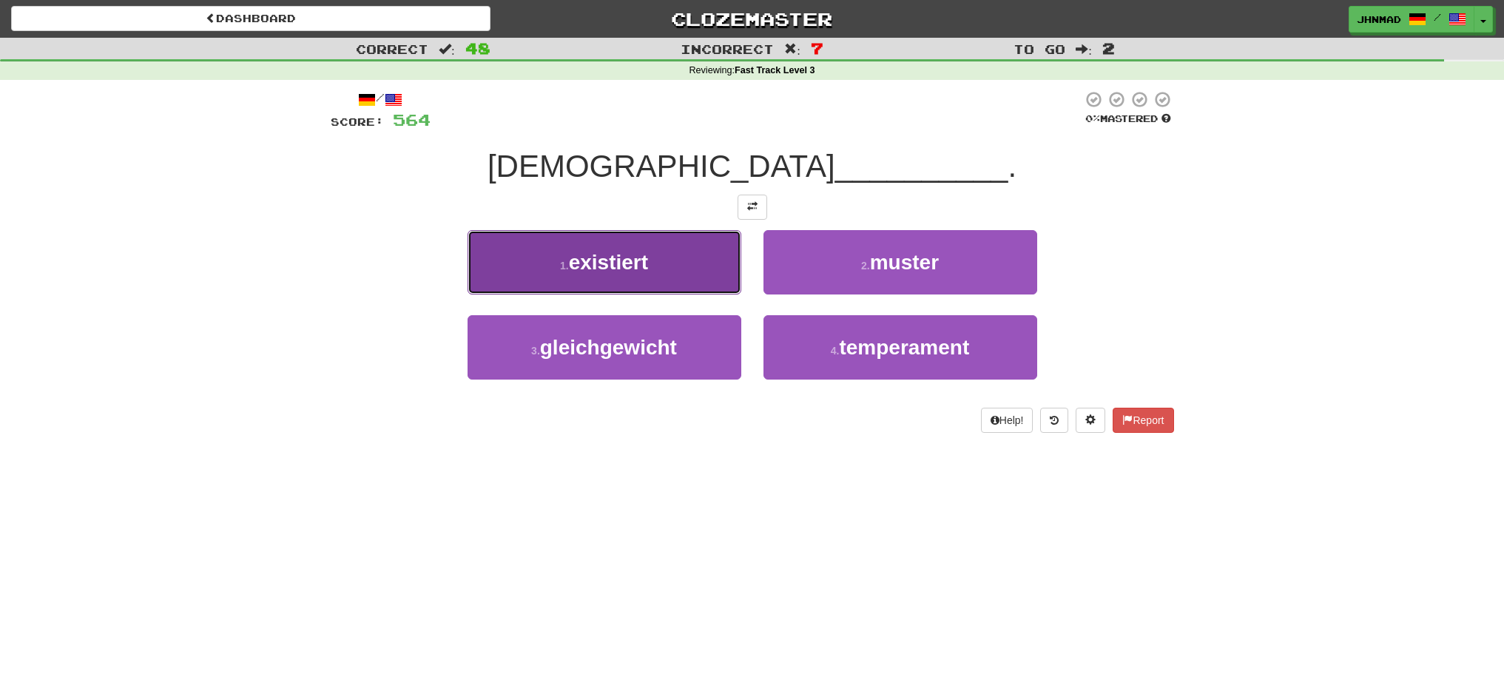
click at [668, 247] on button "1 . existiert" at bounding box center [605, 262] width 274 height 64
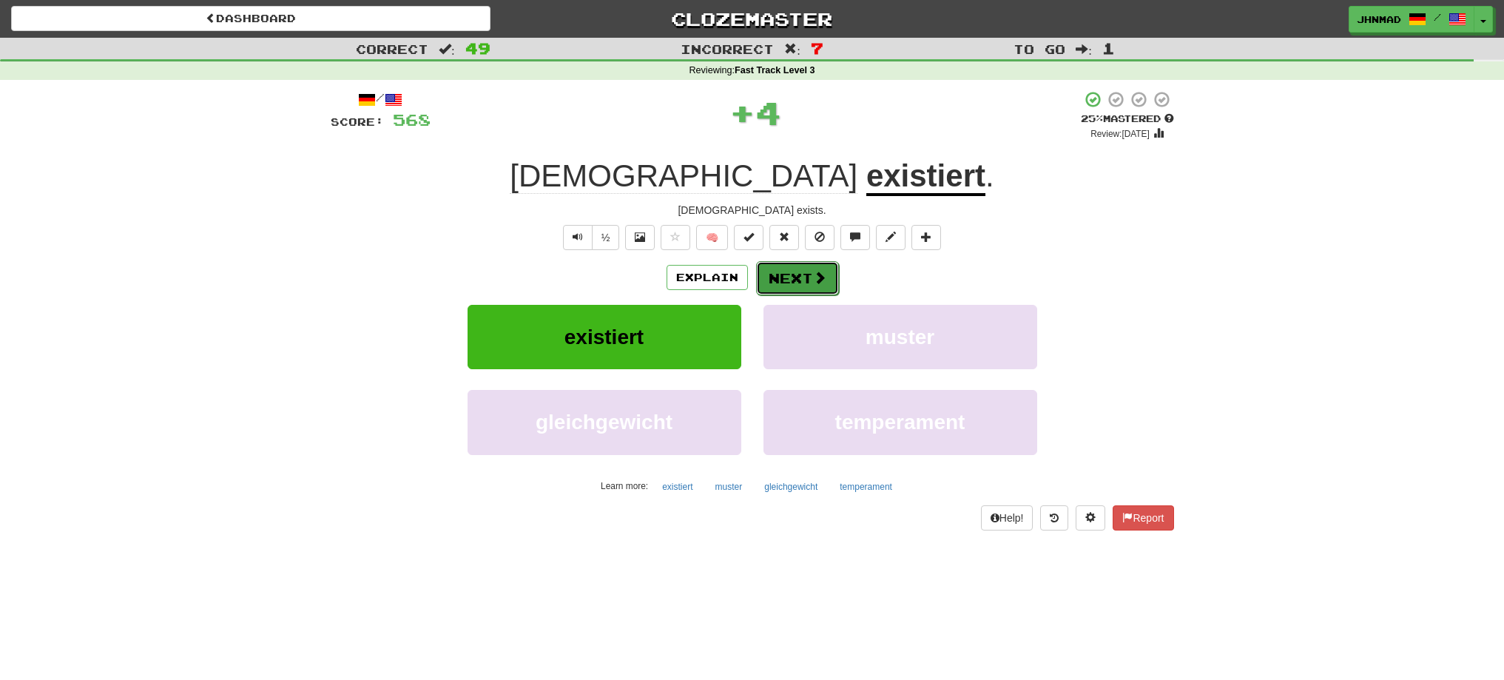
click at [794, 277] on button "Next" at bounding box center [797, 278] width 83 height 34
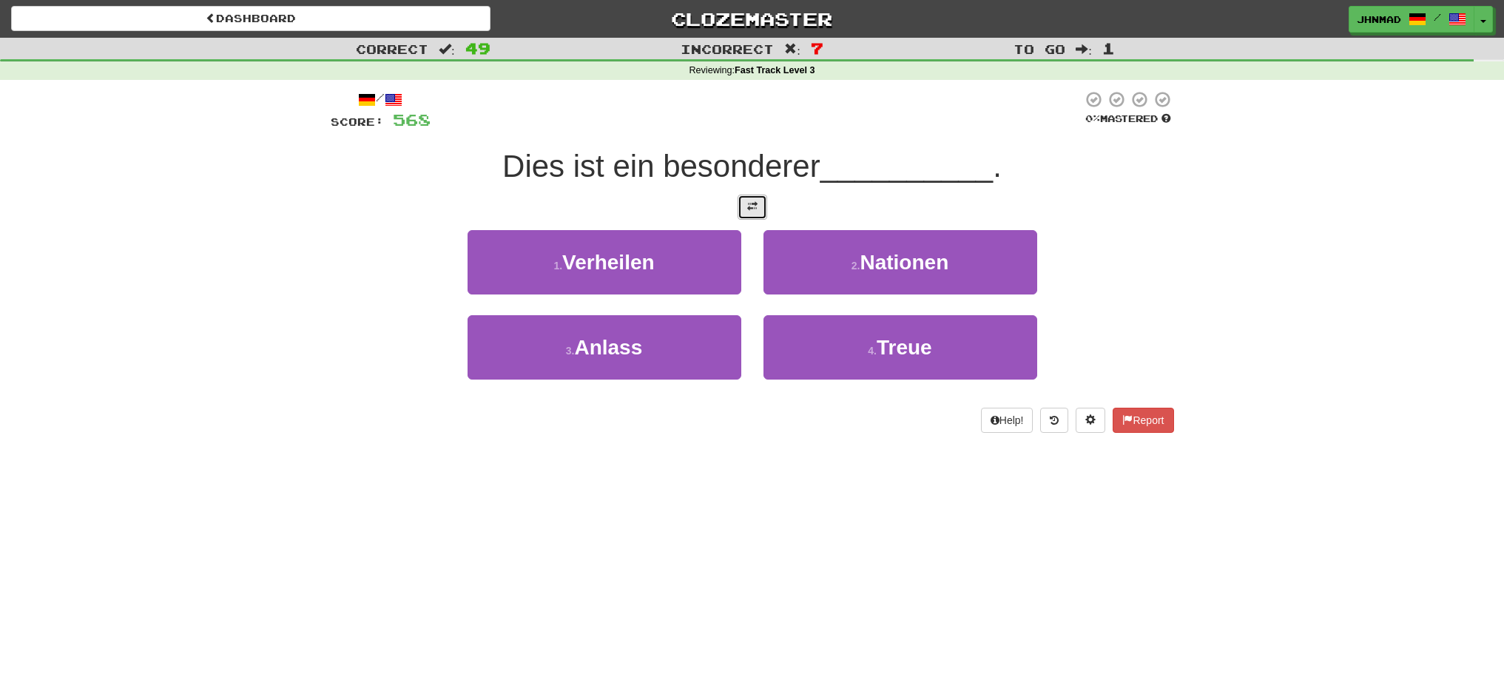
click at [755, 215] on button at bounding box center [753, 207] width 30 height 25
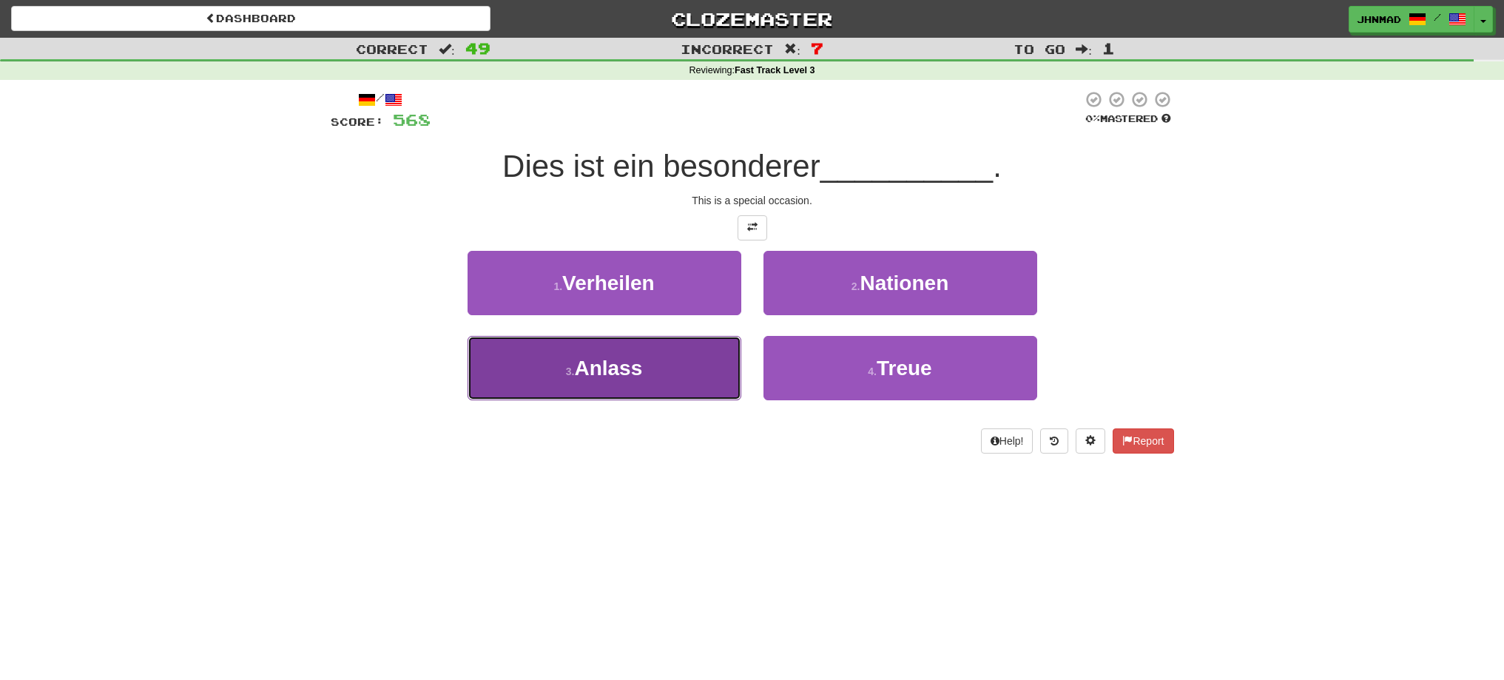
click at [586, 364] on span "Anlass" at bounding box center [608, 368] width 68 height 23
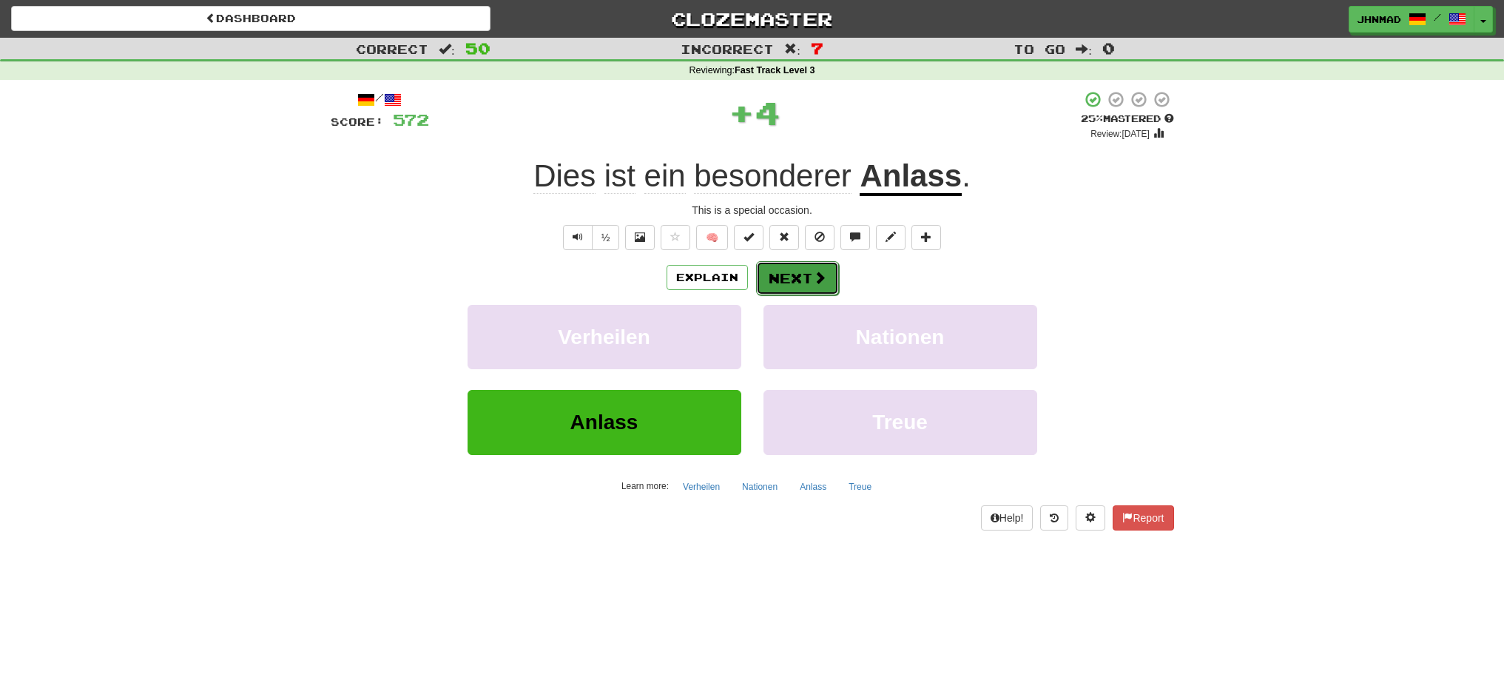
click at [817, 280] on span at bounding box center [819, 277] width 13 height 13
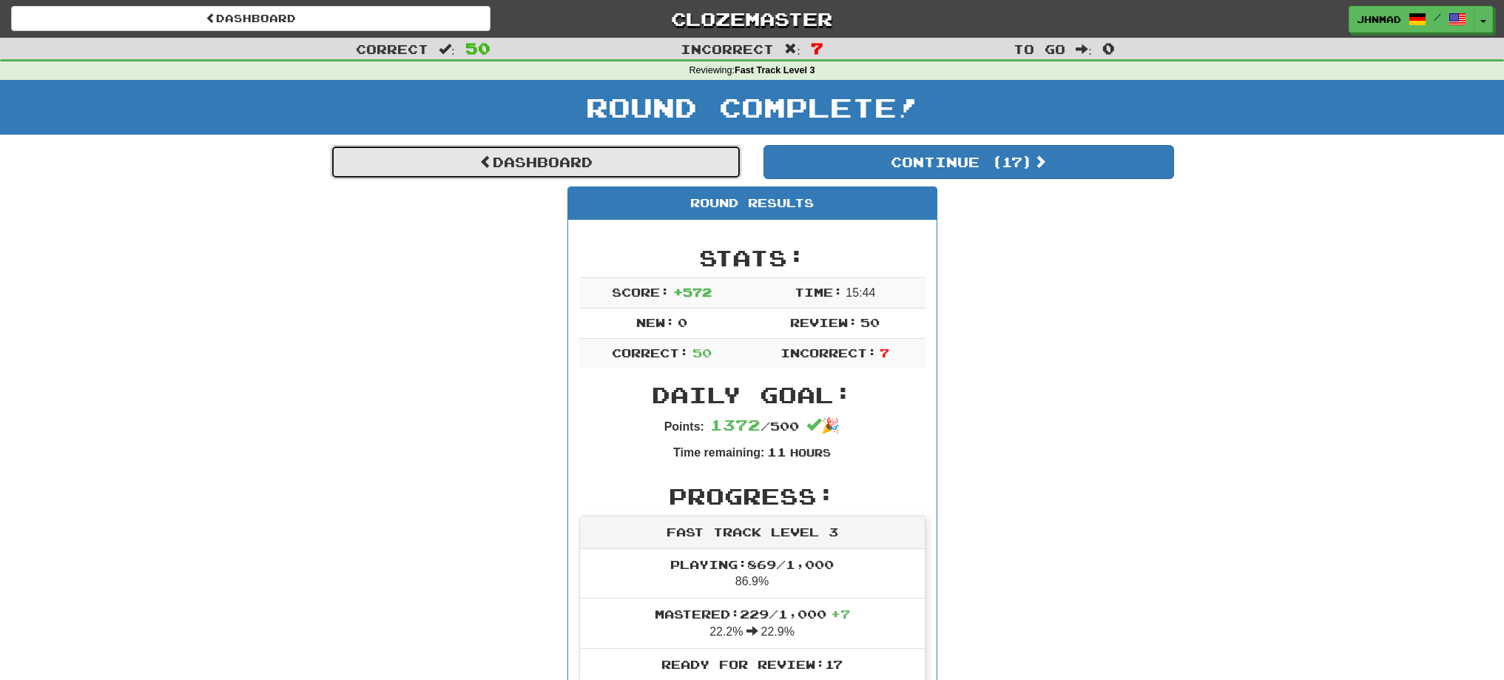
click at [572, 170] on link "Dashboard" at bounding box center [536, 162] width 411 height 34
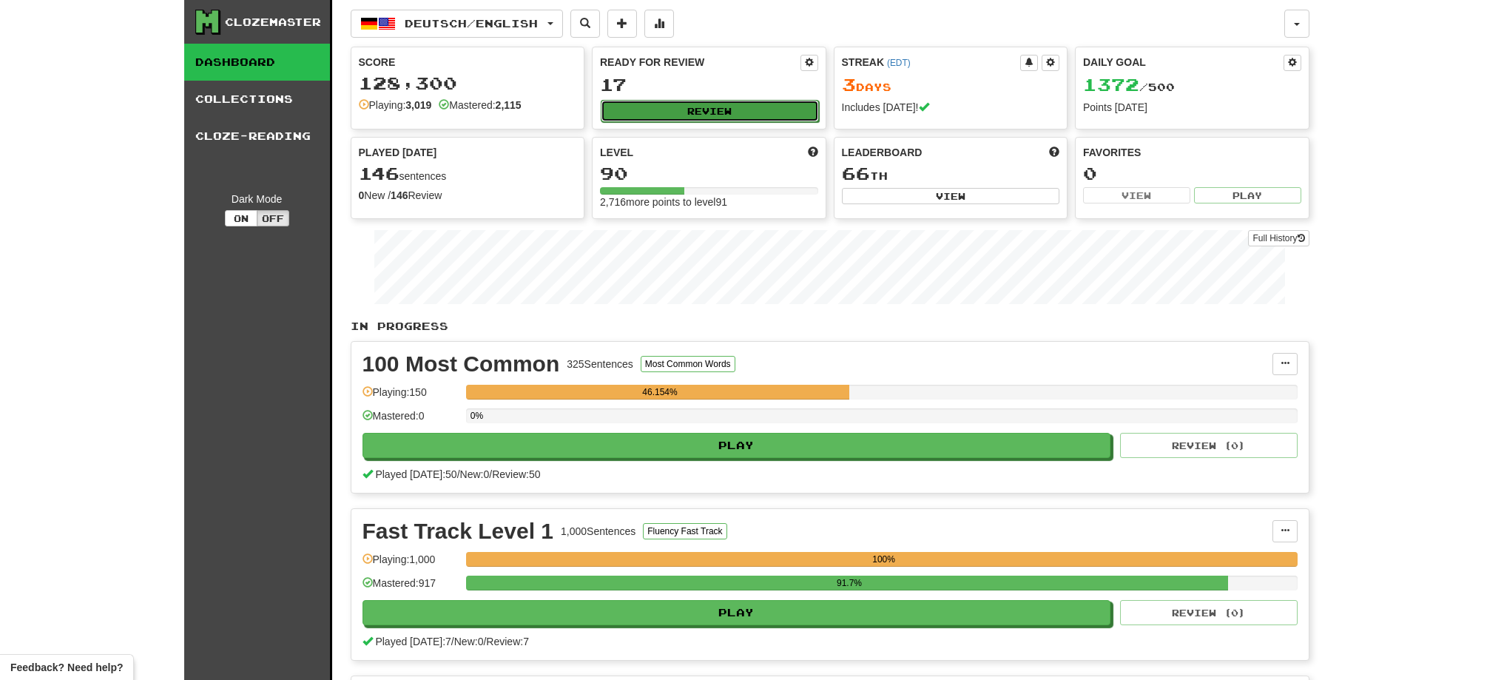
click at [668, 109] on button "Review" at bounding box center [710, 111] width 218 height 22
select select "**"
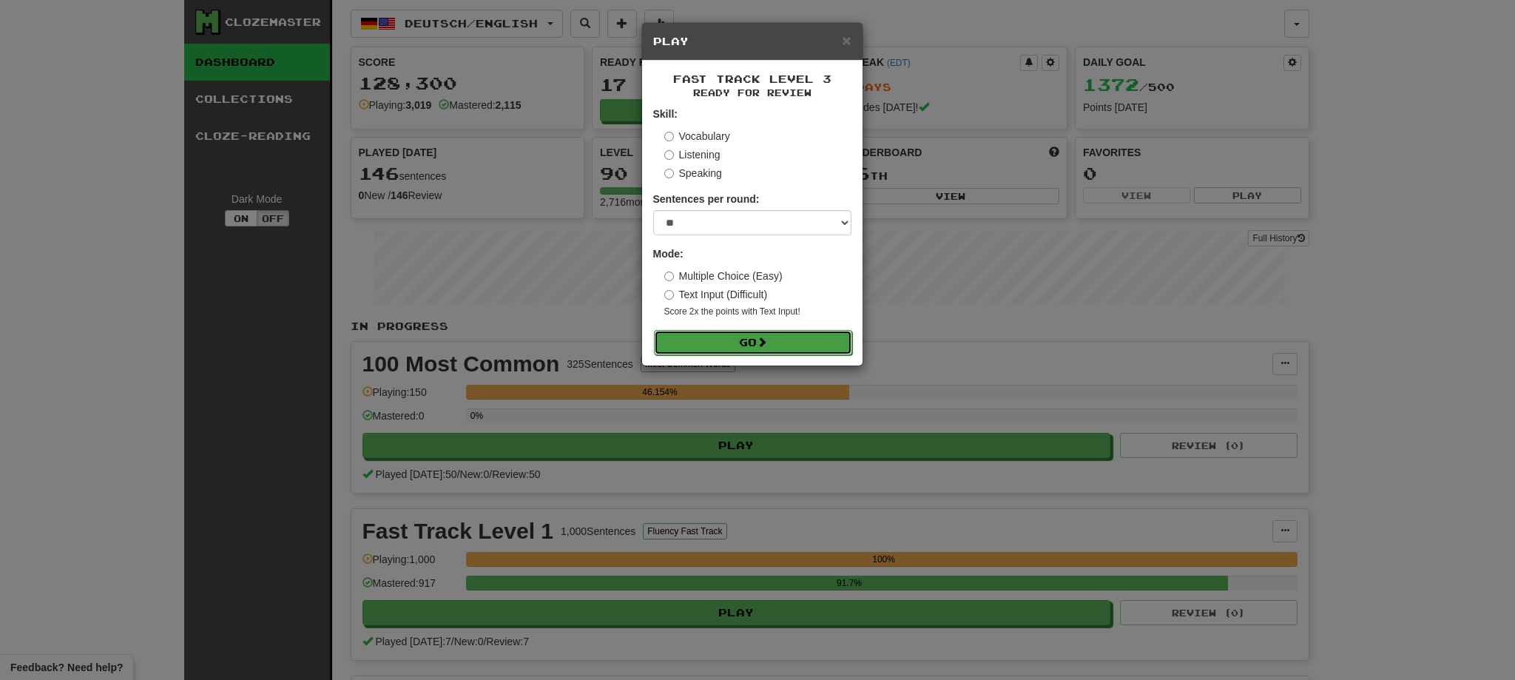
click at [782, 345] on button "Go" at bounding box center [753, 342] width 198 height 25
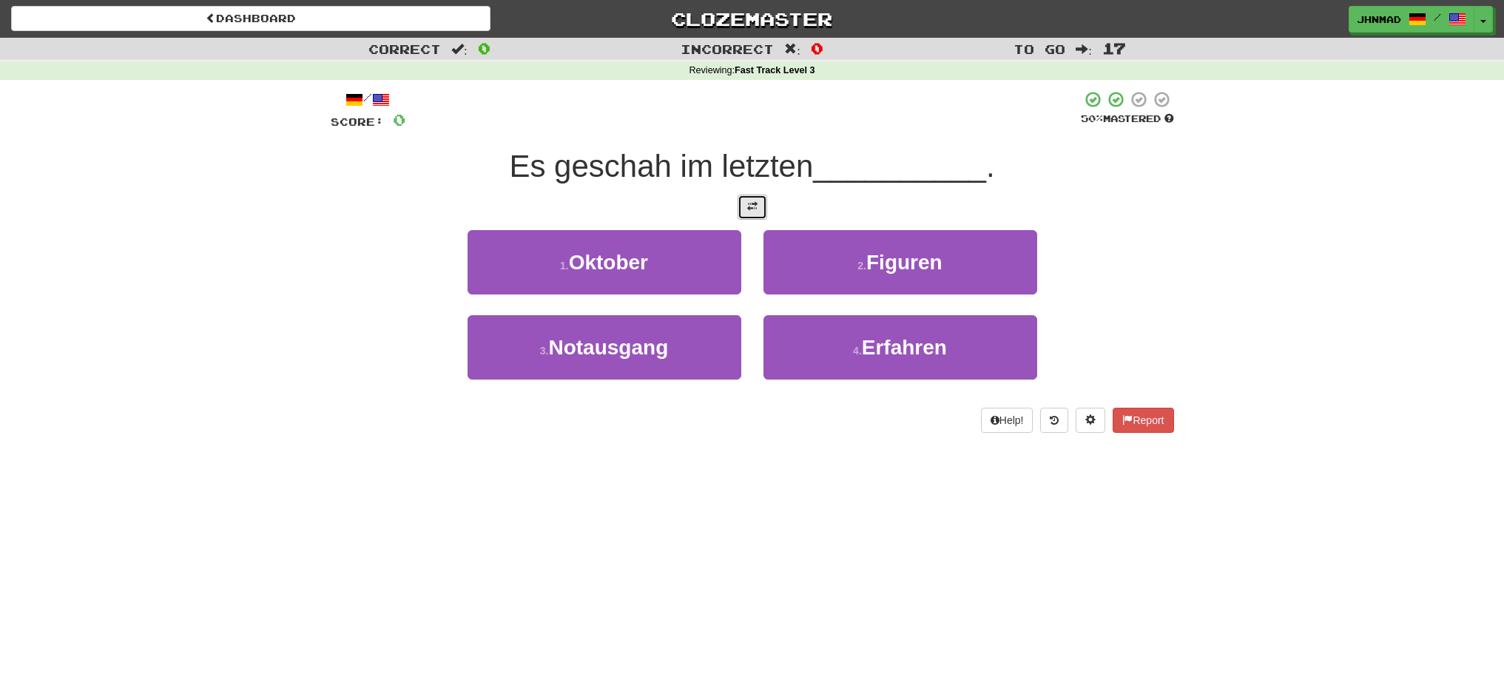
click at [747, 210] on span at bounding box center [752, 206] width 10 height 10
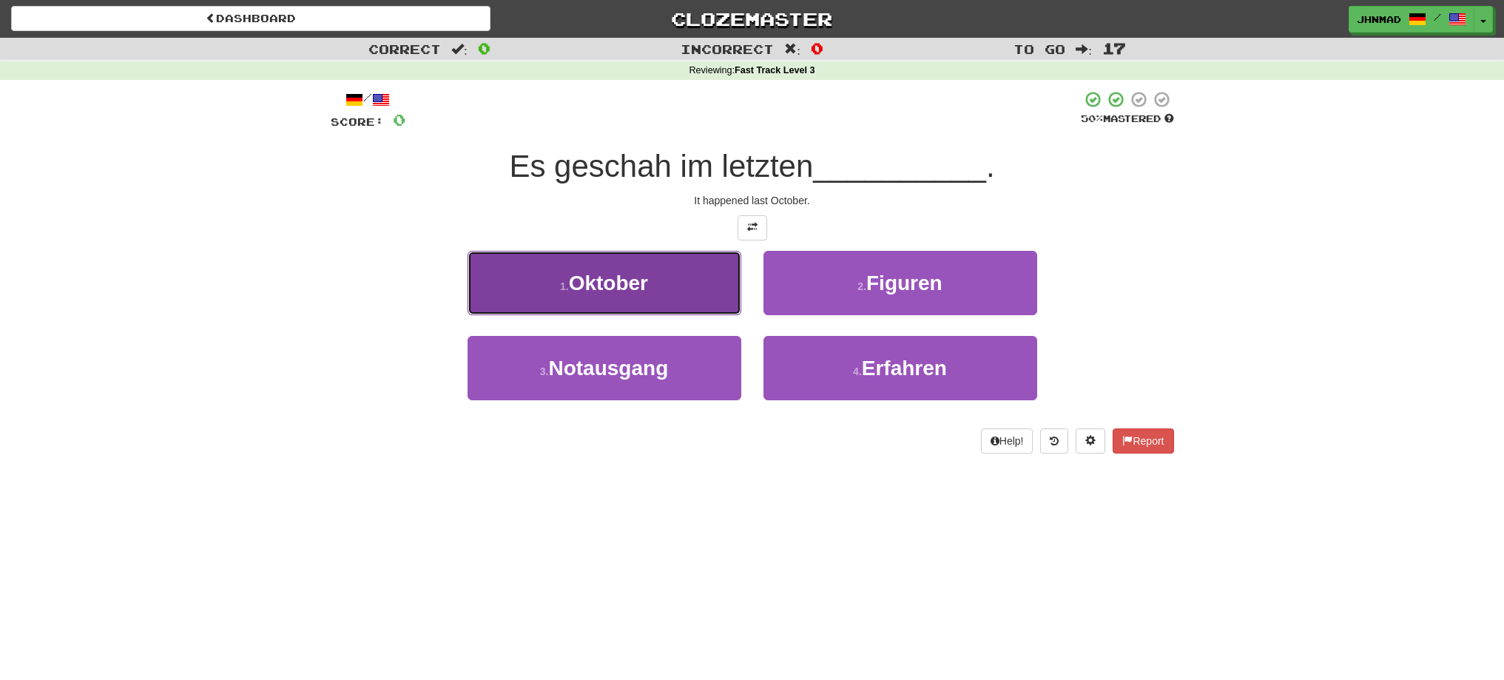
click at [517, 292] on button "[DATE]" at bounding box center [605, 283] width 274 height 64
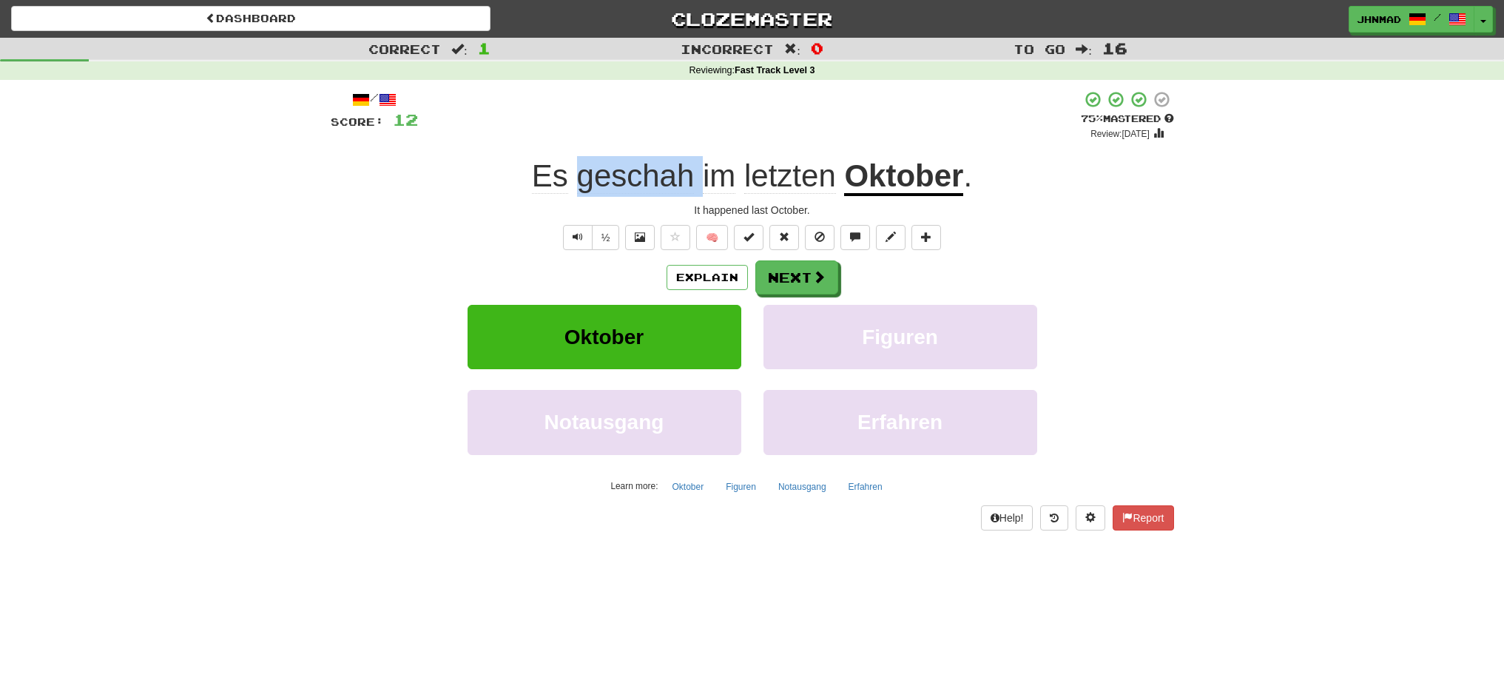
drag, startPoint x: 576, startPoint y: 163, endPoint x: 700, endPoint y: 167, distance: 124.4
click at [700, 167] on span "Es geschah im letzten" at bounding box center [688, 176] width 313 height 36
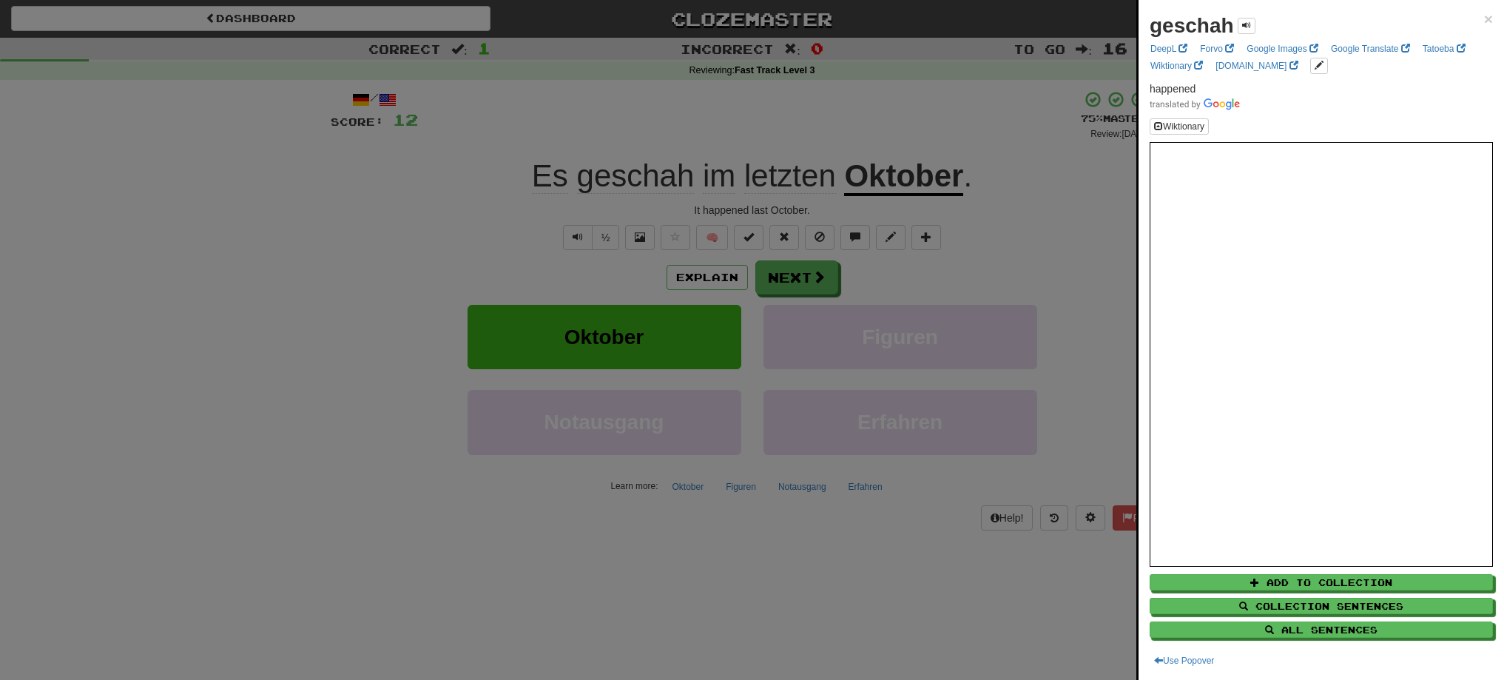
click at [672, 112] on div at bounding box center [752, 340] width 1504 height 680
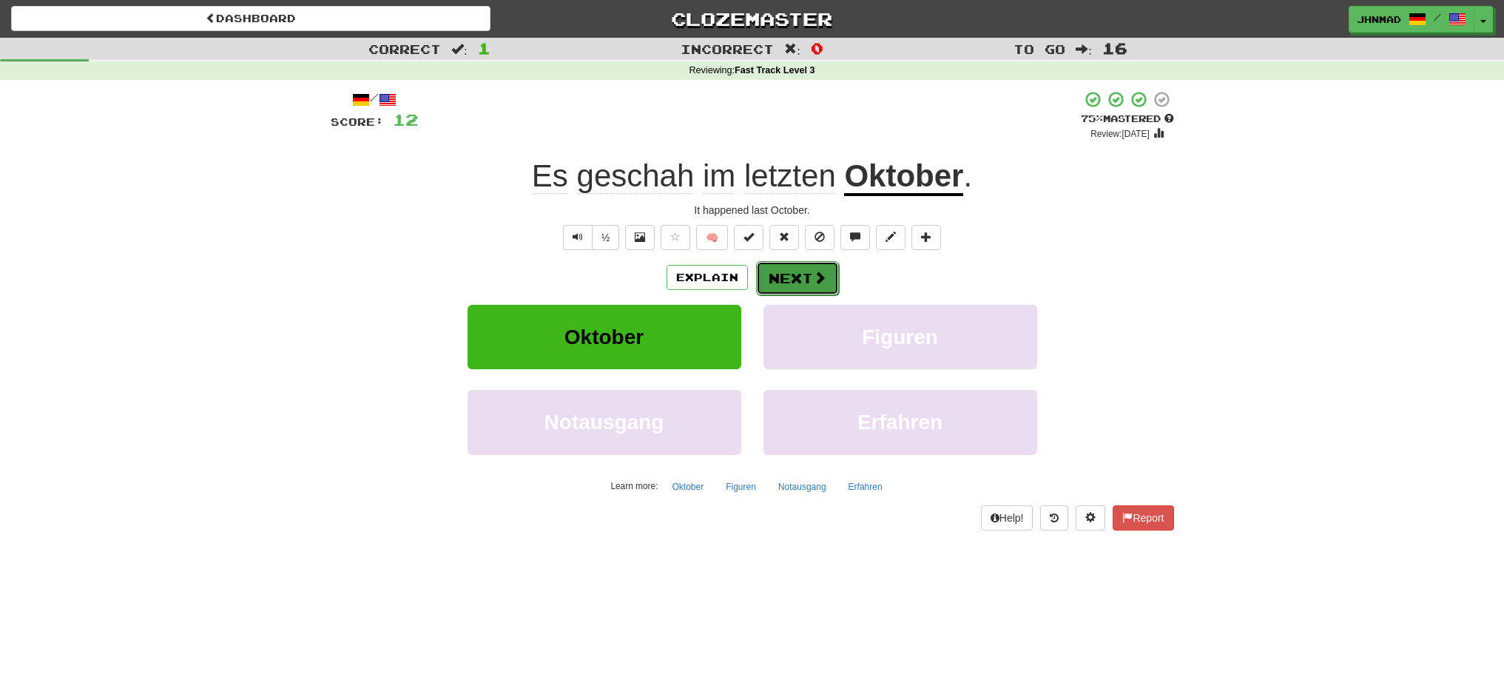
click at [791, 289] on button "Next" at bounding box center [797, 278] width 83 height 34
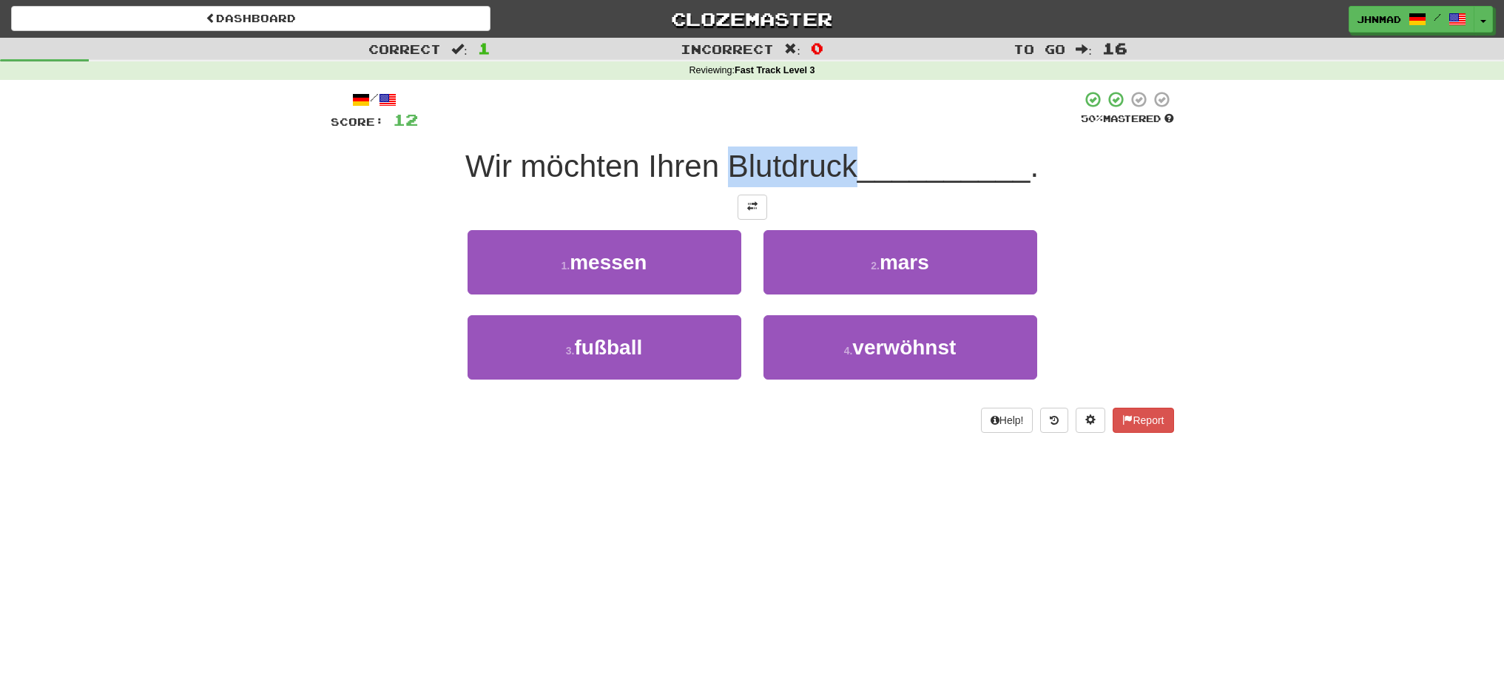
drag, startPoint x: 726, startPoint y: 158, endPoint x: 852, endPoint y: 155, distance: 125.8
click at [852, 155] on span "Wir möchten Ihren Blutdruck" at bounding box center [661, 166] width 392 height 35
click at [843, 128] on div at bounding box center [843, 128] width 0 height 0
click at [858, 112] on div at bounding box center [749, 110] width 663 height 41
click at [745, 205] on button at bounding box center [753, 207] width 30 height 25
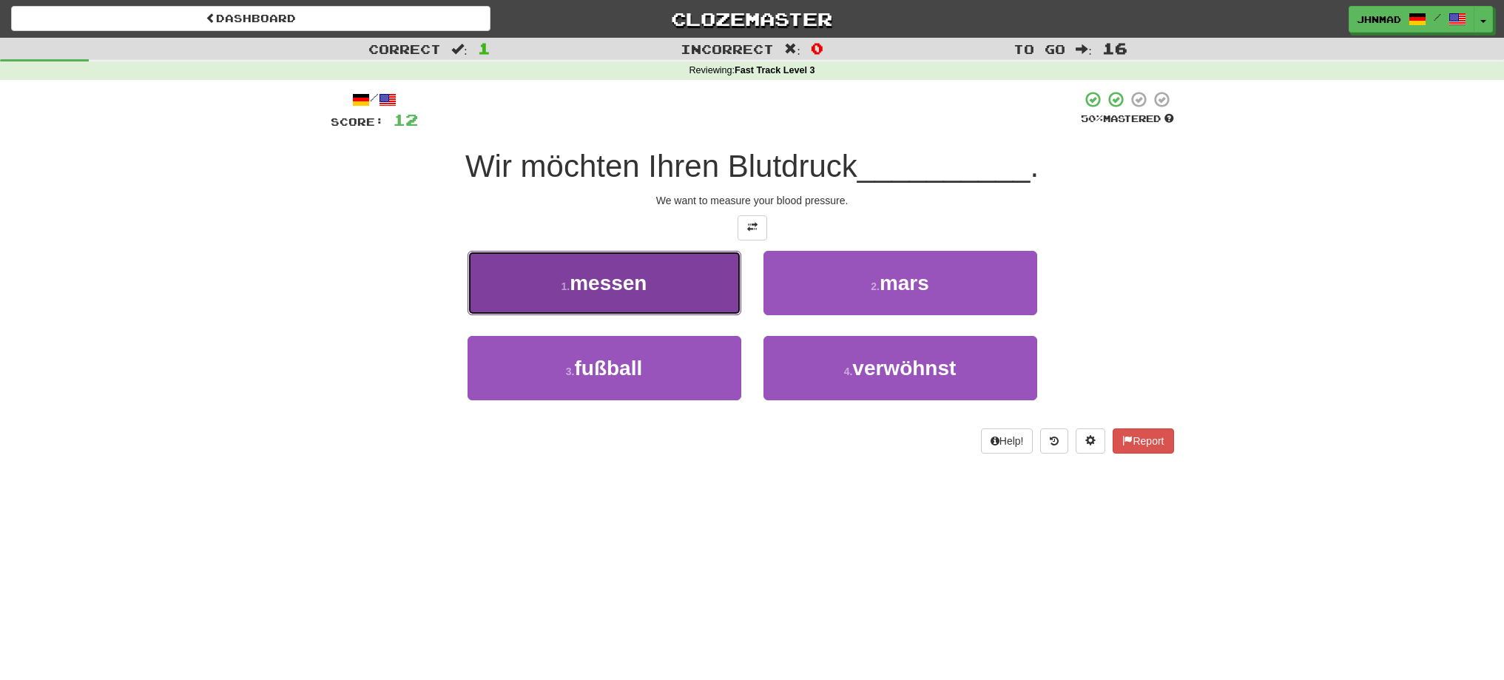
click at [610, 282] on span "messen" at bounding box center [608, 282] width 77 height 23
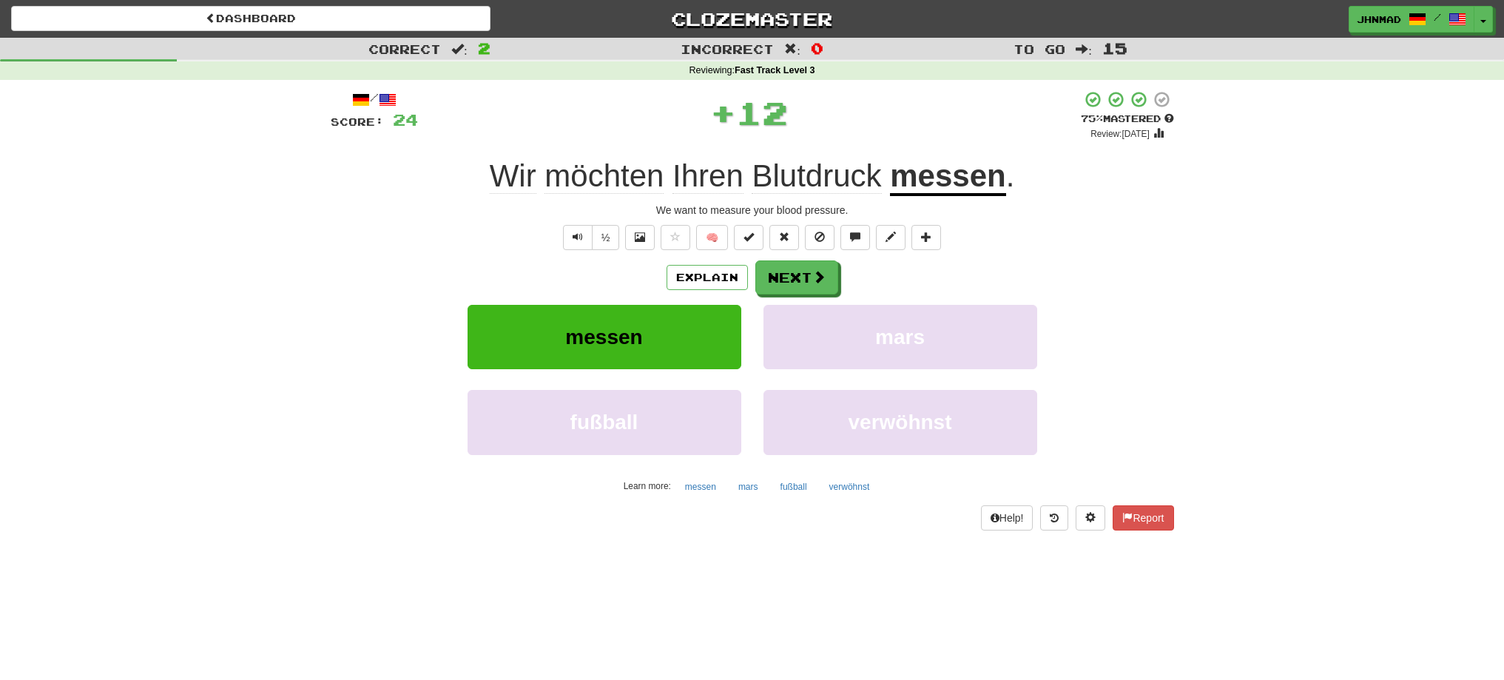
click at [927, 184] on u "messen" at bounding box center [947, 177] width 115 height 38
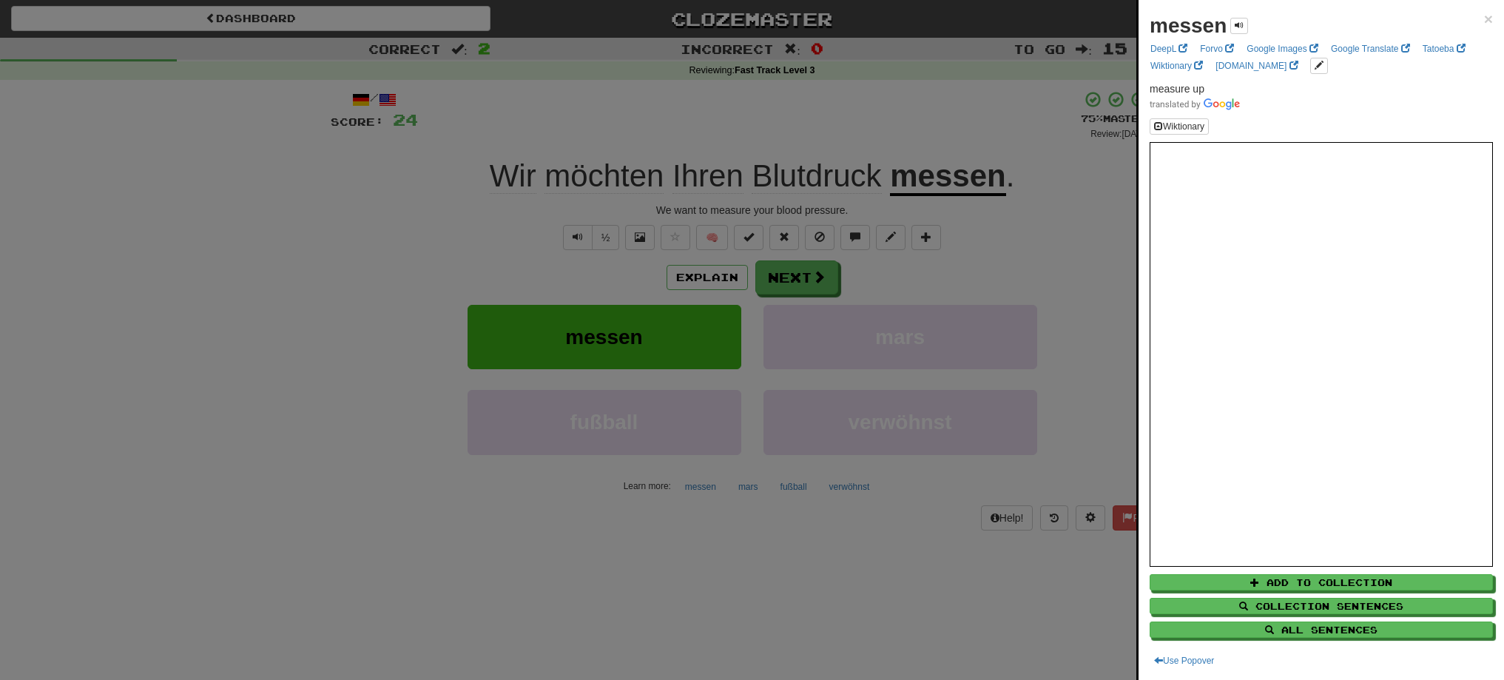
click at [794, 283] on div at bounding box center [752, 340] width 1504 height 680
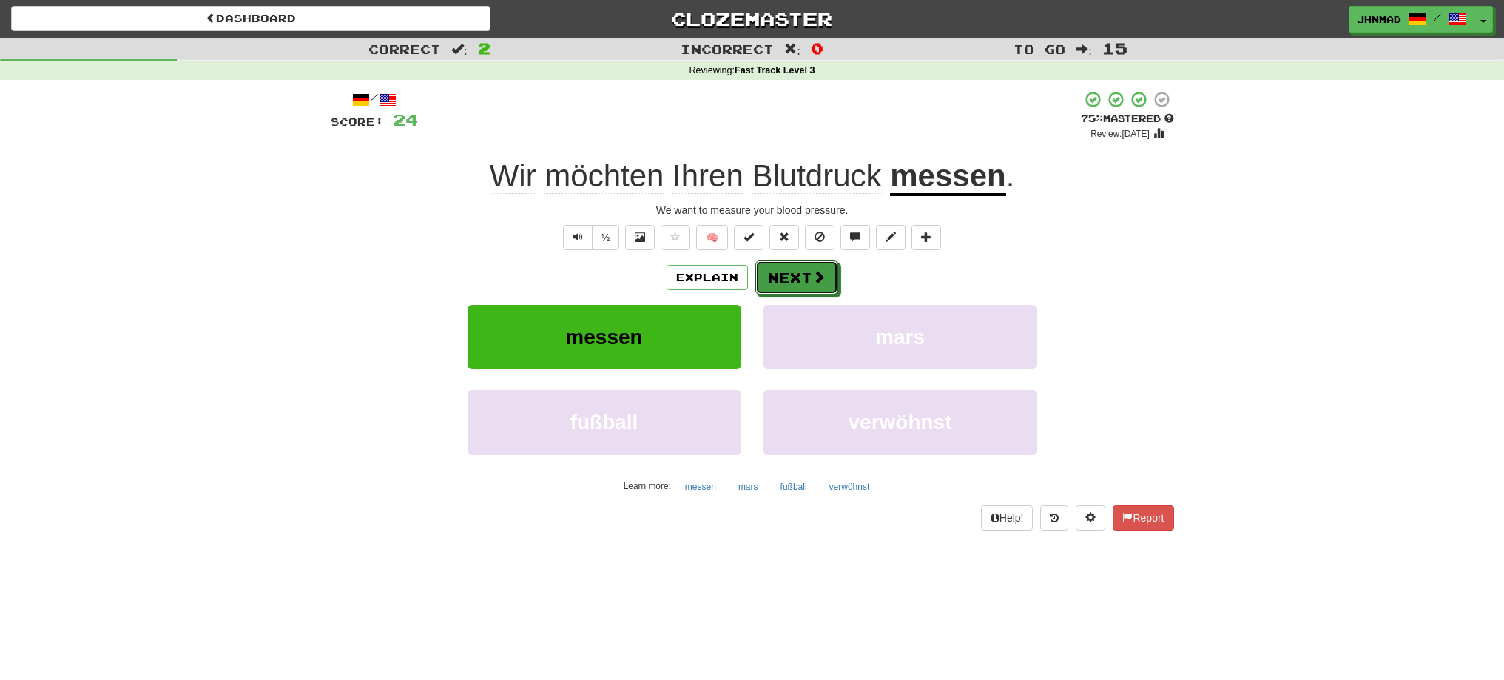
click at [794, 283] on button "Next" at bounding box center [796, 277] width 83 height 34
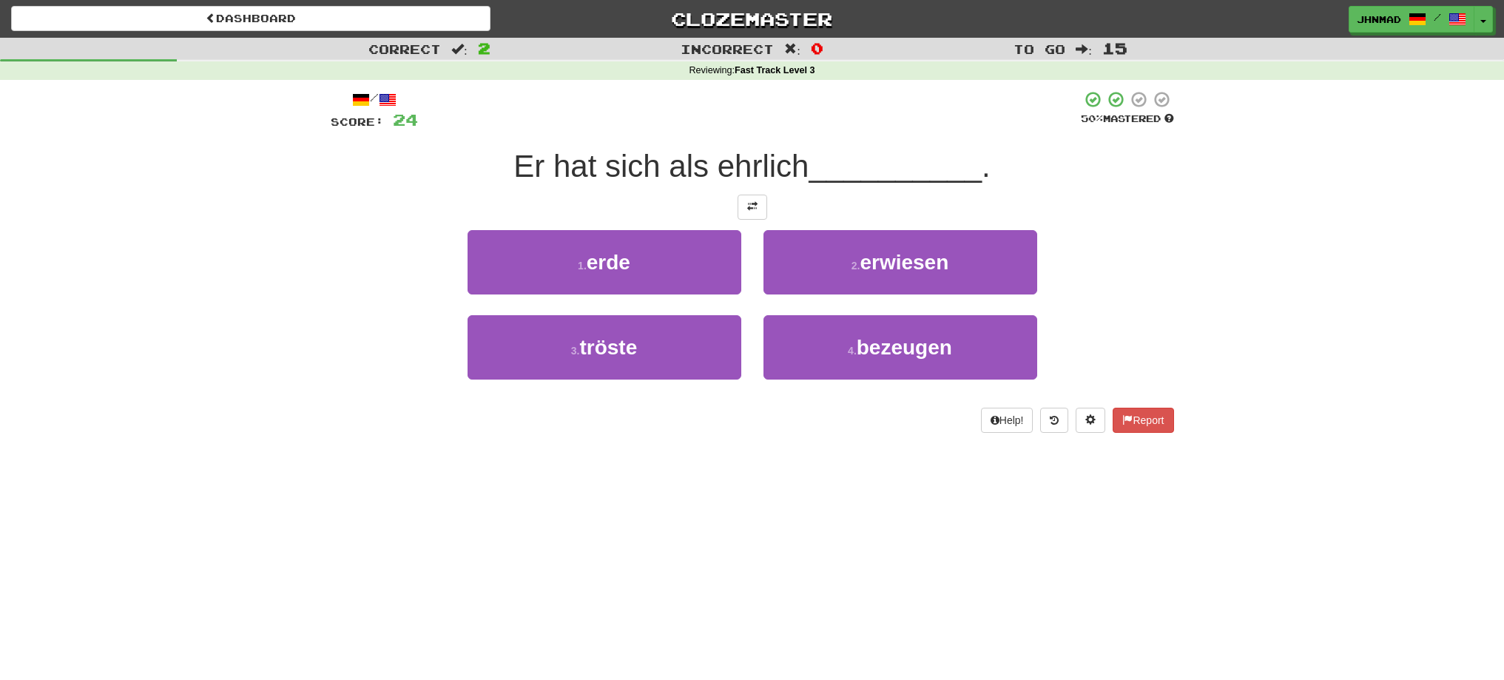
click at [715, 171] on span "Er hat sich als ehrlich" at bounding box center [660, 166] width 295 height 35
drag, startPoint x: 715, startPoint y: 171, endPoint x: 732, endPoint y: 170, distance: 16.3
click at [732, 170] on span "Er hat sich als ehrlich" at bounding box center [660, 166] width 295 height 35
click at [722, 184] on div at bounding box center [722, 184] width 0 height 0
click at [1172, 280] on div "1 . erde 2 . erwiesen" at bounding box center [752, 272] width 888 height 85
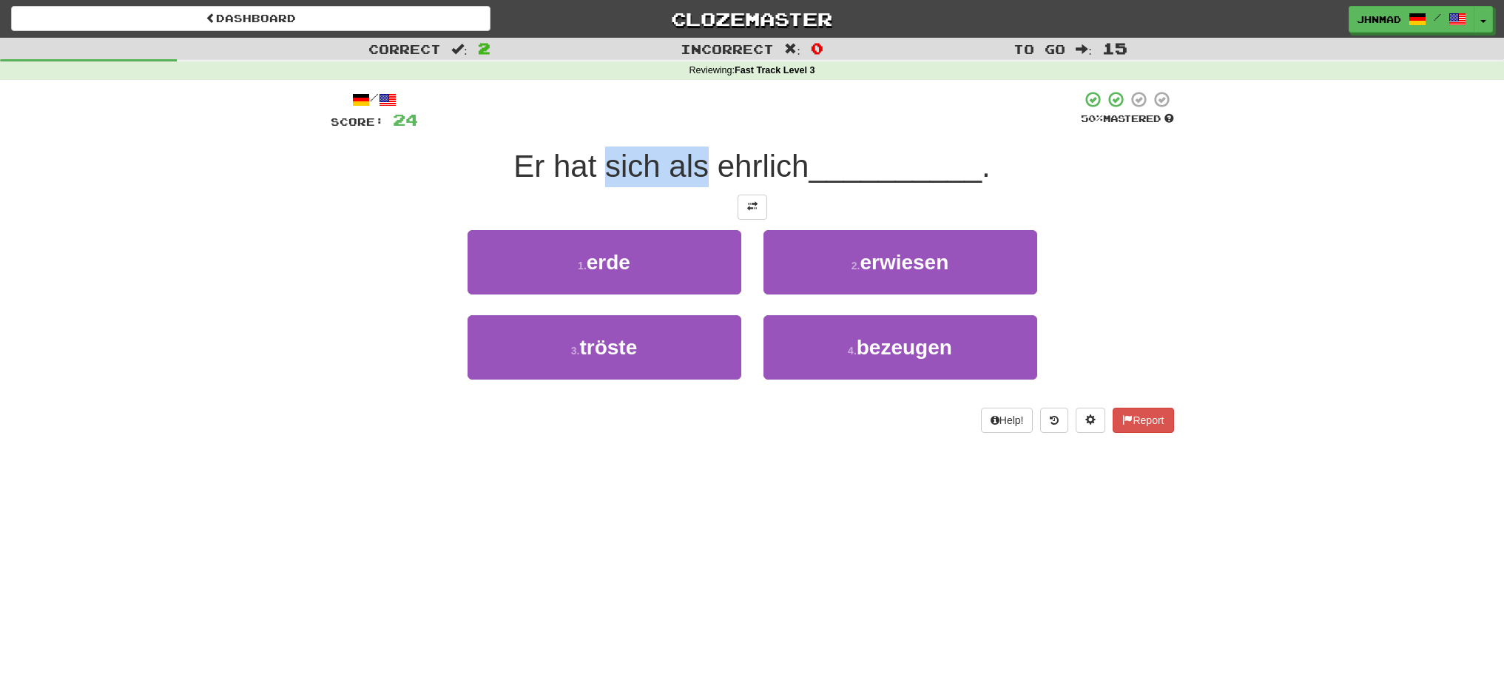
drag, startPoint x: 603, startPoint y: 166, endPoint x: 705, endPoint y: 162, distance: 102.2
click at [705, 162] on span "Er hat sich als ehrlich" at bounding box center [660, 166] width 295 height 35
click at [695, 128] on div at bounding box center [695, 128] width 0 height 0
click at [638, 107] on div at bounding box center [749, 110] width 663 height 41
click at [745, 218] on button at bounding box center [753, 207] width 30 height 25
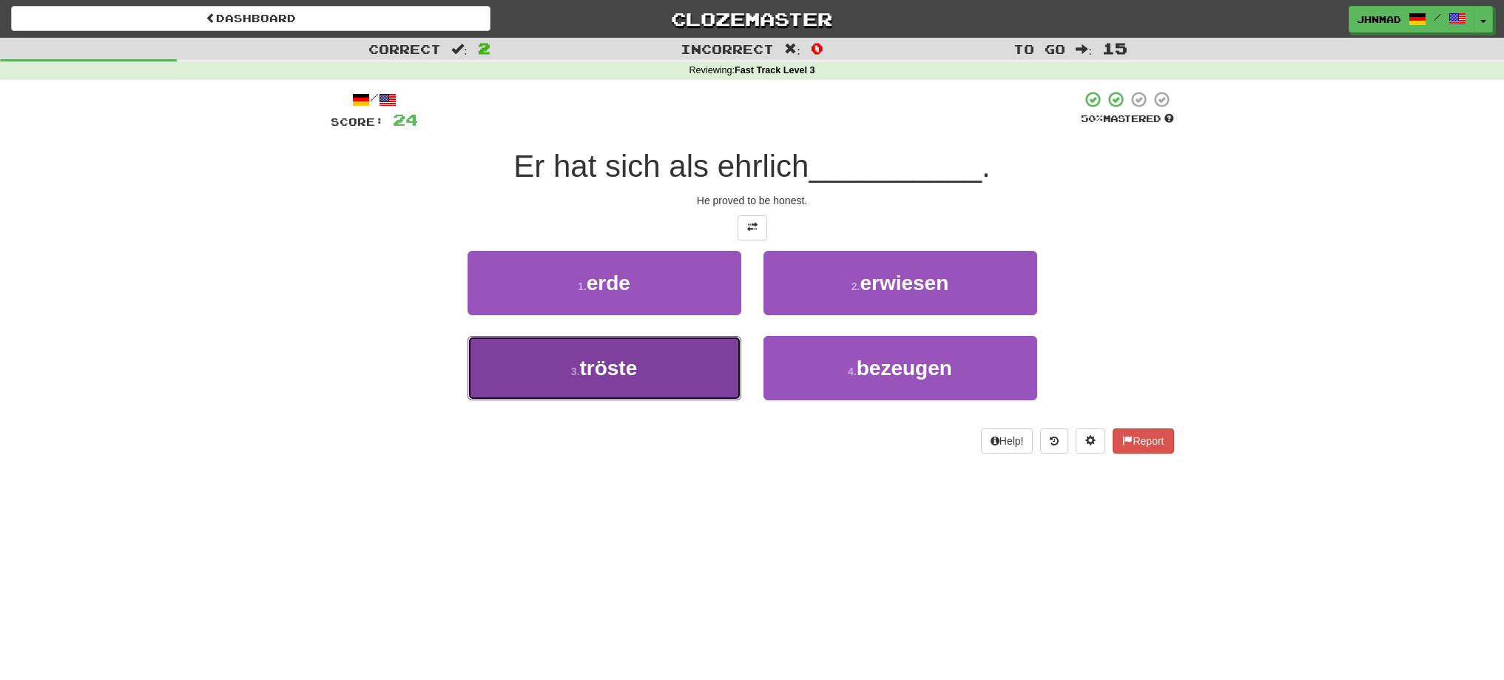
click at [621, 368] on span "tröste" at bounding box center [608, 368] width 58 height 23
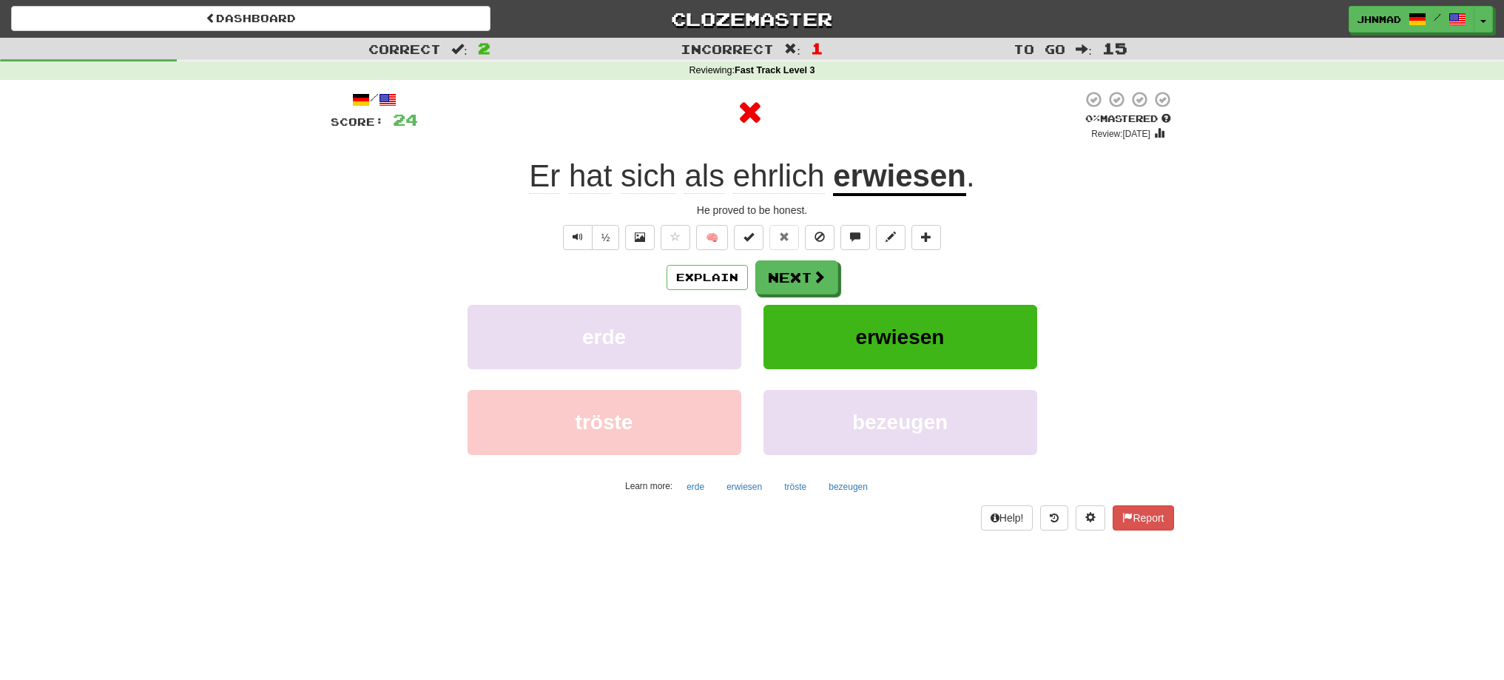
click at [887, 188] on u "erwiesen" at bounding box center [899, 177] width 133 height 38
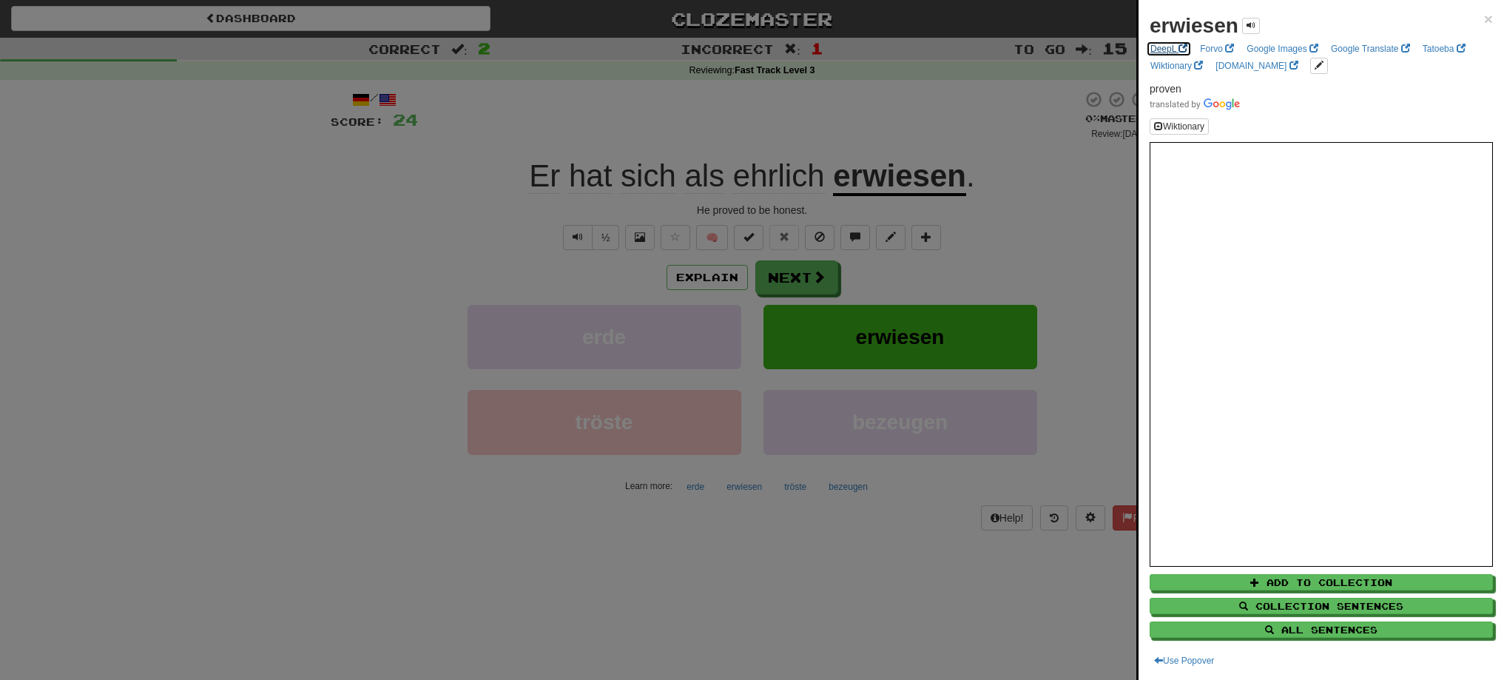
click at [1167, 46] on link "DeepL" at bounding box center [1169, 49] width 46 height 16
click at [809, 277] on div at bounding box center [752, 340] width 1504 height 680
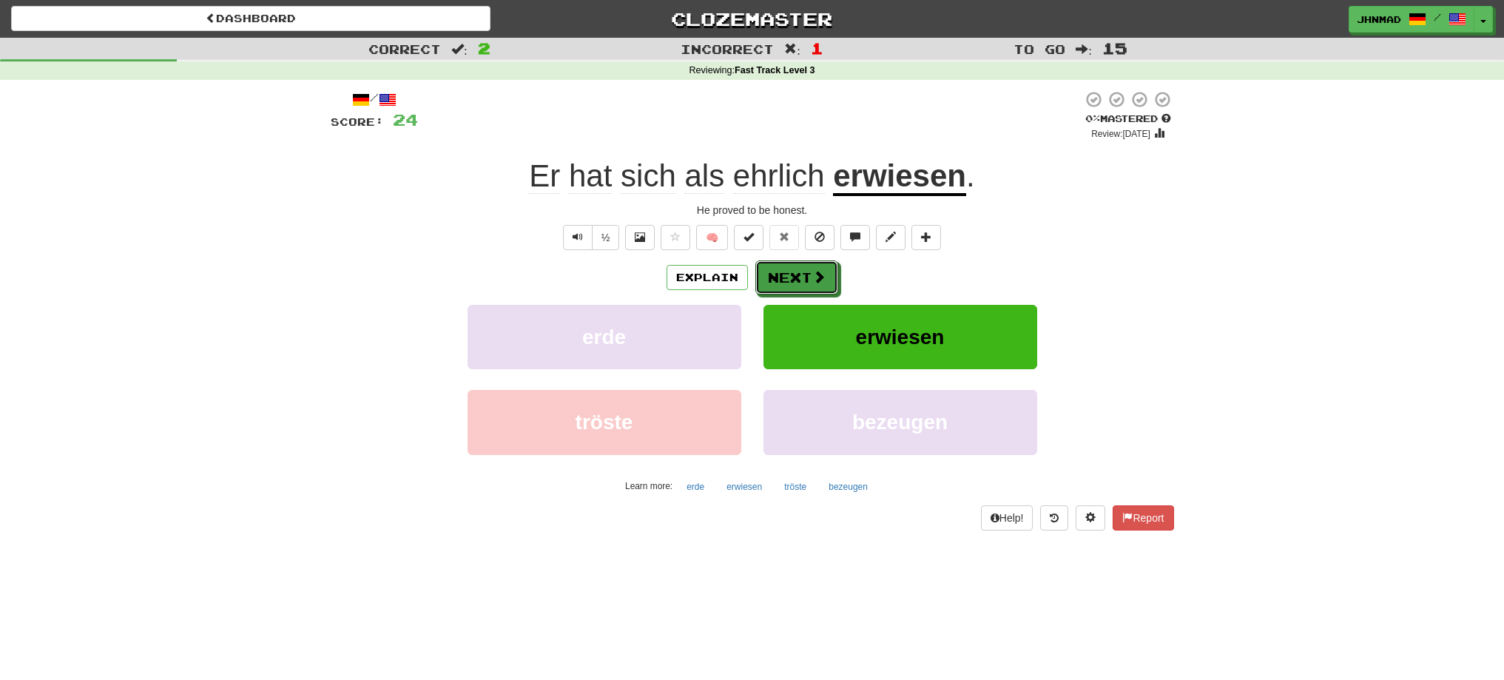
click at [809, 277] on button "Next" at bounding box center [796, 277] width 83 height 34
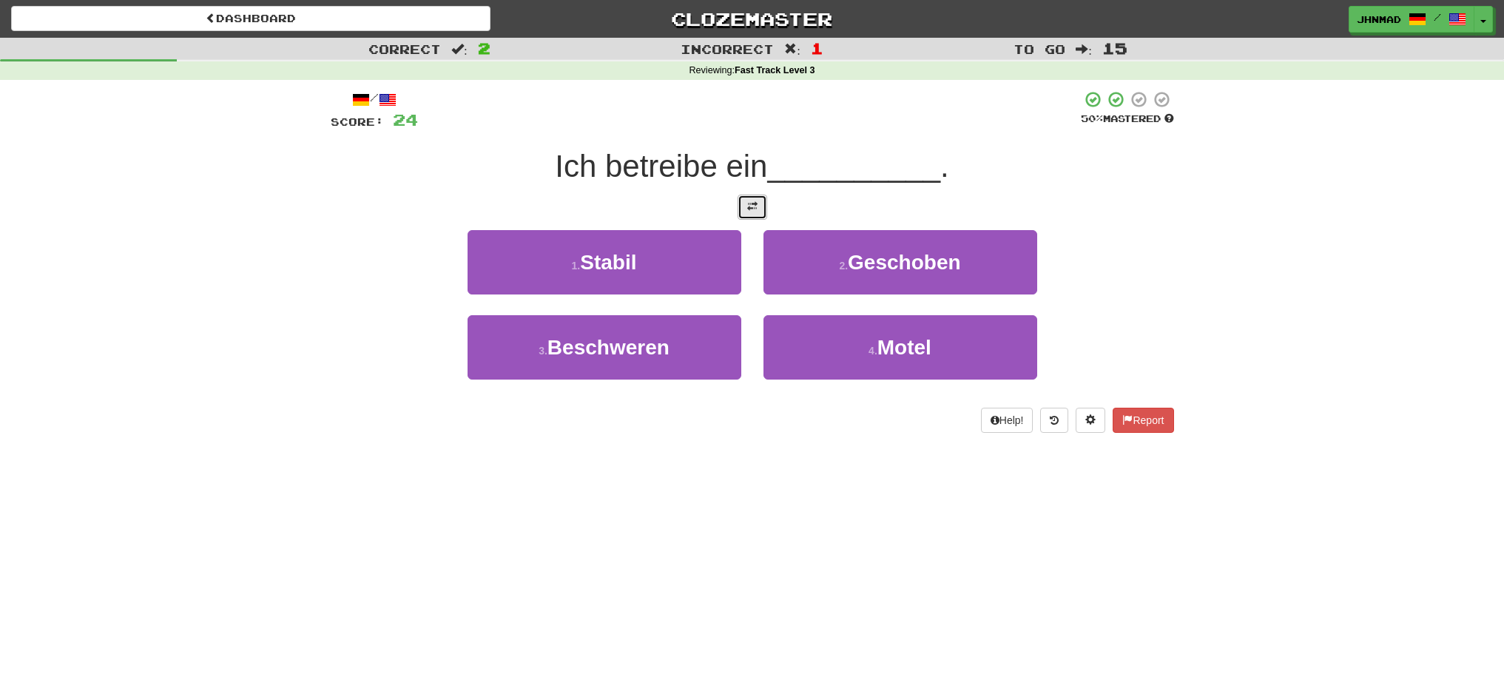
click at [746, 213] on button at bounding box center [753, 207] width 30 height 25
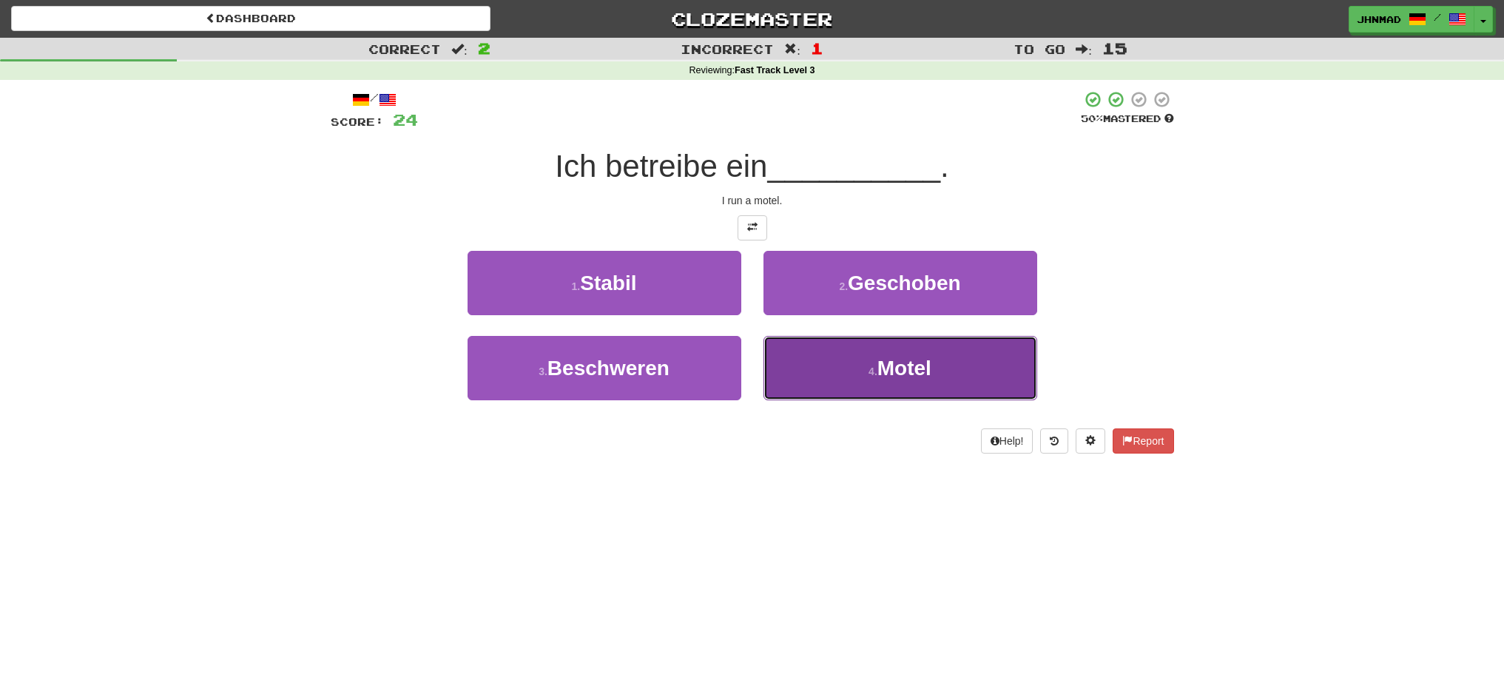
click at [925, 370] on span "Motel" at bounding box center [904, 368] width 54 height 23
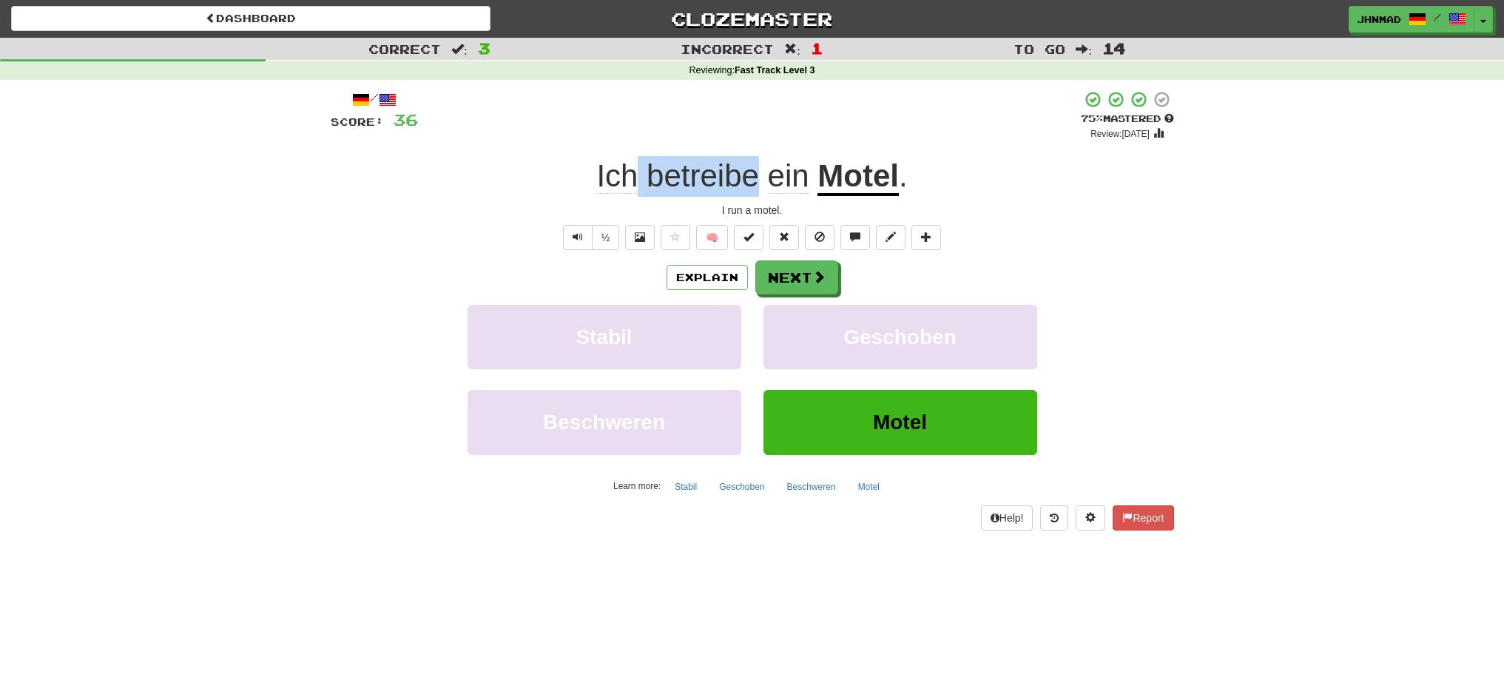
drag, startPoint x: 641, startPoint y: 172, endPoint x: 753, endPoint y: 165, distance: 111.9
click at [753, 165] on span "Ich betreibe ein" at bounding box center [706, 176] width 221 height 36
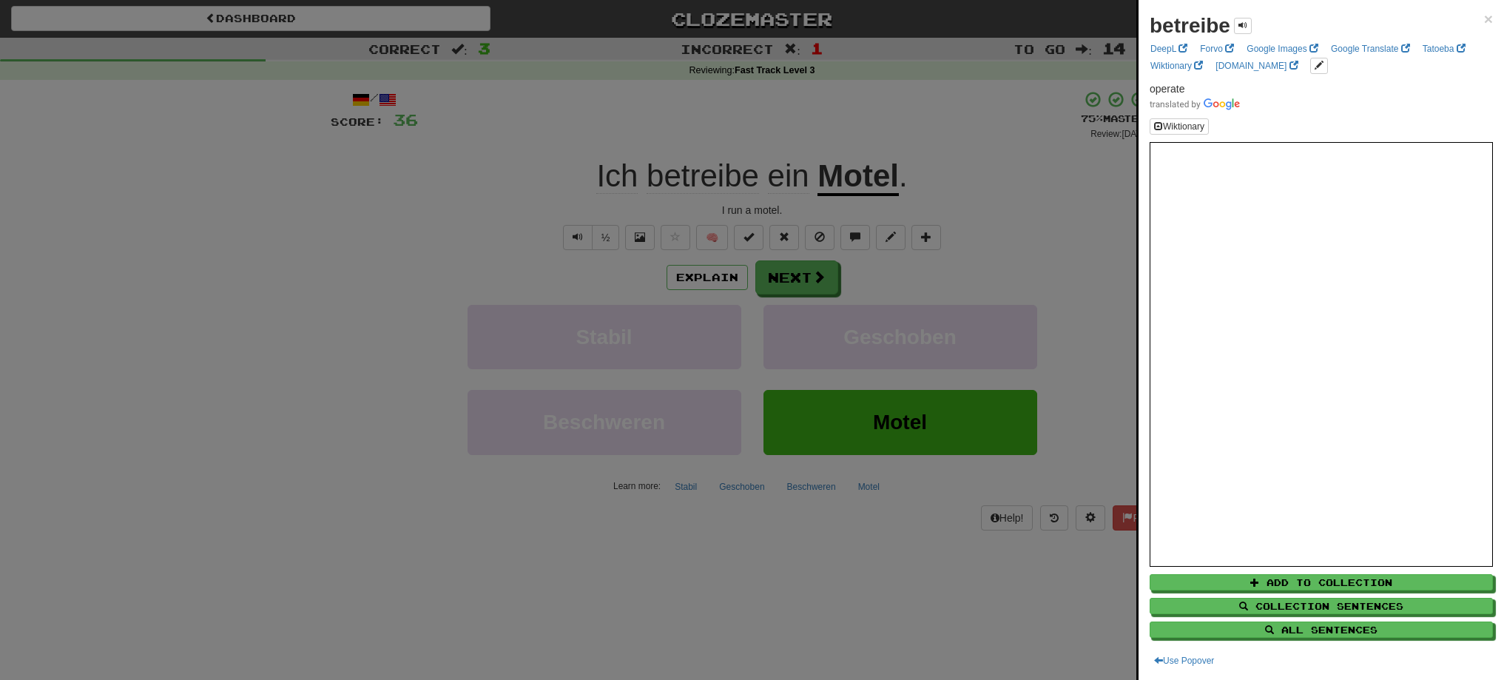
click at [748, 134] on div at bounding box center [752, 340] width 1504 height 680
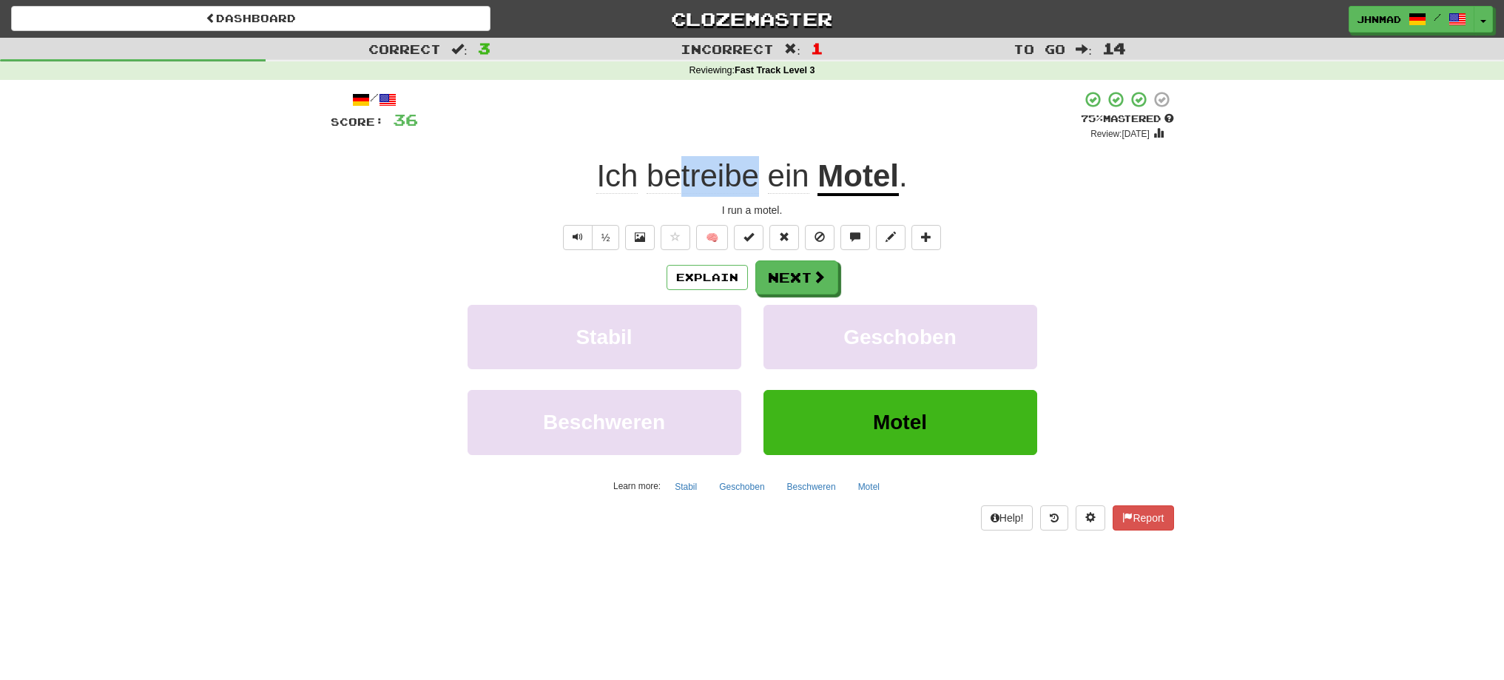
drag, startPoint x: 688, startPoint y: 172, endPoint x: 754, endPoint y: 163, distance: 66.4
click at [768, 163] on span "betreibe" at bounding box center [788, 176] width 41 height 36
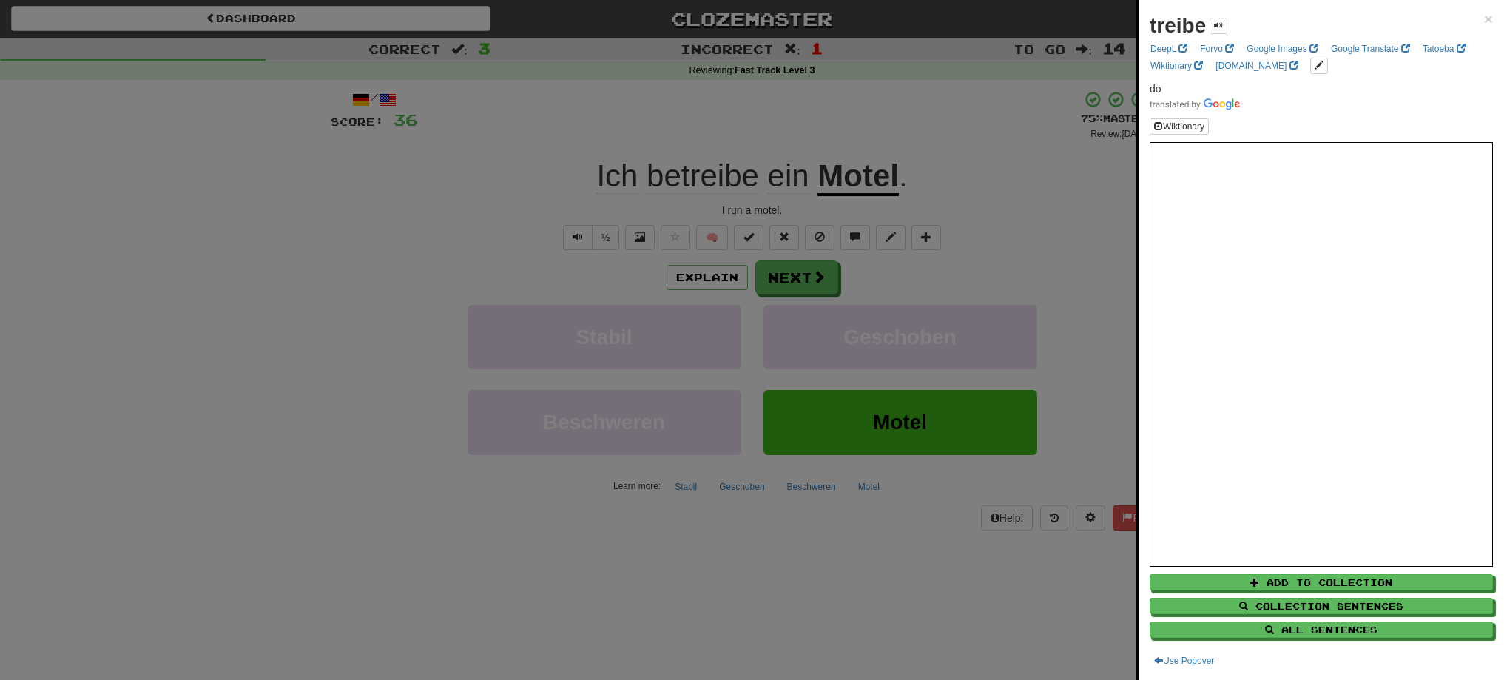
click at [745, 141] on div at bounding box center [752, 340] width 1504 height 680
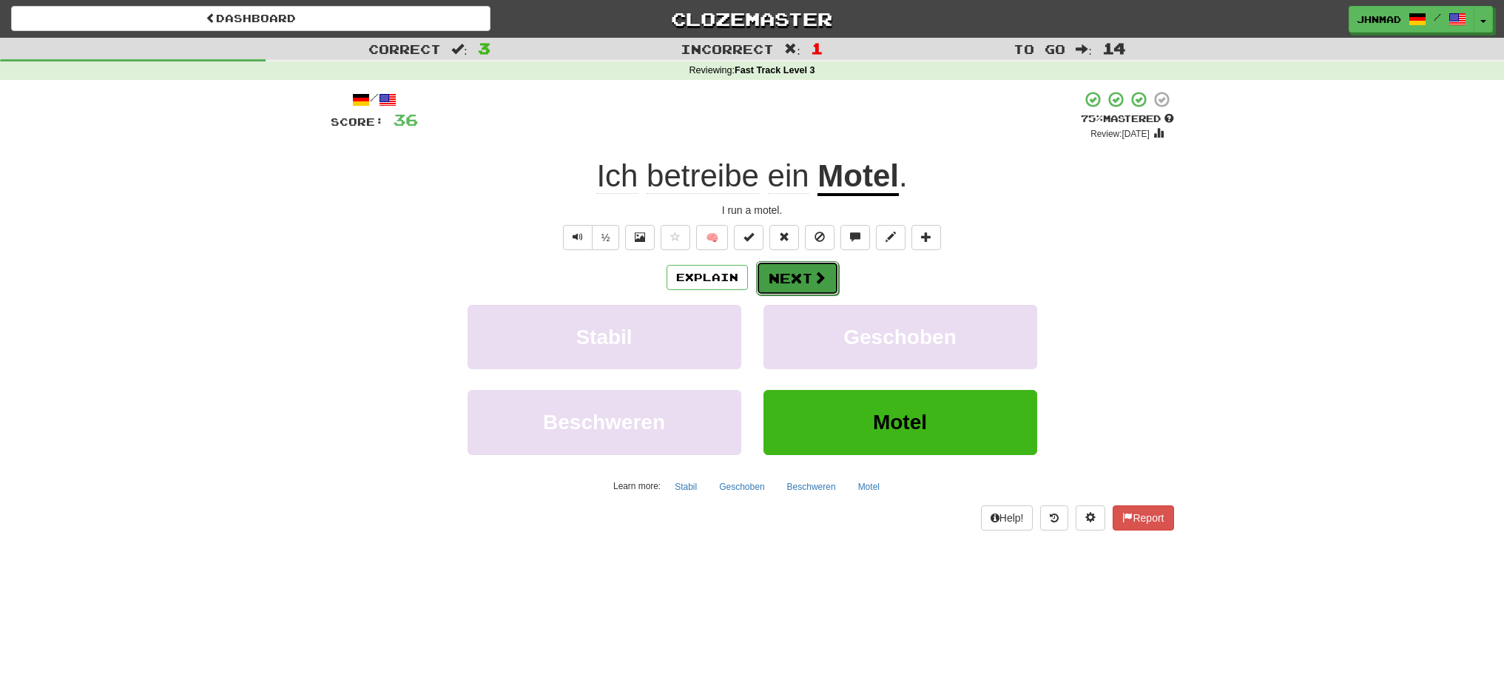
click at [777, 276] on button "Next" at bounding box center [797, 278] width 83 height 34
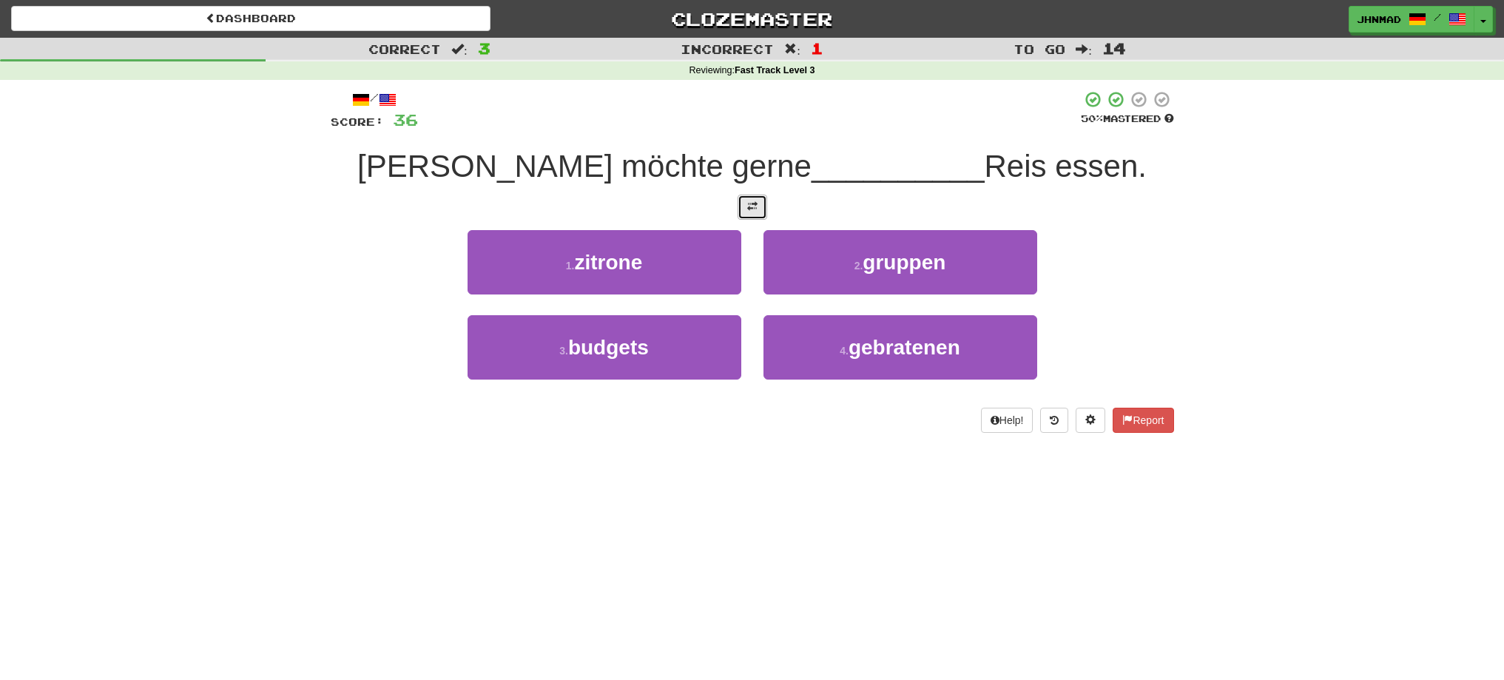
click at [746, 203] on button at bounding box center [753, 207] width 30 height 25
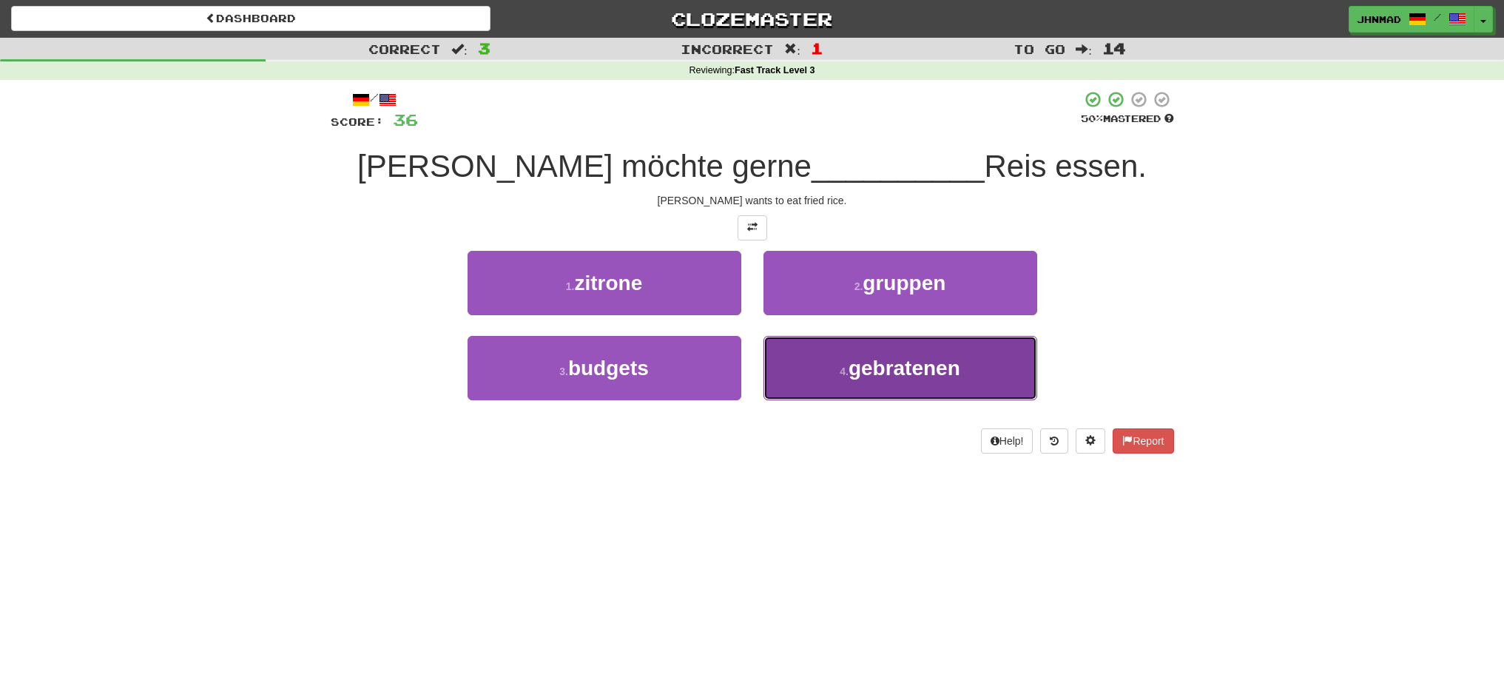
click at [911, 365] on span "gebratenen" at bounding box center [904, 368] width 112 height 23
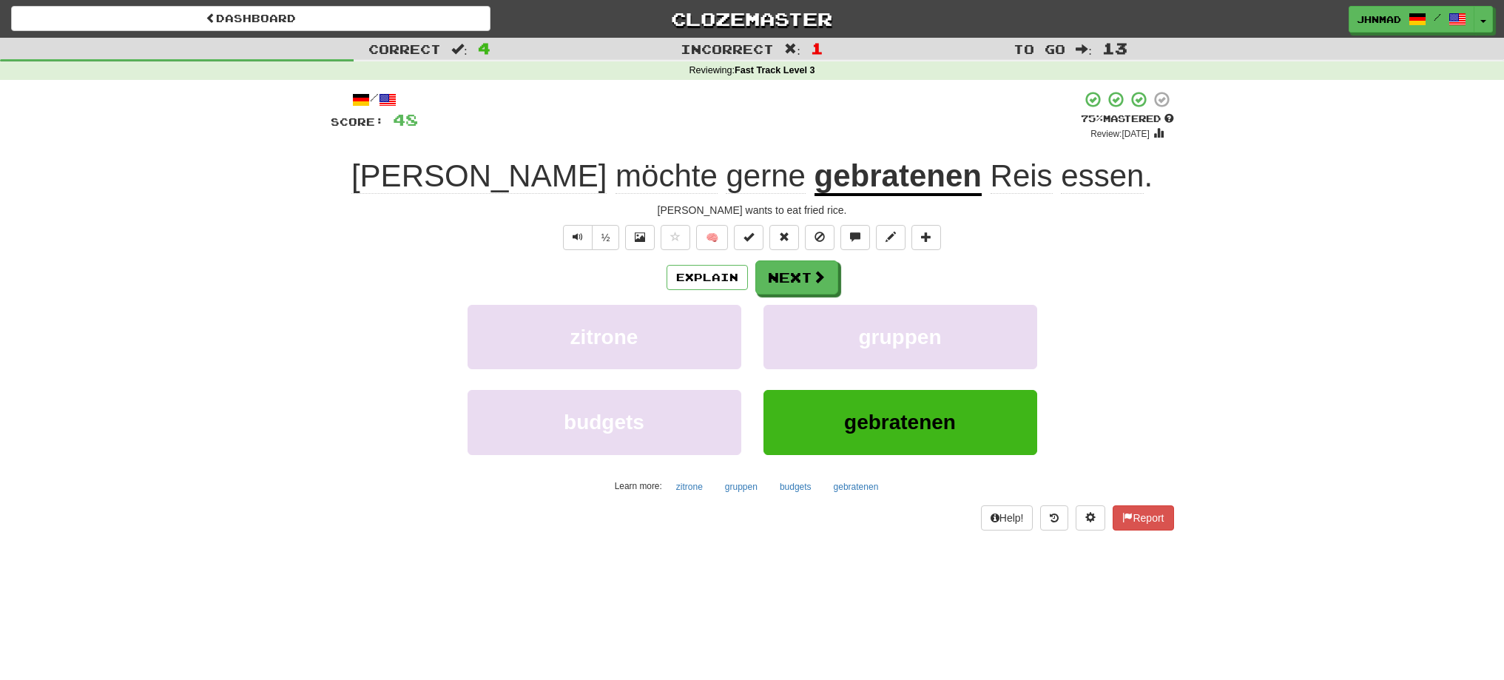
drag, startPoint x: 843, startPoint y: 186, endPoint x: 828, endPoint y: 204, distance: 23.7
click at [834, 197] on div "/ Score: 48 + 12 75 % Mastered Review: 2025-09-19 Tom möchte gerne gebratenen R…" at bounding box center [752, 309] width 843 height 439
click at [823, 171] on u "gebratenen" at bounding box center [897, 177] width 167 height 38
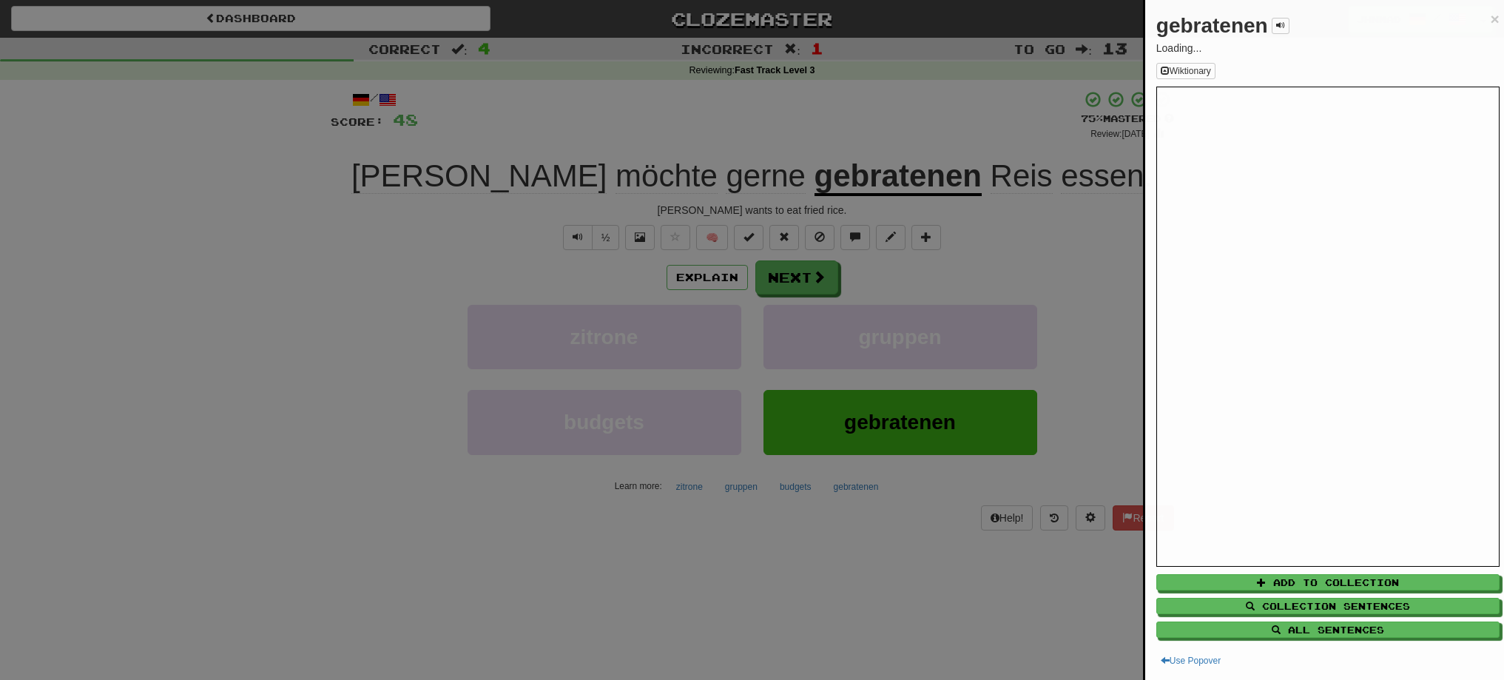
click at [823, 171] on div at bounding box center [752, 340] width 1504 height 680
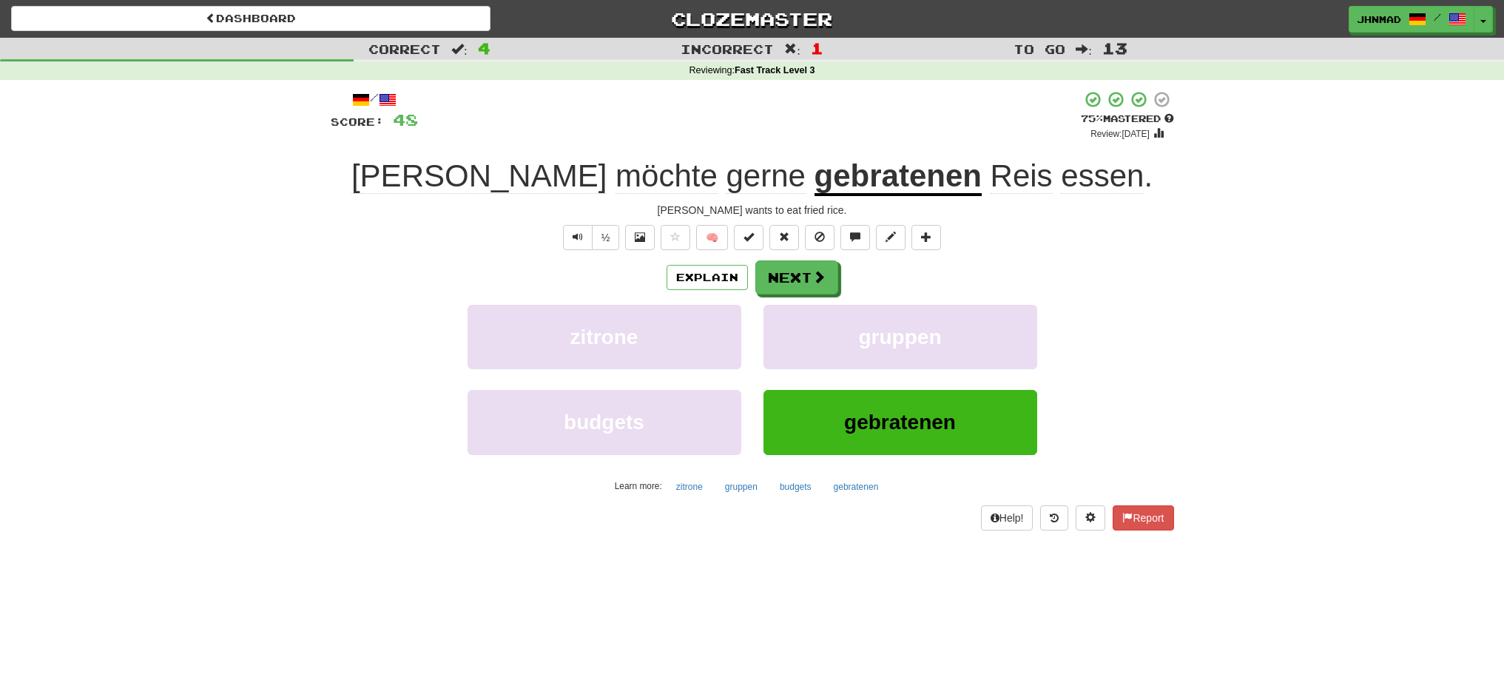
click at [822, 170] on u "gebratenen" at bounding box center [897, 177] width 167 height 38
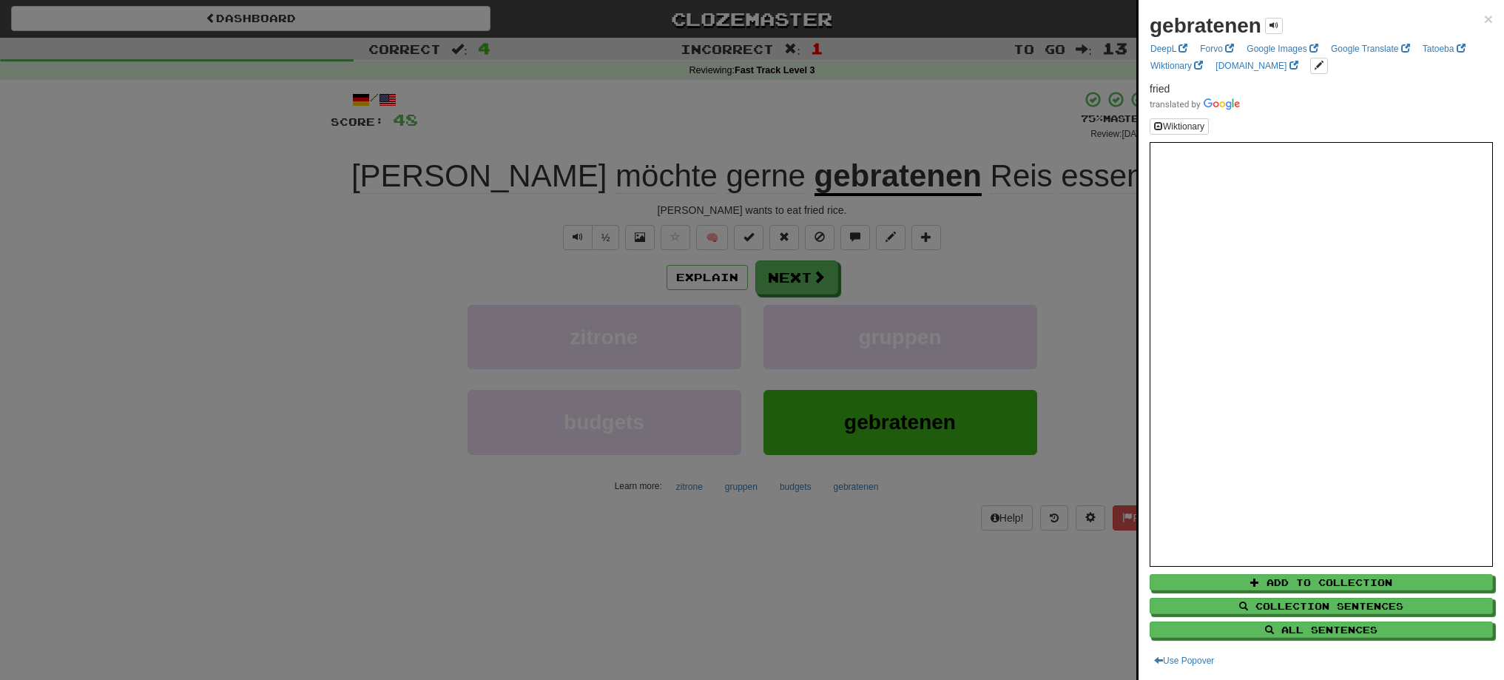
click at [784, 276] on div at bounding box center [752, 340] width 1504 height 680
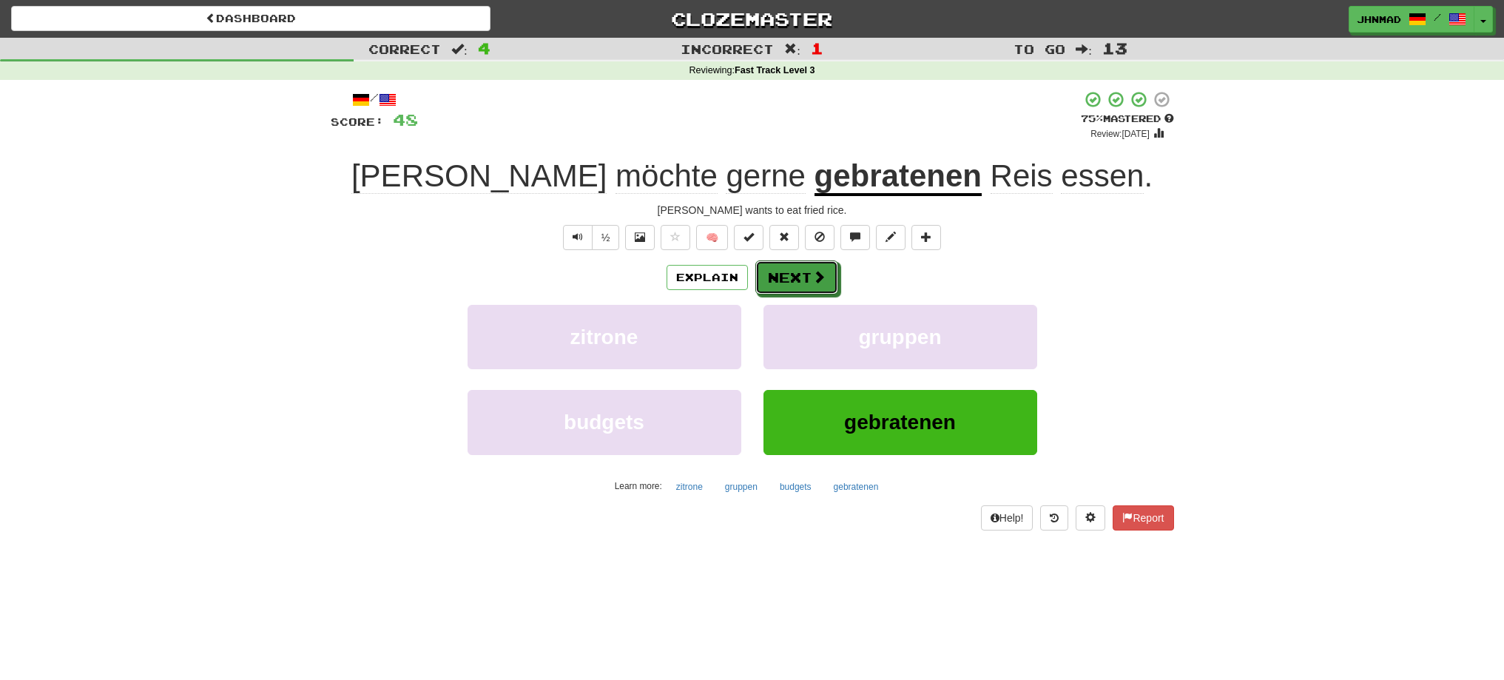
click at [784, 276] on button "Next" at bounding box center [796, 277] width 83 height 34
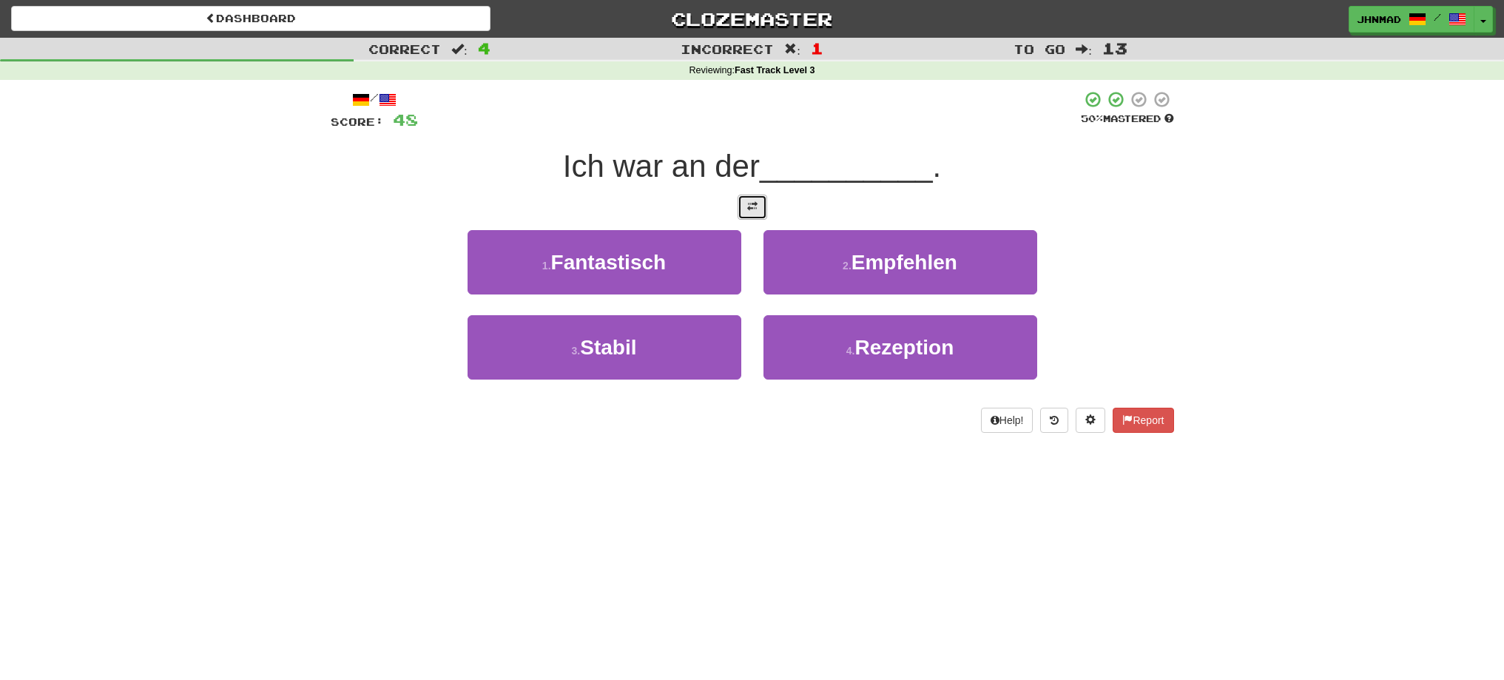
click at [753, 203] on span at bounding box center [752, 206] width 10 height 10
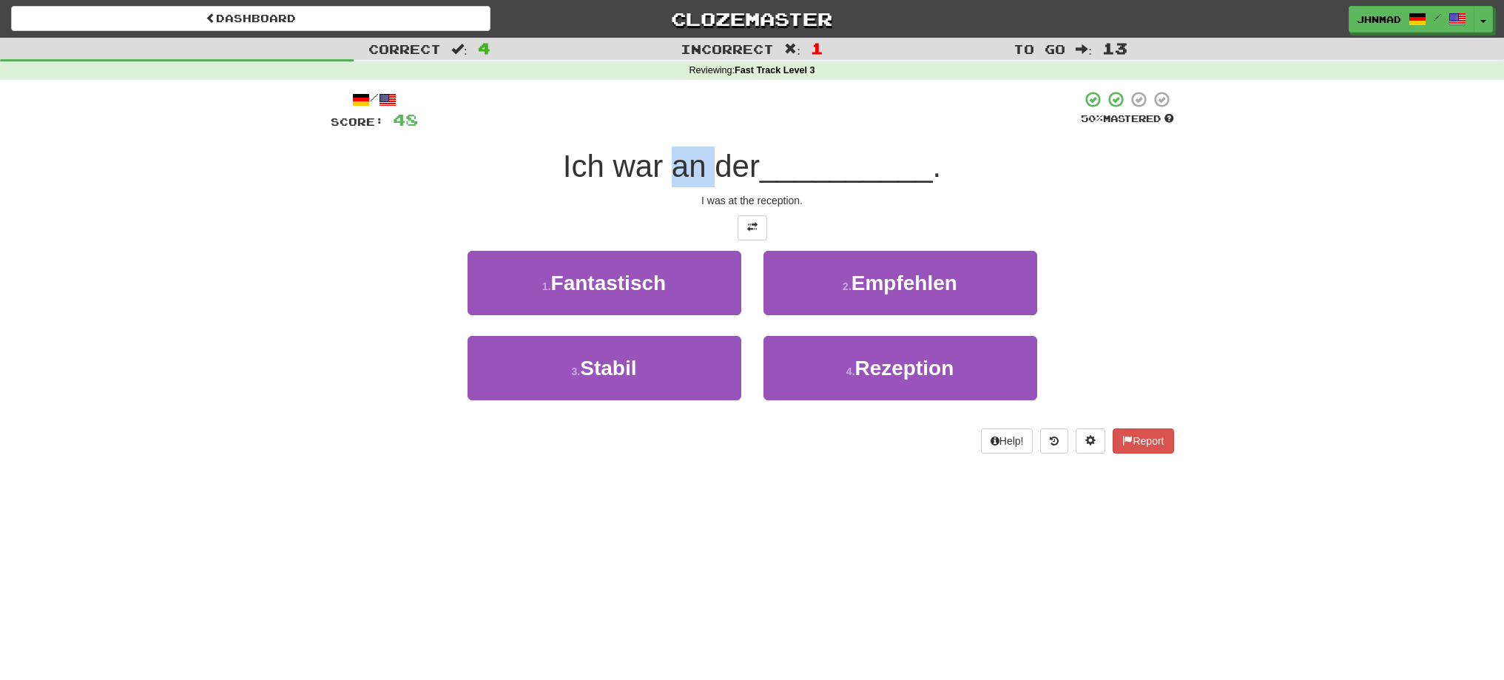
drag, startPoint x: 664, startPoint y: 166, endPoint x: 706, endPoint y: 166, distance: 42.9
click at [706, 166] on span "Ich war an der" at bounding box center [661, 166] width 197 height 35
drag, startPoint x: 661, startPoint y: 160, endPoint x: 695, endPoint y: 157, distance: 34.9
click at [695, 157] on span "Ich war an der" at bounding box center [661, 166] width 197 height 35
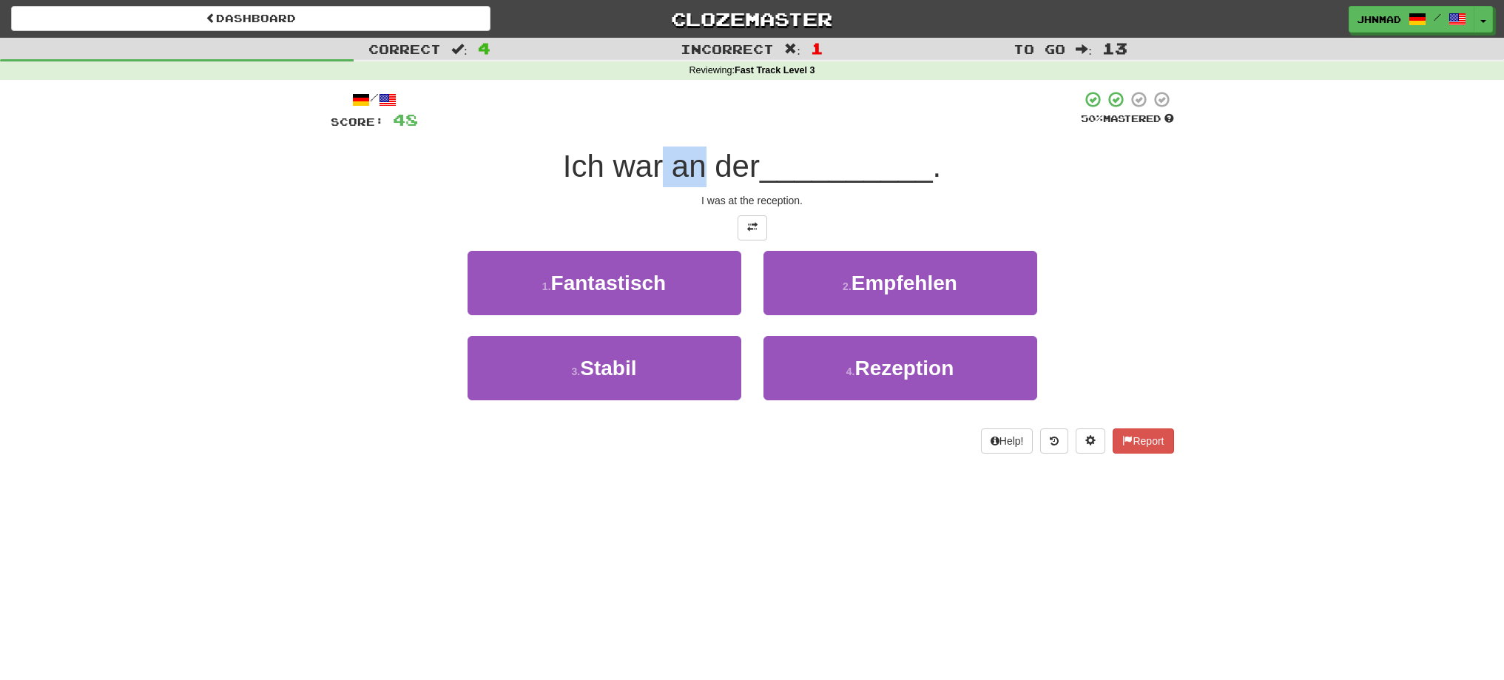
click at [686, 128] on div at bounding box center [686, 128] width 0 height 0
click at [465, 129] on div at bounding box center [749, 110] width 663 height 41
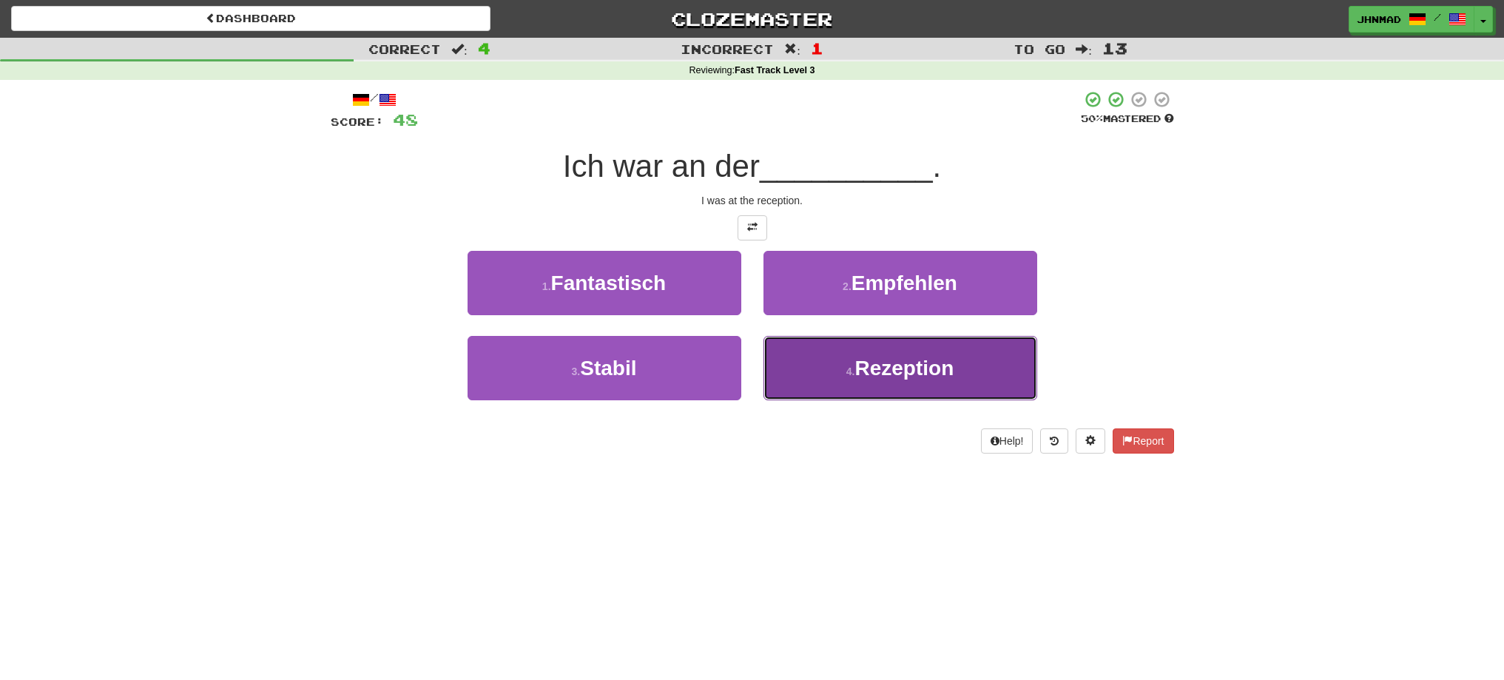
click at [928, 375] on span "Rezeption" at bounding box center [903, 368] width 99 height 23
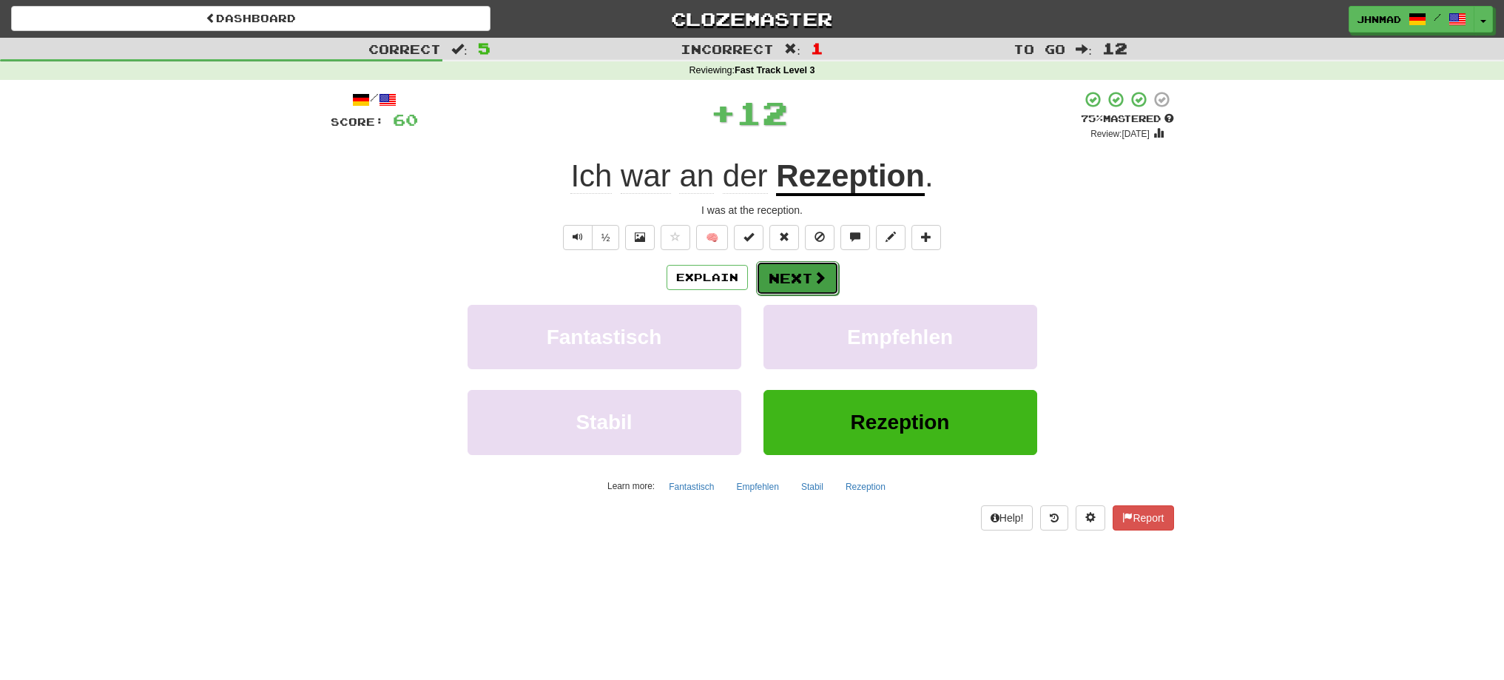
click at [804, 277] on button "Next" at bounding box center [797, 278] width 83 height 34
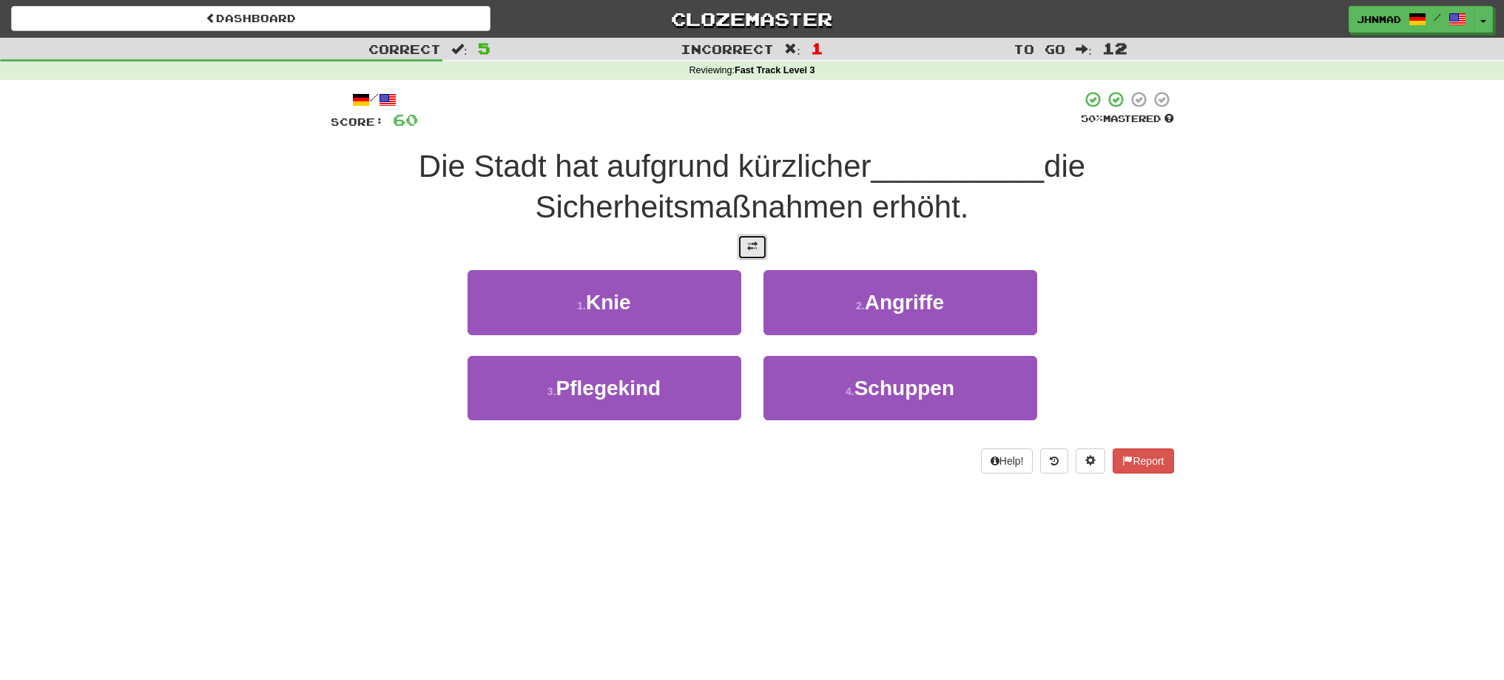
click at [747, 249] on span at bounding box center [752, 246] width 10 height 10
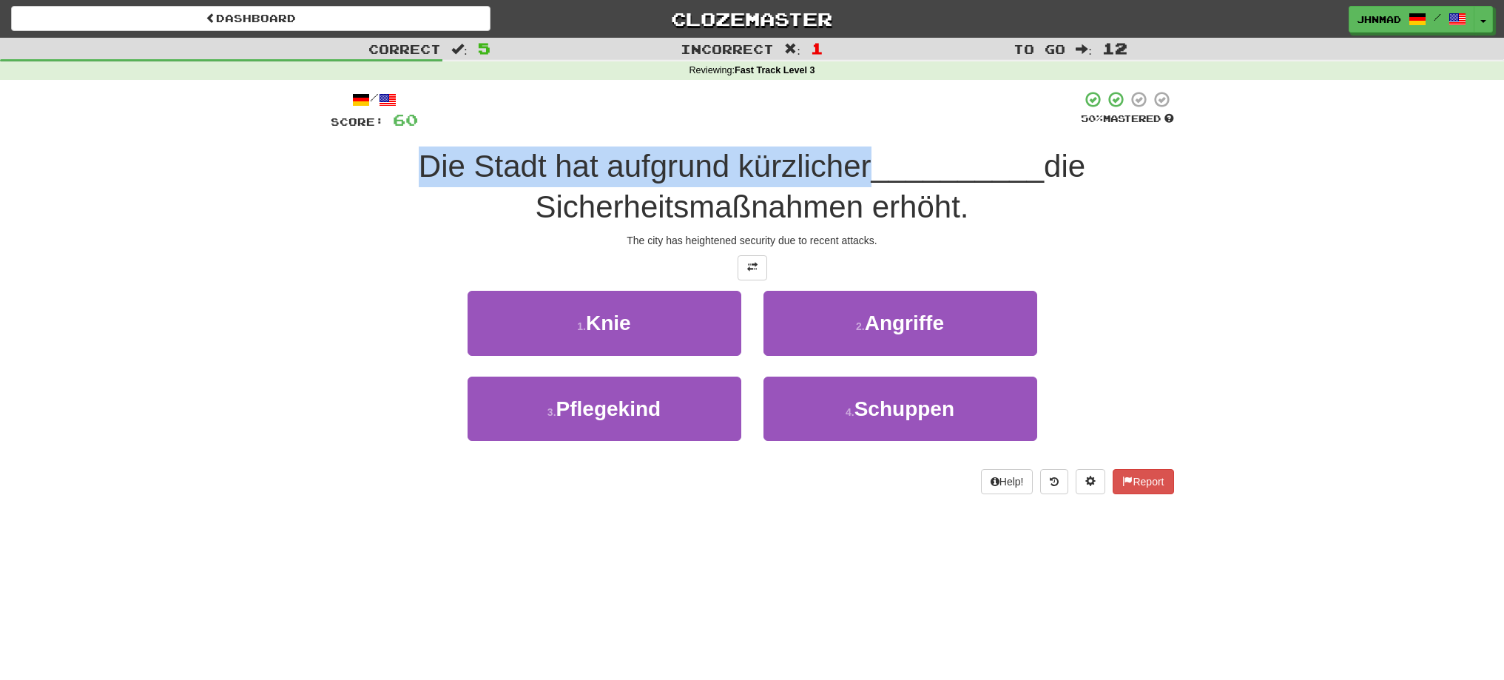
drag, startPoint x: 381, startPoint y: 162, endPoint x: 860, endPoint y: 155, distance: 479.4
click at [860, 155] on div "Die Stadt hat aufgrund kürzlicher __________ die Sicherheitsmaßnahmen erhöht." at bounding box center [752, 186] width 843 height 81
click at [851, 128] on div at bounding box center [851, 128] width 0 height 0
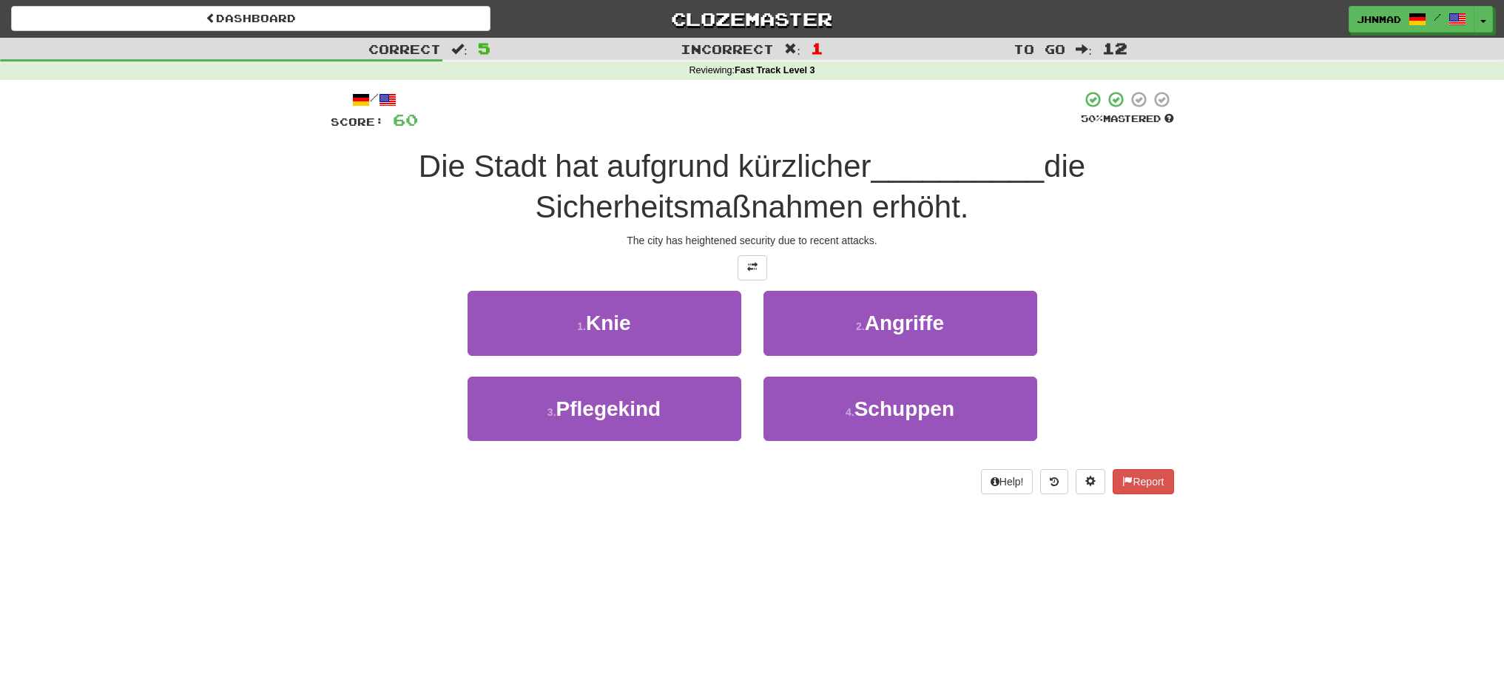
click at [406, 234] on div "The city has heightened security due to recent attacks." at bounding box center [752, 240] width 843 height 15
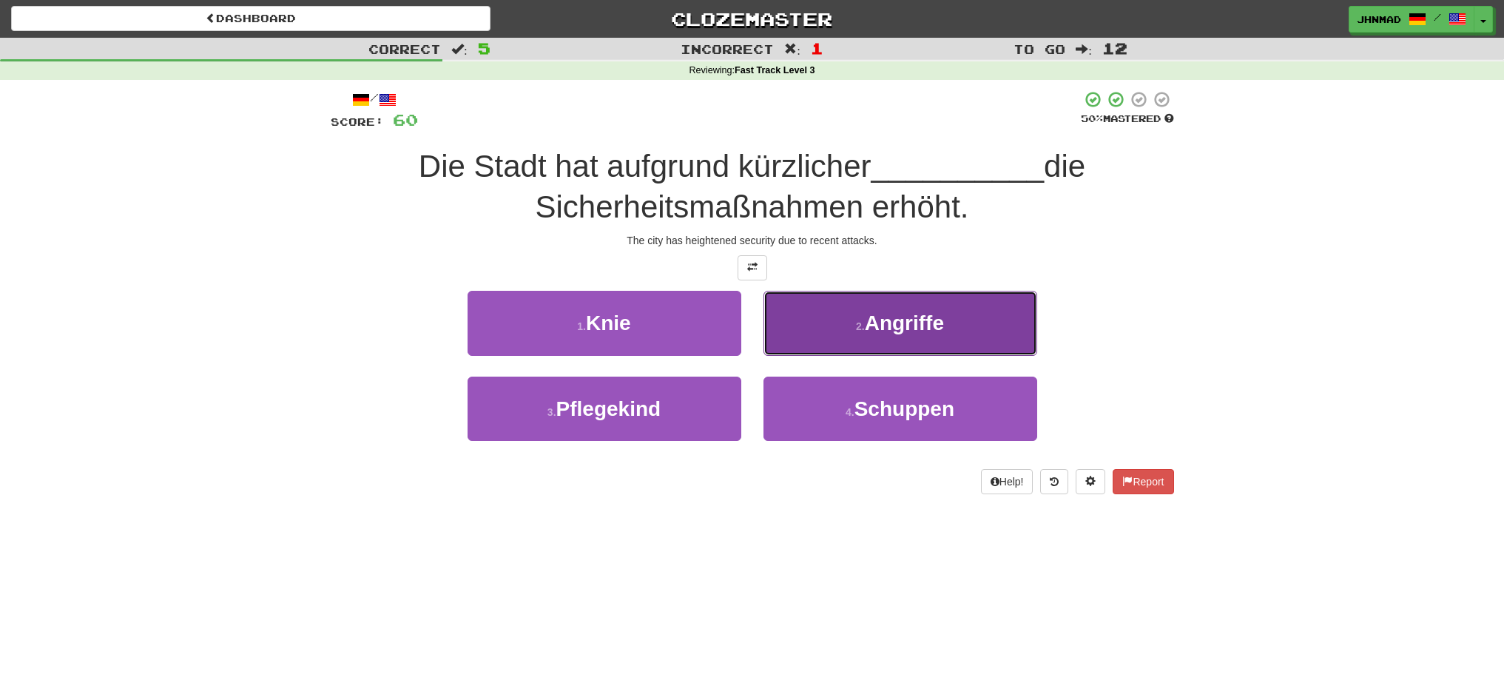
click at [857, 330] on small "2 ." at bounding box center [860, 326] width 9 height 12
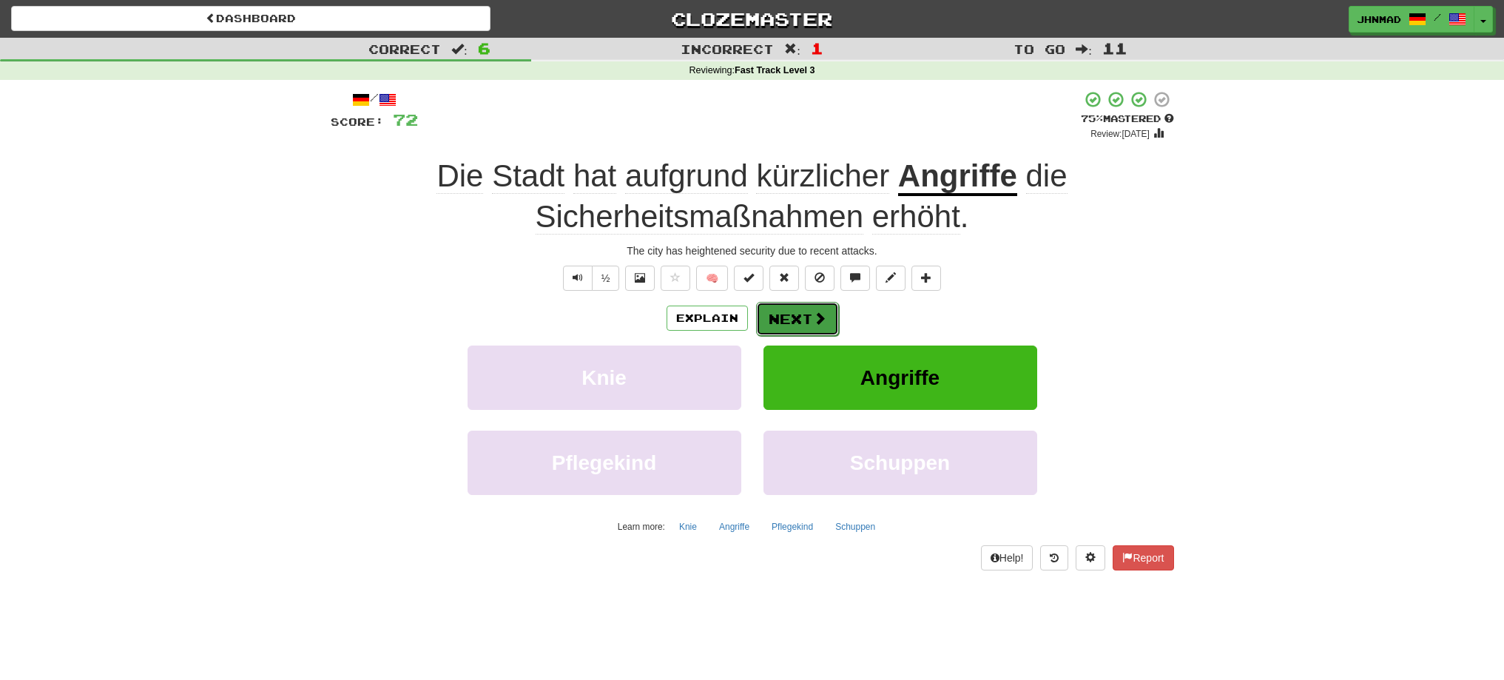
click at [799, 318] on button "Next" at bounding box center [797, 319] width 83 height 34
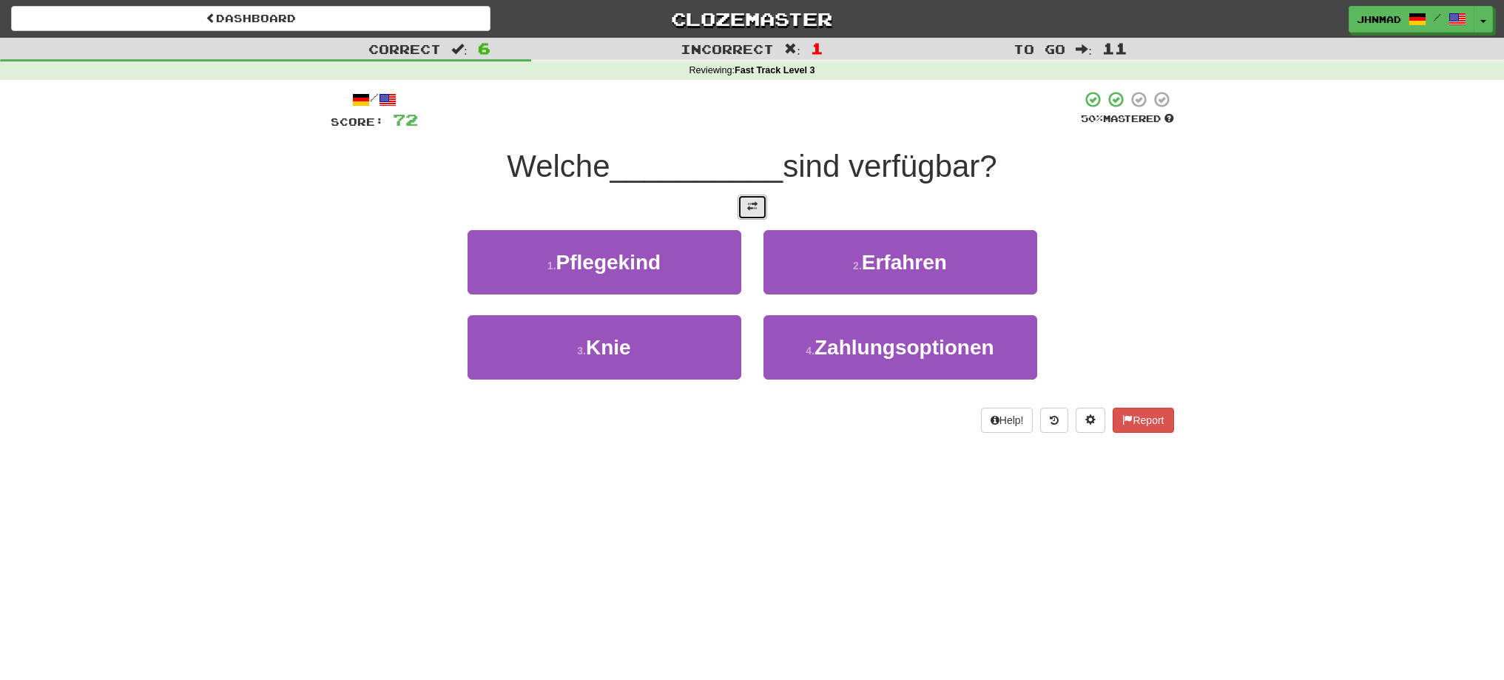
click at [747, 215] on button at bounding box center [753, 207] width 30 height 25
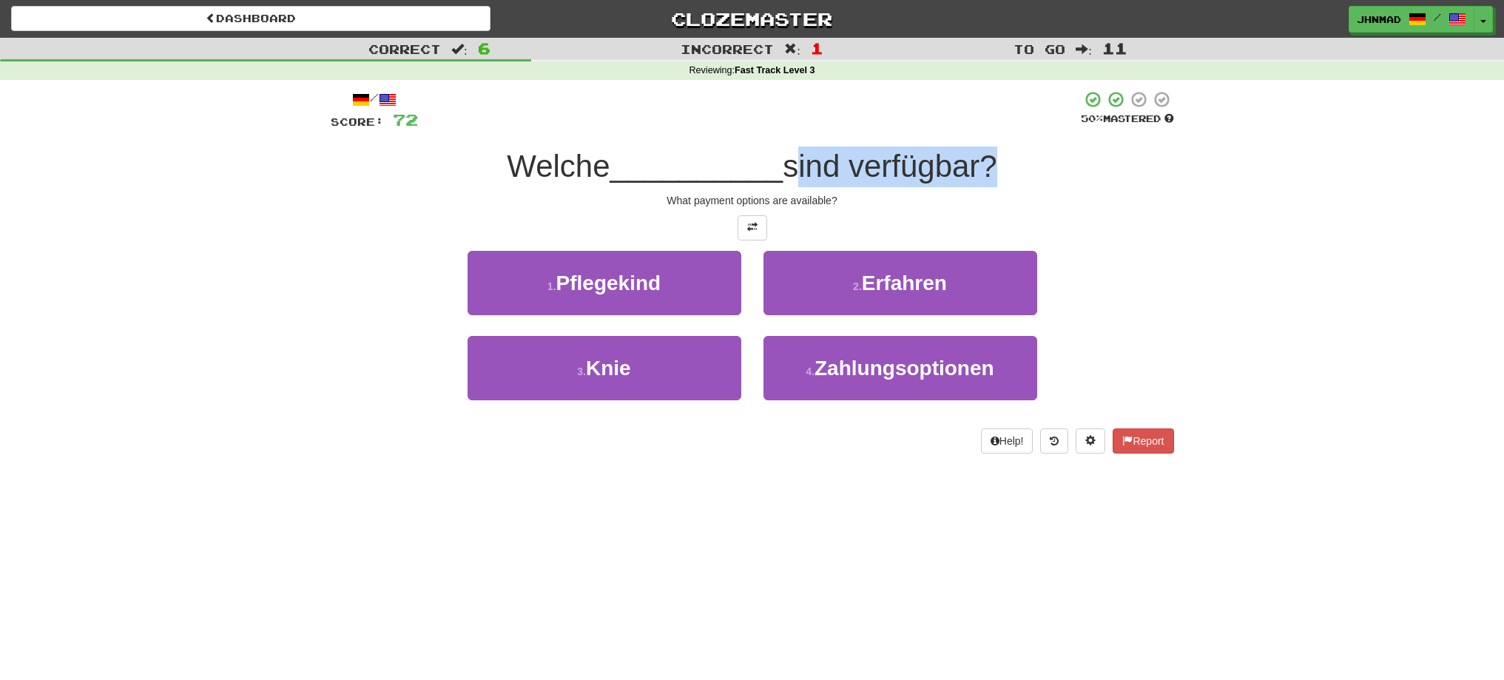
drag, startPoint x: 817, startPoint y: 159, endPoint x: 988, endPoint y: 164, distance: 171.0
click at [988, 164] on span "sind verfügbar?" at bounding box center [890, 166] width 215 height 35
click at [978, 128] on div at bounding box center [978, 128] width 0 height 0
click at [1064, 206] on div "What payment options are available?" at bounding box center [752, 200] width 843 height 15
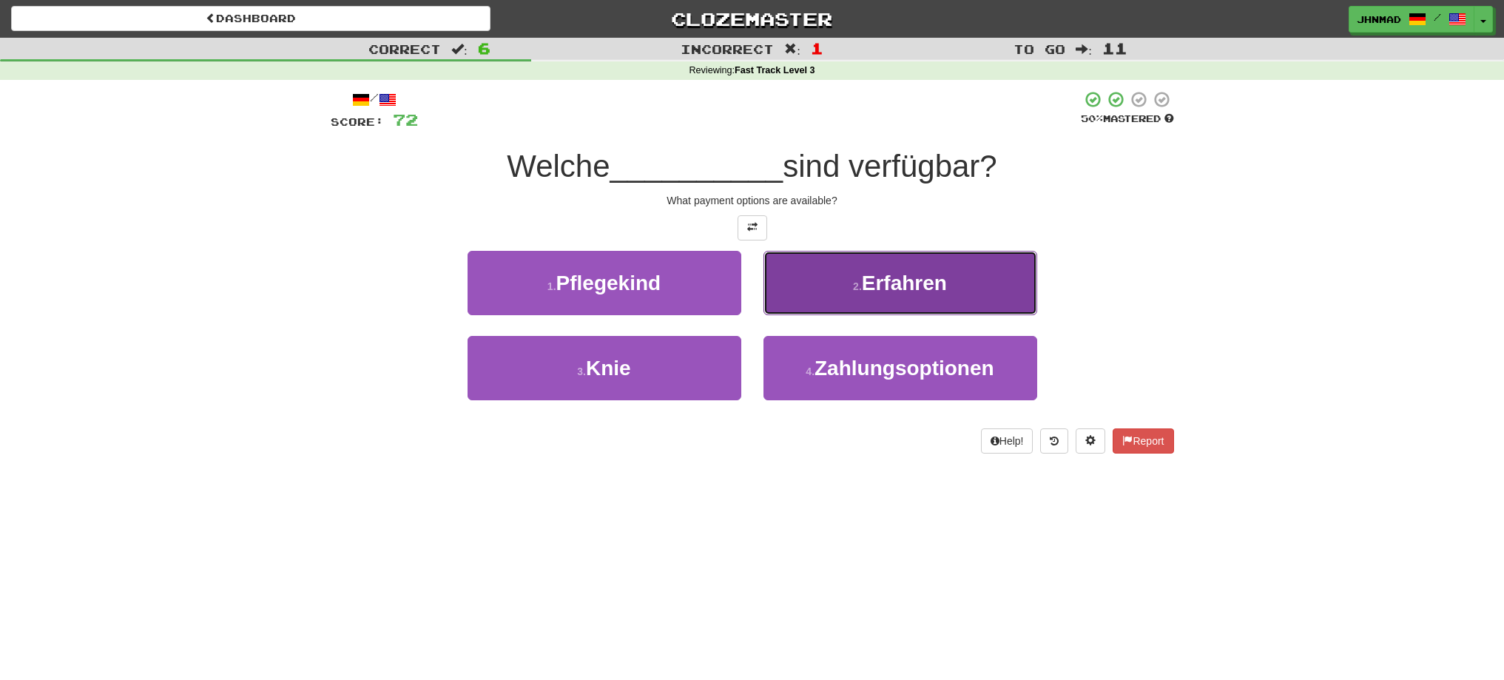
click at [869, 291] on span "Erfahren" at bounding box center [904, 282] width 85 height 23
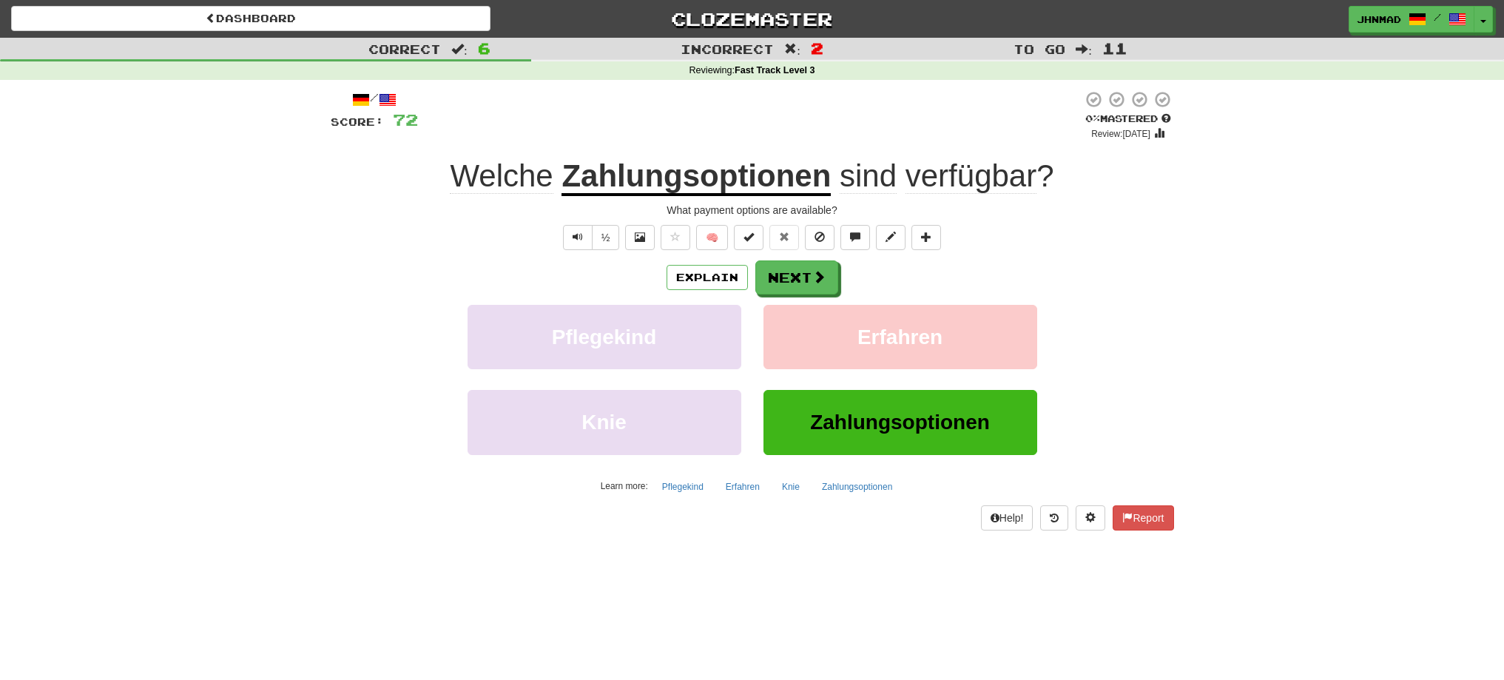
click at [763, 188] on u "Zahlungsoptionen" at bounding box center [695, 177] width 269 height 38
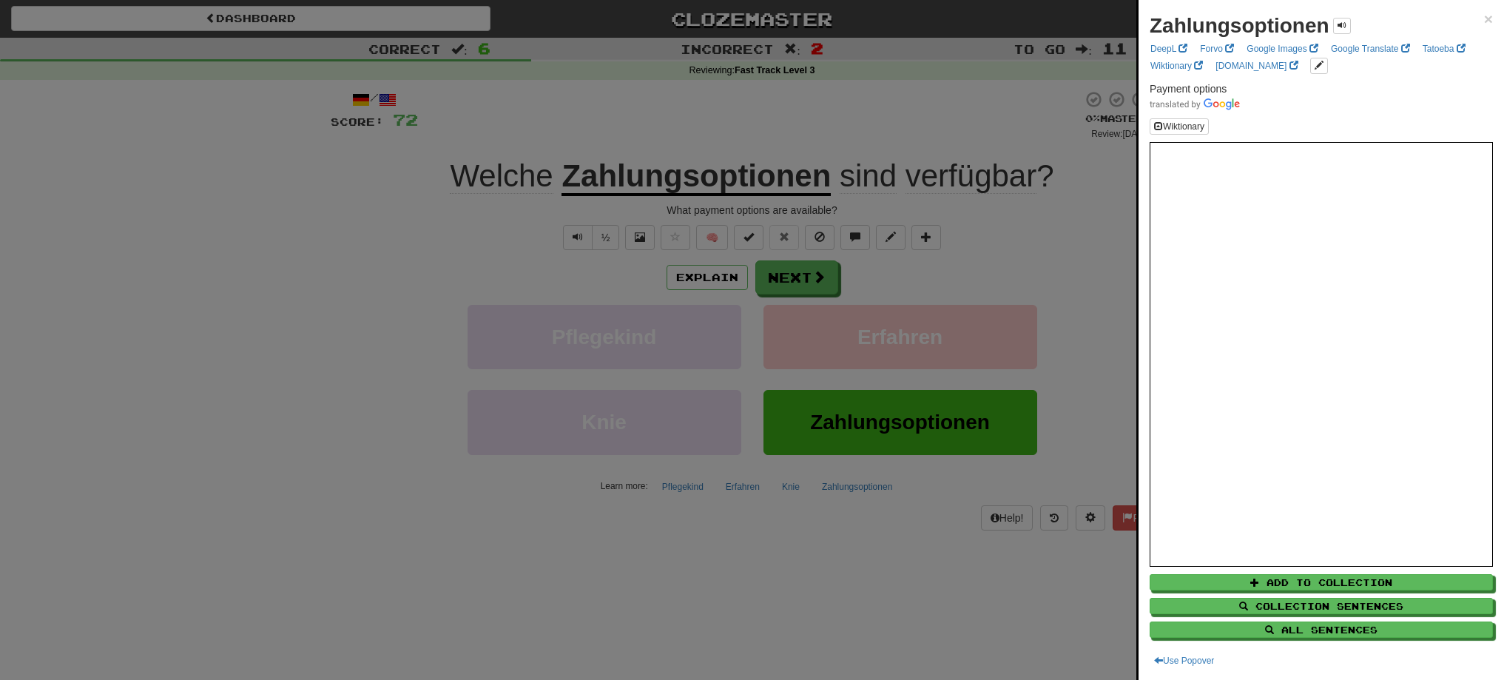
click at [184, 208] on div at bounding box center [752, 340] width 1504 height 680
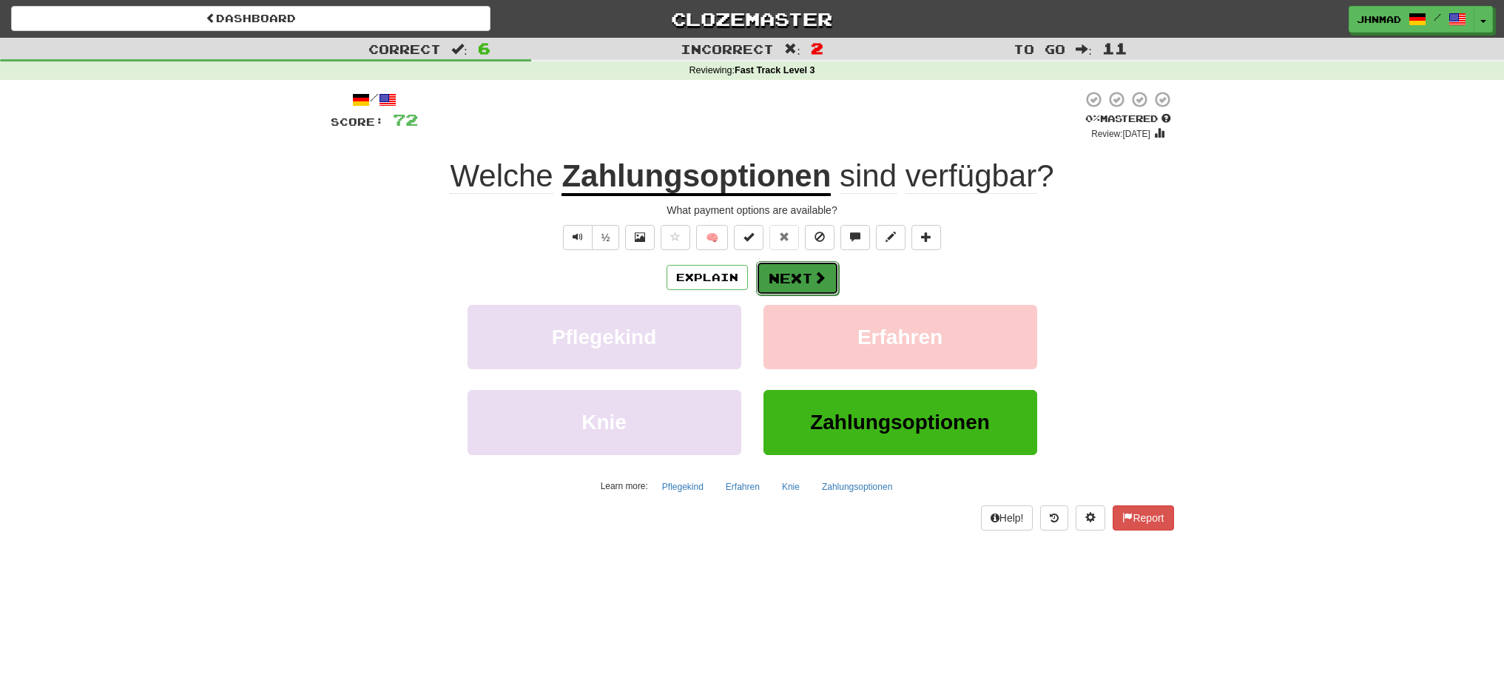
click at [797, 284] on button "Next" at bounding box center [797, 278] width 83 height 34
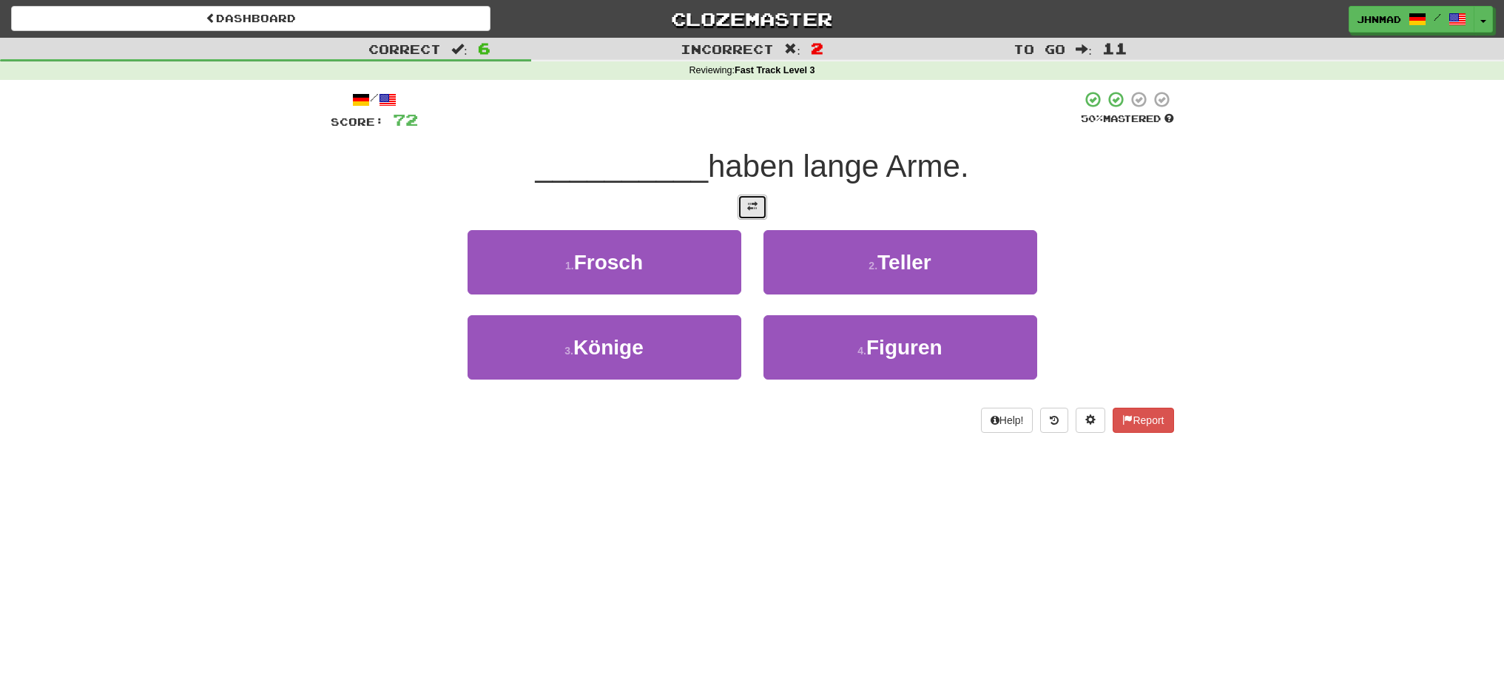
click at [759, 216] on button at bounding box center [753, 207] width 30 height 25
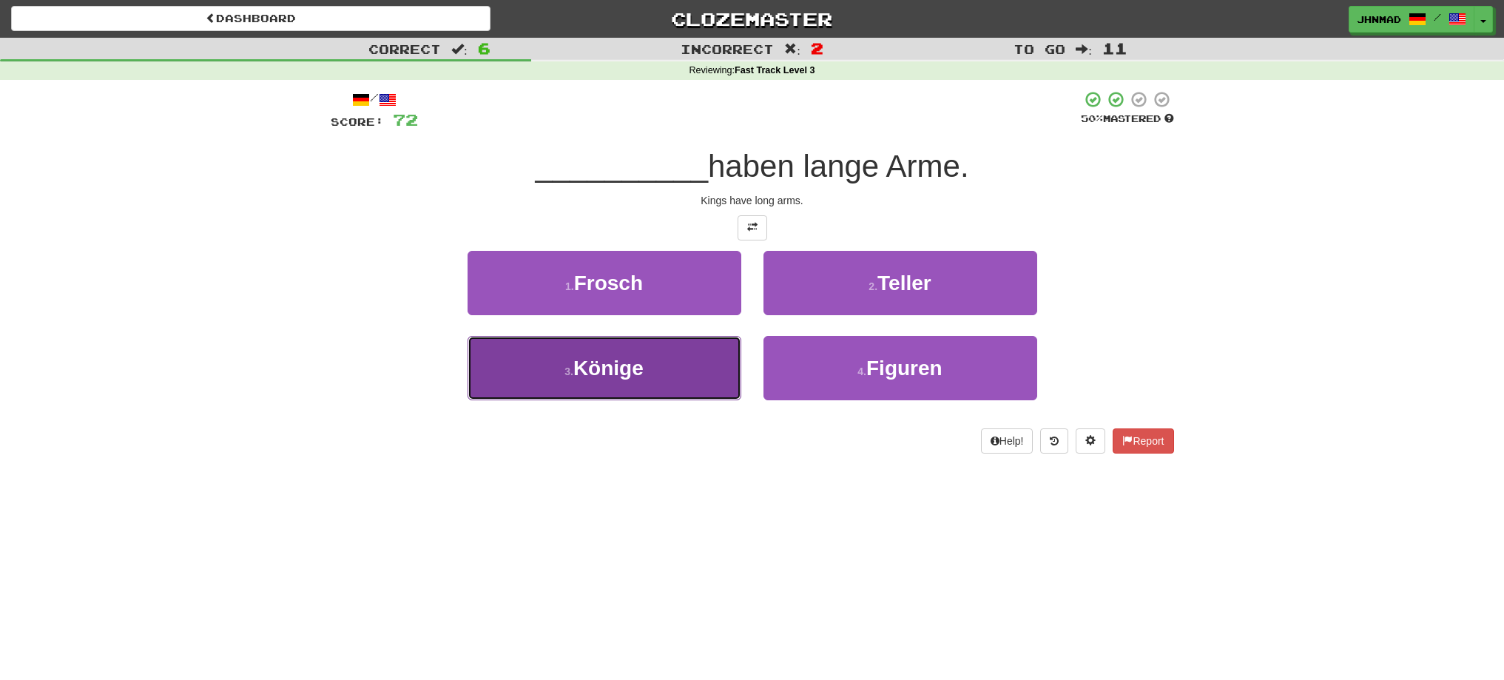
click at [618, 372] on span "Könige" at bounding box center [608, 368] width 70 height 23
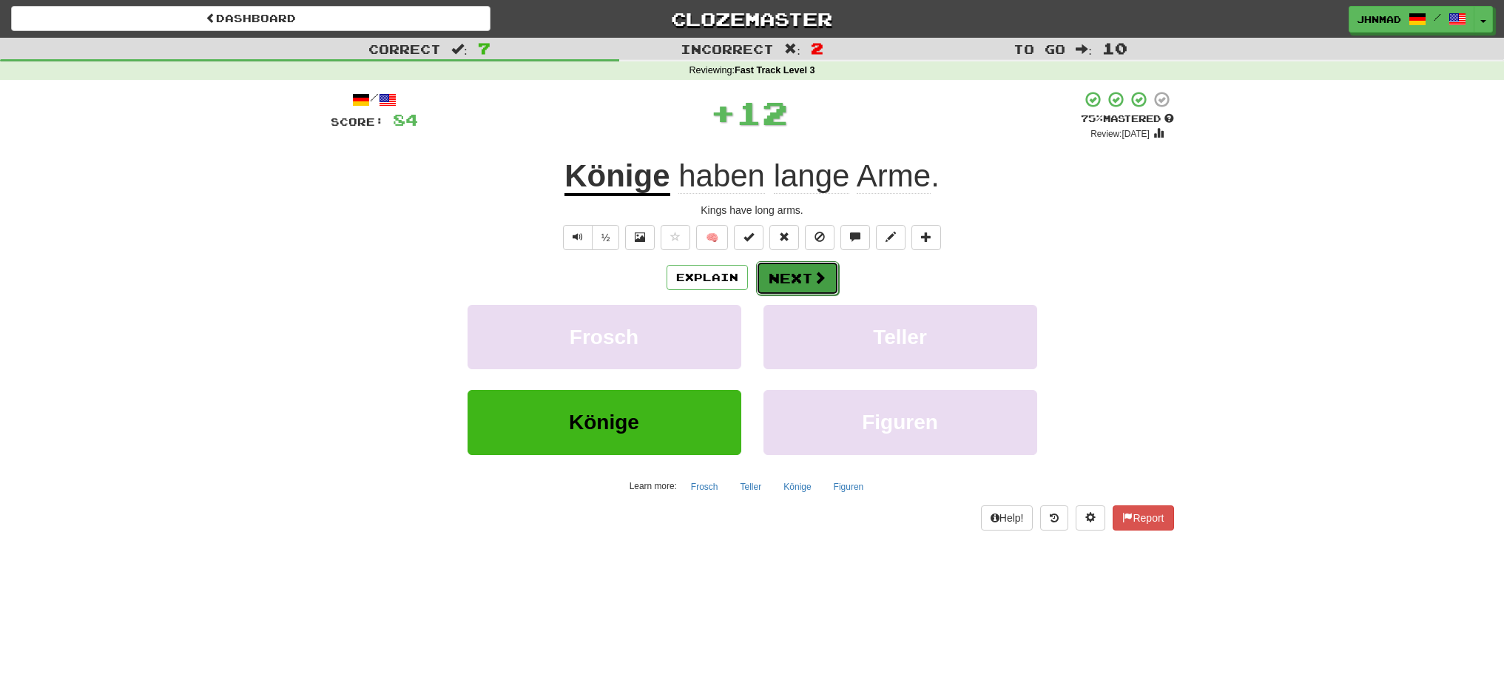
click at [800, 275] on button "Next" at bounding box center [797, 278] width 83 height 34
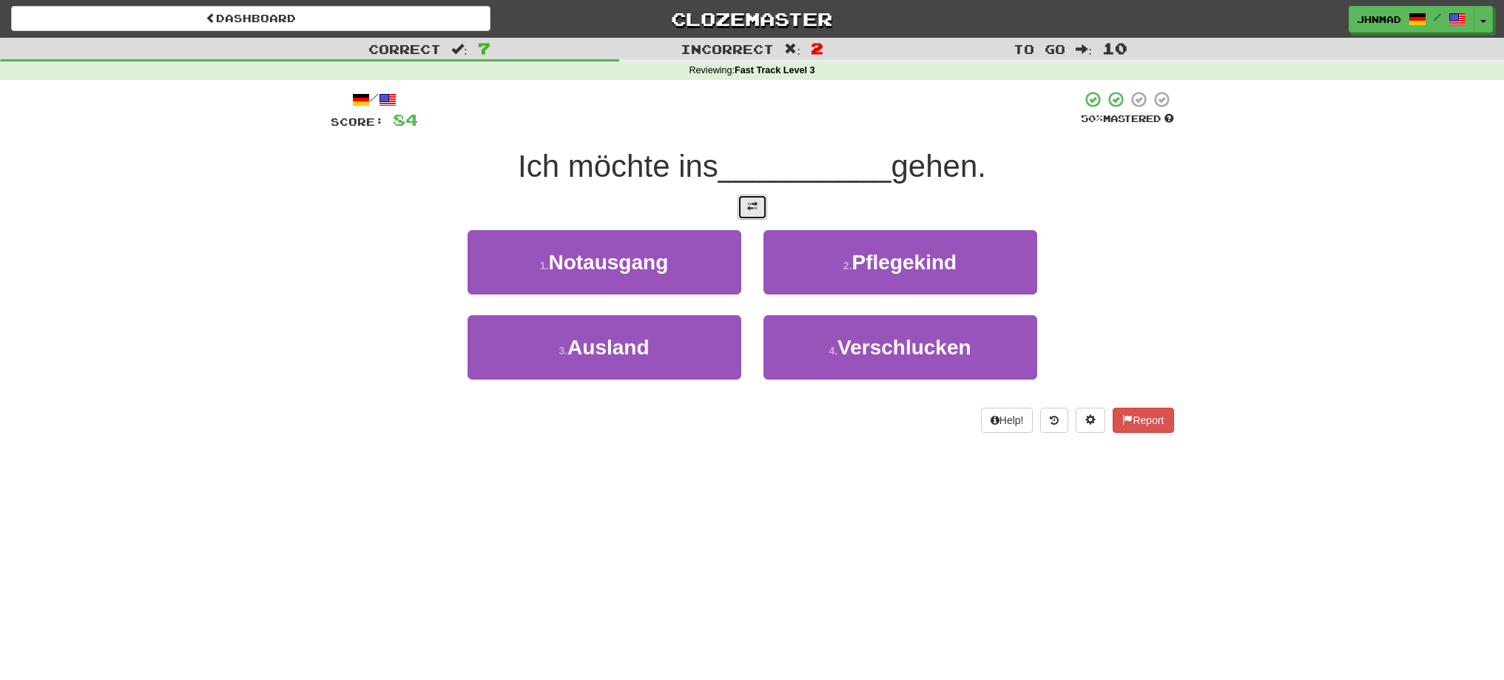
click at [749, 204] on span at bounding box center [752, 206] width 10 height 10
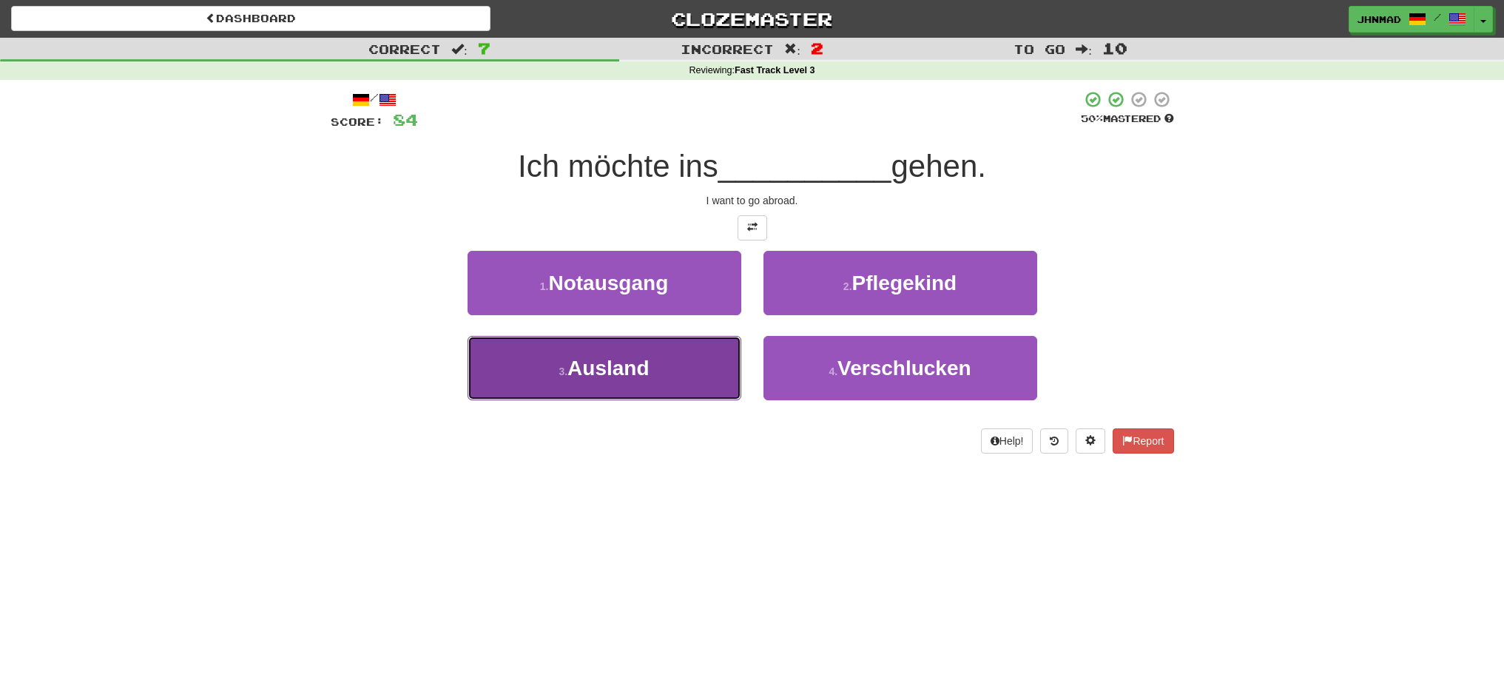
click at [656, 369] on button "3 . Ausland" at bounding box center [605, 368] width 274 height 64
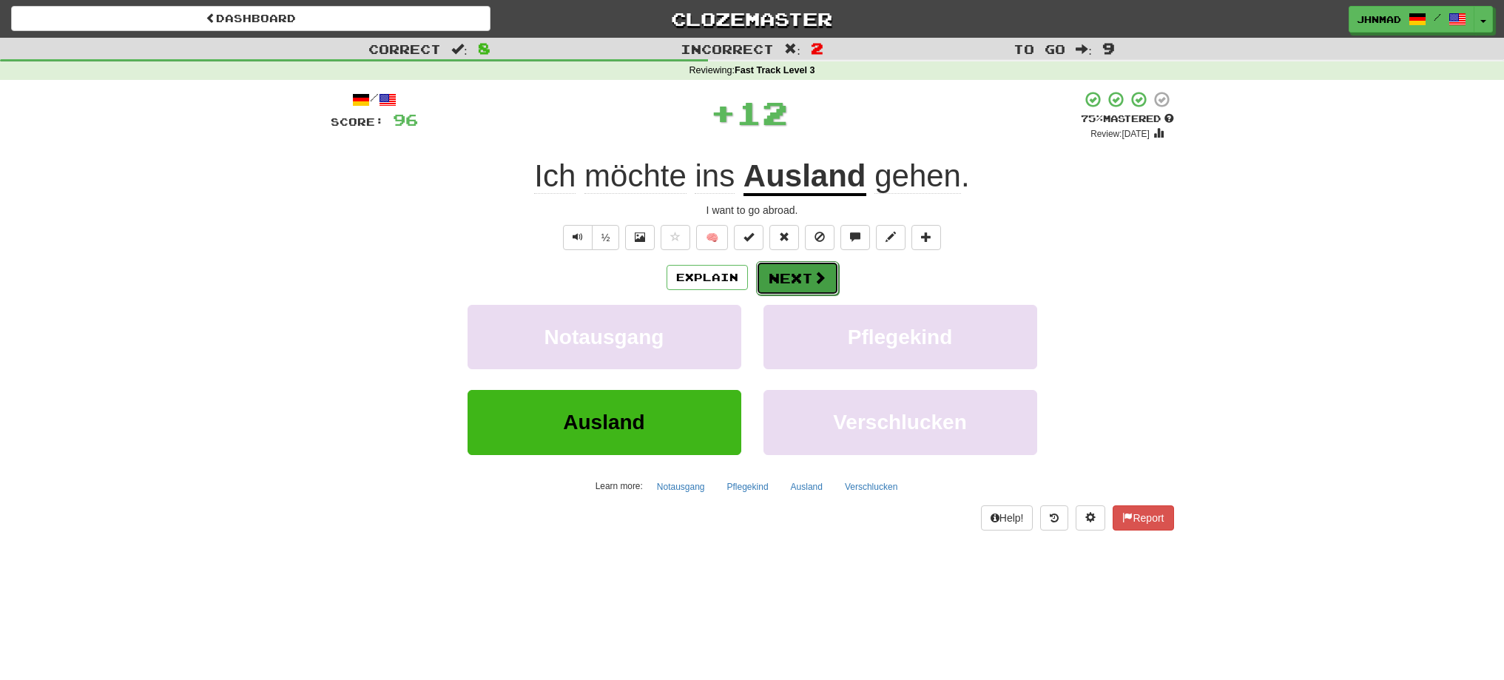
click at [826, 276] on button "Next" at bounding box center [797, 278] width 83 height 34
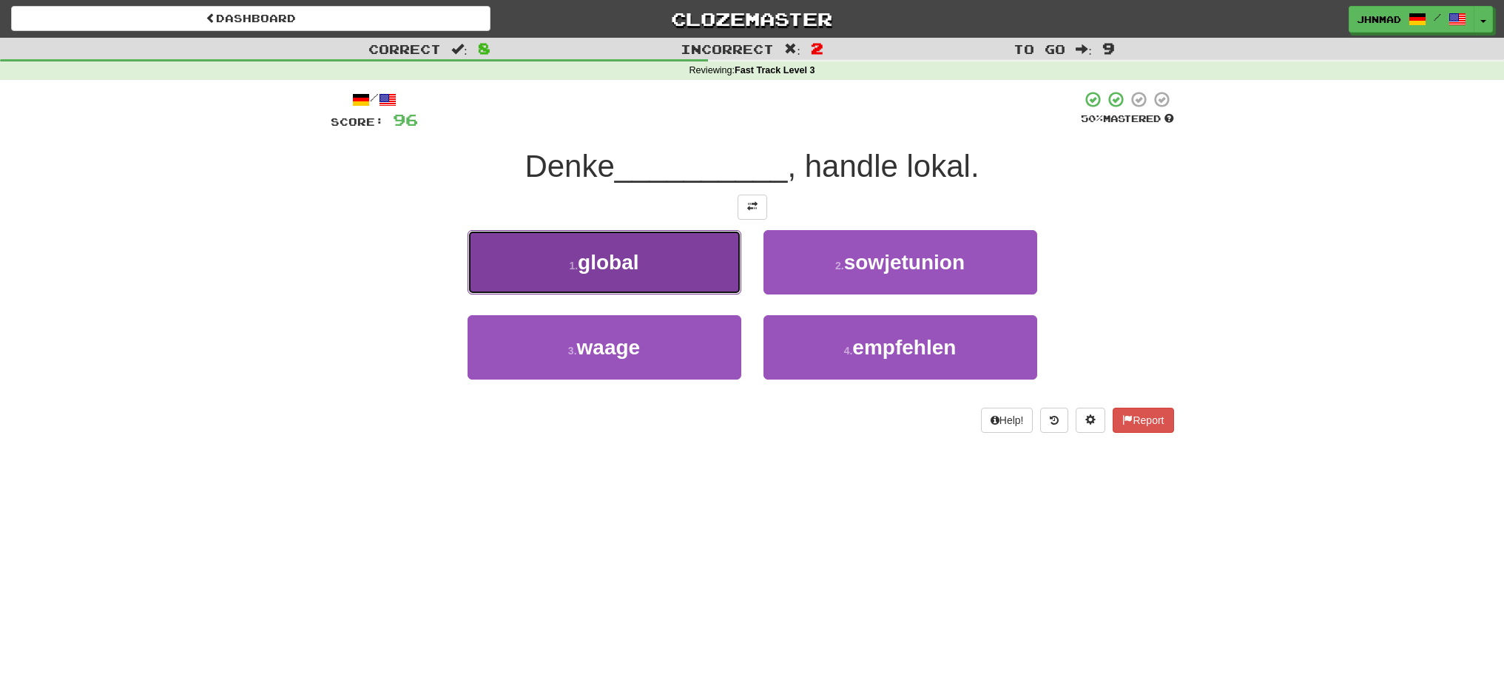
click at [656, 261] on button "1 . global" at bounding box center [605, 262] width 274 height 64
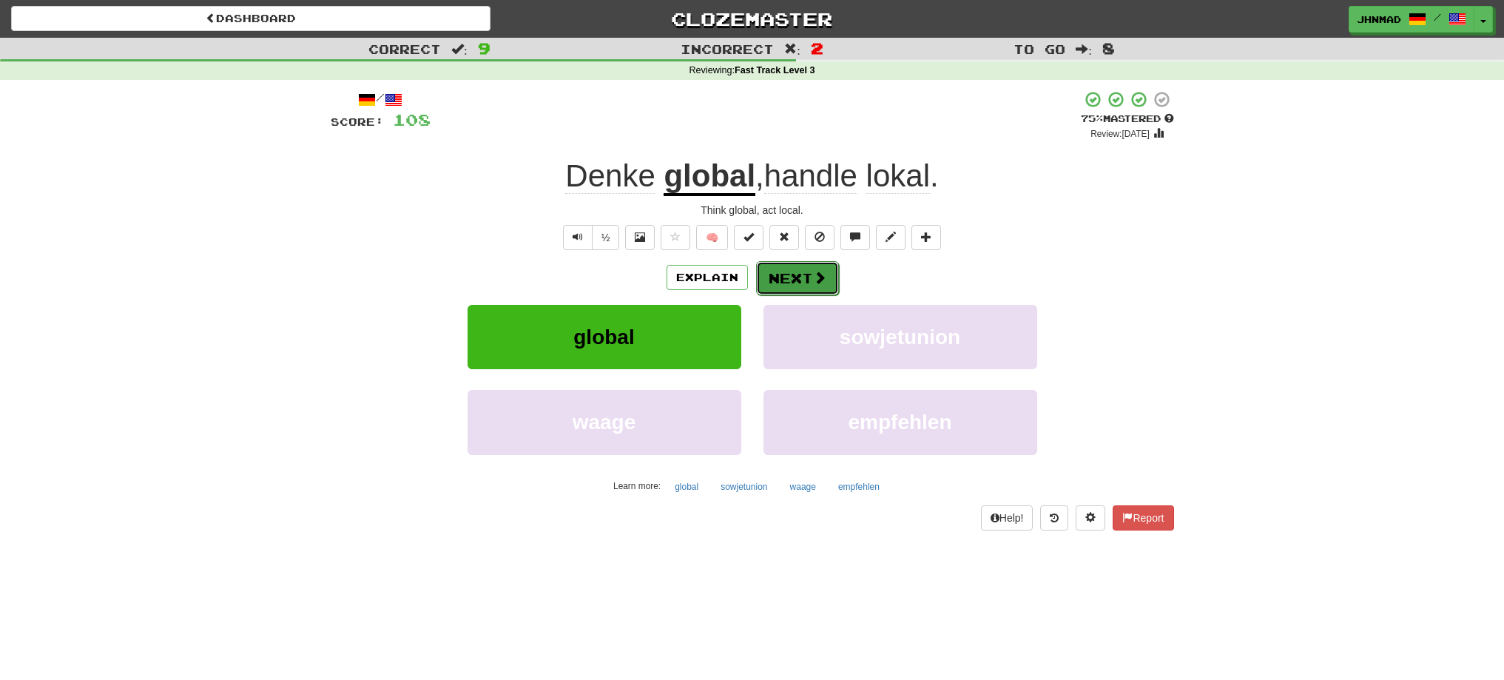
click at [799, 281] on button "Next" at bounding box center [797, 278] width 83 height 34
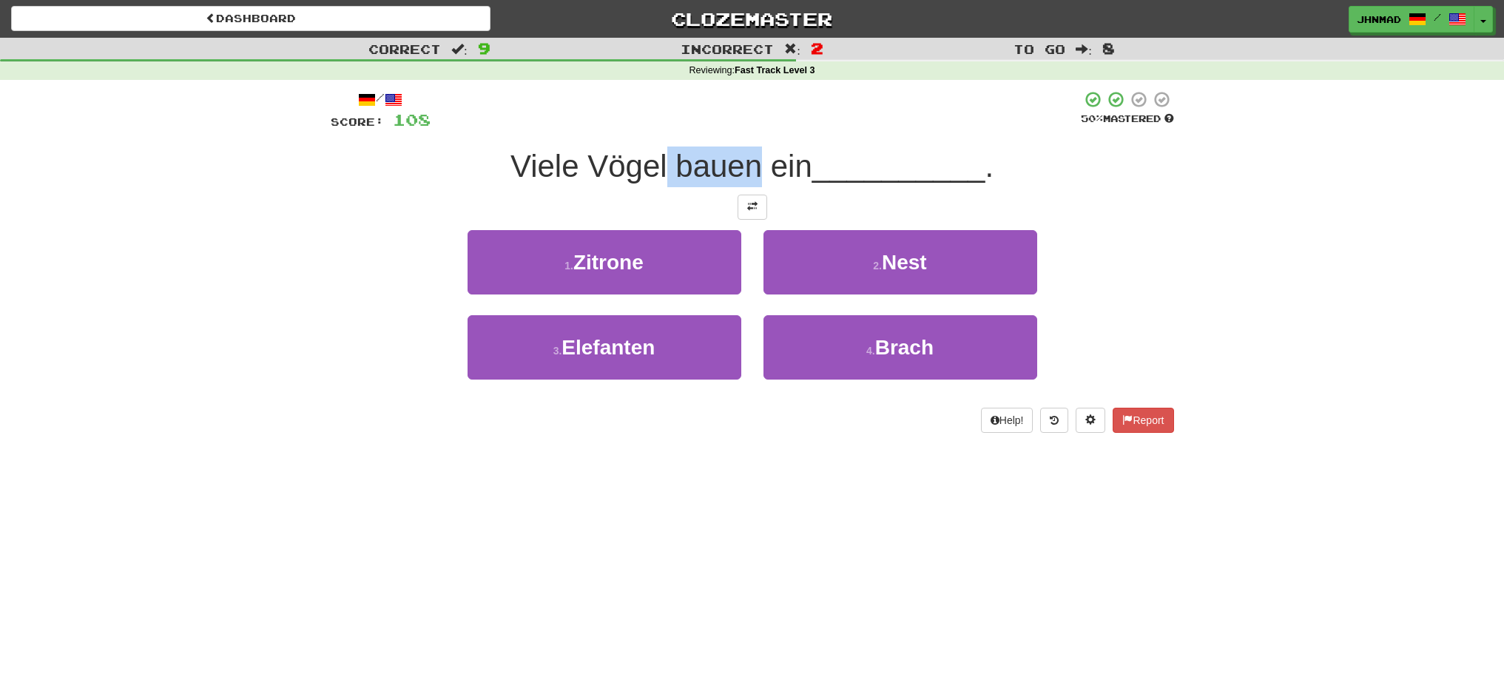
drag, startPoint x: 666, startPoint y: 164, endPoint x: 760, endPoint y: 164, distance: 93.9
click at [760, 164] on span "Viele Vögel bauen ein" at bounding box center [661, 166] width 302 height 35
click at [745, 200] on button at bounding box center [753, 207] width 30 height 25
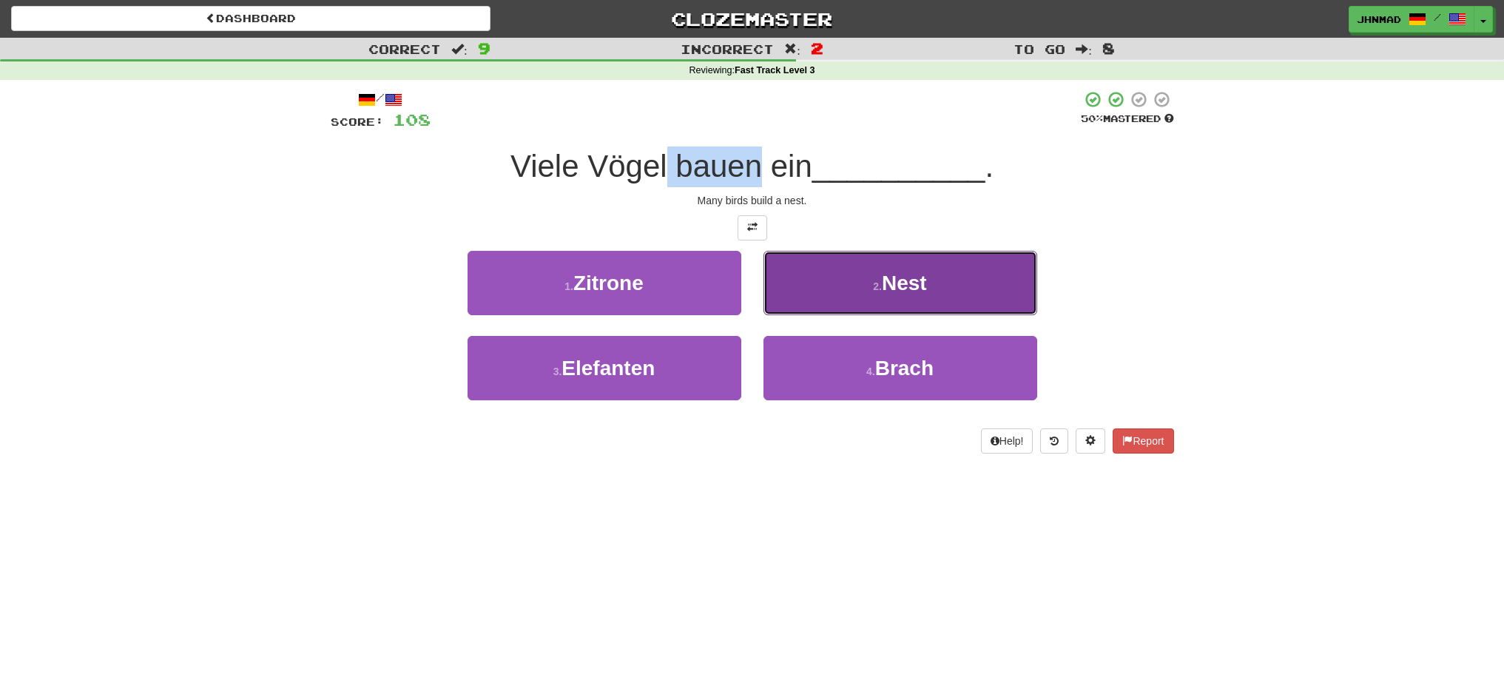
click at [857, 277] on button "2 . Nest" at bounding box center [900, 283] width 274 height 64
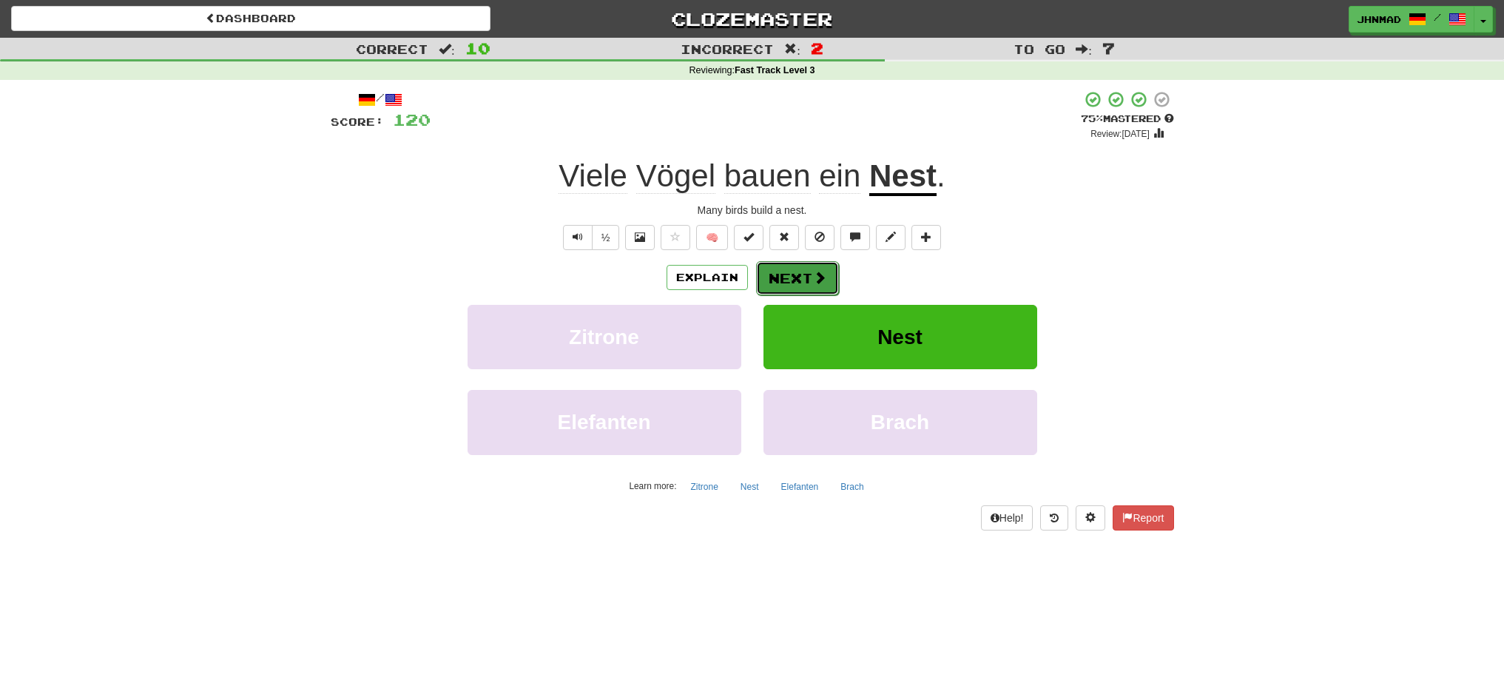
click at [808, 288] on button "Next" at bounding box center [797, 278] width 83 height 34
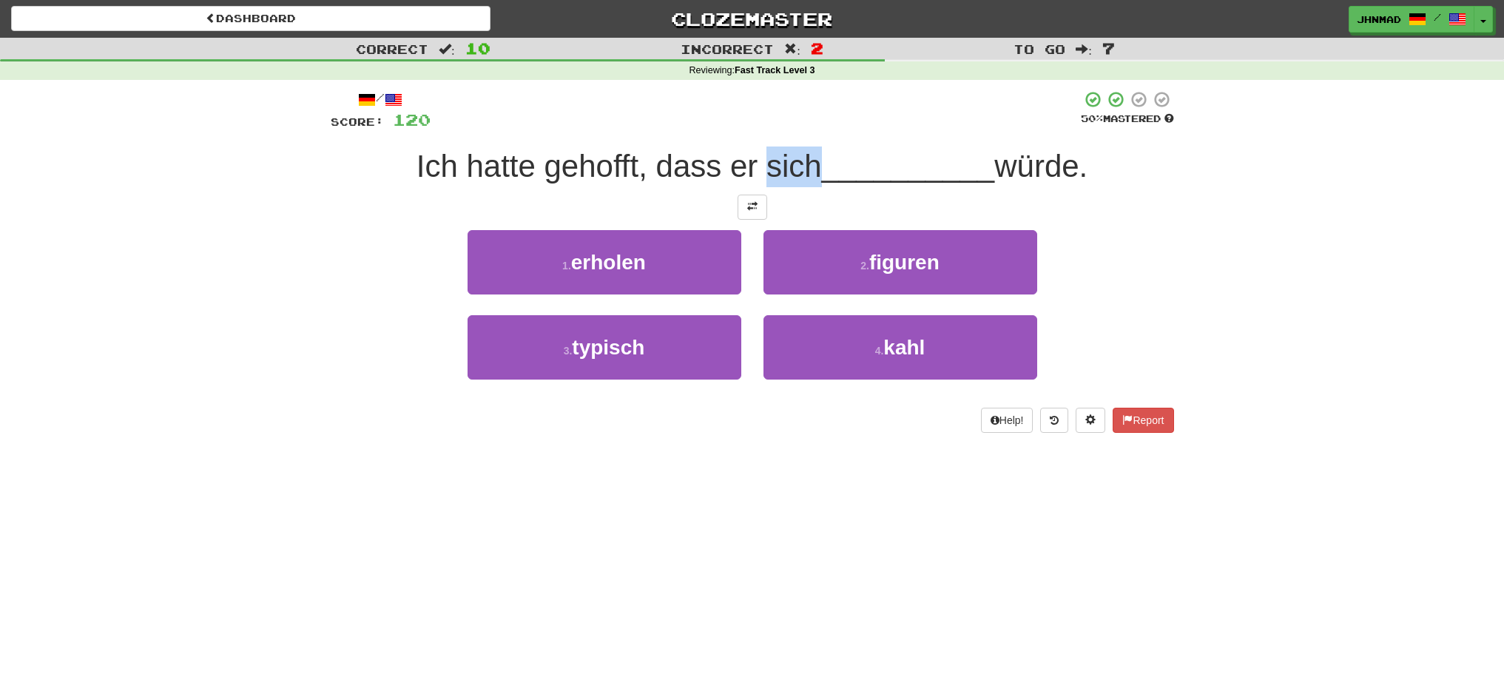
drag, startPoint x: 755, startPoint y: 166, endPoint x: 809, endPoint y: 161, distance: 54.2
click at [809, 161] on span "Ich hatte gehofft, dass er sich" at bounding box center [618, 166] width 405 height 35
click at [800, 128] on div at bounding box center [800, 128] width 0 height 0
click at [773, 116] on div at bounding box center [756, 110] width 650 height 41
drag, startPoint x: 404, startPoint y: 164, endPoint x: 628, endPoint y: 166, distance: 224.2
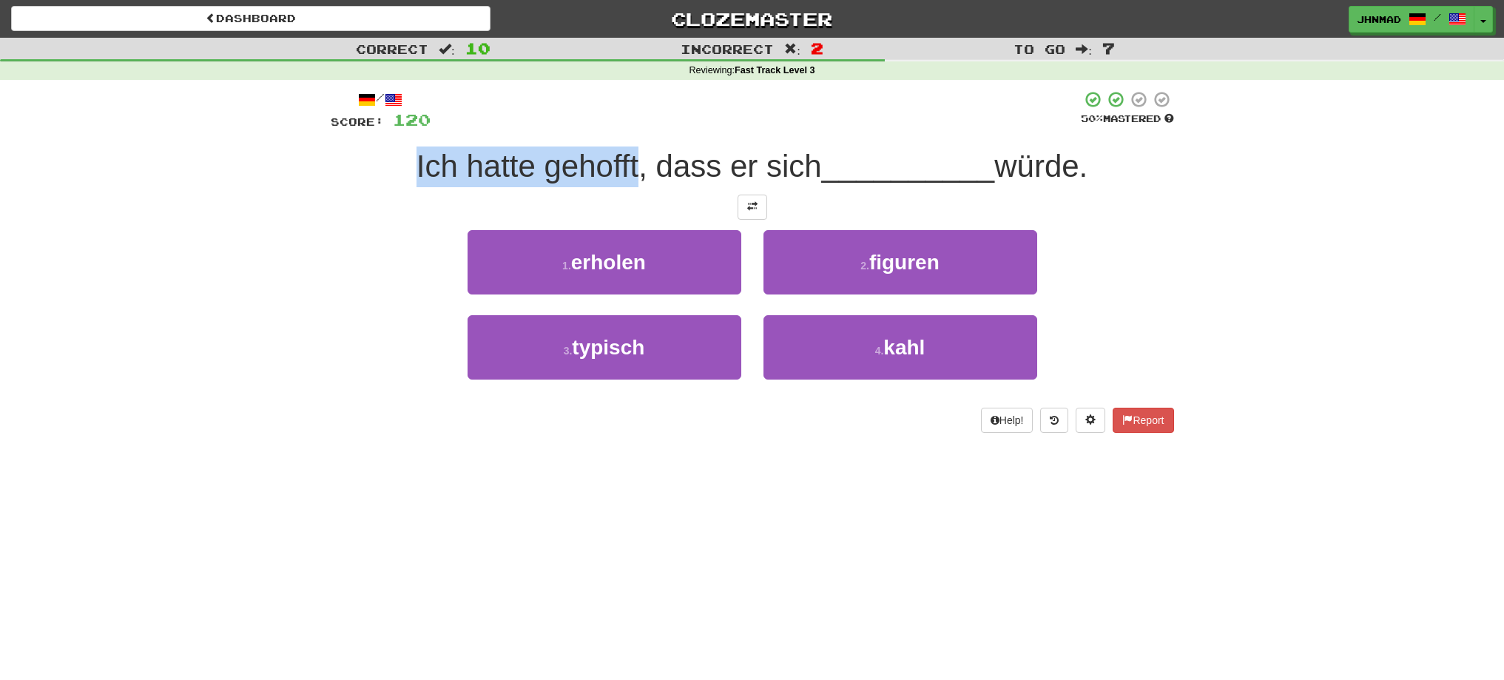
click at [628, 166] on div "Ich hatte gehofft, dass er sich __________ würde." at bounding box center [752, 166] width 843 height 41
click at [618, 128] on div at bounding box center [618, 128] width 0 height 0
click at [286, 207] on div "Correct : 10 Incorrect : 2 To go : 7 Reviewing : Fast Track Level 3 / Score: 12…" at bounding box center [752, 246] width 1504 height 416
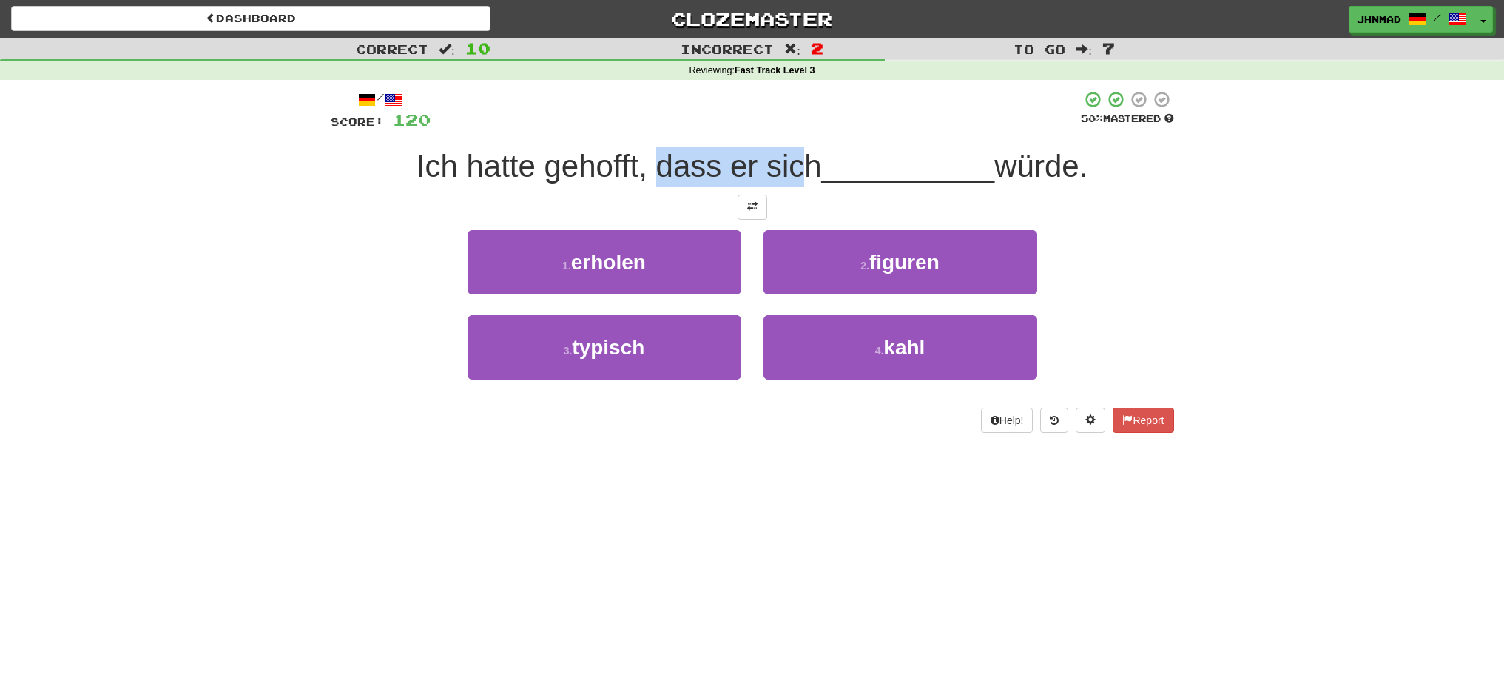
drag, startPoint x: 650, startPoint y: 165, endPoint x: 800, endPoint y: 169, distance: 151.0
click at [800, 169] on span "Ich hatte gehofft, dass er sich" at bounding box center [618, 166] width 405 height 35
click at [763, 210] on button at bounding box center [753, 207] width 30 height 25
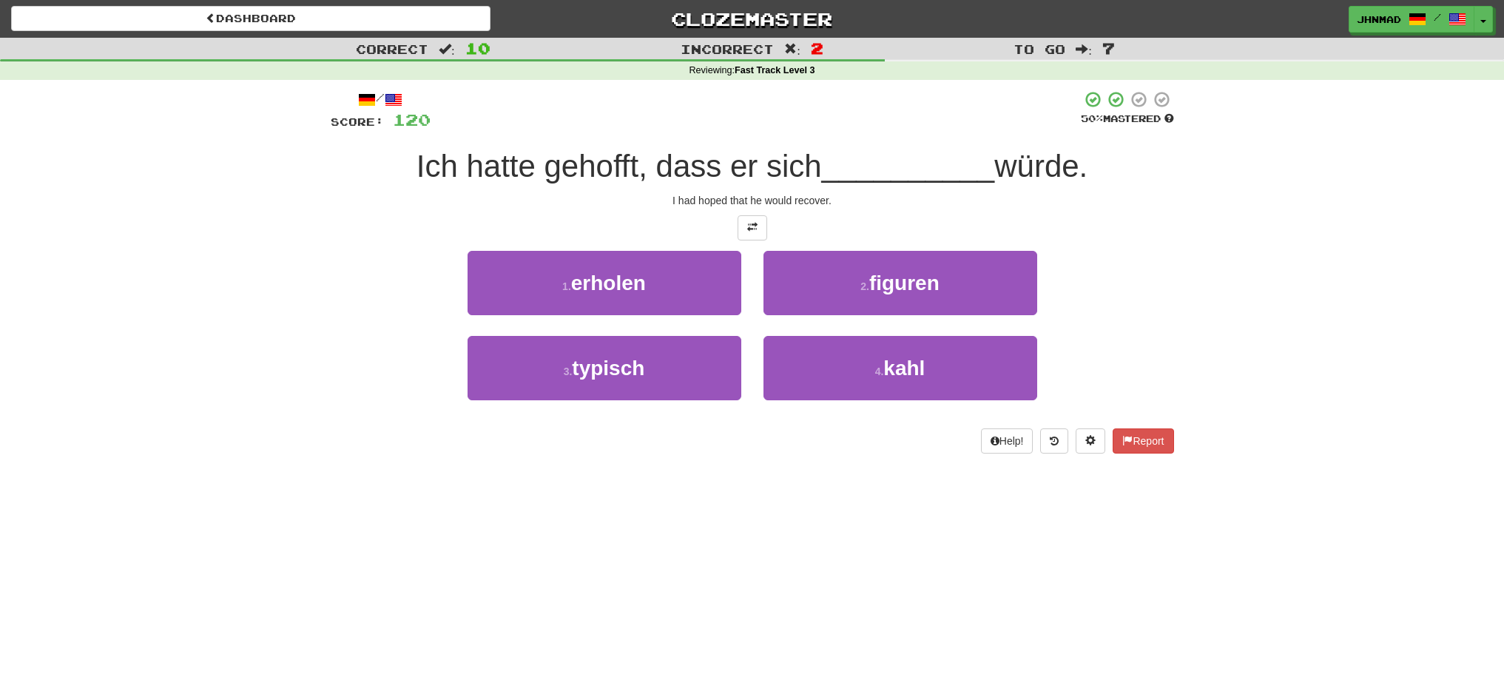
click at [932, 146] on div "Ich hatte gehofft, dass er sich __________ würde." at bounding box center [752, 166] width 843 height 41
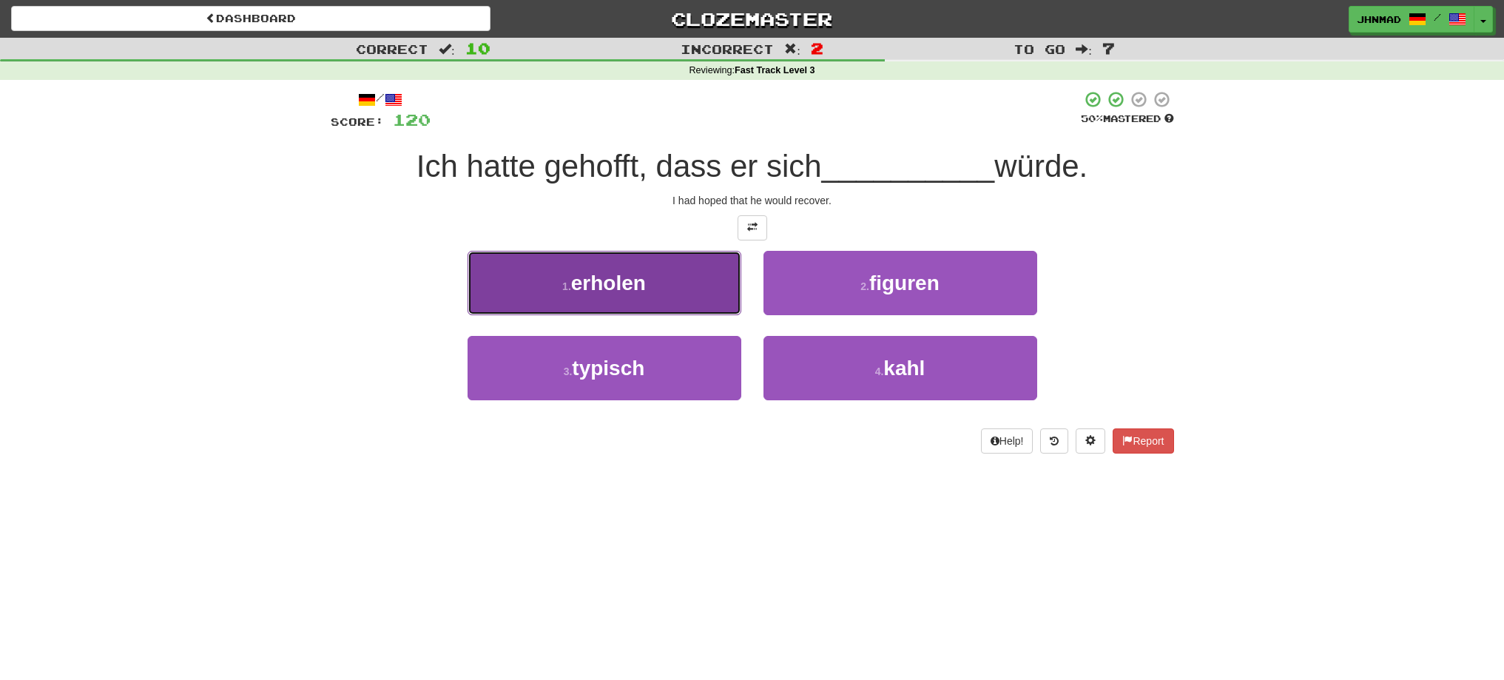
click at [621, 286] on span "erholen" at bounding box center [608, 282] width 75 height 23
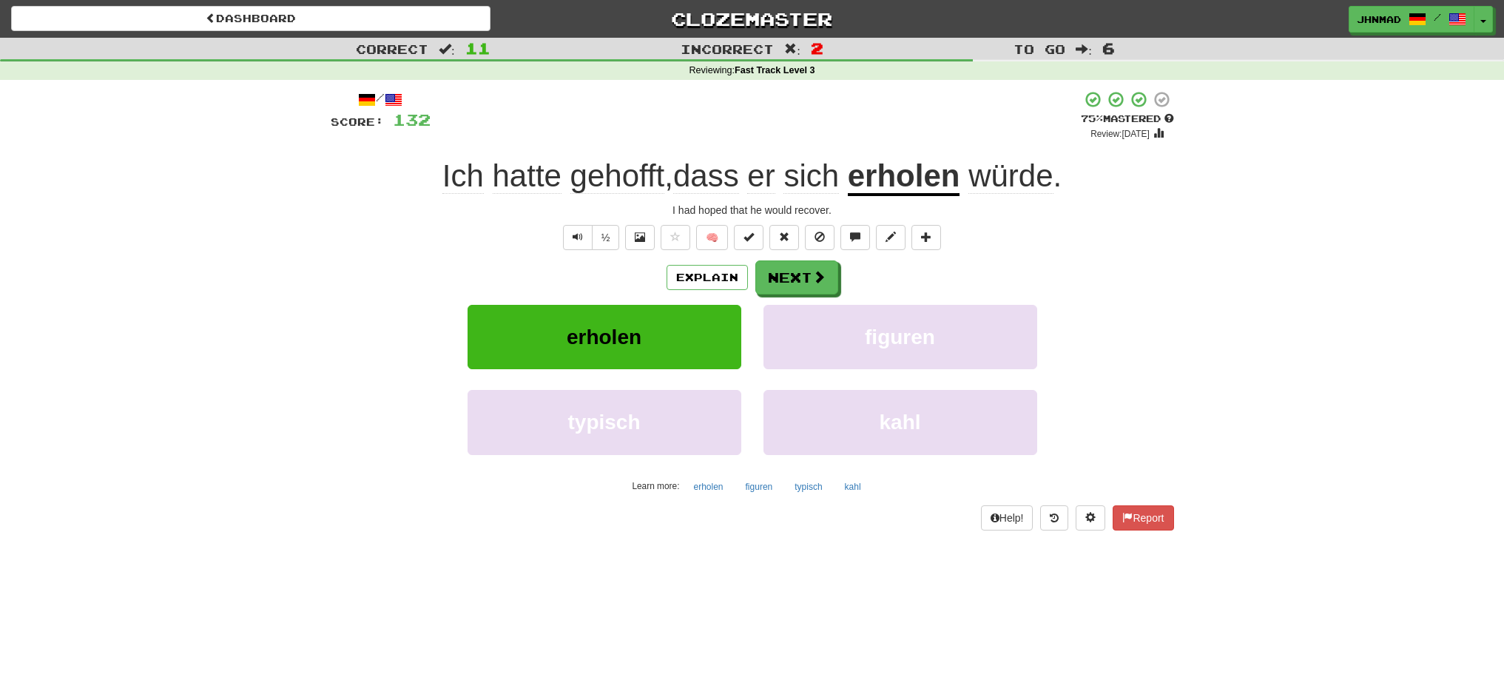
click at [907, 183] on u "erholen" at bounding box center [904, 177] width 112 height 38
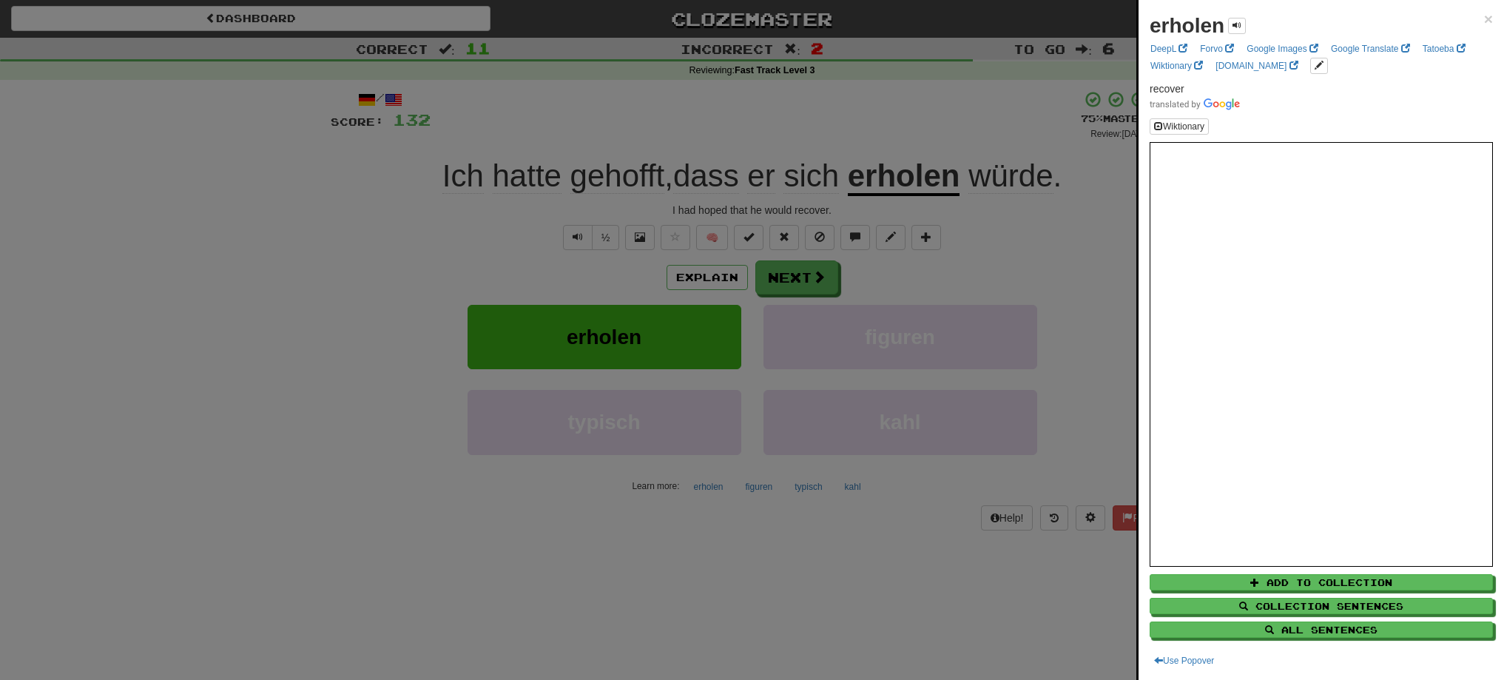
click at [812, 279] on div at bounding box center [752, 340] width 1504 height 680
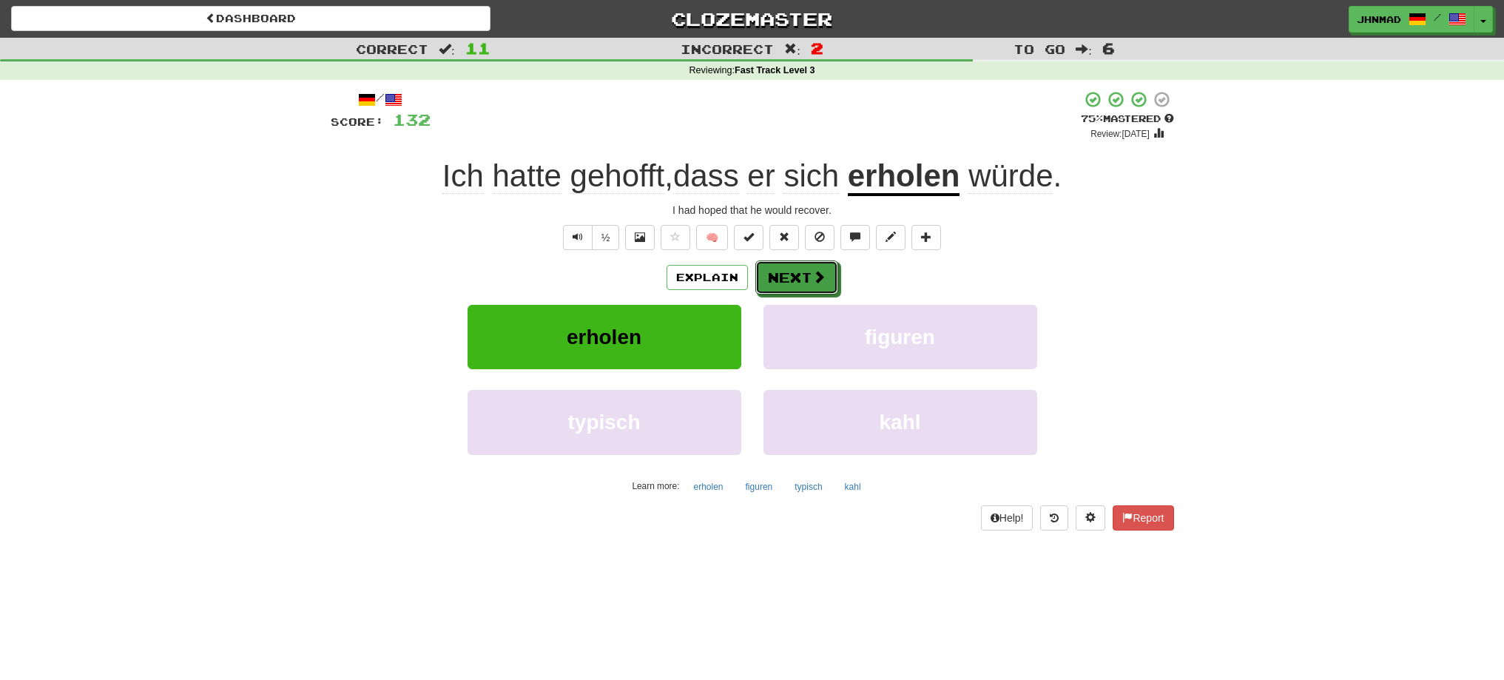
click at [812, 279] on span at bounding box center [818, 276] width 13 height 13
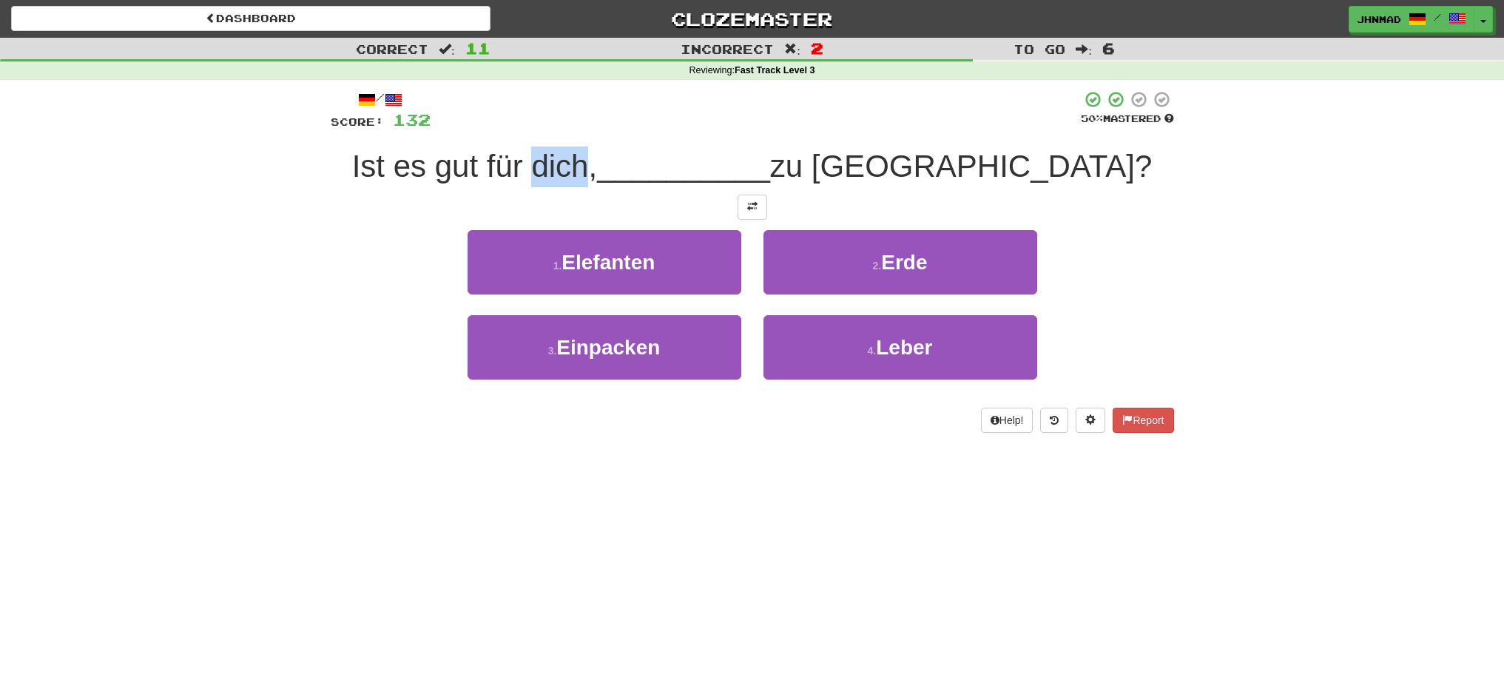
drag, startPoint x: 646, startPoint y: 167, endPoint x: 706, endPoint y: 155, distance: 61.2
click at [598, 158] on span "Ist es gut für dich," at bounding box center [475, 166] width 246 height 35
click at [693, 128] on div at bounding box center [693, 128] width 0 height 0
click at [597, 101] on div at bounding box center [756, 110] width 650 height 41
click at [754, 201] on span at bounding box center [752, 206] width 10 height 10
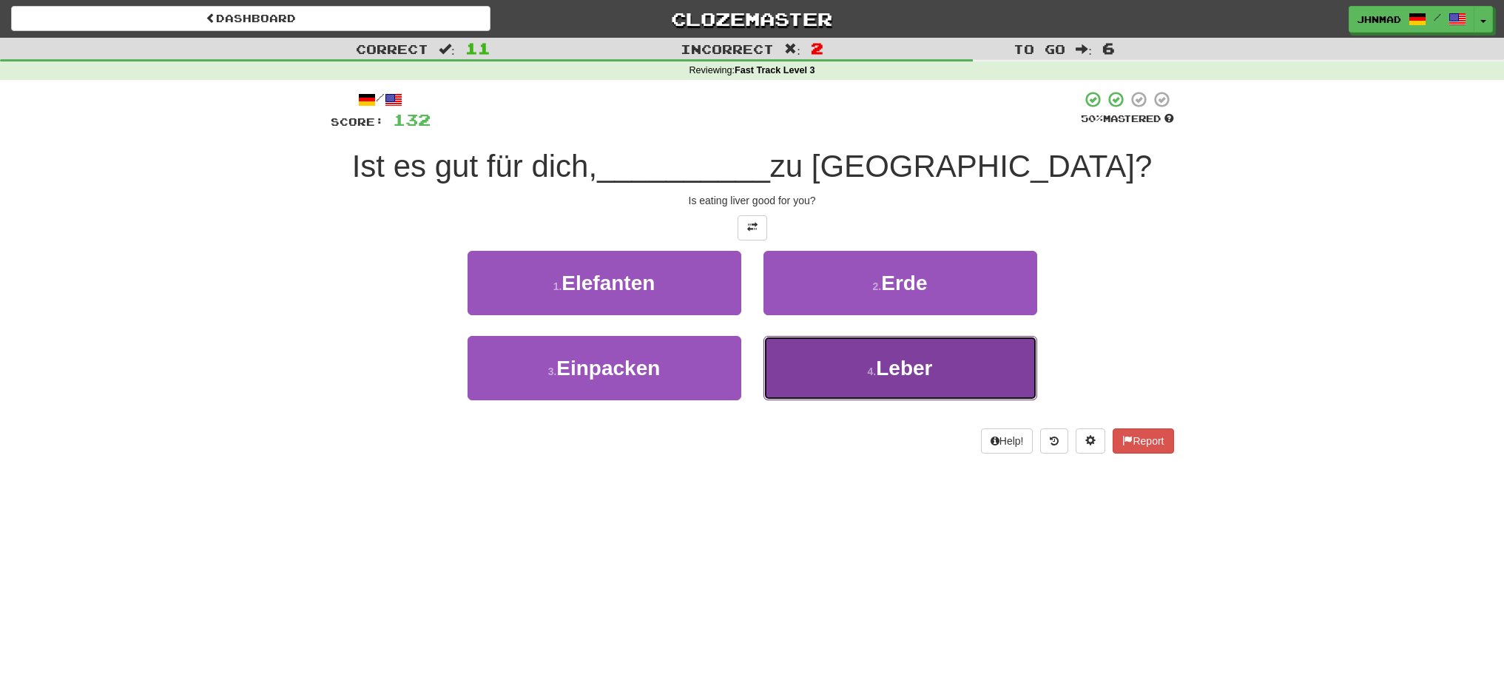
click at [923, 377] on span "Leber" at bounding box center [904, 368] width 56 height 23
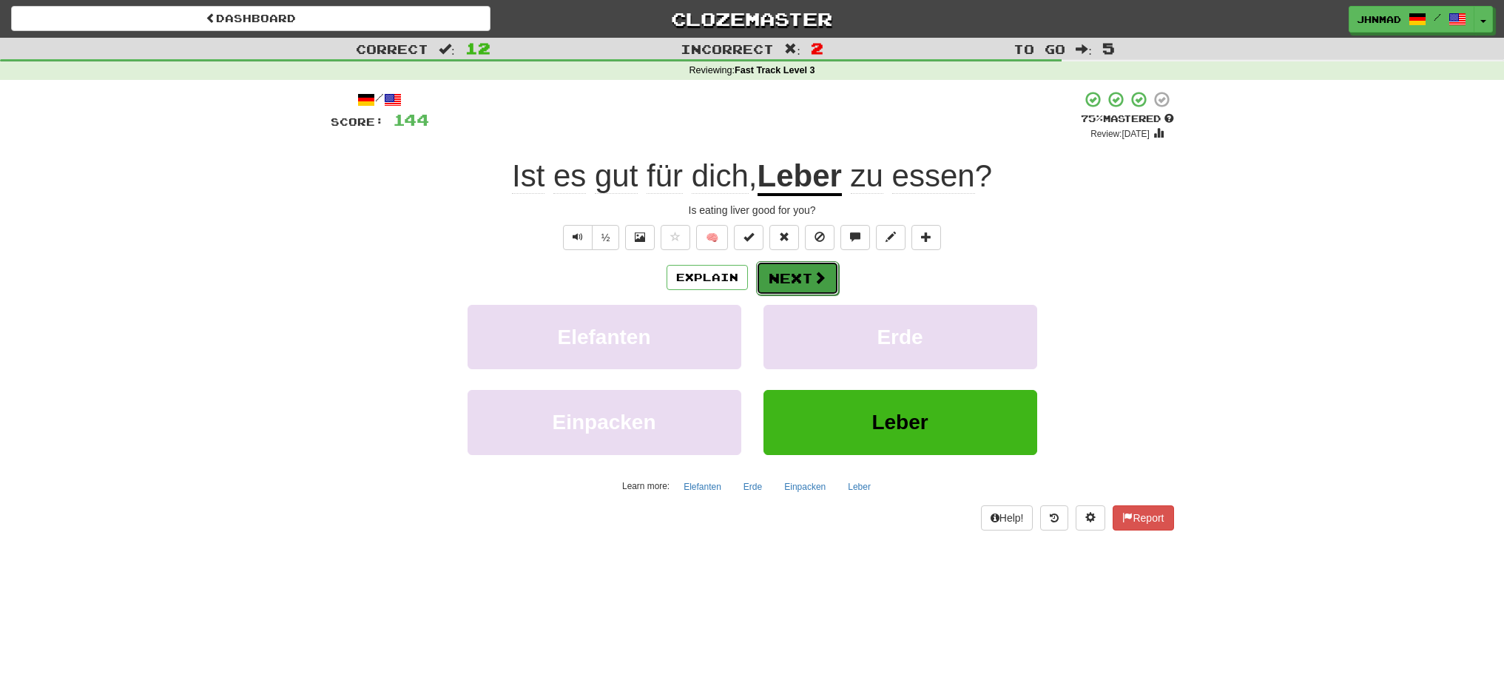
click at [802, 274] on button "Next" at bounding box center [797, 278] width 83 height 34
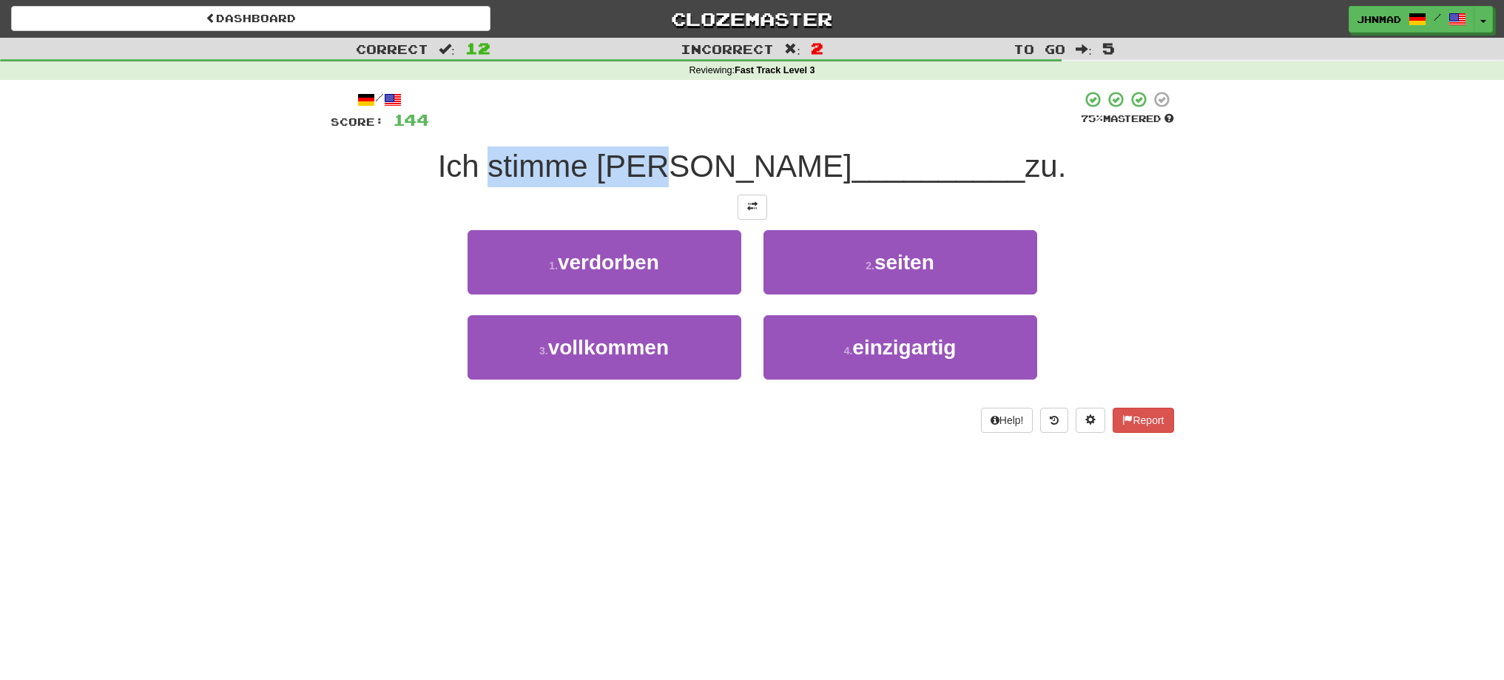
drag, startPoint x: 537, startPoint y: 174, endPoint x: 708, endPoint y: 152, distance: 172.2
click at [708, 152] on span "Ich stimme euch allen" at bounding box center [645, 166] width 414 height 35
click at [698, 128] on div at bounding box center [698, 128] width 0 height 0
click at [630, 123] on div at bounding box center [755, 110] width 652 height 41
drag, startPoint x: 542, startPoint y: 164, endPoint x: 638, endPoint y: 158, distance: 96.4
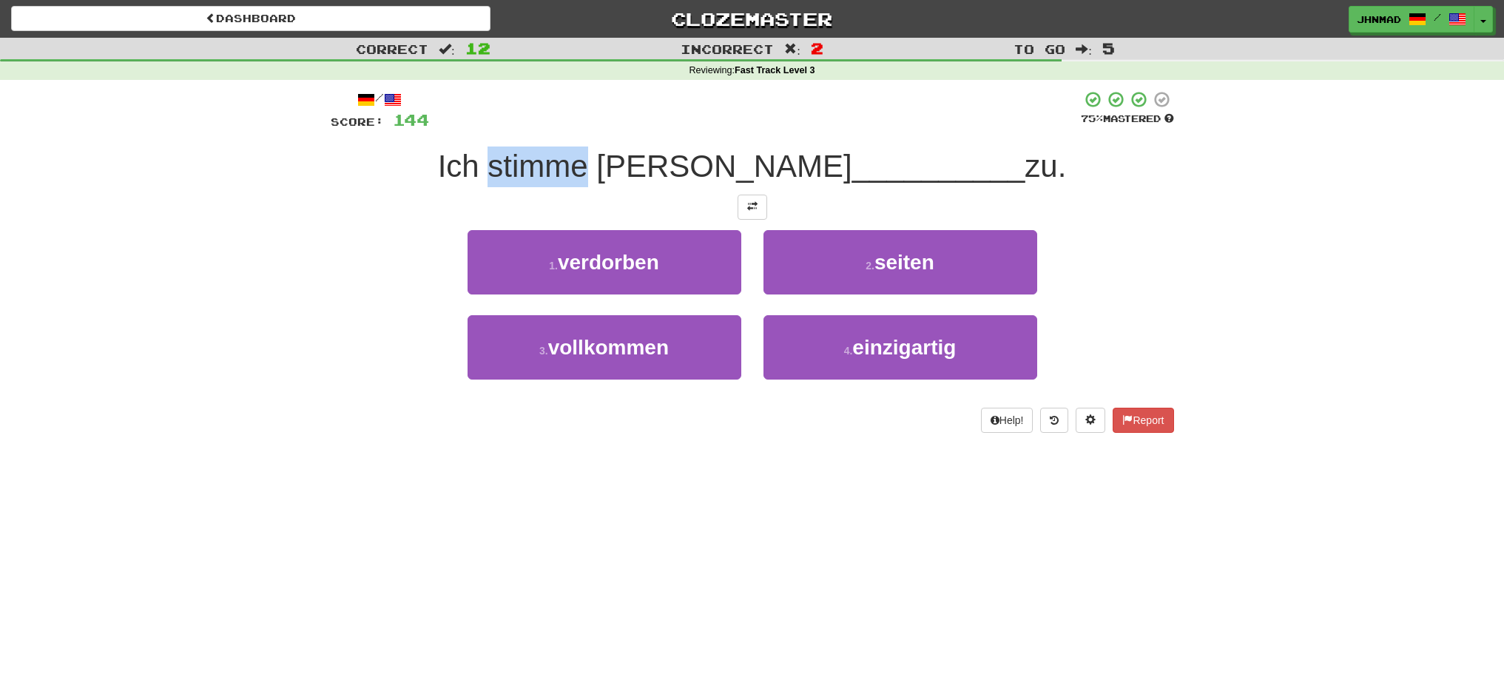
click at [635, 159] on span "Ich stimme euch allen" at bounding box center [645, 166] width 414 height 35
click at [626, 128] on div at bounding box center [626, 128] width 0 height 0
click at [651, 163] on span "Ich stimme euch allen" at bounding box center [645, 166] width 414 height 35
drag, startPoint x: 651, startPoint y: 163, endPoint x: 709, endPoint y: 169, distance: 58.7
click at [708, 169] on span "Ich stimme euch allen" at bounding box center [645, 166] width 414 height 35
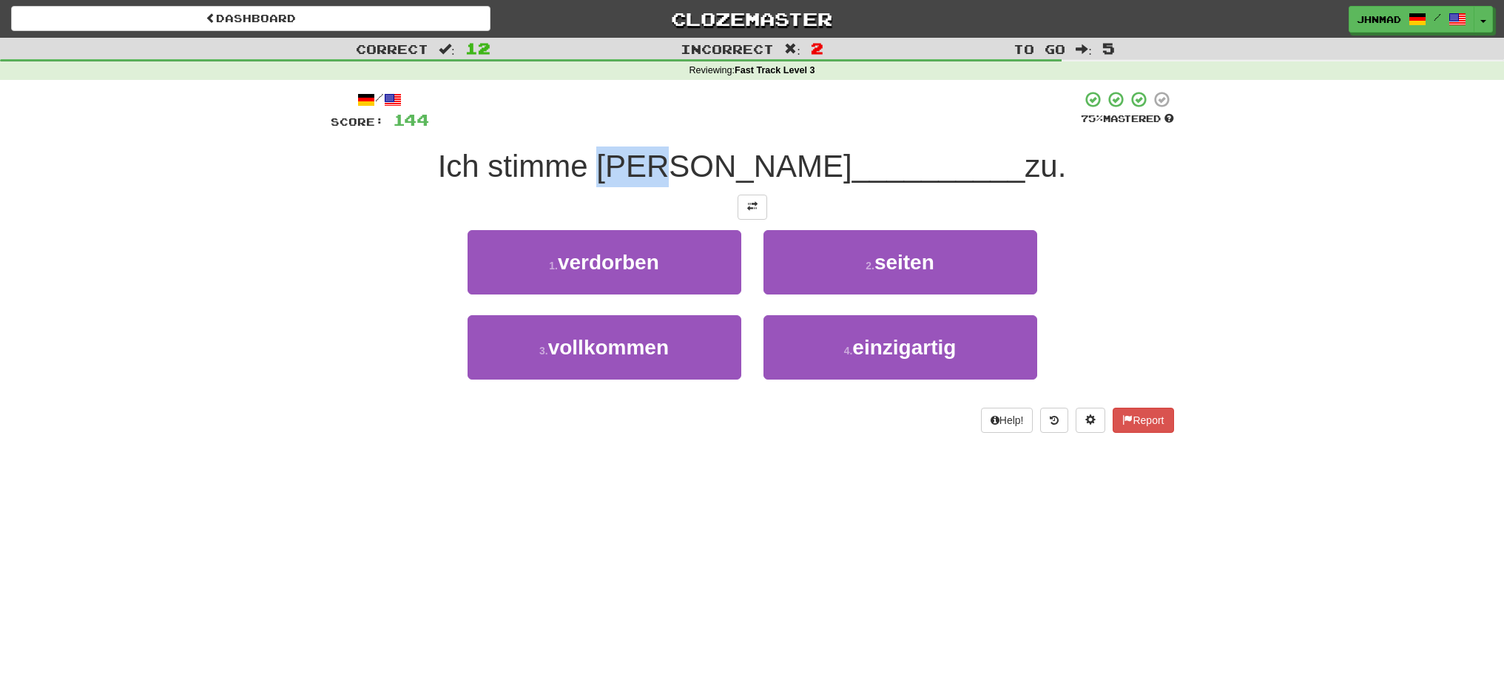
click at [698, 184] on div at bounding box center [698, 184] width 0 height 0
drag, startPoint x: 261, startPoint y: 190, endPoint x: 328, endPoint y: 177, distance: 67.9
click at [271, 186] on div "Correct : 12 Incorrect : 2 To go : 5 Reviewing : Fast Track Level 3 / Score: 14…" at bounding box center [752, 246] width 1504 height 416
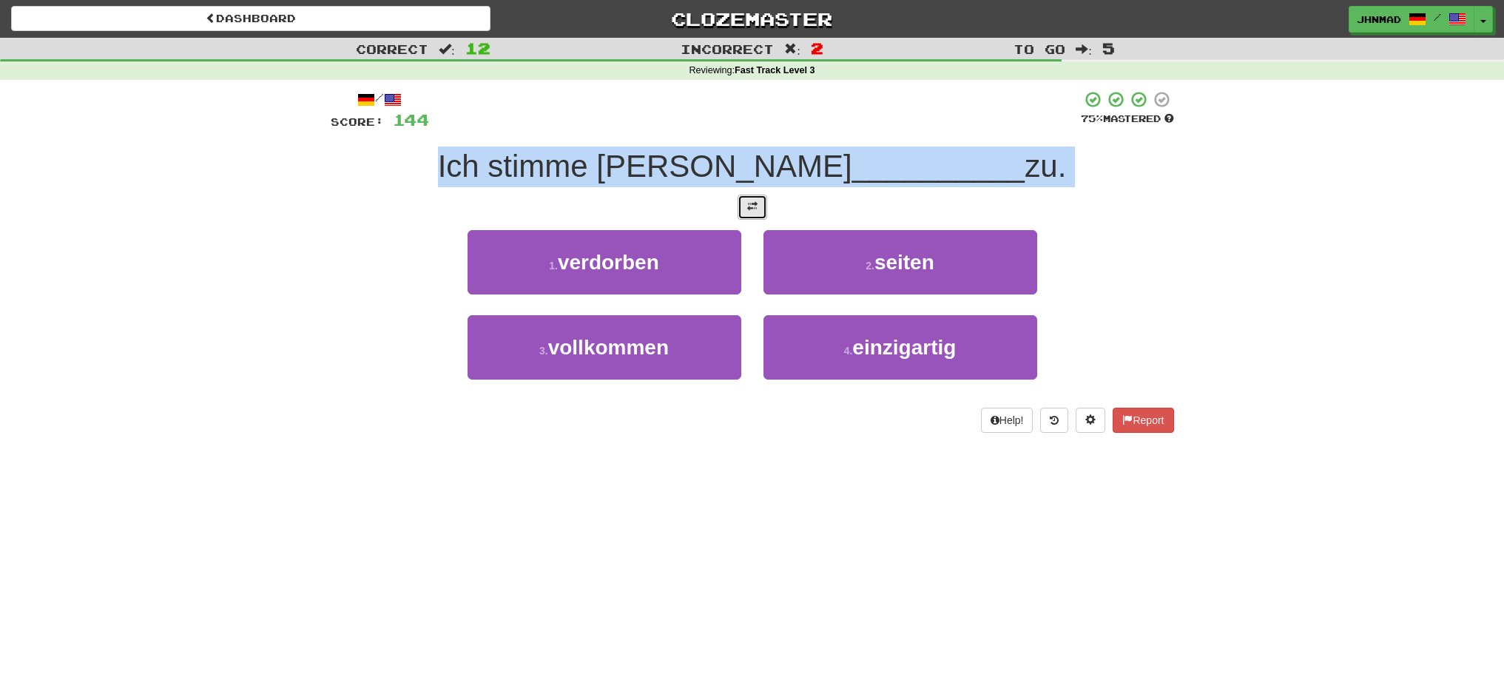
click at [741, 211] on button at bounding box center [753, 207] width 30 height 25
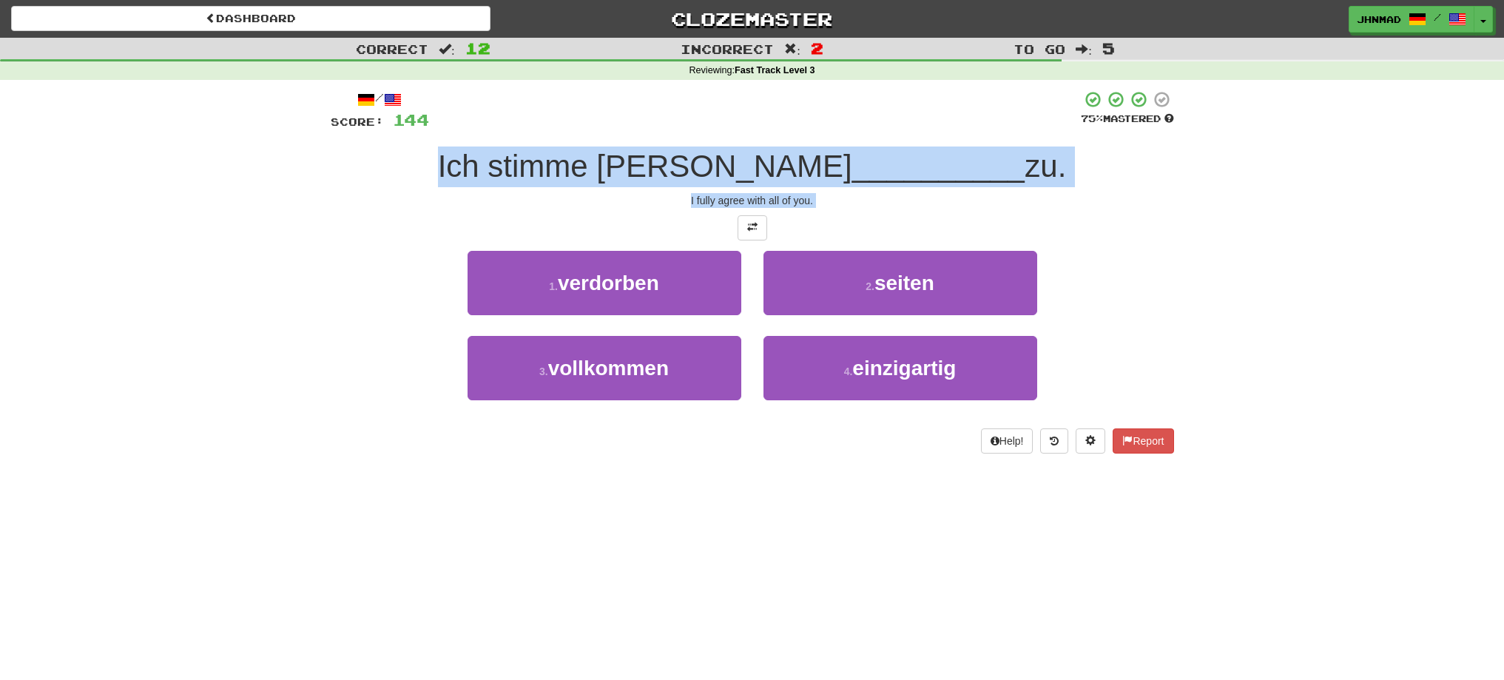
click at [294, 221] on div "Correct : 12 Incorrect : 2 To go : 5 Reviewing : Fast Track Level 3 / Score: 14…" at bounding box center [752, 256] width 1504 height 436
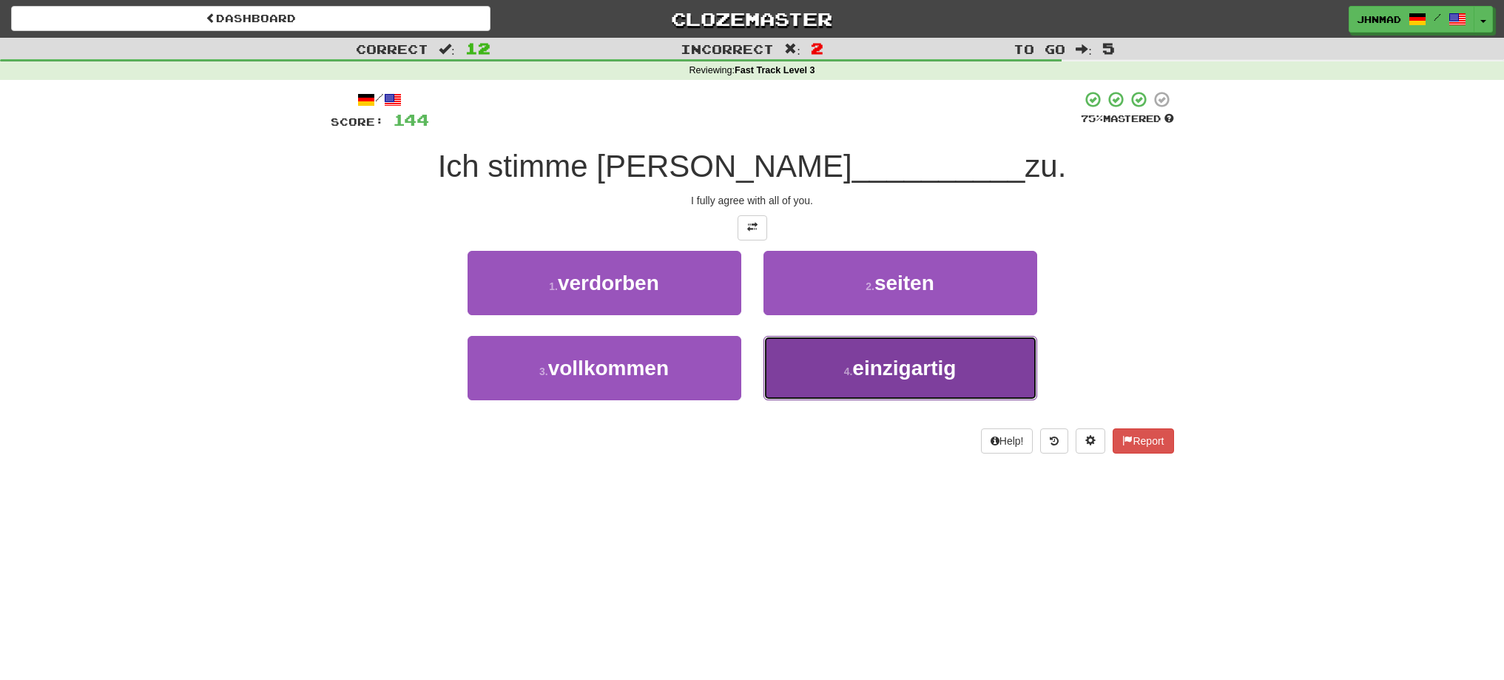
click at [897, 379] on button "4 . einzigartig" at bounding box center [900, 368] width 274 height 64
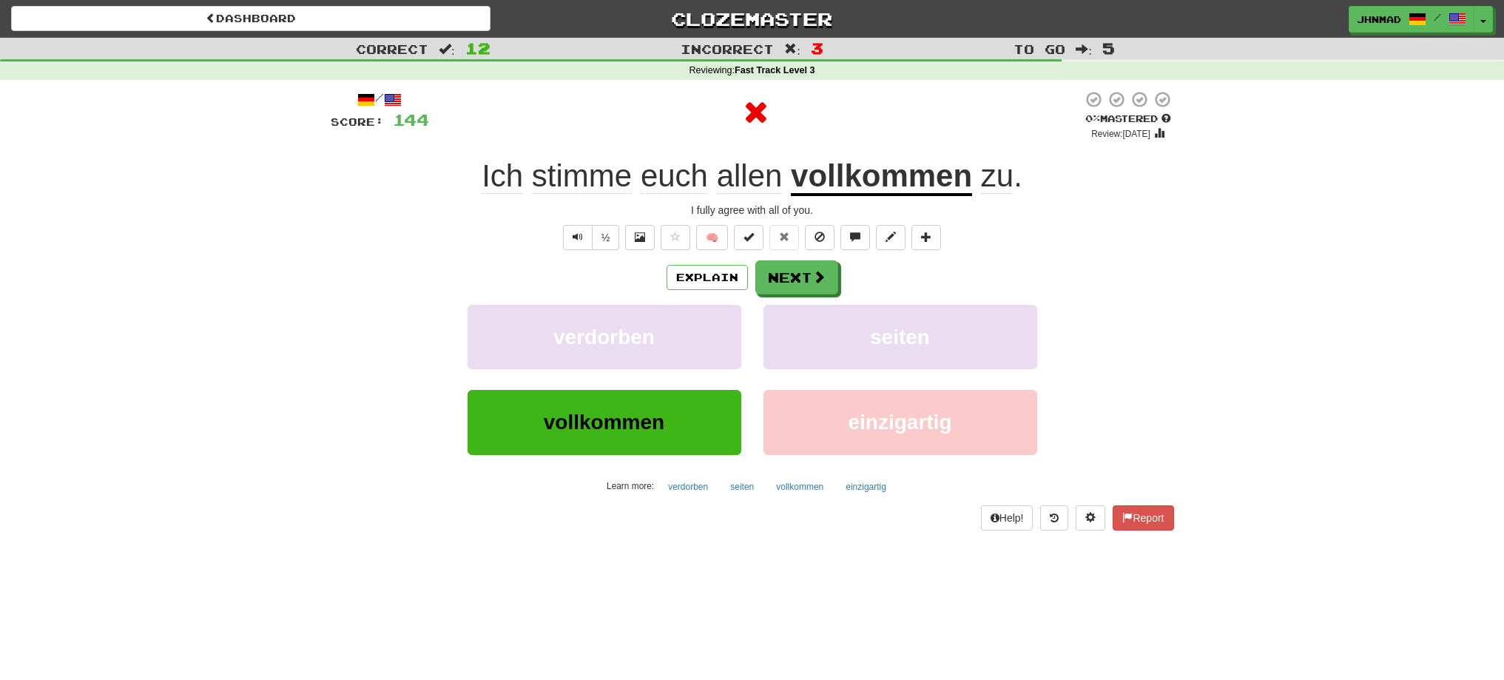
click at [924, 181] on u "vollkommen" at bounding box center [881, 177] width 181 height 38
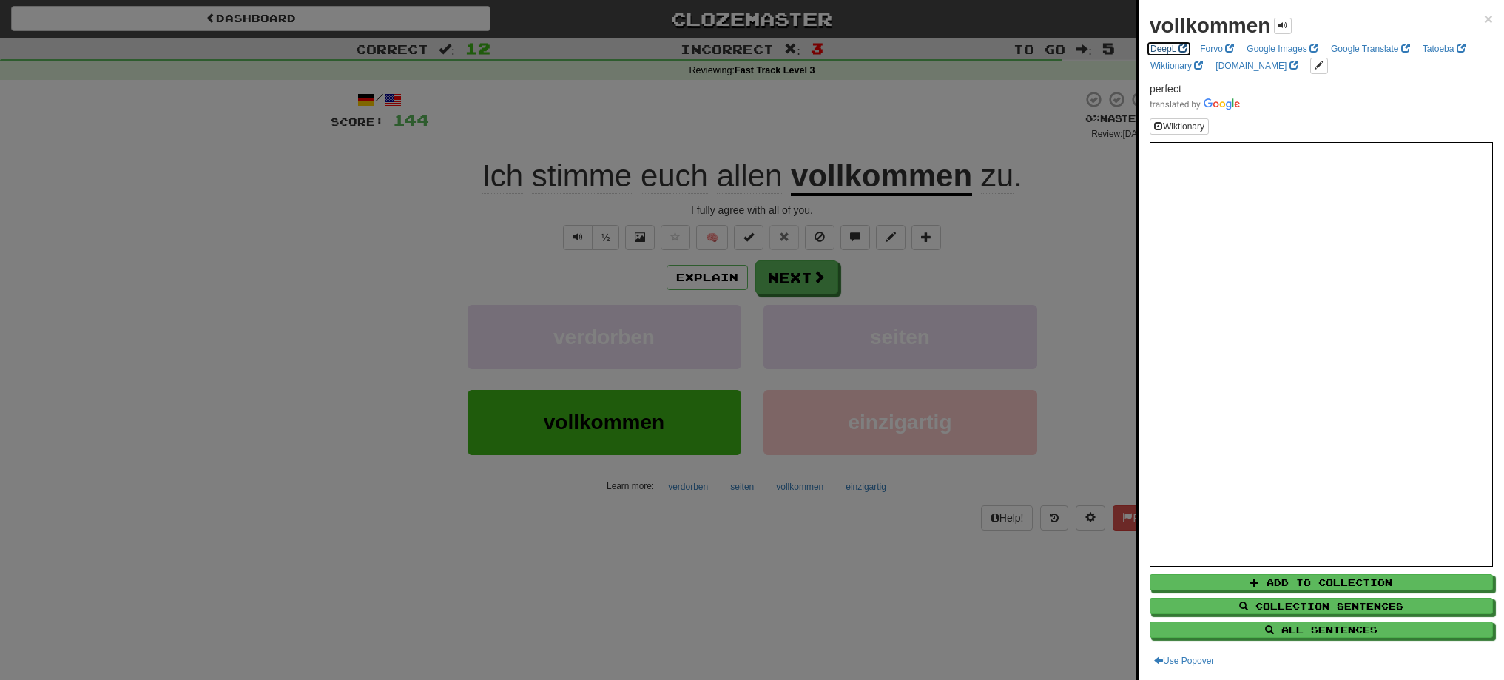
click at [1163, 50] on link "DeepL" at bounding box center [1169, 49] width 46 height 16
click at [799, 283] on div at bounding box center [752, 340] width 1504 height 680
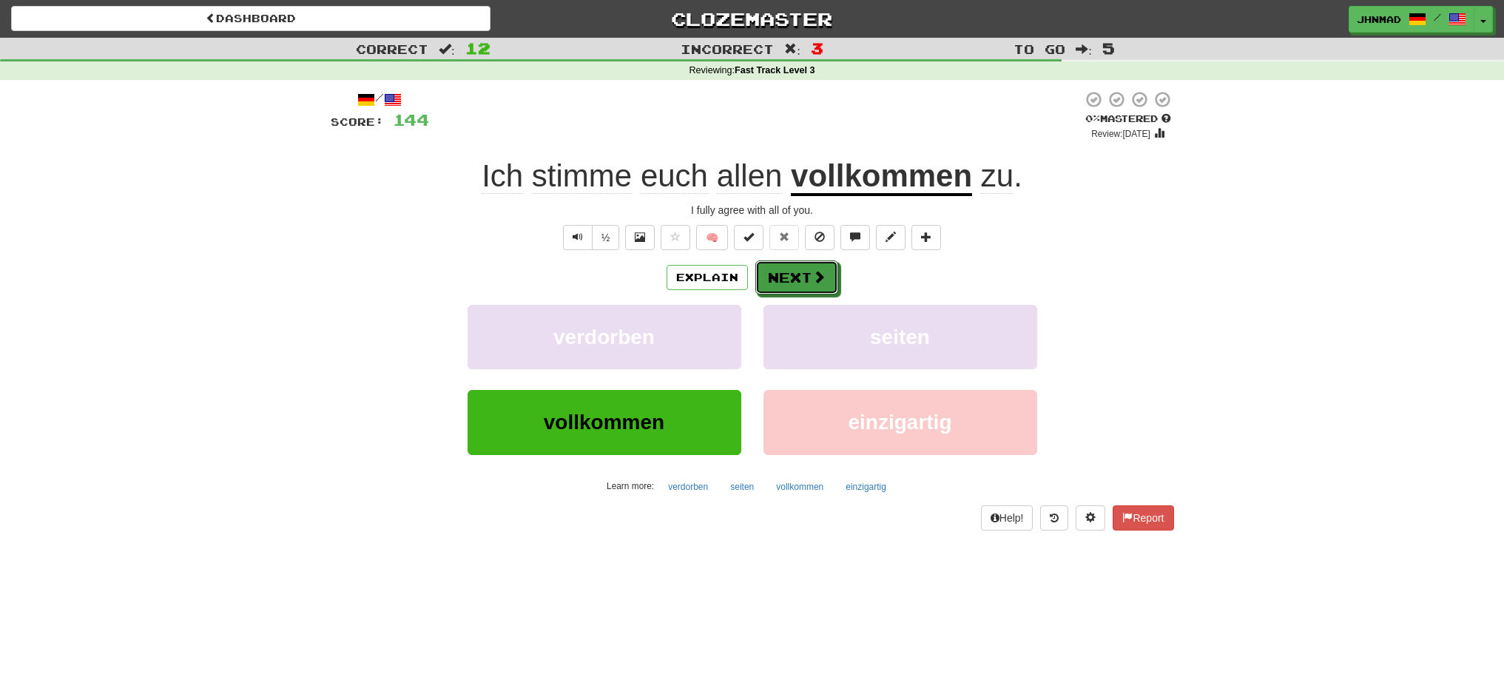
click at [799, 283] on button "Next" at bounding box center [796, 277] width 83 height 34
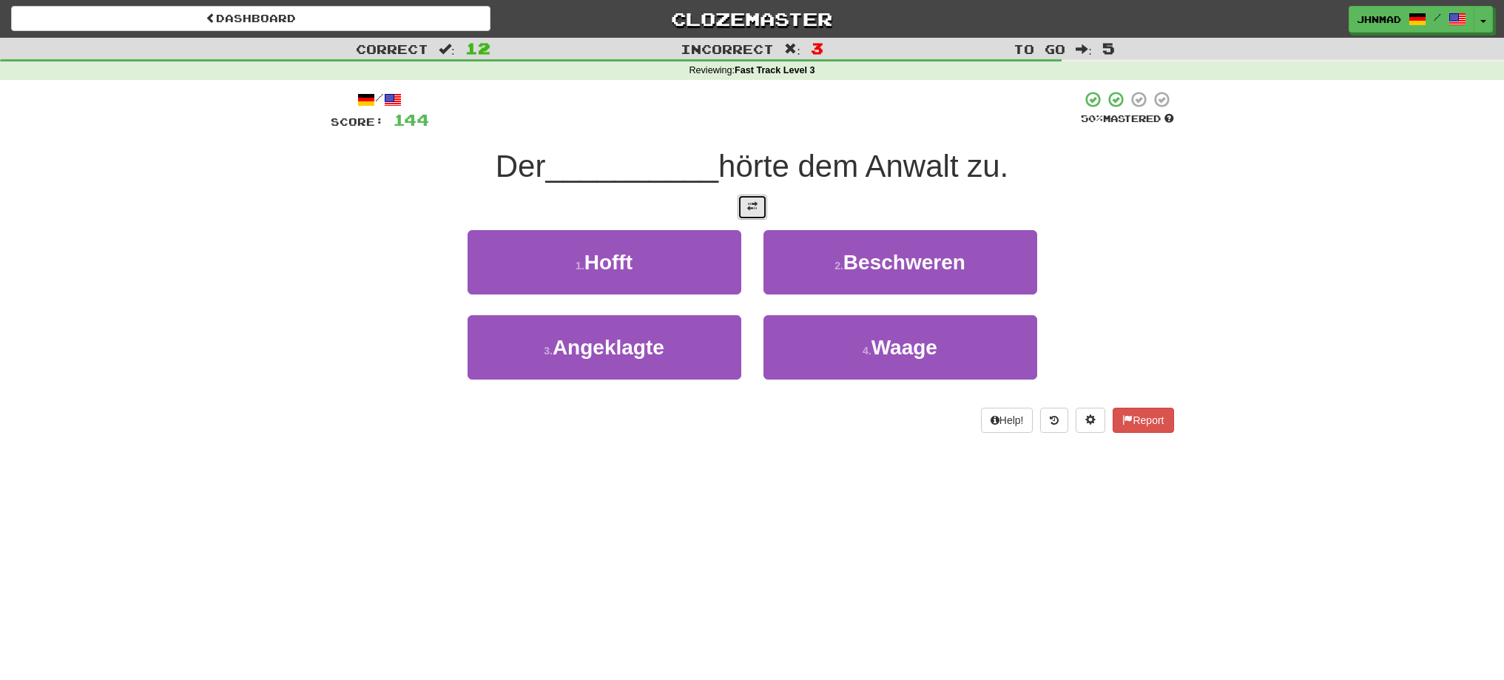
click at [745, 209] on button at bounding box center [753, 207] width 30 height 25
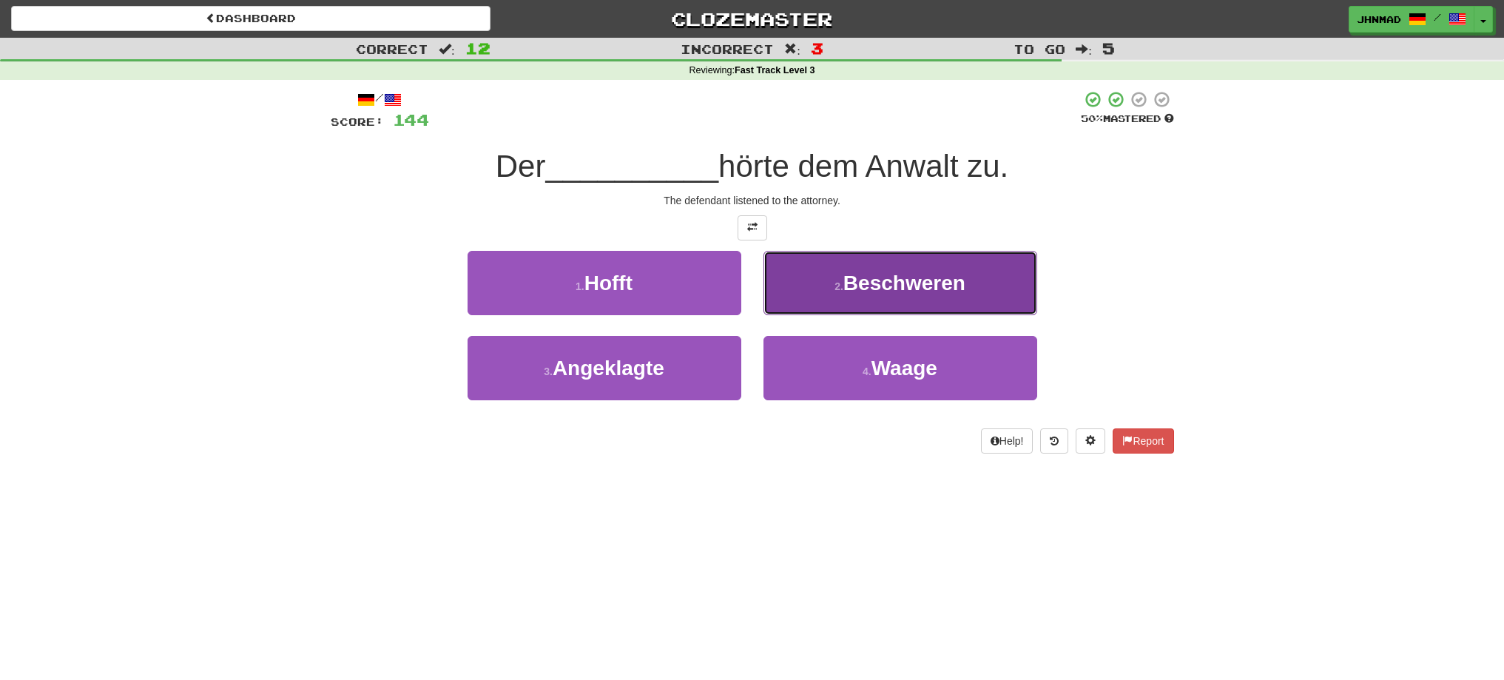
click at [885, 280] on span "Beschweren" at bounding box center [904, 282] width 122 height 23
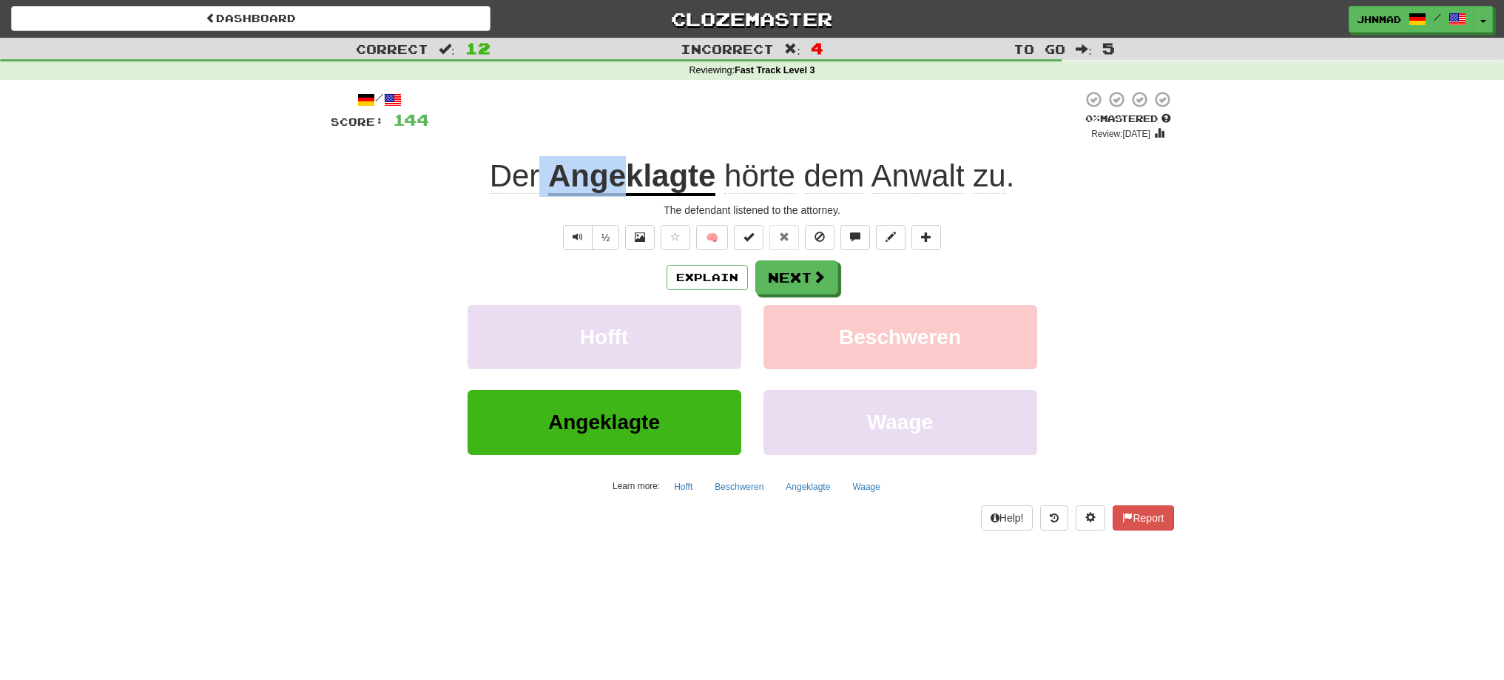
drag, startPoint x: 540, startPoint y: 169, endPoint x: 626, endPoint y: 181, distance: 86.7
click at [626, 181] on div "Der Angeklagte hörte dem Anwalt zu ." at bounding box center [752, 176] width 843 height 41
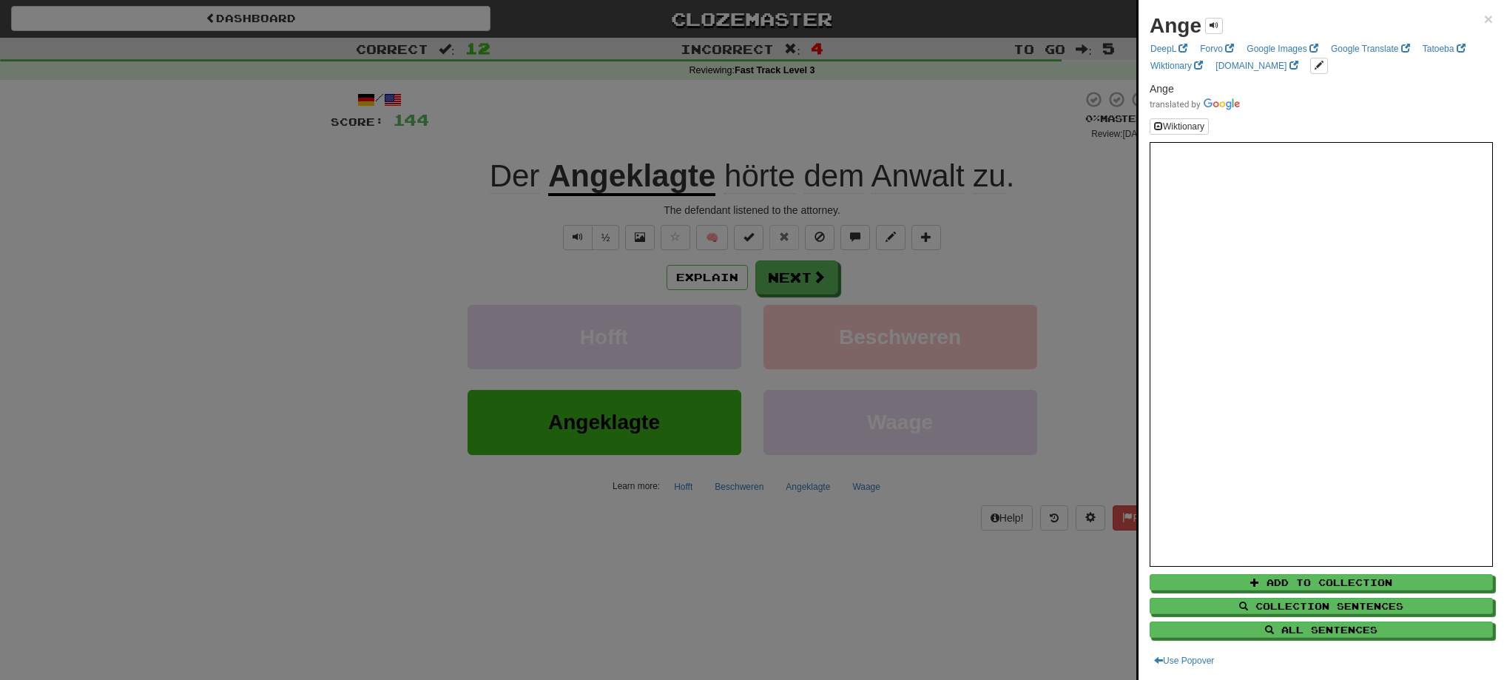
click at [638, 144] on div at bounding box center [752, 340] width 1504 height 680
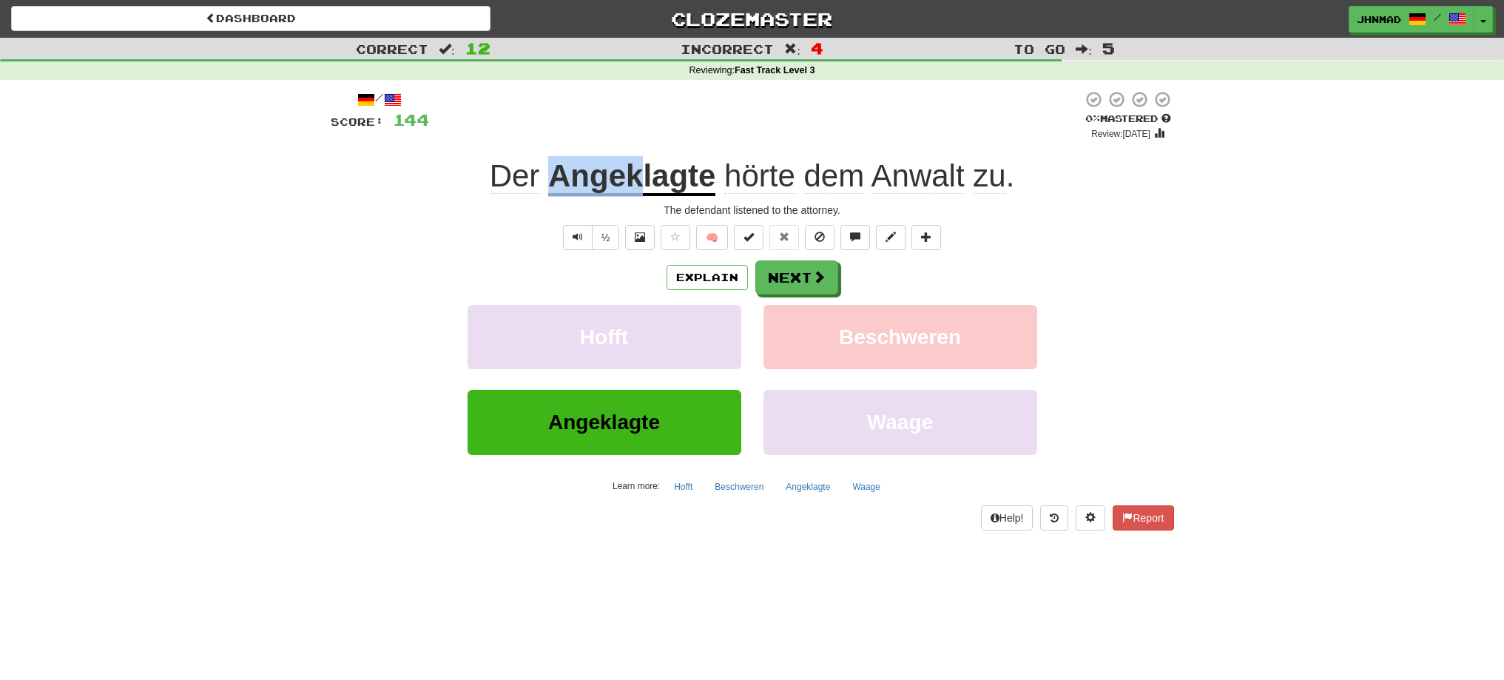
drag, startPoint x: 544, startPoint y: 167, endPoint x: 638, endPoint y: 161, distance: 94.2
click at [638, 161] on div "Der Angeklagte hörte dem Anwalt zu ." at bounding box center [752, 176] width 843 height 41
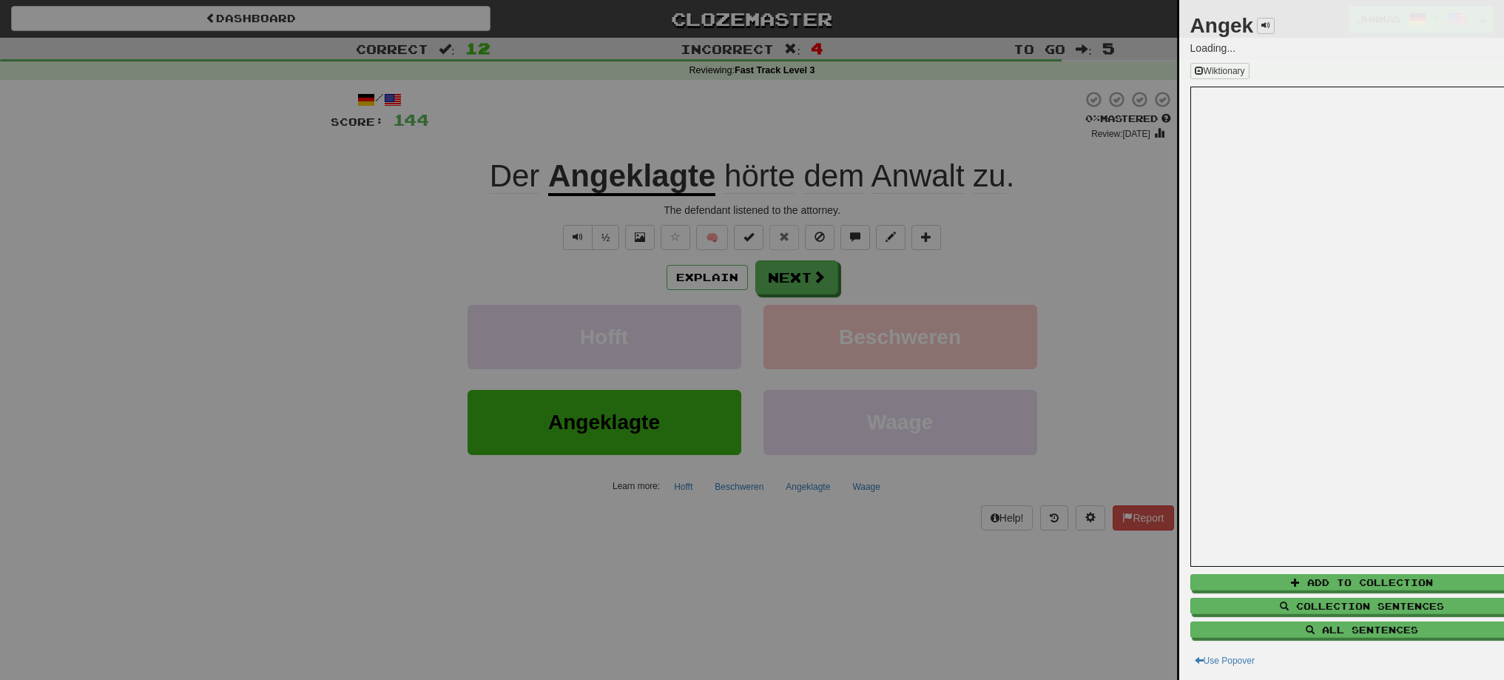
click at [641, 155] on div at bounding box center [752, 340] width 1504 height 680
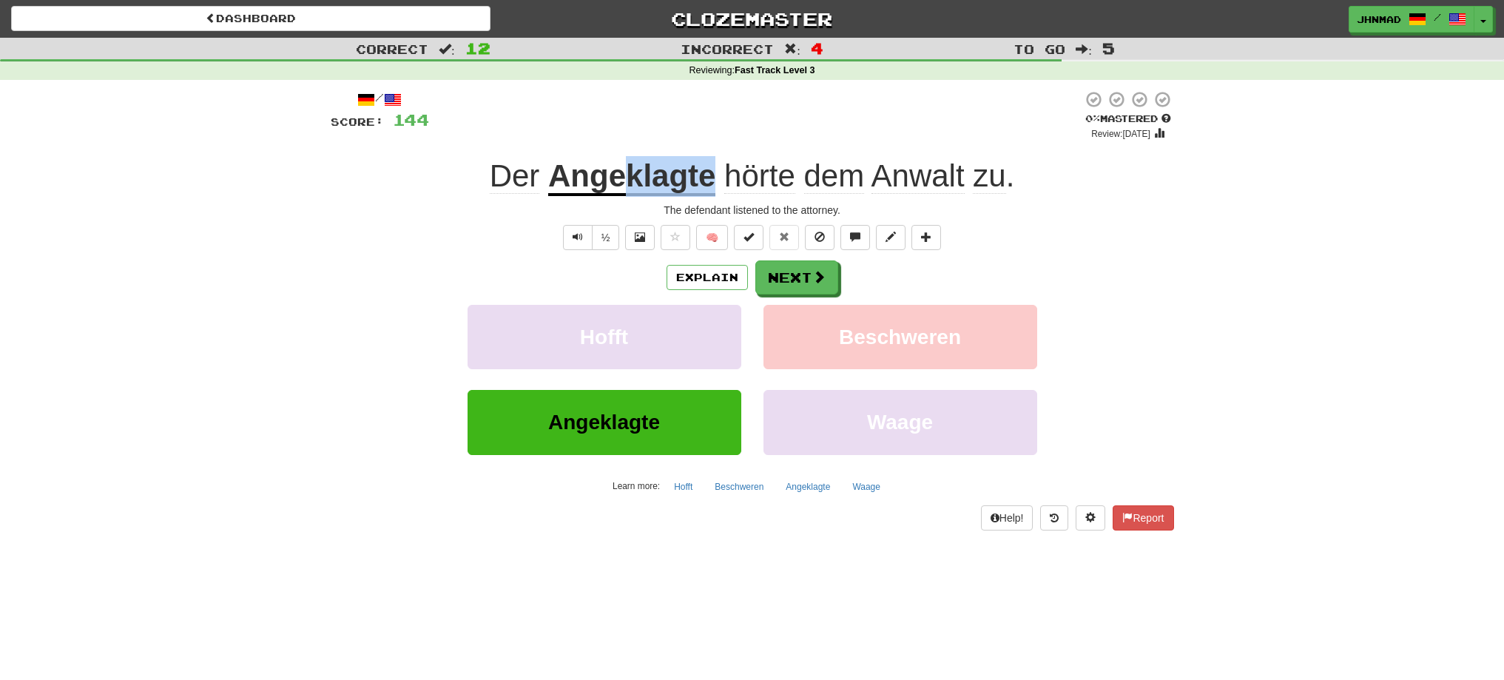
drag, startPoint x: 624, startPoint y: 169, endPoint x: 716, endPoint y: 185, distance: 93.0
click at [716, 185] on div "Der Angeklagte hörte dem Anwalt zu ." at bounding box center [752, 176] width 843 height 41
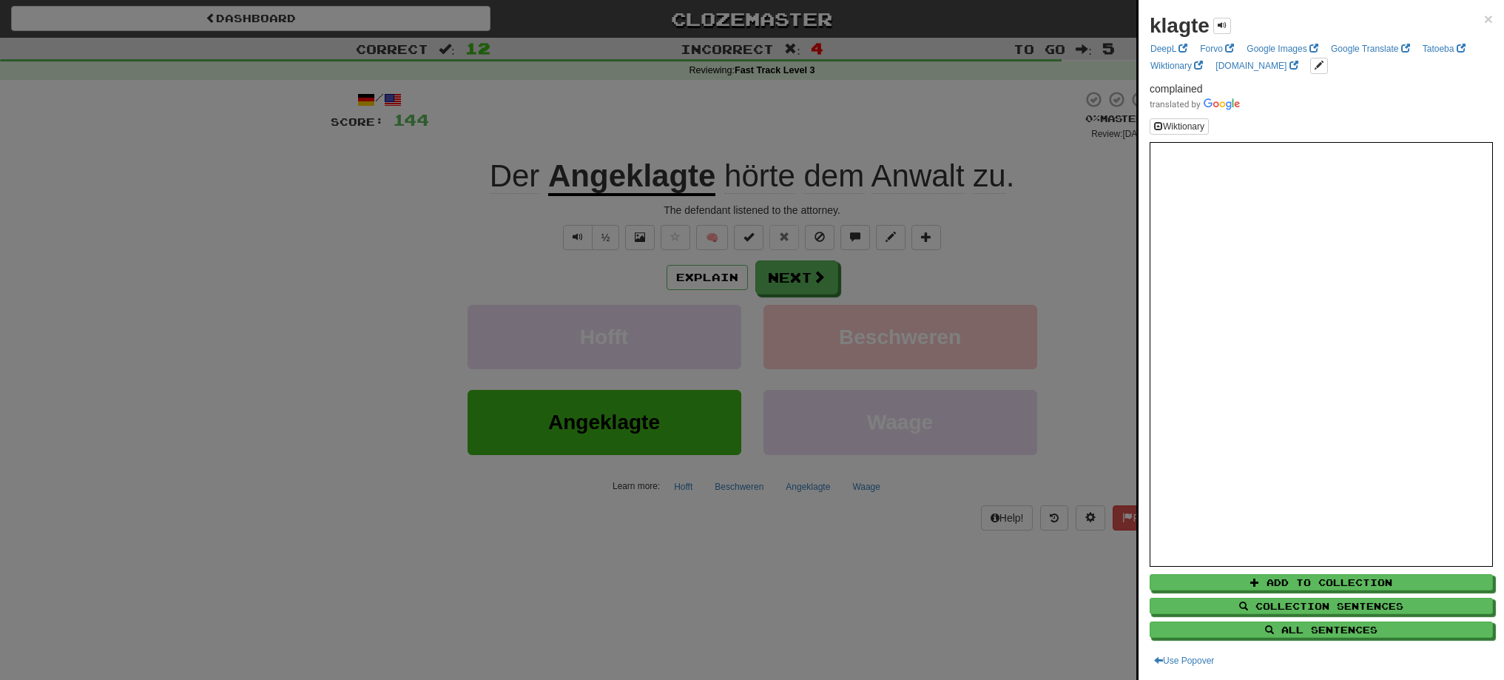
click at [635, 129] on div at bounding box center [752, 340] width 1504 height 680
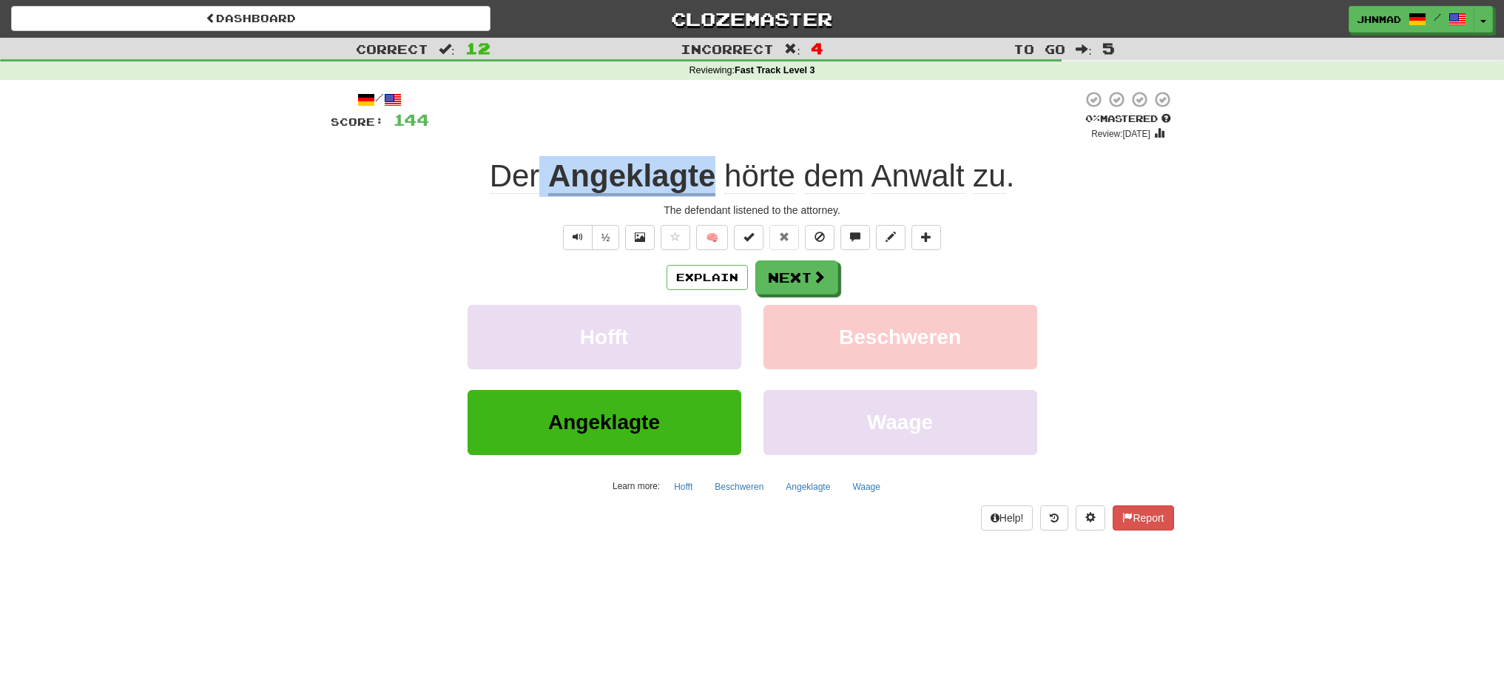
drag, startPoint x: 565, startPoint y: 168, endPoint x: 711, endPoint y: 170, distance: 145.7
click at [711, 170] on div "Der Angeklagte hörte dem Anwalt zu ." at bounding box center [752, 176] width 843 height 41
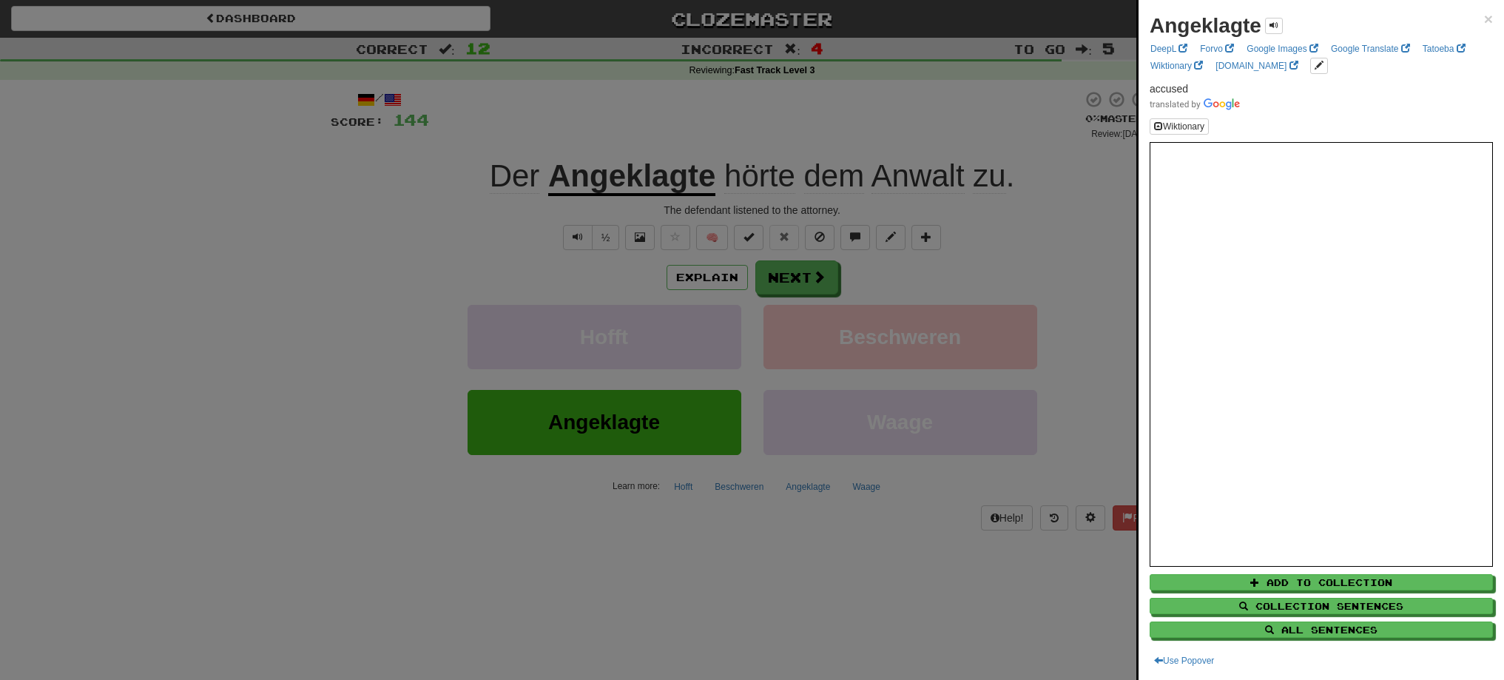
click at [774, 281] on div at bounding box center [752, 340] width 1504 height 680
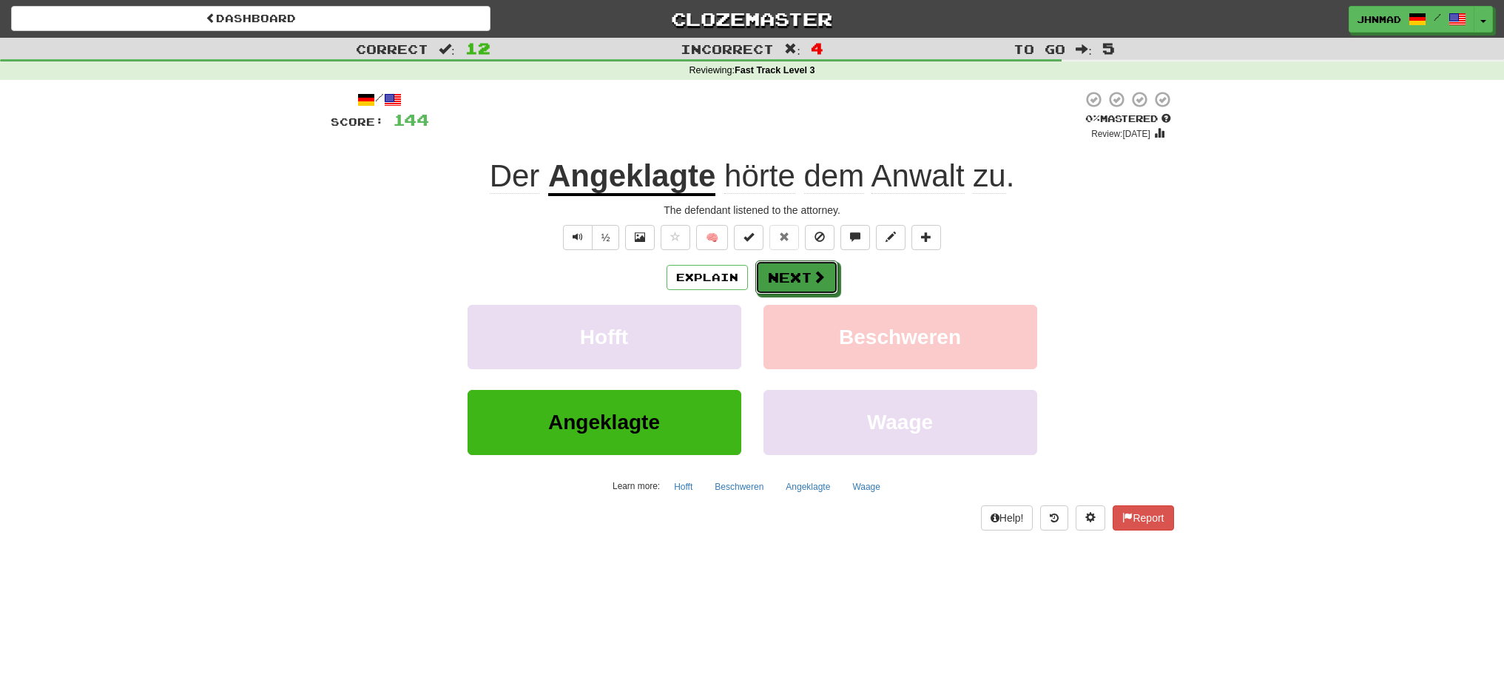
click at [774, 281] on button "Next" at bounding box center [796, 277] width 83 height 34
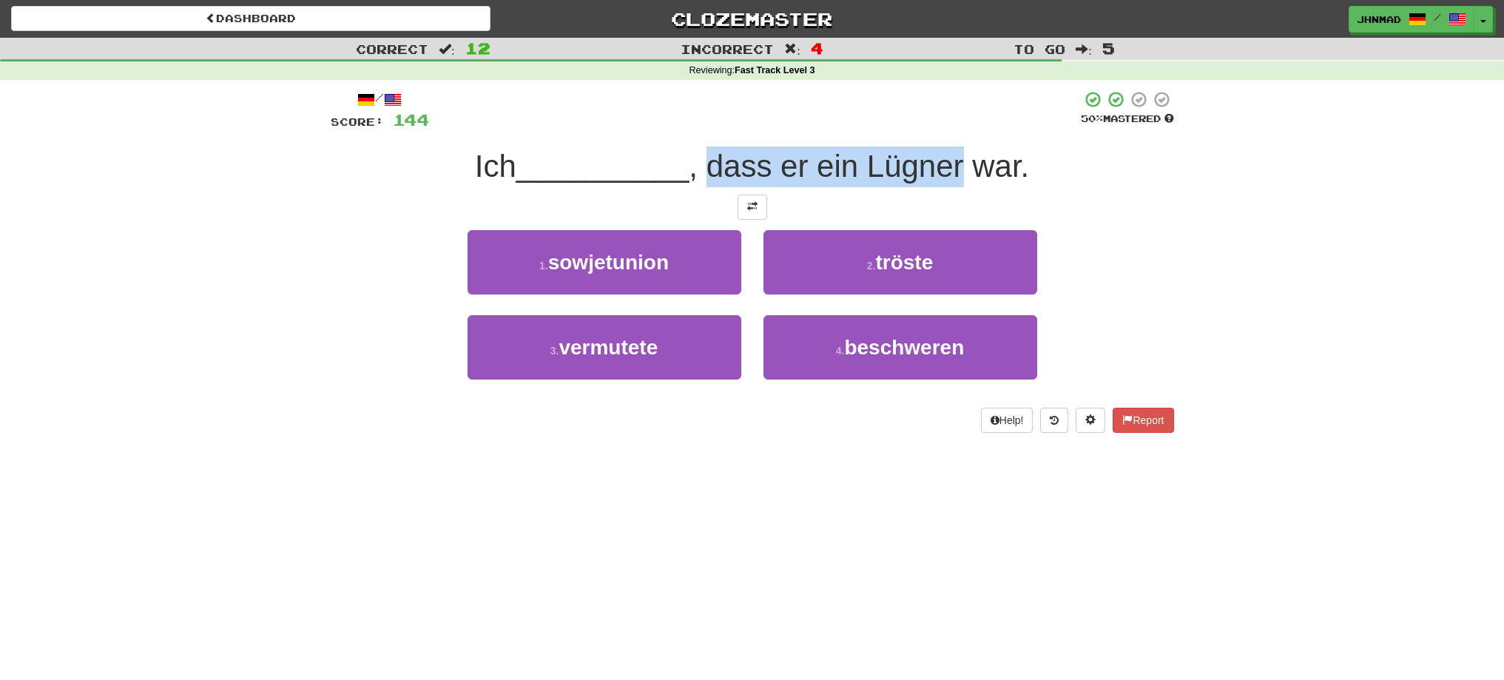
drag, startPoint x: 716, startPoint y: 158, endPoint x: 965, endPoint y: 156, distance: 249.3
click at [965, 156] on span ", dass er ein Lügner war." at bounding box center [859, 166] width 340 height 35
click at [956, 128] on div at bounding box center [956, 128] width 0 height 0
click at [962, 86] on div "/ Score: 144 50 % Mastered Ich __________ , dass er ein Lügner war. 1 . sowjetu…" at bounding box center [752, 267] width 843 height 374
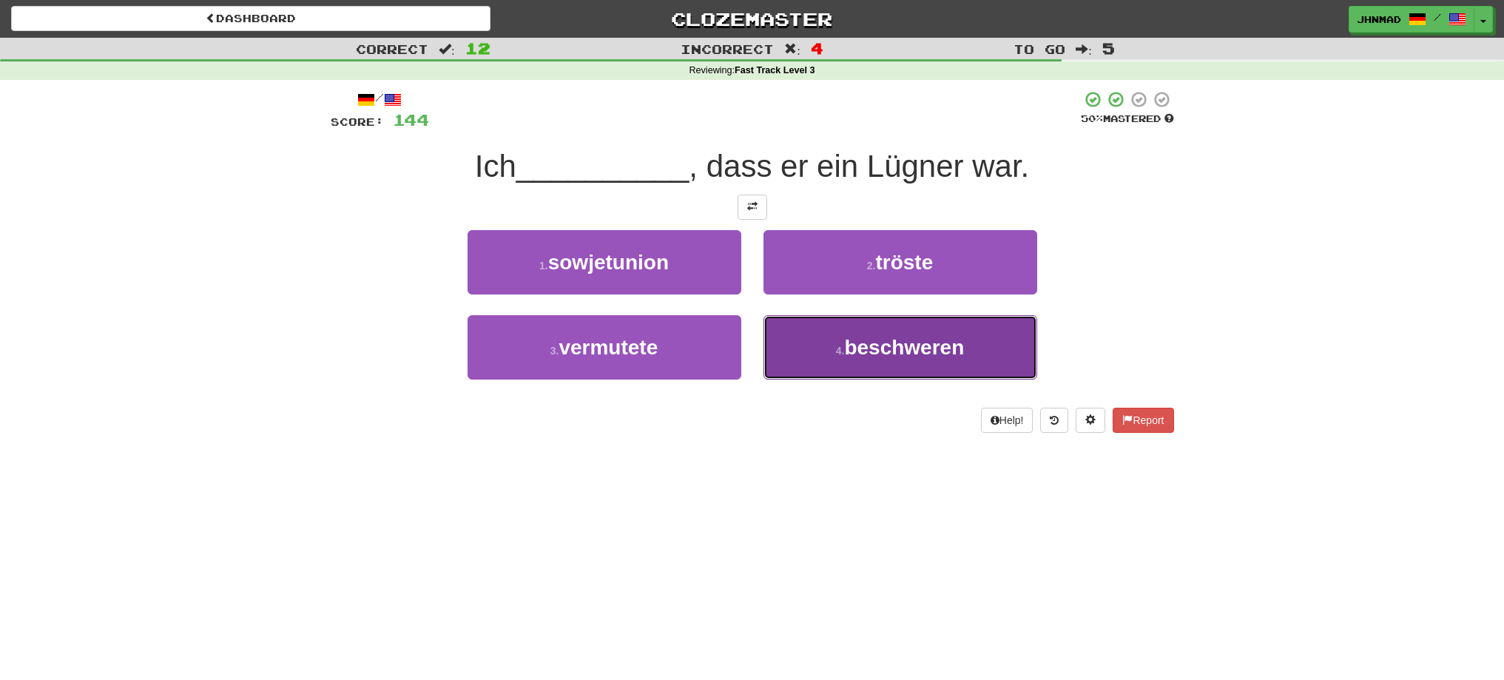
click at [883, 348] on span "beschweren" at bounding box center [904, 347] width 120 height 23
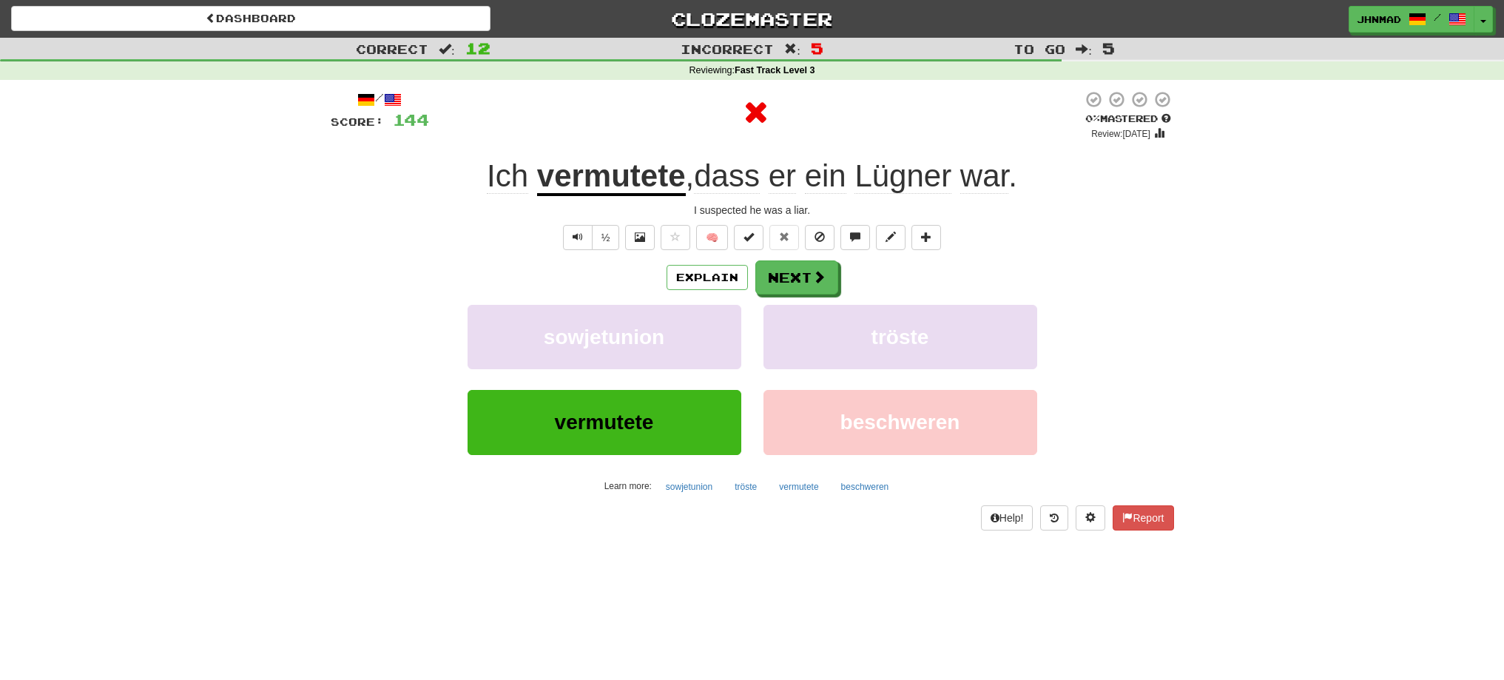
click at [585, 172] on u "vermutete" at bounding box center [611, 177] width 149 height 38
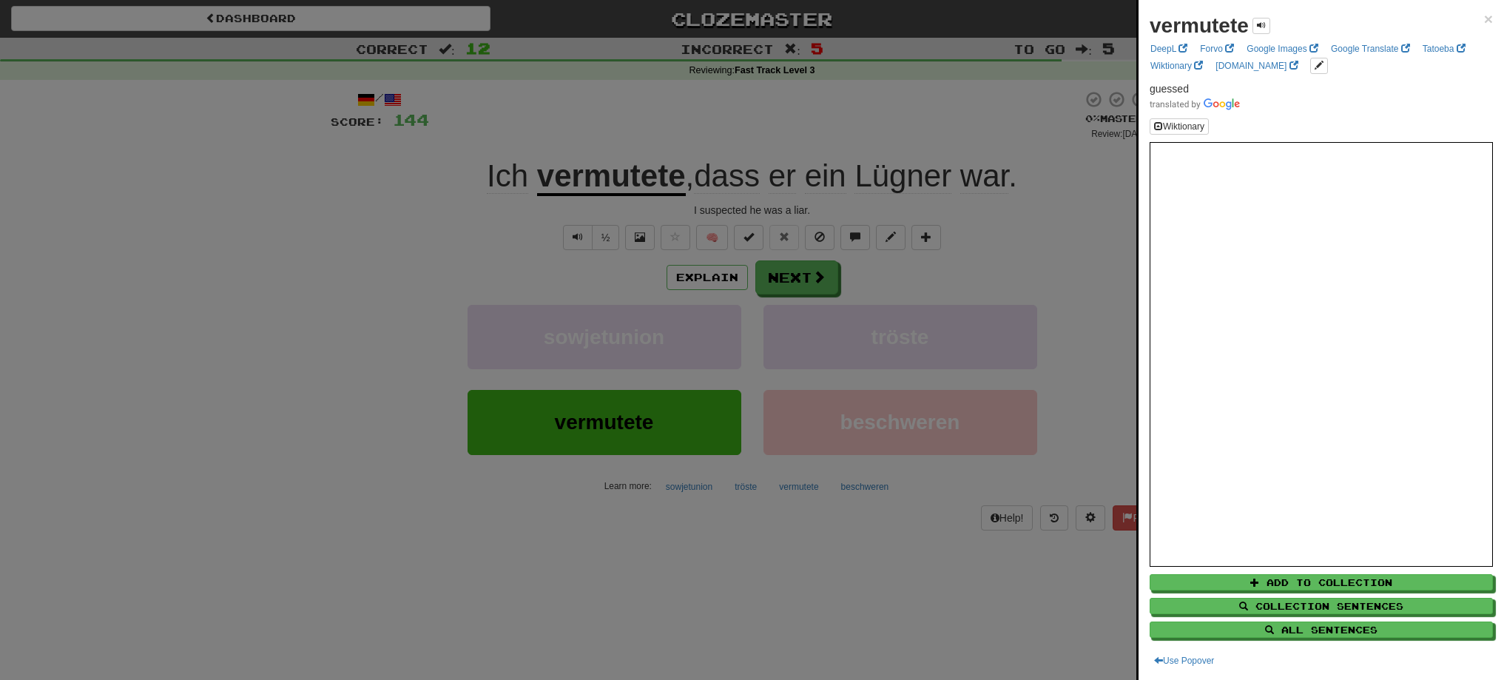
click at [800, 274] on div at bounding box center [752, 340] width 1504 height 680
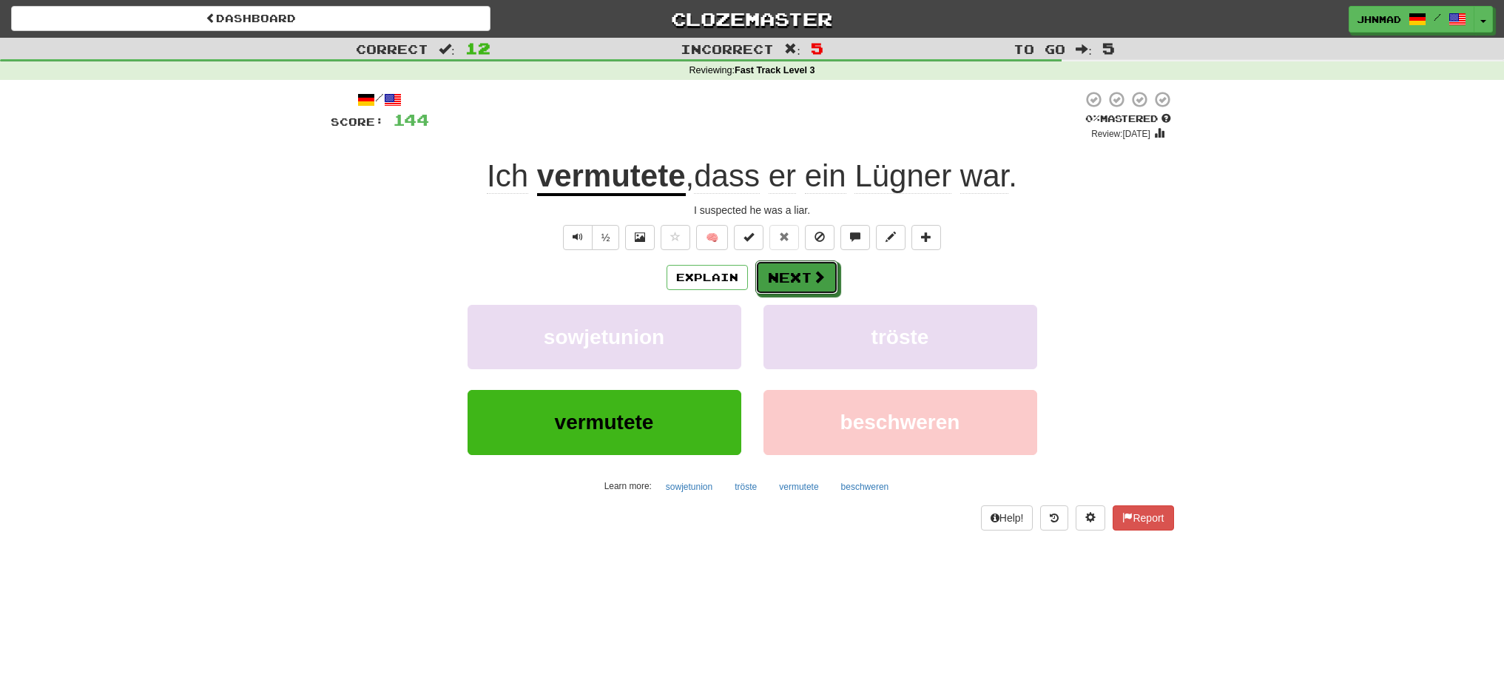
click at [800, 274] on button "Next" at bounding box center [796, 277] width 83 height 34
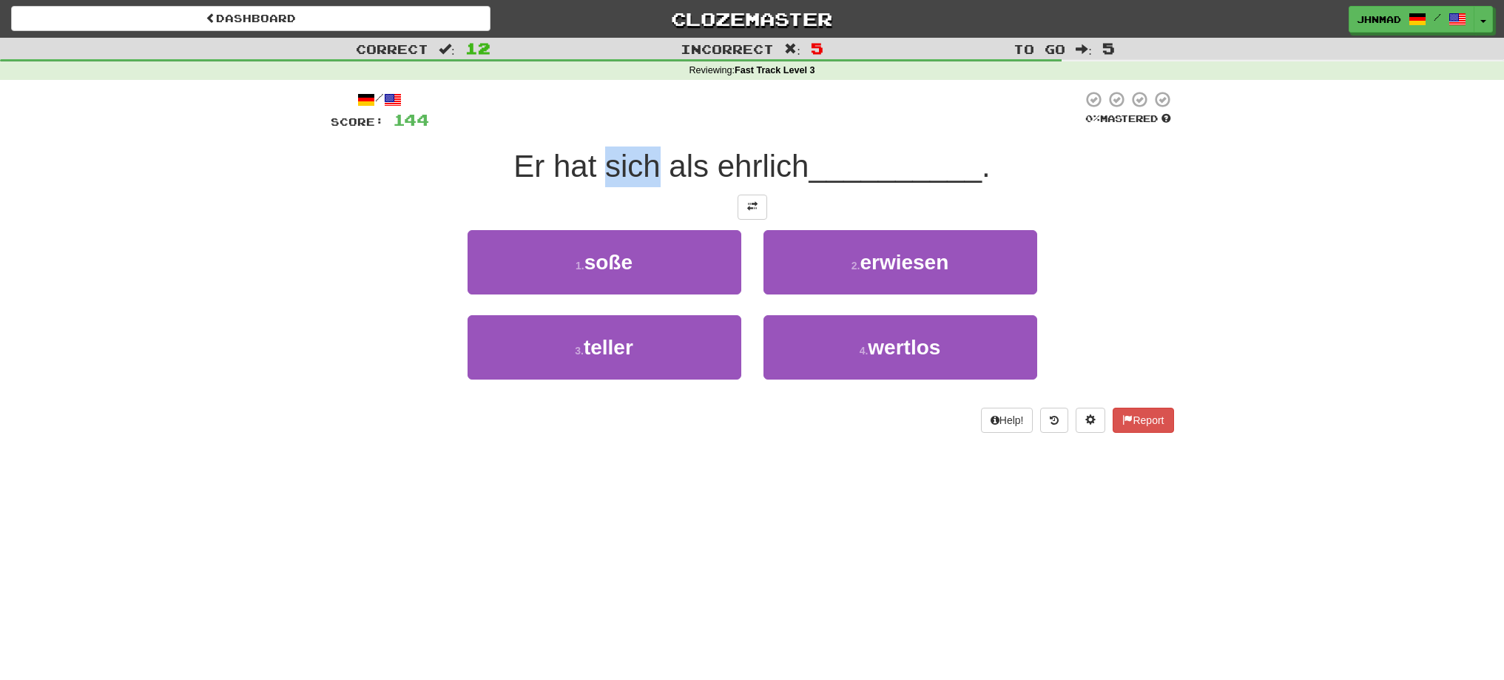
drag, startPoint x: 602, startPoint y: 168, endPoint x: 654, endPoint y: 160, distance: 52.4
click at [654, 160] on span "Er hat sich als ehrlich" at bounding box center [660, 166] width 295 height 35
click at [644, 128] on div at bounding box center [644, 128] width 0 height 0
click at [468, 189] on div "/ Score: 144 0 % Mastered Er hat sich als ehrlich __________ . 1 . soße 2 . erw…" at bounding box center [752, 261] width 843 height 343
click at [738, 203] on button at bounding box center [753, 207] width 30 height 25
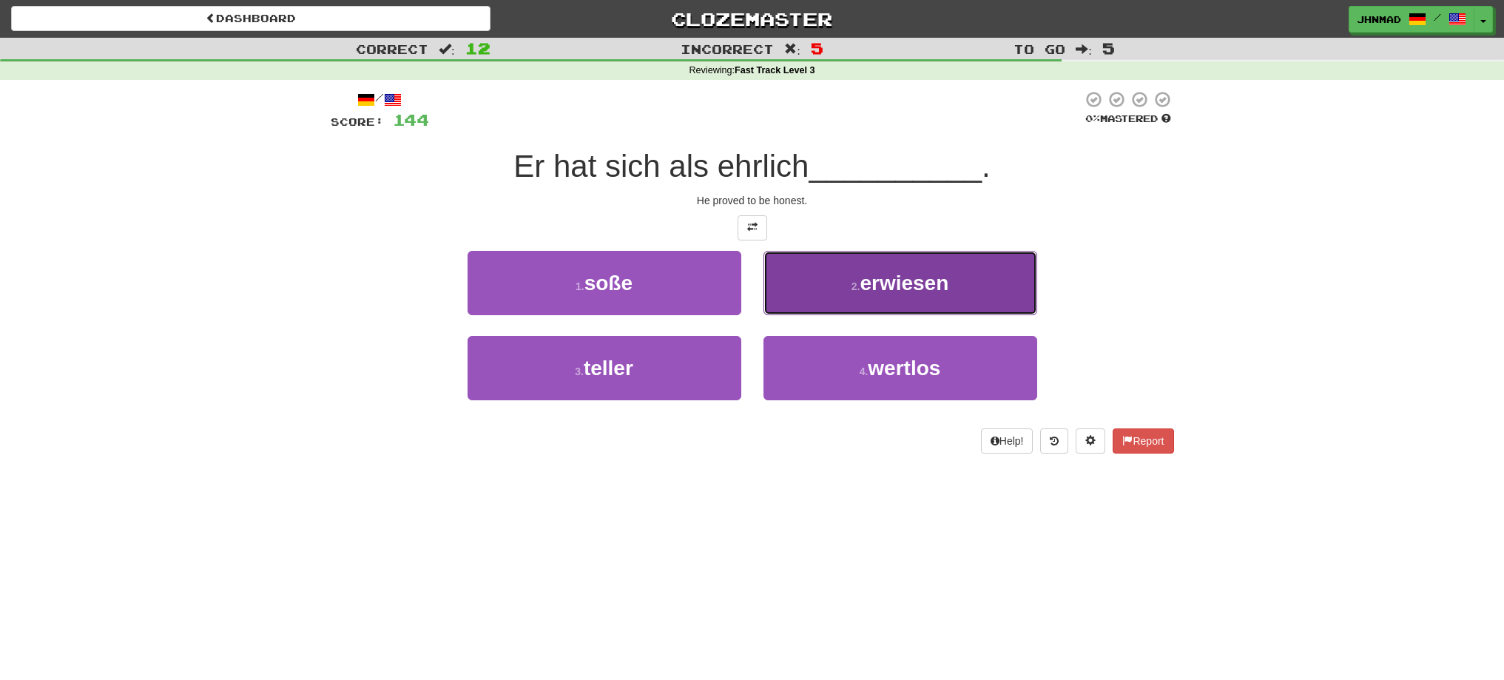
click at [922, 285] on span "erwiesen" at bounding box center [904, 282] width 89 height 23
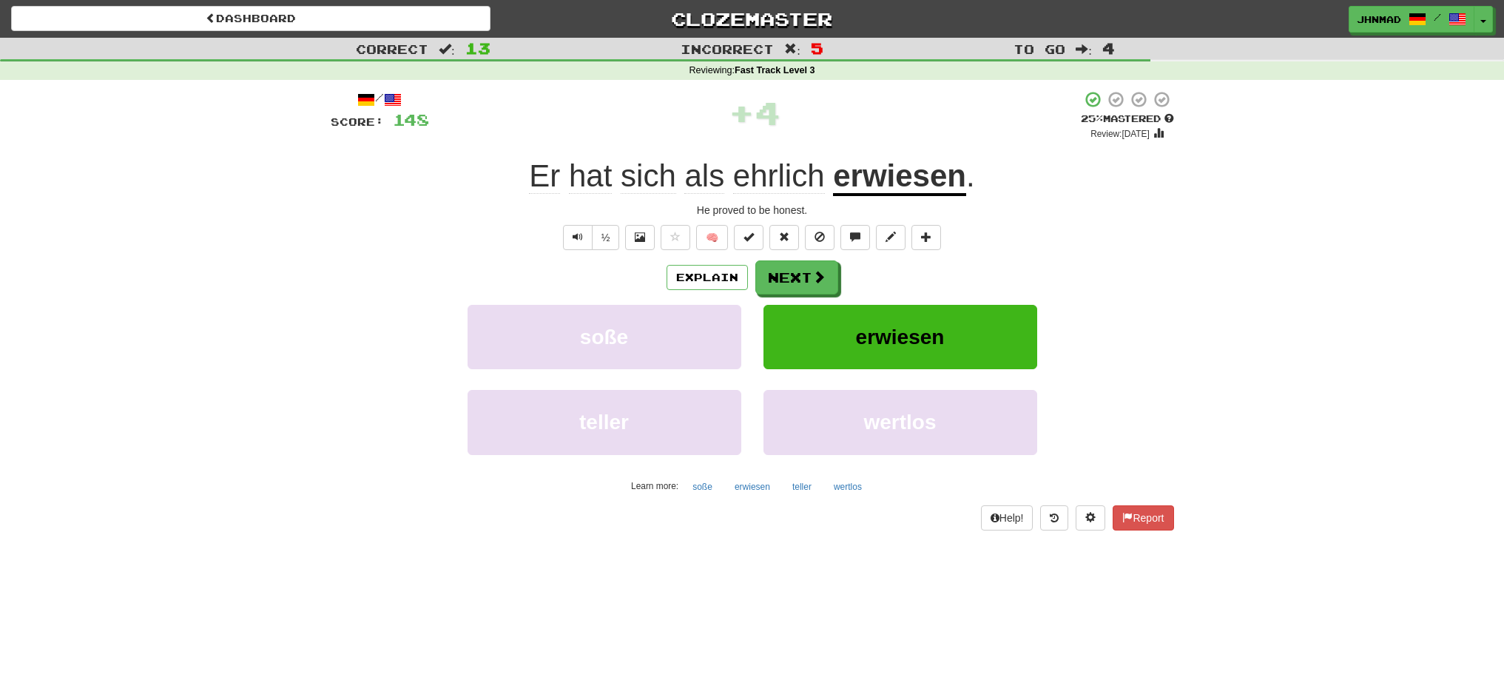
click at [883, 172] on u "erwiesen" at bounding box center [899, 177] width 133 height 38
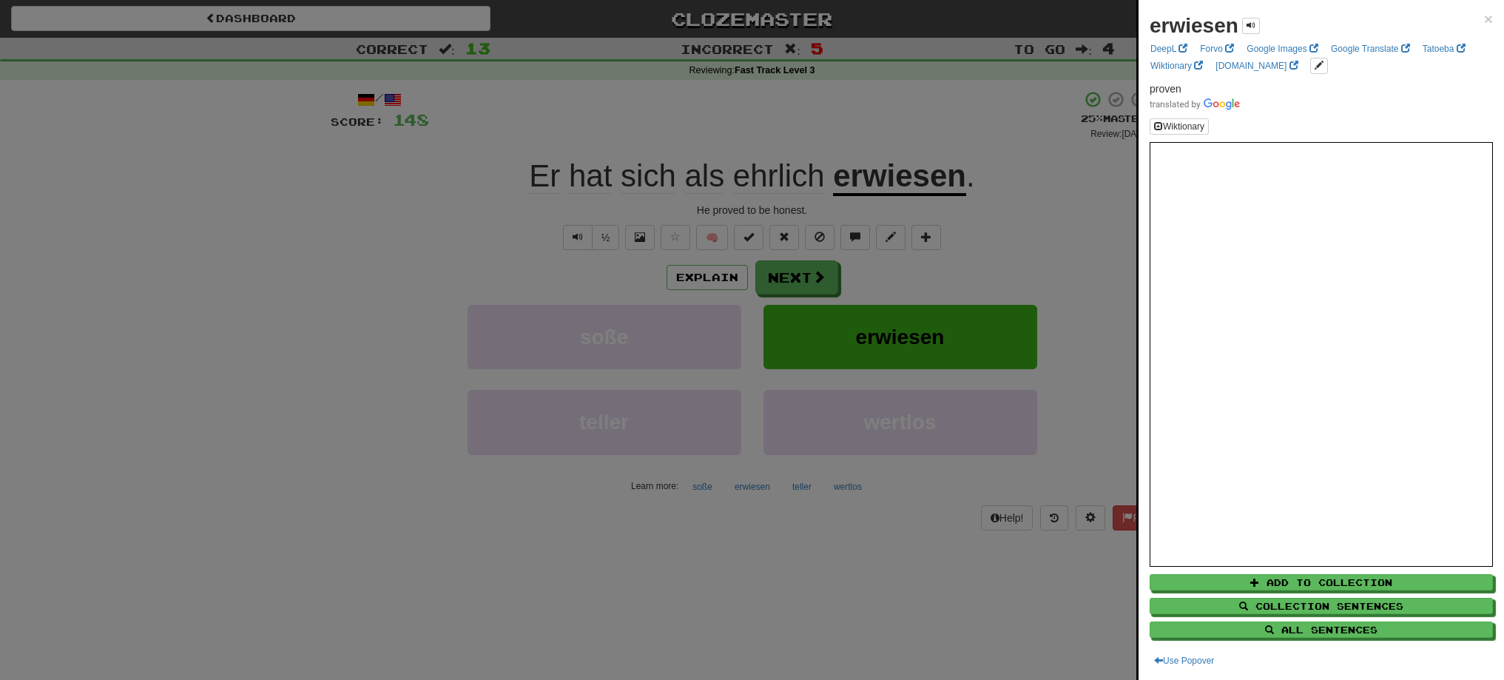
click at [792, 277] on div at bounding box center [752, 340] width 1504 height 680
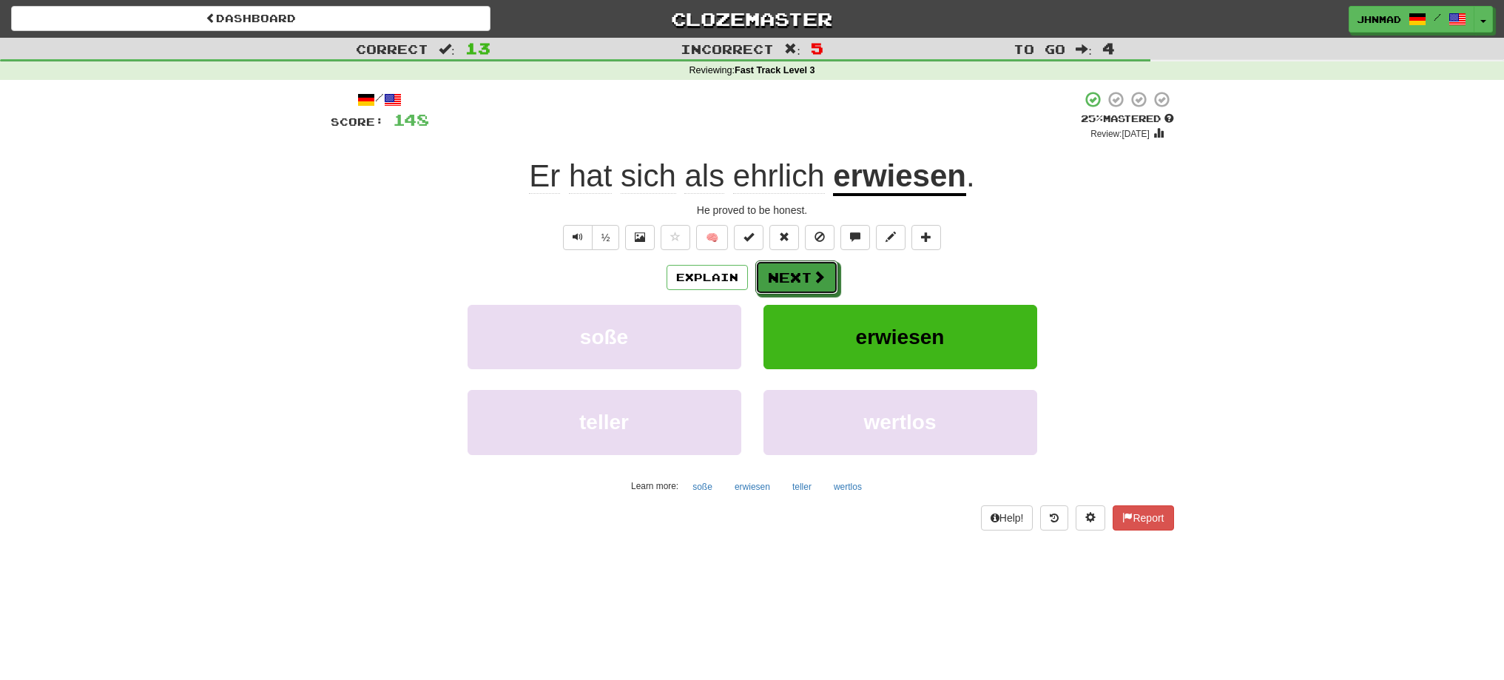
click at [792, 277] on button "Next" at bounding box center [796, 277] width 83 height 34
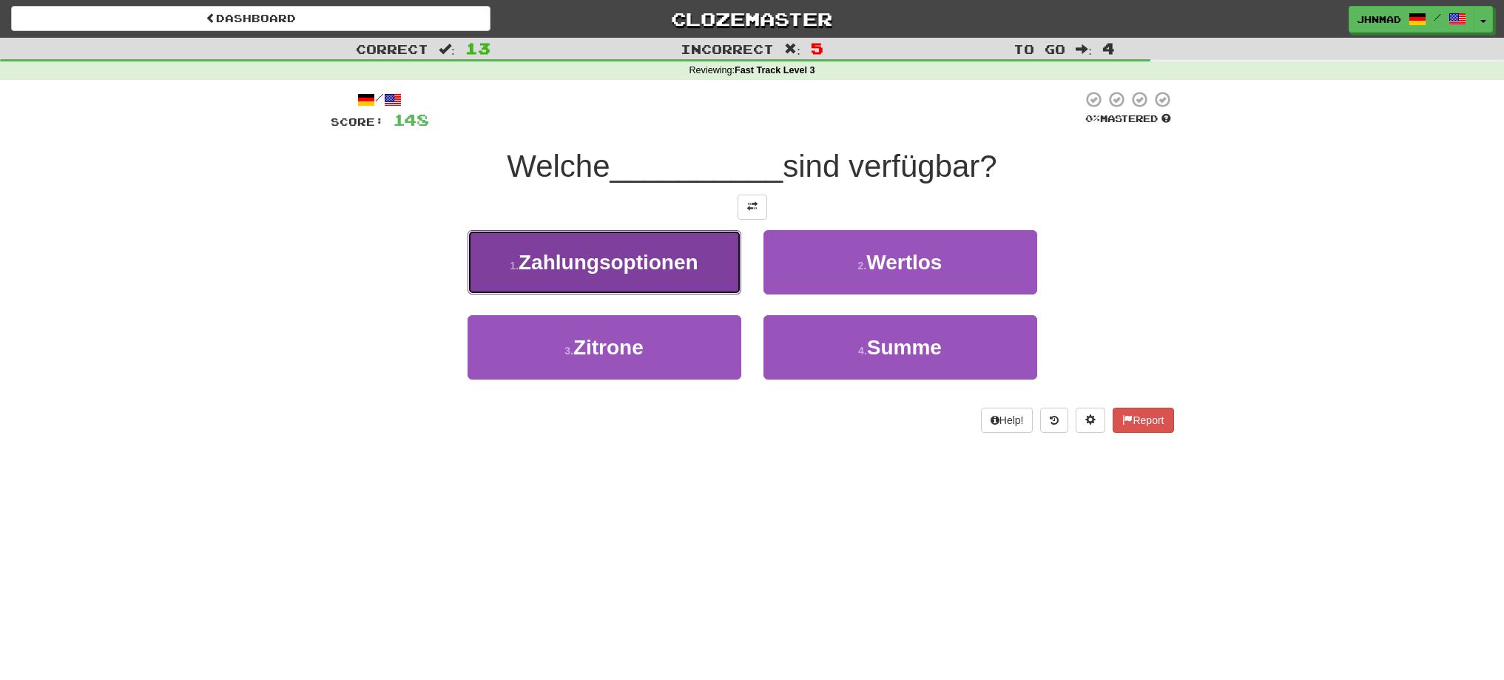
click at [652, 268] on span "Zahlungsoptionen" at bounding box center [609, 262] width 180 height 23
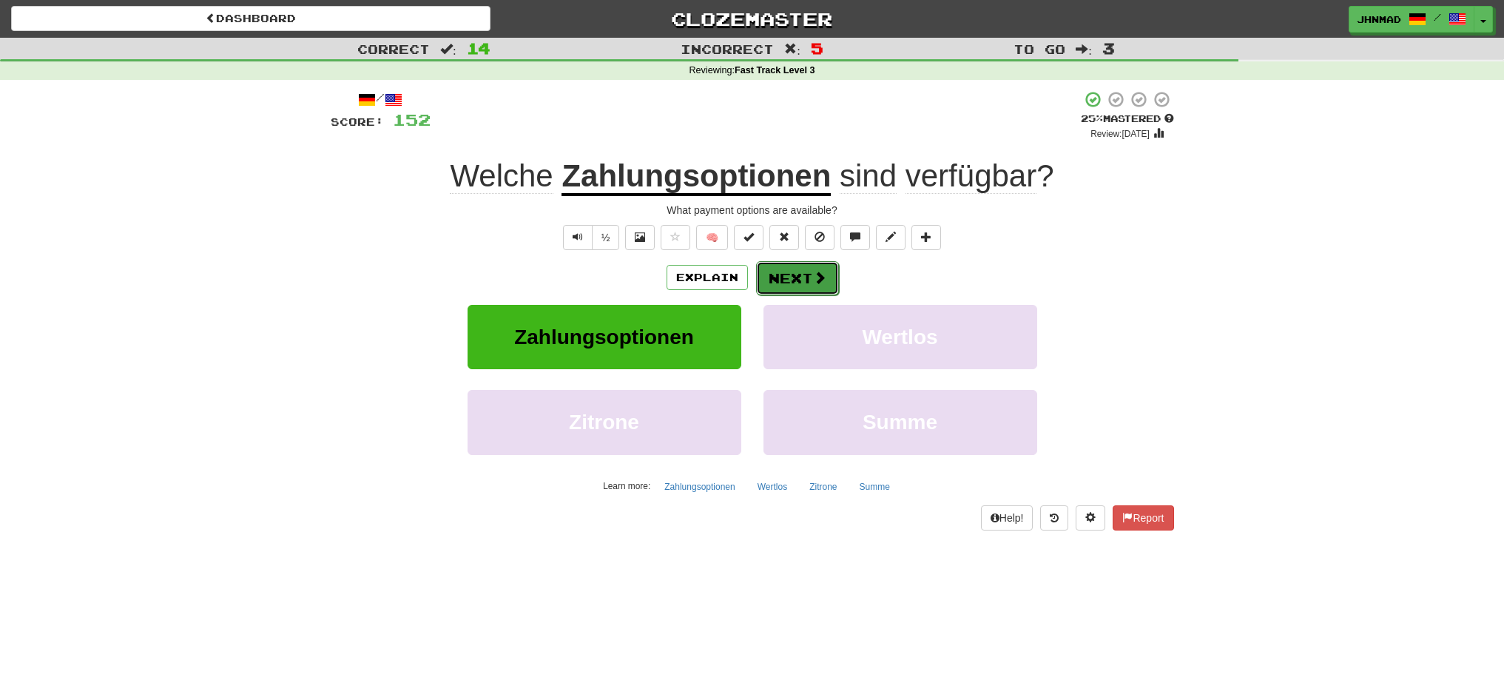
click at [818, 273] on span at bounding box center [819, 277] width 13 height 13
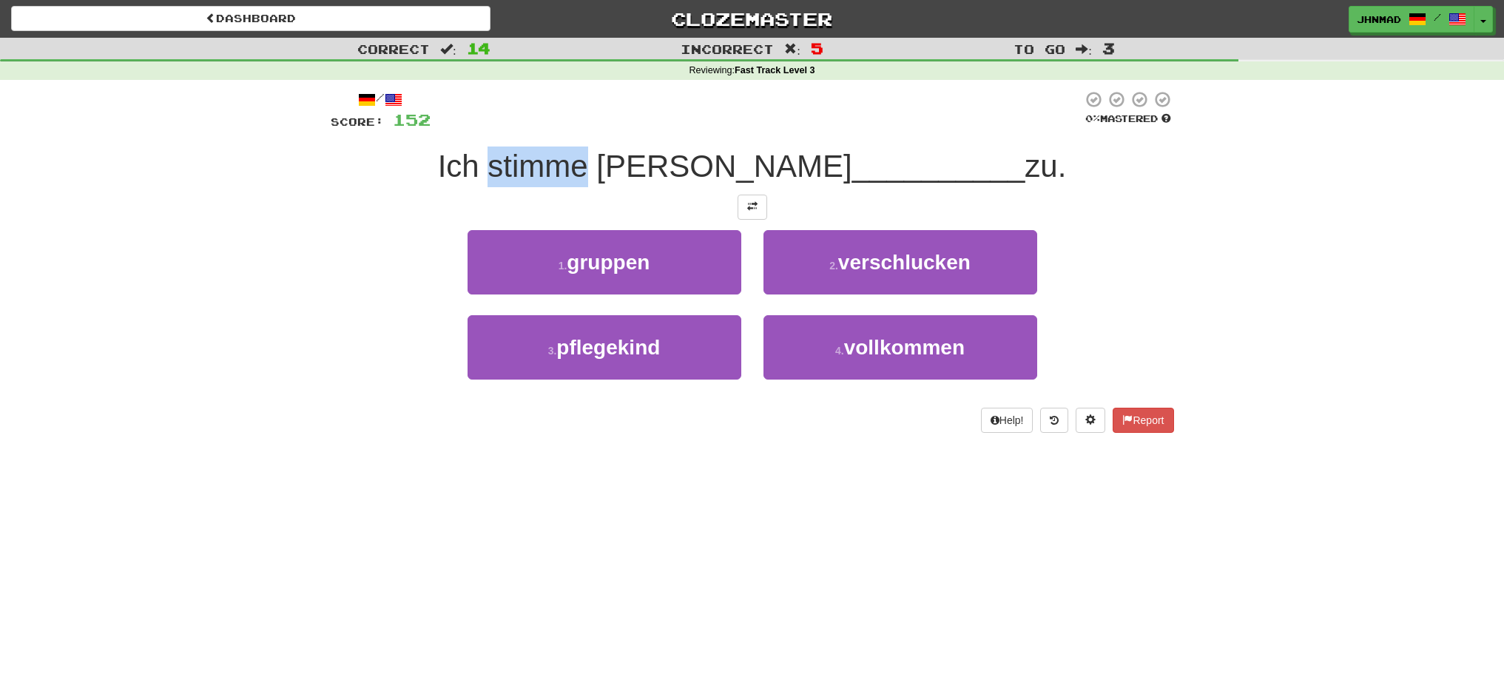
drag, startPoint x: 540, startPoint y: 161, endPoint x: 636, endPoint y: 149, distance: 96.9
click at [636, 149] on span "Ich stimme euch allen" at bounding box center [645, 166] width 414 height 35
click at [627, 128] on div at bounding box center [627, 128] width 0 height 0
click at [643, 98] on div at bounding box center [757, 110] width 652 height 41
click at [751, 203] on span at bounding box center [752, 206] width 10 height 10
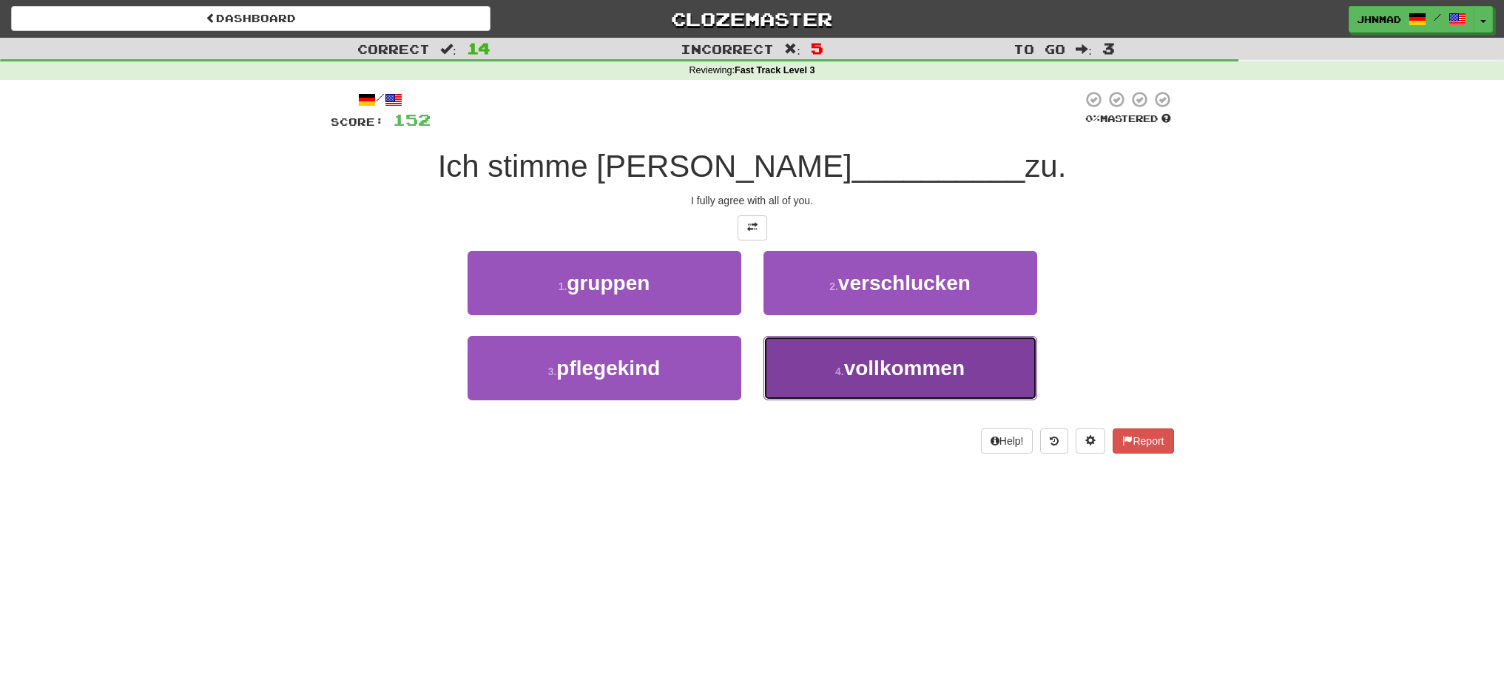
click at [882, 372] on span "vollkommen" at bounding box center [904, 368] width 121 height 23
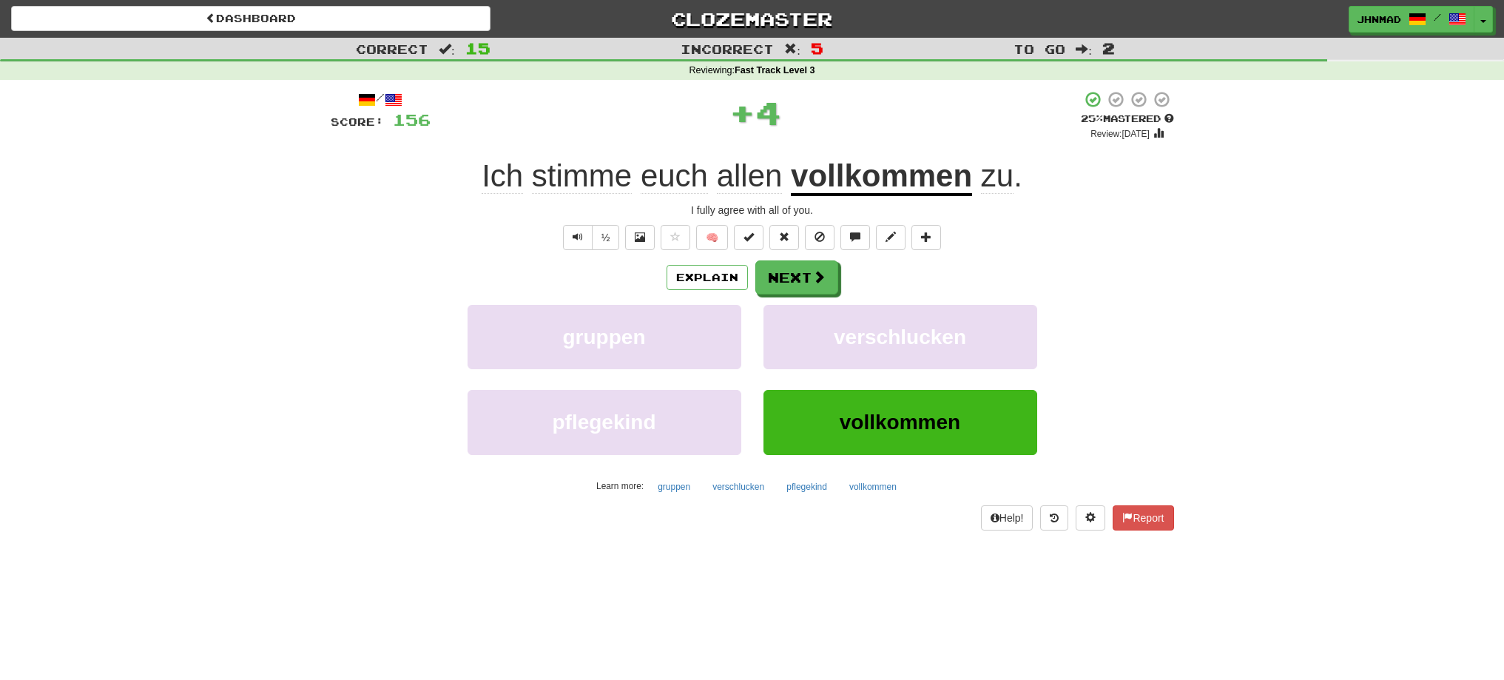
click at [879, 176] on u "vollkommen" at bounding box center [881, 177] width 181 height 38
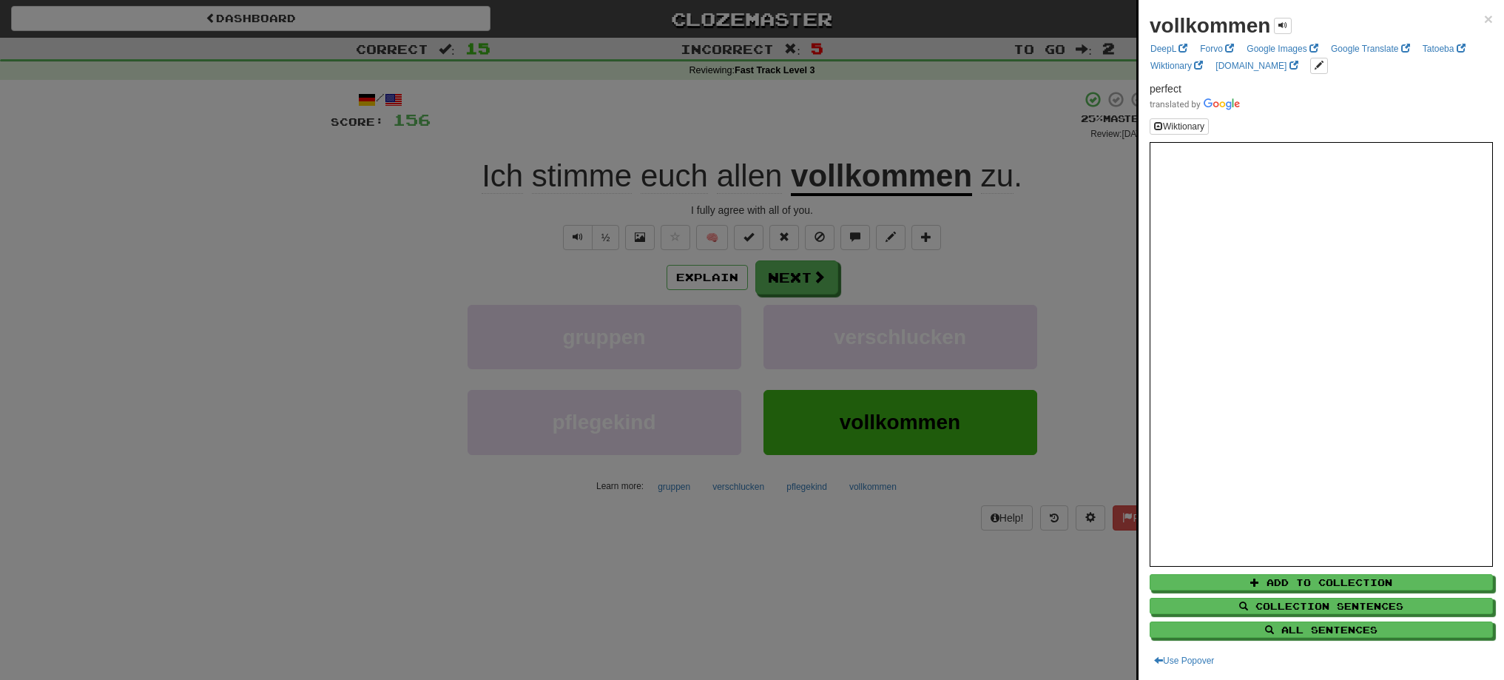
click at [790, 274] on div at bounding box center [752, 340] width 1504 height 680
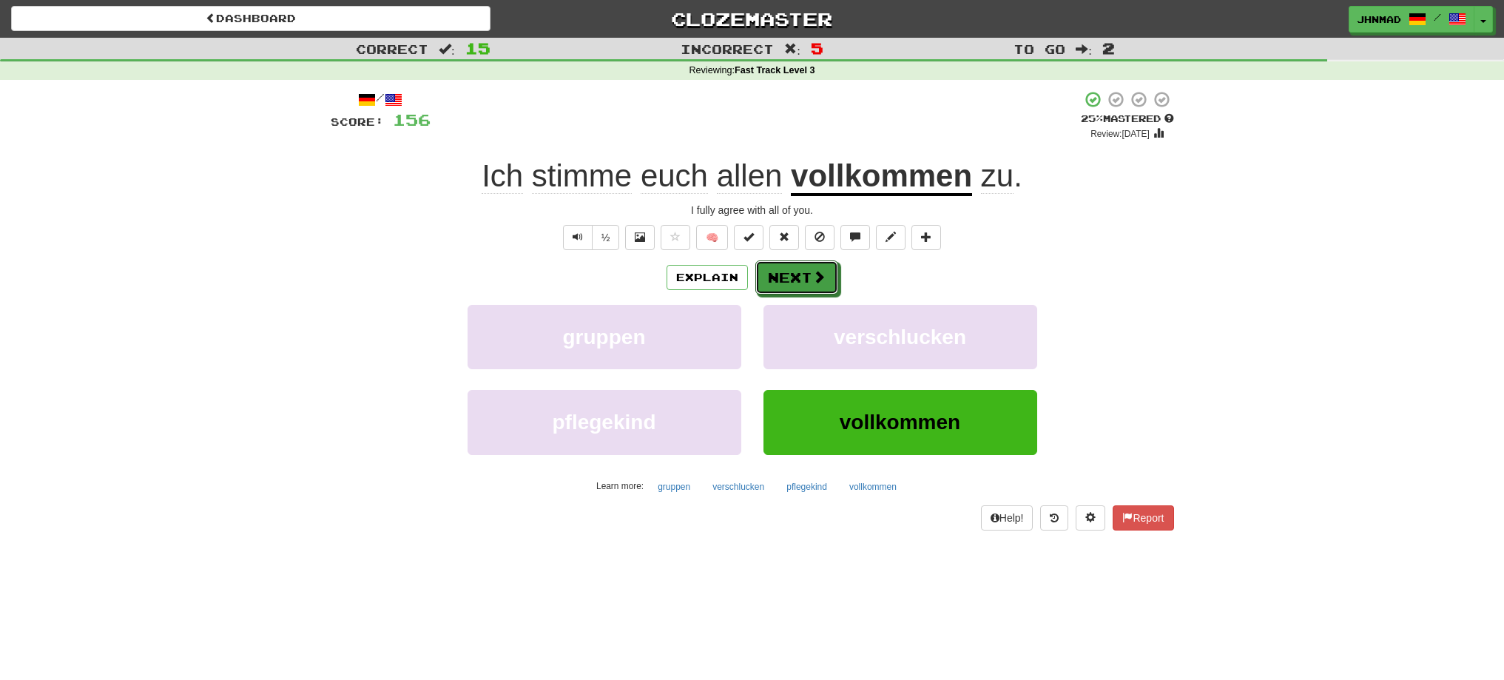
click at [790, 274] on button "Next" at bounding box center [796, 277] width 83 height 34
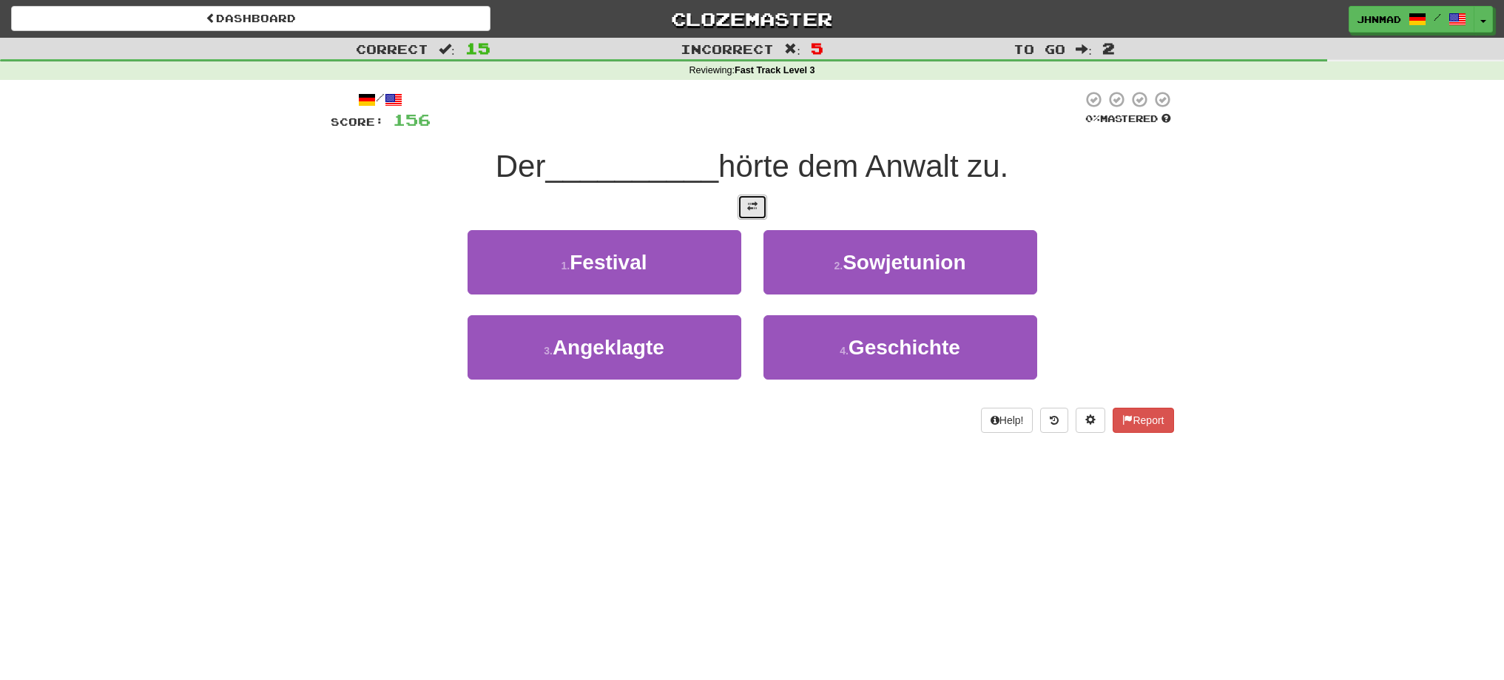
click at [752, 212] on button at bounding box center [753, 207] width 30 height 25
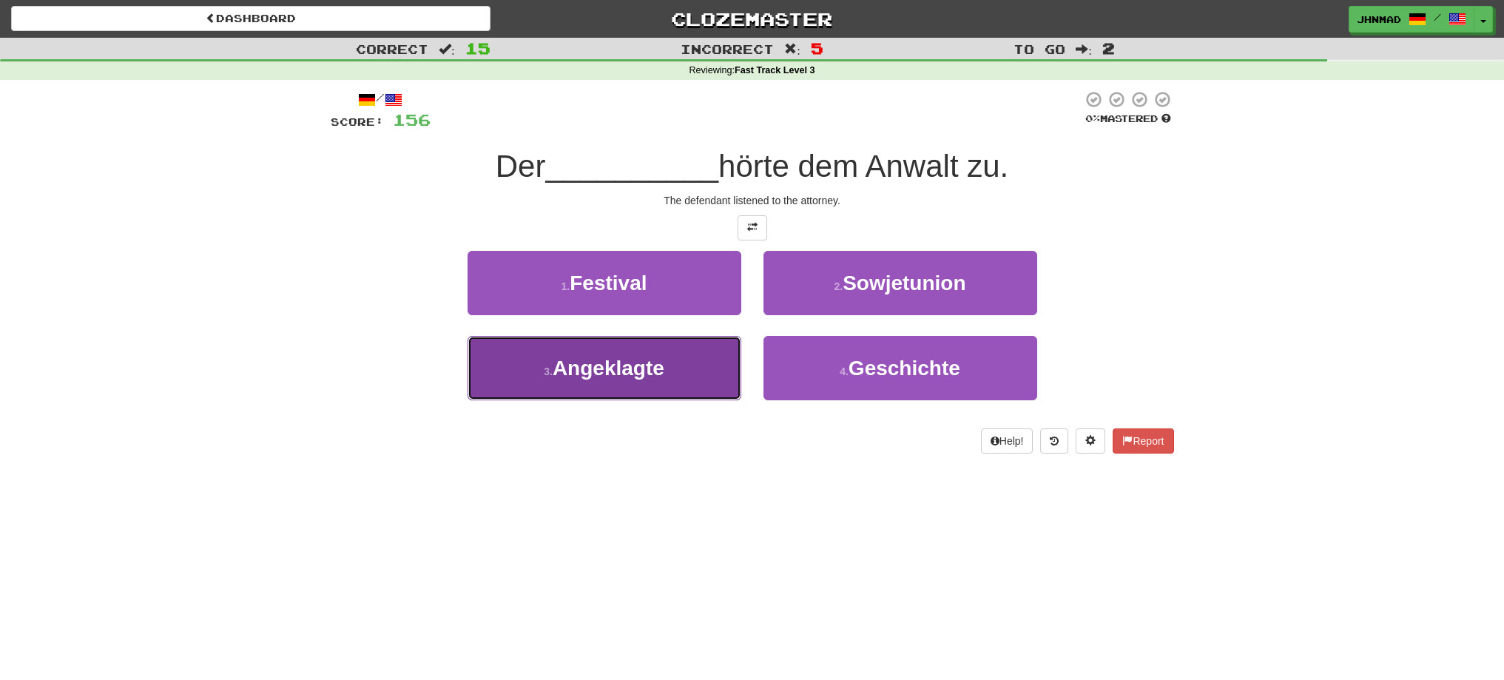
click at [605, 374] on span "Angeklagte" at bounding box center [609, 368] width 112 height 23
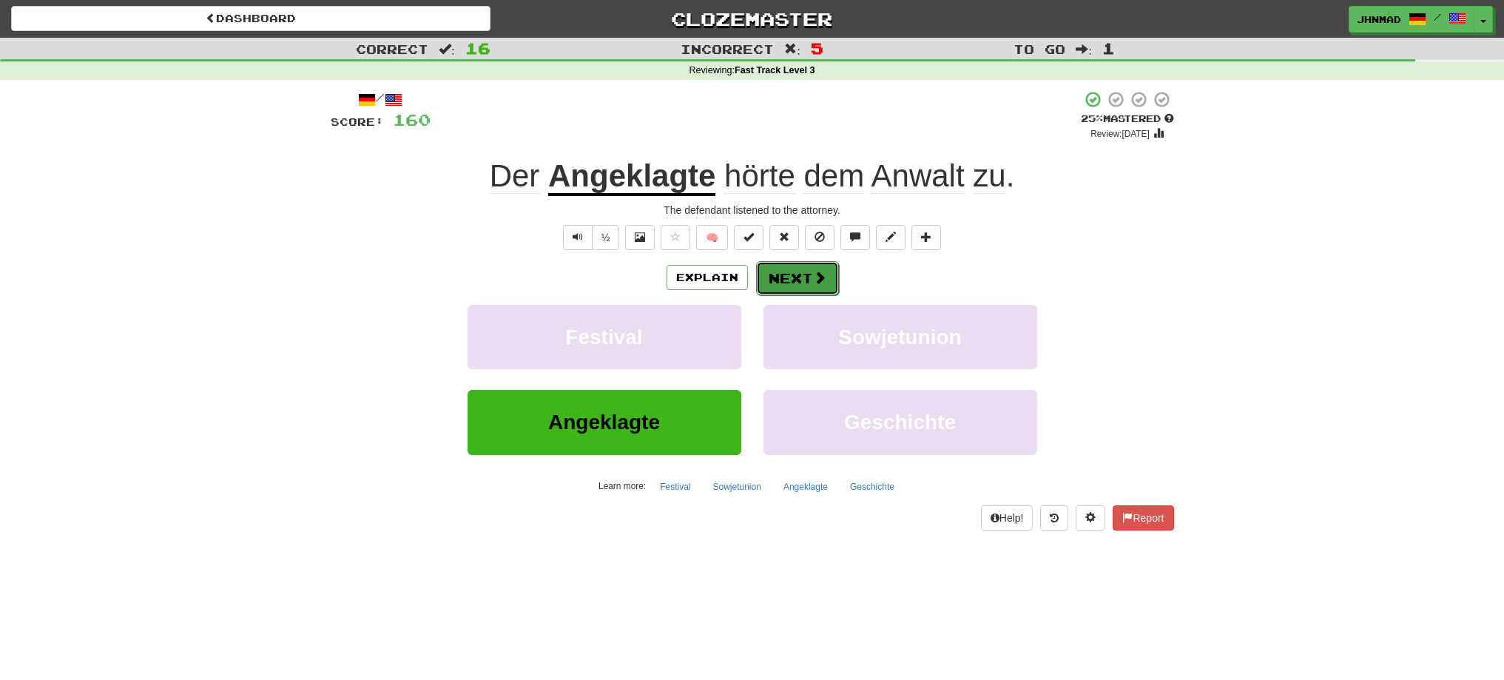
click at [769, 280] on button "Next" at bounding box center [797, 278] width 83 height 34
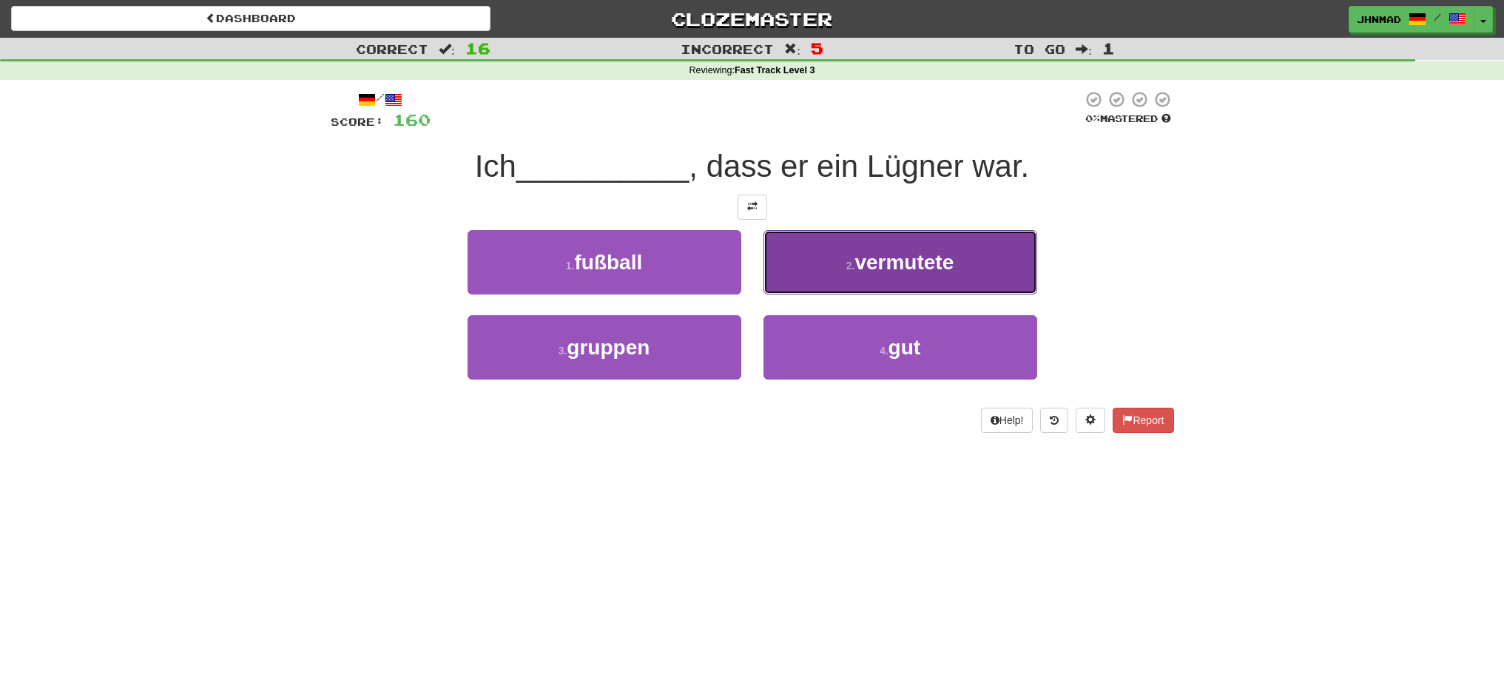
click at [873, 265] on span "vermutete" at bounding box center [903, 262] width 99 height 23
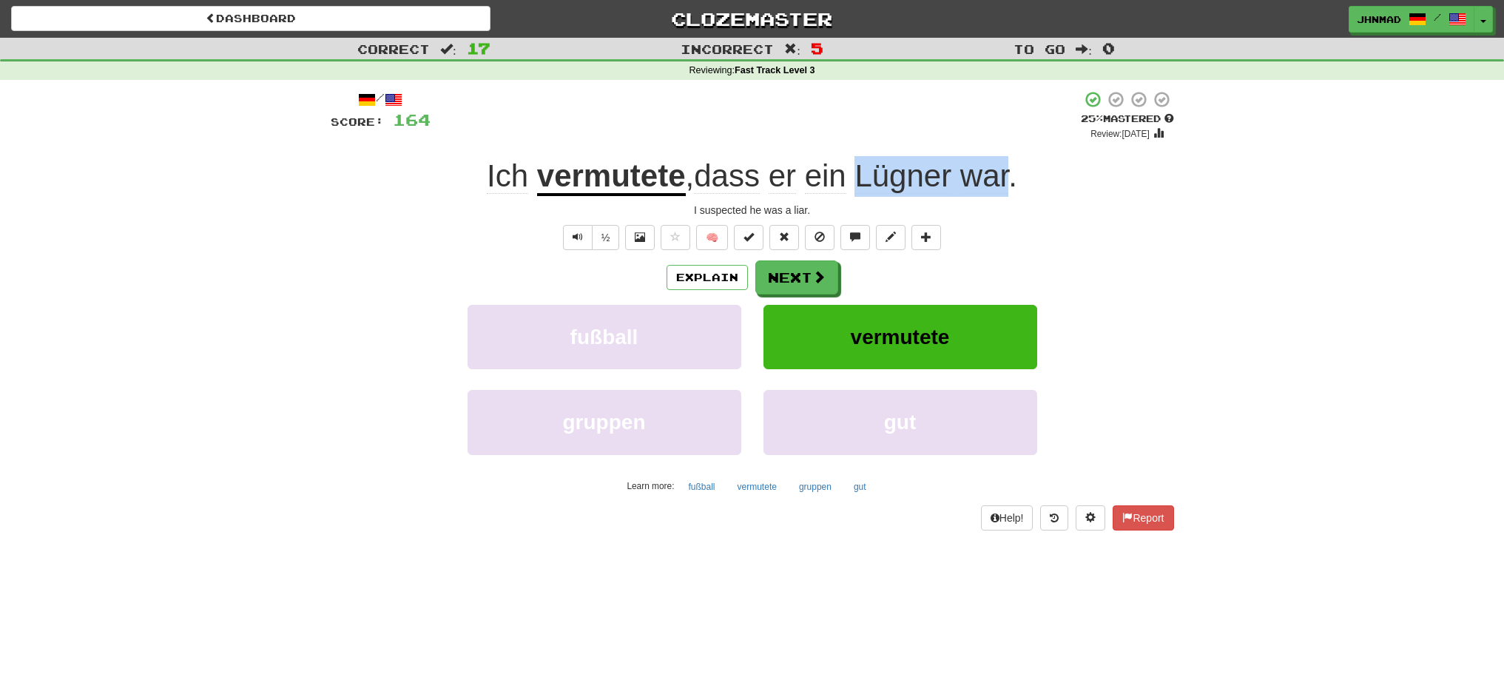
drag, startPoint x: 857, startPoint y: 168, endPoint x: 1010, endPoint y: 175, distance: 153.3
click at [1010, 175] on span ", dass er ein Lügner war ." at bounding box center [851, 176] width 331 height 36
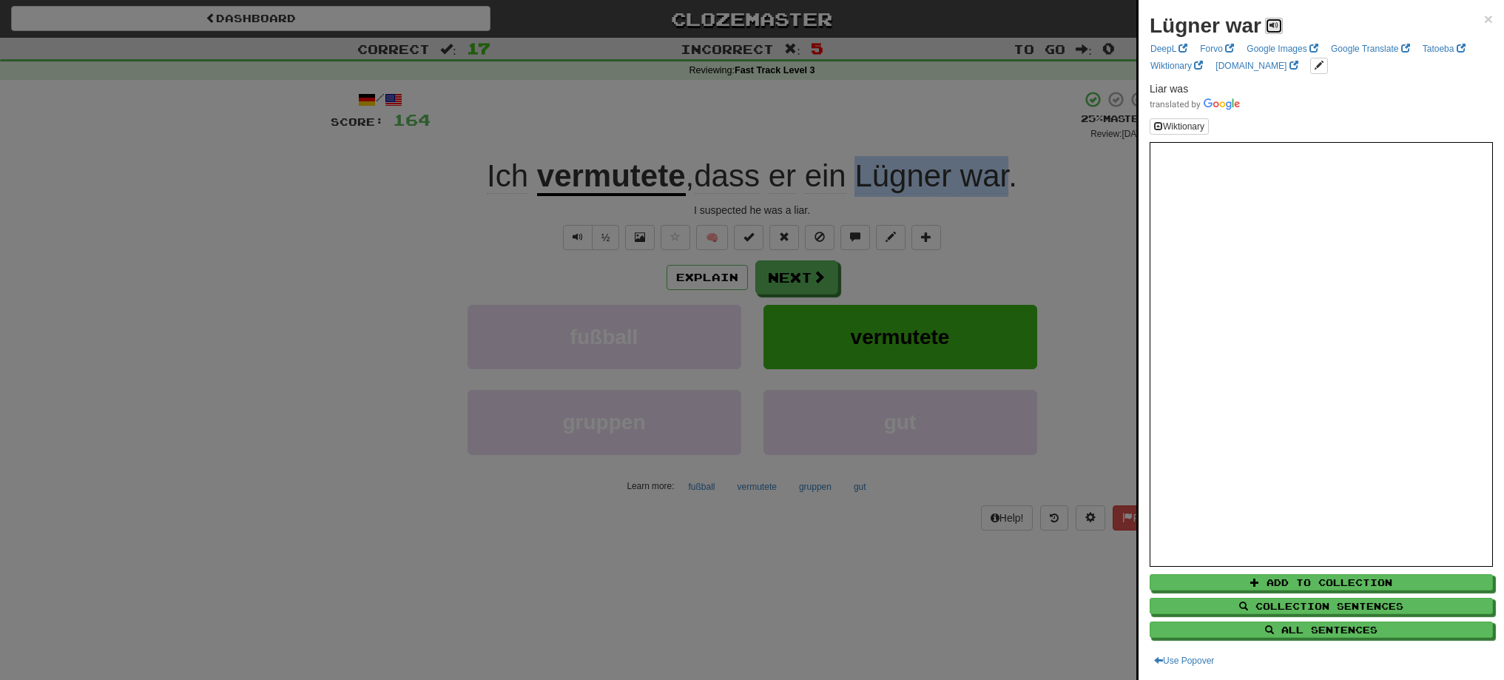
click at [1276, 27] on span at bounding box center [1273, 25] width 9 height 9
click at [1277, 28] on span at bounding box center [1273, 25] width 9 height 9
click at [1276, 29] on span at bounding box center [1273, 25] width 9 height 9
click at [618, 234] on div at bounding box center [752, 340] width 1504 height 680
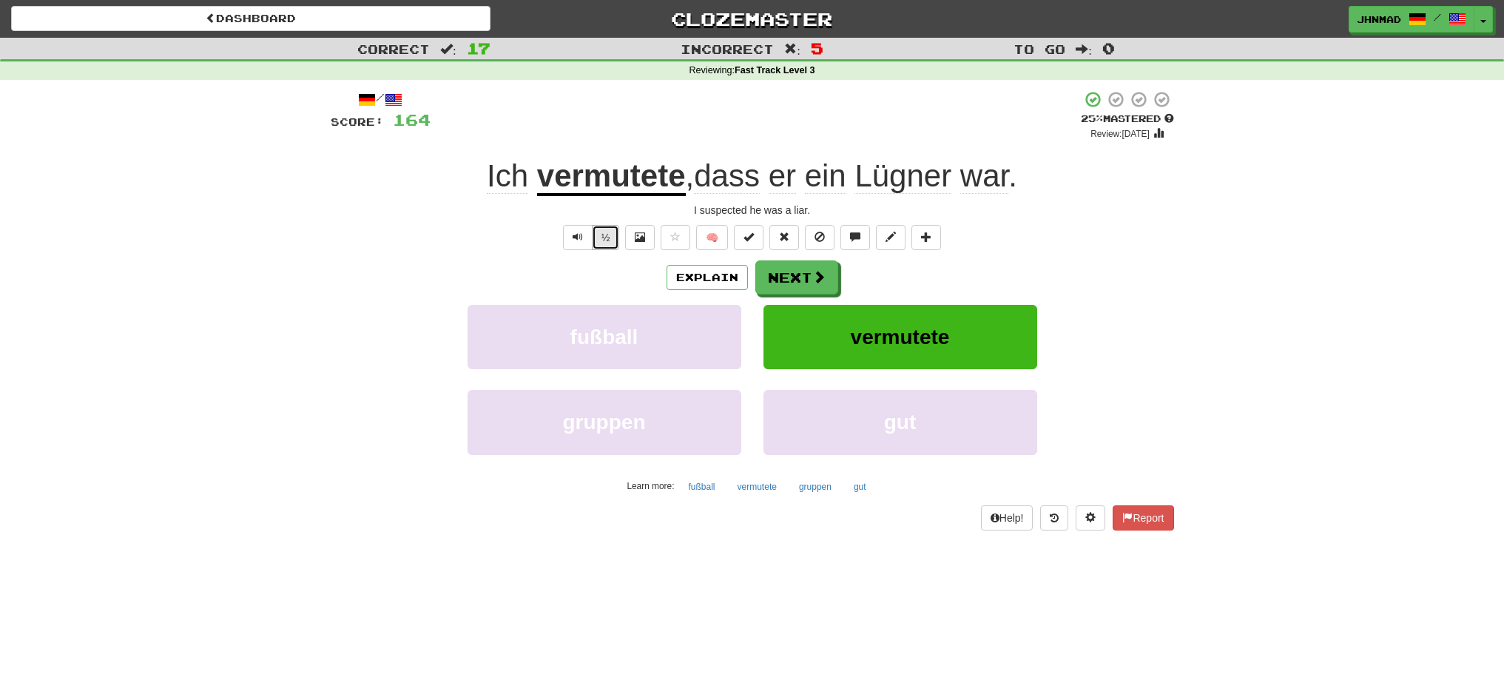
click at [609, 236] on button "½" at bounding box center [606, 237] width 28 height 25
click at [806, 280] on button "Next" at bounding box center [797, 278] width 83 height 34
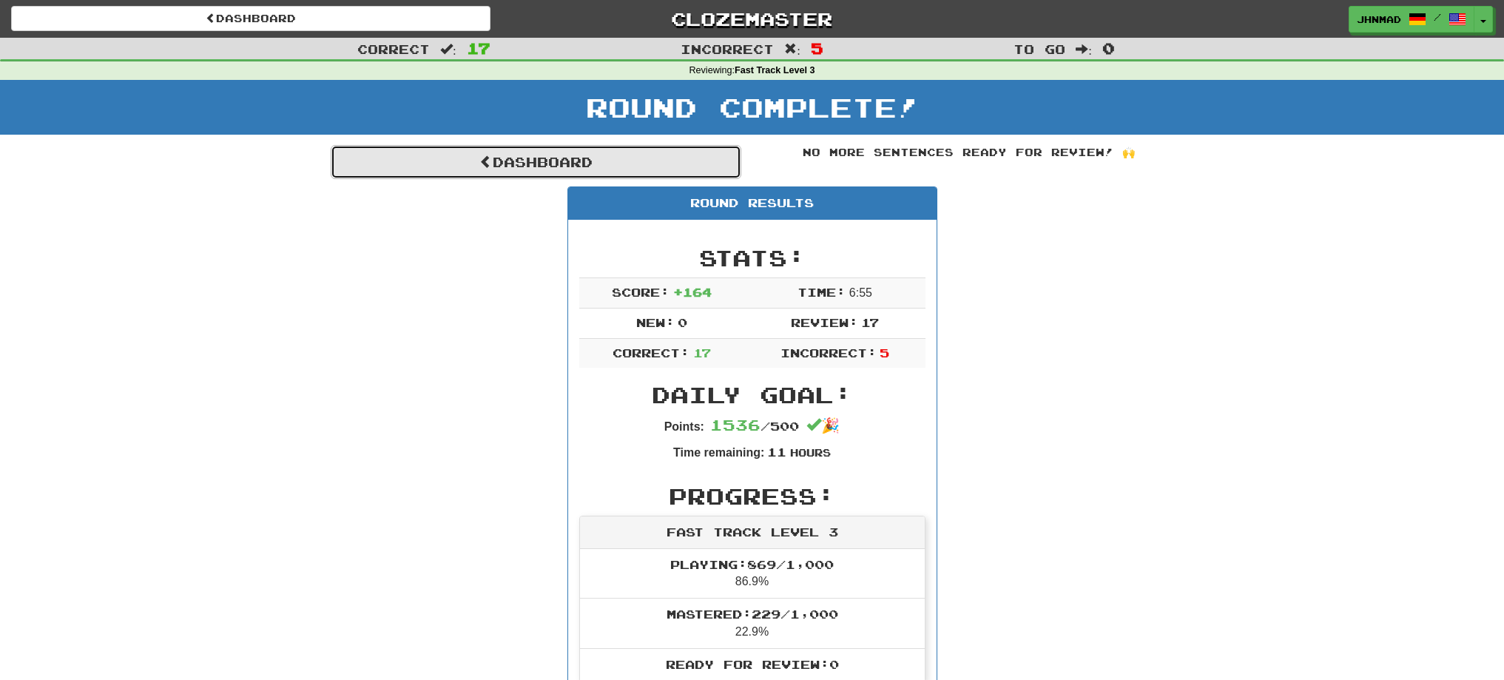
click at [429, 158] on link "Dashboard" at bounding box center [536, 162] width 411 height 34
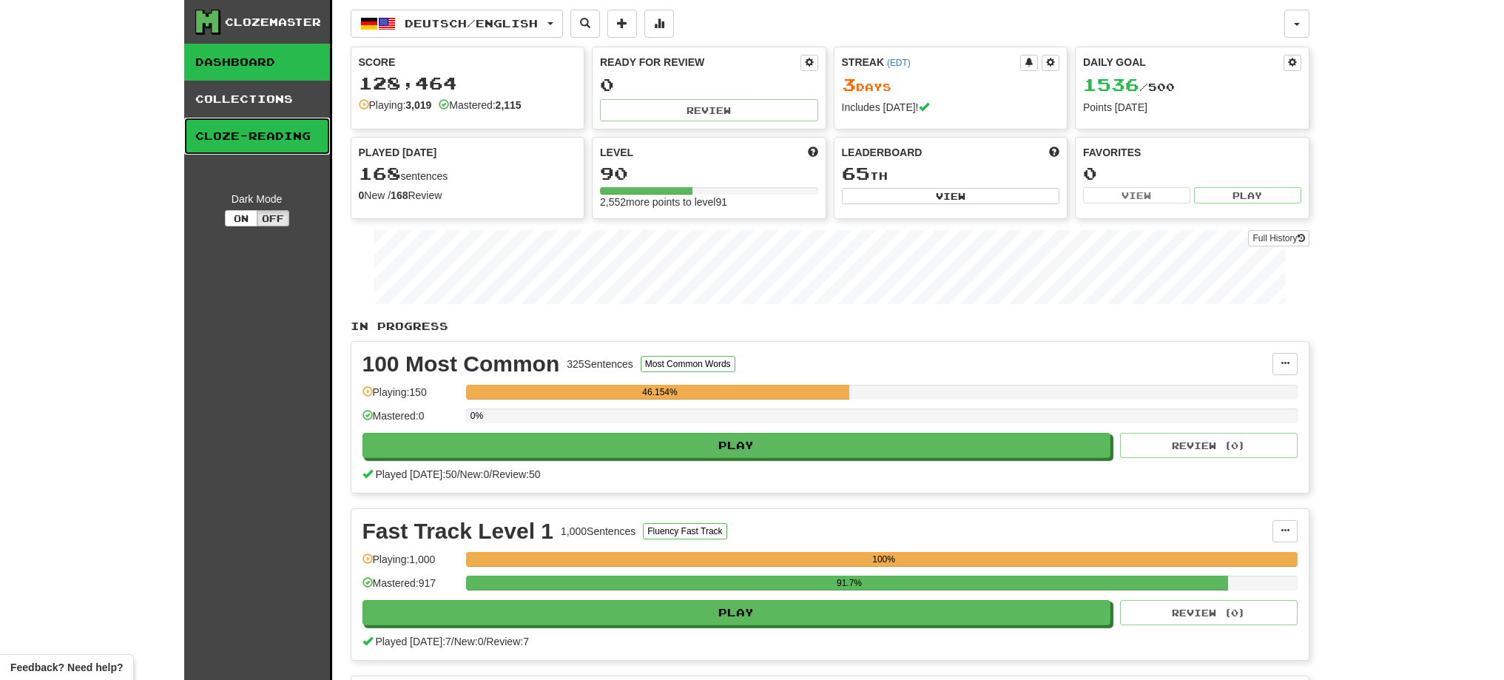
click at [278, 133] on link "Cloze-Reading" at bounding box center [257, 136] width 146 height 37
